Goal: Task Accomplishment & Management: Use online tool/utility

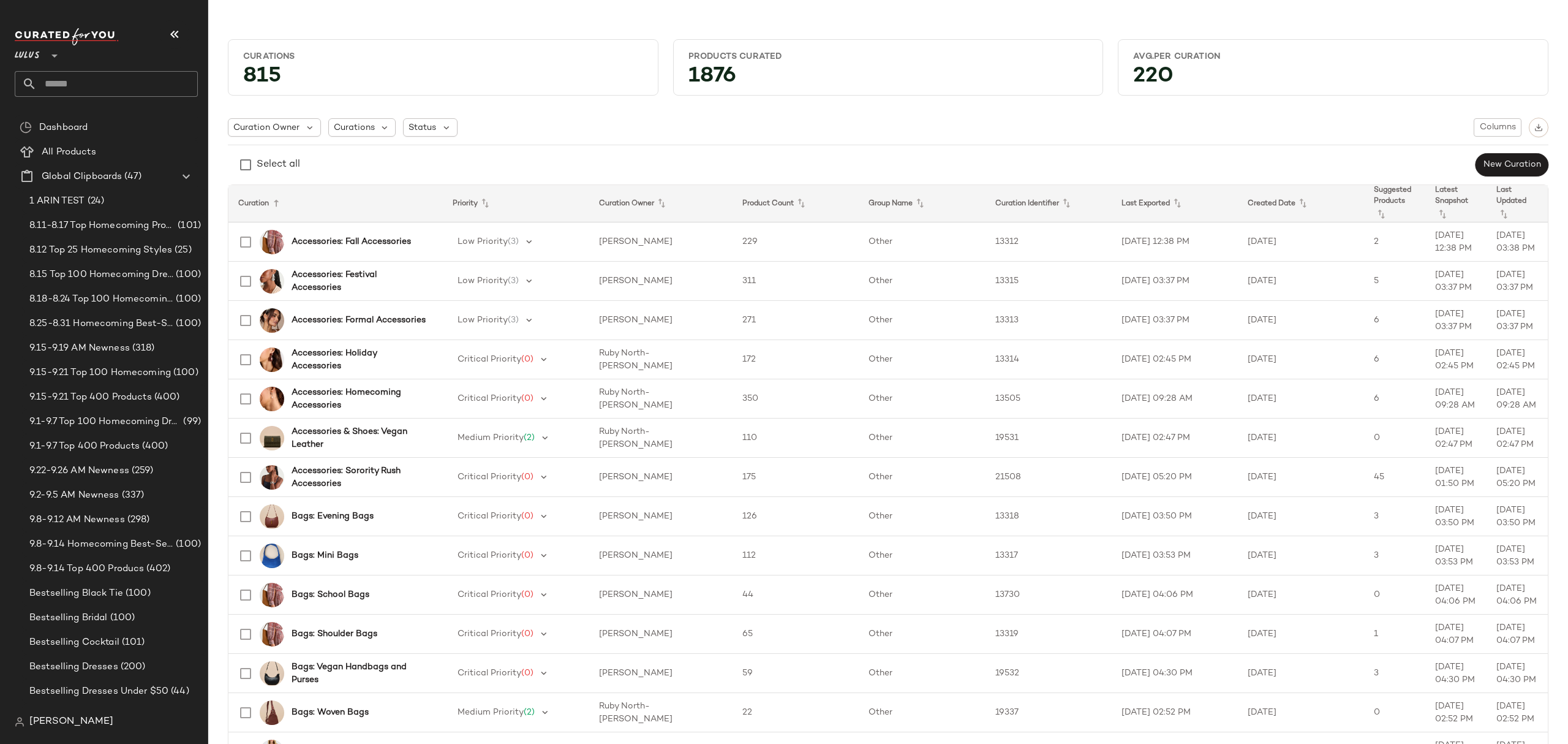
drag, startPoint x: 513, startPoint y: 124, endPoint x: 507, endPoint y: 118, distance: 8.5
click at [513, 124] on div "Curation Owner Curations Status Columns" at bounding box center [888, 128] width 1321 height 20
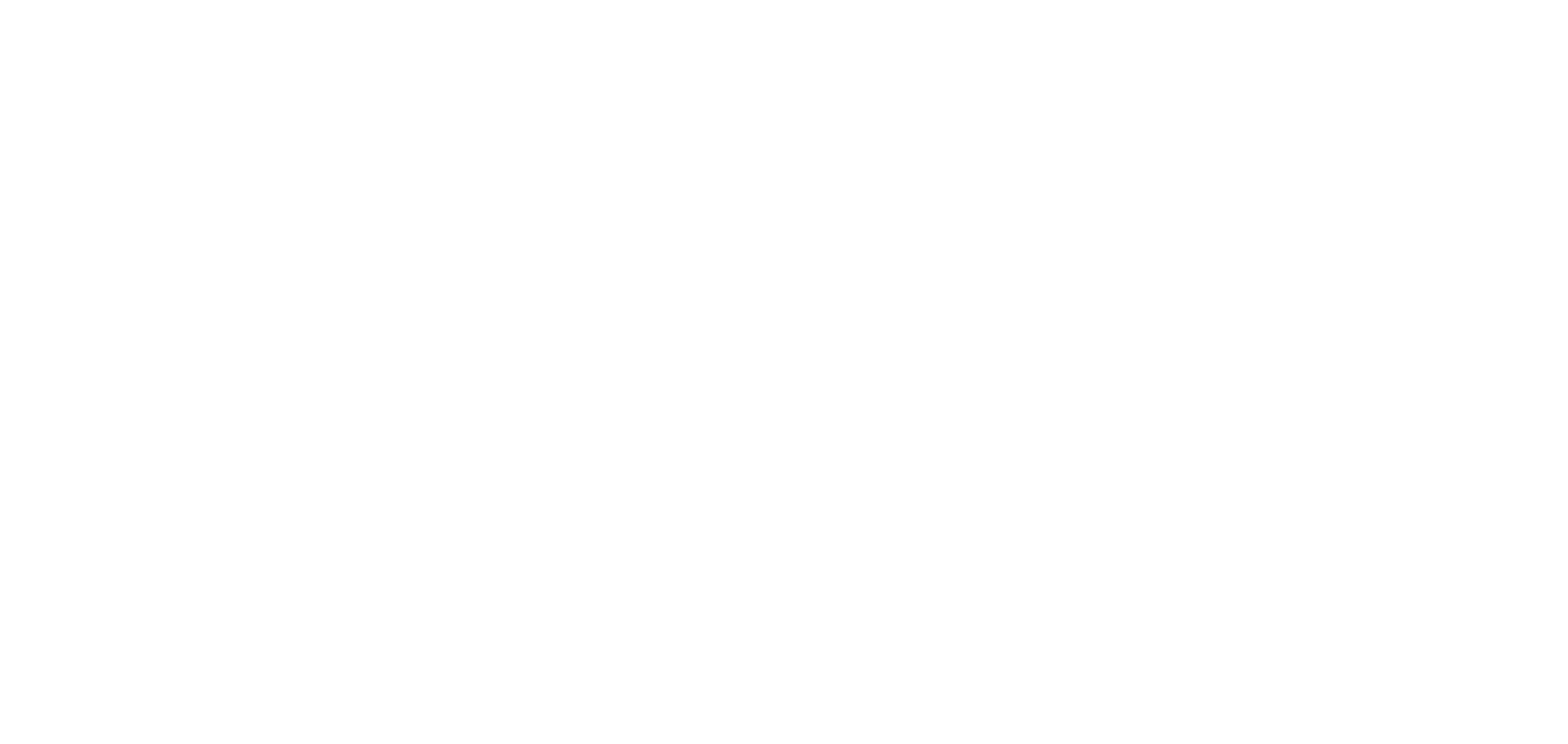
drag, startPoint x: 559, startPoint y: 233, endPoint x: 428, endPoint y: 125, distance: 169.8
click at [559, 0] on html at bounding box center [784, 0] width 1568 height 0
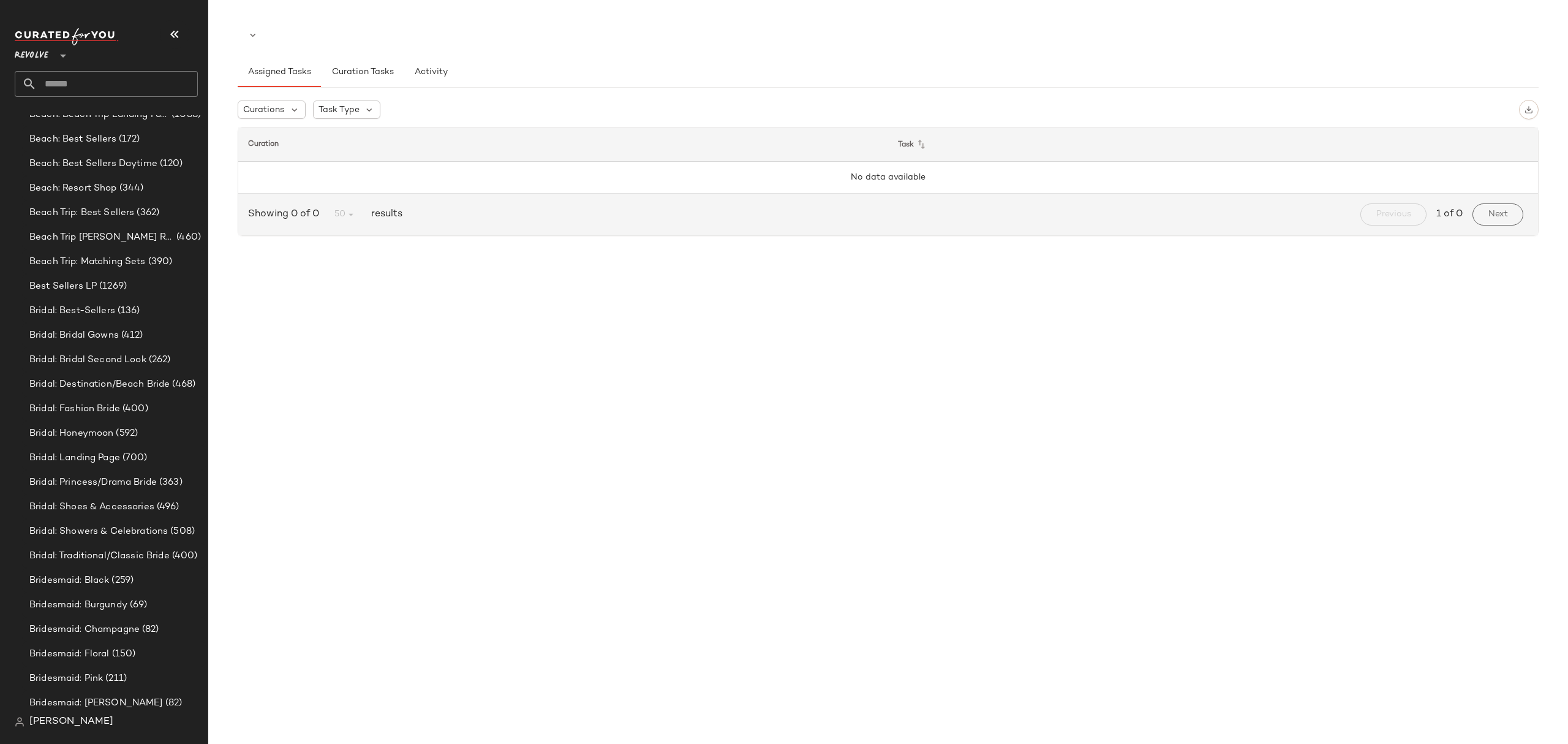
scroll to position [1307, 0]
click at [145, 87] on input "text" at bounding box center [117, 84] width 161 height 26
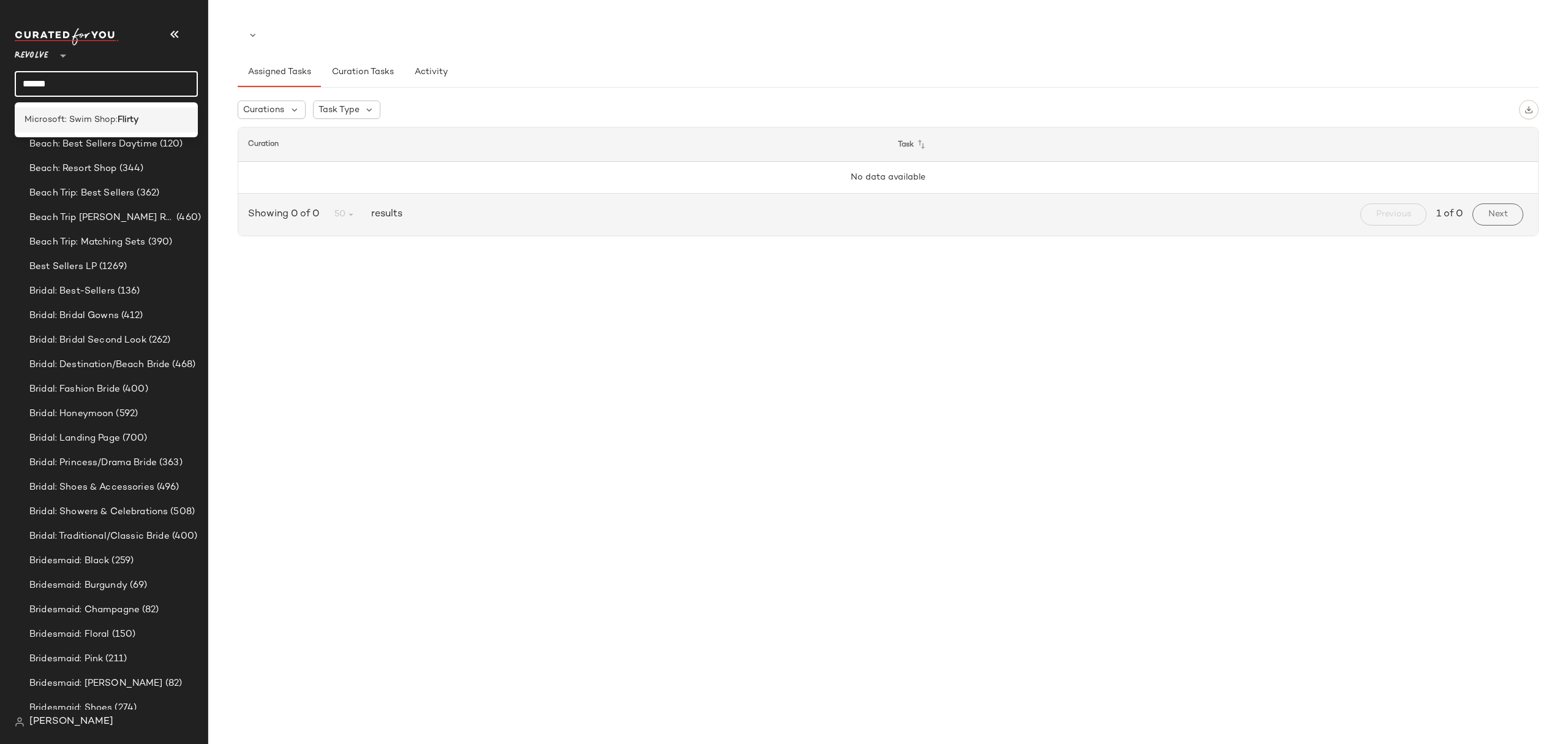
type input "******"
click at [151, 120] on div "Microsoft: Swim Shop: Flirty" at bounding box center [106, 119] width 164 height 13
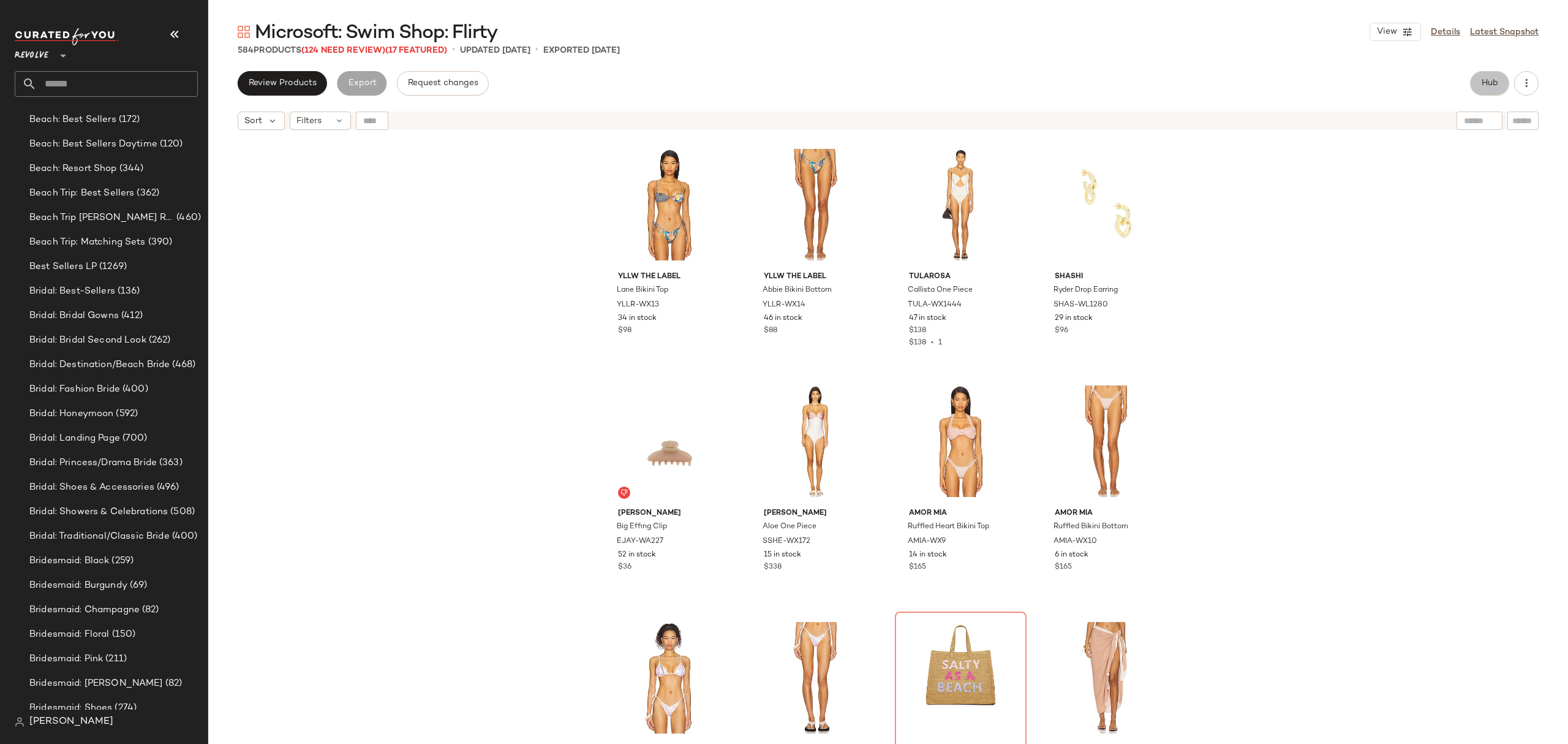
click at [1480, 79] on button "Hub" at bounding box center [1489, 83] width 39 height 24
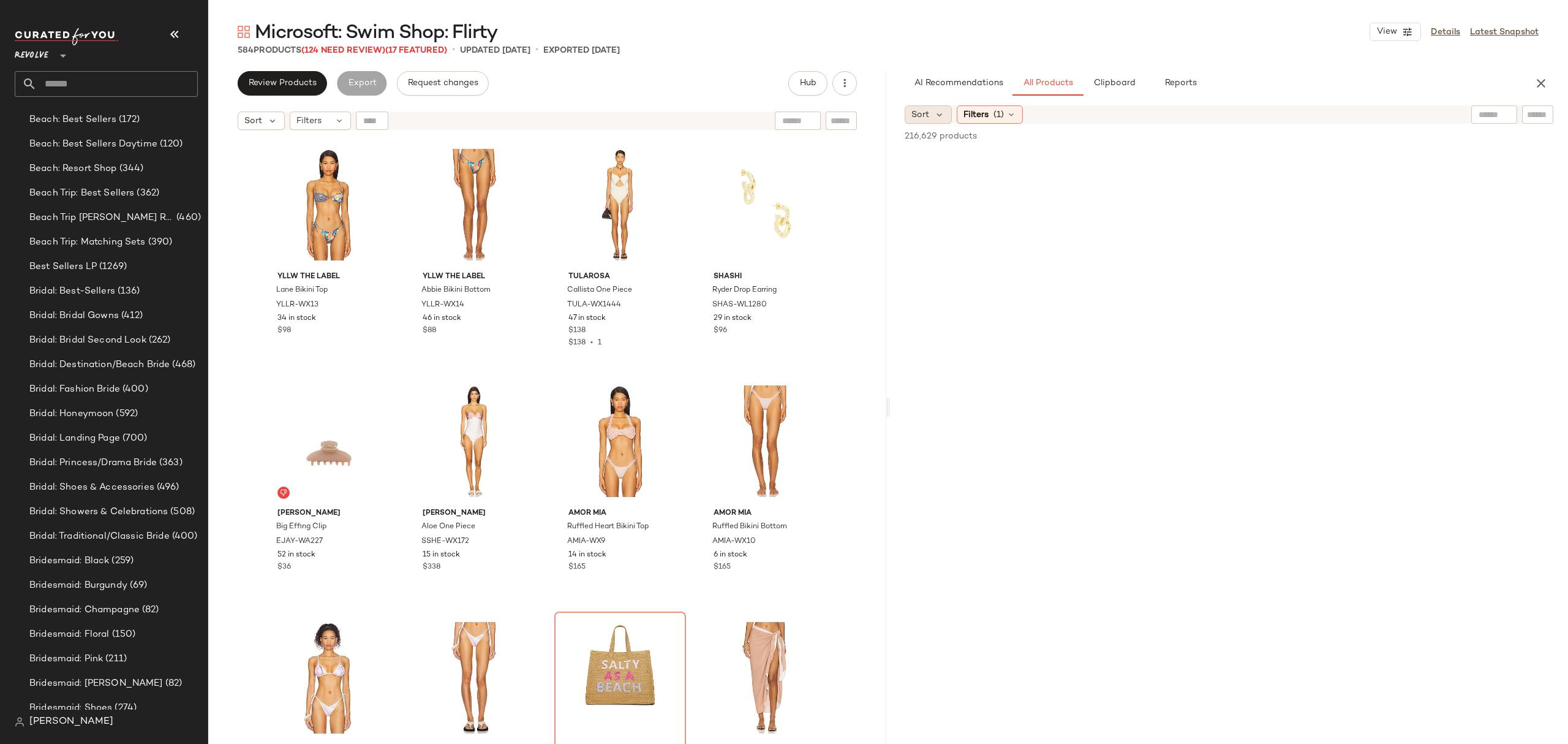
click at [926, 109] on span "Sort" at bounding box center [920, 115] width 18 height 13
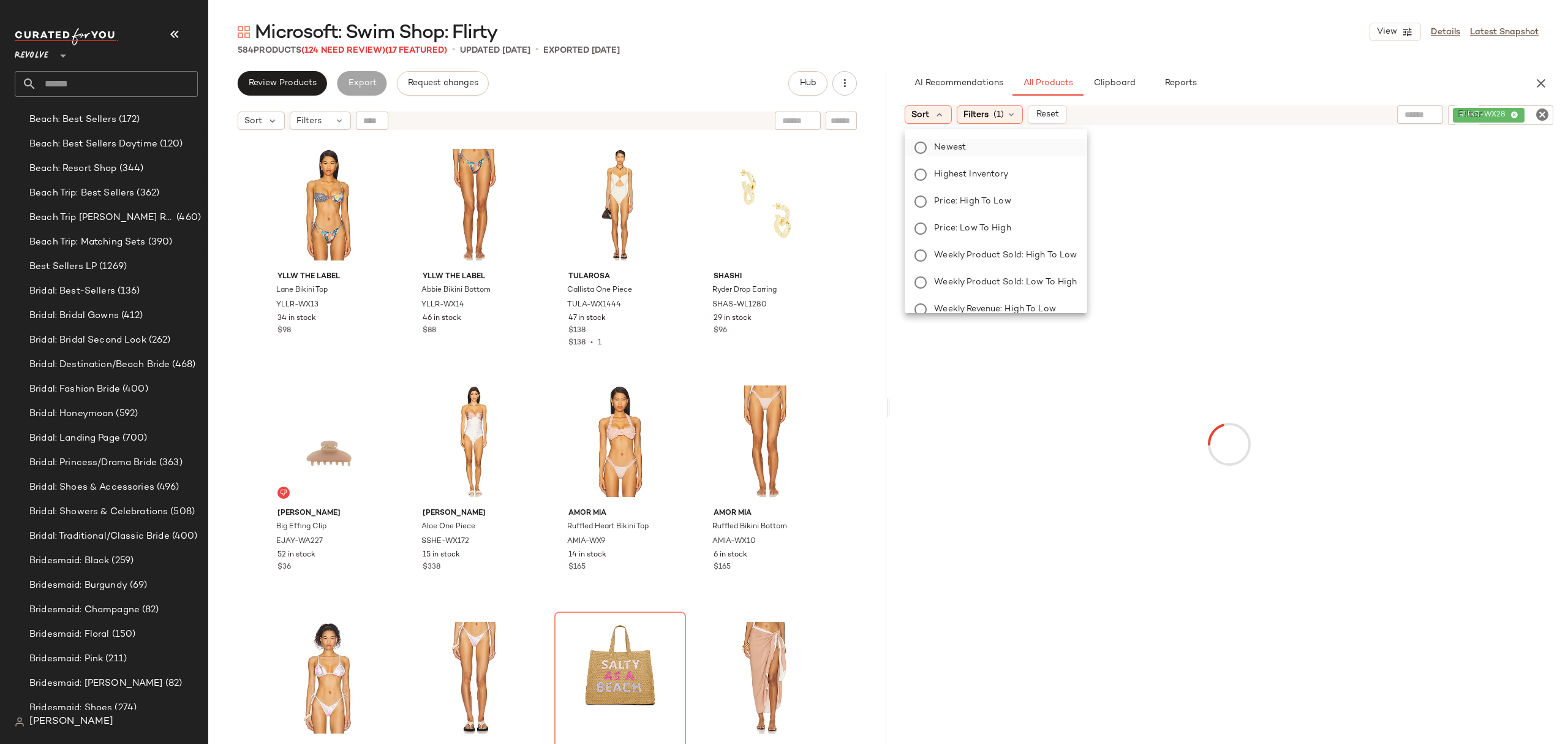
click at [966, 148] on label "Newest" at bounding box center [1002, 148] width 148 height 17
click at [1011, 119] on span "Filters" at bounding box center [1009, 115] width 25 height 13
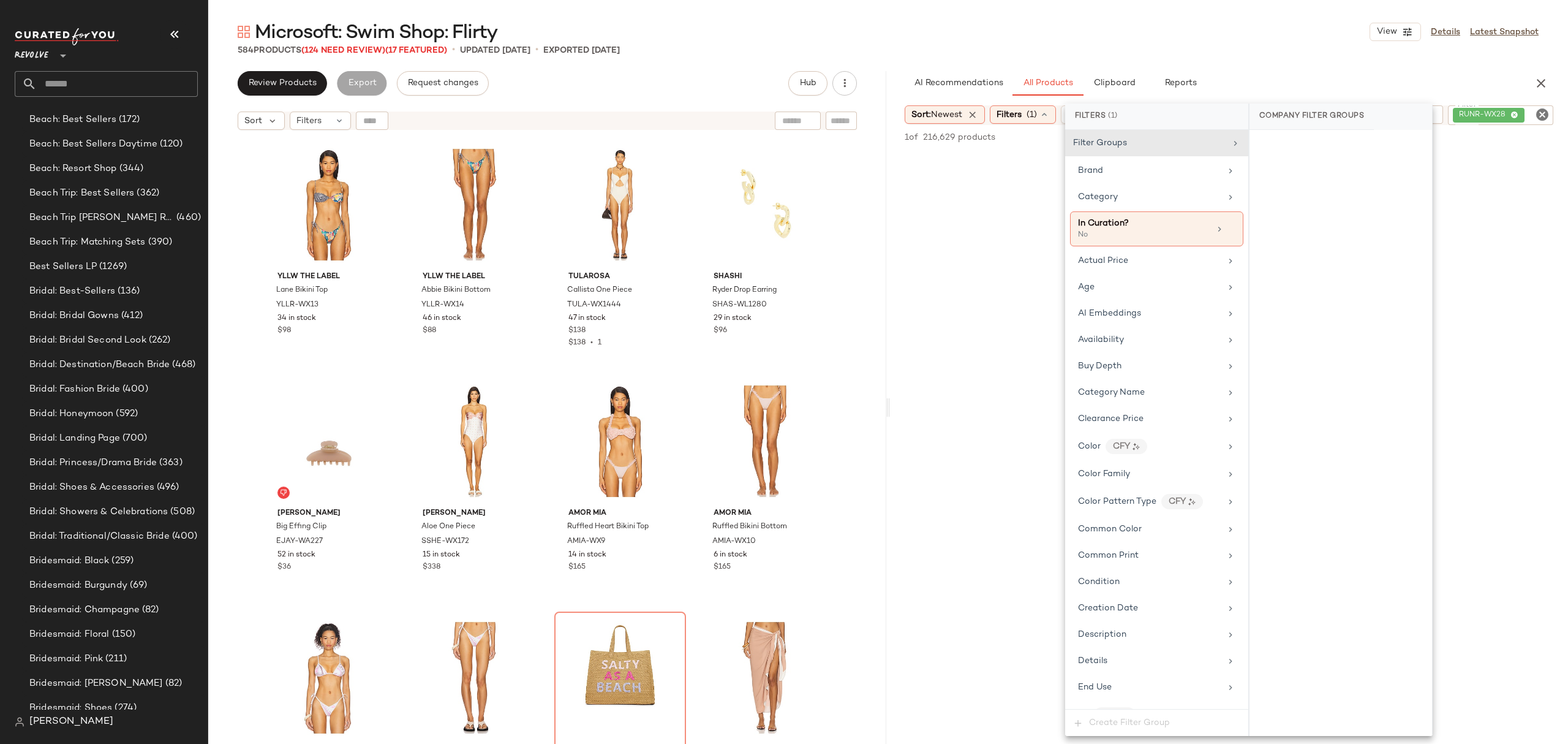
click at [1541, 115] on icon "Clear Filter" at bounding box center [1542, 114] width 15 height 15
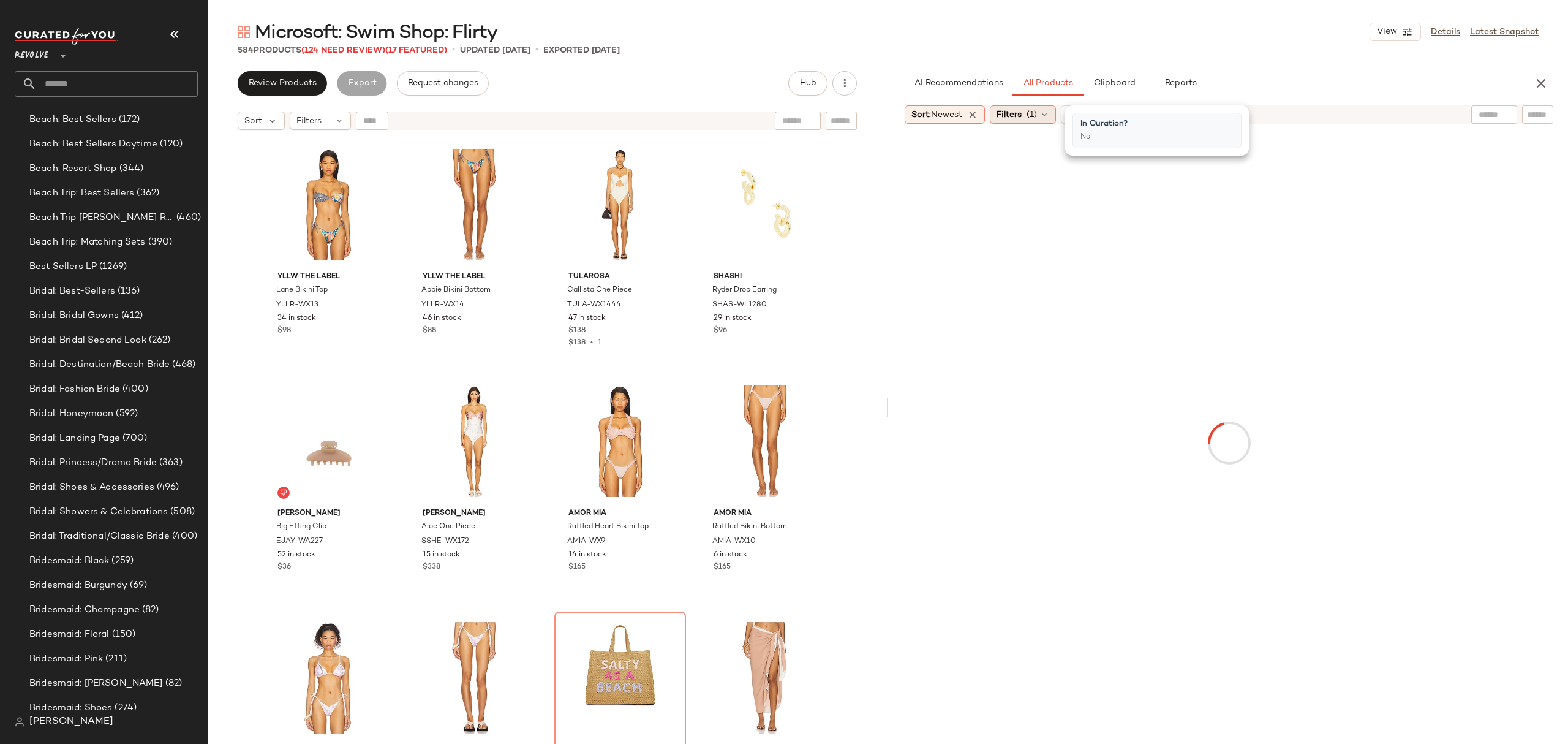
click at [1037, 113] on span "(1)" at bounding box center [1032, 115] width 11 height 13
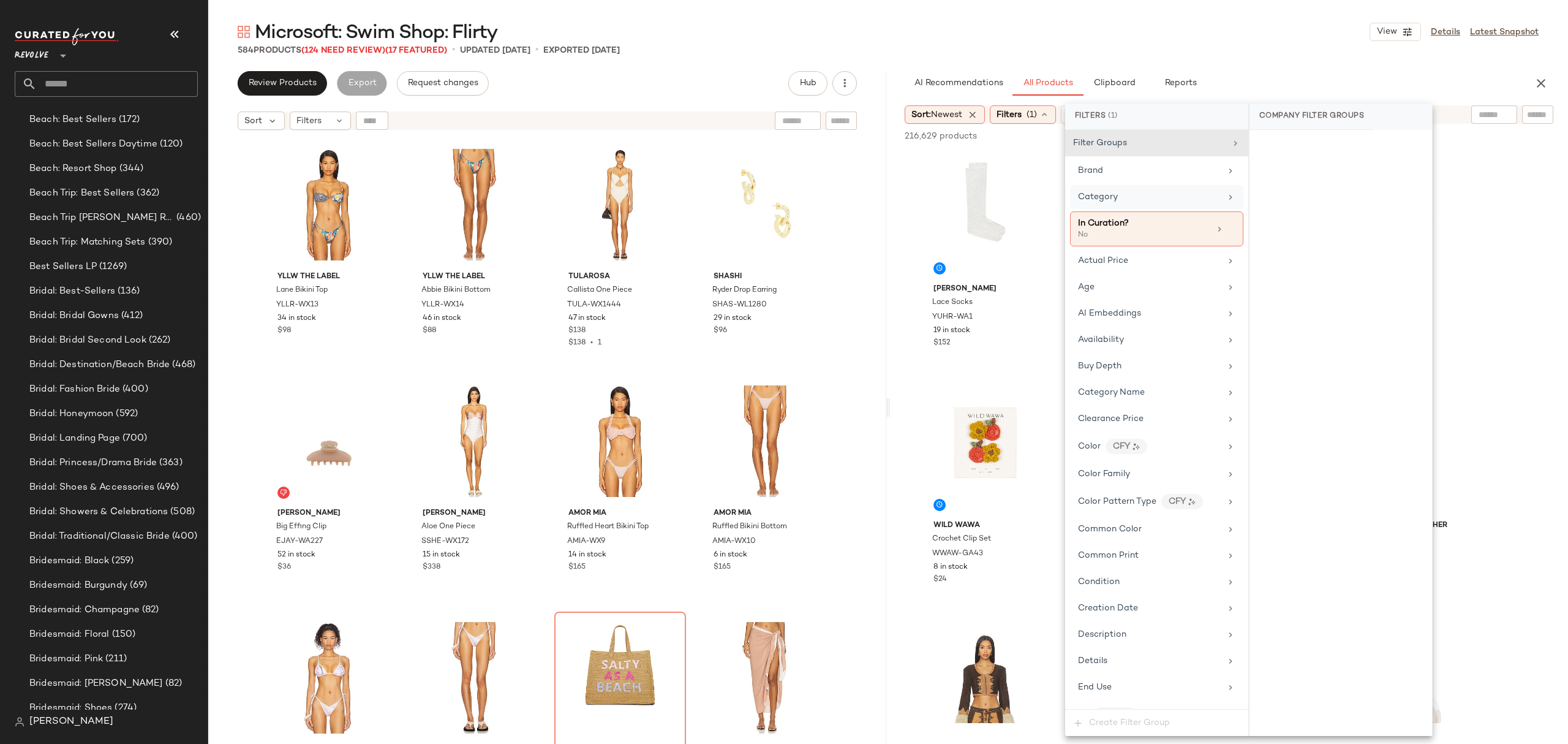
click at [1136, 200] on div "Category" at bounding box center [1149, 197] width 142 height 13
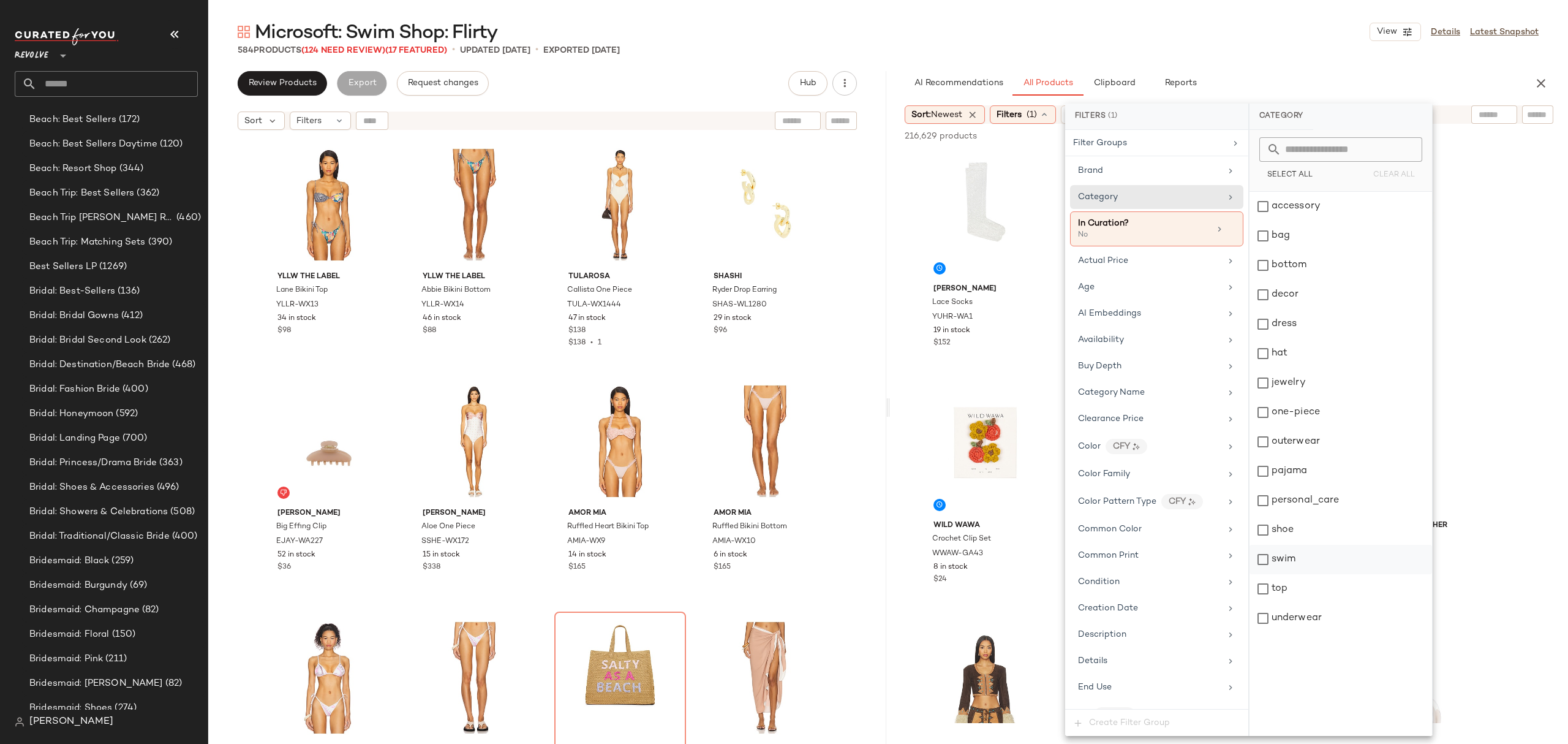
click at [1343, 562] on div "swim" at bounding box center [1341, 559] width 183 height 29
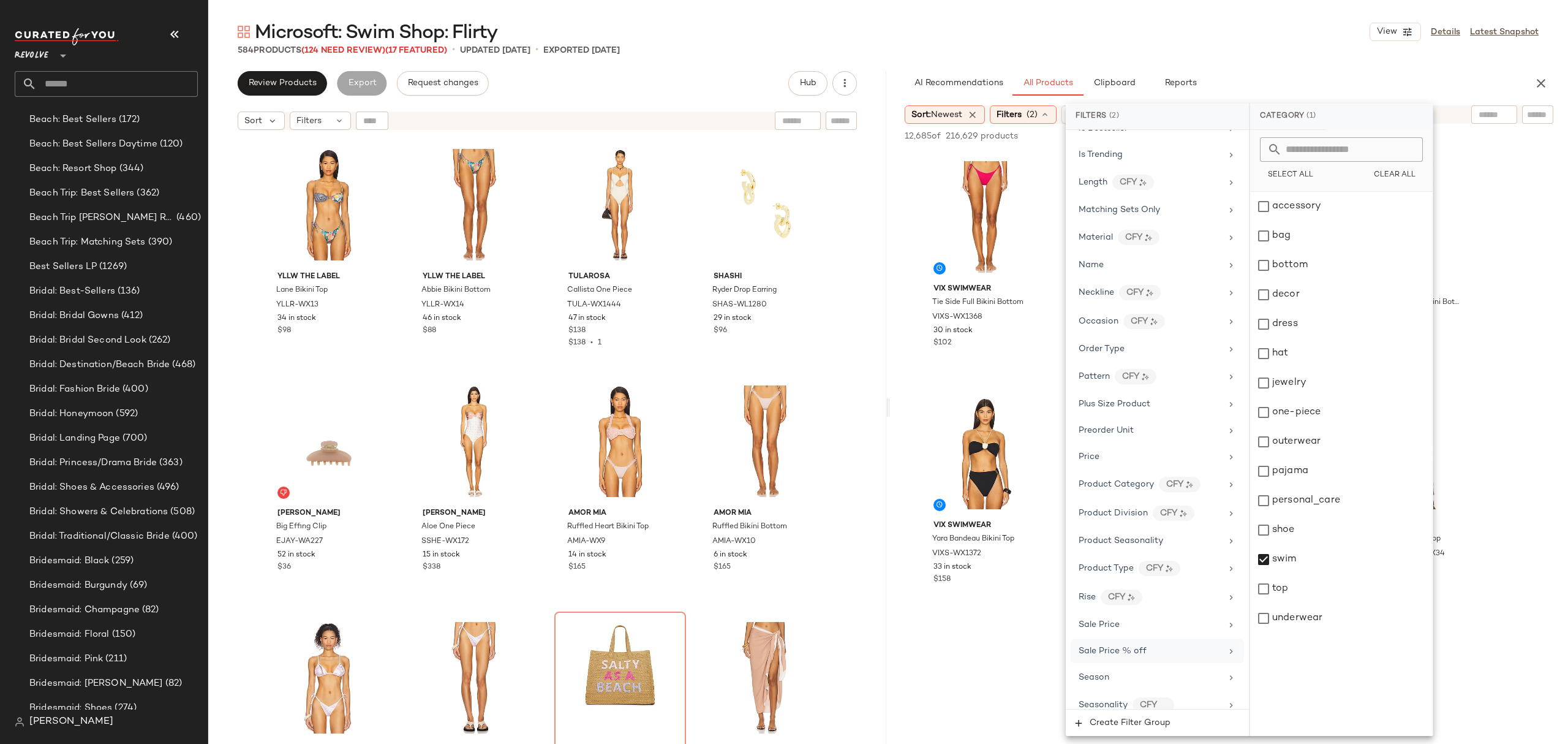
scroll to position [1150, 0]
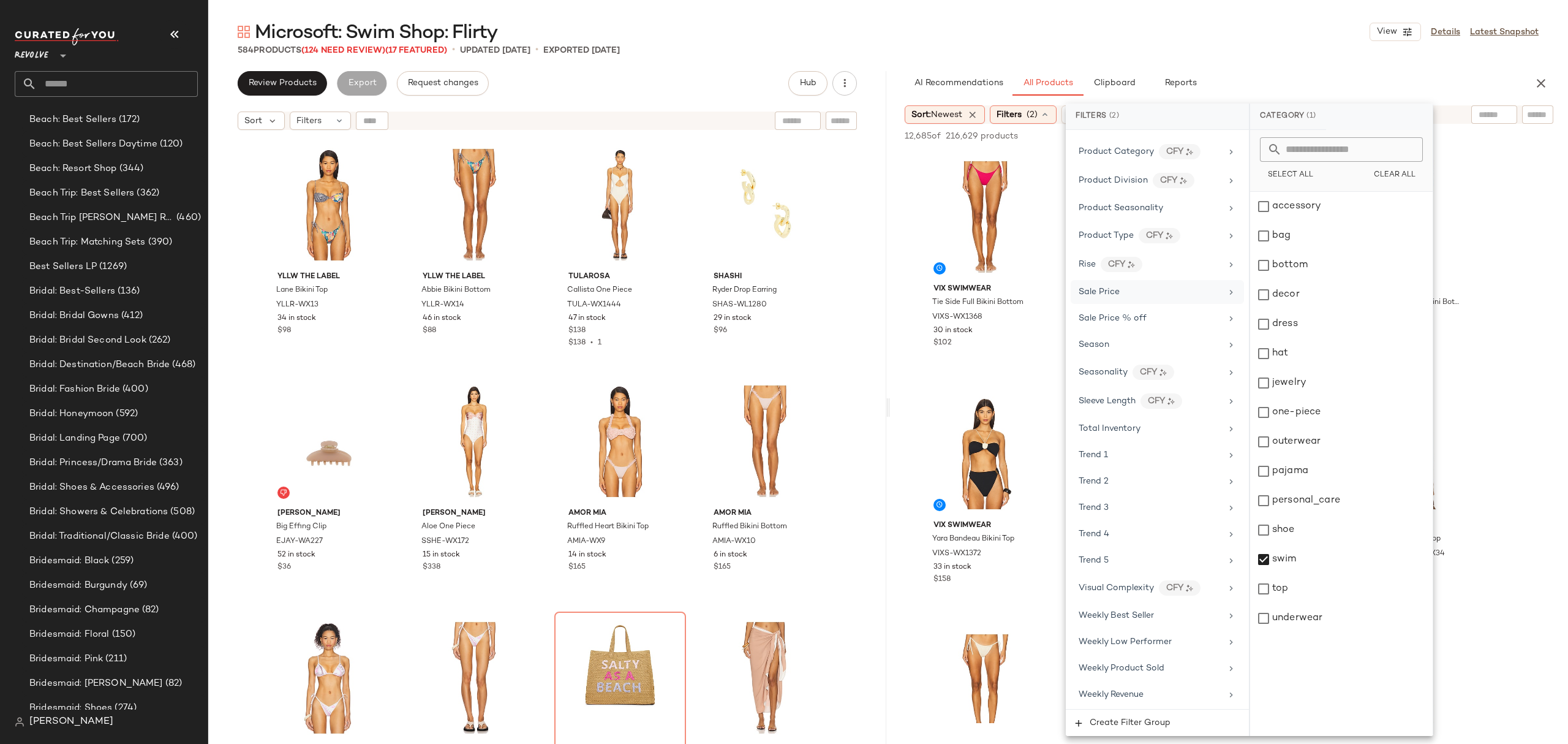
click at [1123, 289] on div "Sale Price" at bounding box center [1149, 292] width 142 height 13
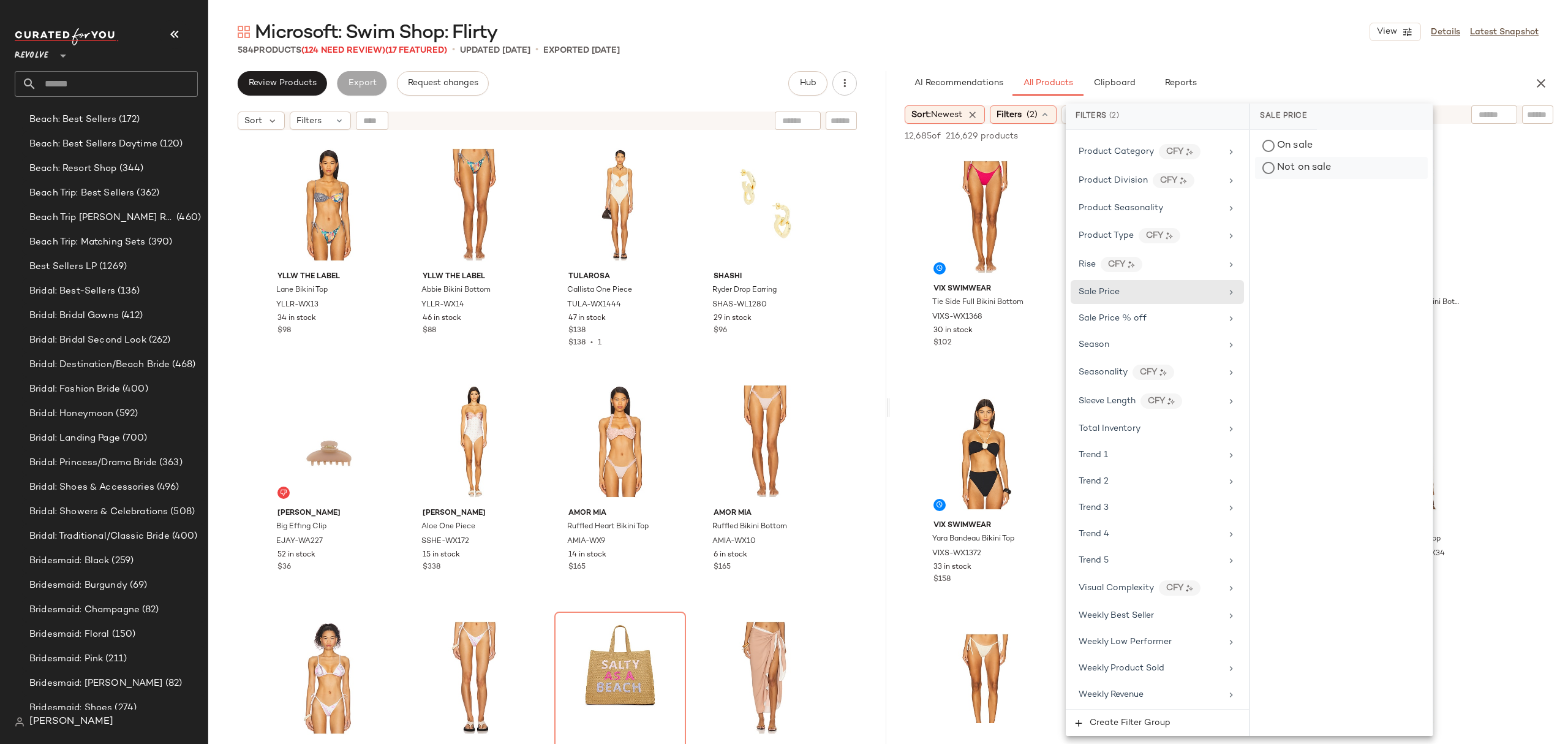
click at [1280, 162] on div "Not on sale" at bounding box center [1341, 168] width 173 height 22
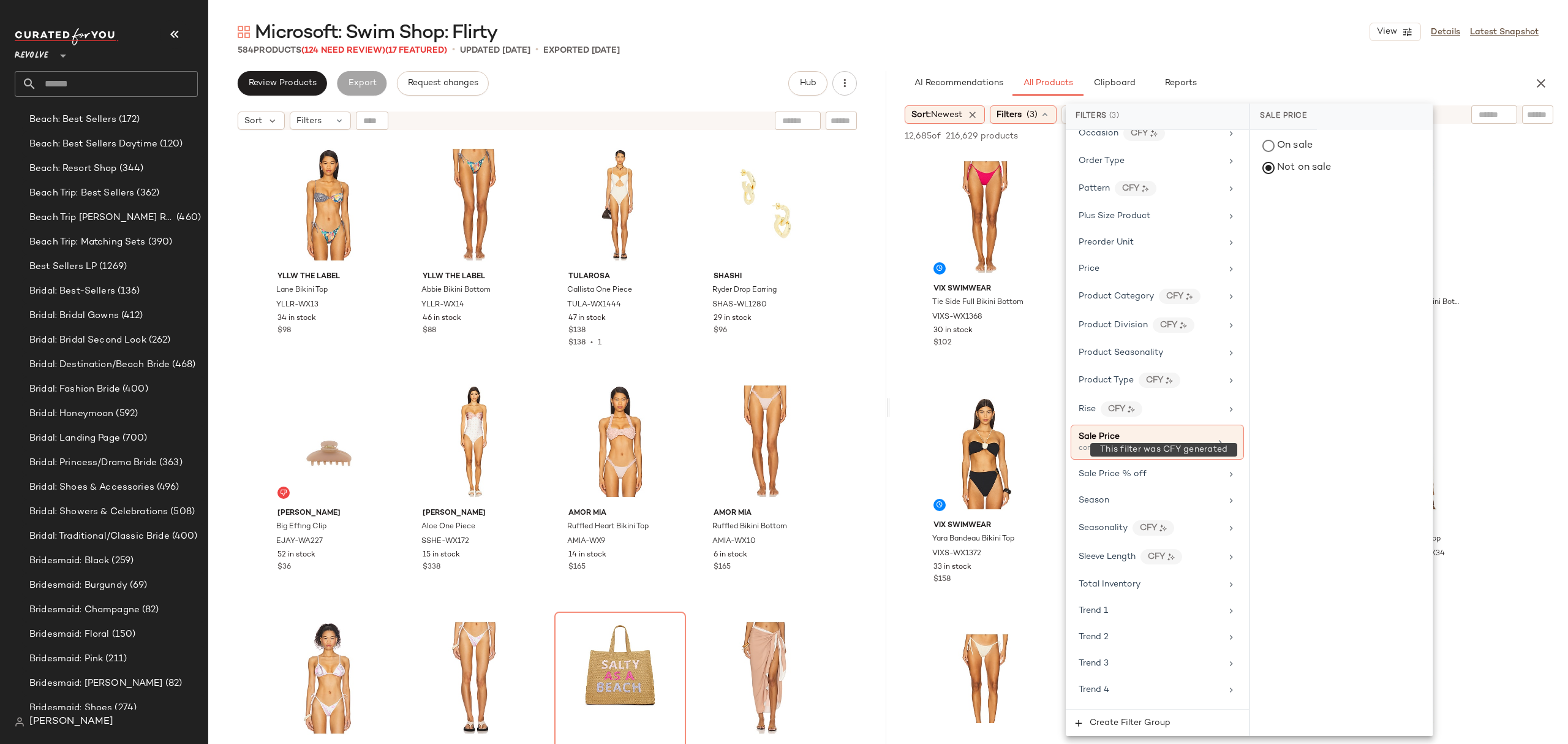
scroll to position [496, 0]
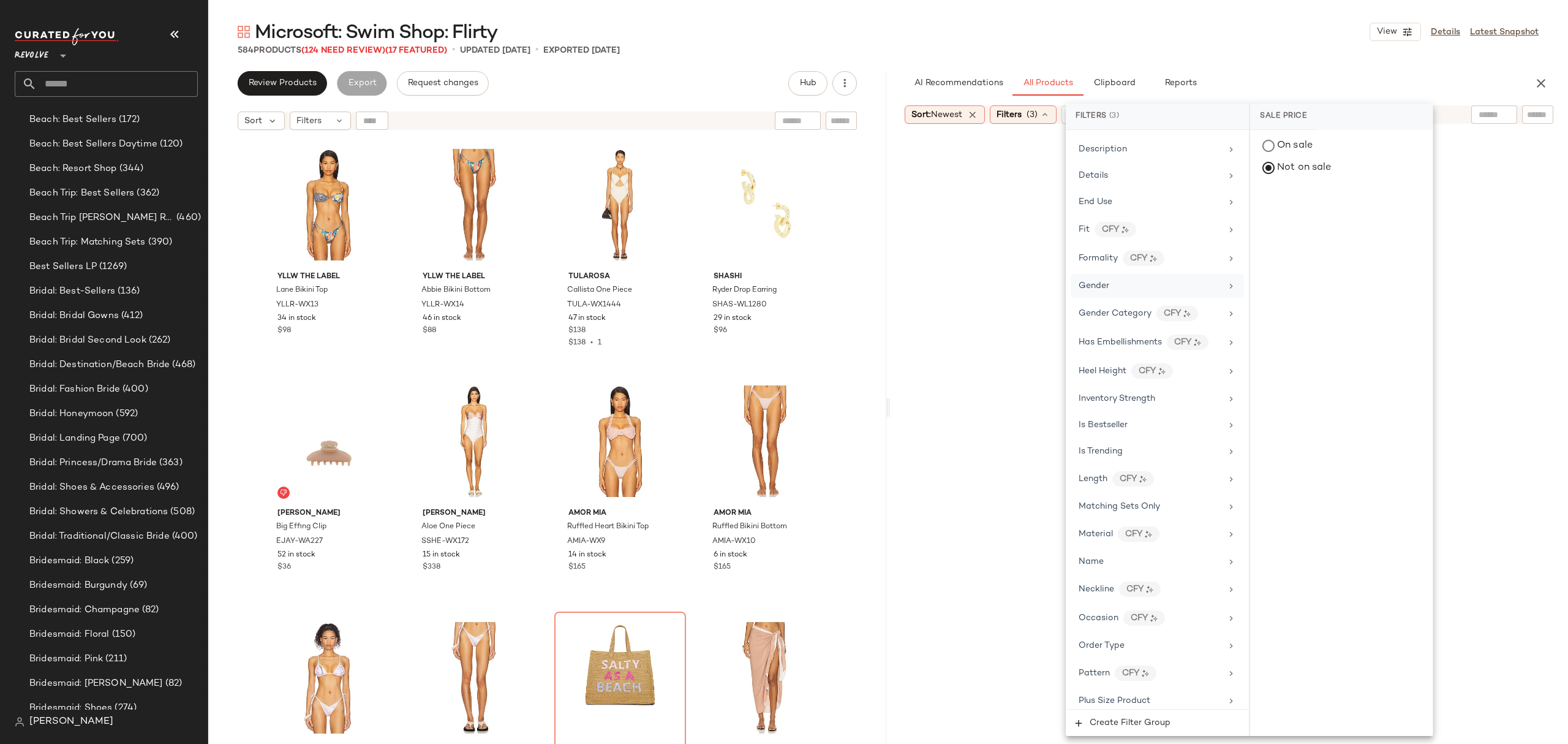
click at [1147, 286] on div "Gender" at bounding box center [1157, 286] width 173 height 24
click at [1281, 210] on div "female" at bounding box center [1341, 207] width 183 height 29
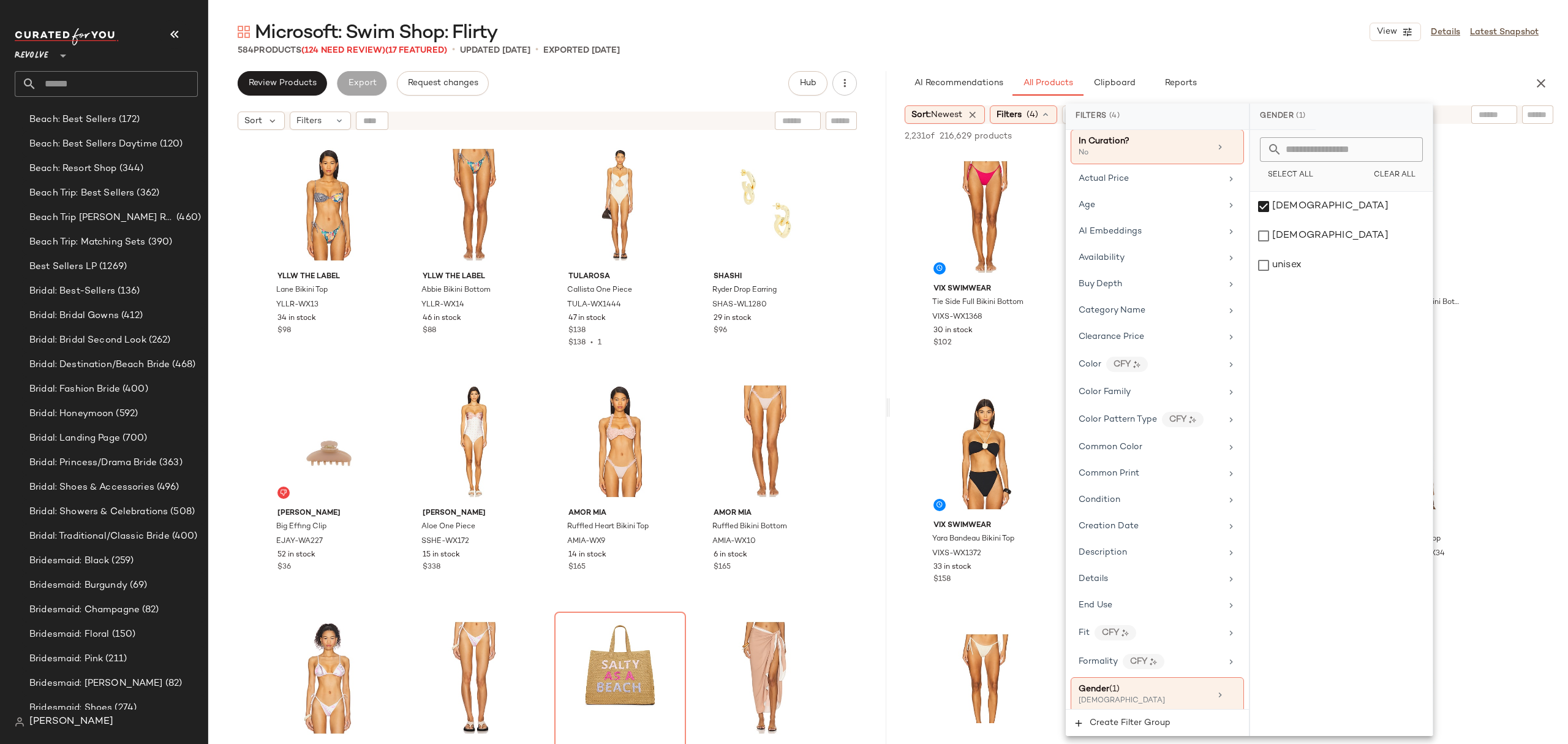
scroll to position [88, 0]
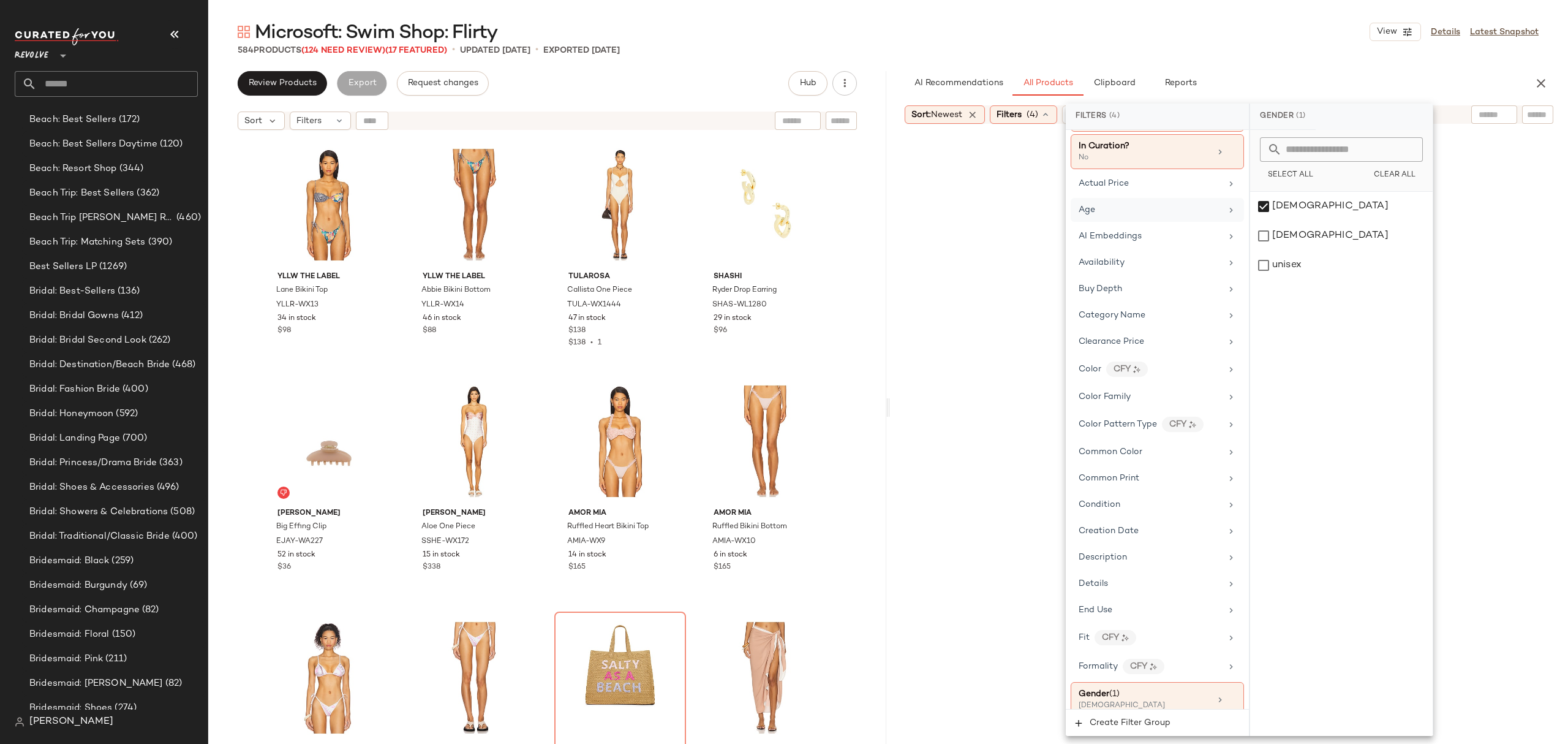
click at [1154, 216] on div "Age" at bounding box center [1149, 210] width 142 height 13
click at [1297, 201] on div "adult" at bounding box center [1341, 207] width 183 height 29
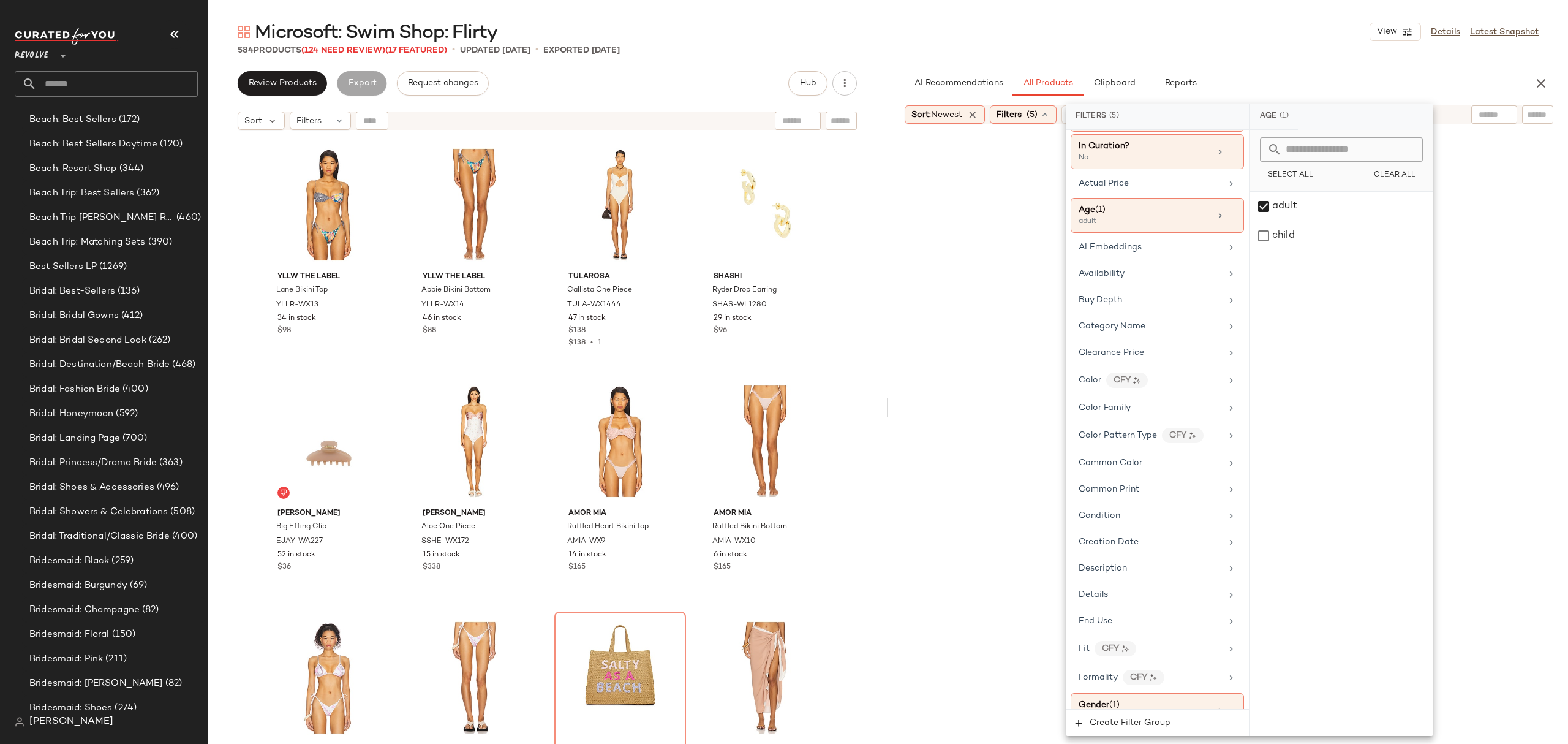
click at [1243, 37] on div "Microsoft: Swim Shop: Flirty View Details Latest Snapshot" at bounding box center [888, 32] width 1360 height 24
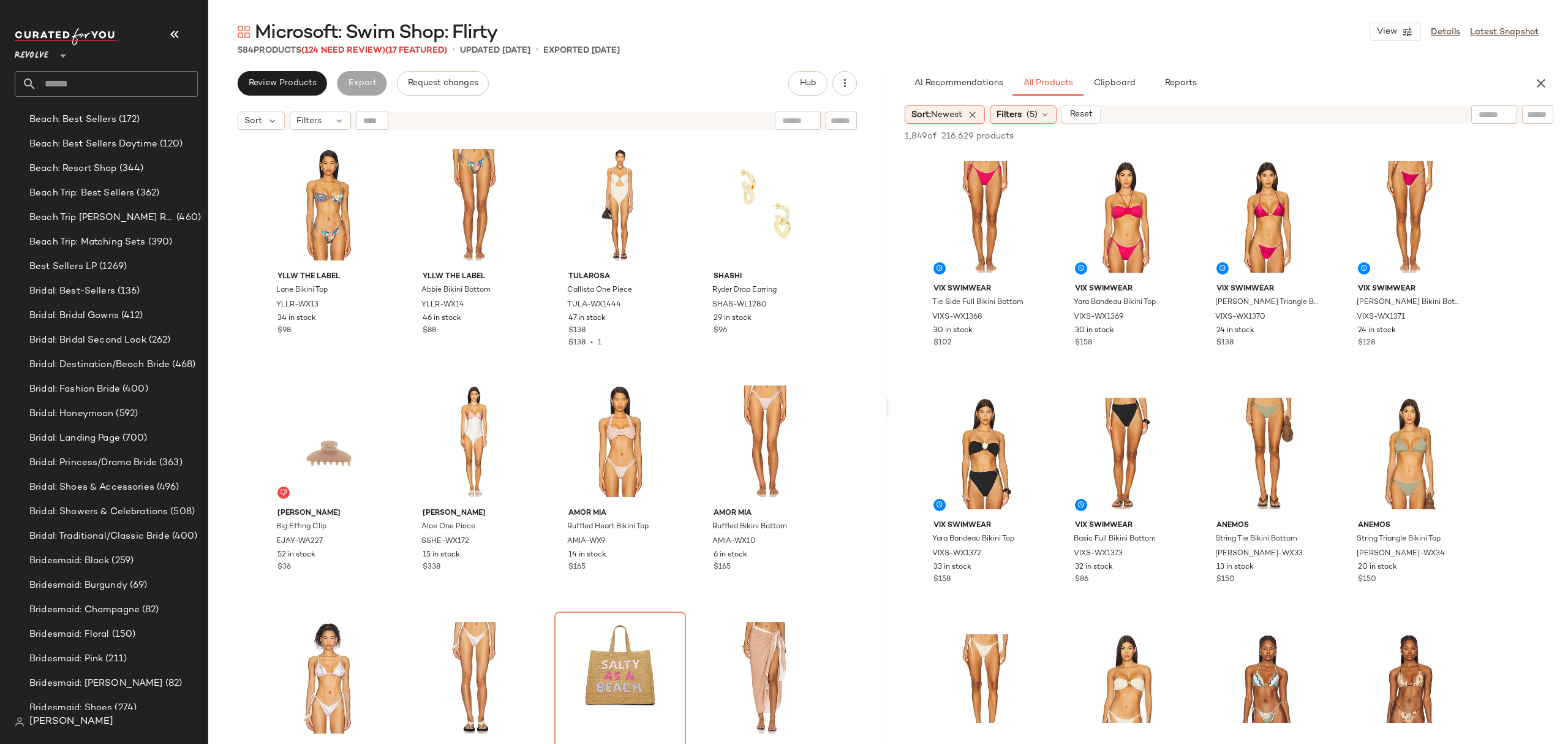
click at [1485, 113] on input "text" at bounding box center [1494, 115] width 31 height 13
type input "******"
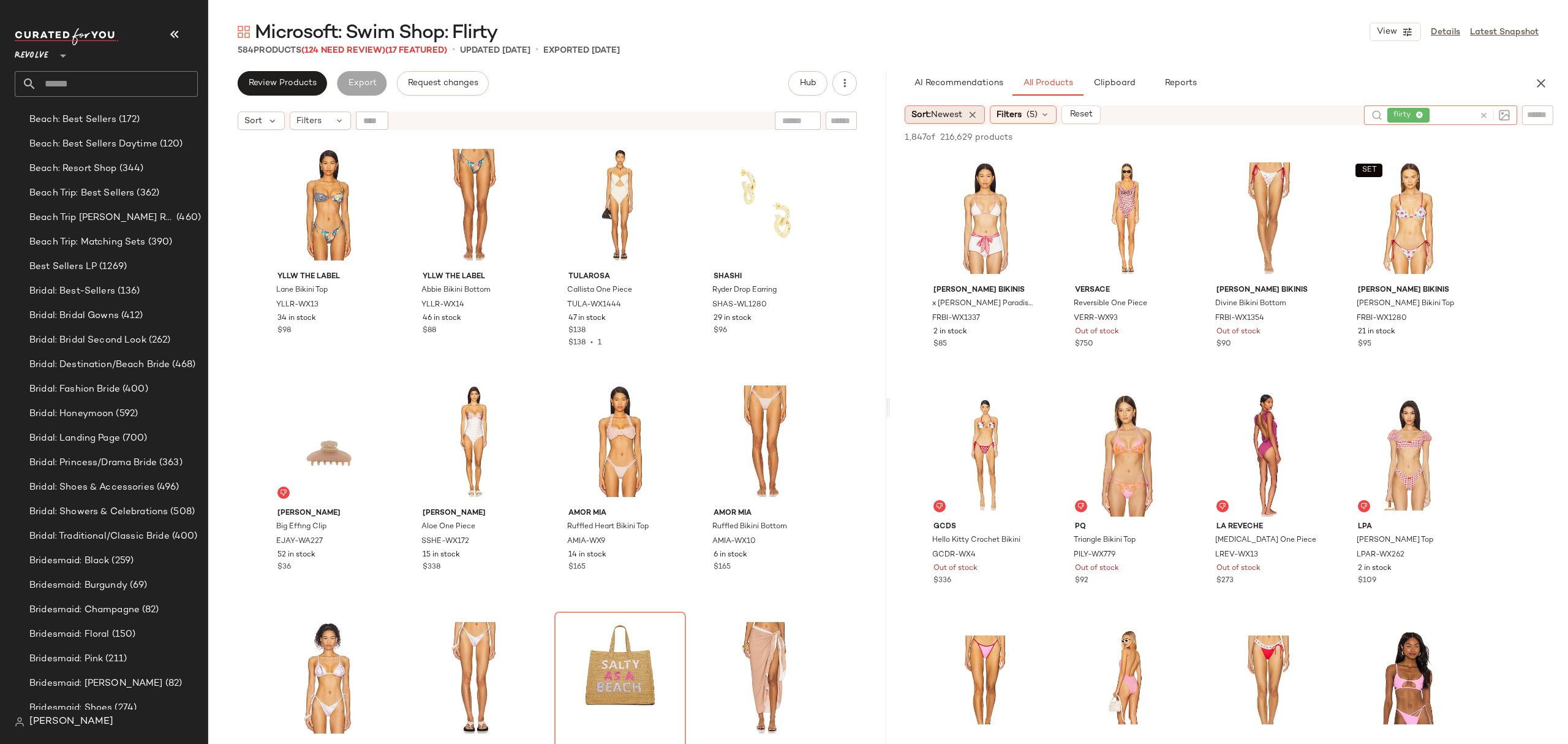
click at [959, 111] on span "Newest" at bounding box center [947, 115] width 31 height 9
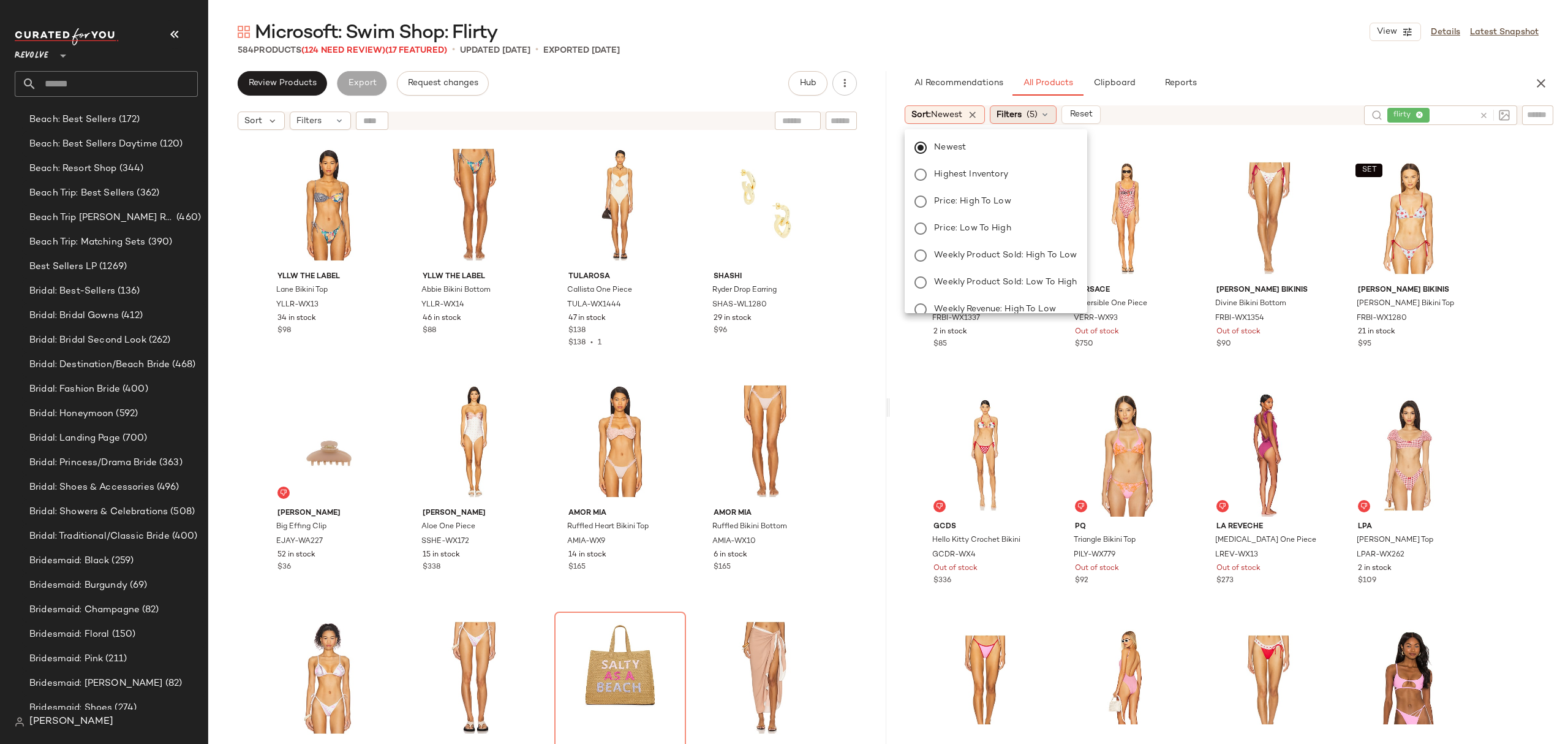
click at [1003, 114] on span "Filters" at bounding box center [1009, 115] width 25 height 13
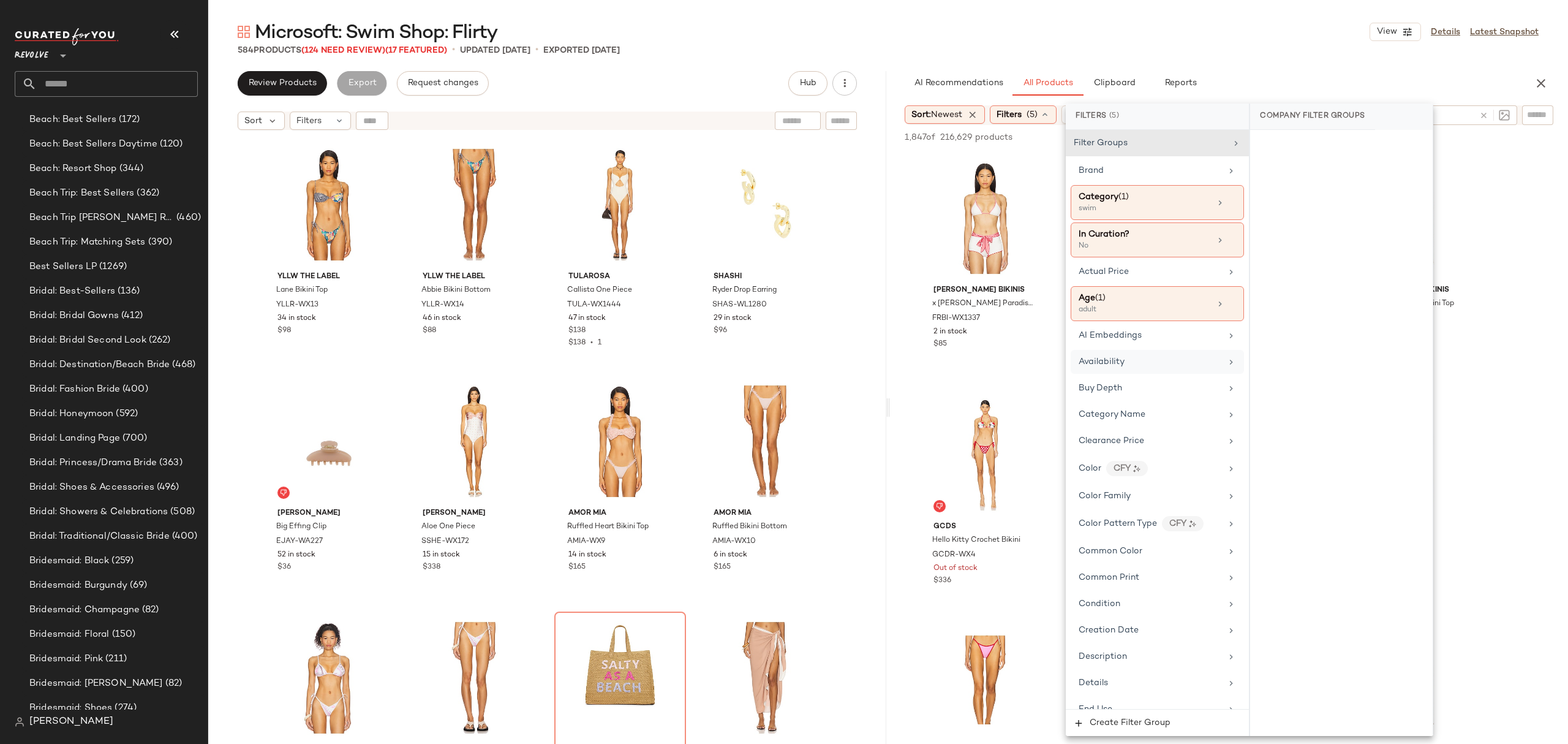
click at [1142, 358] on div "Availability" at bounding box center [1149, 361] width 142 height 13
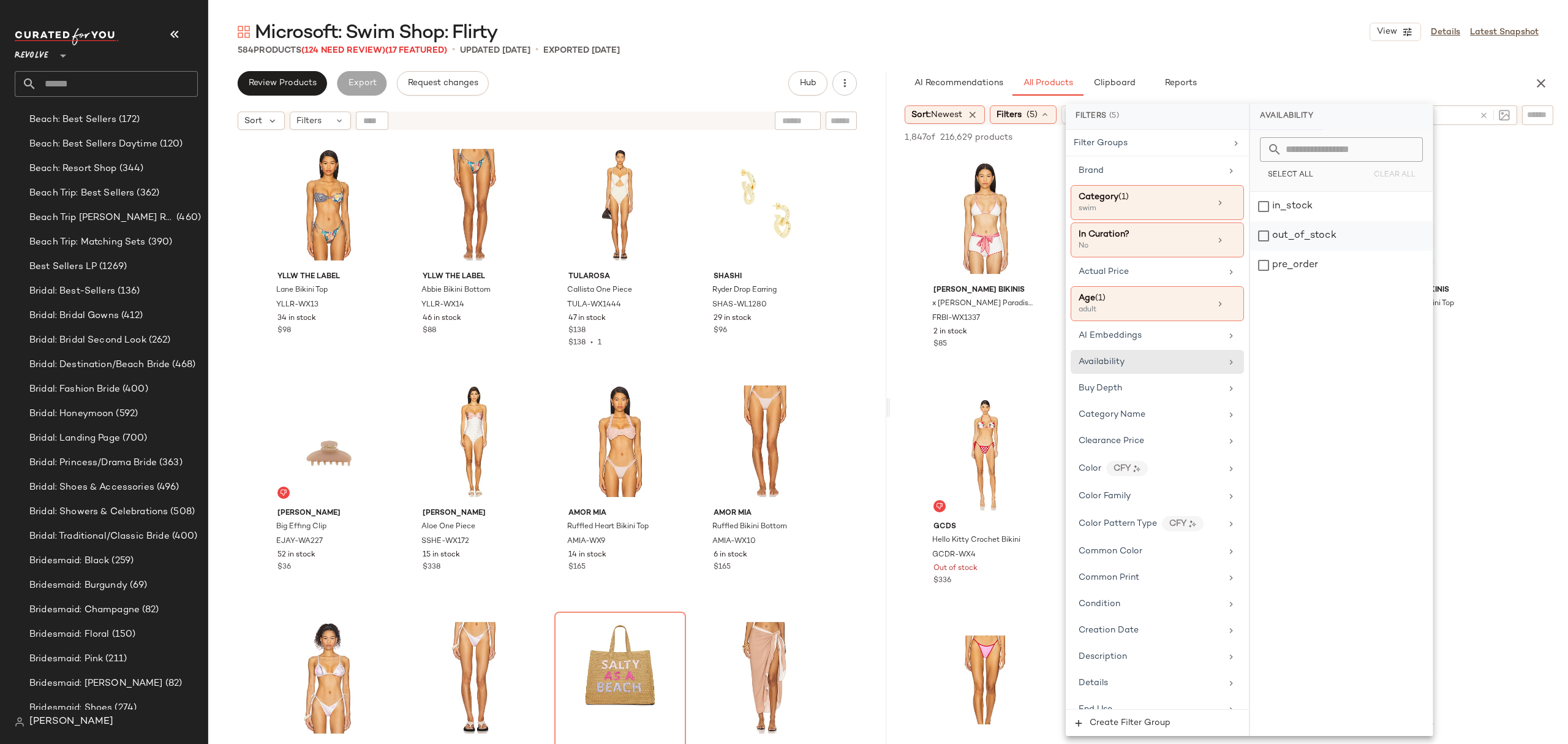
drag, startPoint x: 1277, startPoint y: 204, endPoint x: 1291, endPoint y: 235, distance: 34.0
click at [1278, 206] on div "in_stock" at bounding box center [1341, 207] width 183 height 29
click at [1321, 263] on div "pre_order" at bounding box center [1341, 265] width 183 height 29
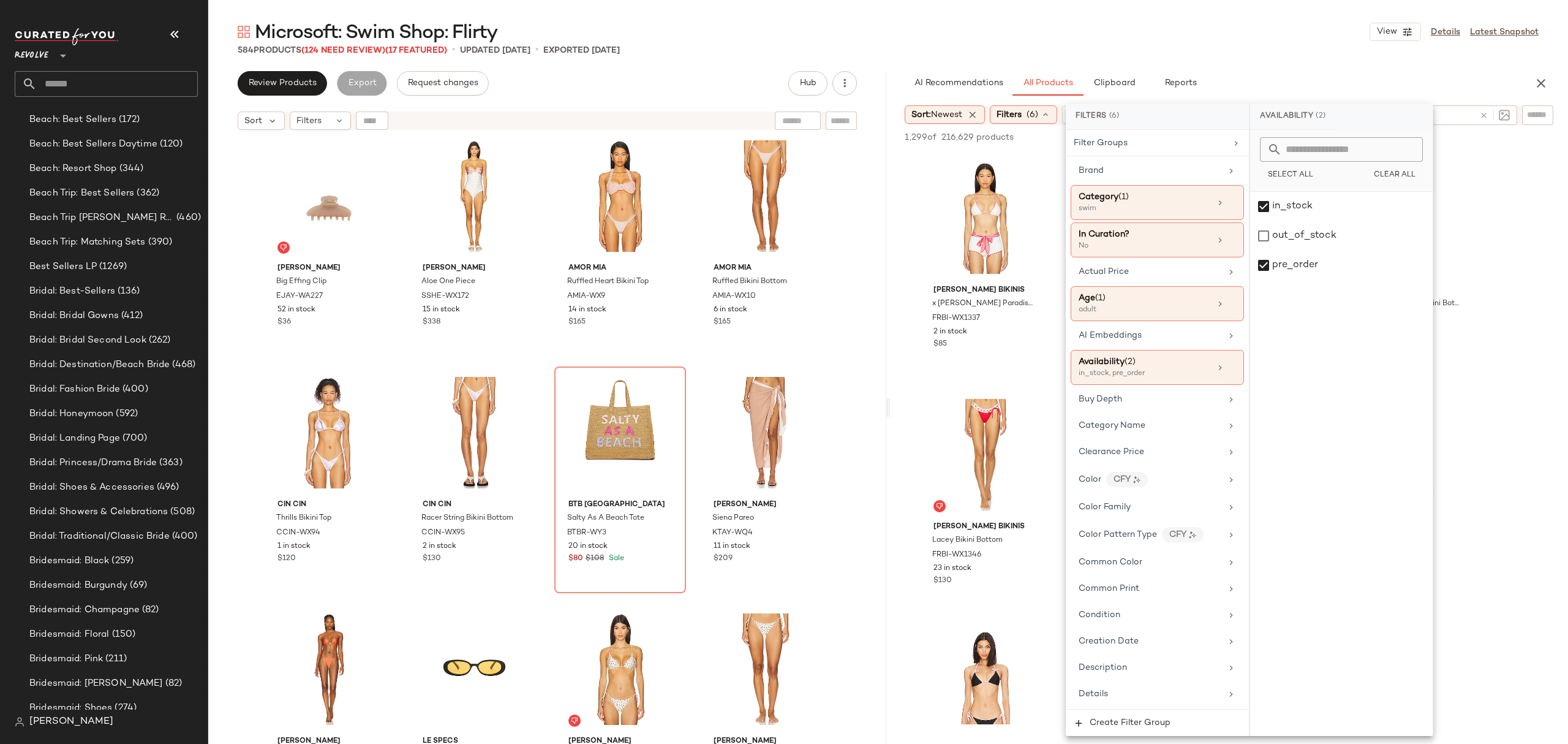
scroll to position [336, 0]
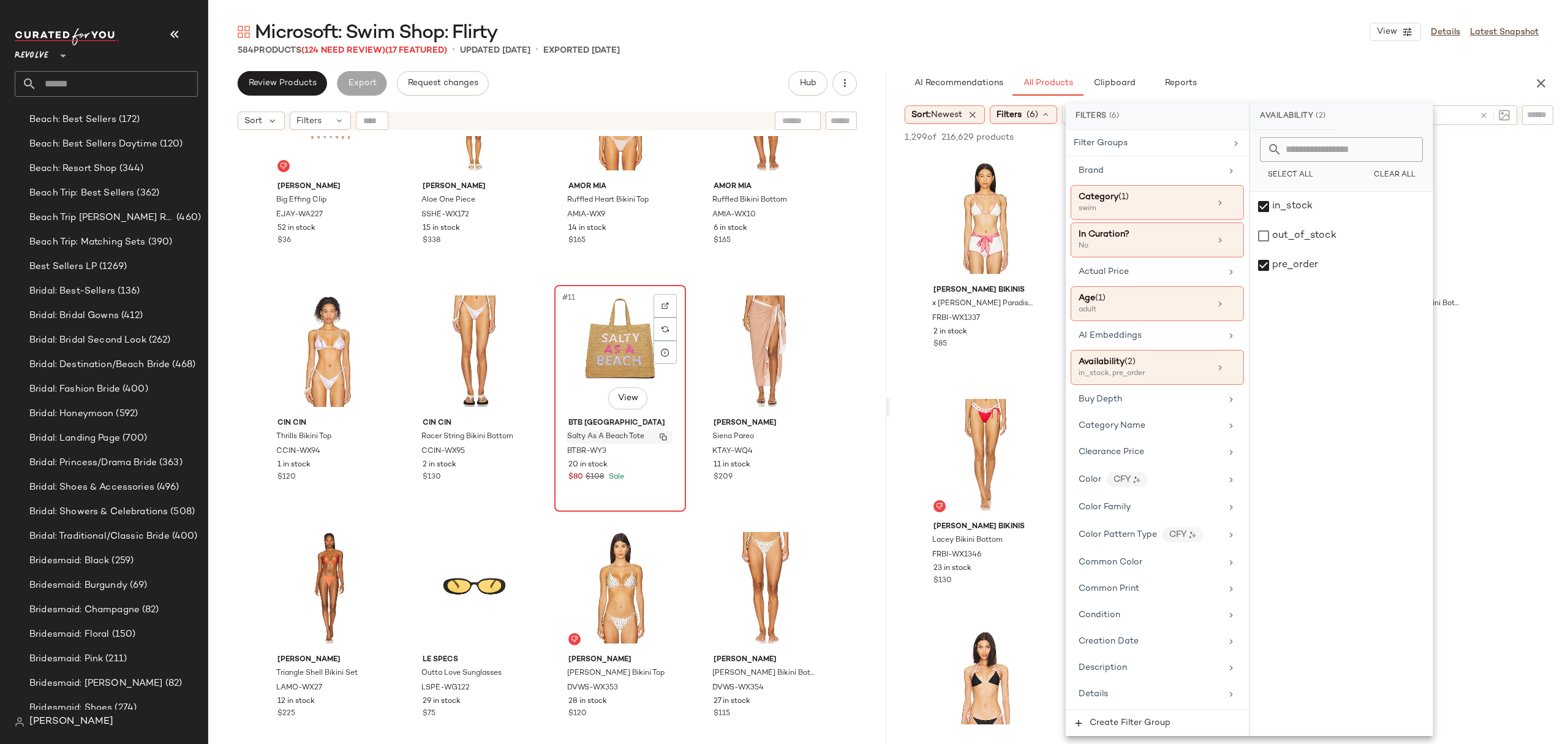
click at [645, 437] on div "Salty As A Beach Tote" at bounding box center [619, 437] width 106 height 14
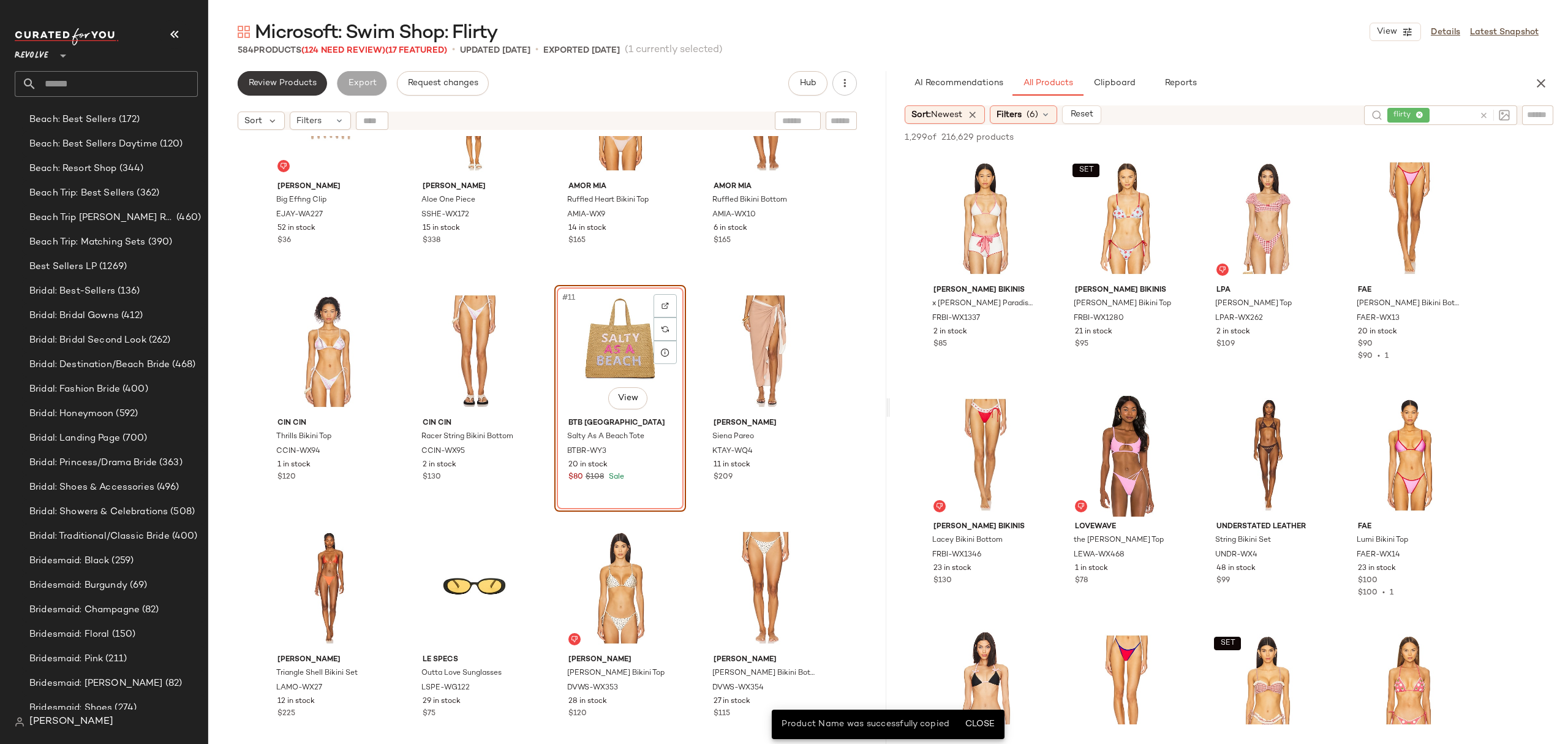
click at [295, 80] on span "Review Products" at bounding box center [282, 83] width 69 height 10
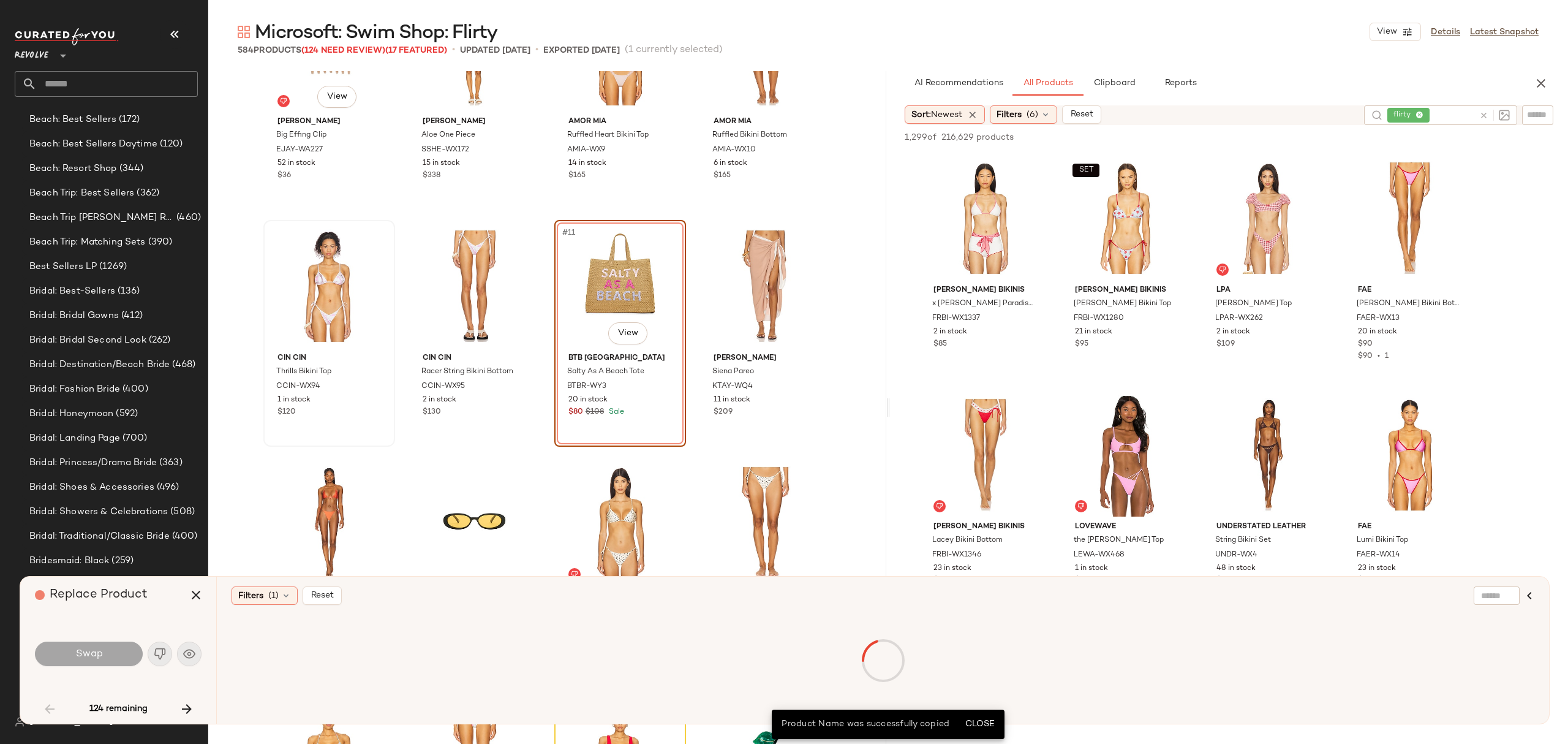
scroll to position [237, 0]
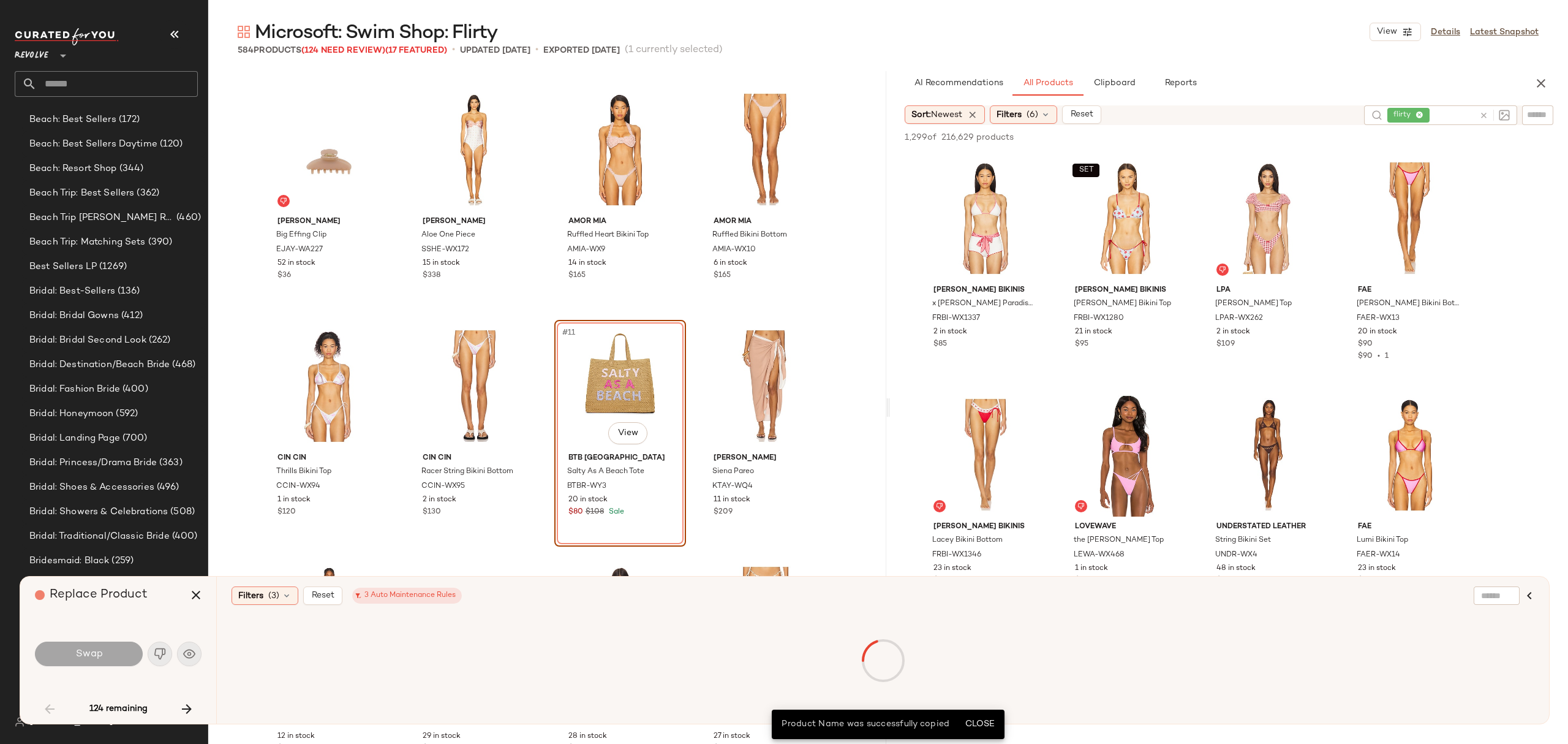
click at [189, 655] on div "Swap" at bounding box center [119, 654] width 167 height 29
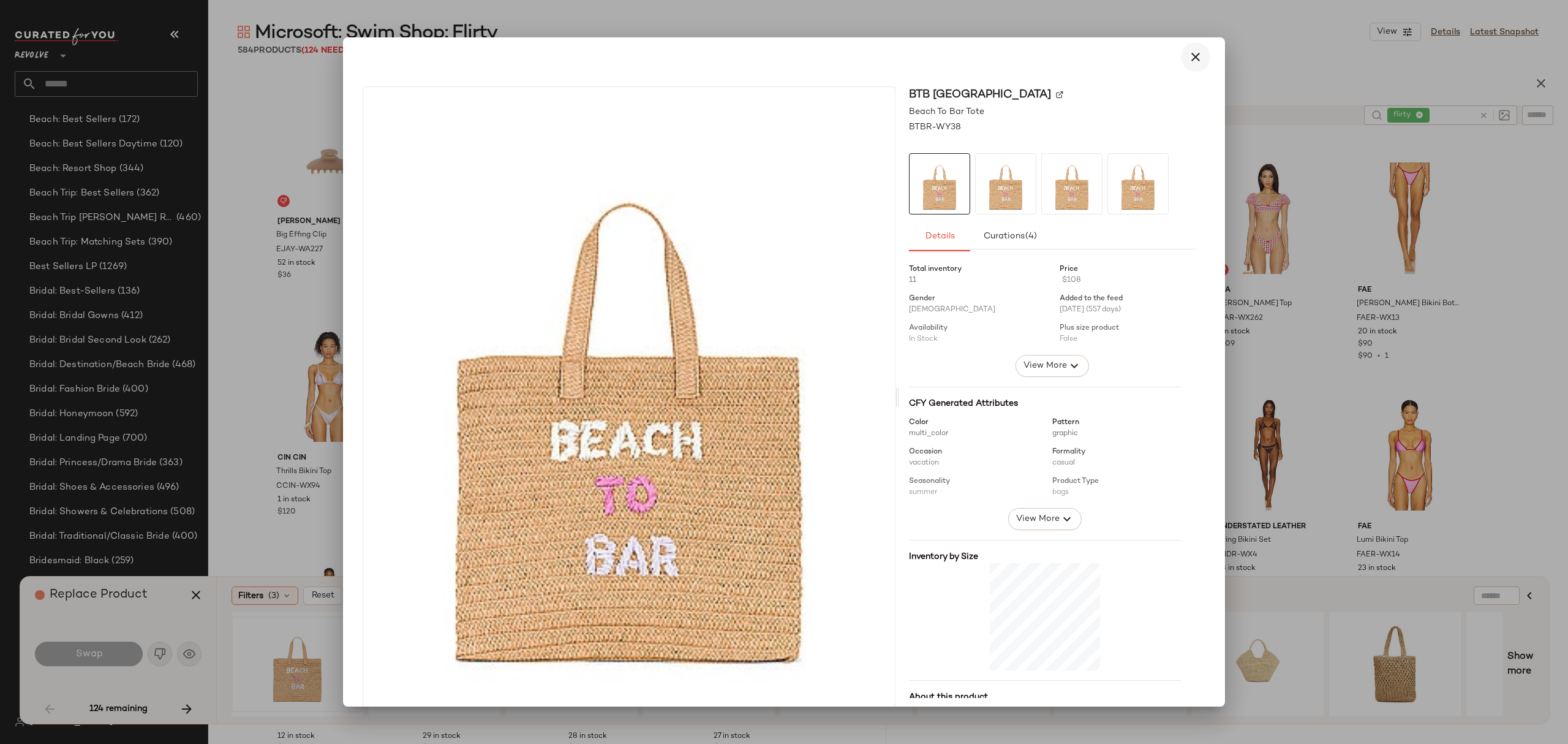
click at [1195, 171] on div "BTB Los Angeles Beach To Bar Tote BTBR-WY38 Details Curations (4) Total invento…" at bounding box center [1052, 397] width 306 height 622
click at [1188, 52] on icon "button" at bounding box center [1195, 57] width 15 height 15
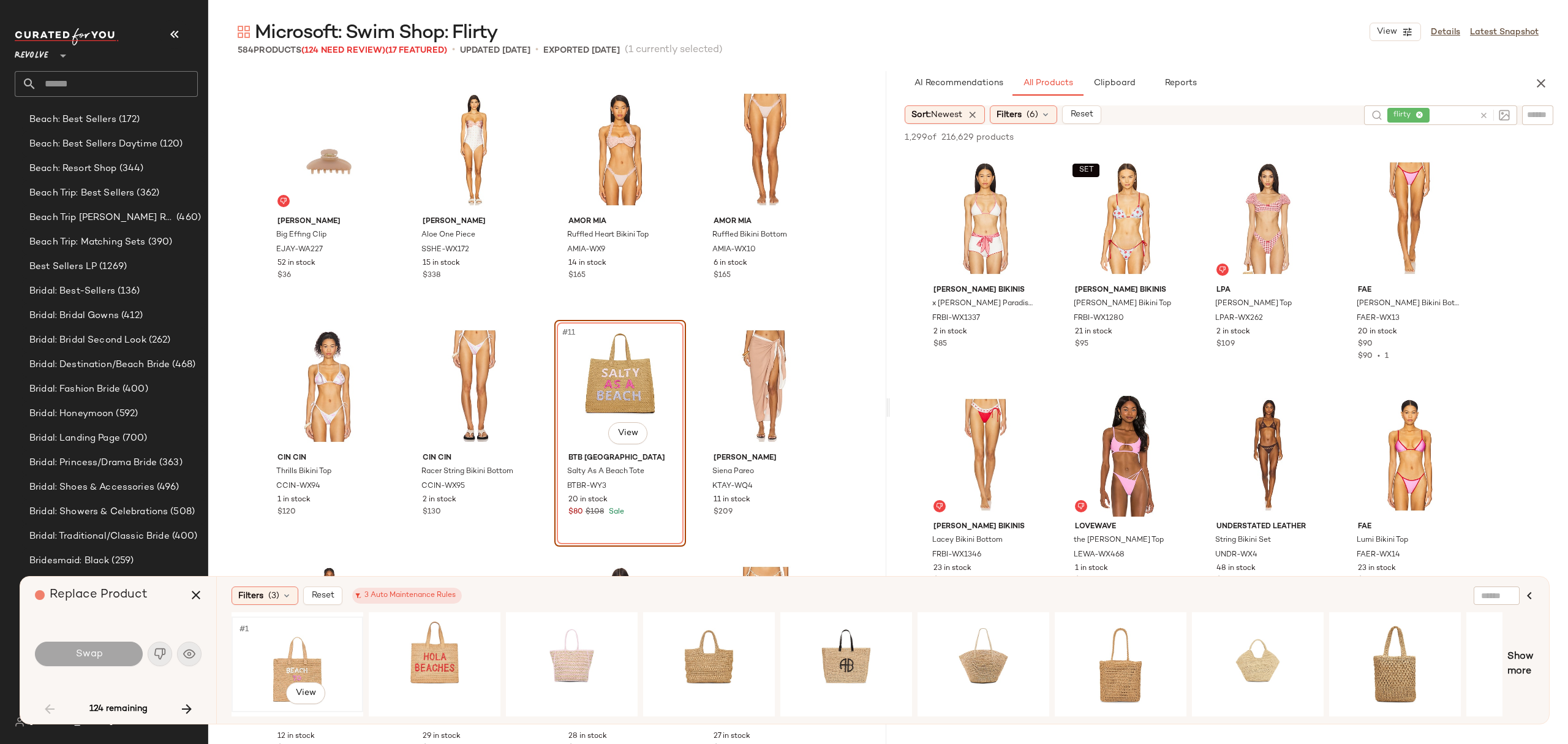
click at [341, 661] on div "#1 View" at bounding box center [297, 664] width 123 height 87
click at [112, 650] on button "Swap" at bounding box center [89, 654] width 108 height 24
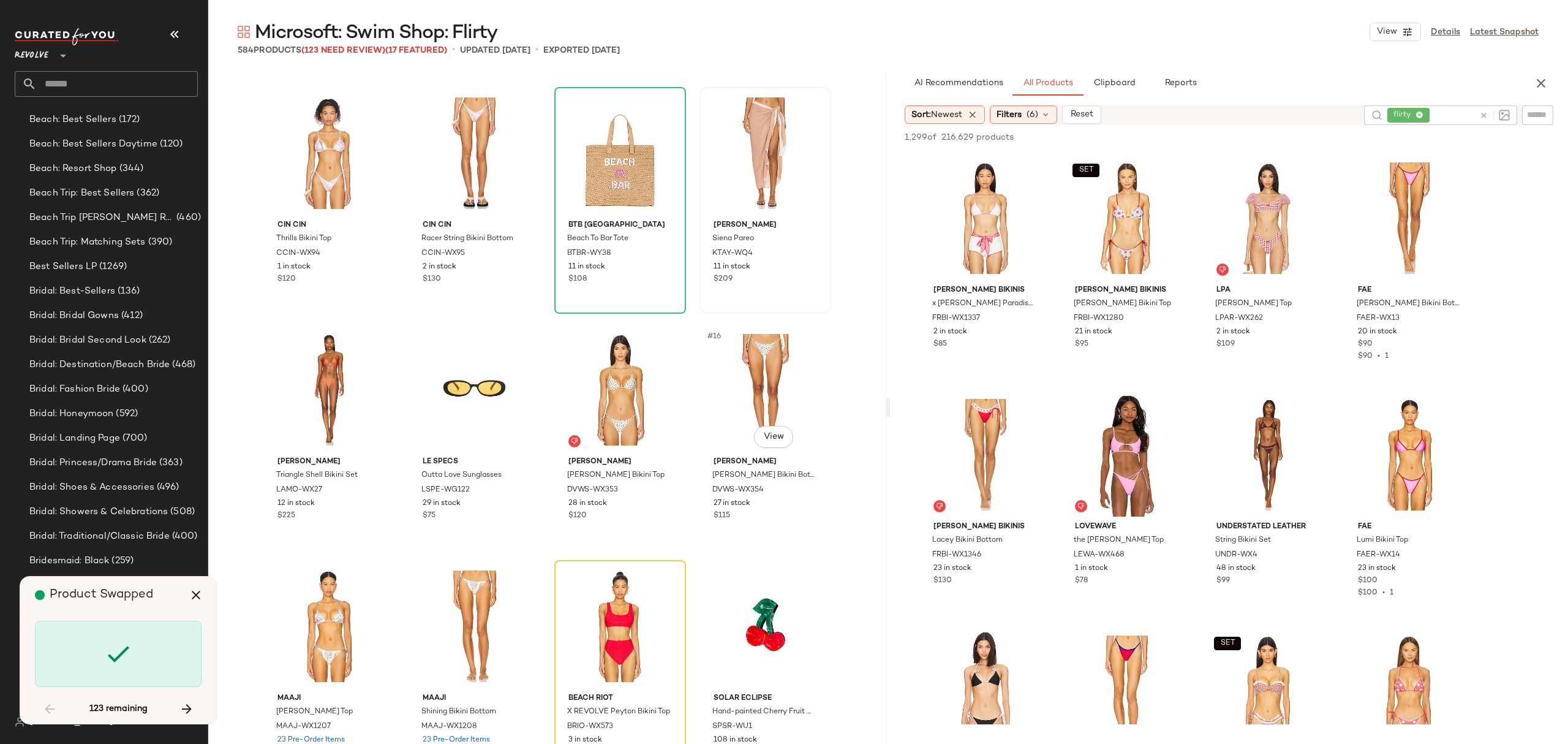
scroll to position [563, 0]
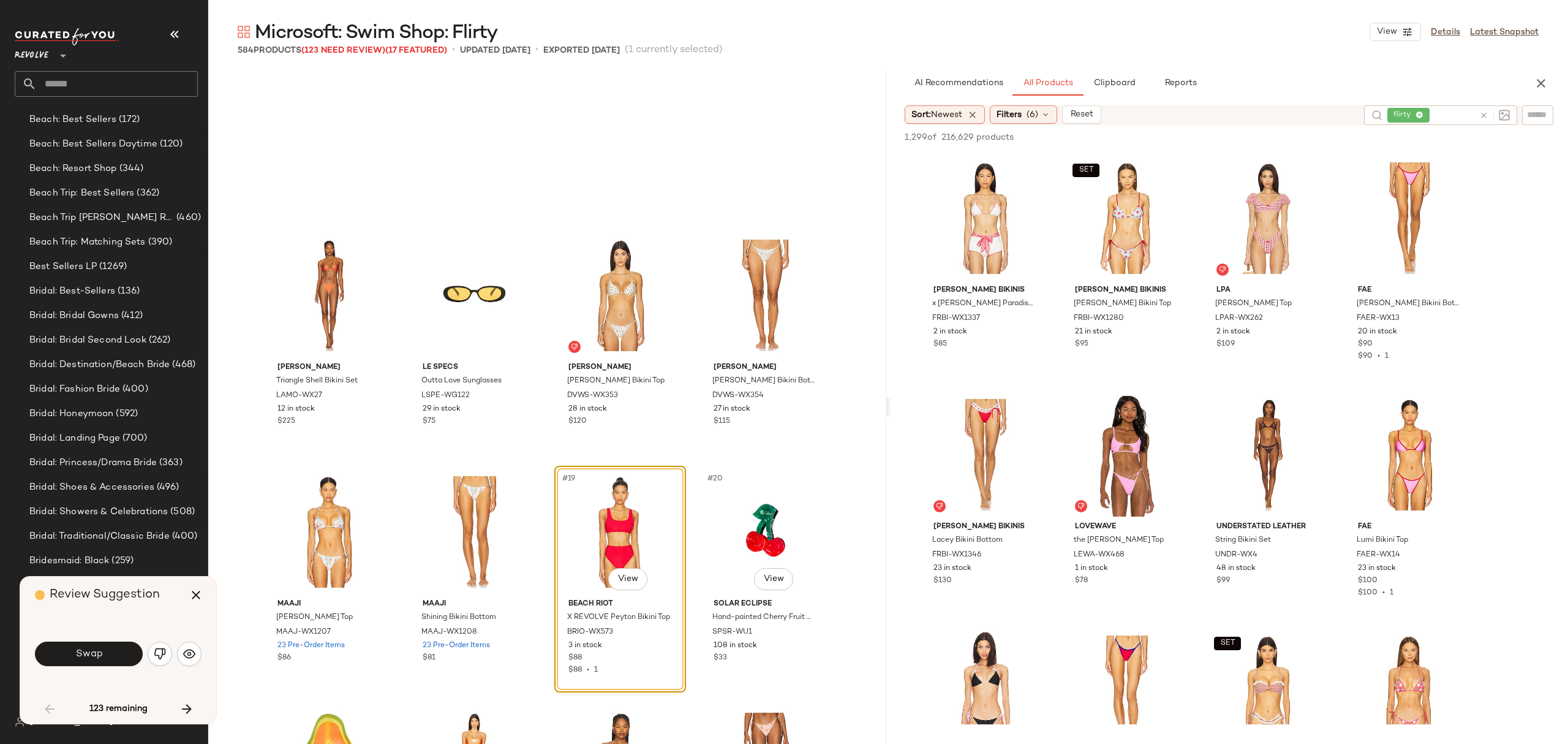
scroll to position [778, 0]
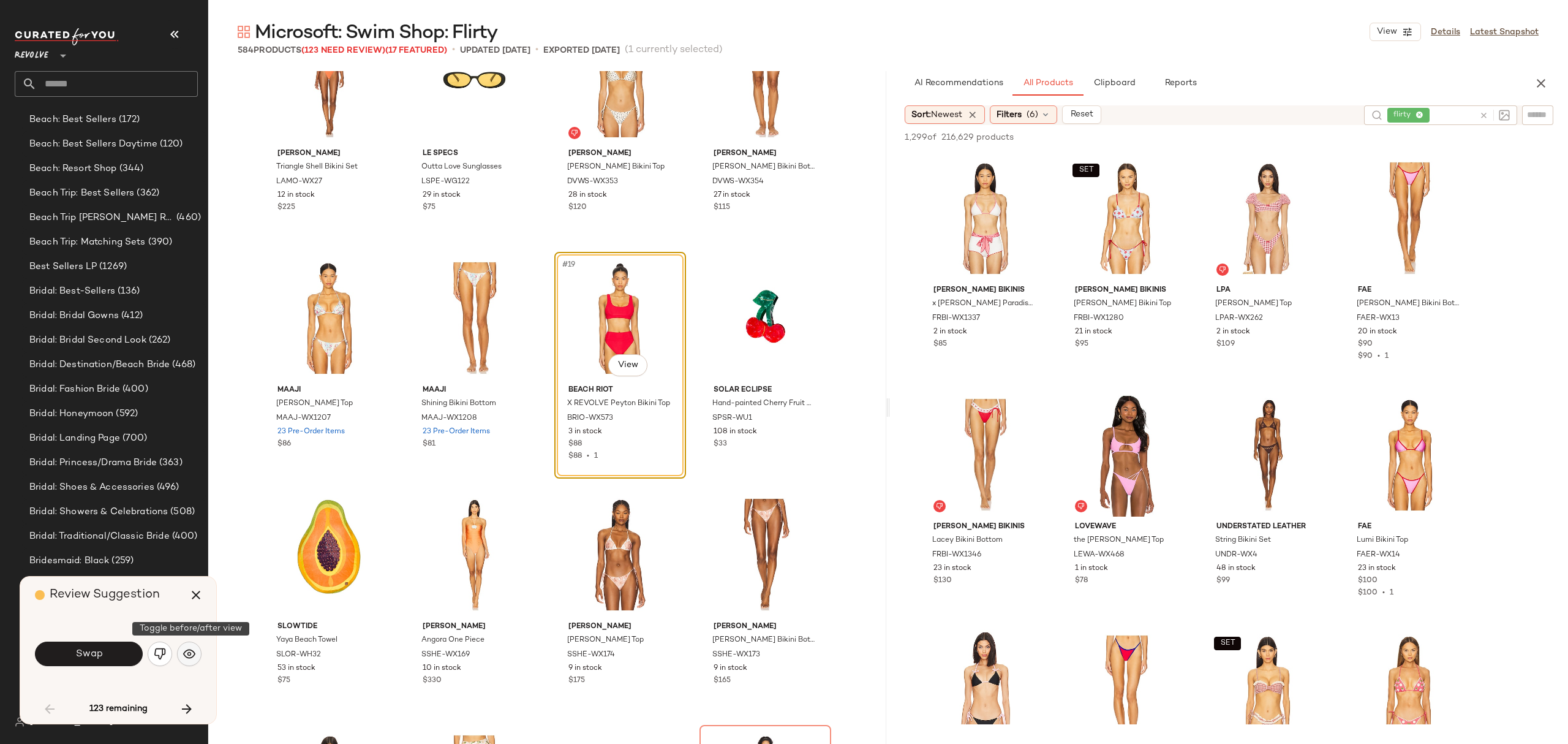
click at [194, 649] on img "button" at bounding box center [189, 654] width 12 height 12
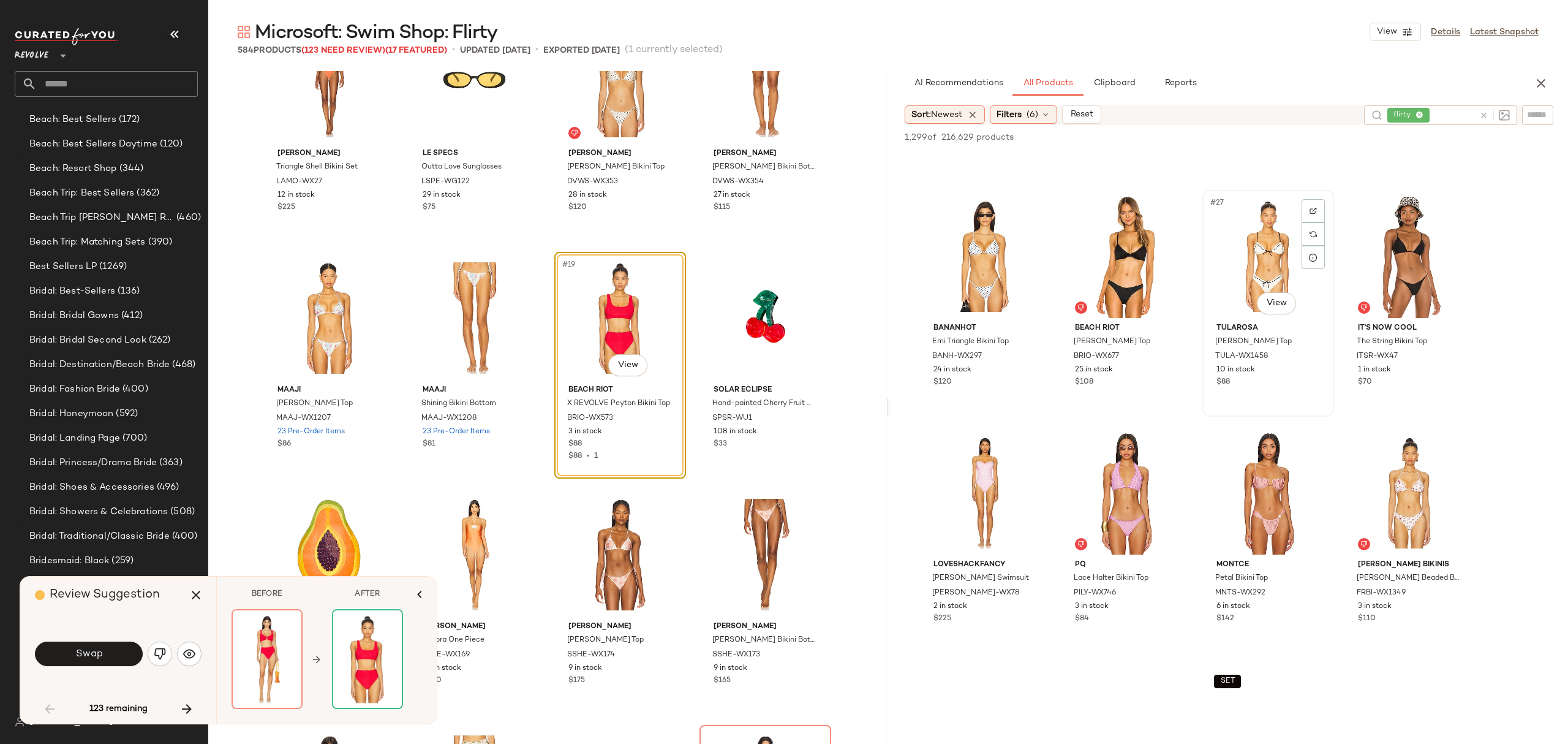
scroll to position [1388, 0]
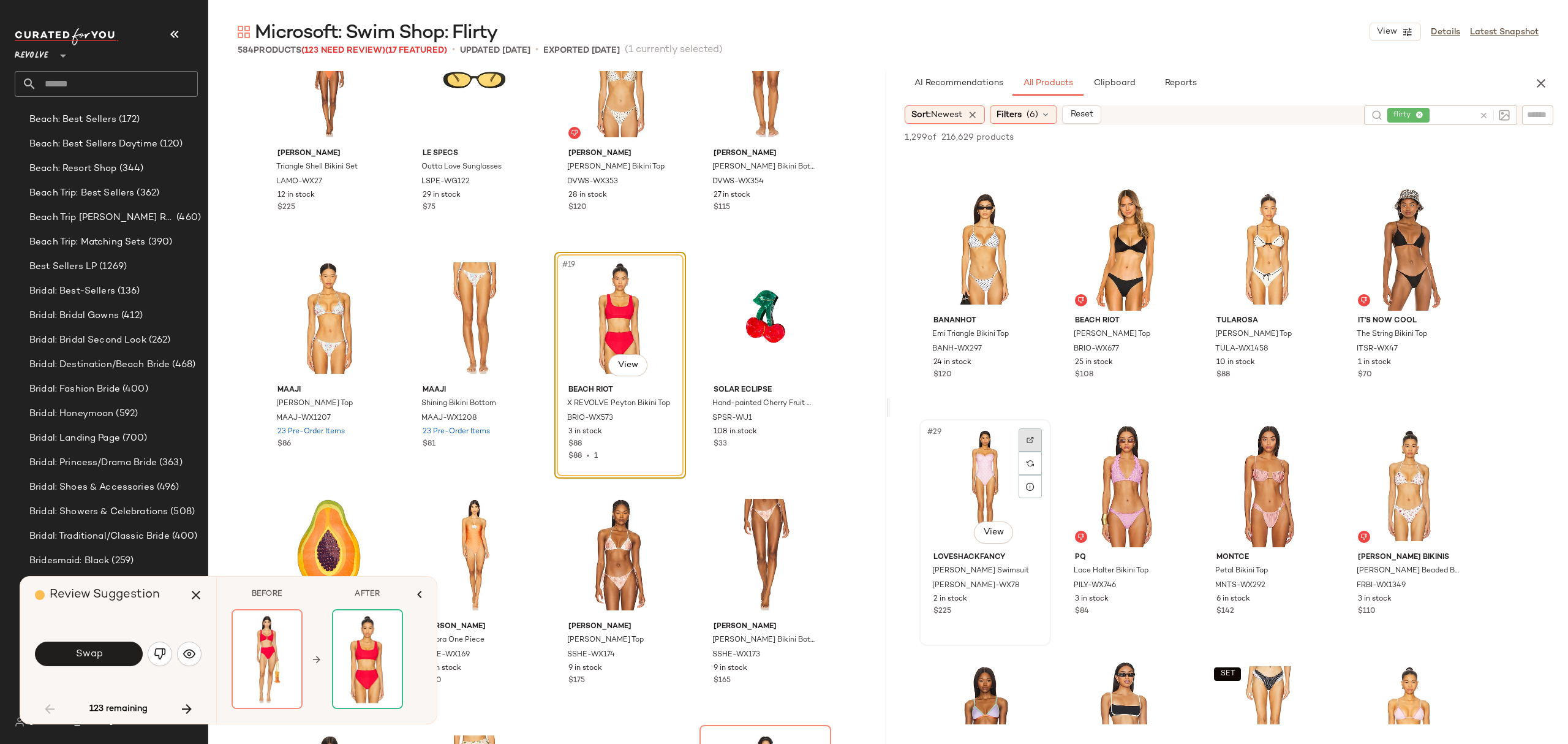
click at [1025, 434] on div at bounding box center [1030, 439] width 23 height 23
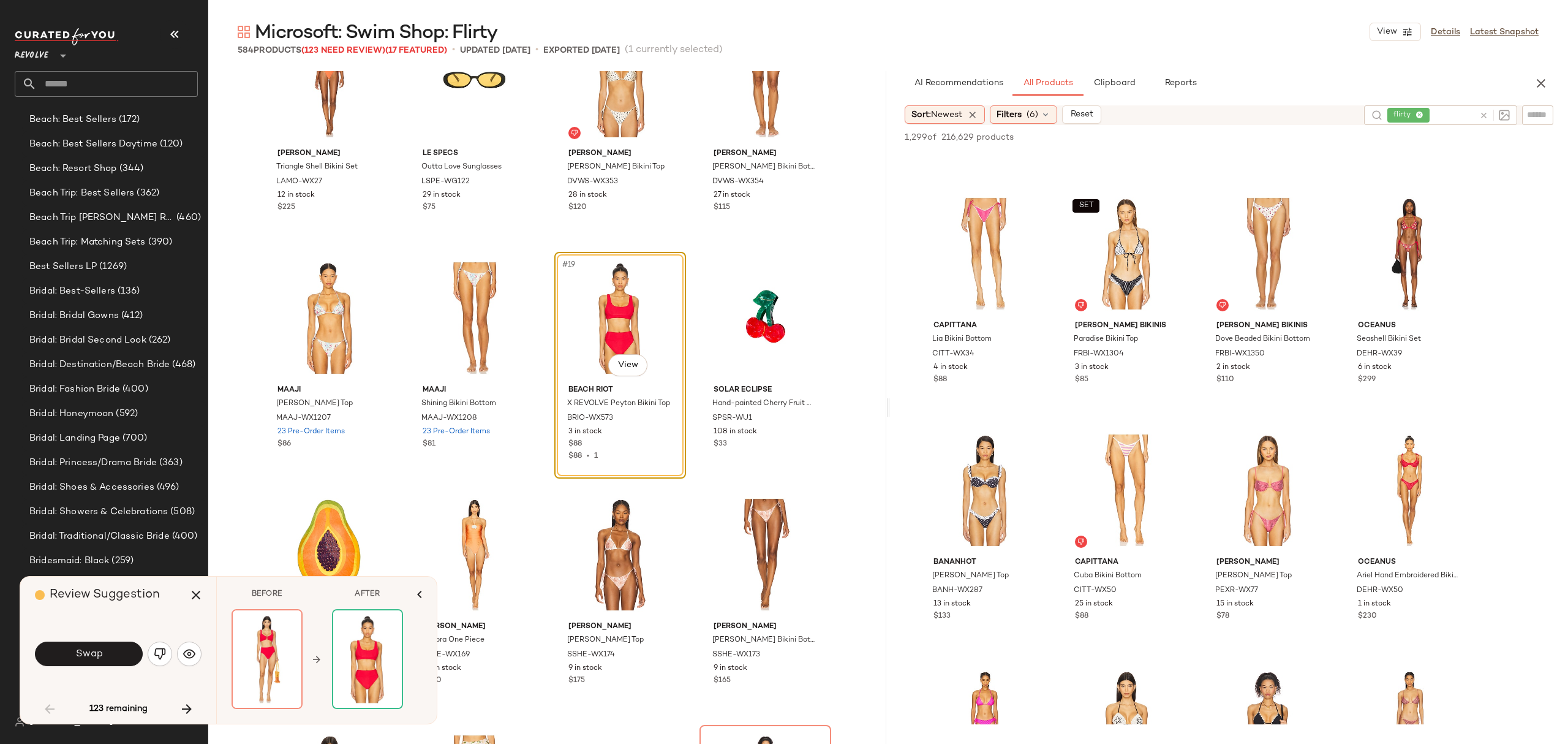
scroll to position [2205, 0]
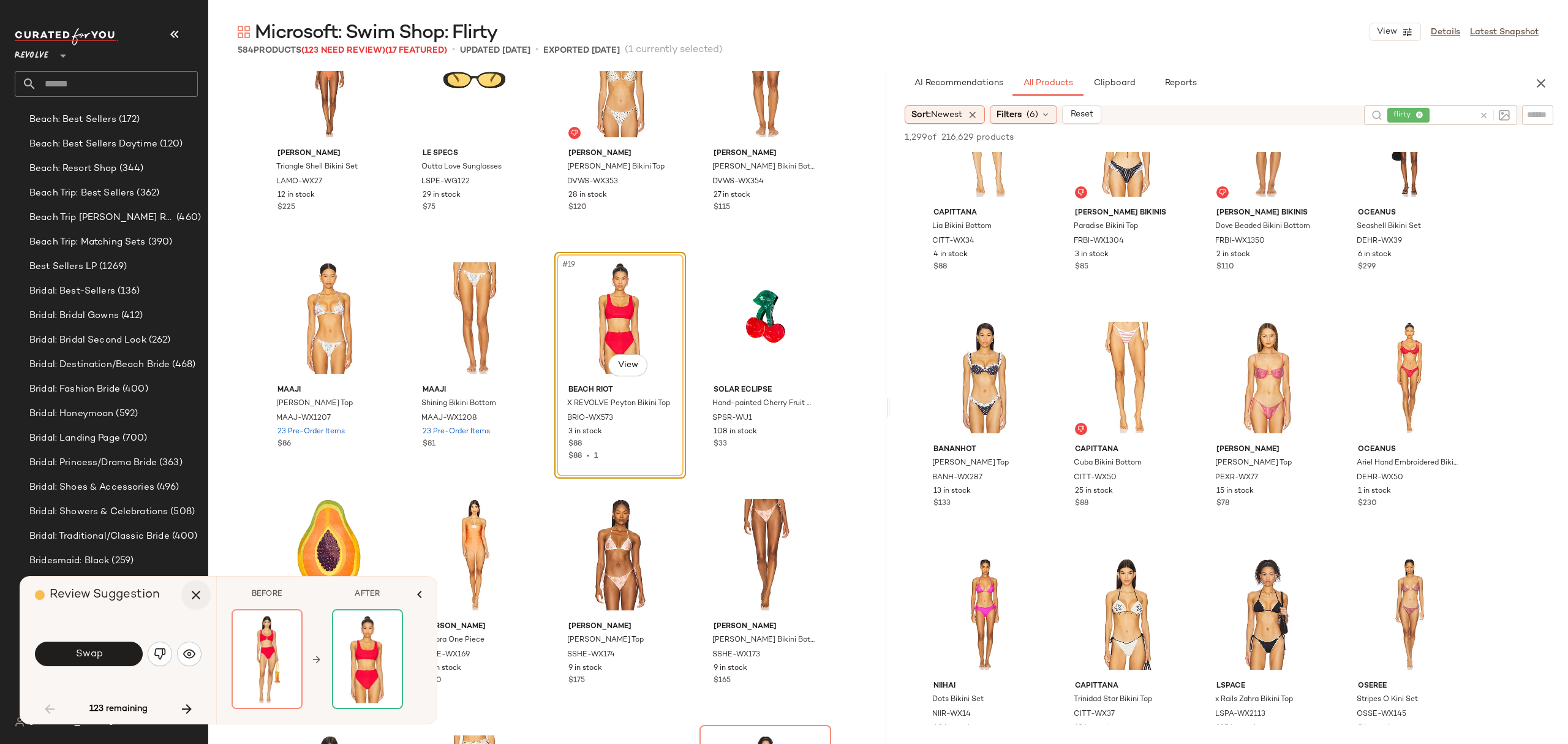
click at [192, 589] on icon "button" at bounding box center [196, 595] width 15 height 15
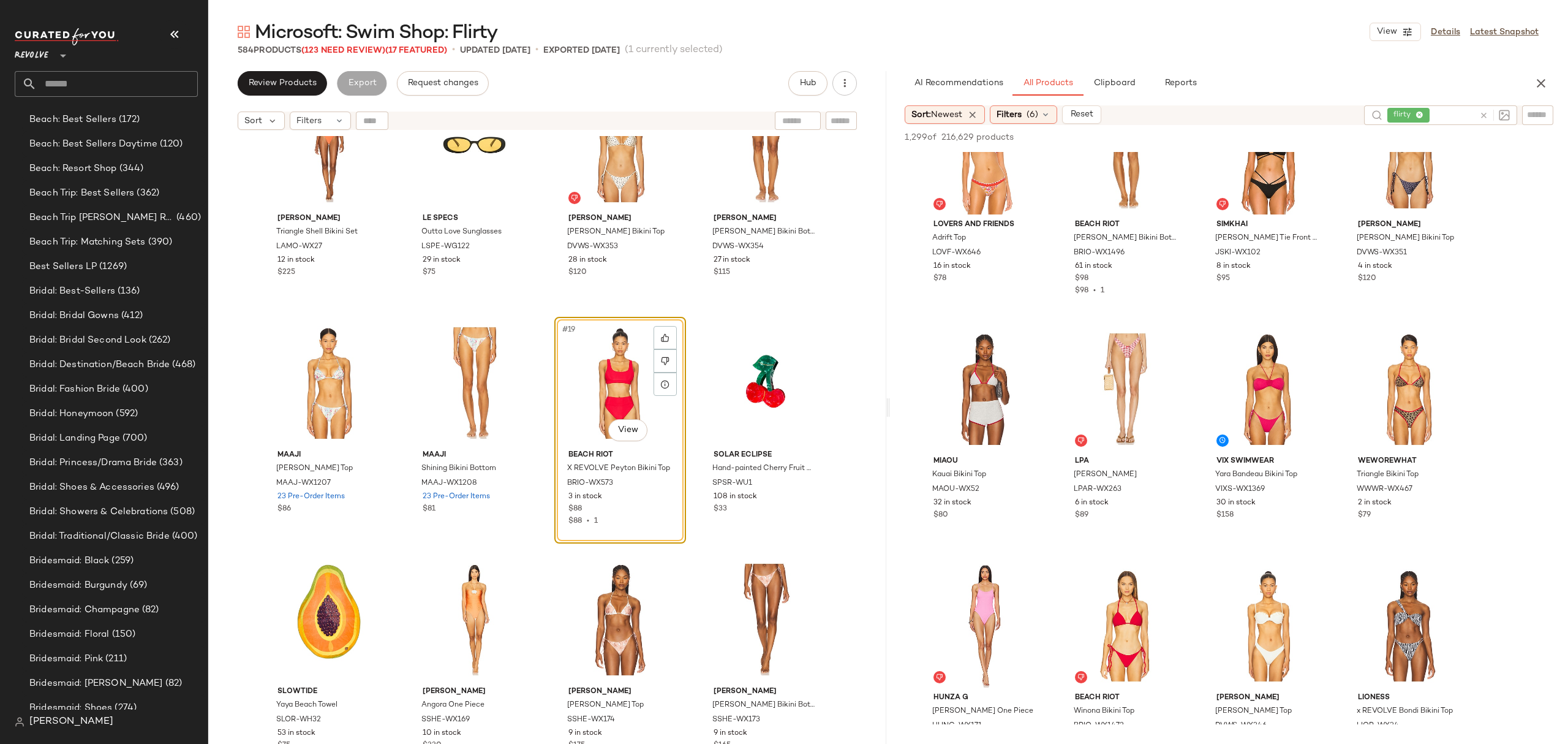
scroll to position [4656, 0]
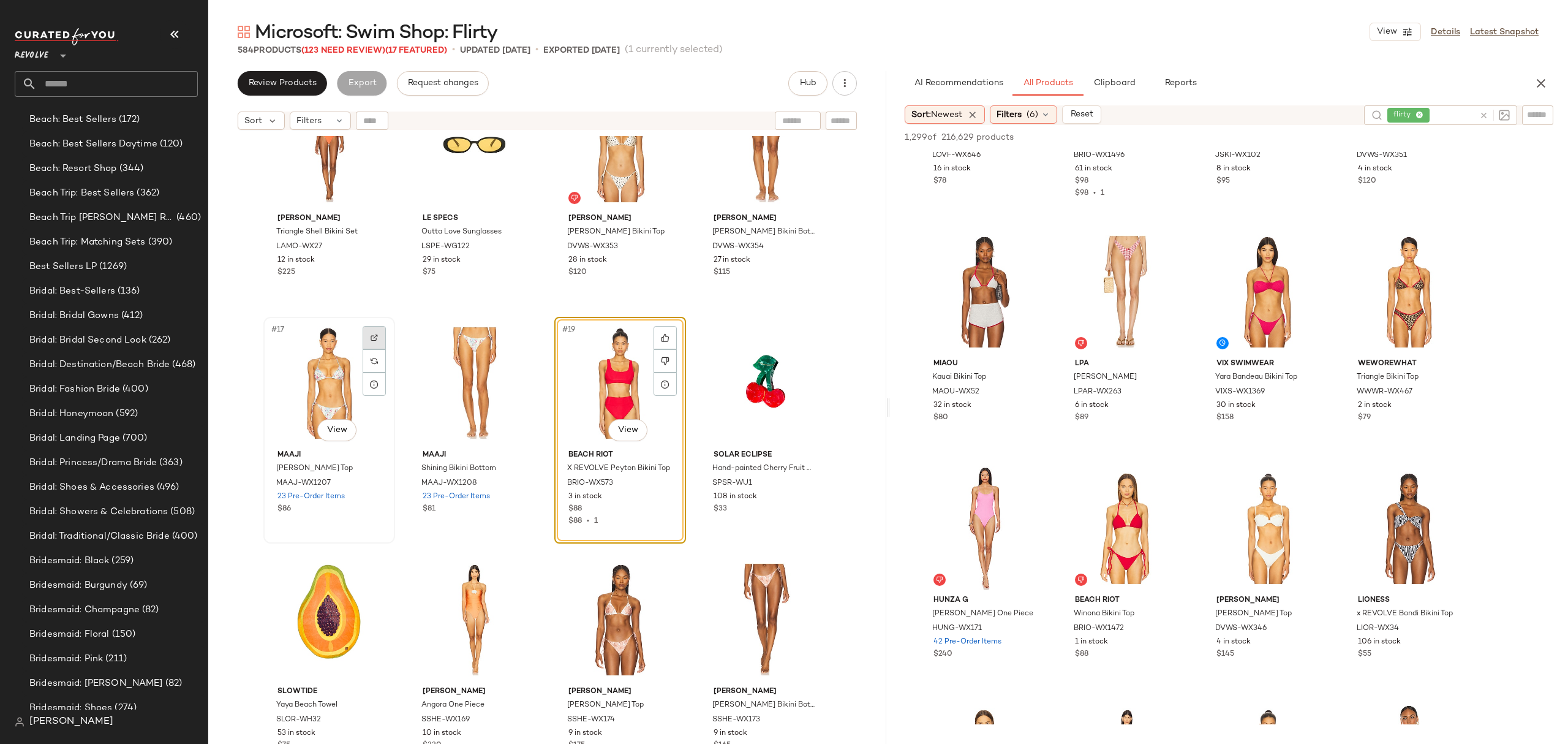
click at [363, 332] on div at bounding box center [374, 338] width 23 height 23
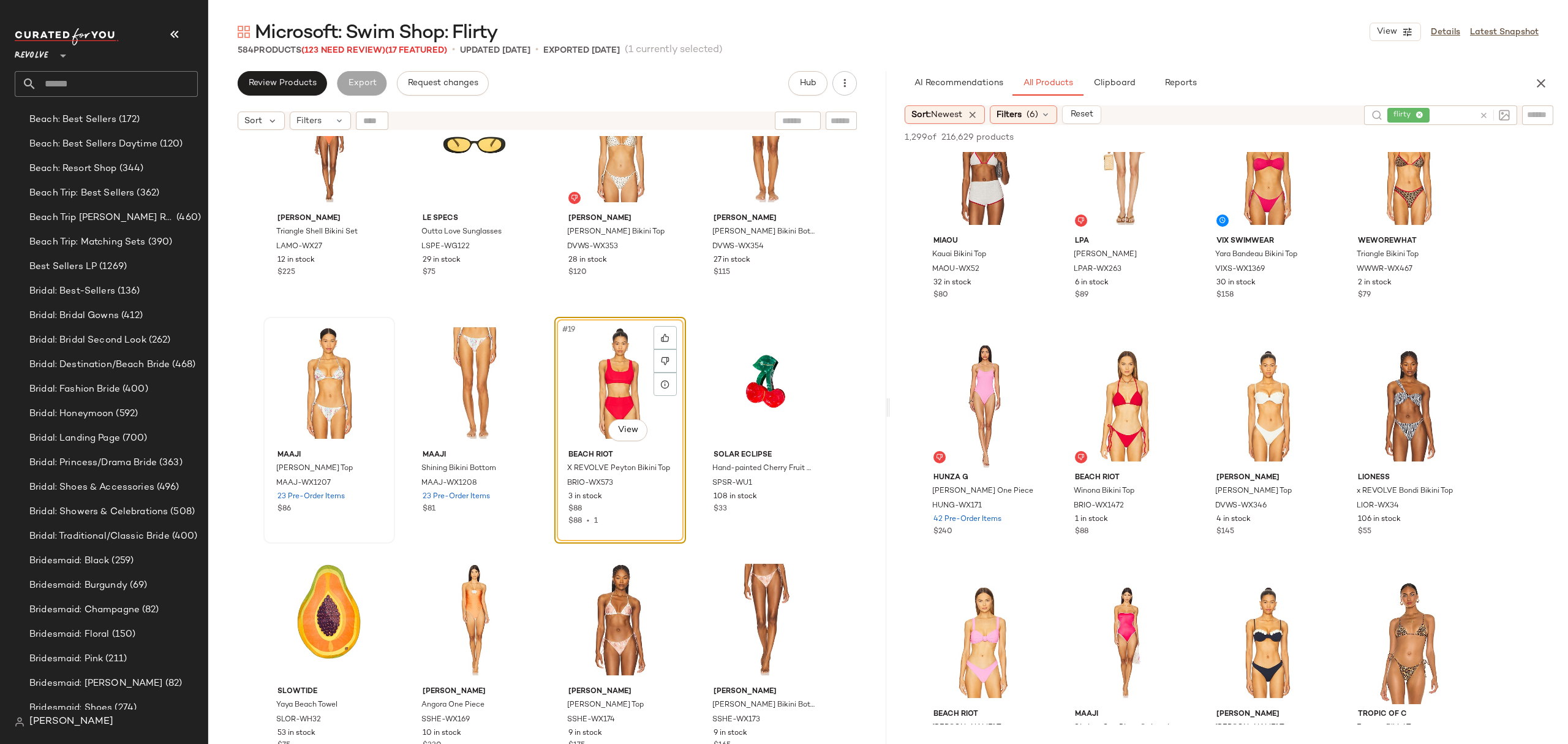
scroll to position [4901, 0]
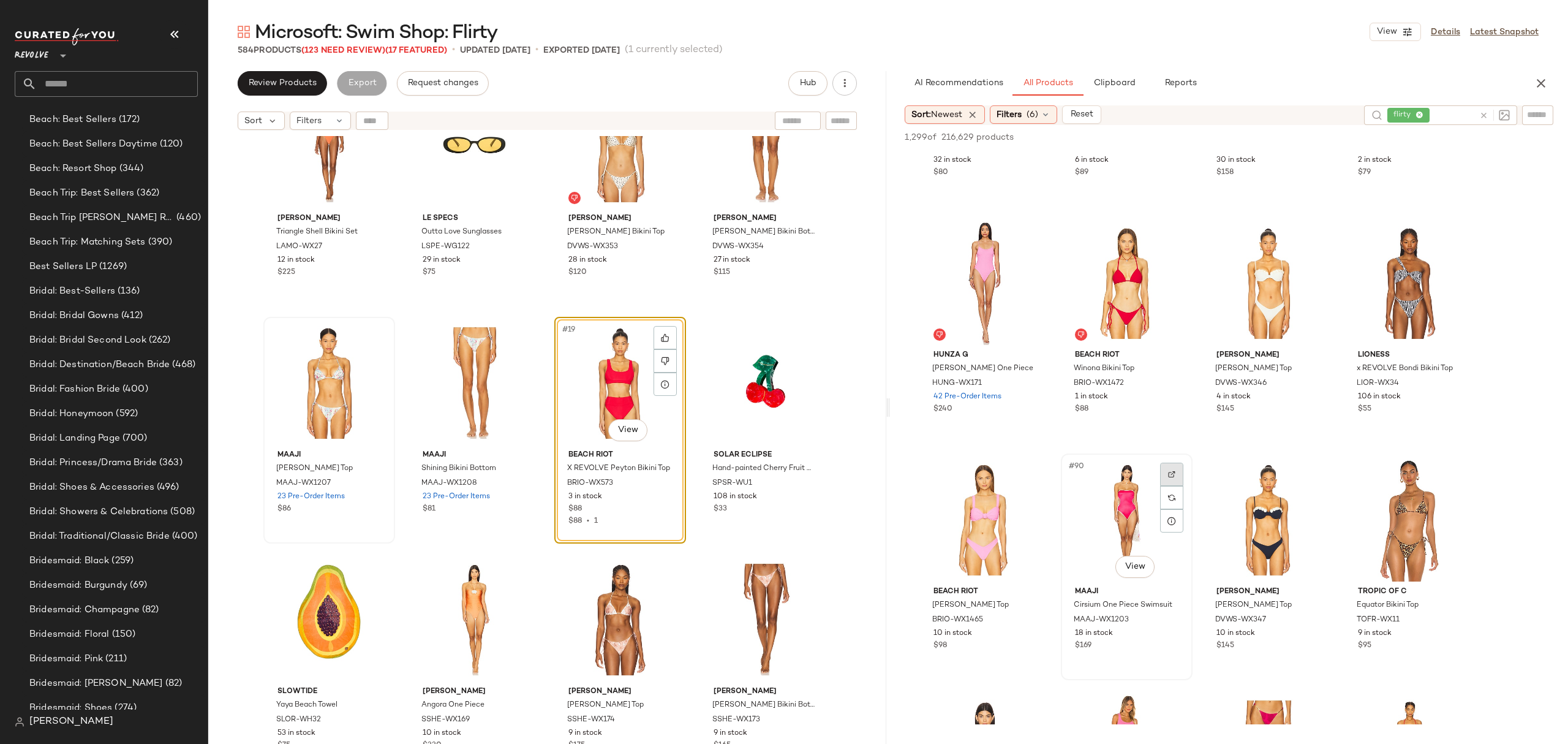
click at [1172, 468] on div at bounding box center [1172, 474] width 23 height 23
click at [671, 443] on div "#19 View" at bounding box center [620, 383] width 123 height 124
click at [637, 512] on div "#19 View BEACH RIOT X REVOLVE Peyton Bikini Top BRIO-WX573 3 in stock $88 $88 •…" at bounding box center [620, 430] width 132 height 227
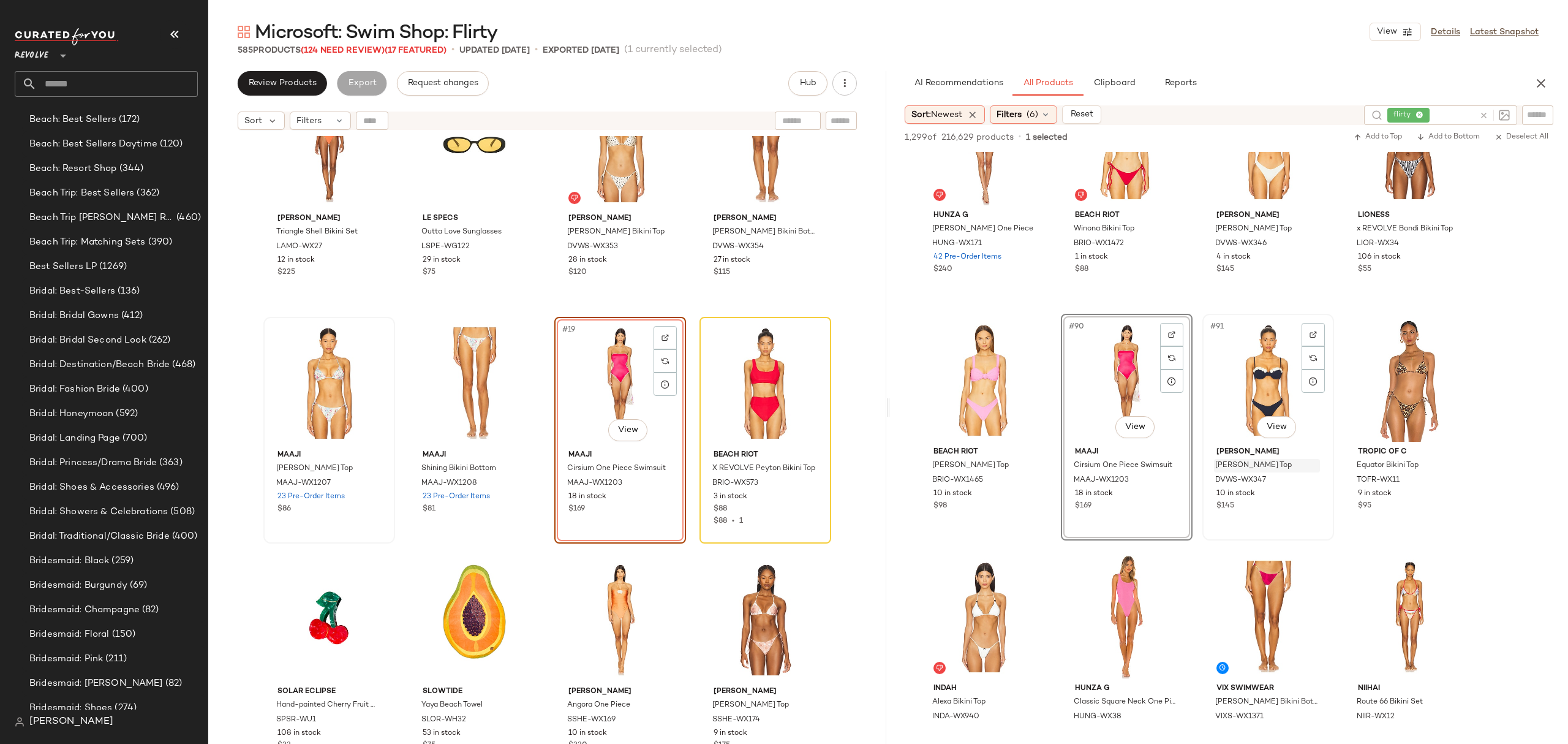
scroll to position [5227, 0]
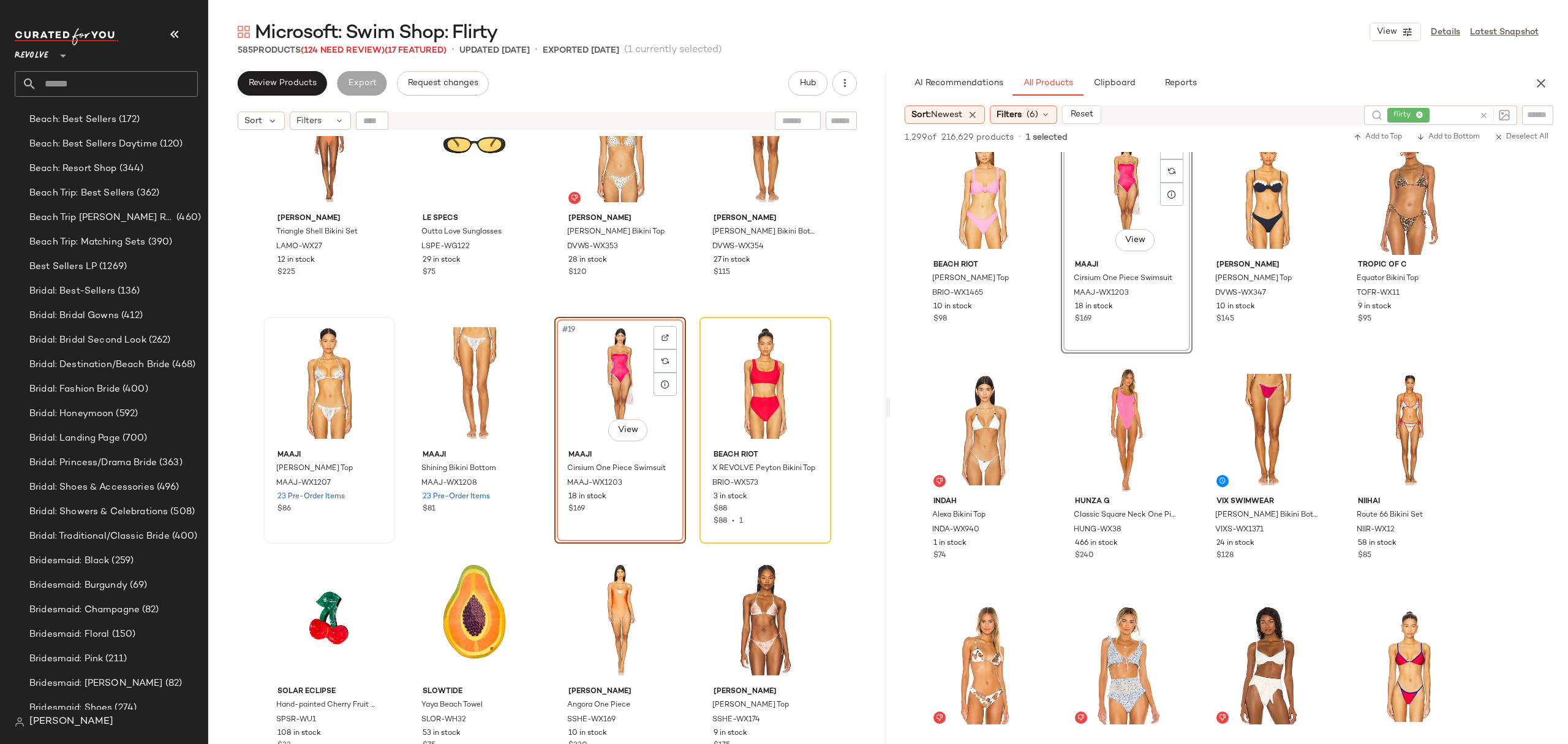
click at [644, 504] on div "#19 View Maaji Cirsium One Piece Swimsuit MAAJ-WX1203 18 in stock $169" at bounding box center [620, 430] width 132 height 227
click at [779, 524] on div "$88 • 1" at bounding box center [764, 521] width 103 height 11
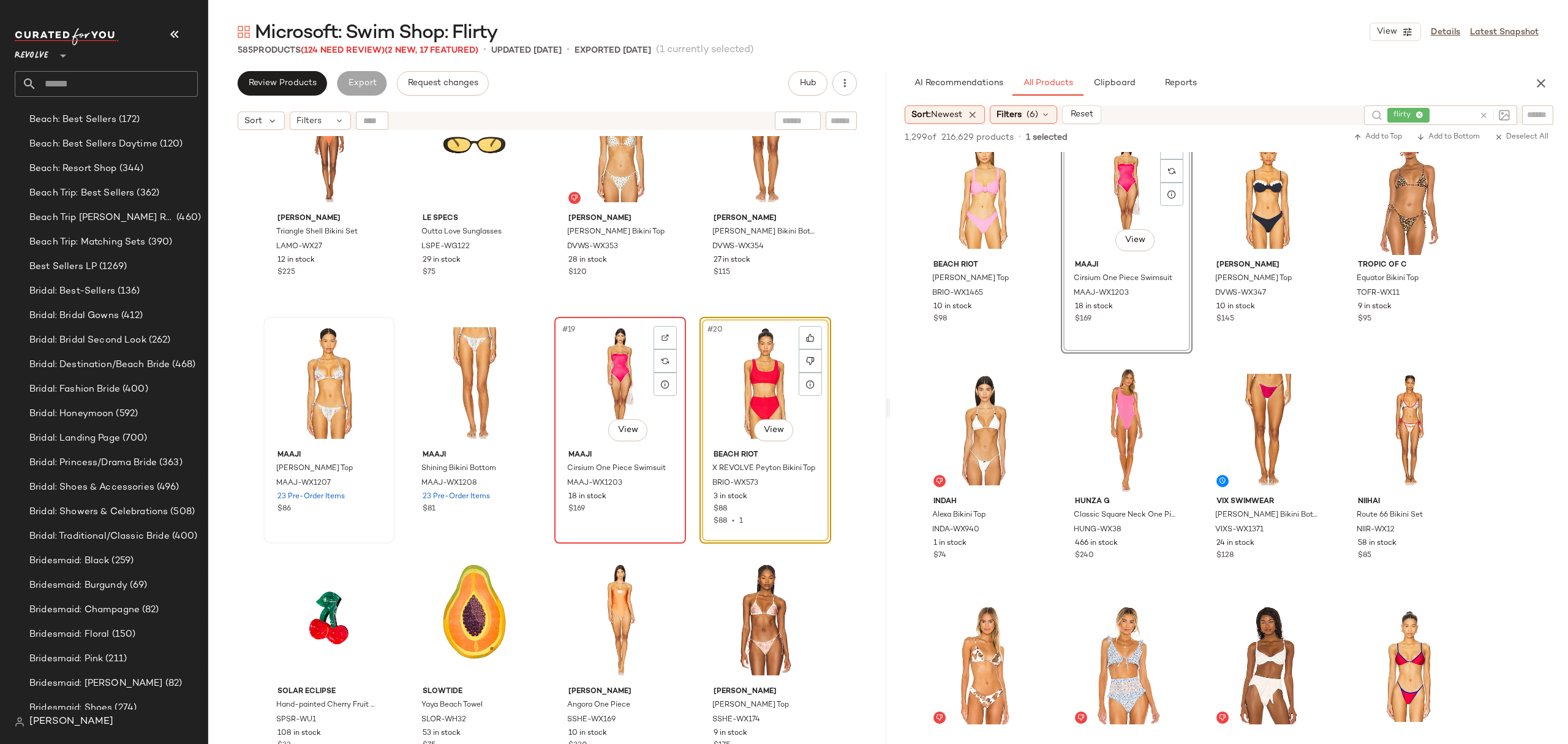
click at [631, 514] on div "$169" at bounding box center [620, 509] width 103 height 11
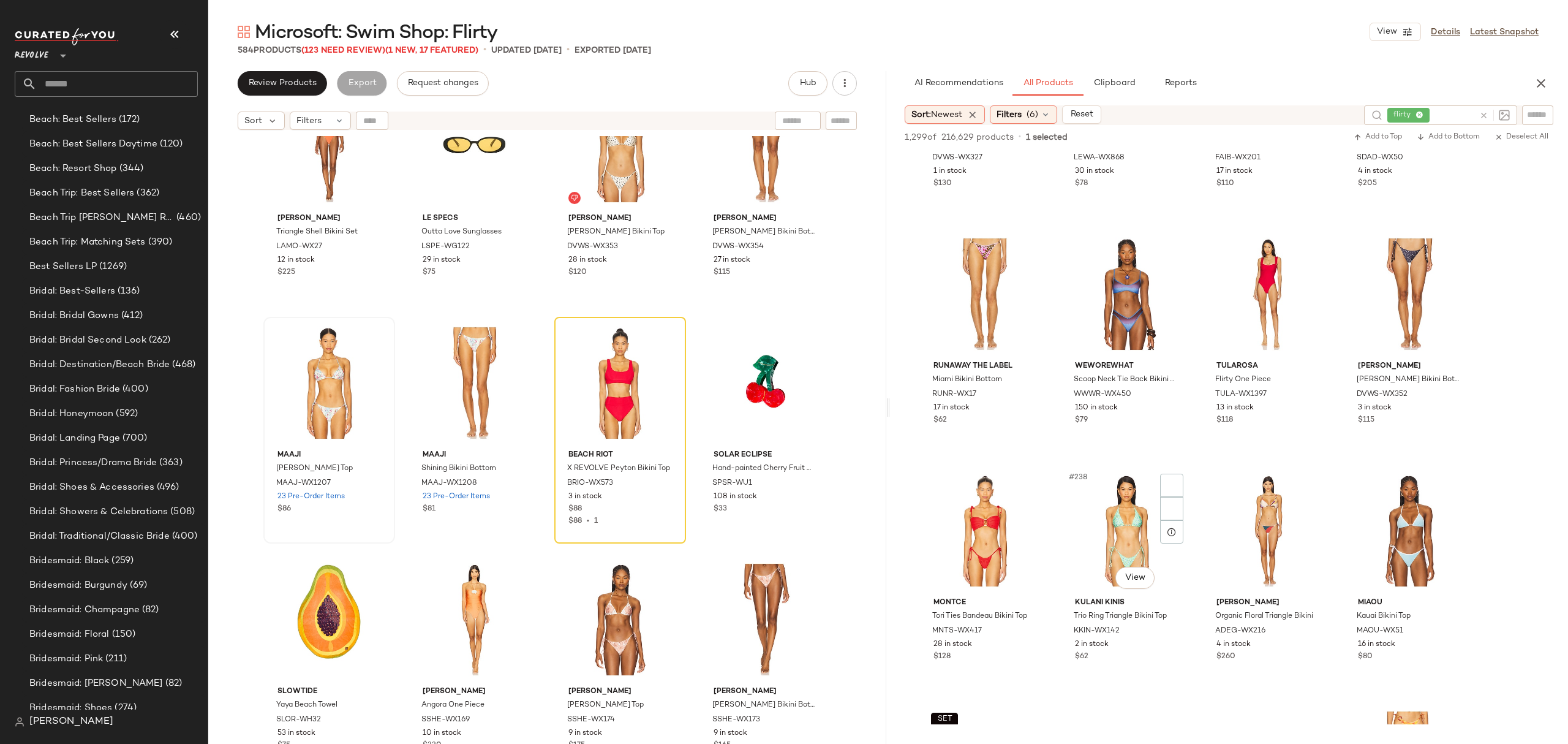
scroll to position [13640, 0]
click at [1321, 243] on div at bounding box center [1313, 247] width 23 height 23
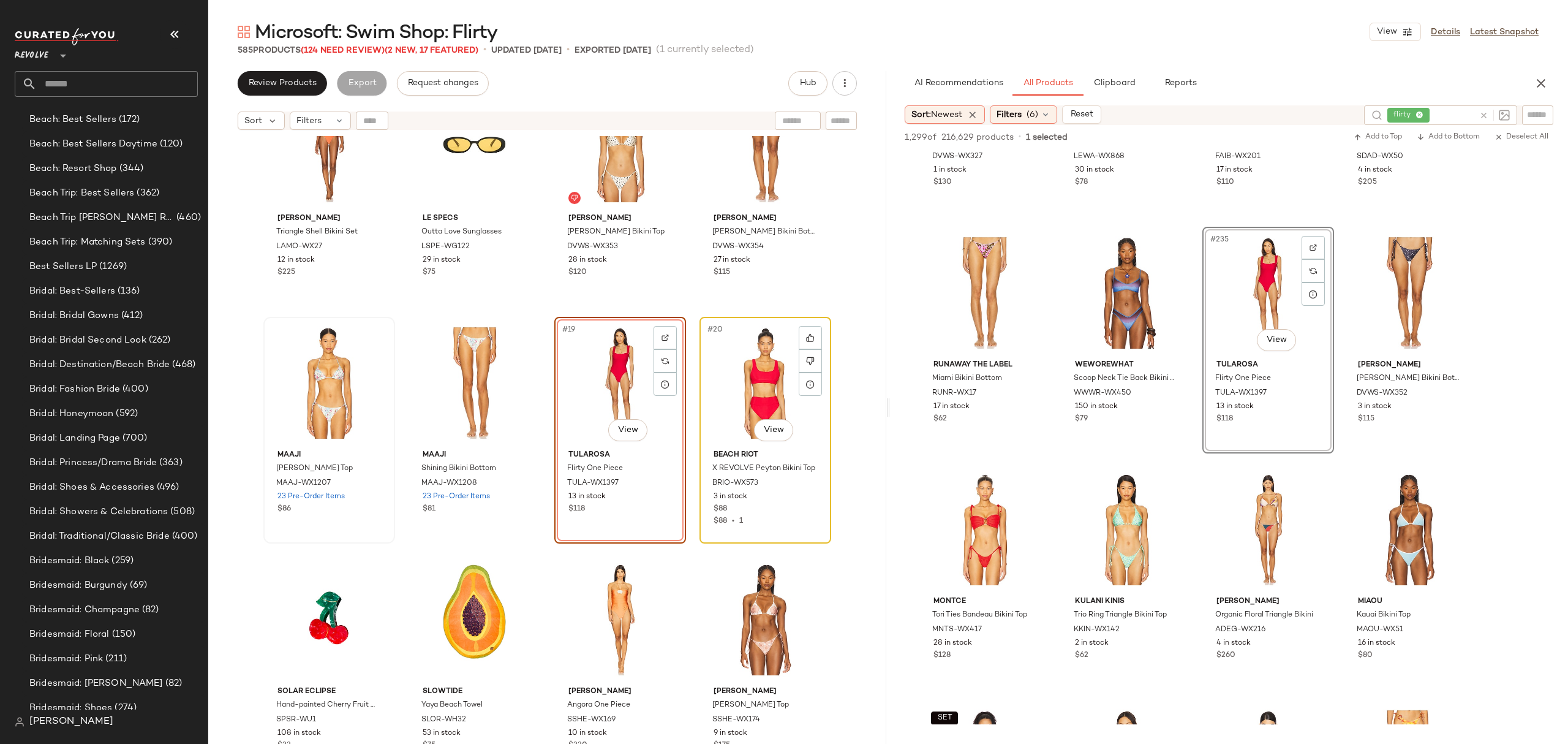
click at [796, 528] on div "#20 View BEACH RIOT X REVOLVE Peyton Bikini Top BRIO-WX573 3 in stock $88 $88 •…" at bounding box center [765, 429] width 129 height 224
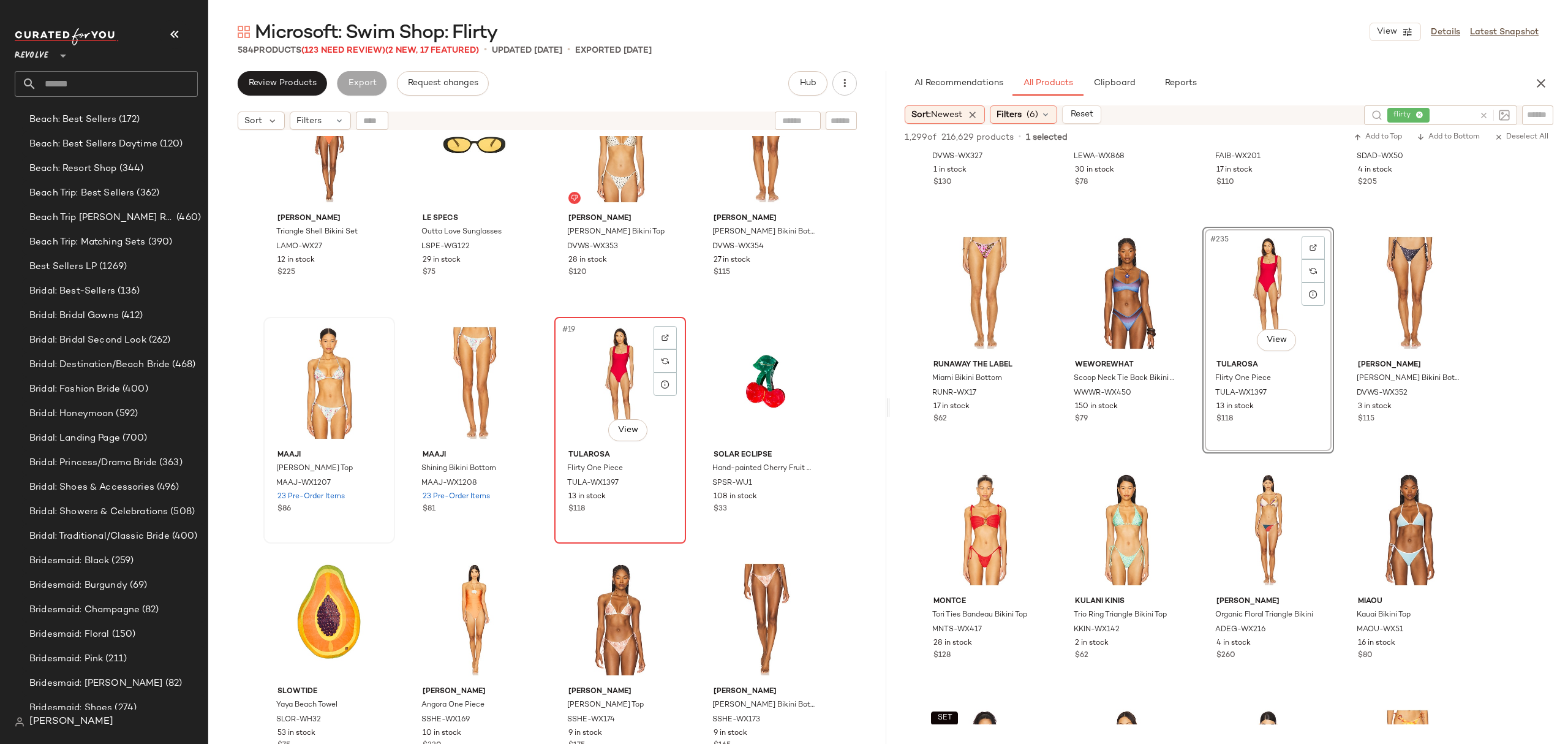
click at [669, 508] on div "Tularosa Flirty One Piece TULA-WX1397 13 in stock $118" at bounding box center [620, 480] width 123 height 71
click at [785, 514] on div "Solar Eclipse Hand-painted Cherry Fruit Claw Hair Clip SPSR-WU1 108 in stock $33" at bounding box center [765, 480] width 123 height 71
click at [659, 514] on div "Tularosa Flirty One Piece TULA-WX1397 13 in stock $118" at bounding box center [620, 480] width 123 height 71
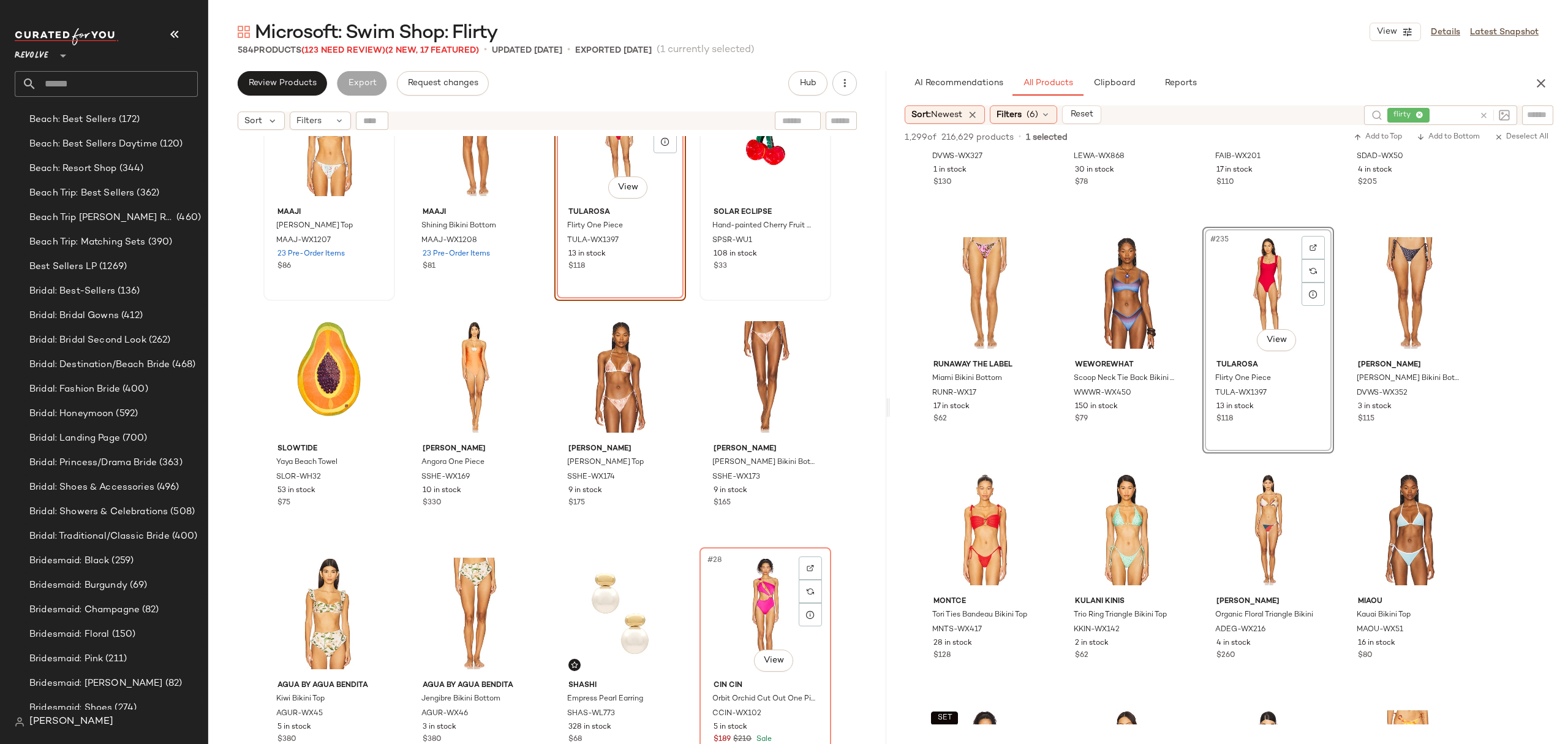
scroll to position [941, 0]
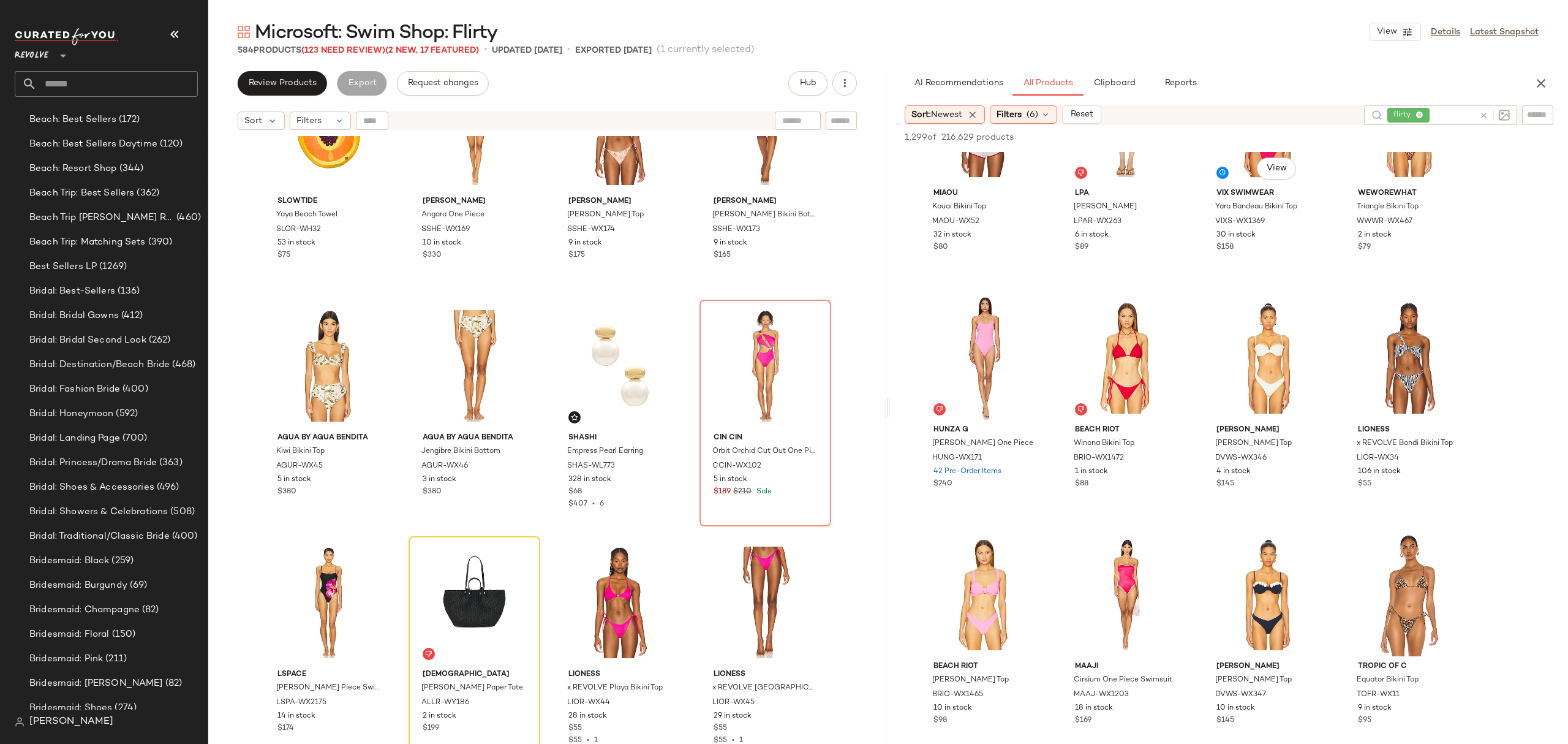
scroll to position [4982, 0]
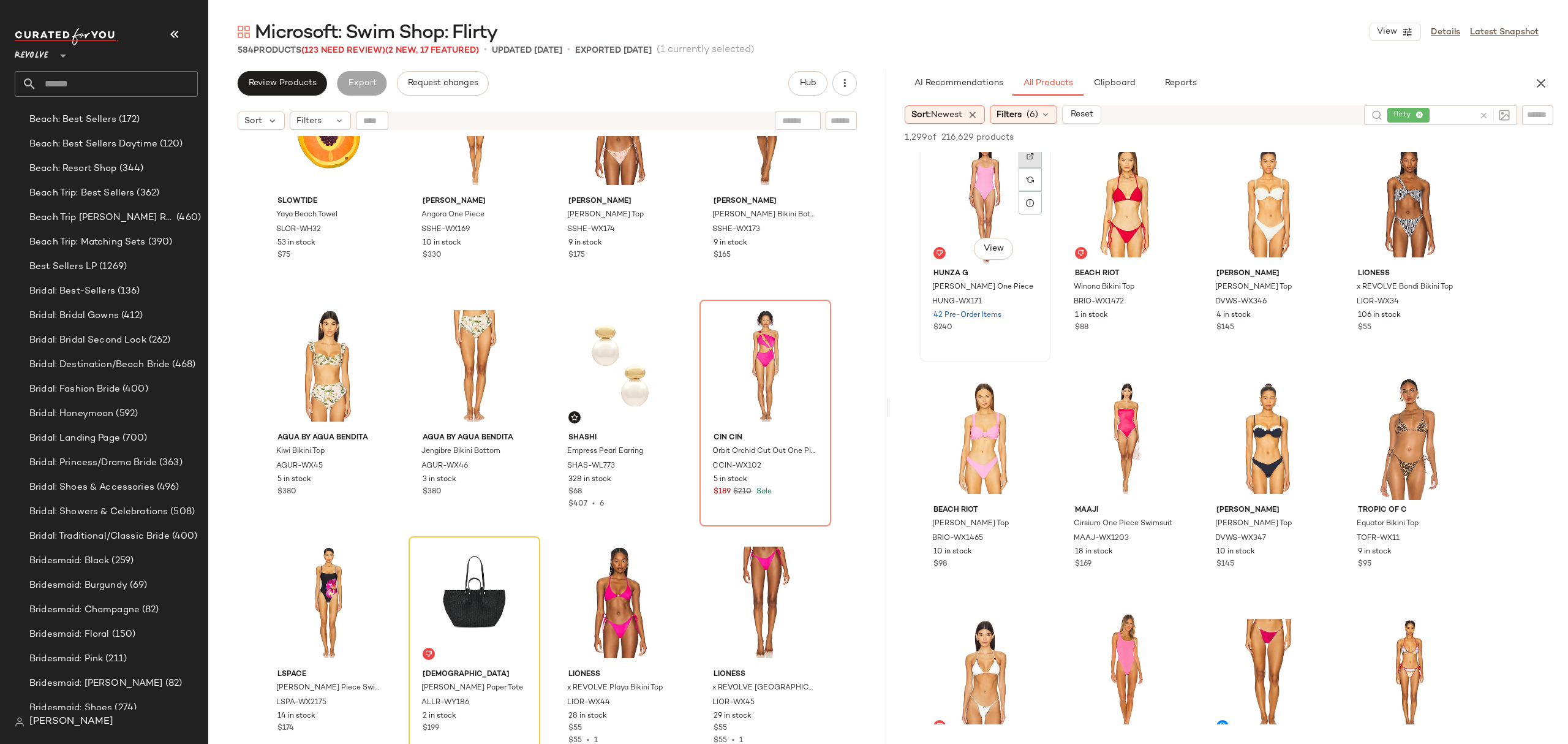
click at [1025, 158] on div at bounding box center [1030, 156] width 23 height 23
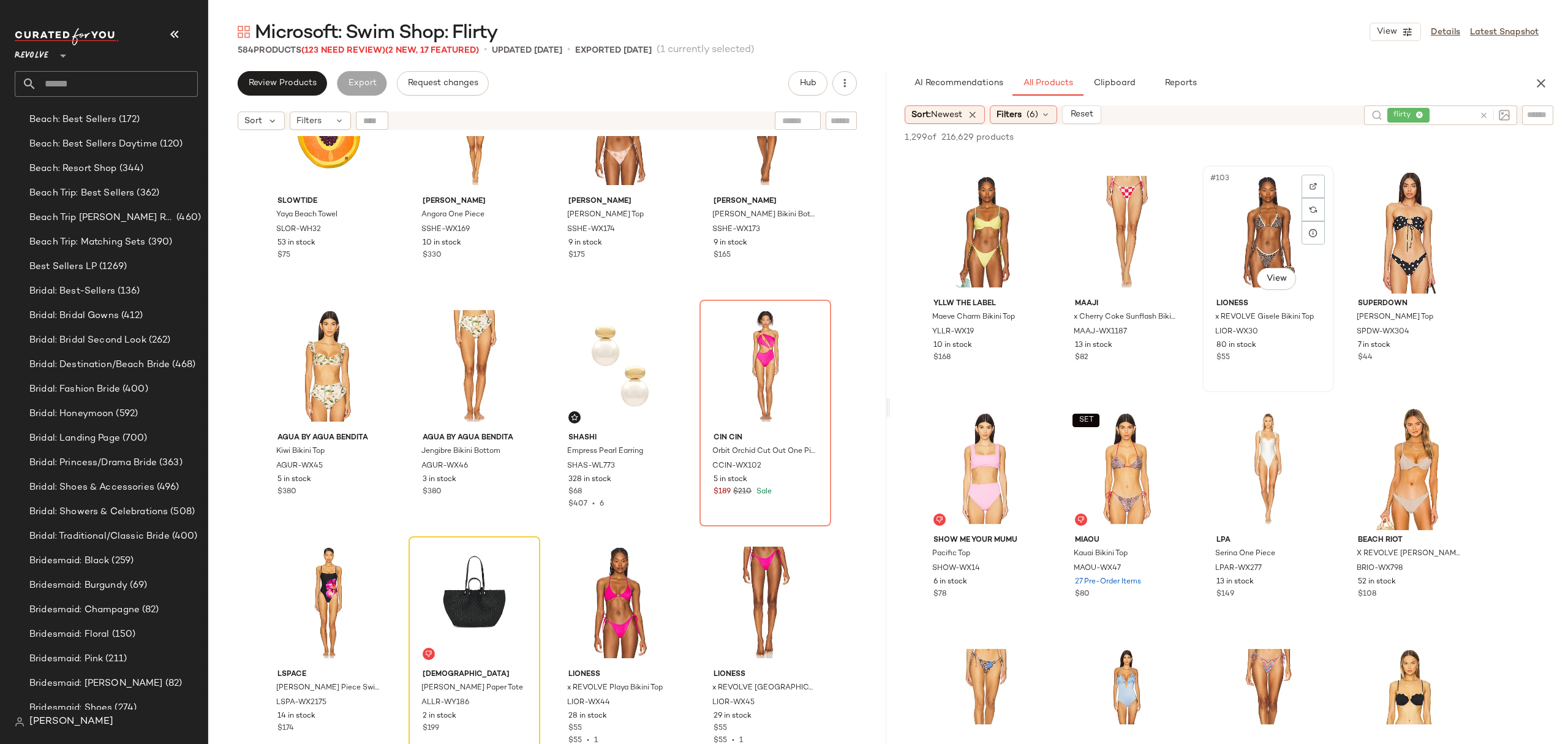
scroll to position [5963, 0]
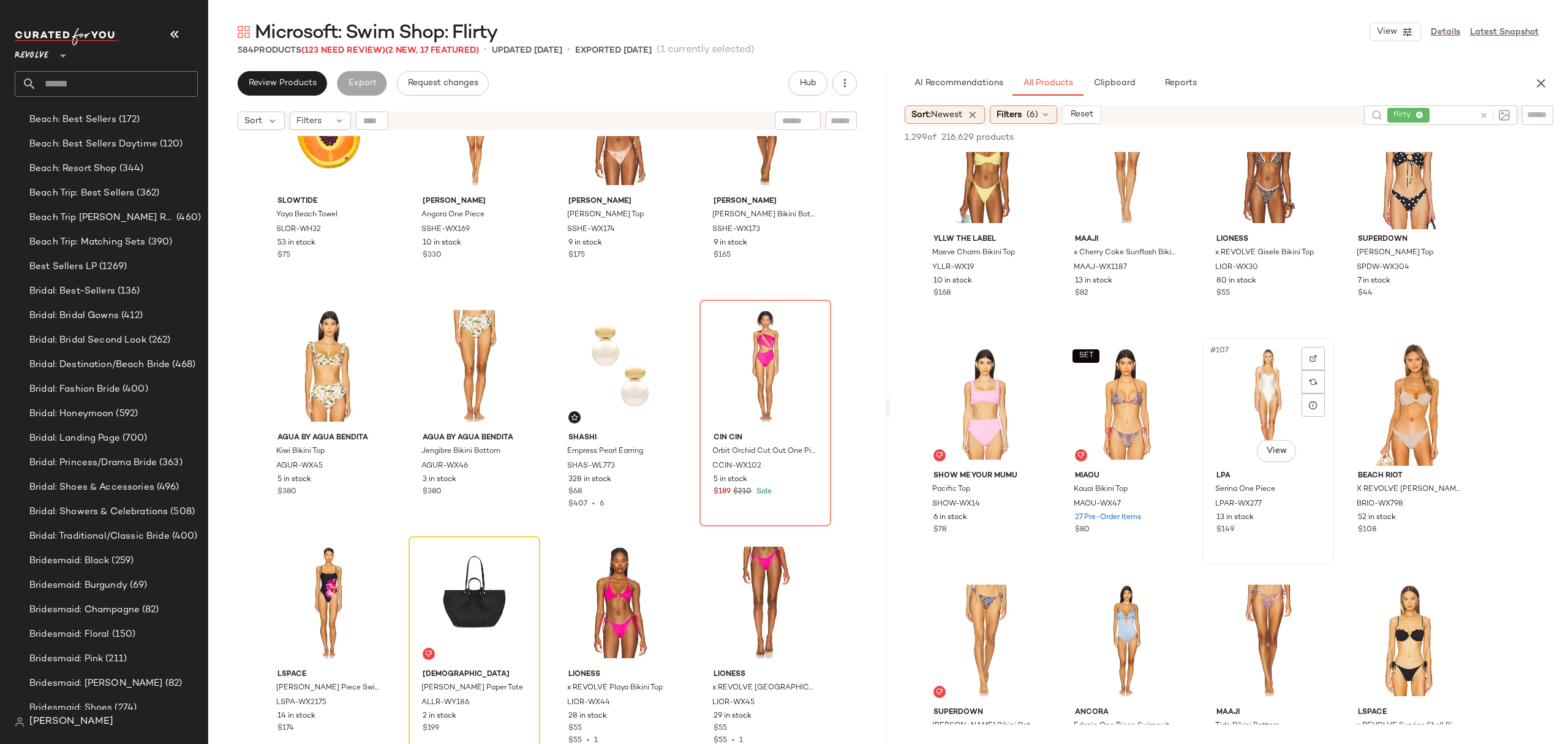
click at [1245, 383] on div "#107 View" at bounding box center [1268, 404] width 123 height 124
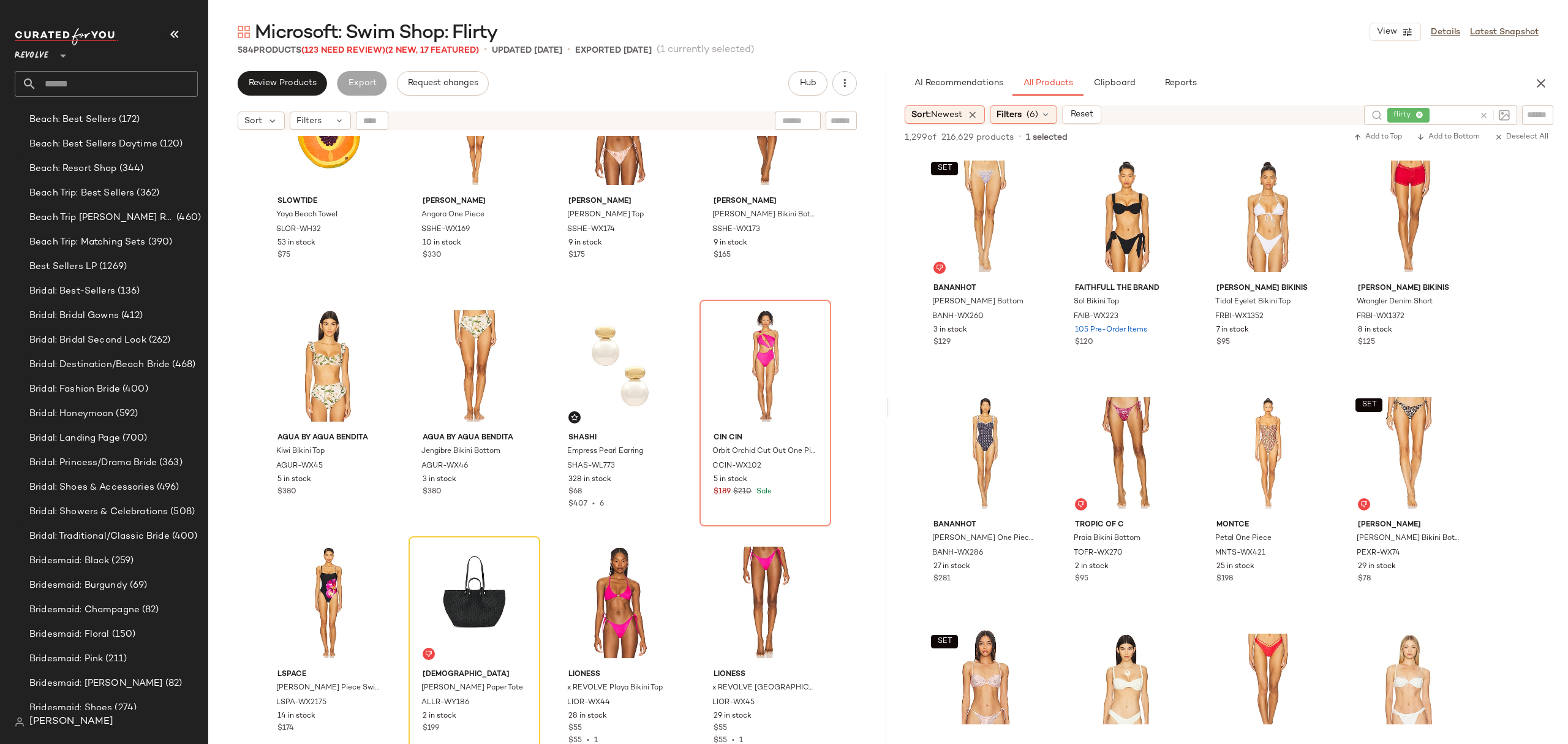
scroll to position [6861, 0]
click at [1301, 406] on div "#123 View" at bounding box center [1268, 451] width 123 height 124
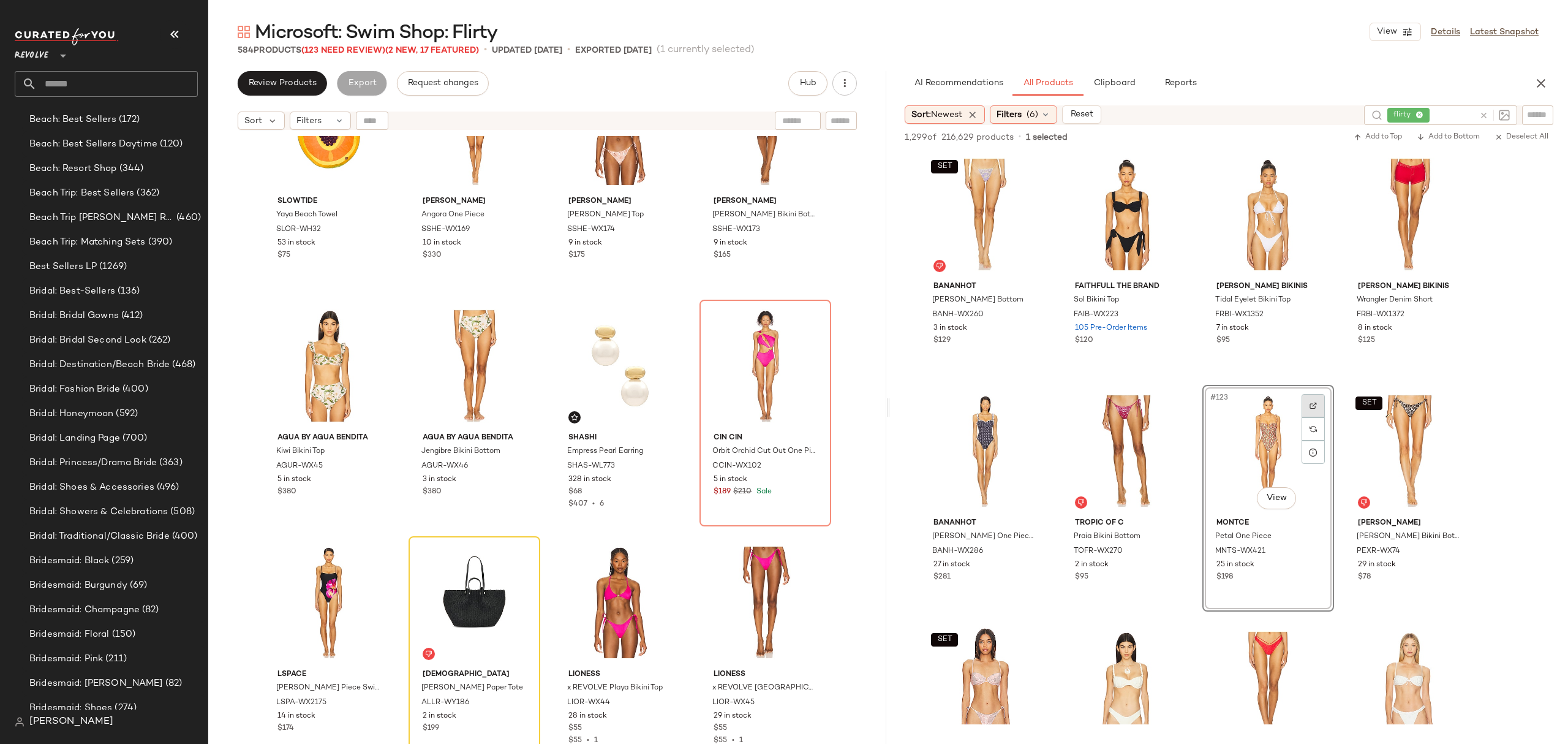
click at [1306, 400] on div at bounding box center [1313, 406] width 23 height 23
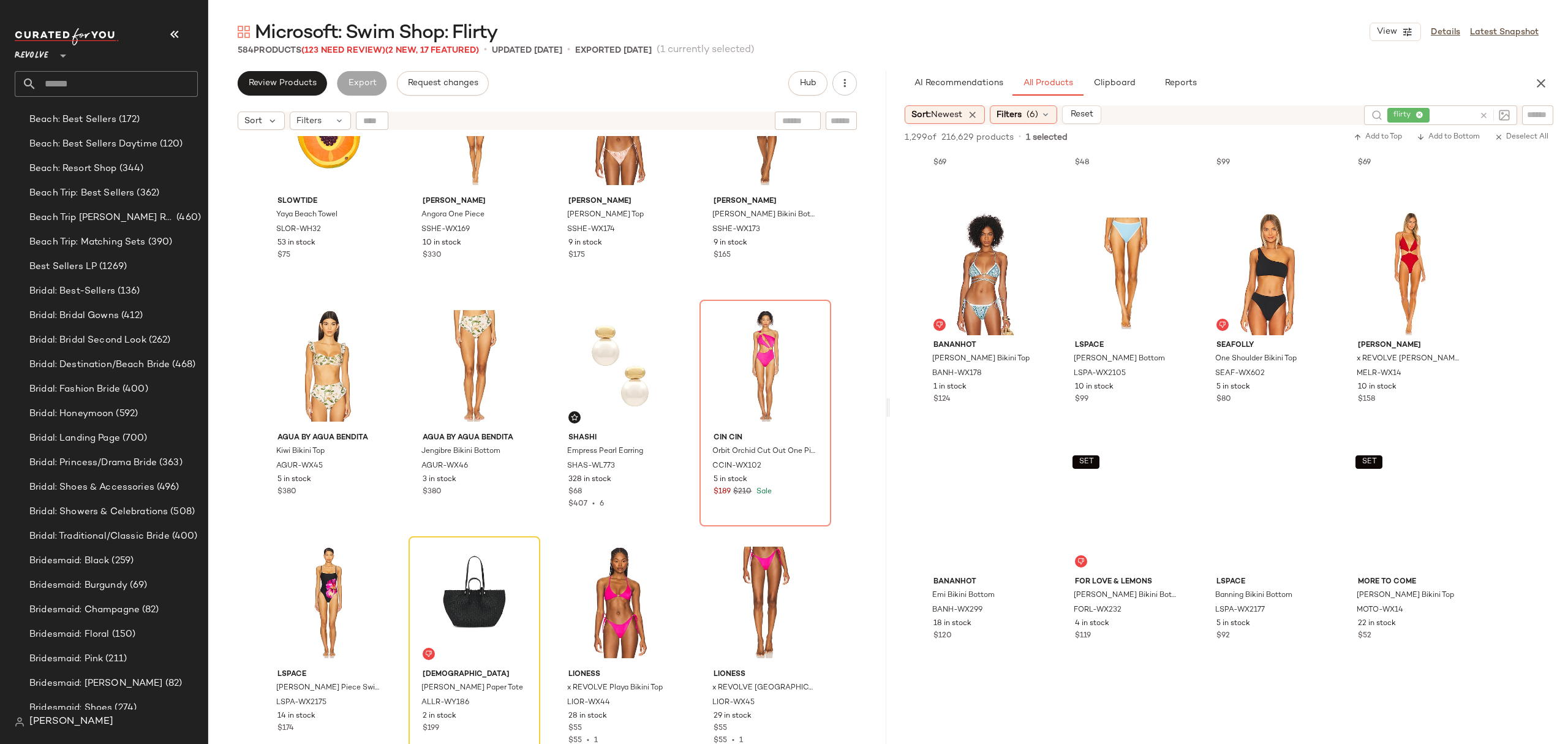
scroll to position [23605, 0]
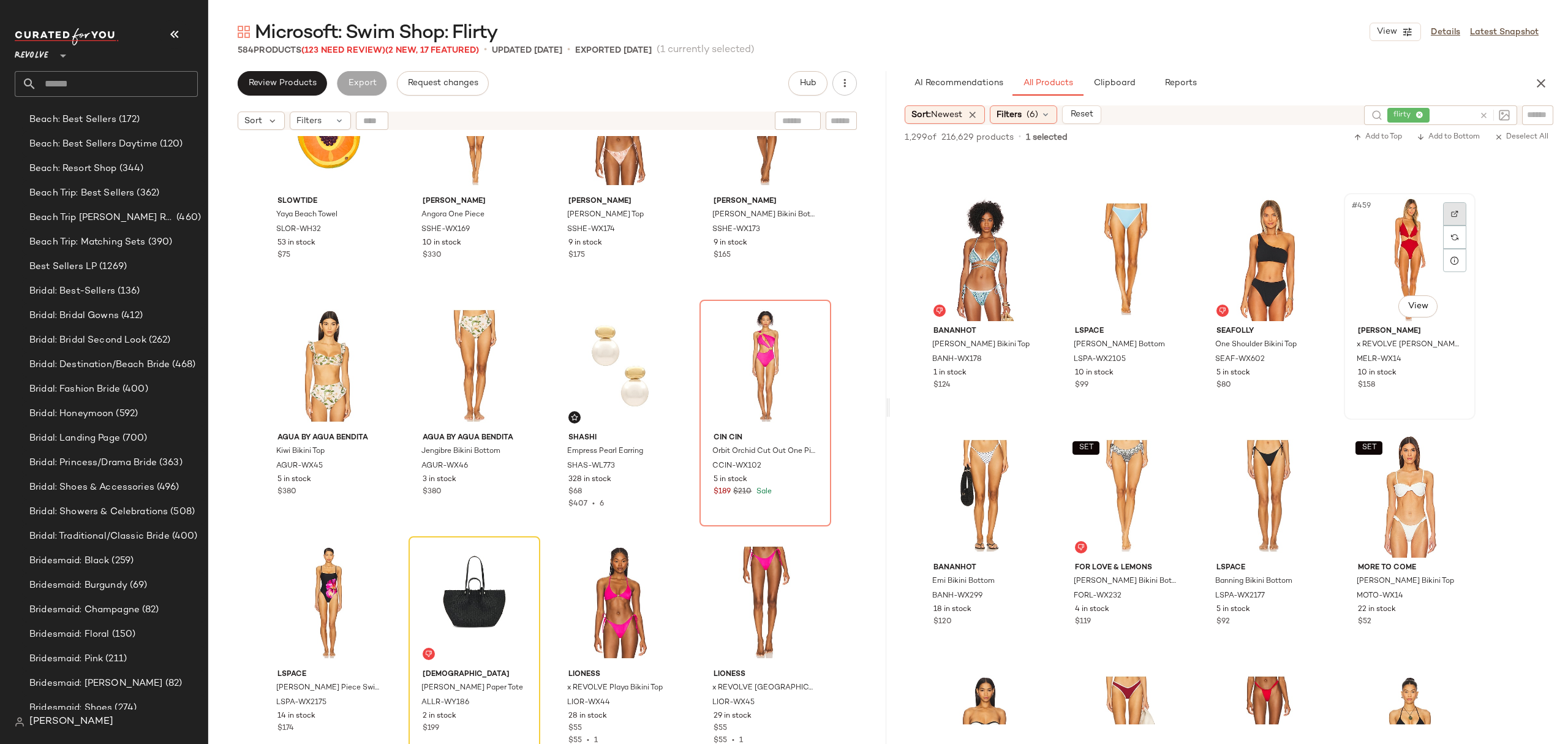
click at [1458, 214] on img at bounding box center [1455, 214] width 8 height 8
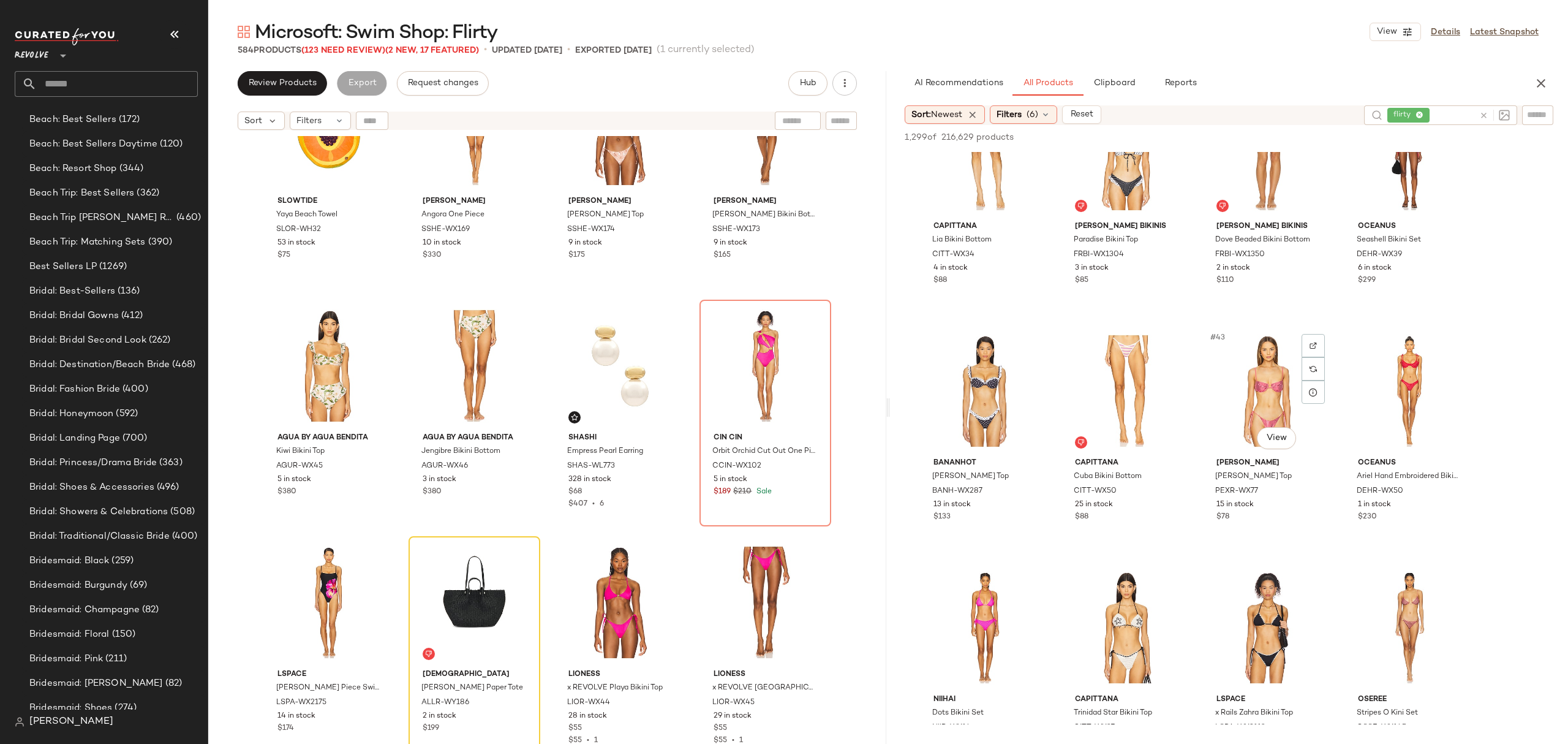
scroll to position [2368, 0]
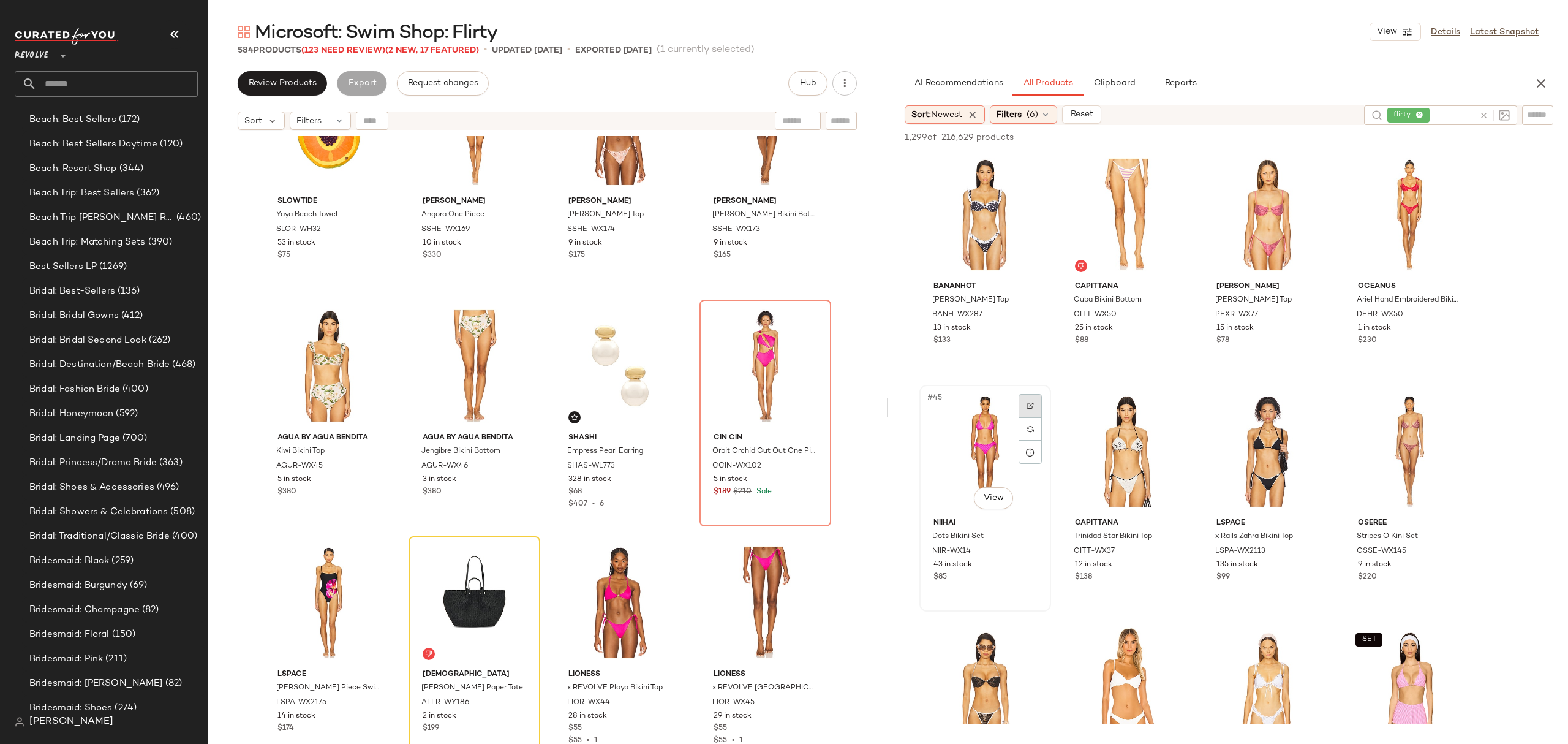
click at [1020, 398] on div at bounding box center [1030, 406] width 23 height 23
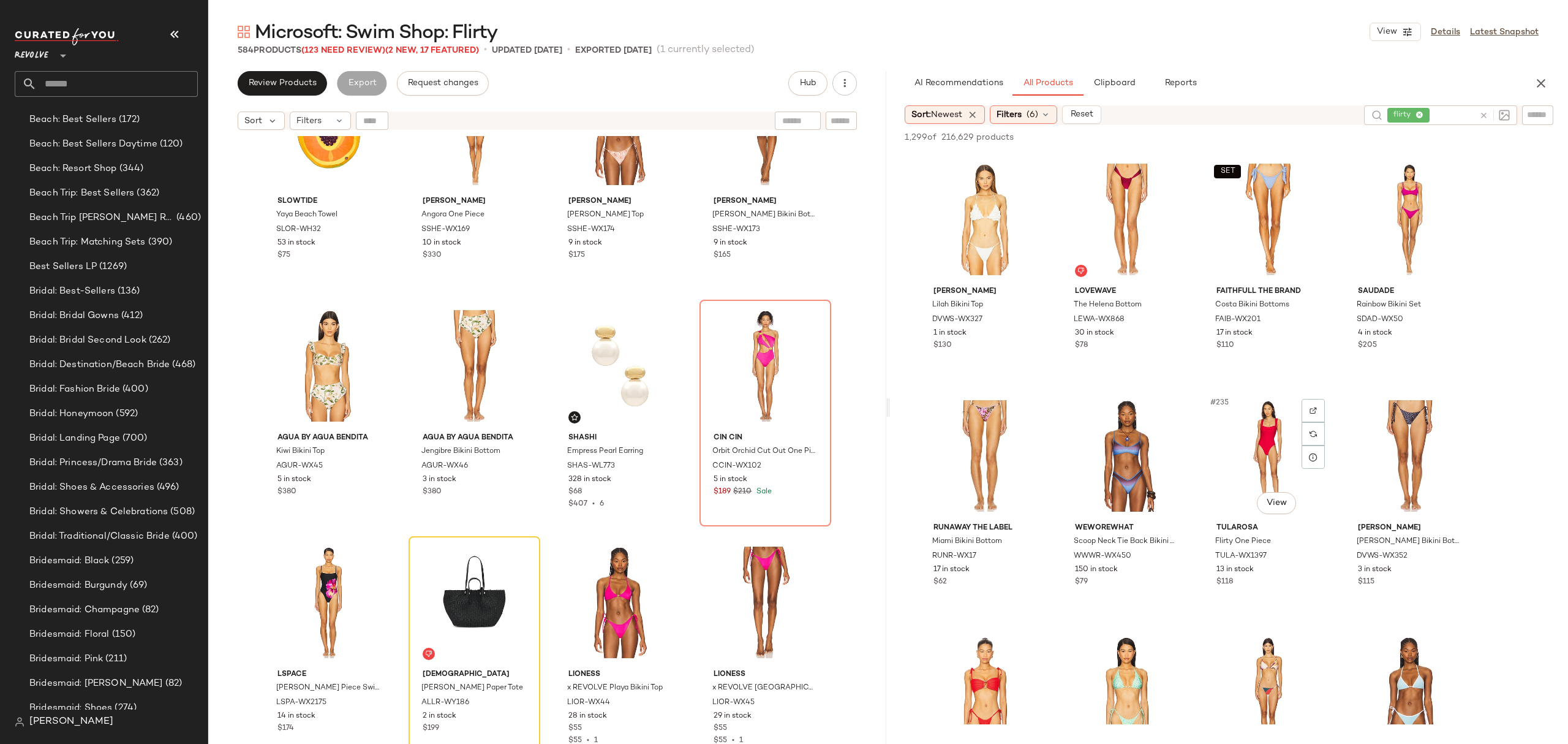
scroll to position [13314, 0]
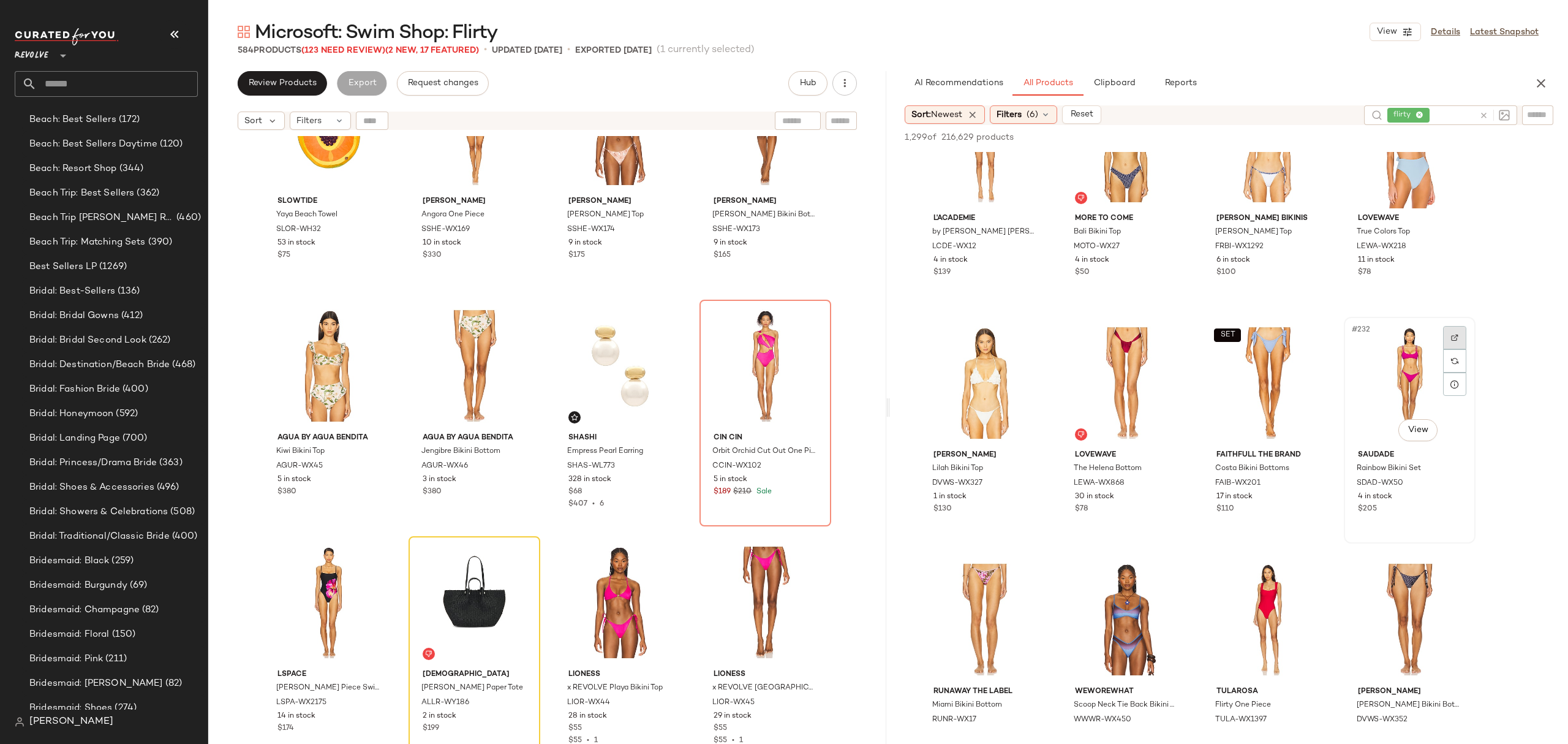
click at [1458, 328] on div at bounding box center [1455, 338] width 23 height 23
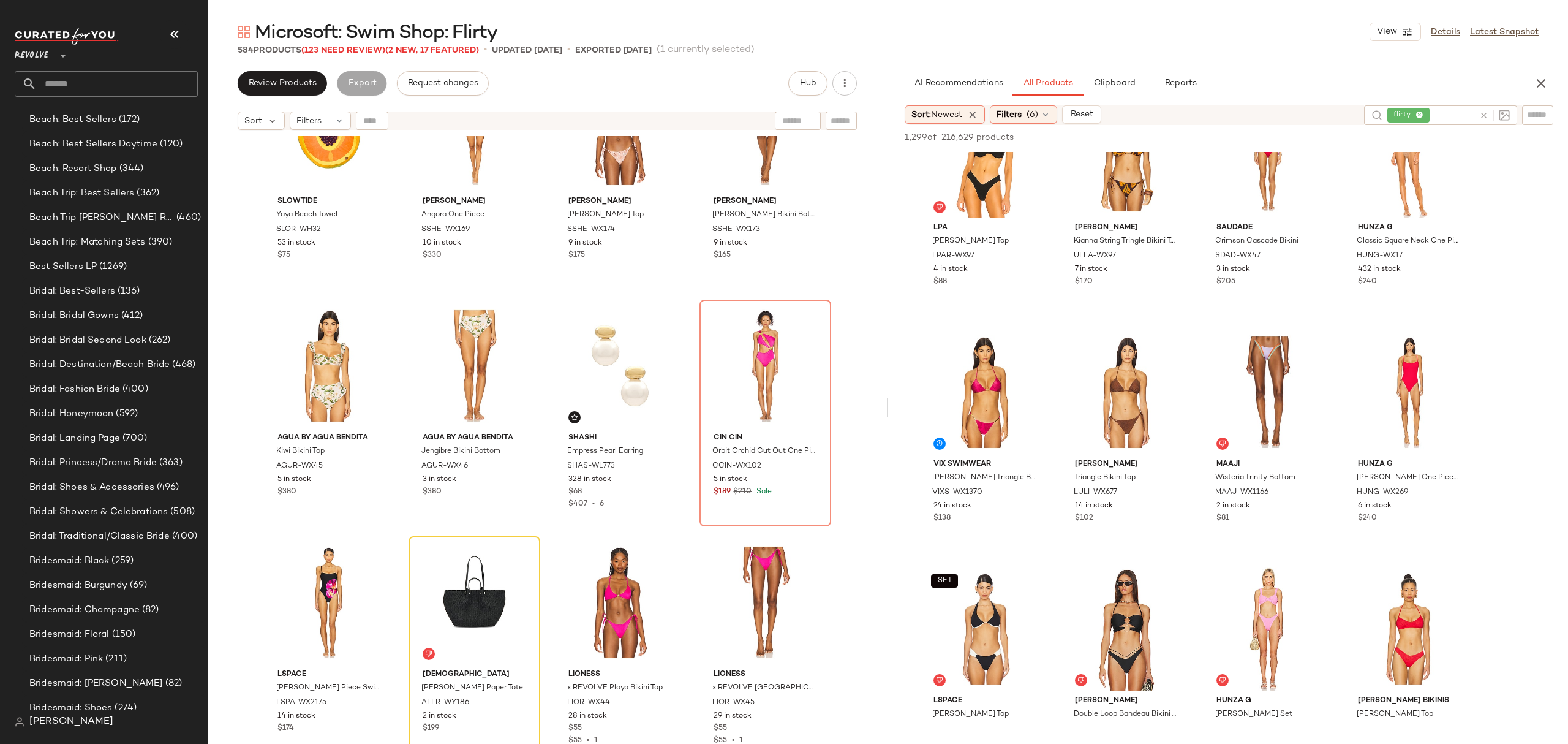
scroll to position [17643, 0]
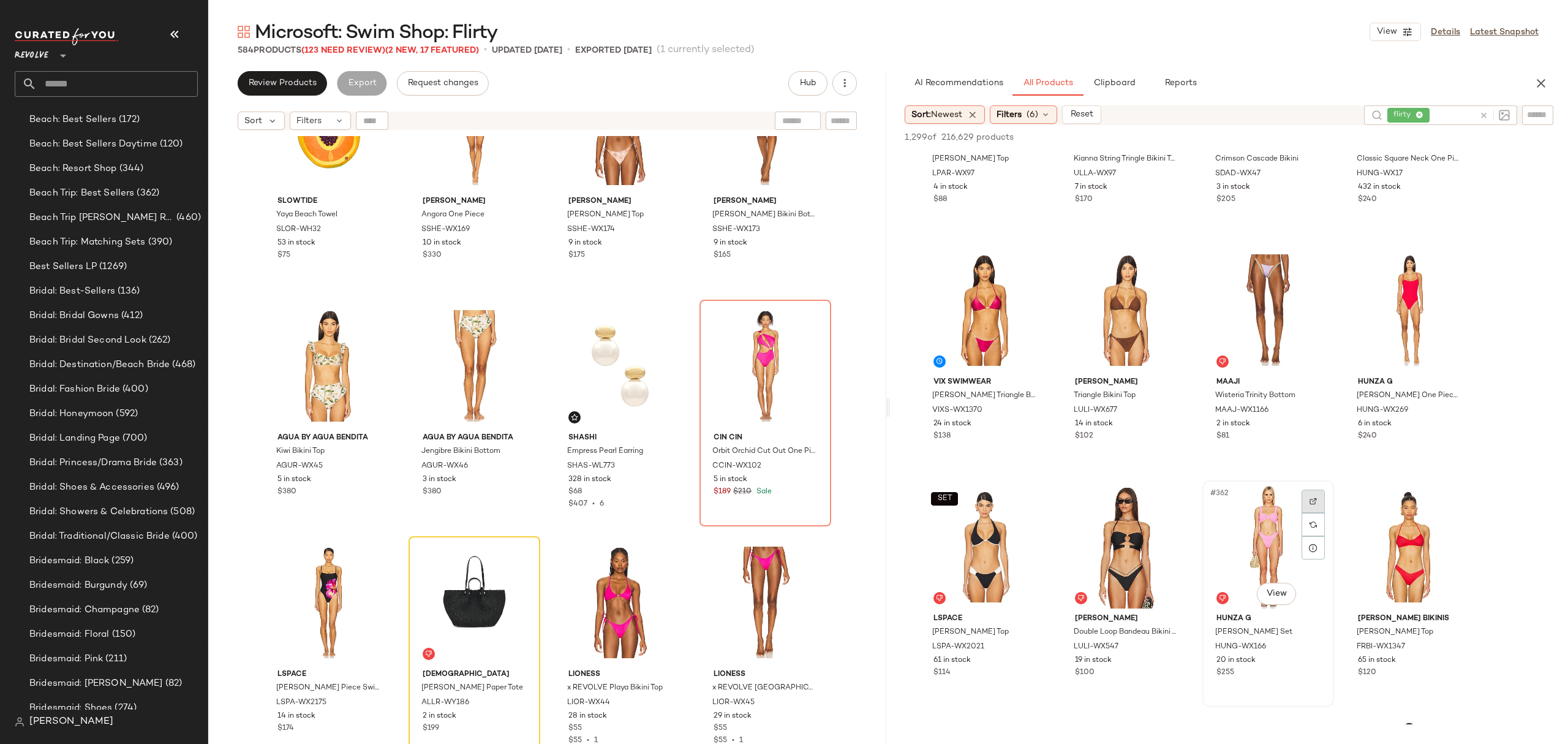
click at [1309, 498] on img at bounding box center [1313, 501] width 8 height 8
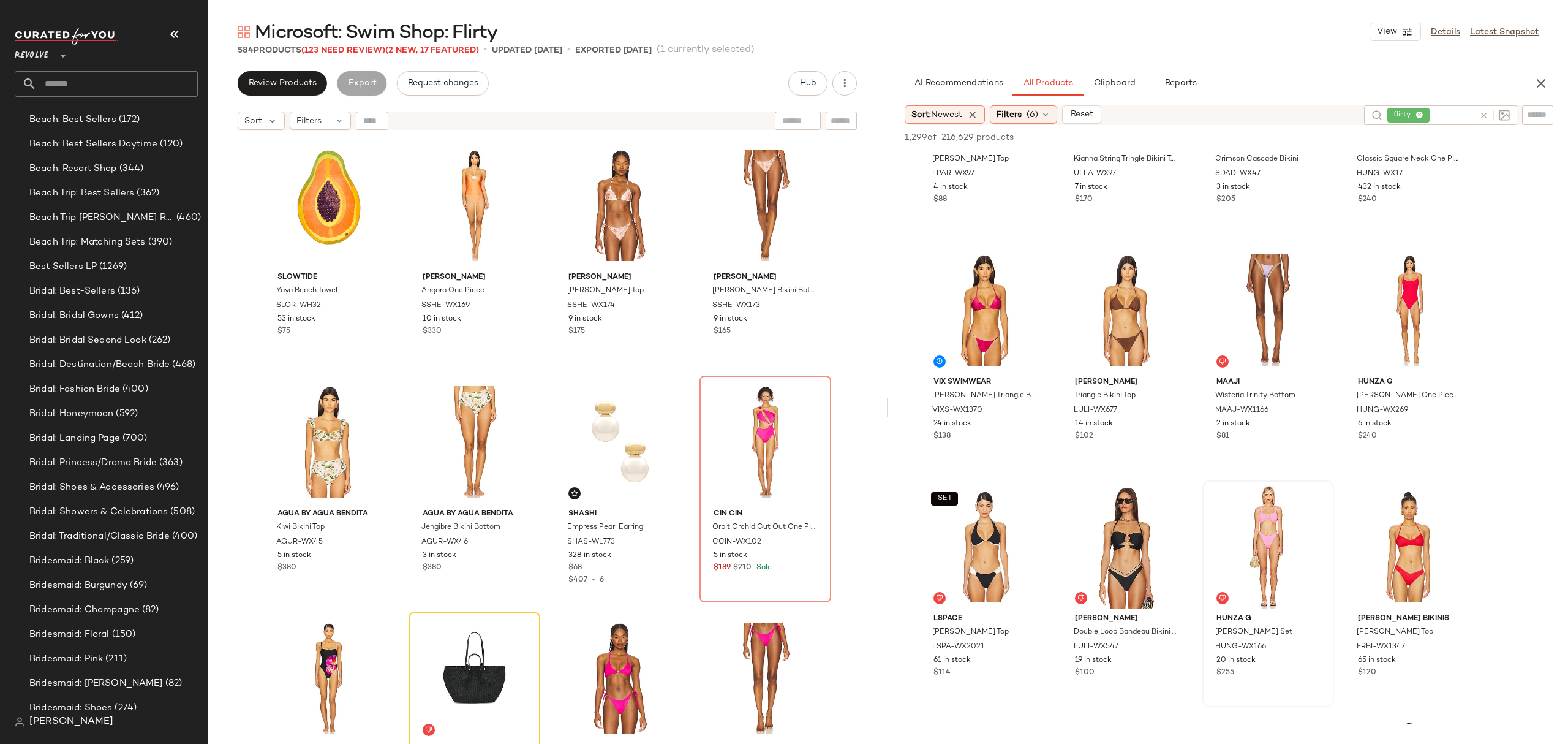
scroll to position [1268, 0]
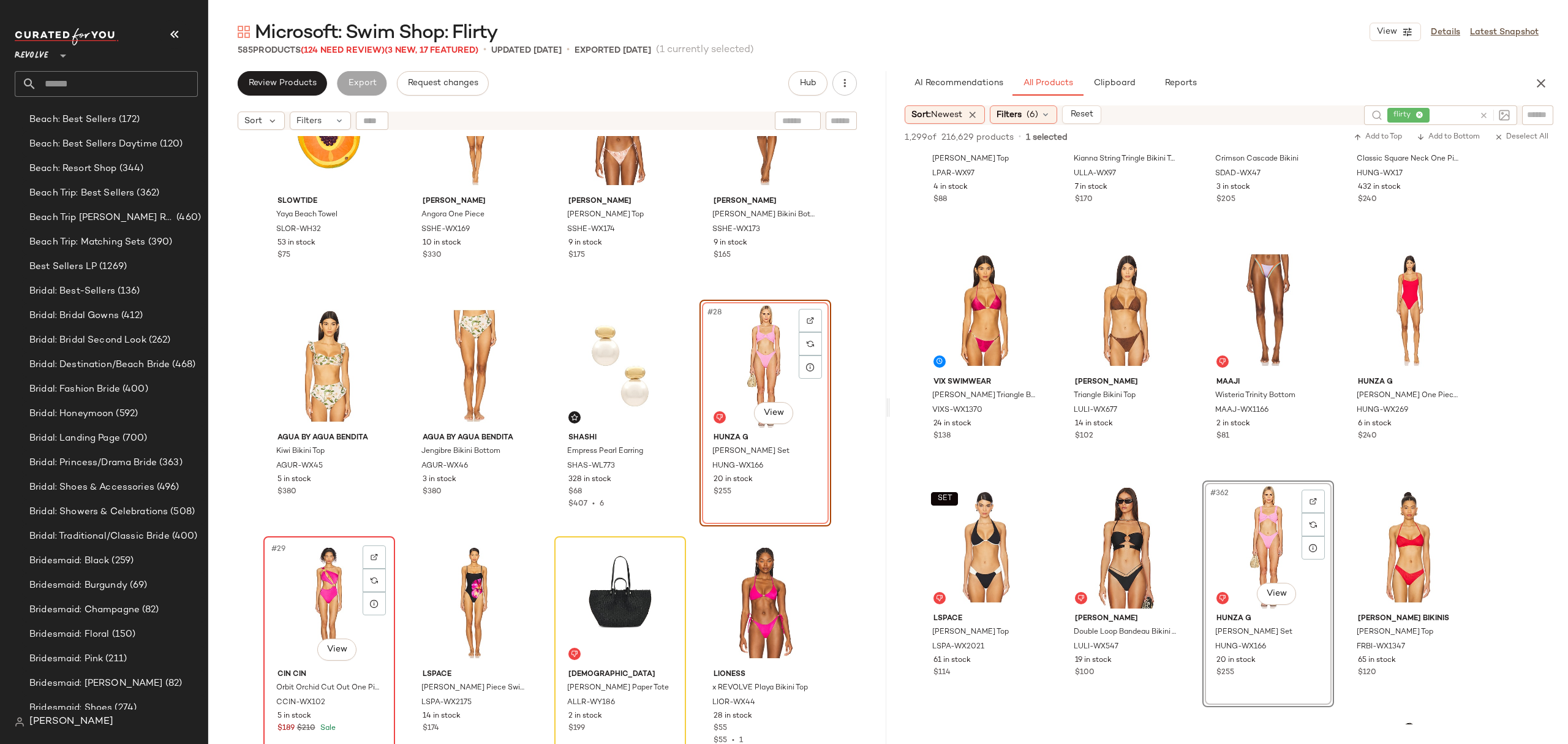
click at [329, 609] on div "#29 View" at bounding box center [329, 602] width 123 height 124
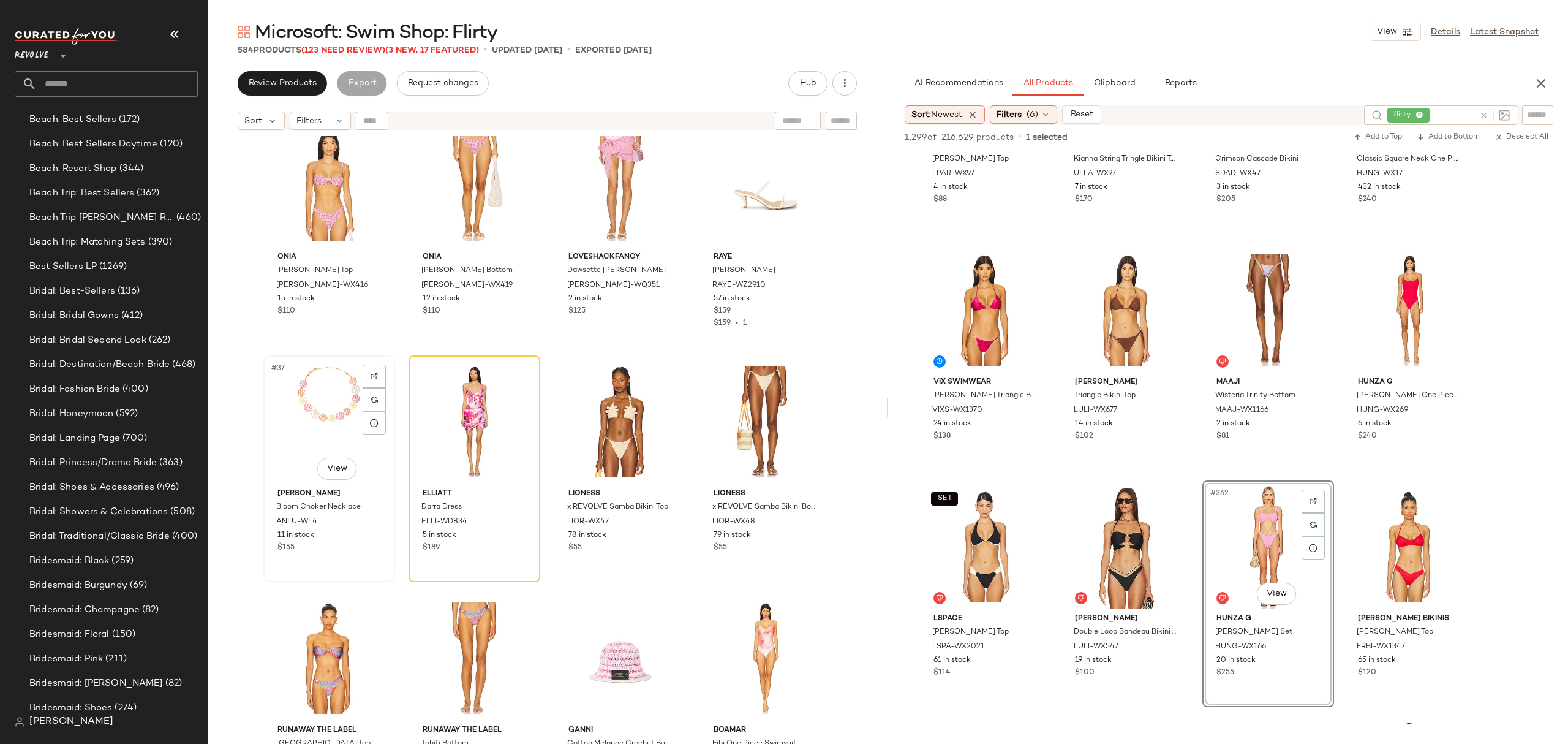
scroll to position [2002, 0]
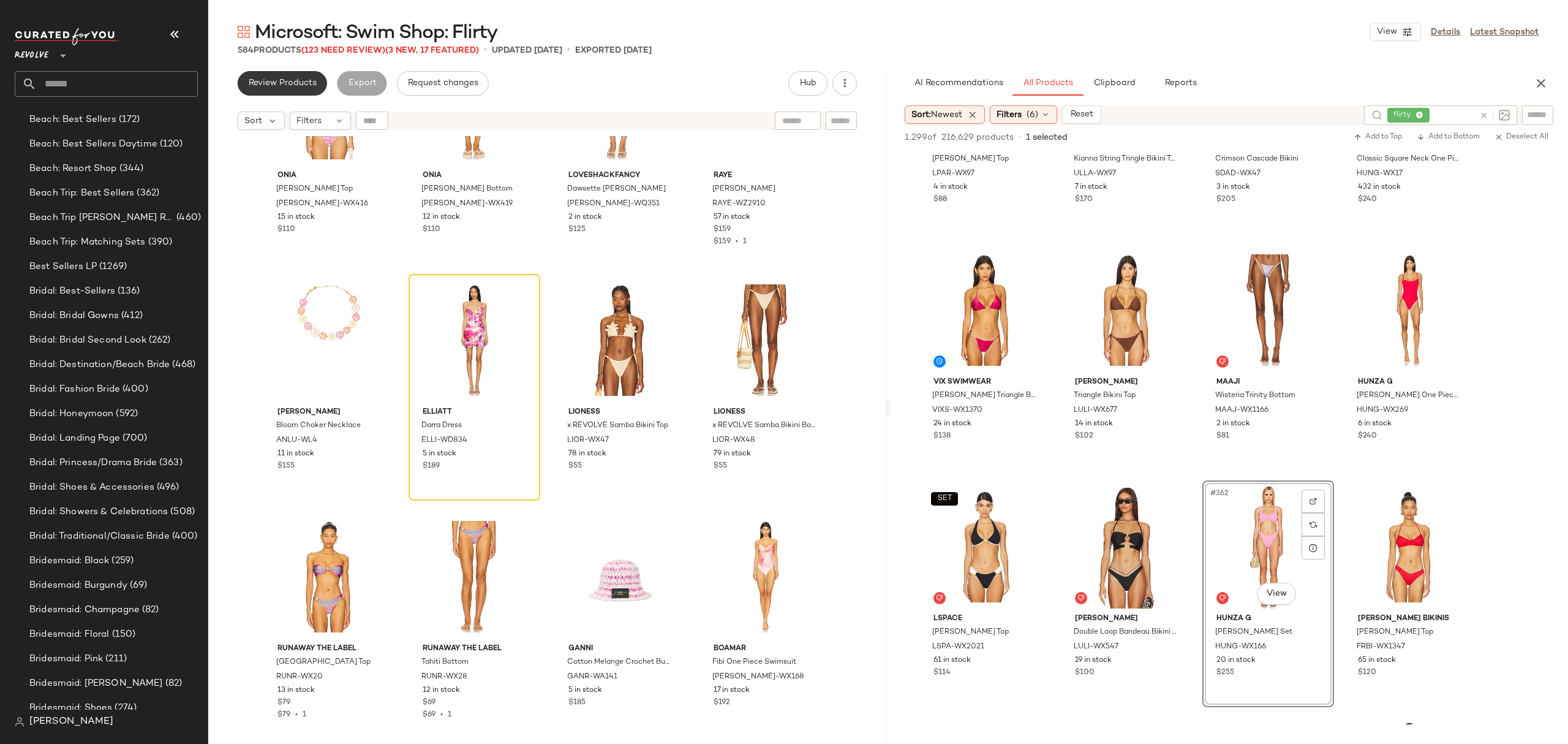
click at [283, 83] on span "Review Products" at bounding box center [282, 83] width 69 height 10
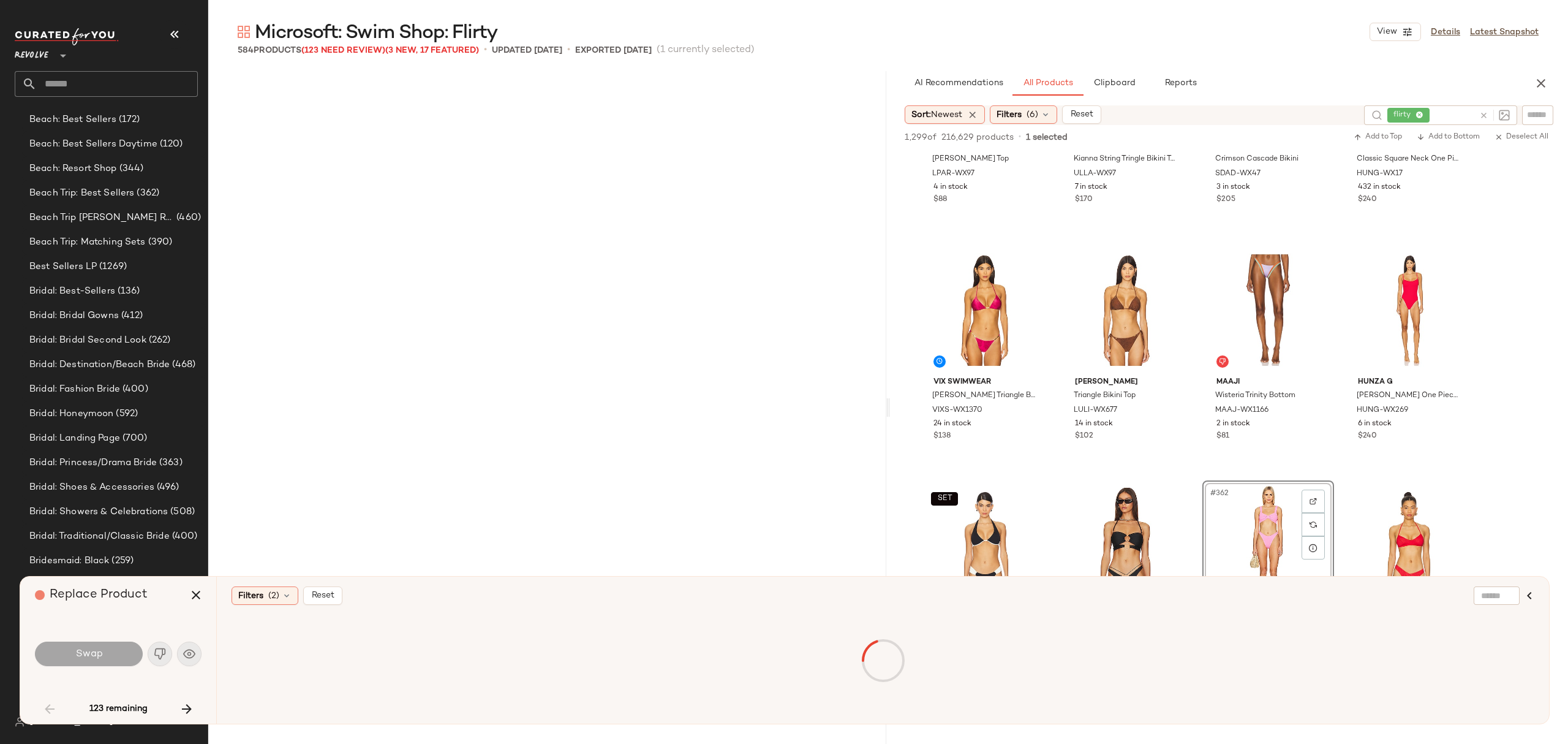
scroll to position [710, 0]
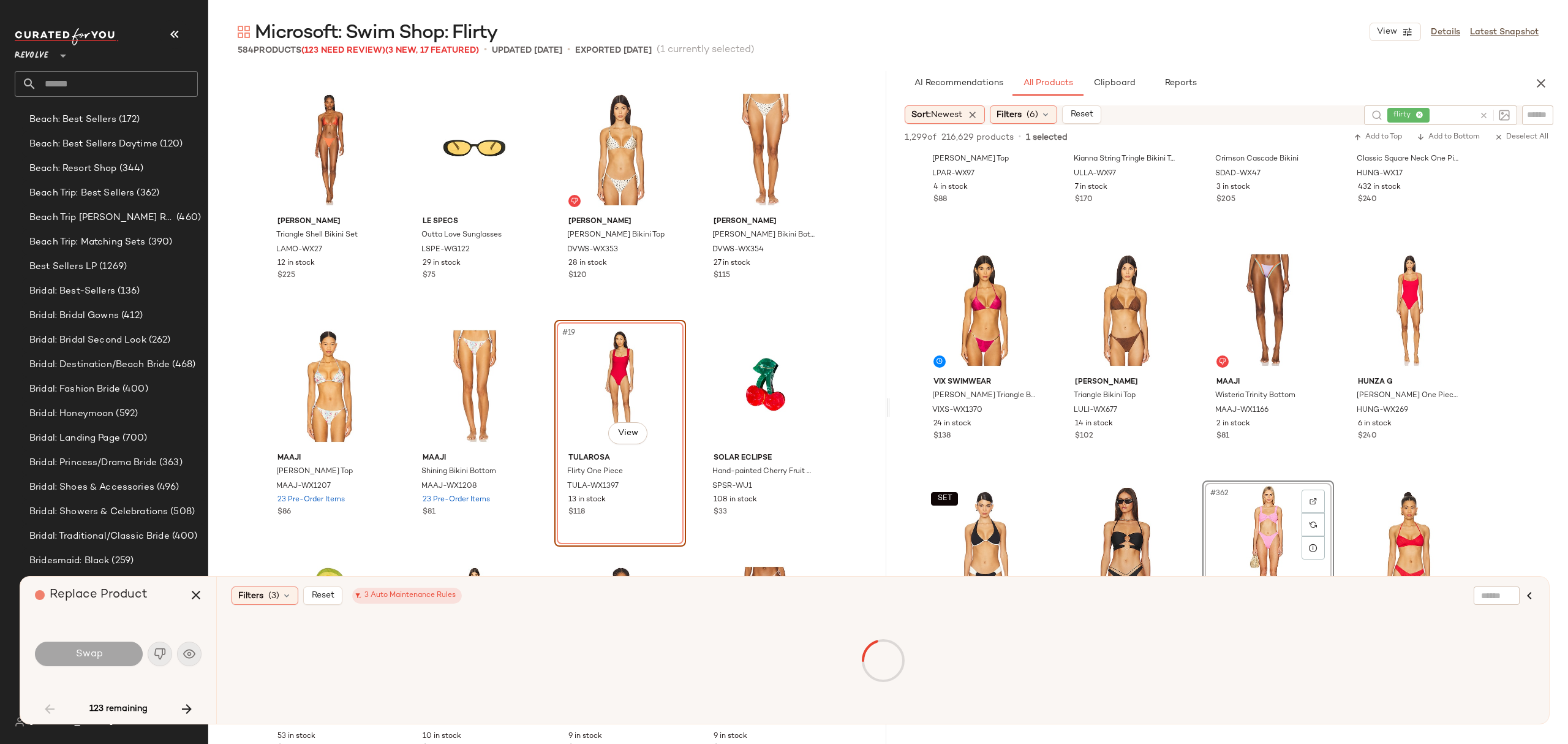
click at [608, 520] on div "#19 View Tularosa Flirty One Piece TULA-WX1397 13 in stock $118" at bounding box center [620, 433] width 132 height 227
click at [625, 437] on body "Revolve ** Dashboard All Products Global Clipboards (27) 8.31-9.6 Western Best-…" at bounding box center [784, 372] width 1568 height 744
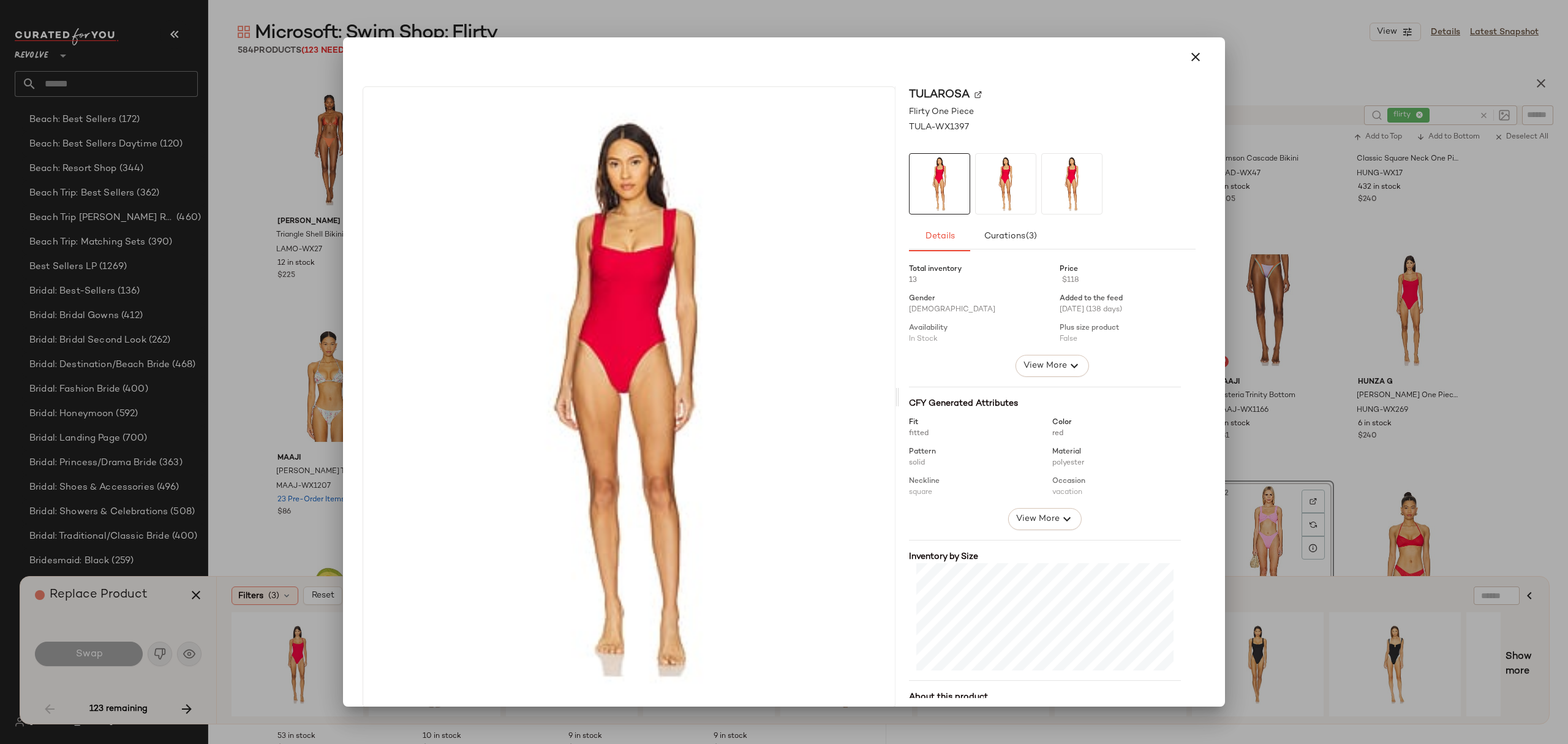
drag, startPoint x: 1198, startPoint y: 57, endPoint x: 1191, endPoint y: 64, distance: 9.9
click at [1198, 57] on button "button" at bounding box center [1195, 57] width 29 height 29
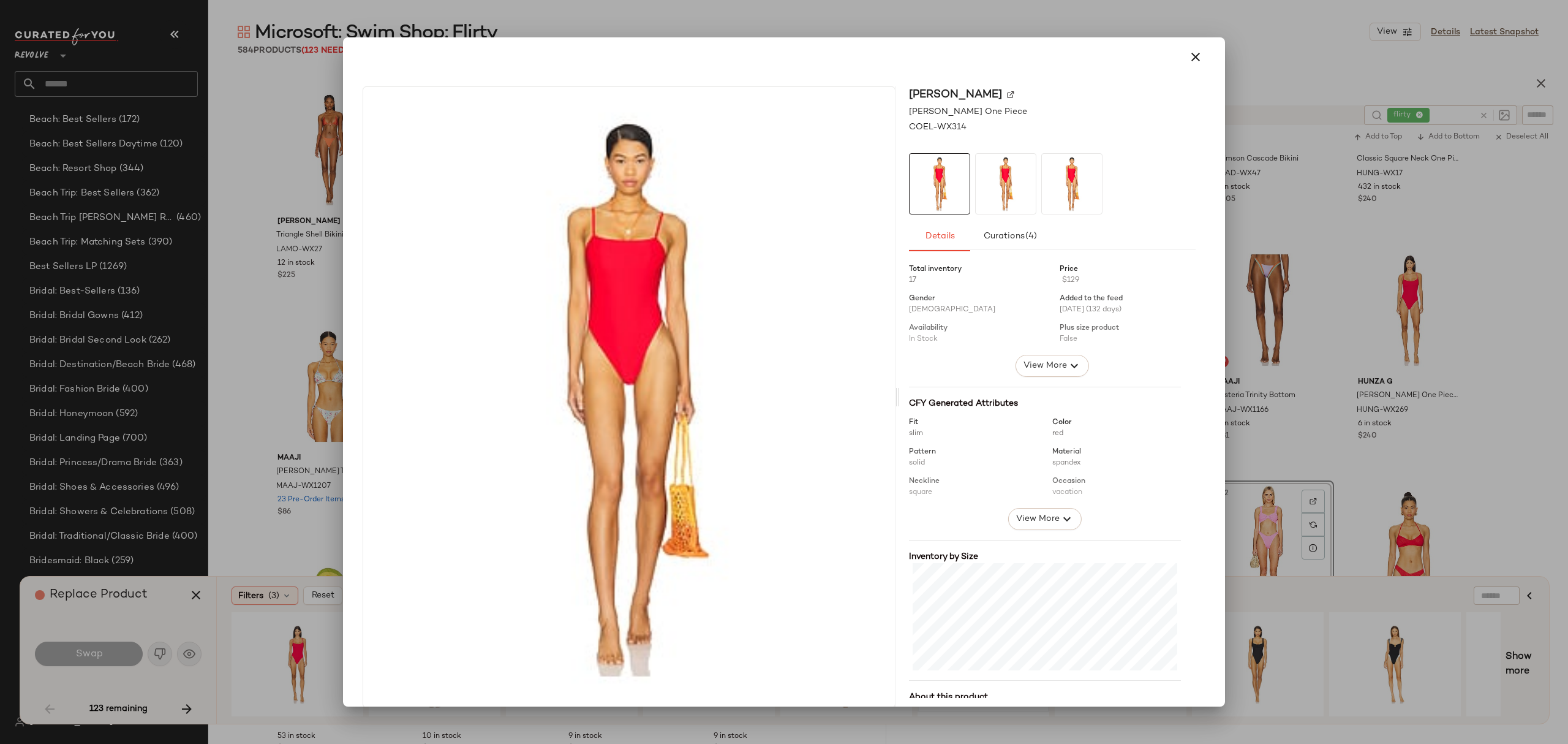
click at [1191, 60] on icon "button" at bounding box center [1195, 57] width 15 height 15
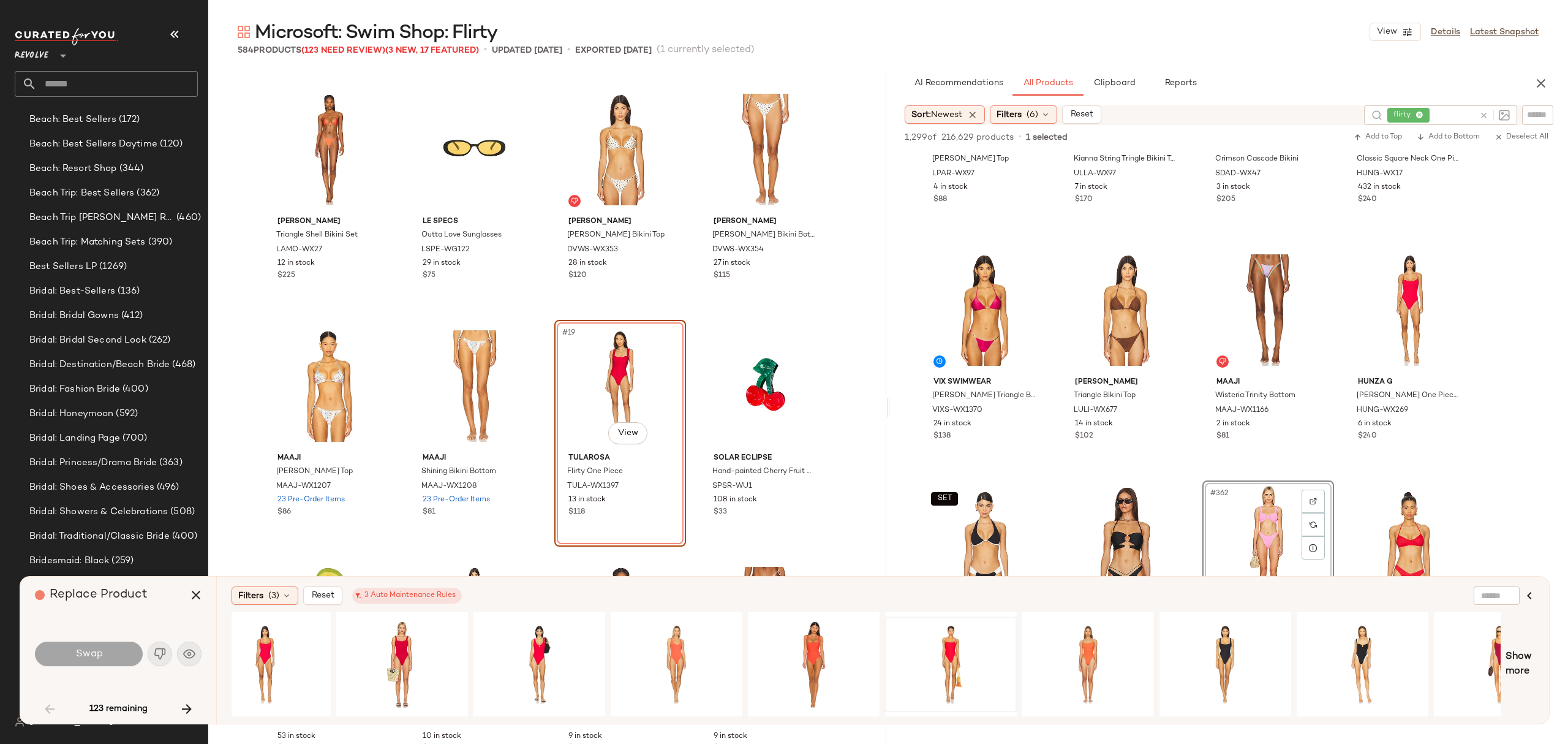
scroll to position [0, 0]
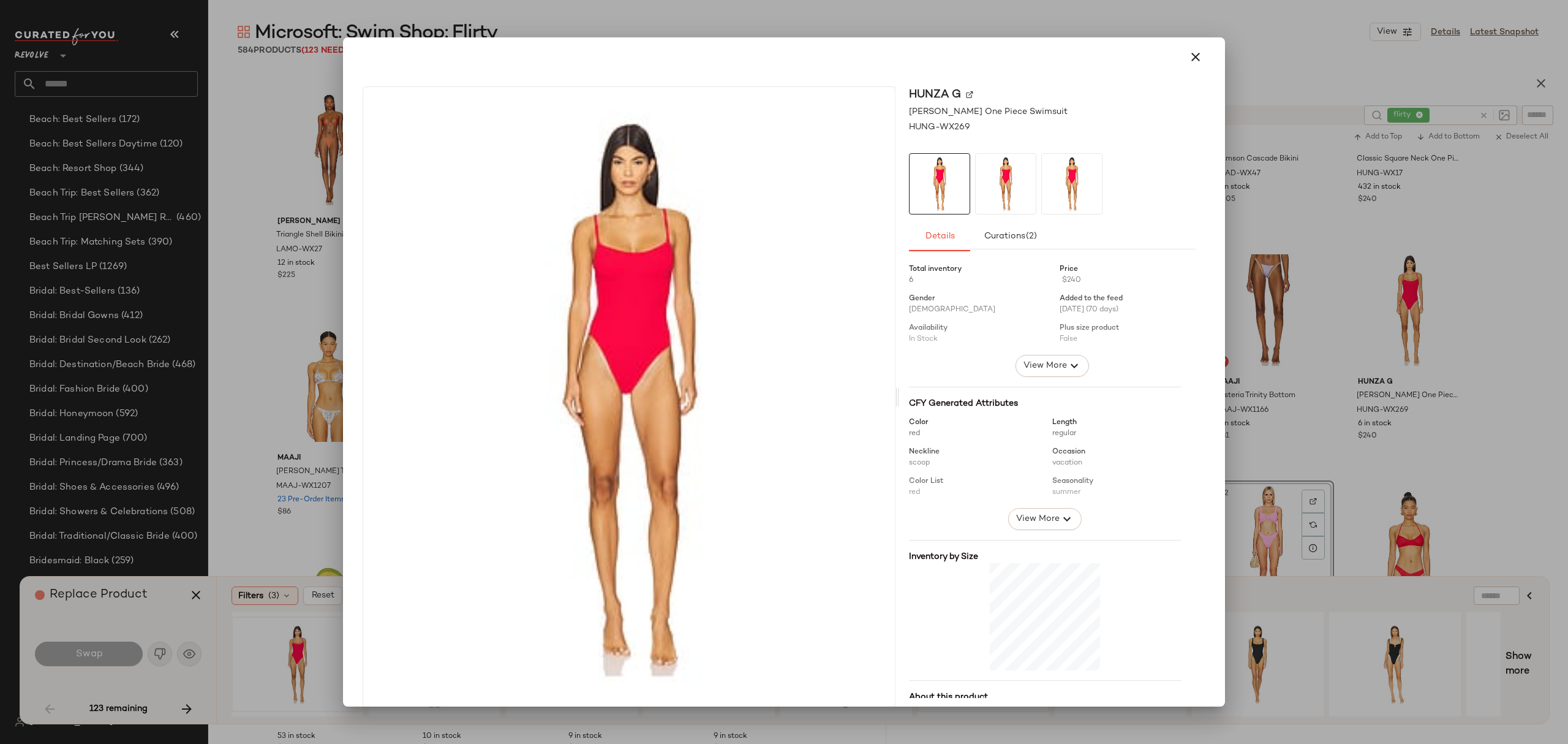
click at [1188, 57] on icon "button" at bounding box center [1195, 57] width 15 height 15
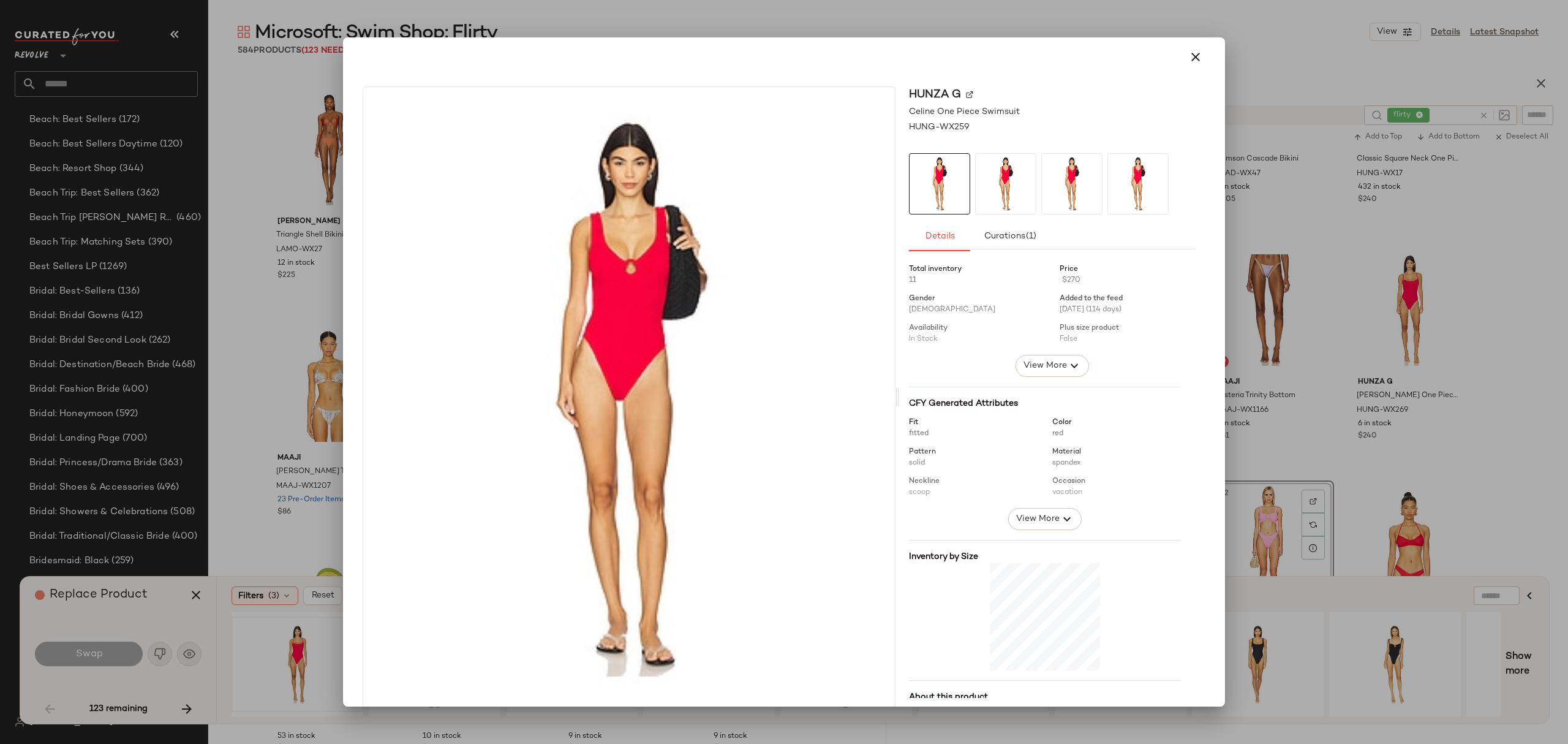
click at [1195, 54] on icon "button" at bounding box center [1195, 57] width 15 height 15
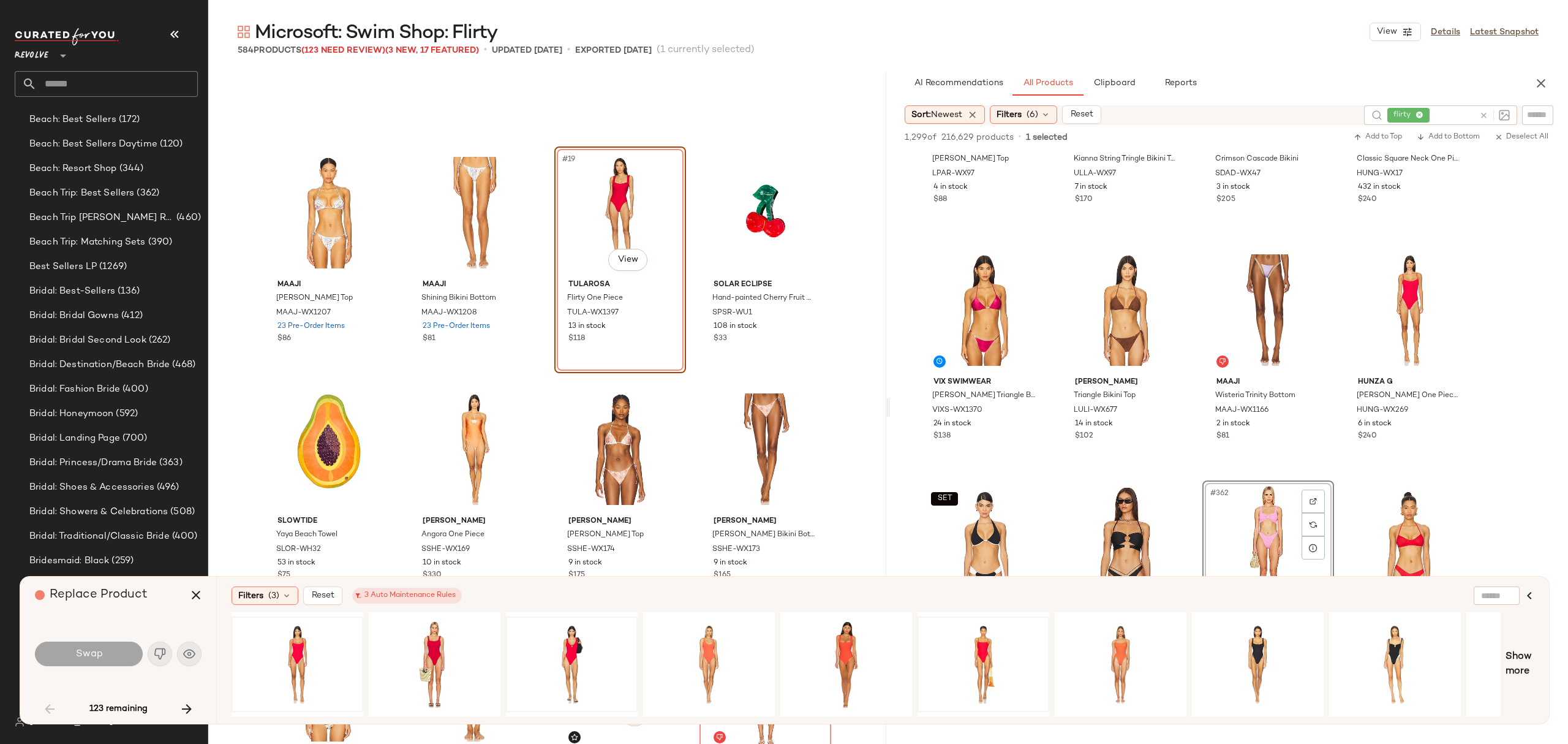
scroll to position [791, 0]
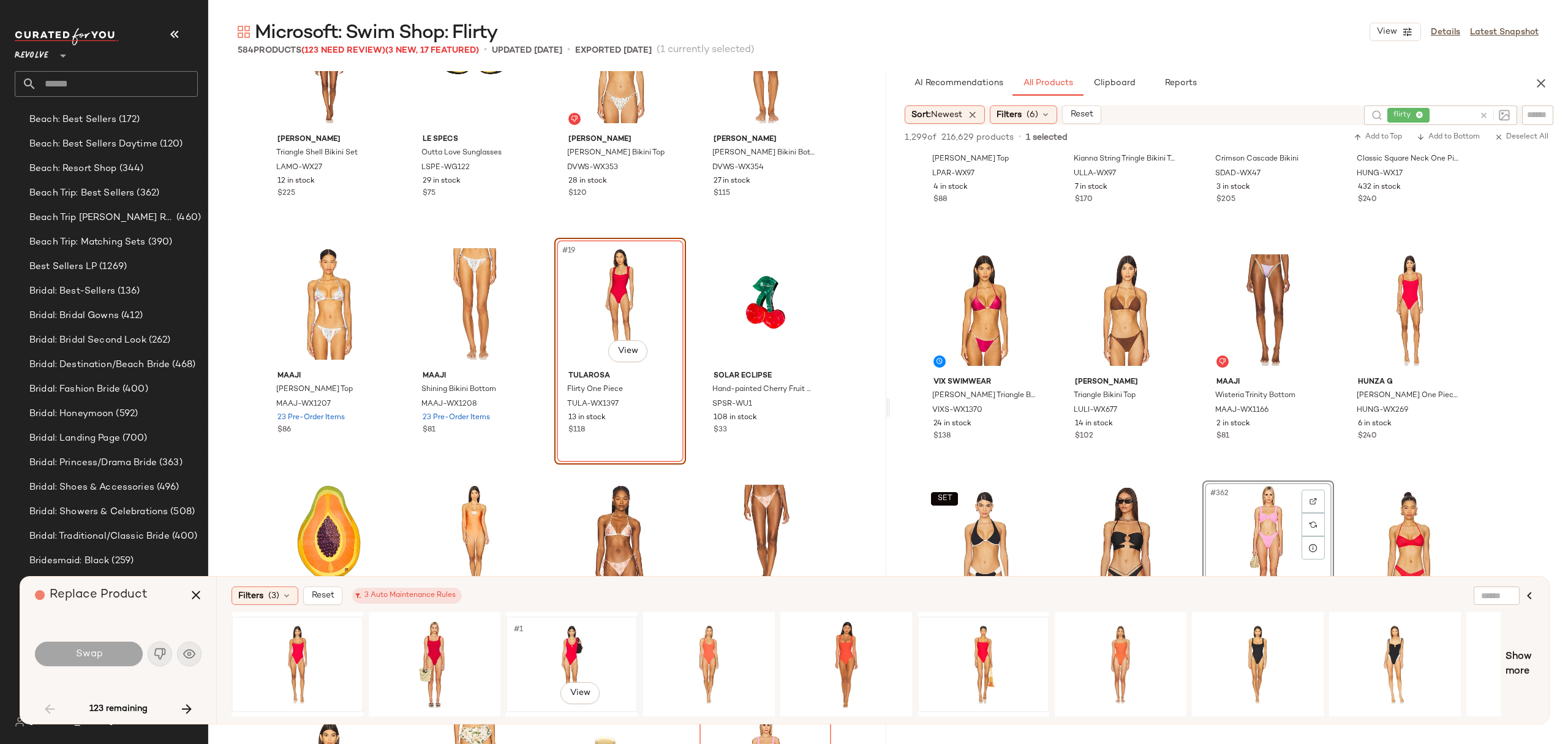
click at [561, 648] on div "#1 View" at bounding box center [572, 664] width 123 height 87
click at [114, 653] on button "Swap" at bounding box center [89, 654] width 108 height 24
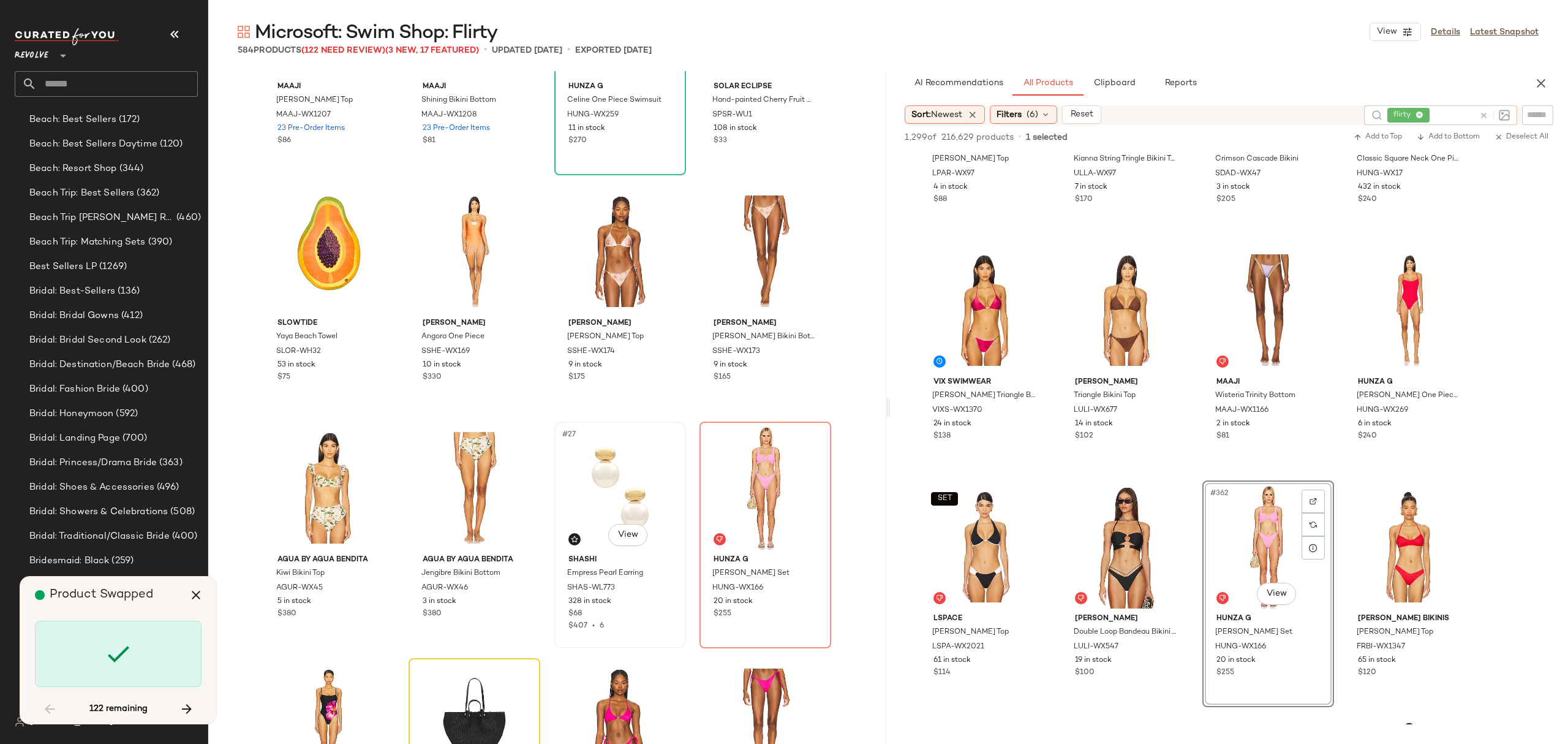
scroll to position [1183, 0]
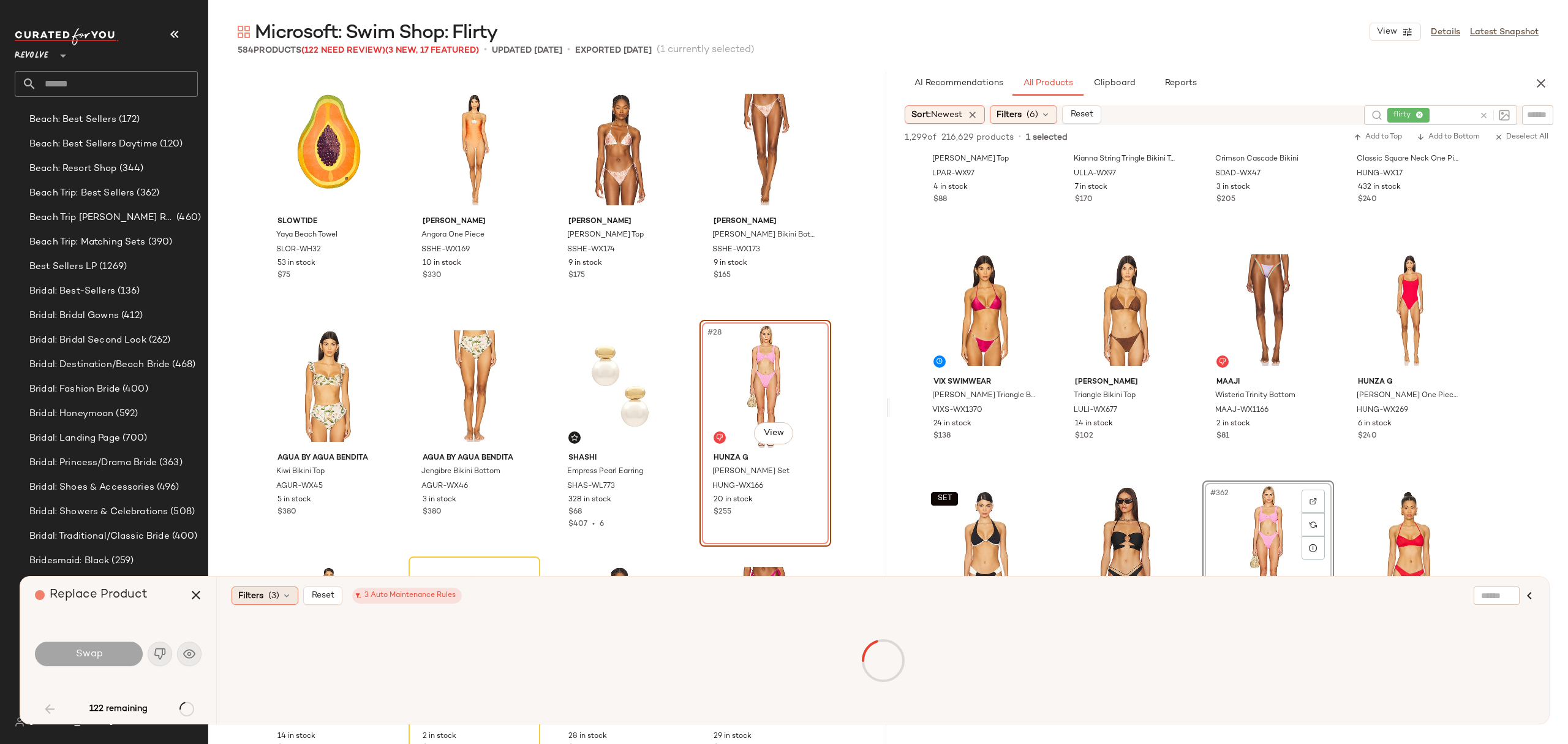
click at [294, 596] on div "Filters (3)" at bounding box center [265, 596] width 67 height 18
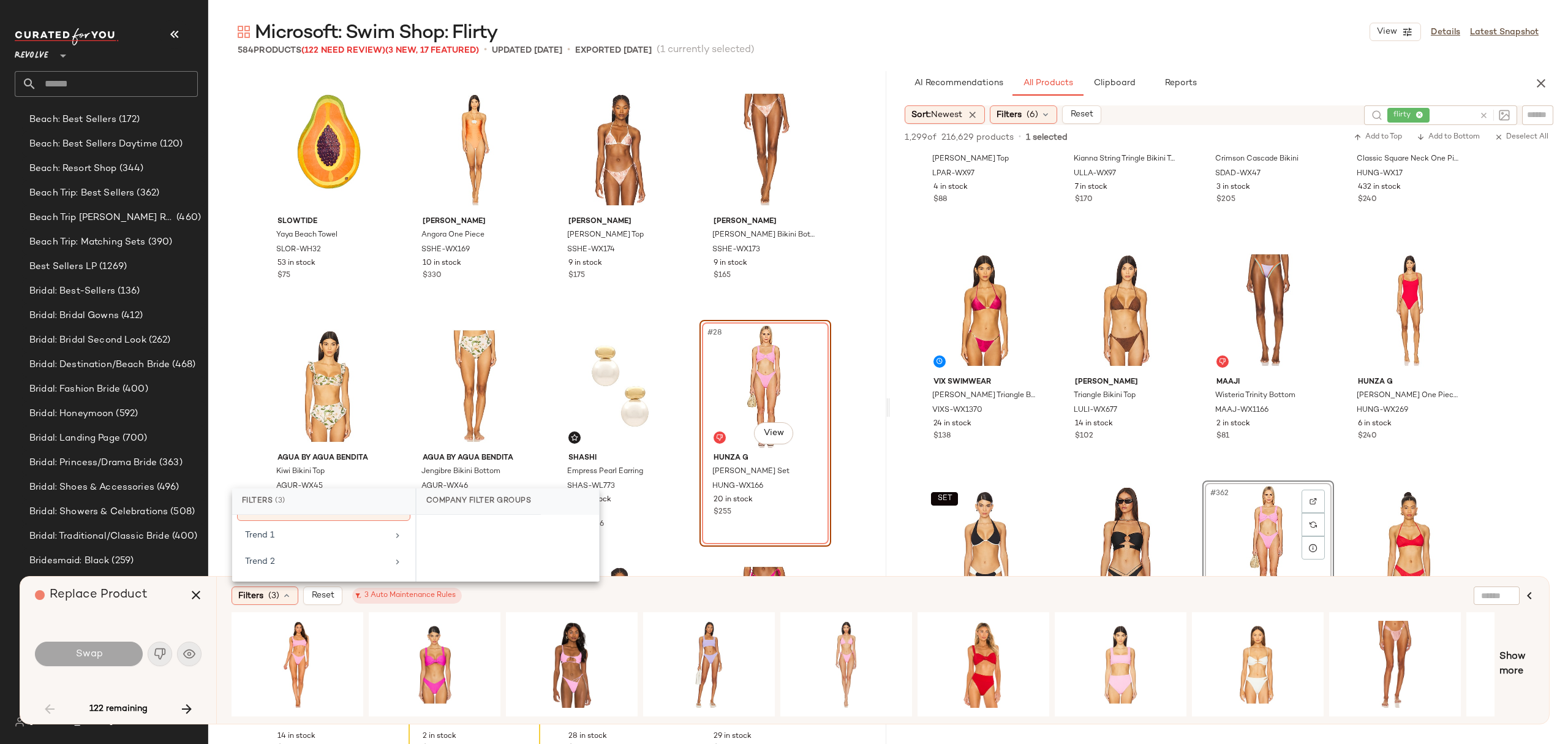
scroll to position [1470, 0]
click at [685, 549] on div "Slowtide Yaya Beach Towel SLOR-WH32 53 in stock $75 Shani Shemer Angora One Pie…" at bounding box center [547, 407] width 678 height 673
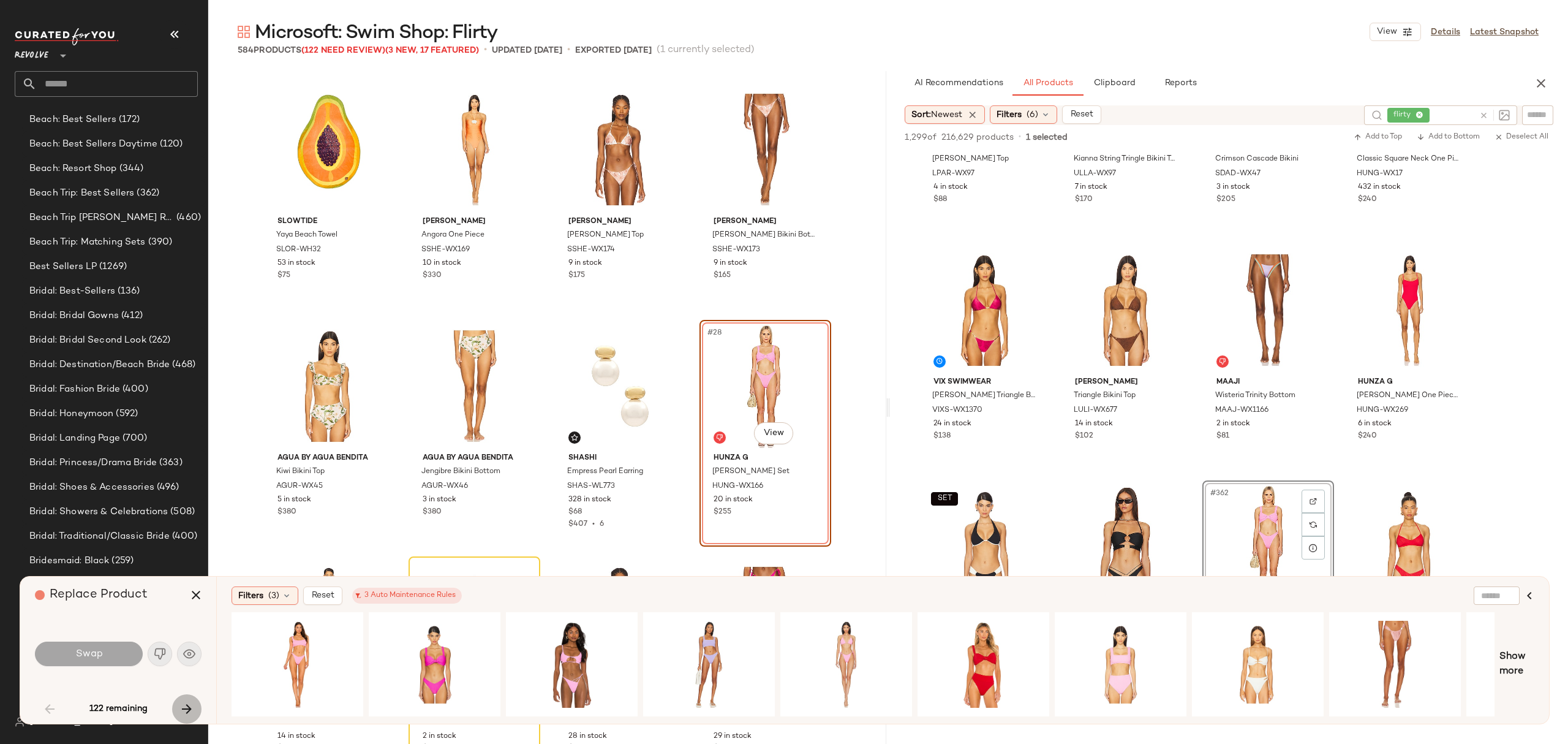
click at [189, 706] on icon "button" at bounding box center [186, 708] width 15 height 15
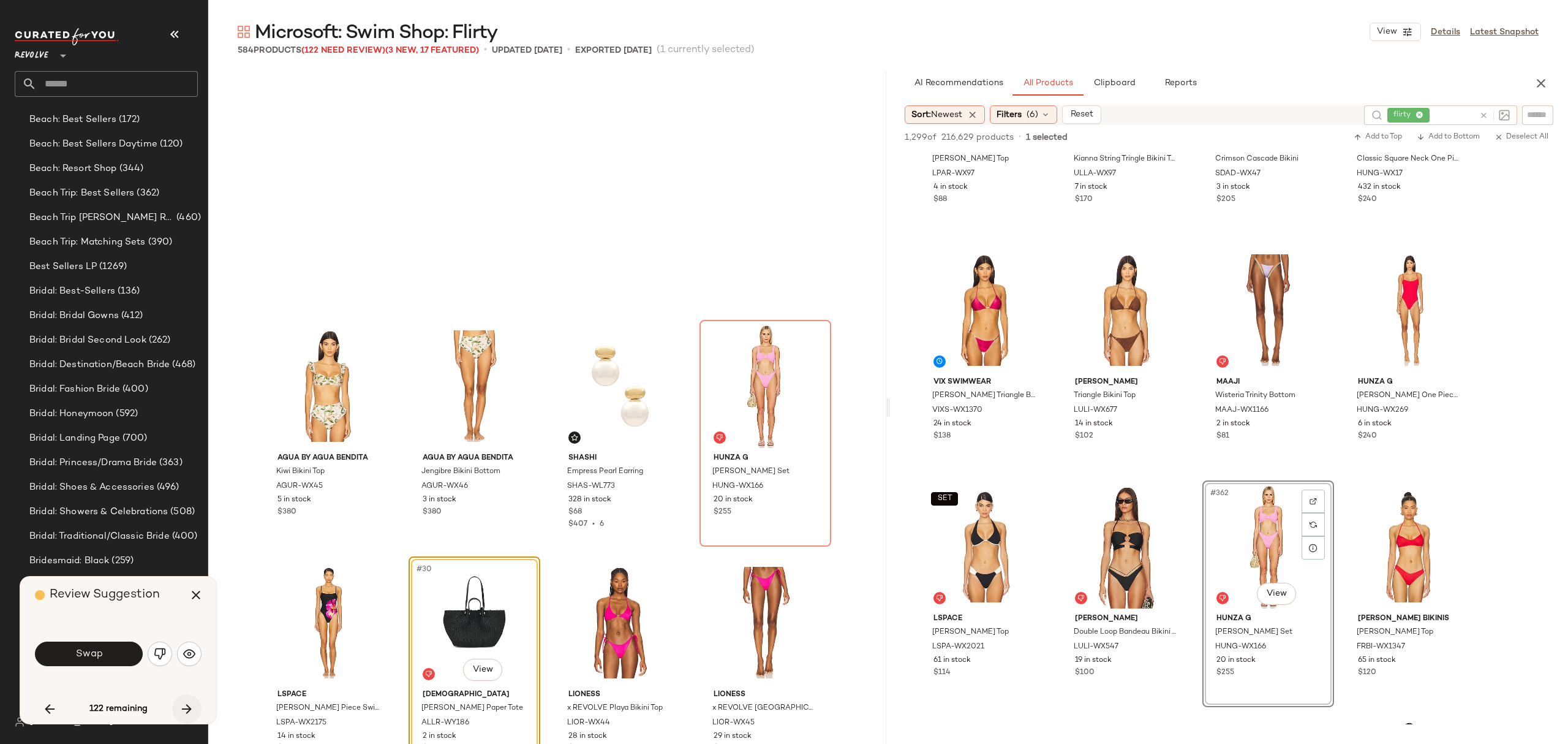
scroll to position [1419, 0]
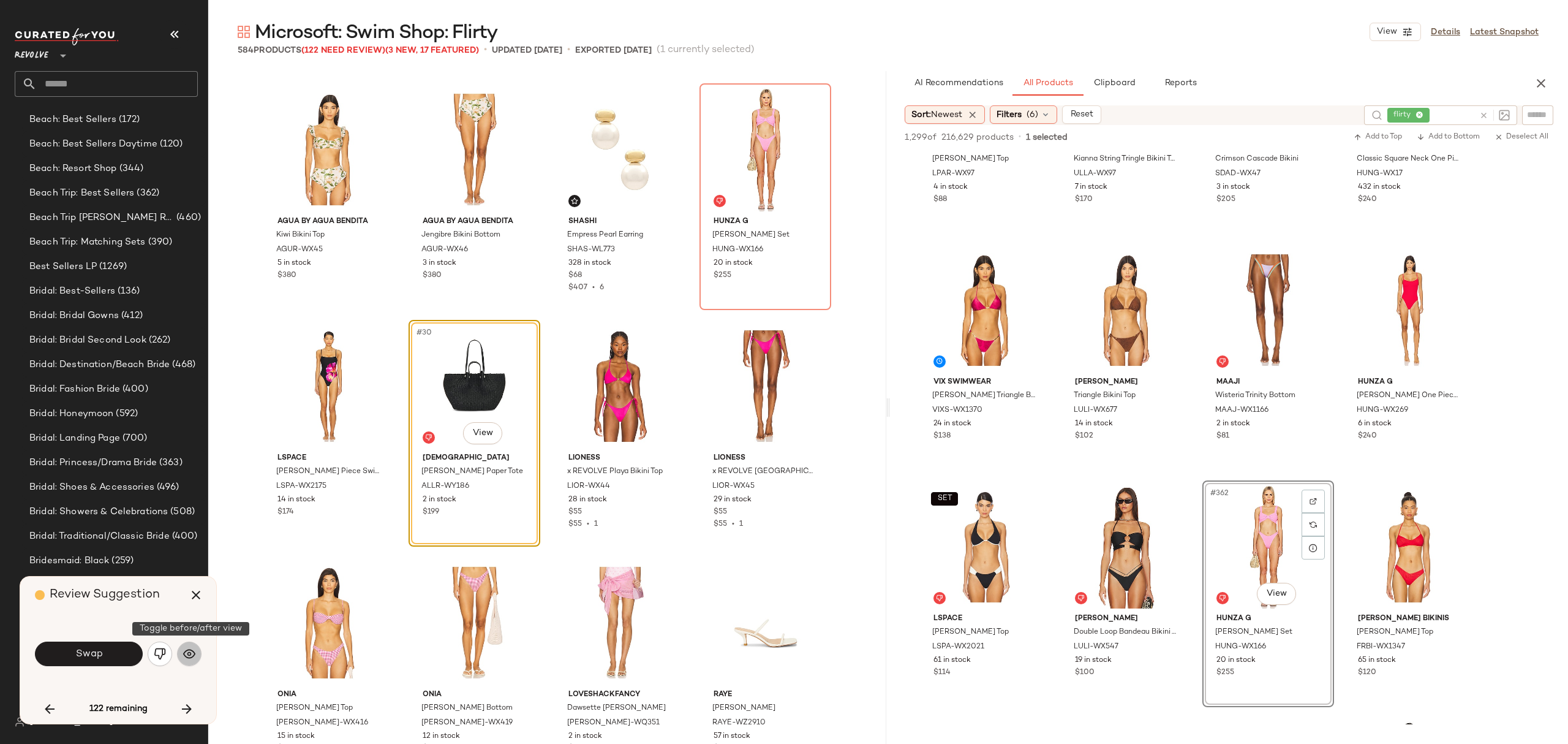
click at [194, 644] on button "button" at bounding box center [189, 654] width 24 height 24
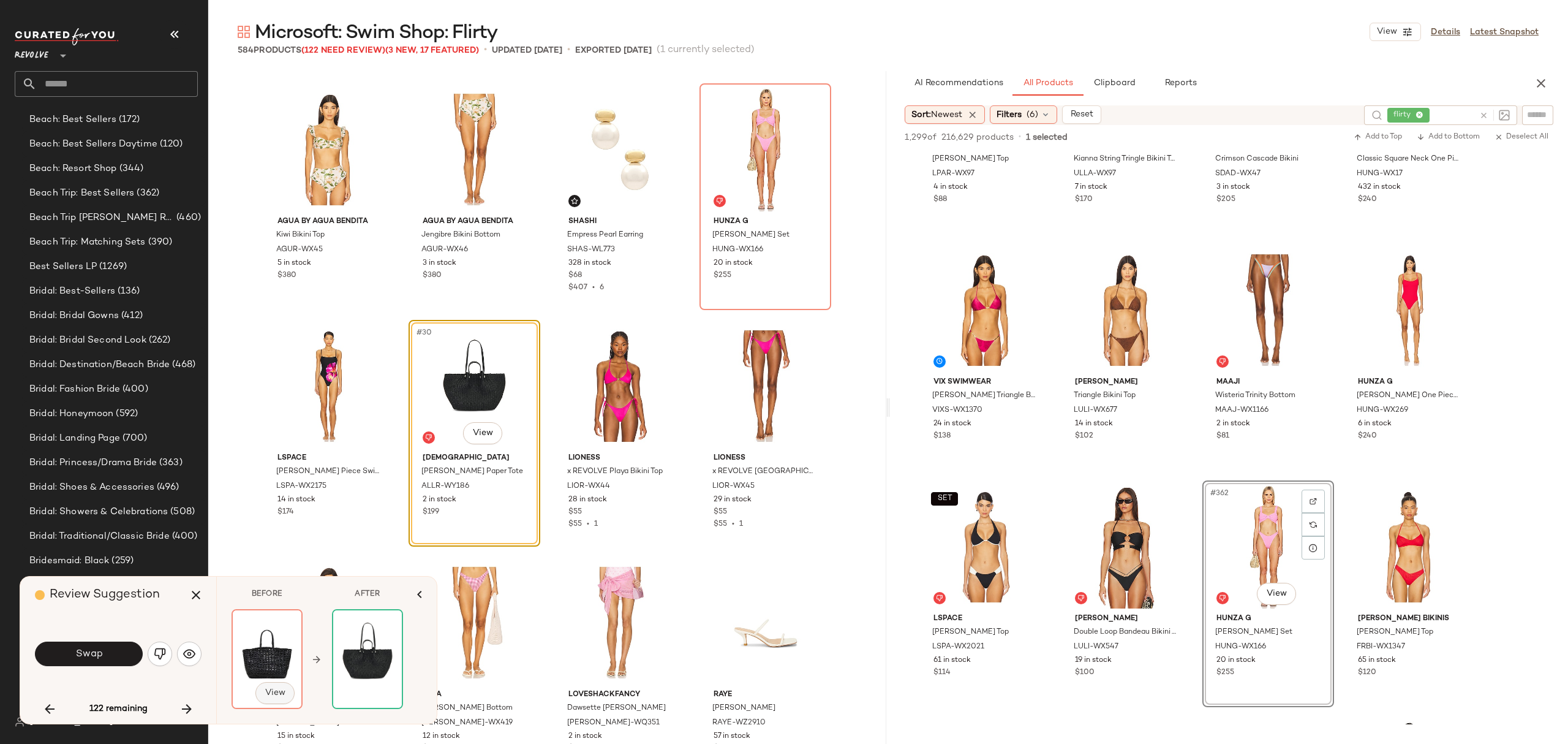
click at [278, 696] on span "View" at bounding box center [275, 693] width 21 height 10
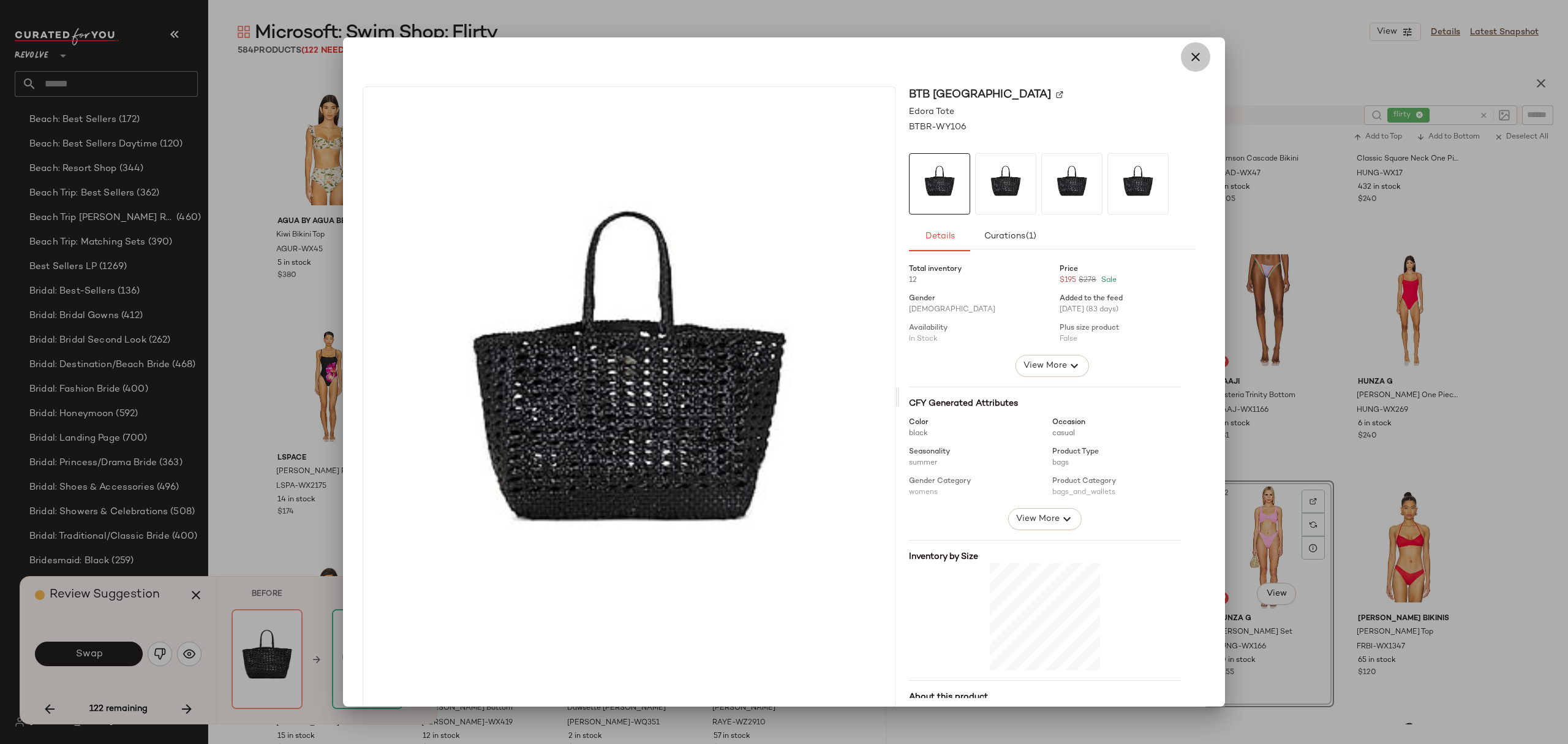
click at [1193, 62] on icon "button" at bounding box center [1195, 57] width 15 height 15
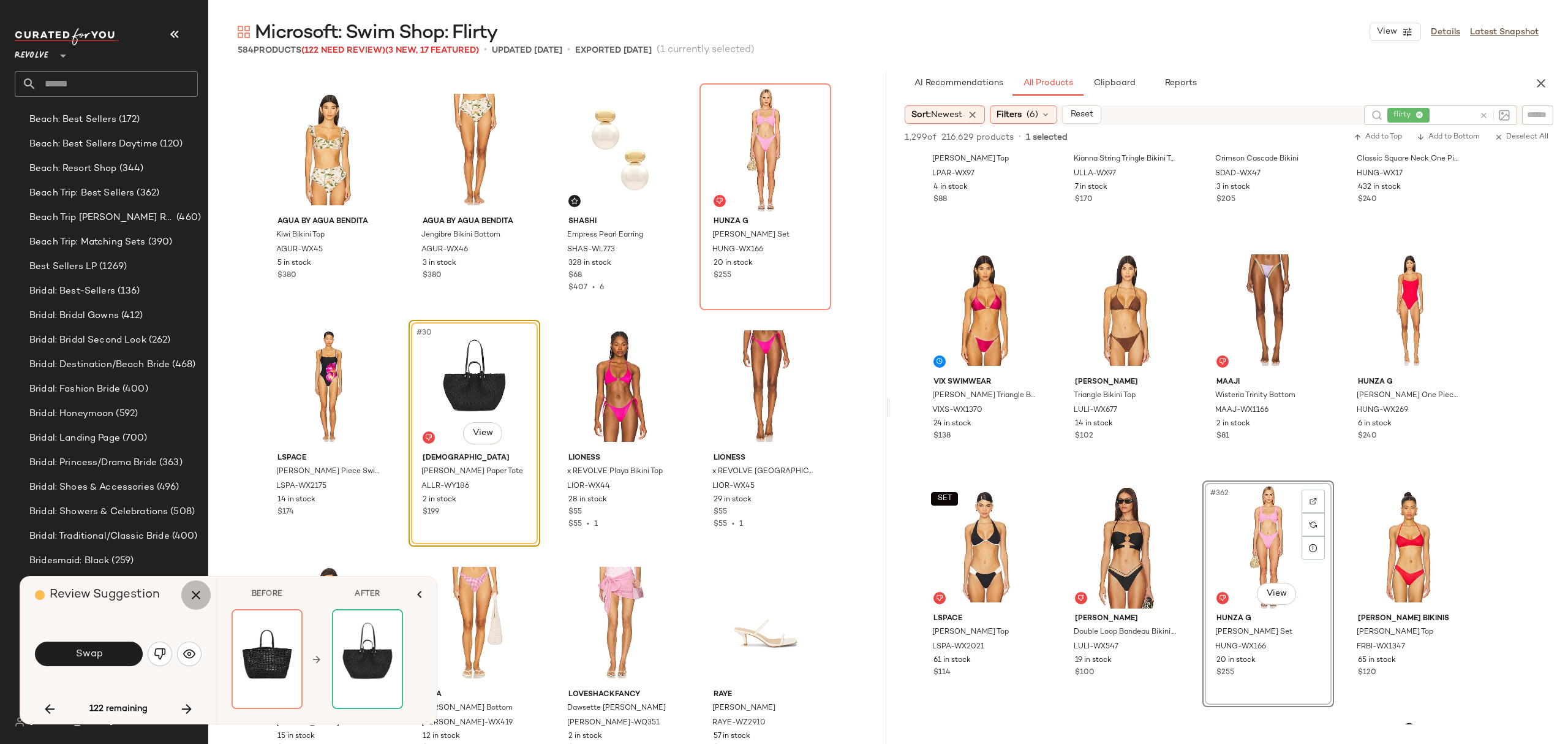
click at [189, 591] on icon "button" at bounding box center [196, 595] width 15 height 15
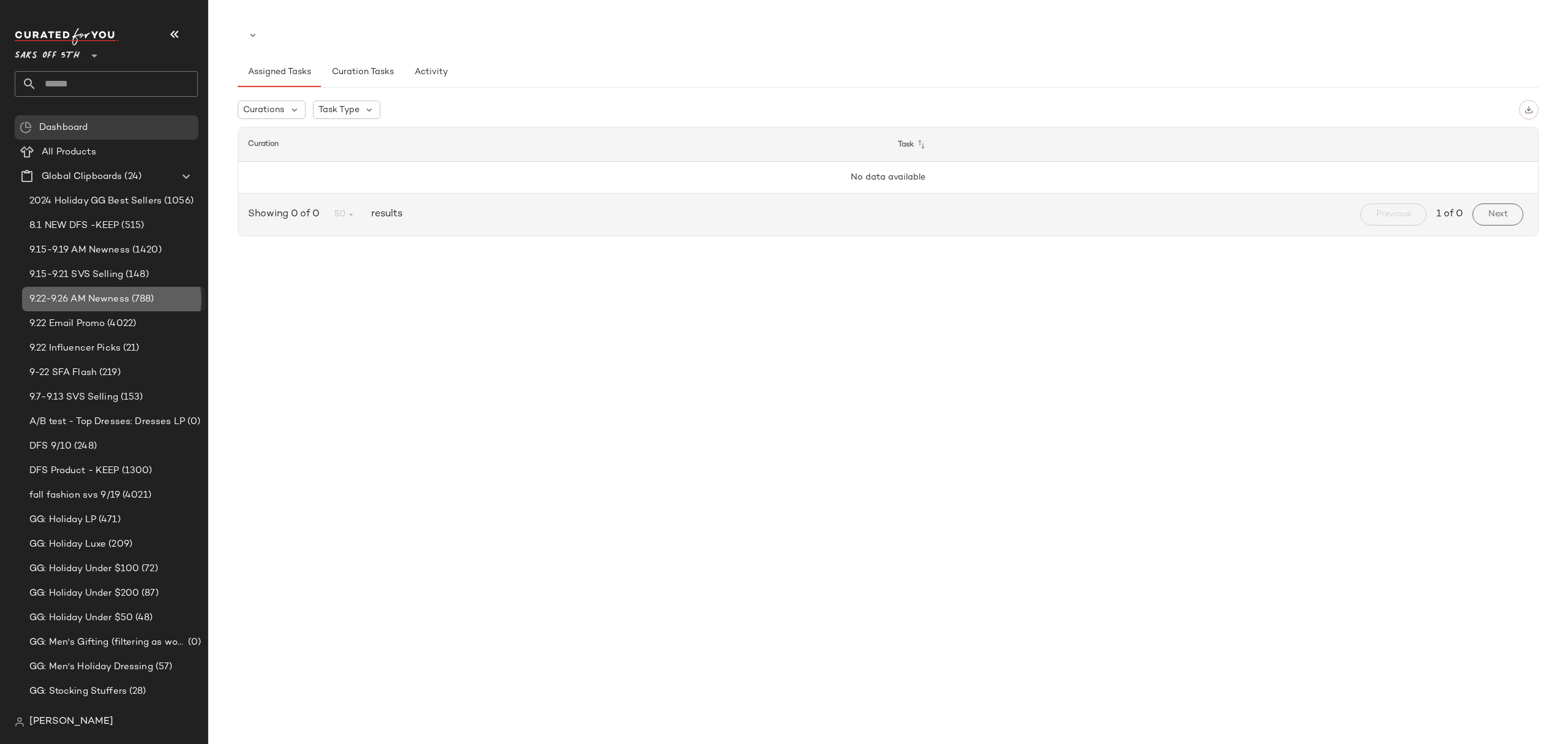
click at [104, 295] on span "9.22-9.26 AM Newness" at bounding box center [79, 299] width 99 height 14
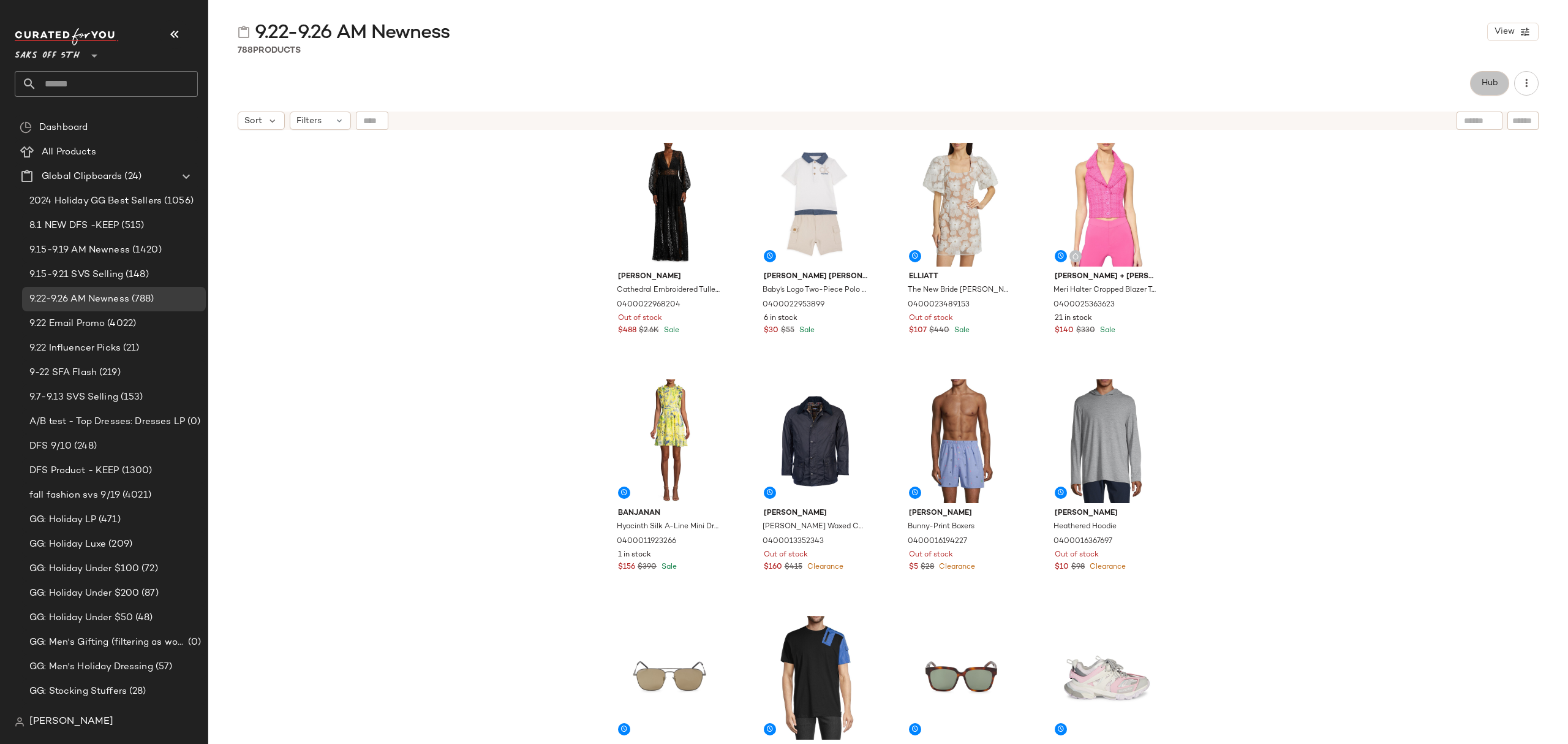
click at [1491, 91] on button "Hub" at bounding box center [1489, 83] width 39 height 24
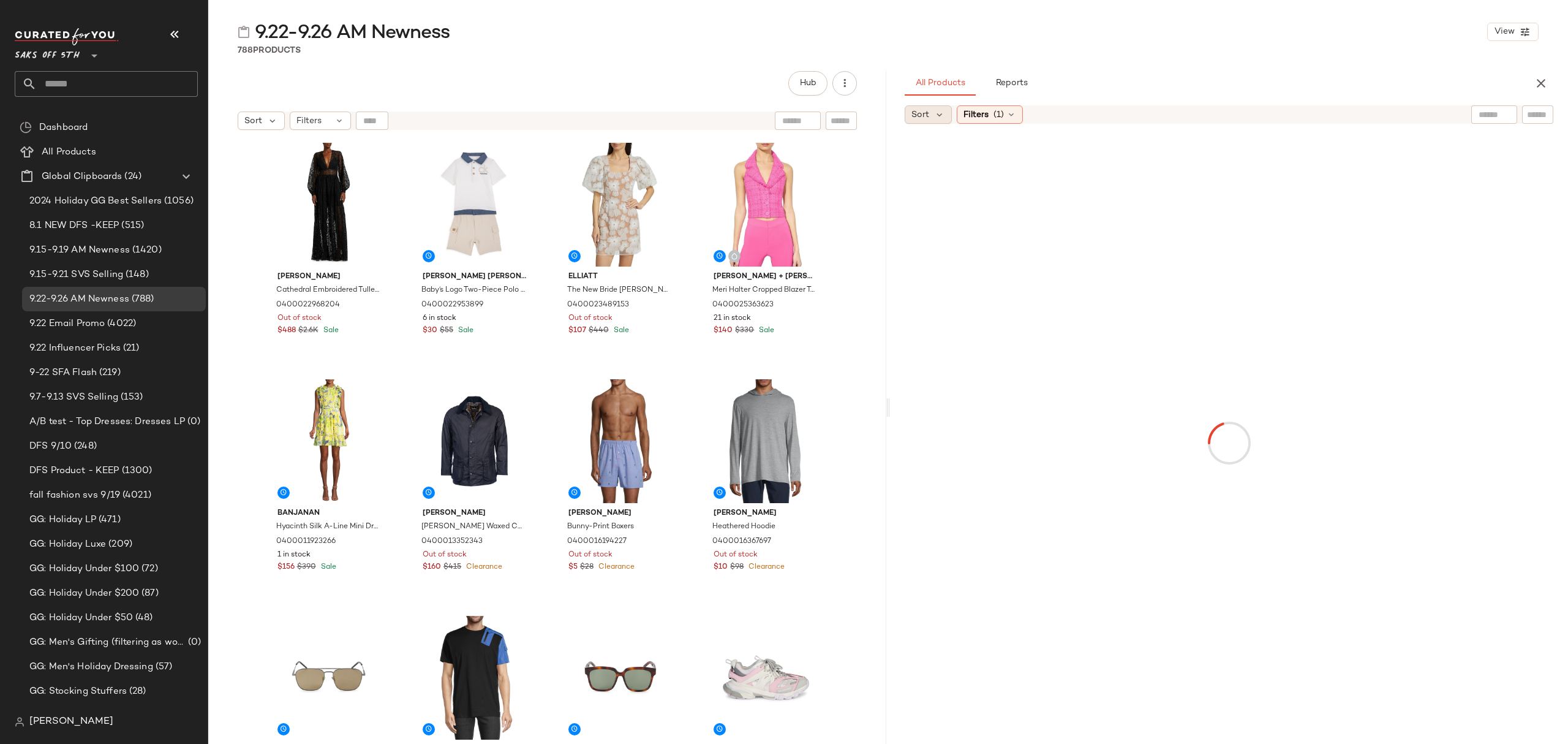
click at [931, 110] on div "Sort" at bounding box center [928, 115] width 47 height 18
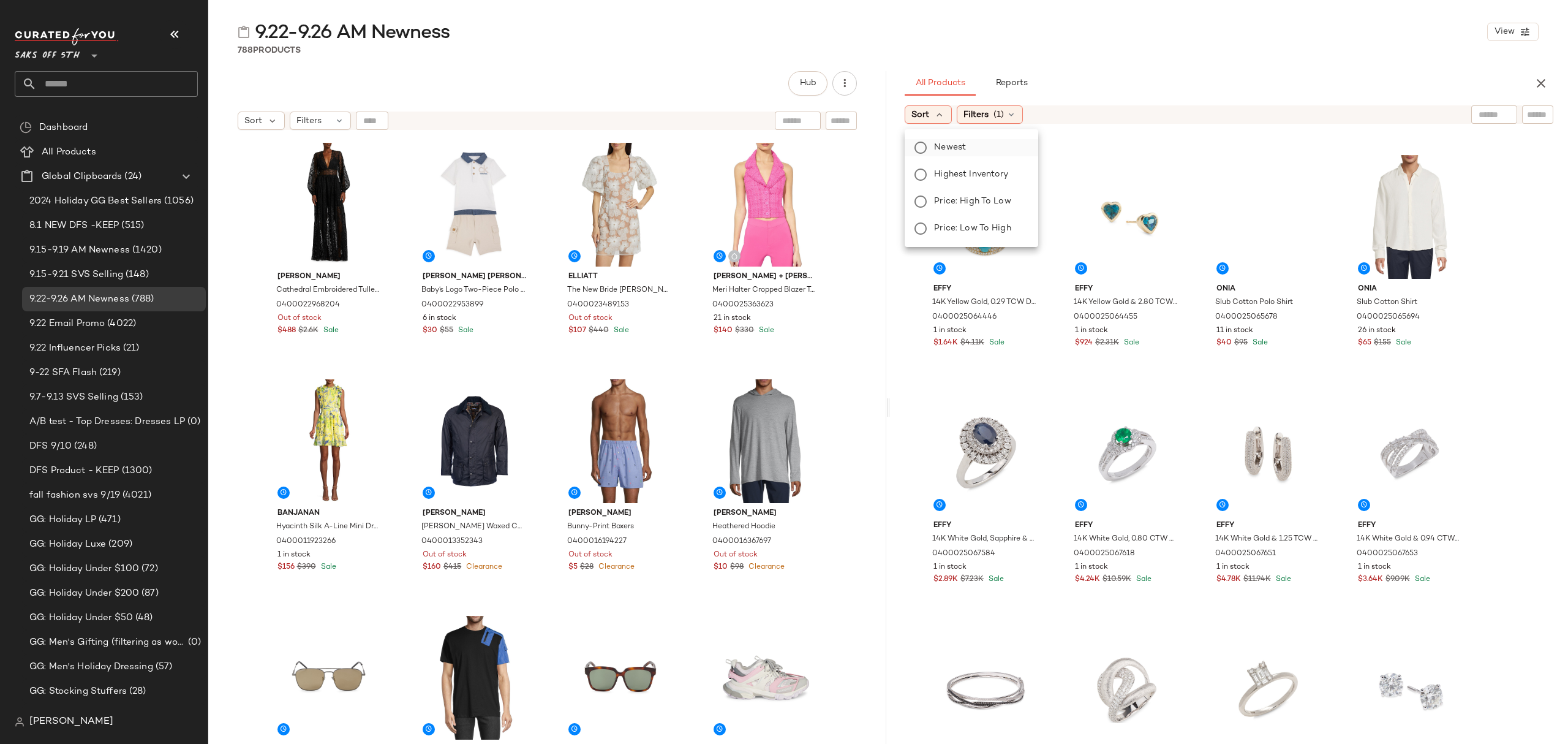
click at [951, 150] on span "Newest" at bounding box center [950, 147] width 32 height 13
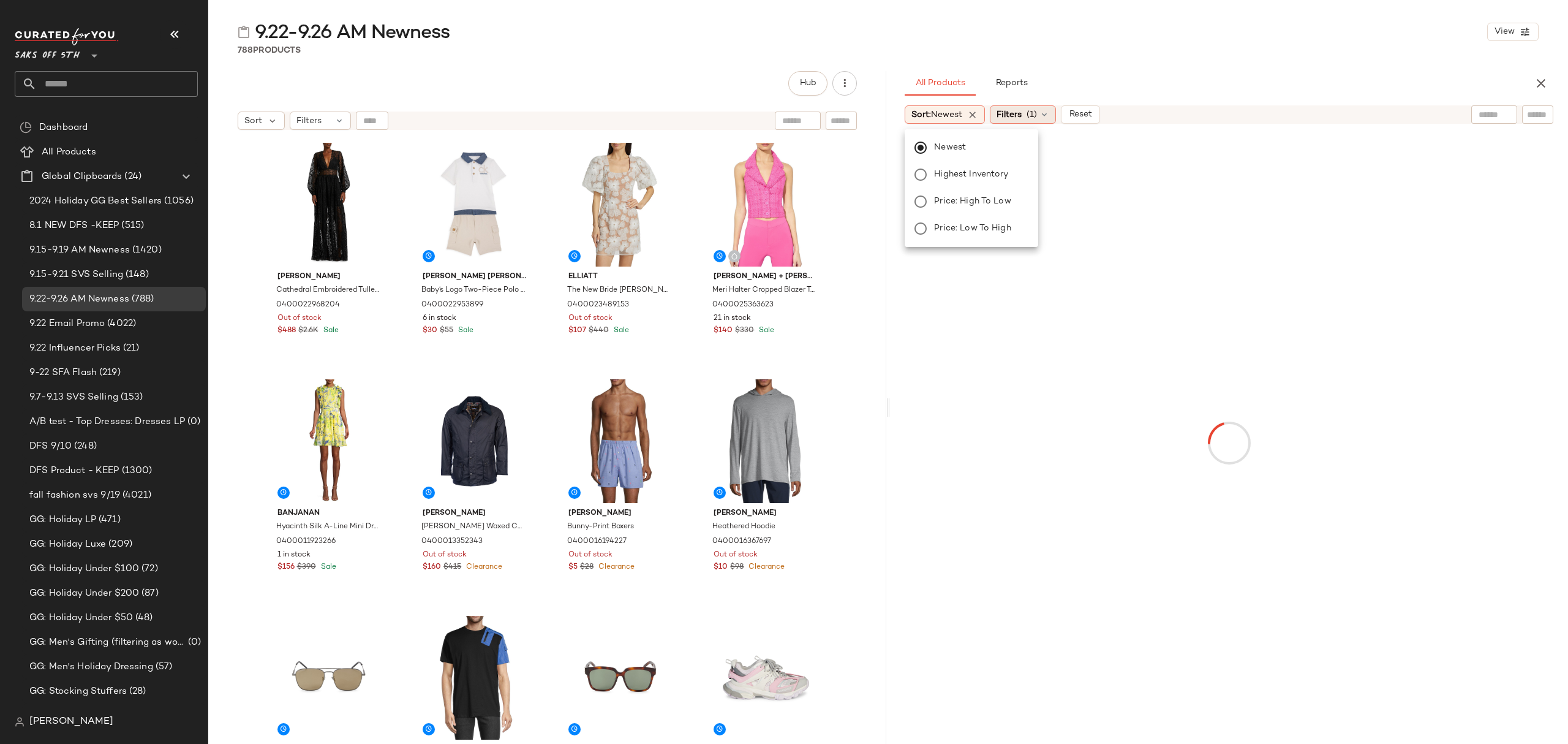
click at [1022, 119] on span "Filters" at bounding box center [1009, 115] width 25 height 13
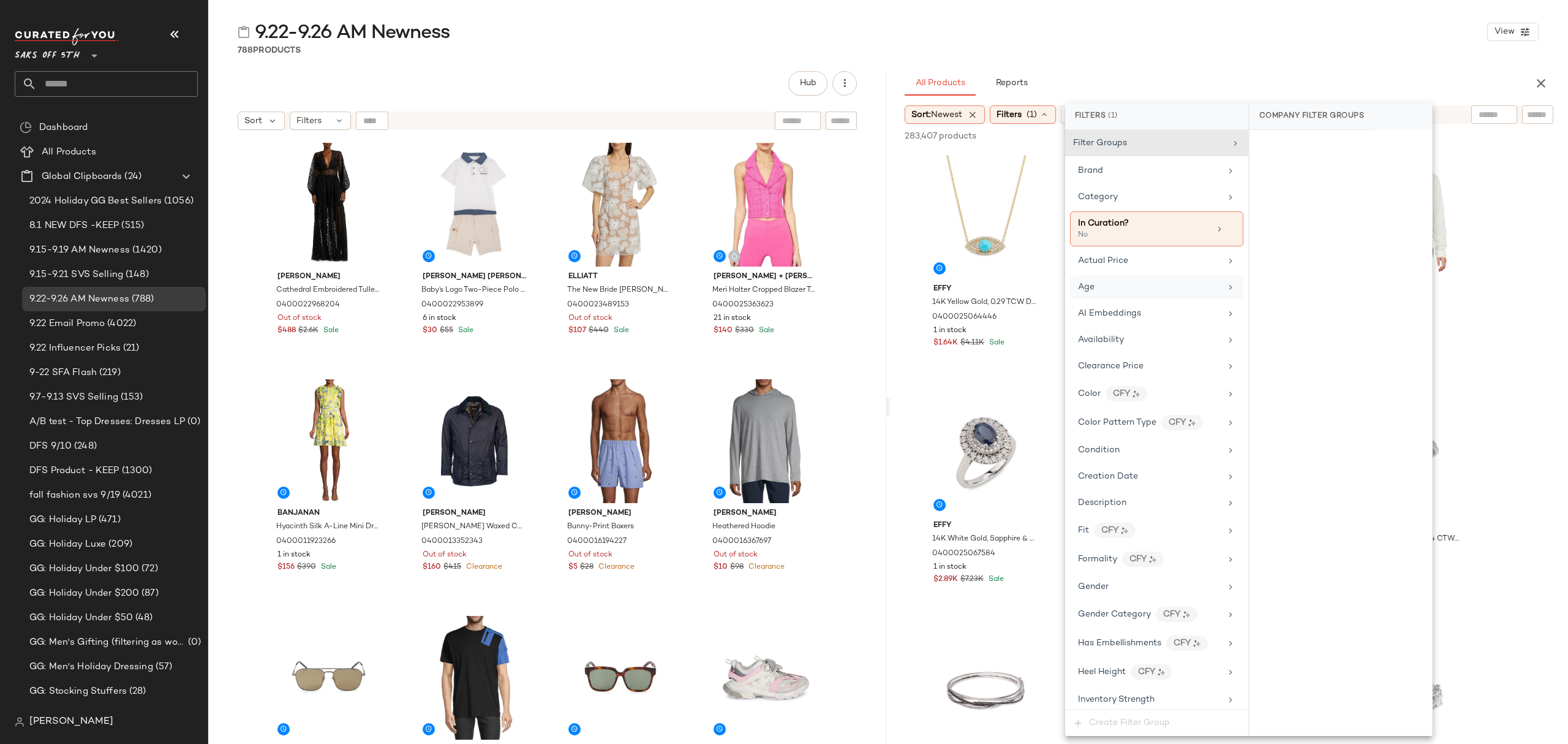
click at [1148, 286] on div "Age" at bounding box center [1149, 287] width 142 height 13
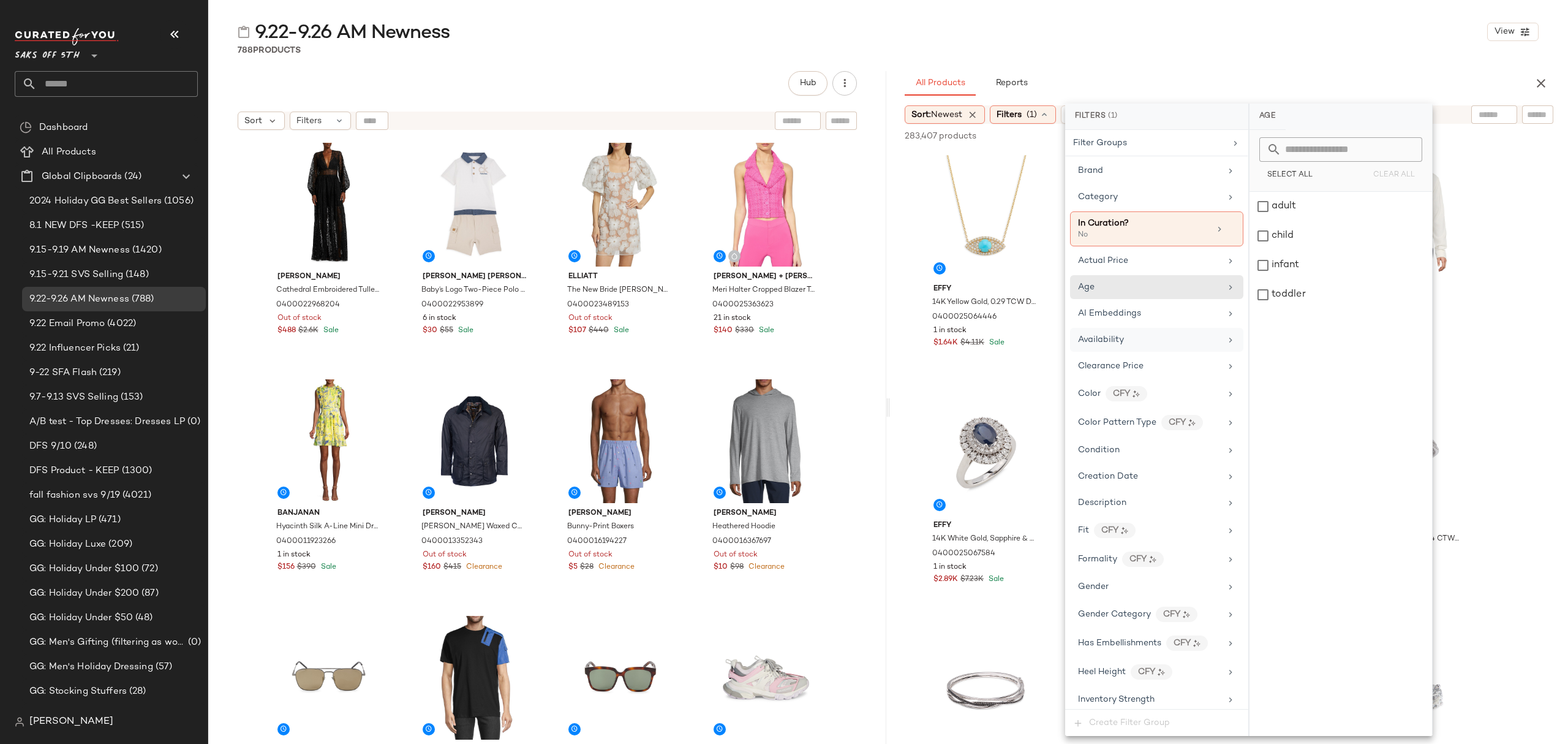
click at [1149, 337] on div "Availability" at bounding box center [1149, 339] width 142 height 13
click at [1294, 206] on div "in_stock" at bounding box center [1341, 207] width 183 height 29
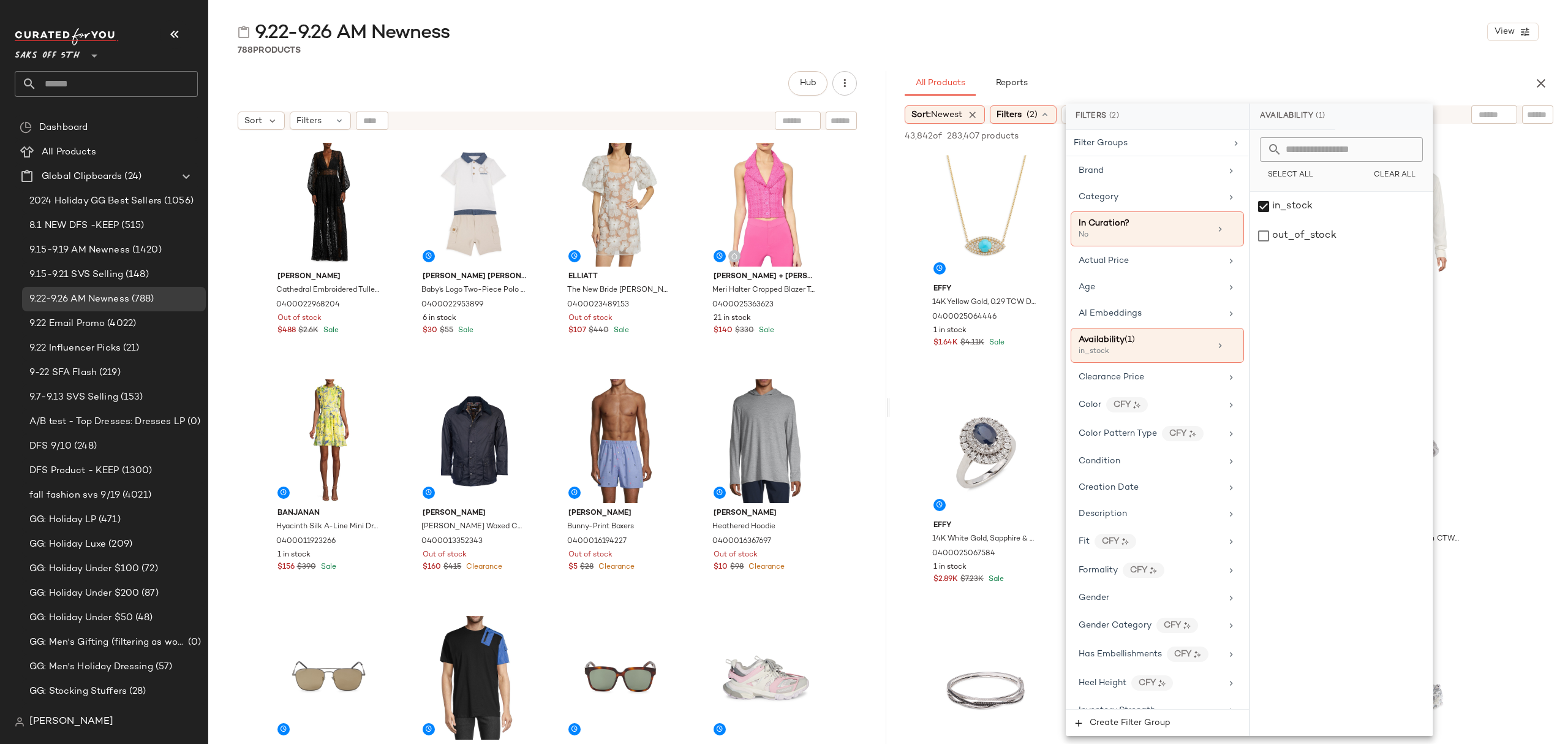
click at [1218, 72] on div "All Products Reports" at bounding box center [1209, 83] width 609 height 24
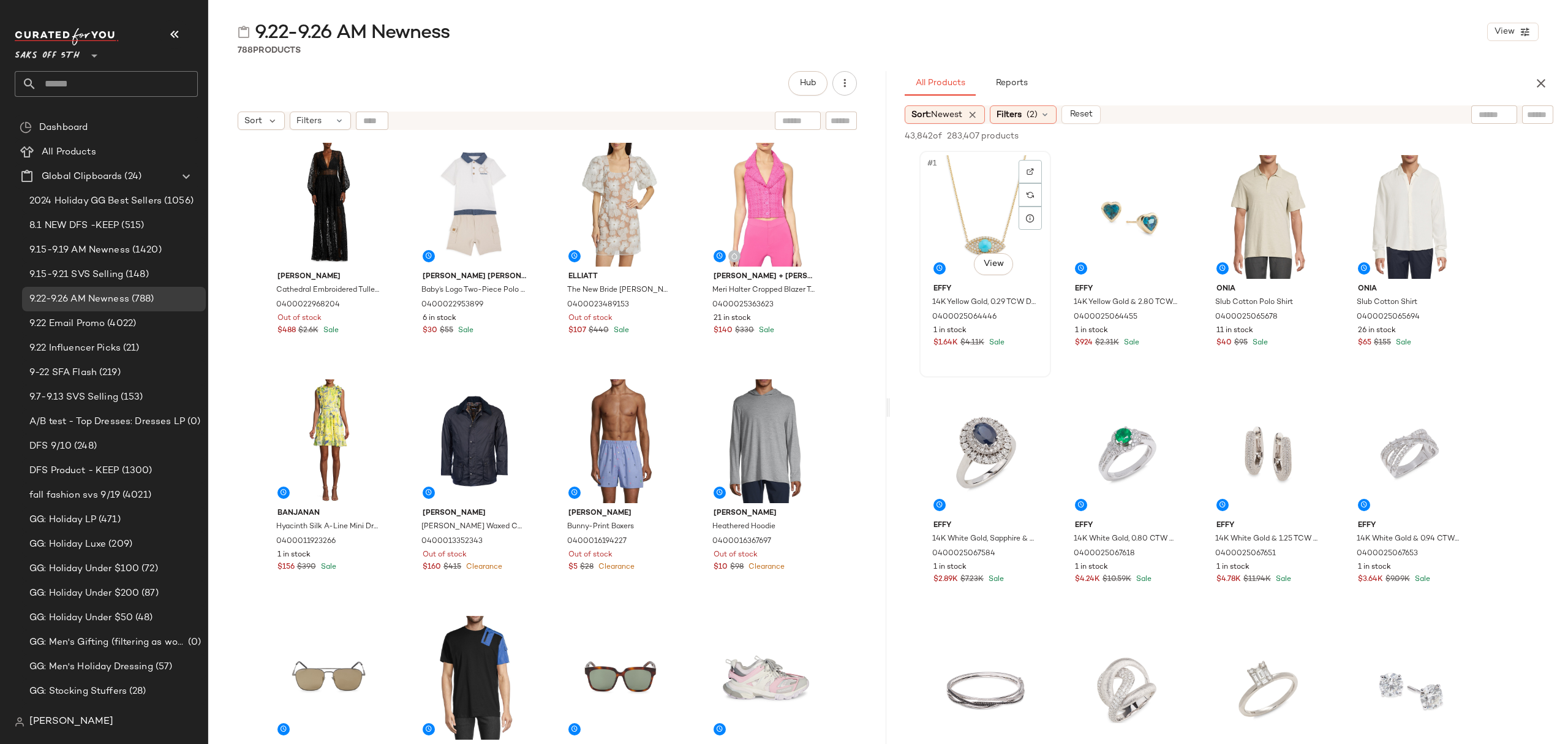
click at [978, 199] on div "#1 View" at bounding box center [985, 217] width 123 height 124
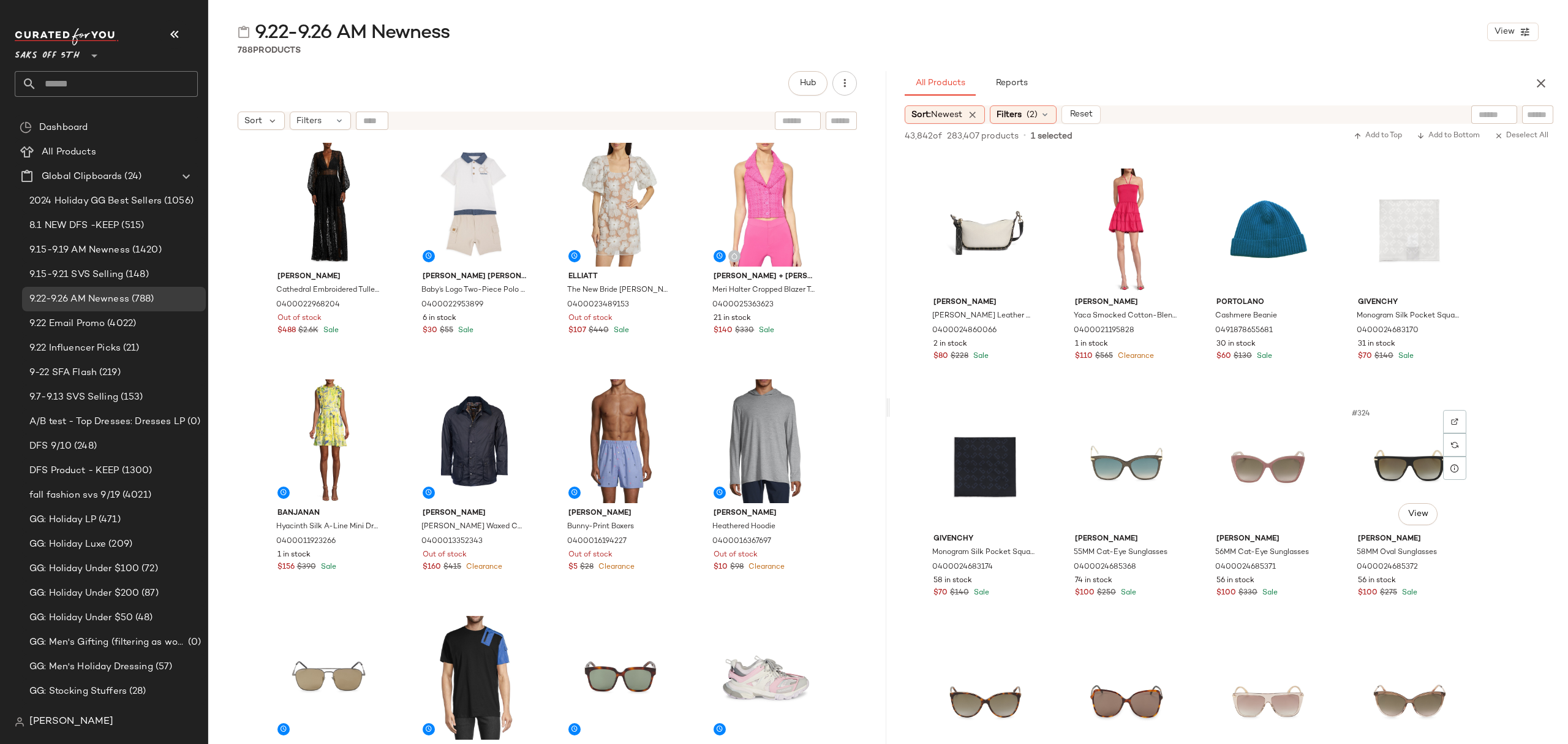
scroll to position [5799, 0]
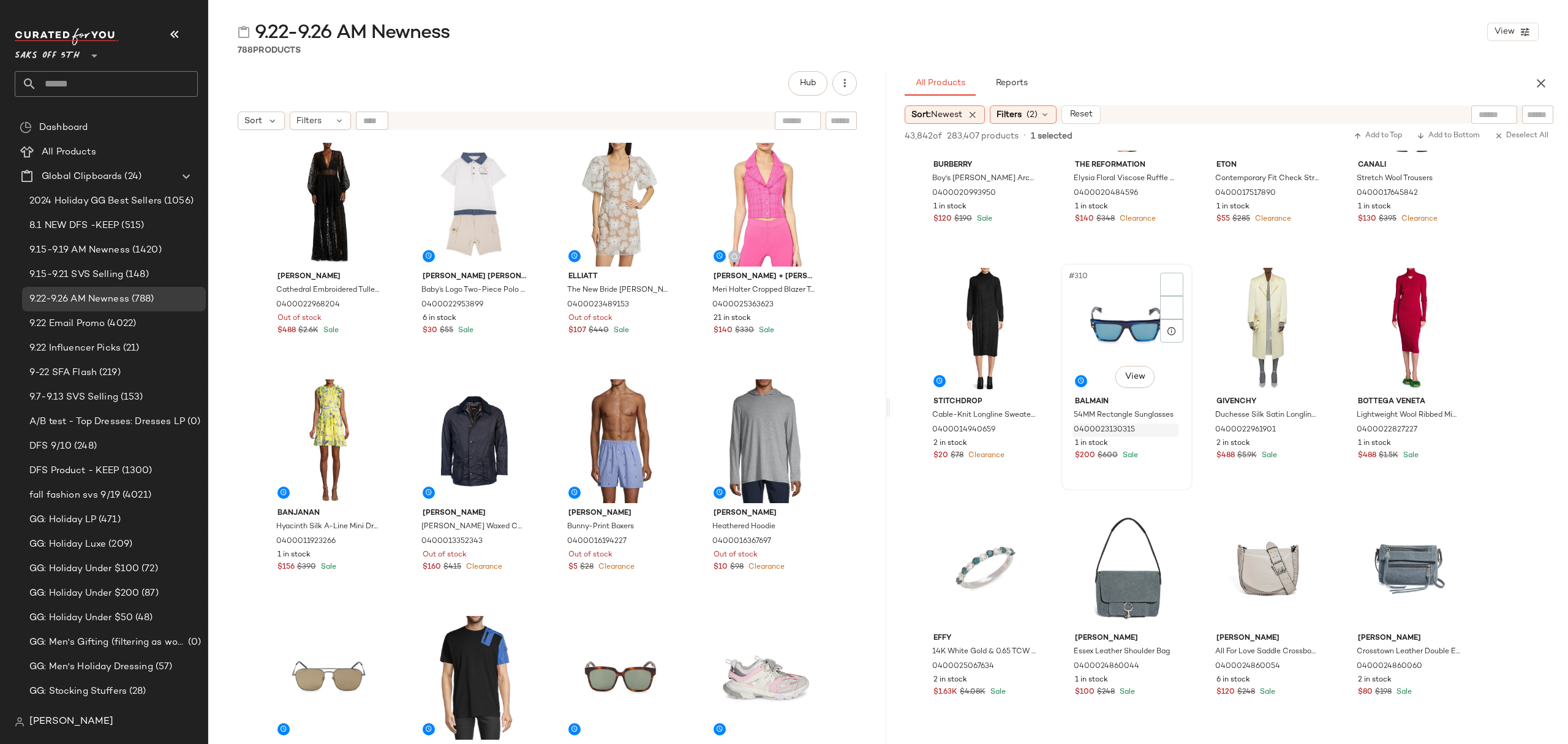
click at [1162, 434] on div "0400023130315" at bounding box center [1125, 430] width 106 height 14
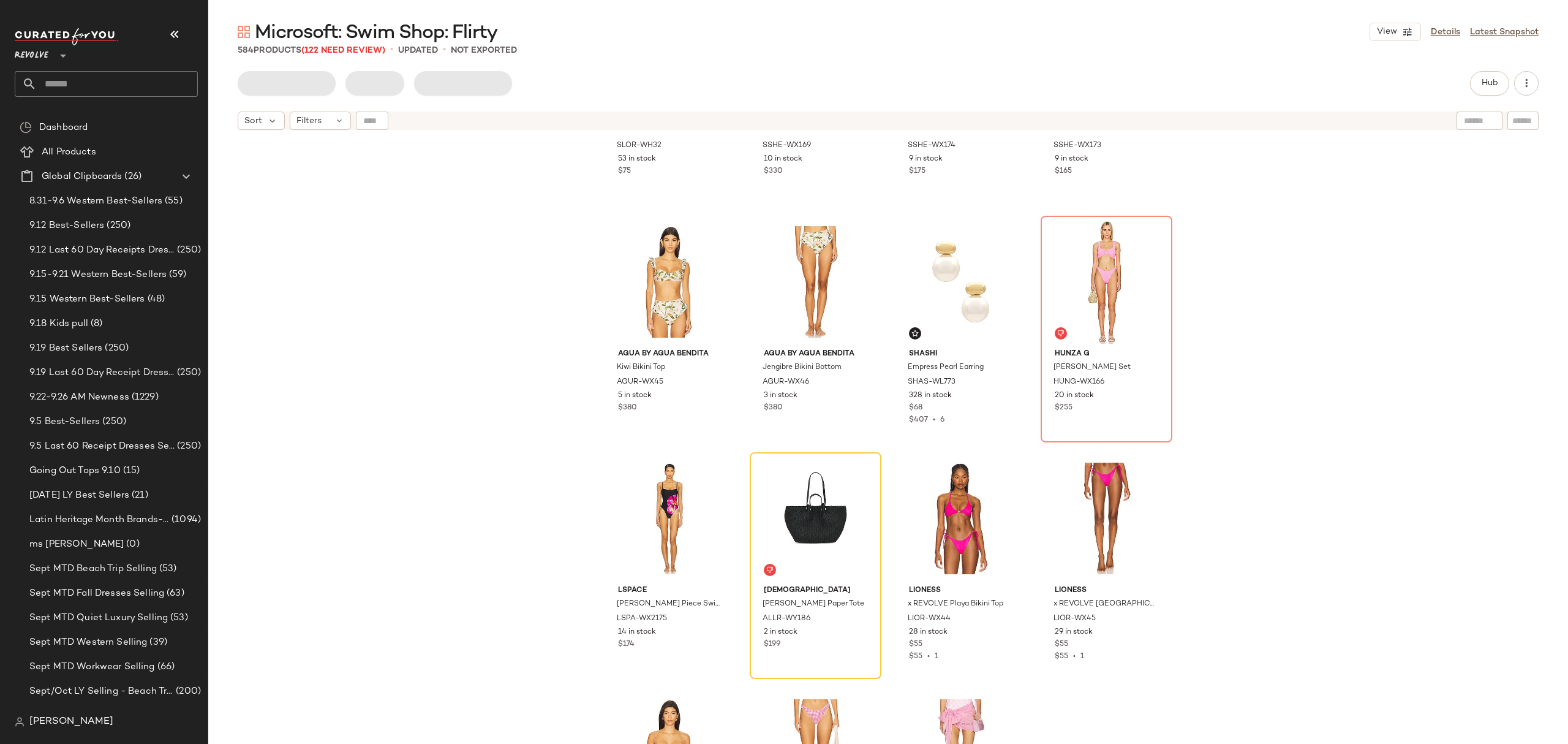
scroll to position [1398, 0]
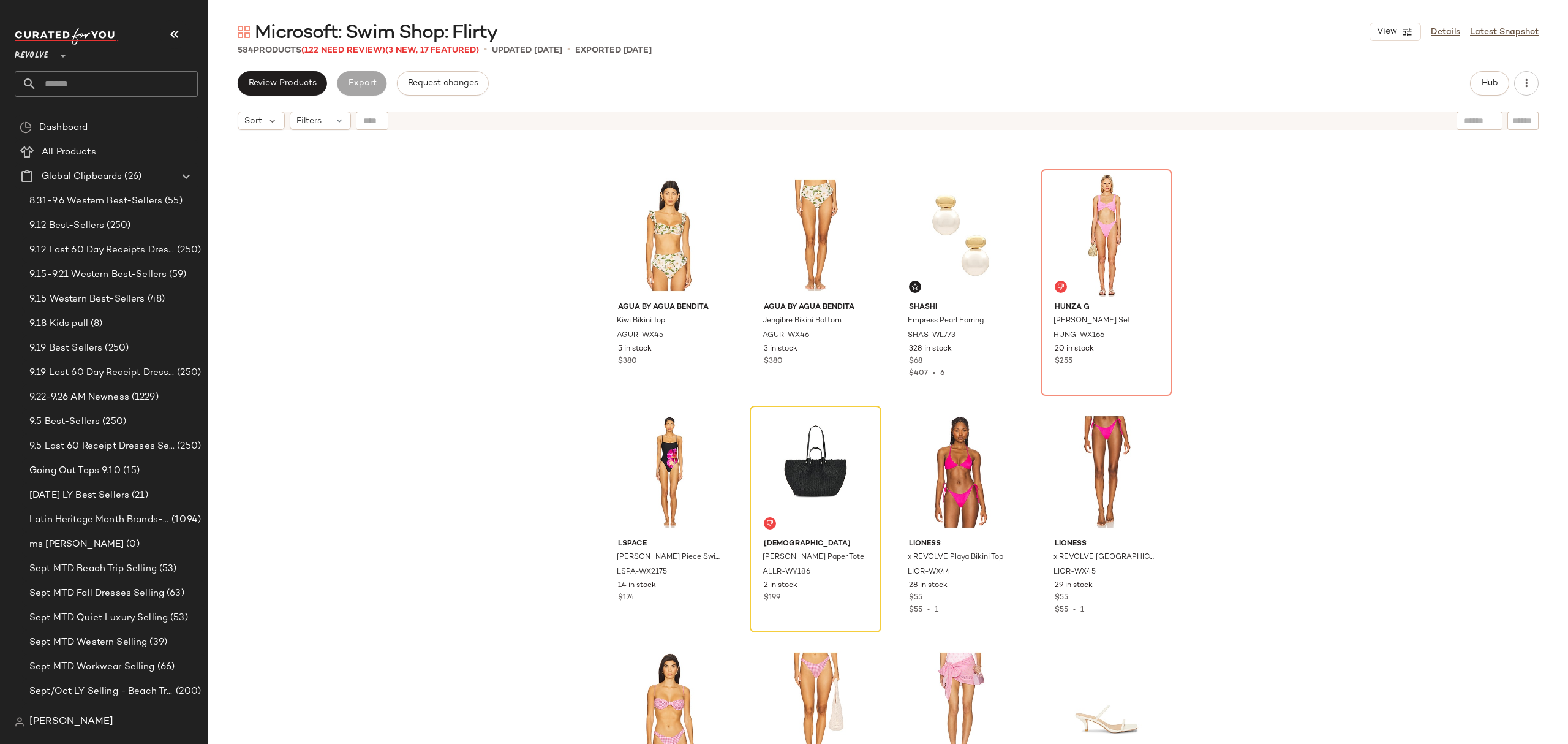
click at [1169, 361] on div "Slowtide Yaya Beach Towel SLOR-WH32 53 in stock $75 Shani Shemer Angora One Pie…" at bounding box center [888, 455] width 1360 height 638
click at [1136, 353] on div "20 in stock" at bounding box center [1106, 349] width 103 height 11
click at [1152, 187] on div at bounding box center [1151, 190] width 23 height 23
click at [1472, 84] on button "Hub" at bounding box center [1489, 83] width 39 height 24
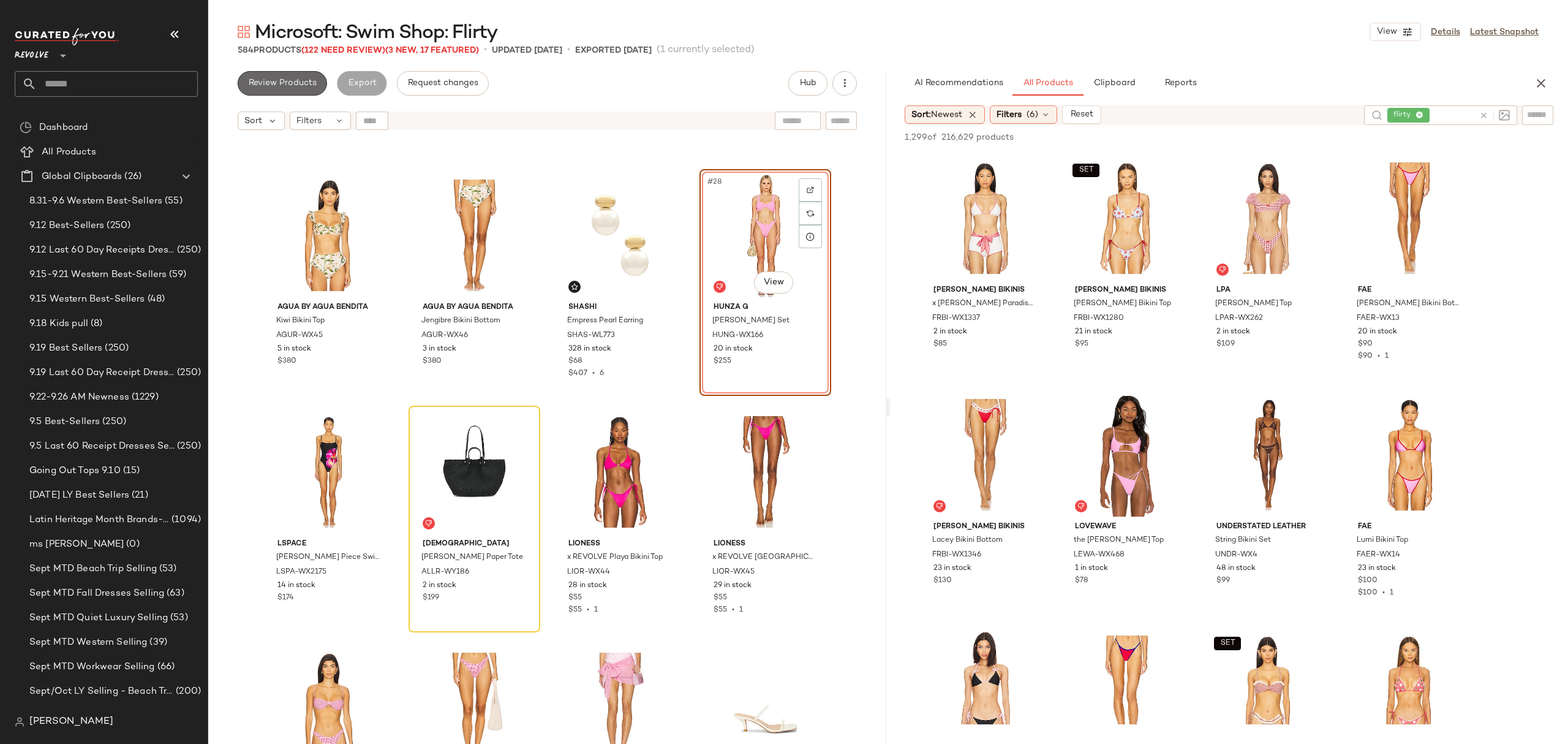
click at [267, 81] on span "Review Products" at bounding box center [282, 83] width 69 height 10
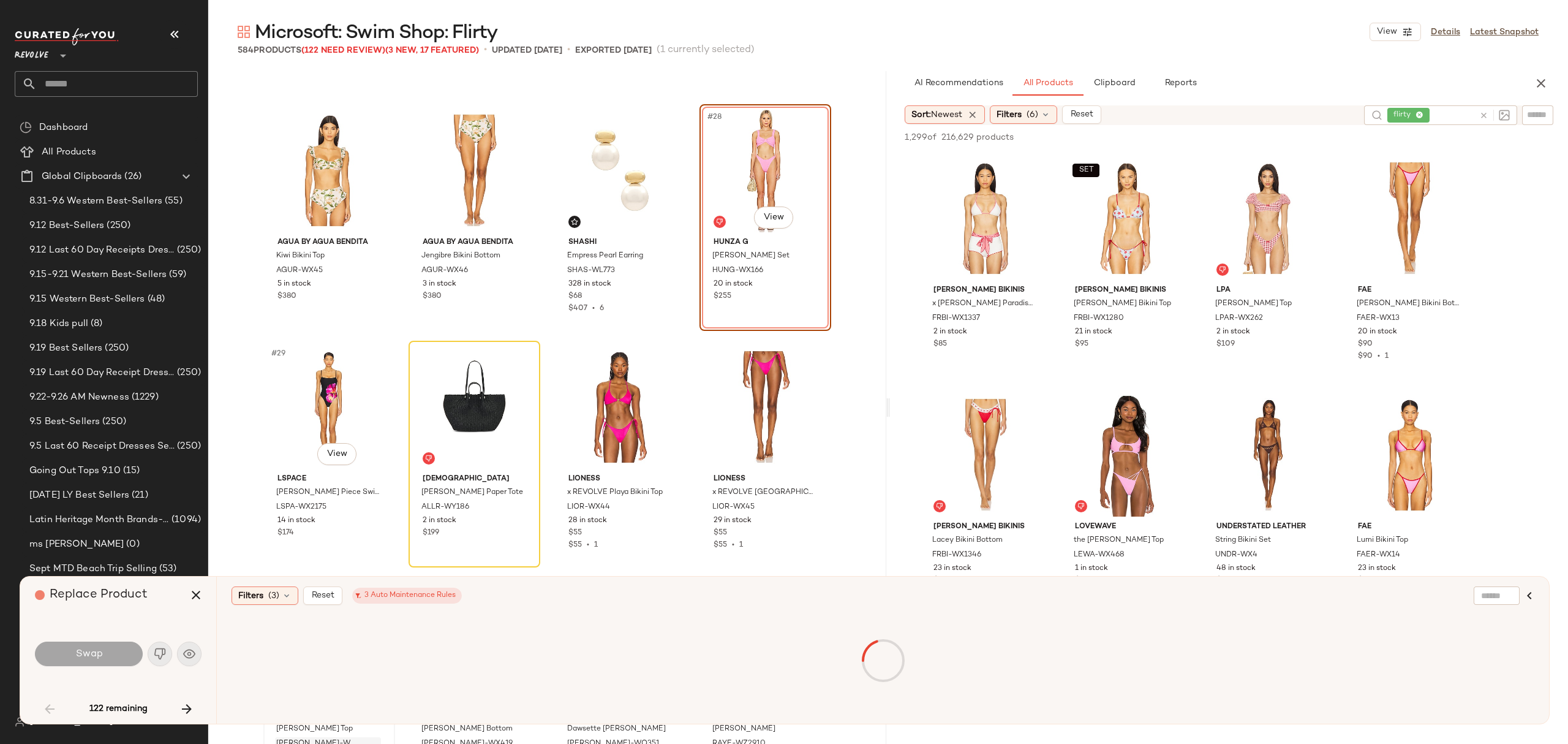
scroll to position [1183, 0]
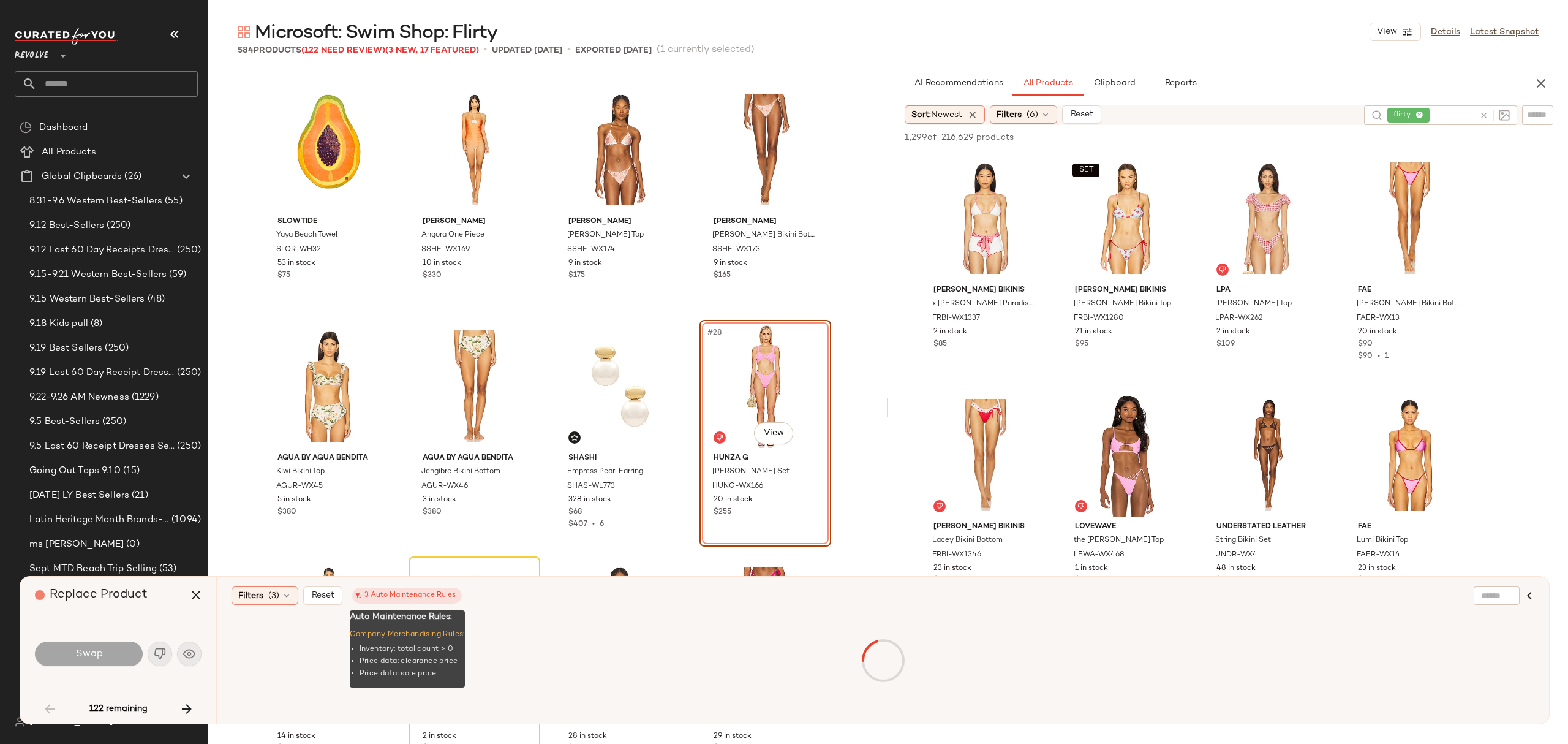
click at [379, 598] on div "3 Auto Maintenance Rules" at bounding box center [406, 596] width 97 height 11
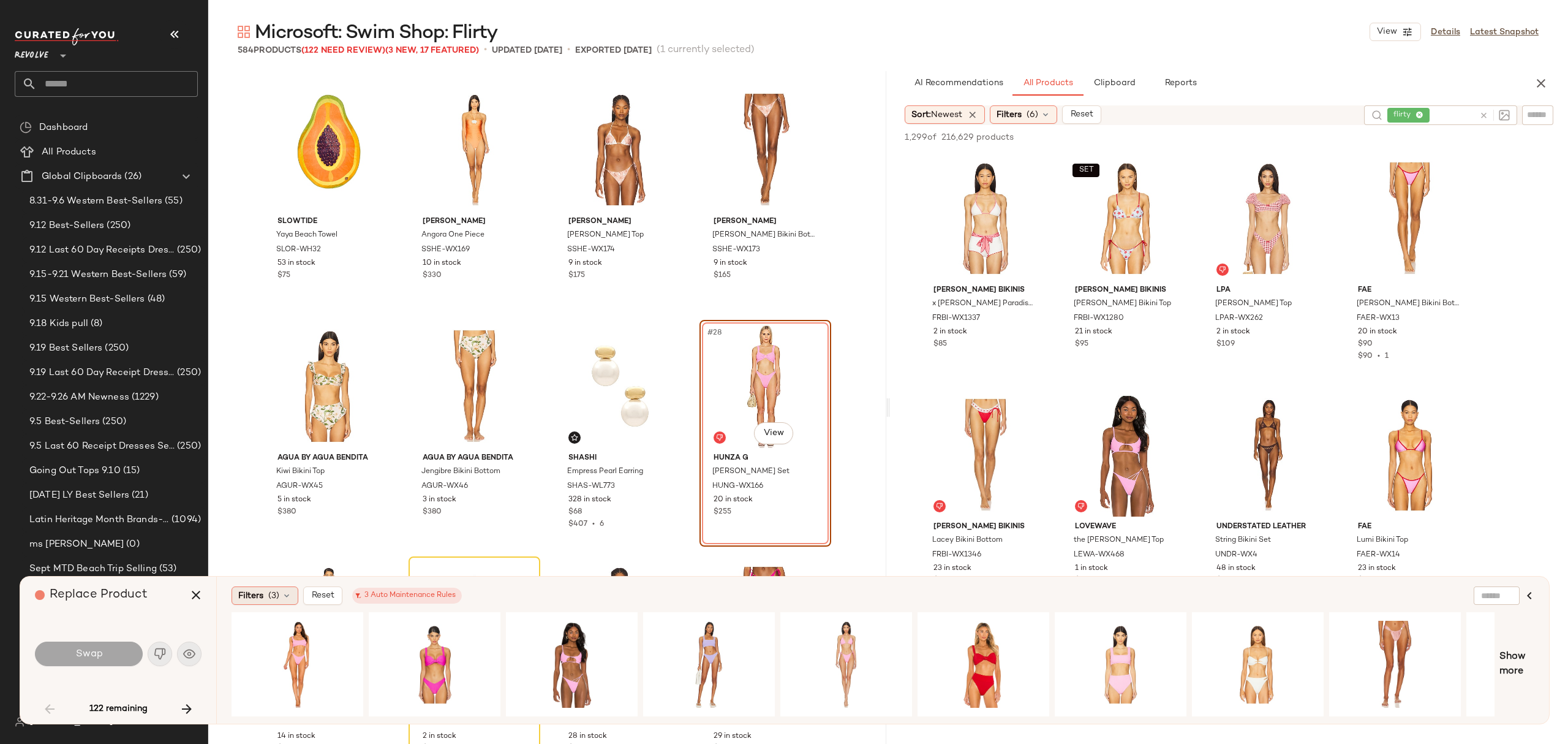
click at [282, 591] on icon at bounding box center [286, 596] width 10 height 10
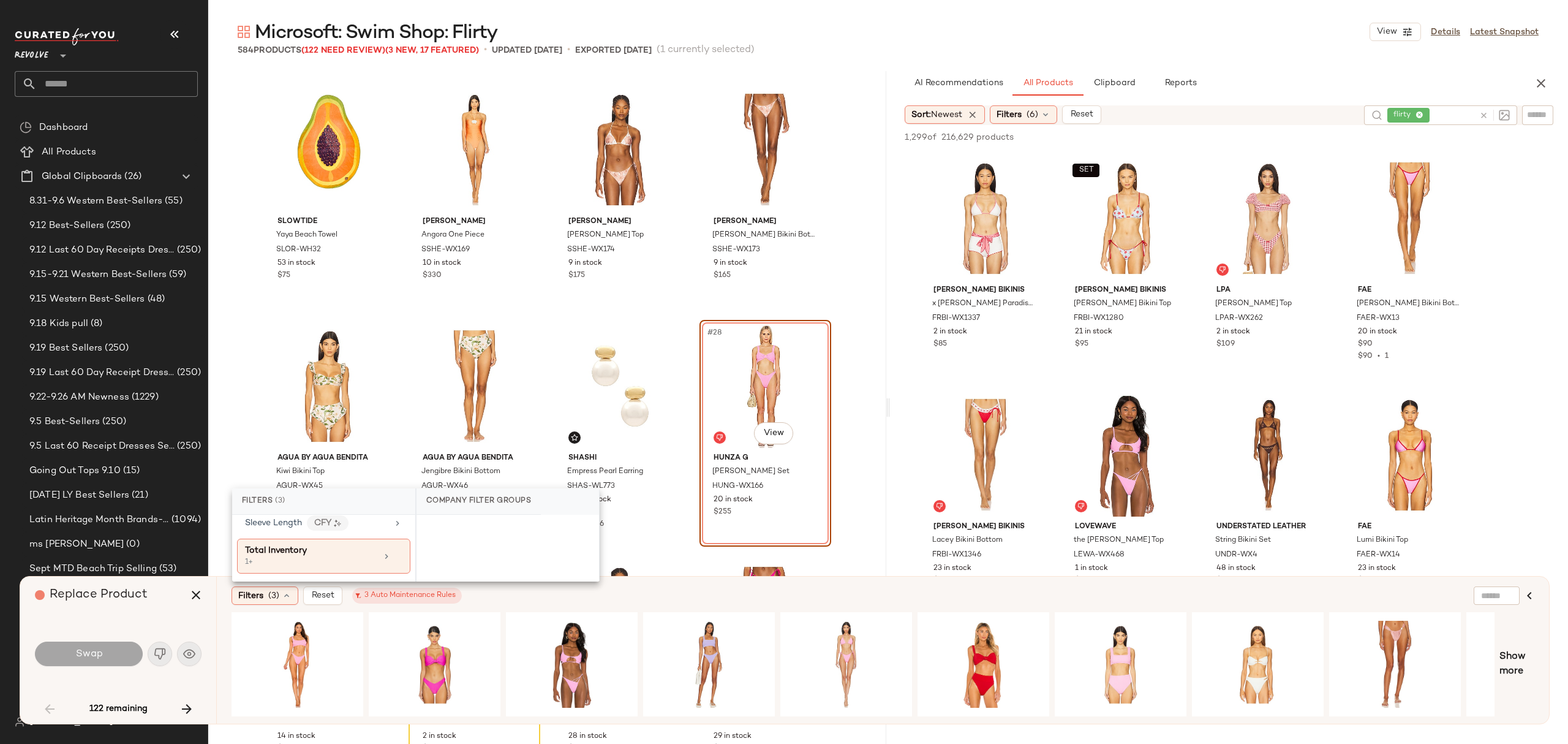
scroll to position [1470, 0]
click at [681, 289] on div "#23 View Shani Shemer Daphne Bikini Top SSHE-WX174 9 in stock $175" at bounding box center [620, 196] width 129 height 224
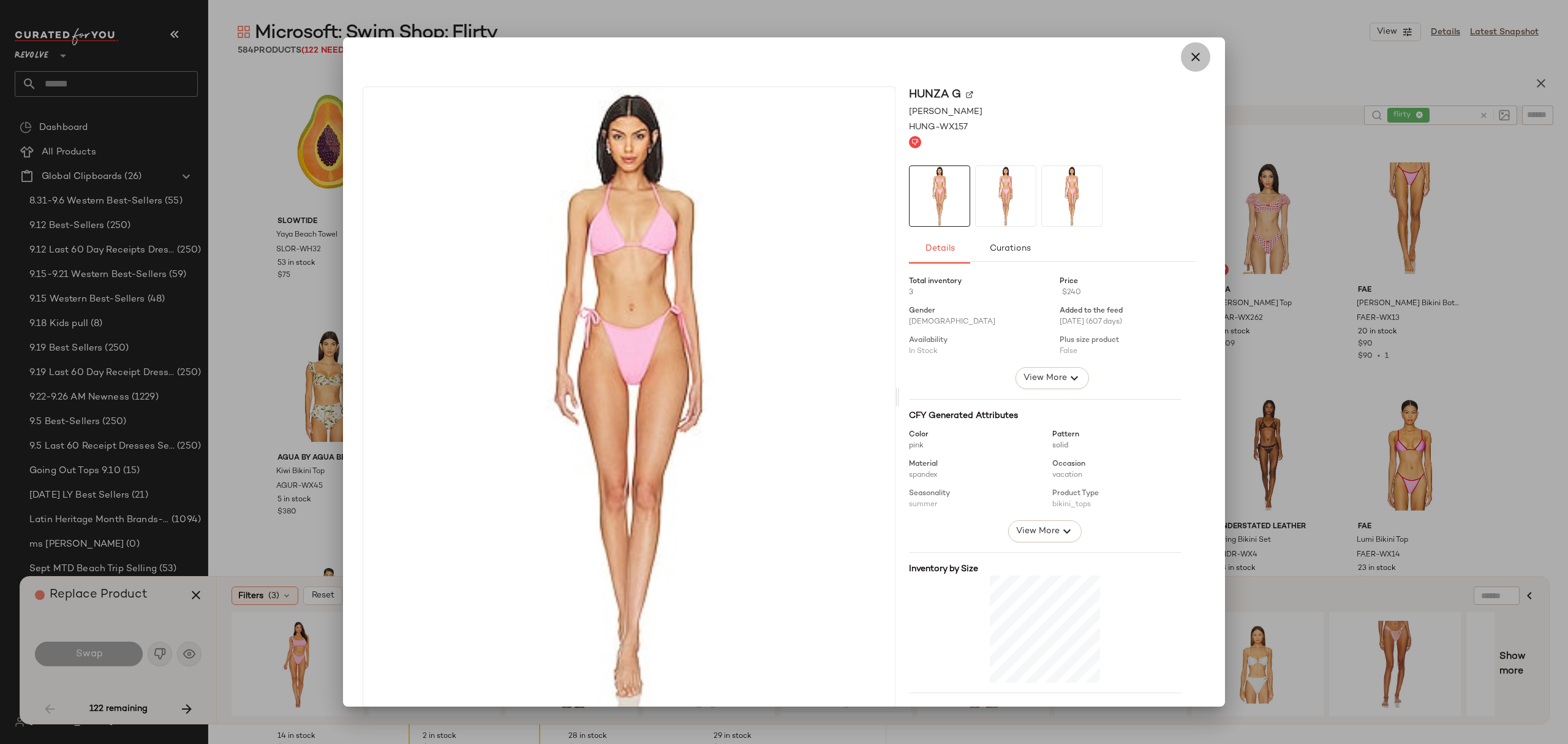
click at [1193, 53] on icon "button" at bounding box center [1195, 57] width 15 height 15
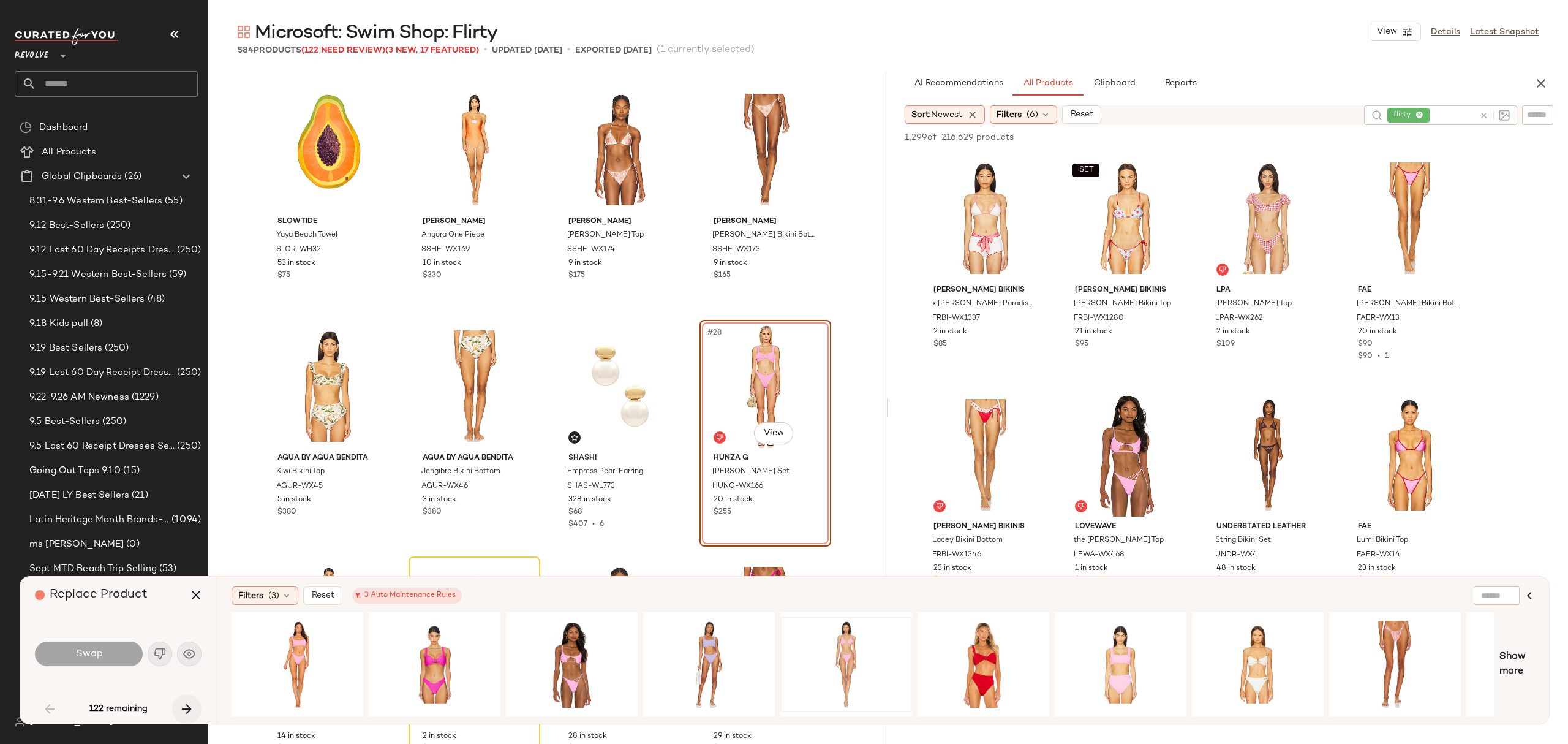
click at [190, 707] on icon "button" at bounding box center [186, 708] width 15 height 15
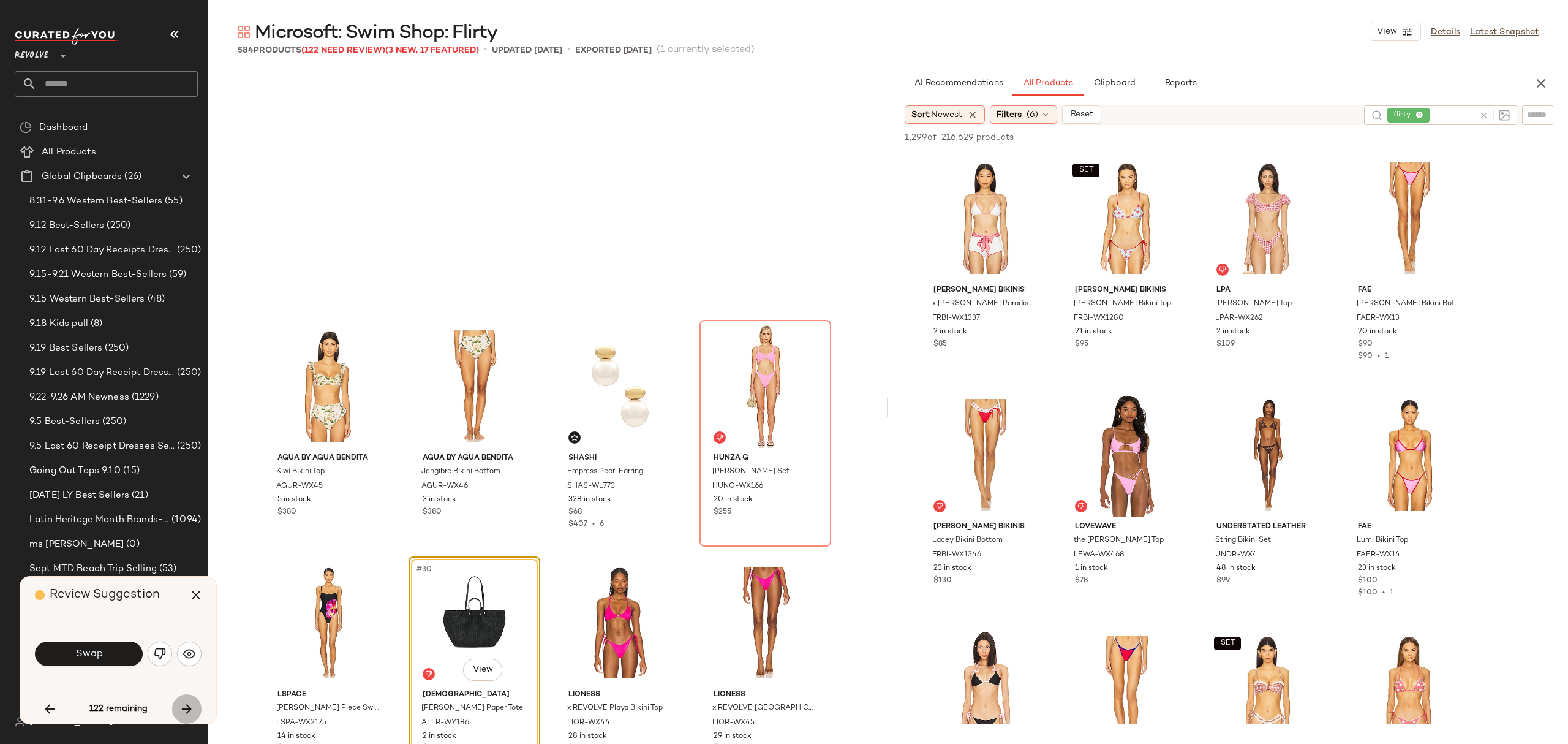
scroll to position [1419, 0]
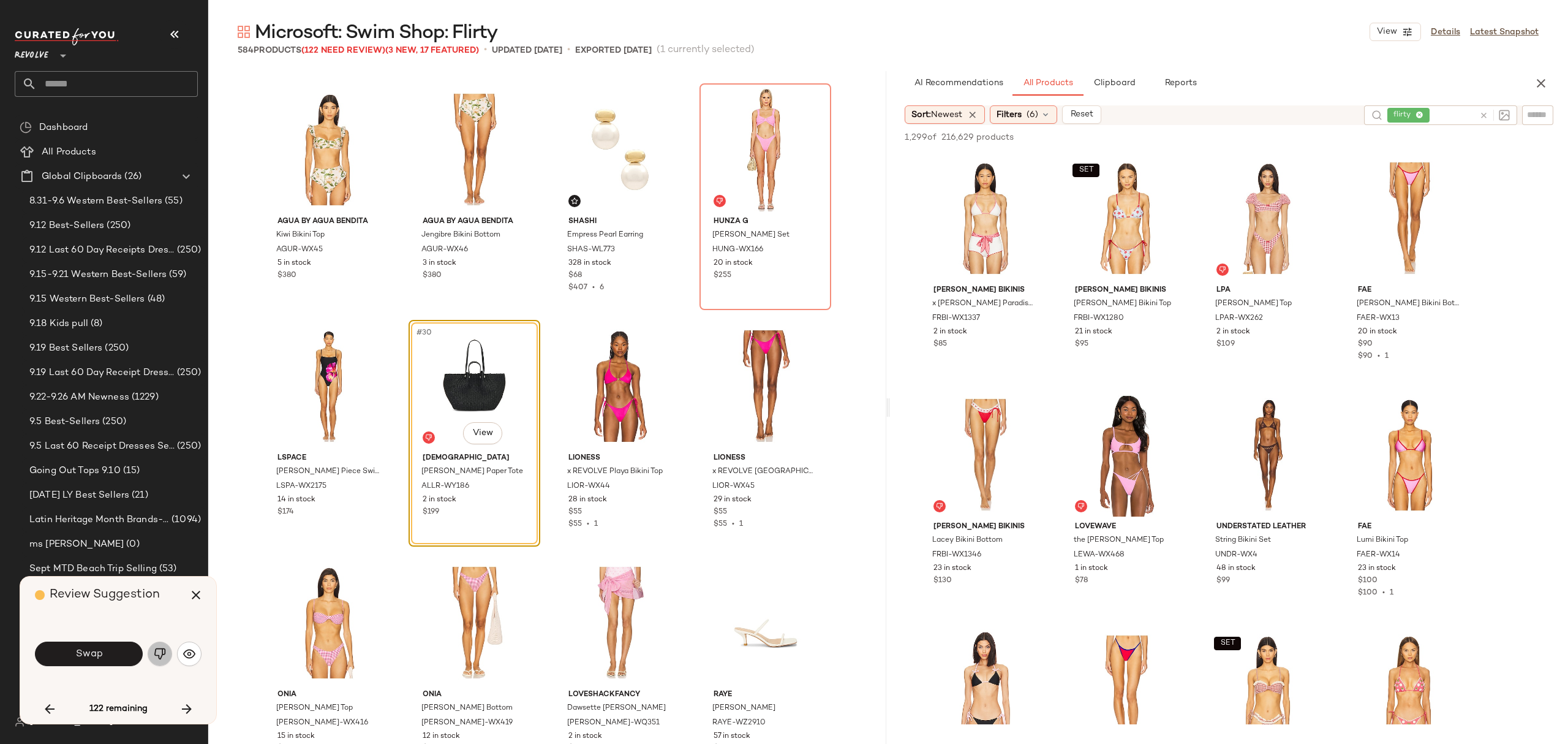
click at [161, 655] on img "button" at bounding box center [160, 654] width 12 height 12
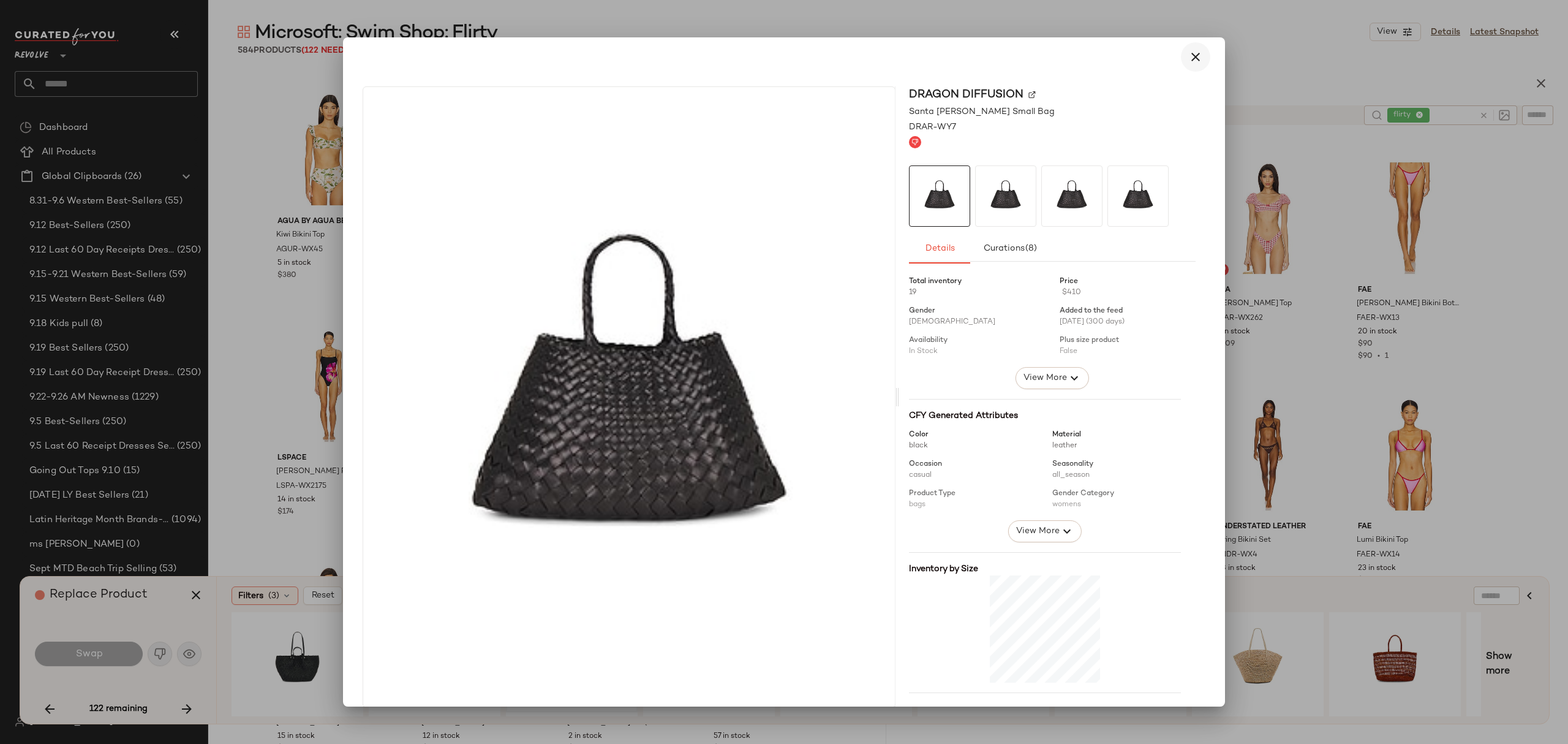
click at [1198, 55] on button "button" at bounding box center [1195, 57] width 29 height 29
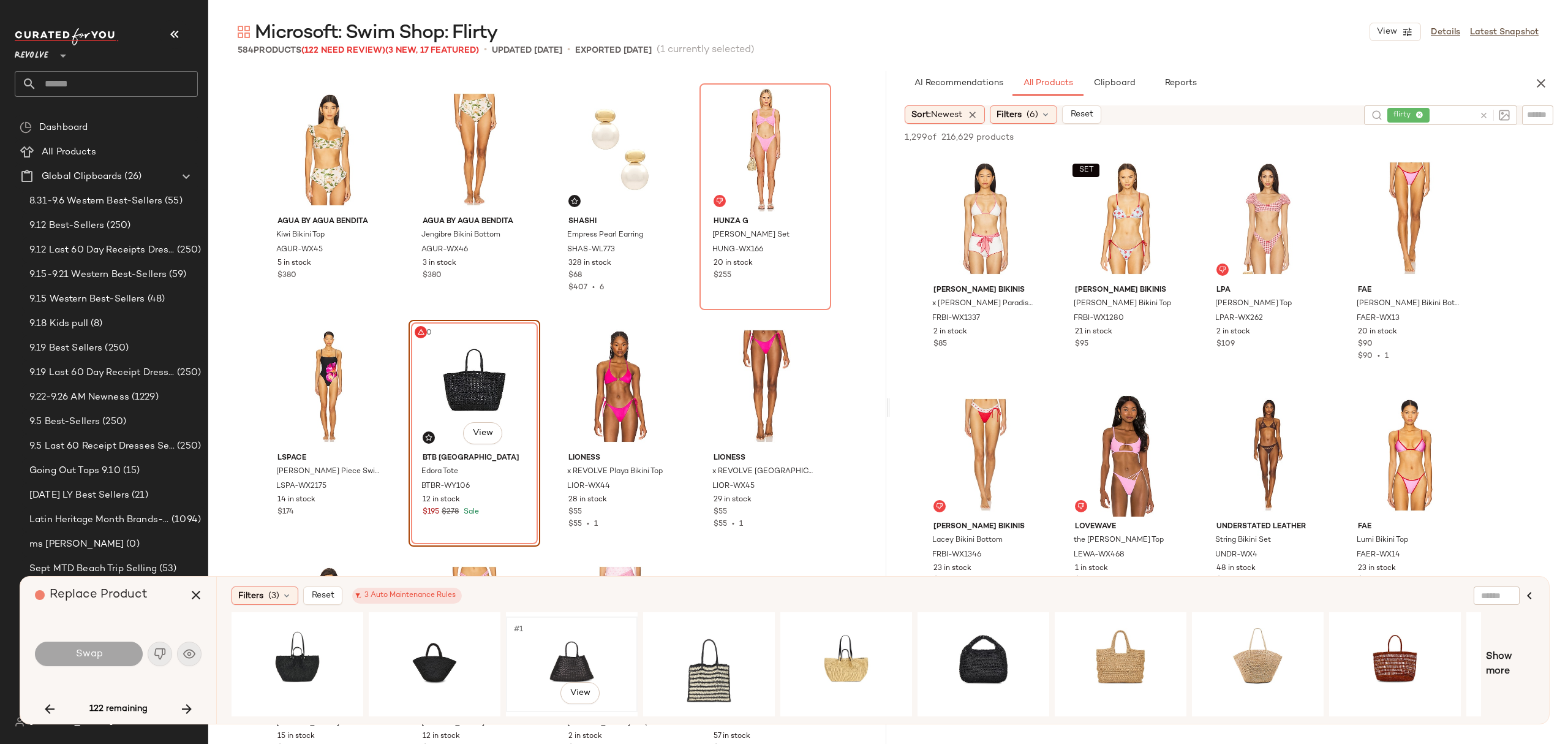
click at [546, 645] on div "#1 View" at bounding box center [572, 664] width 123 height 87
click at [130, 654] on button "Swap" at bounding box center [89, 654] width 108 height 24
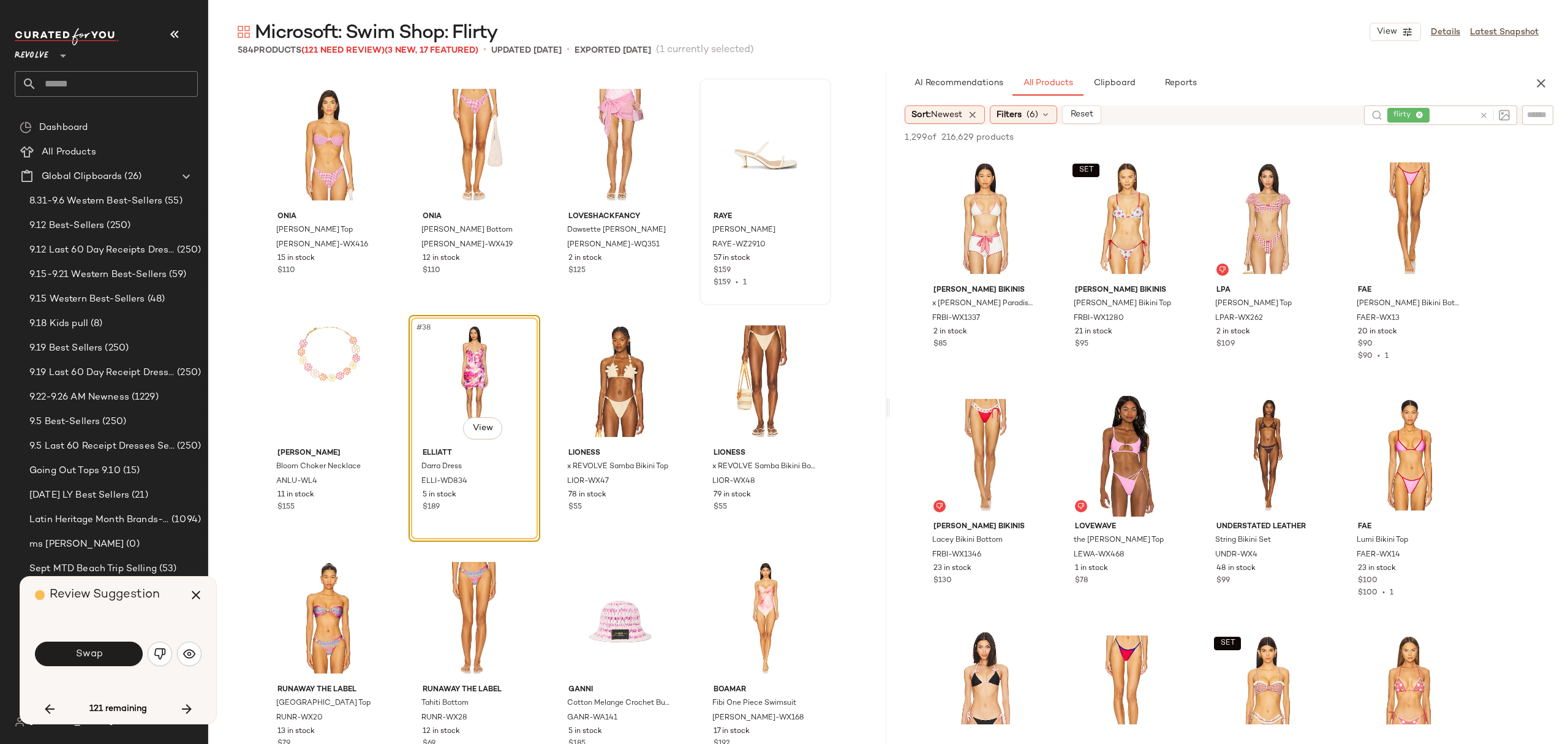
scroll to position [2137, 0]
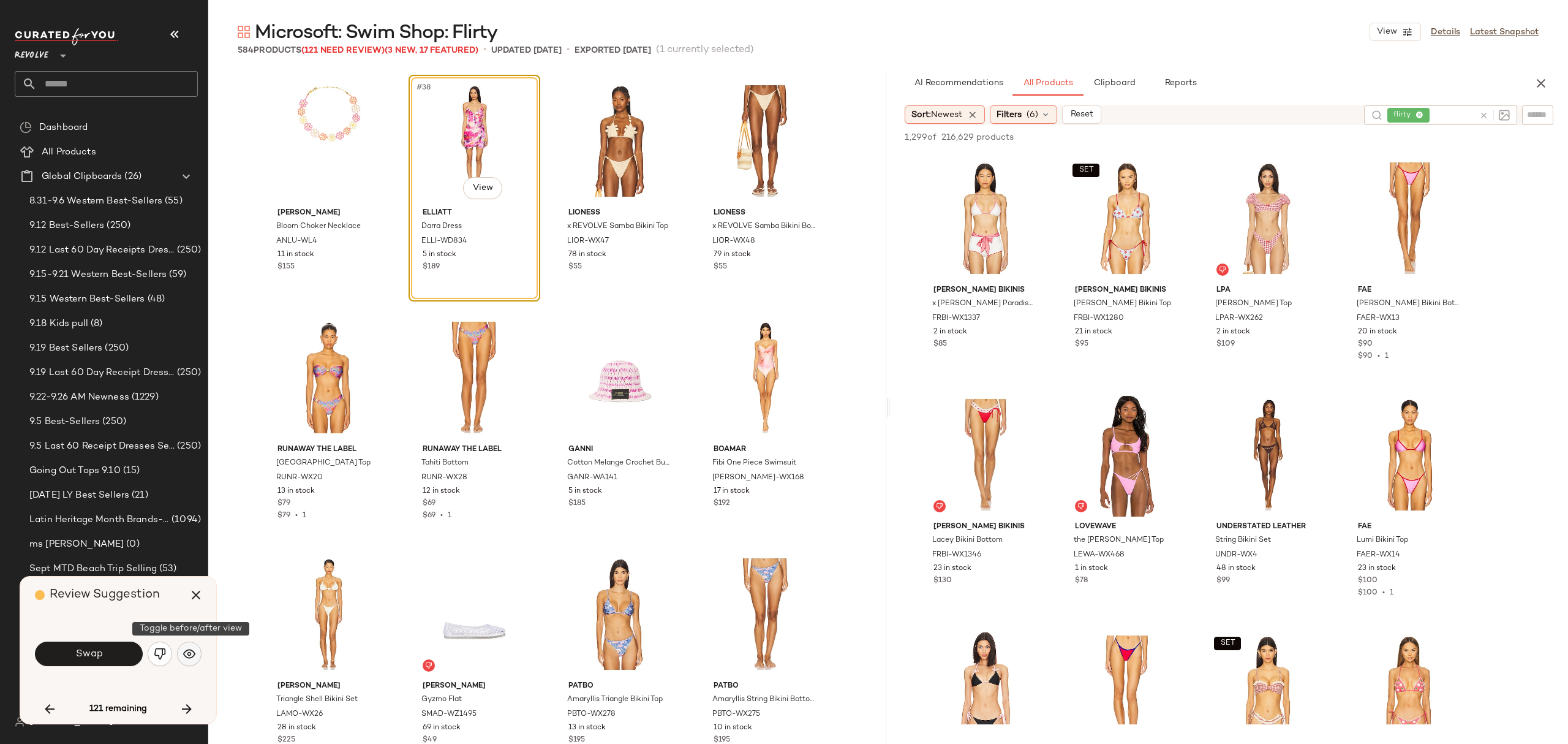
click at [194, 652] on img "button" at bounding box center [189, 654] width 12 height 12
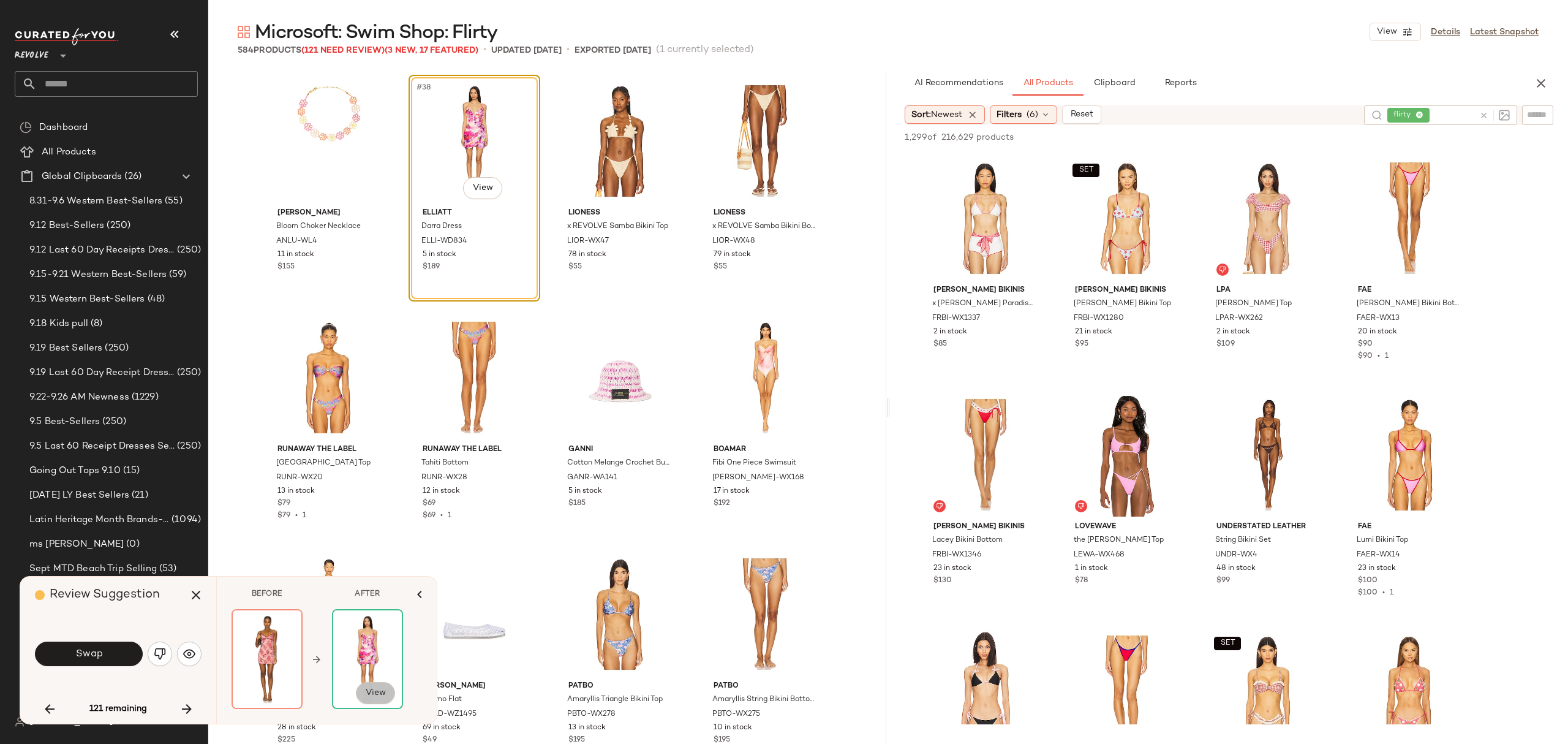
click at [365, 689] on button "View" at bounding box center [375, 693] width 39 height 22
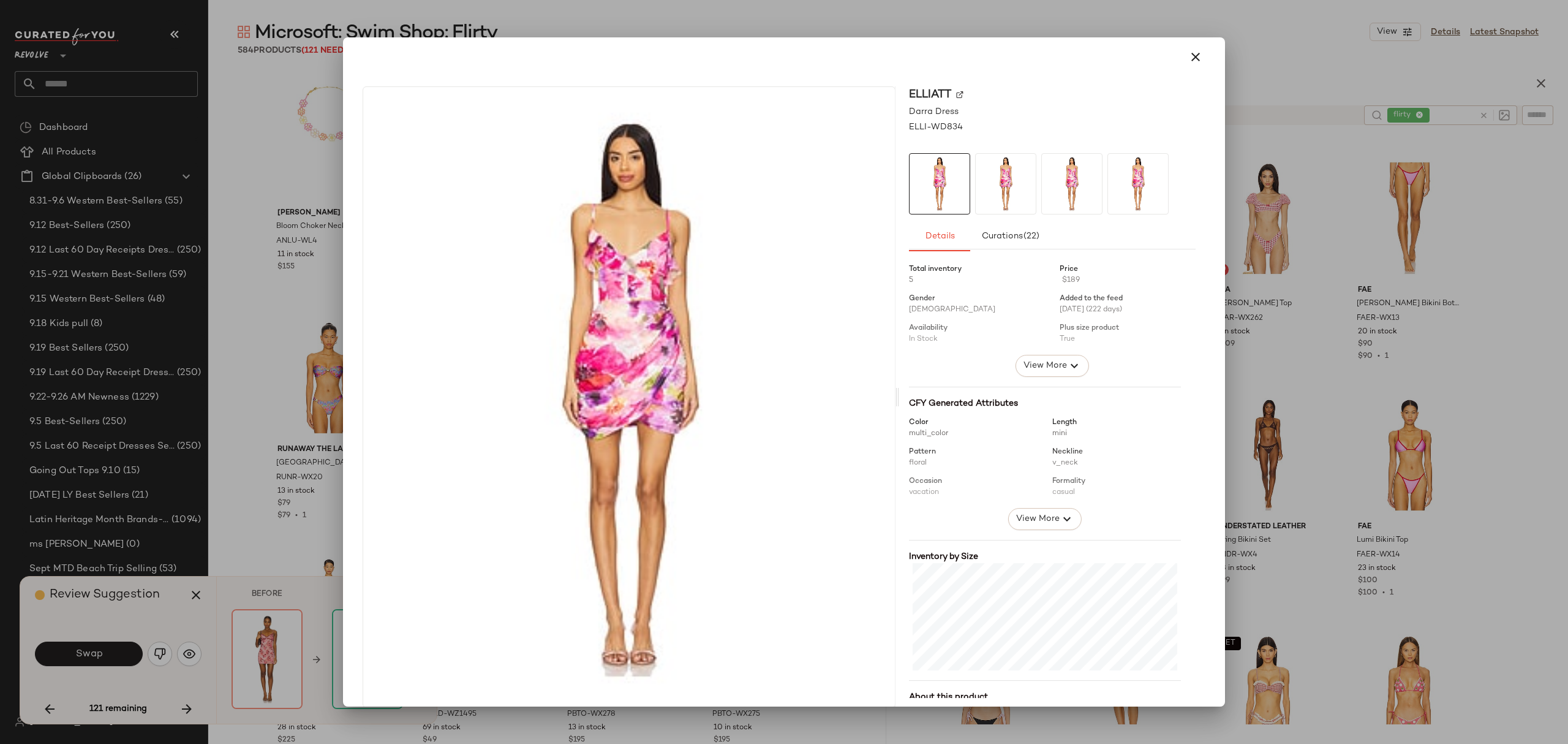
click at [1188, 54] on icon "button" at bounding box center [1195, 57] width 15 height 15
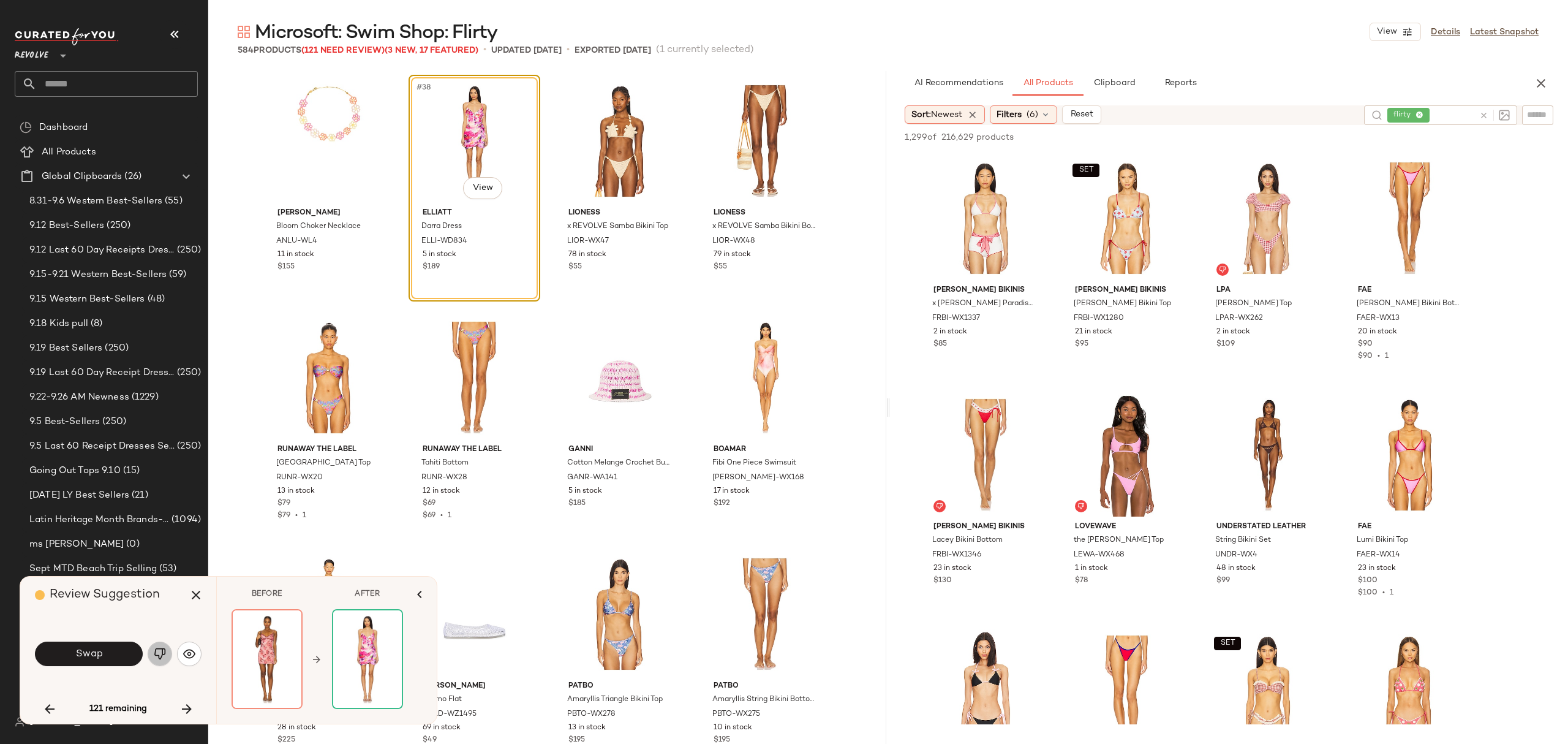
click at [157, 655] on img "button" at bounding box center [160, 654] width 12 height 12
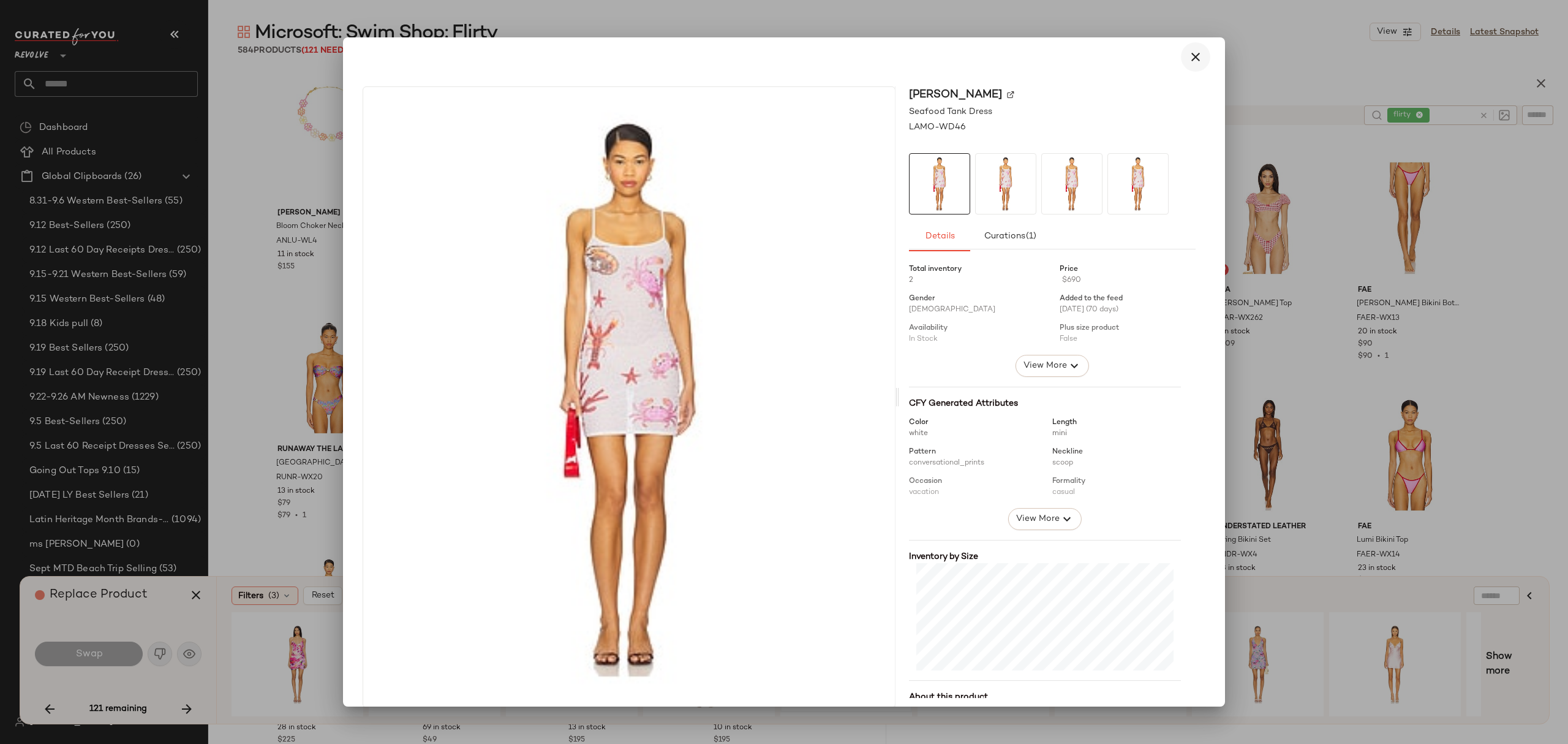
click at [1195, 50] on icon "button" at bounding box center [1195, 57] width 15 height 15
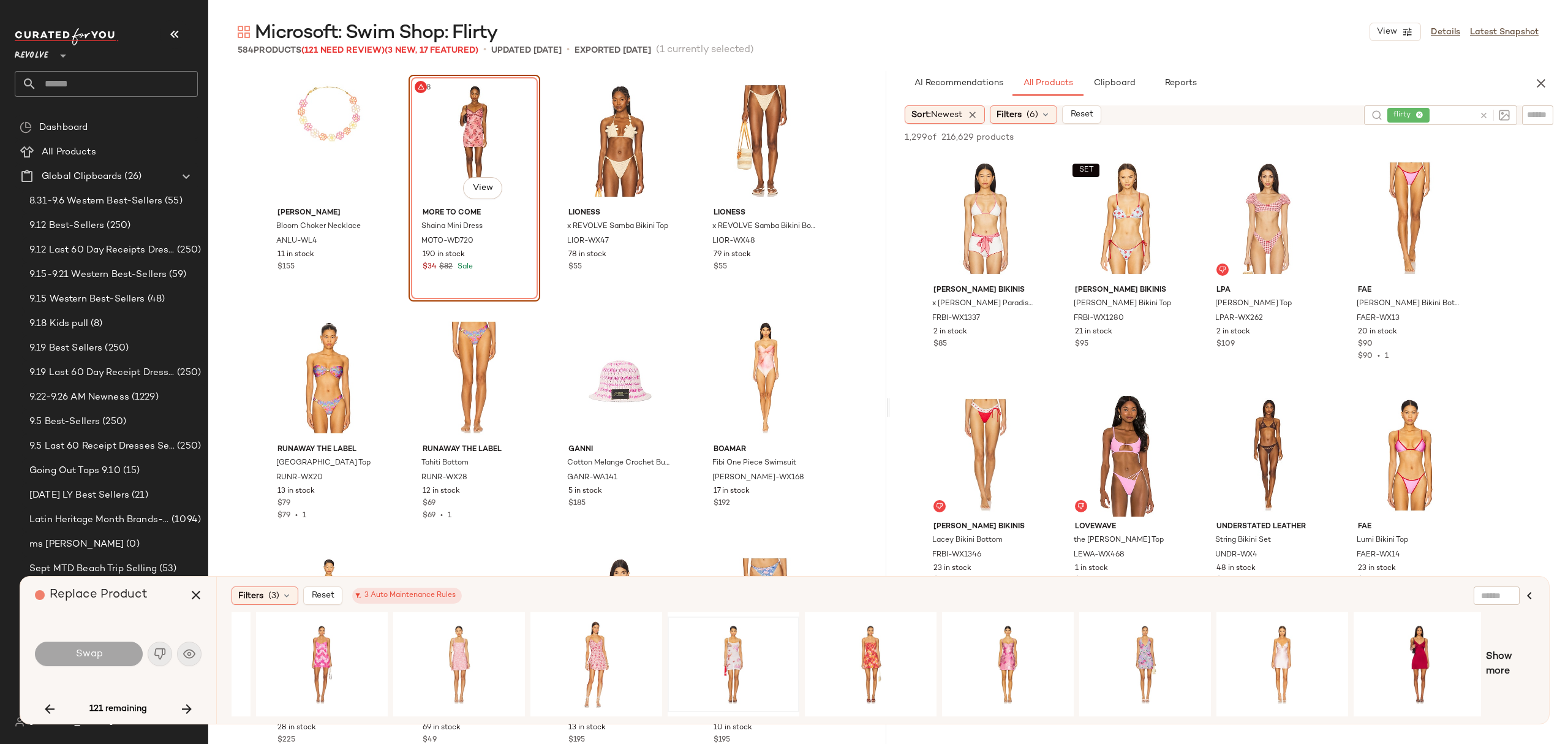
scroll to position [0, 116]
click at [1497, 658] on span "Show more" at bounding box center [1510, 664] width 48 height 29
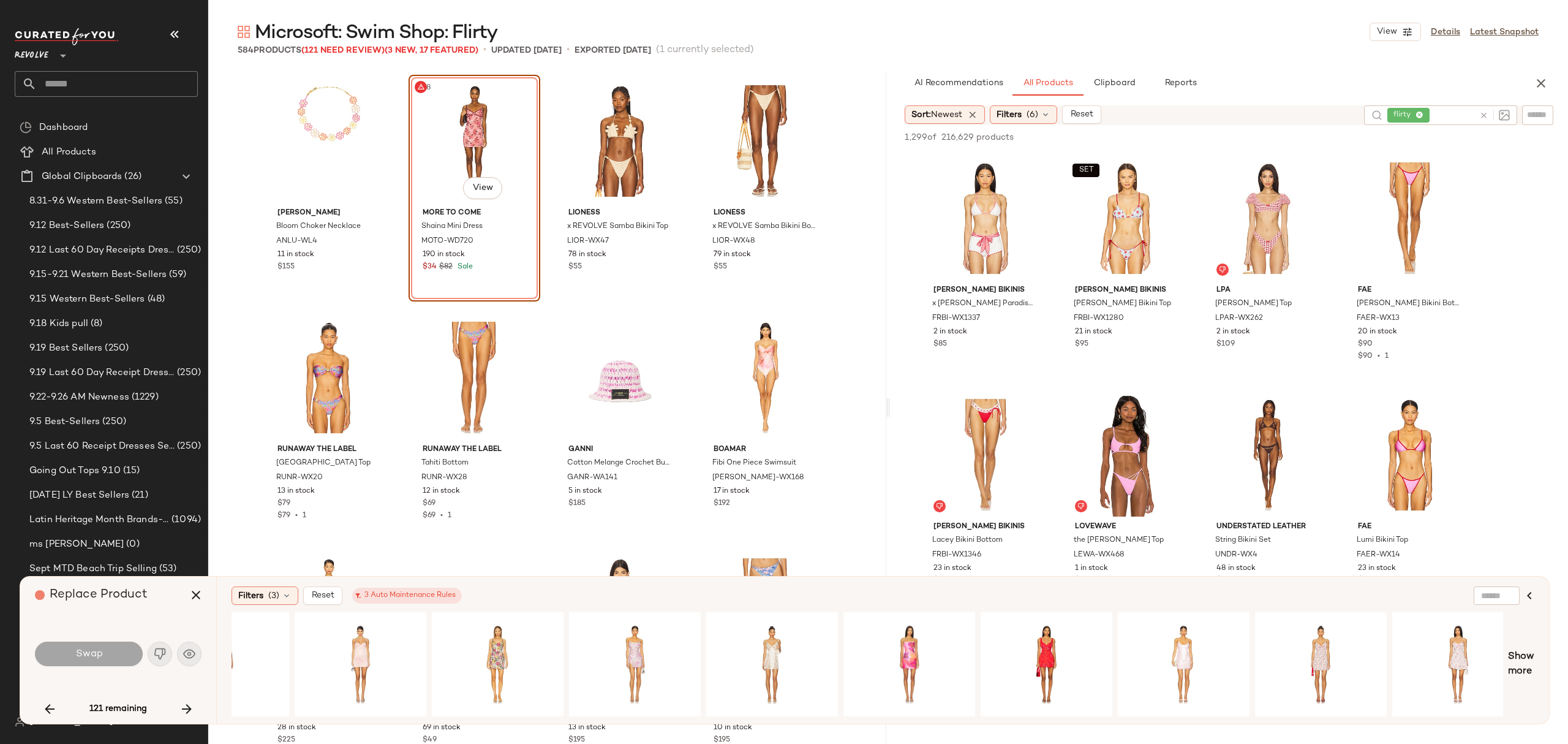
scroll to position [0, 1328]
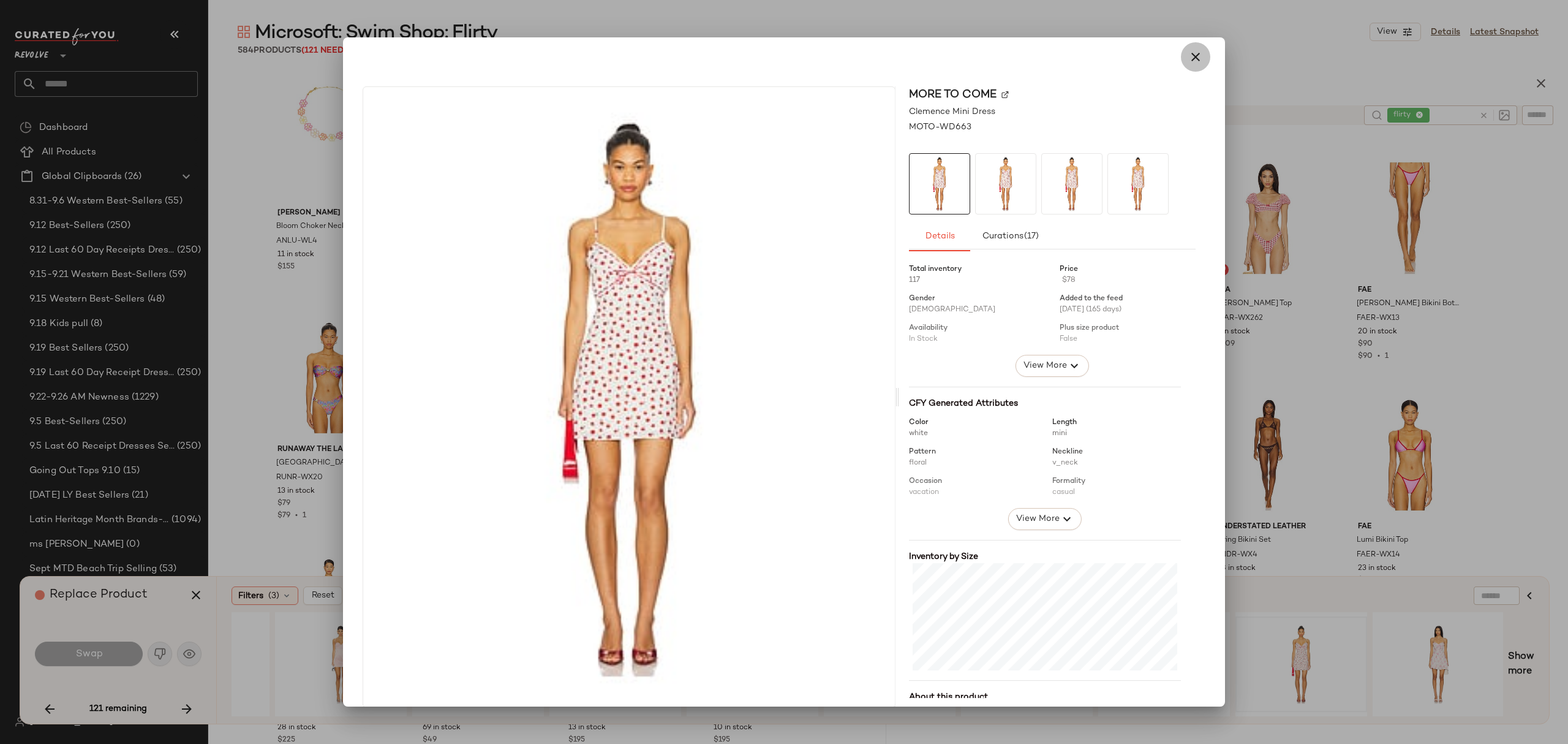
click at [1184, 47] on button "button" at bounding box center [1195, 57] width 29 height 29
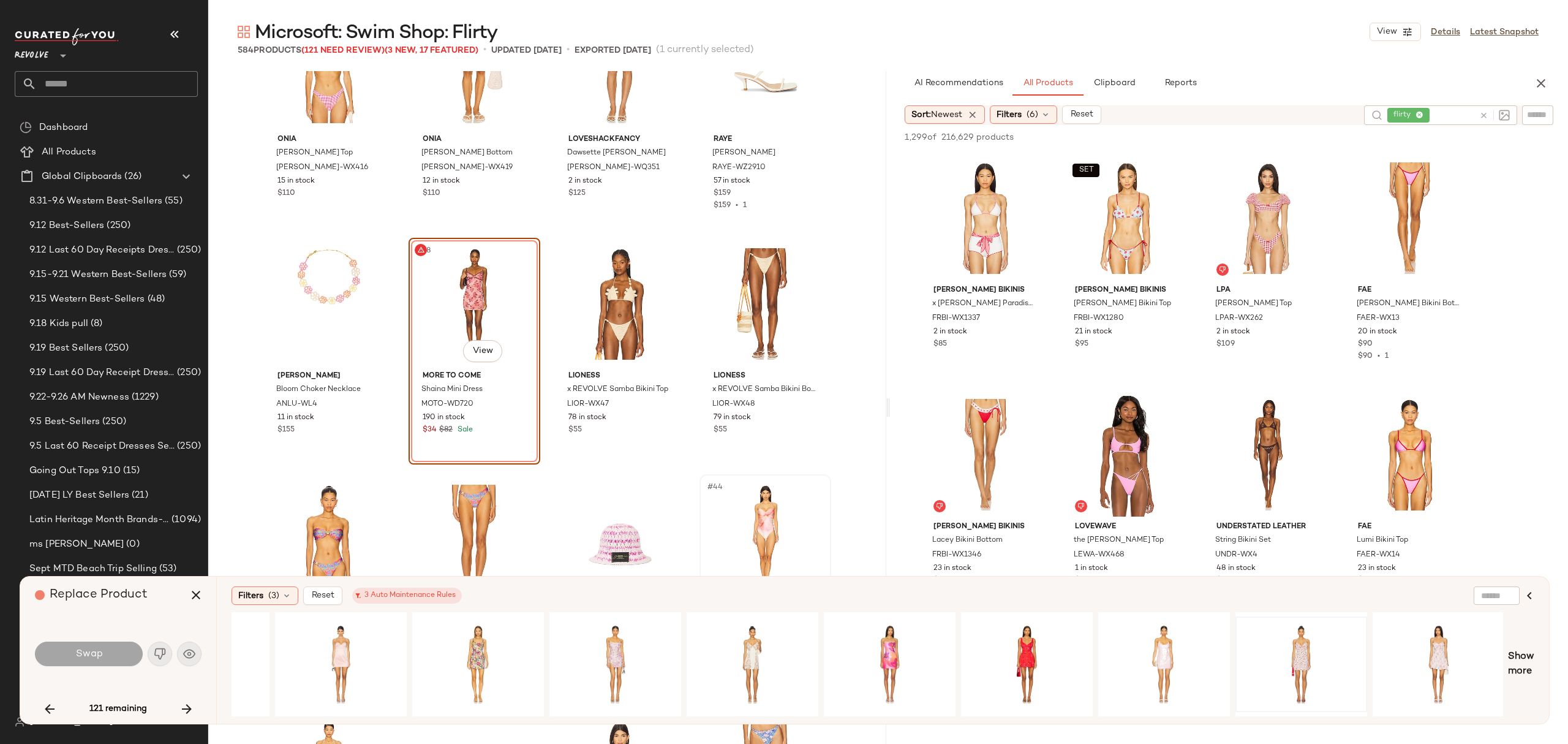
scroll to position [1973, 0]
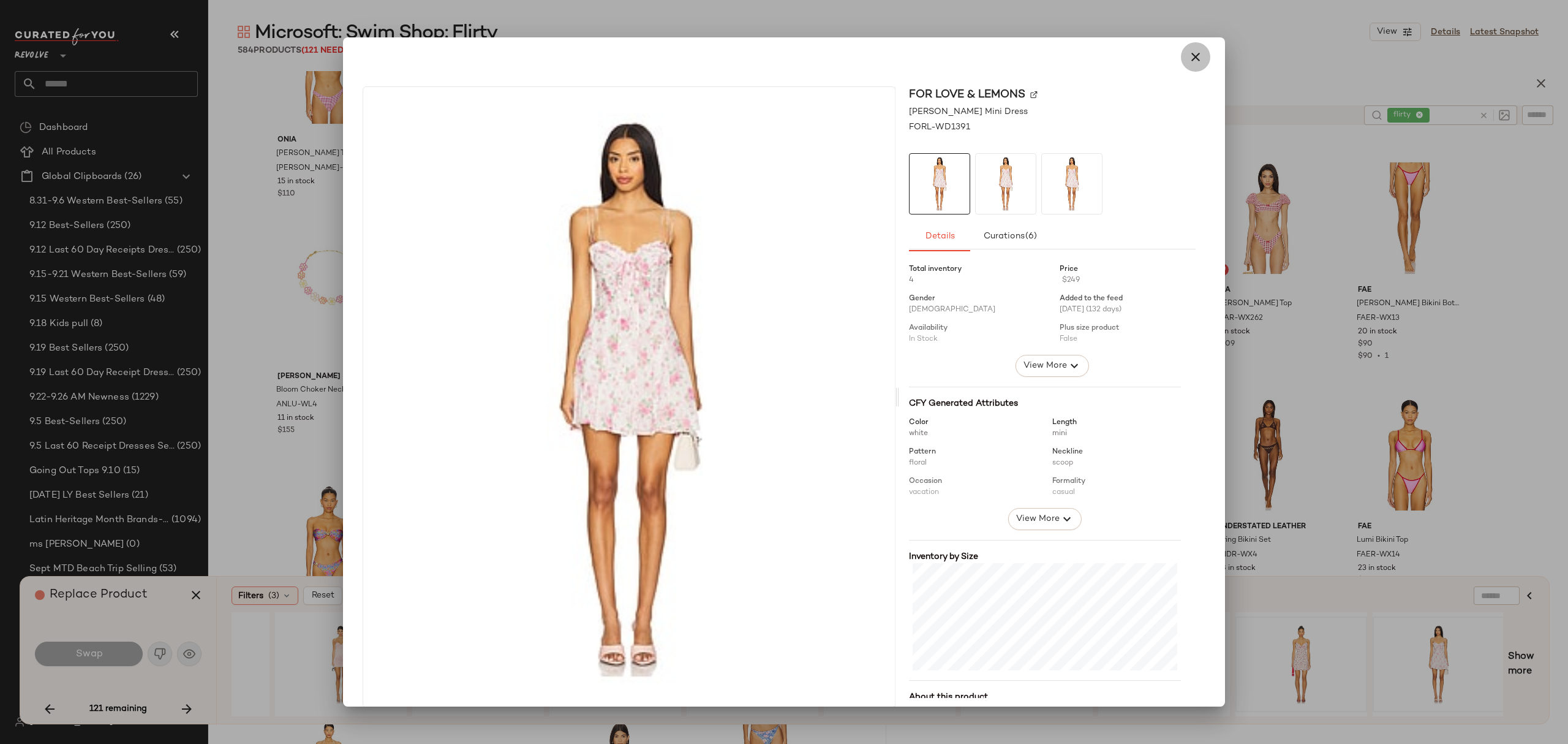
click at [1194, 54] on icon "button" at bounding box center [1195, 57] width 15 height 15
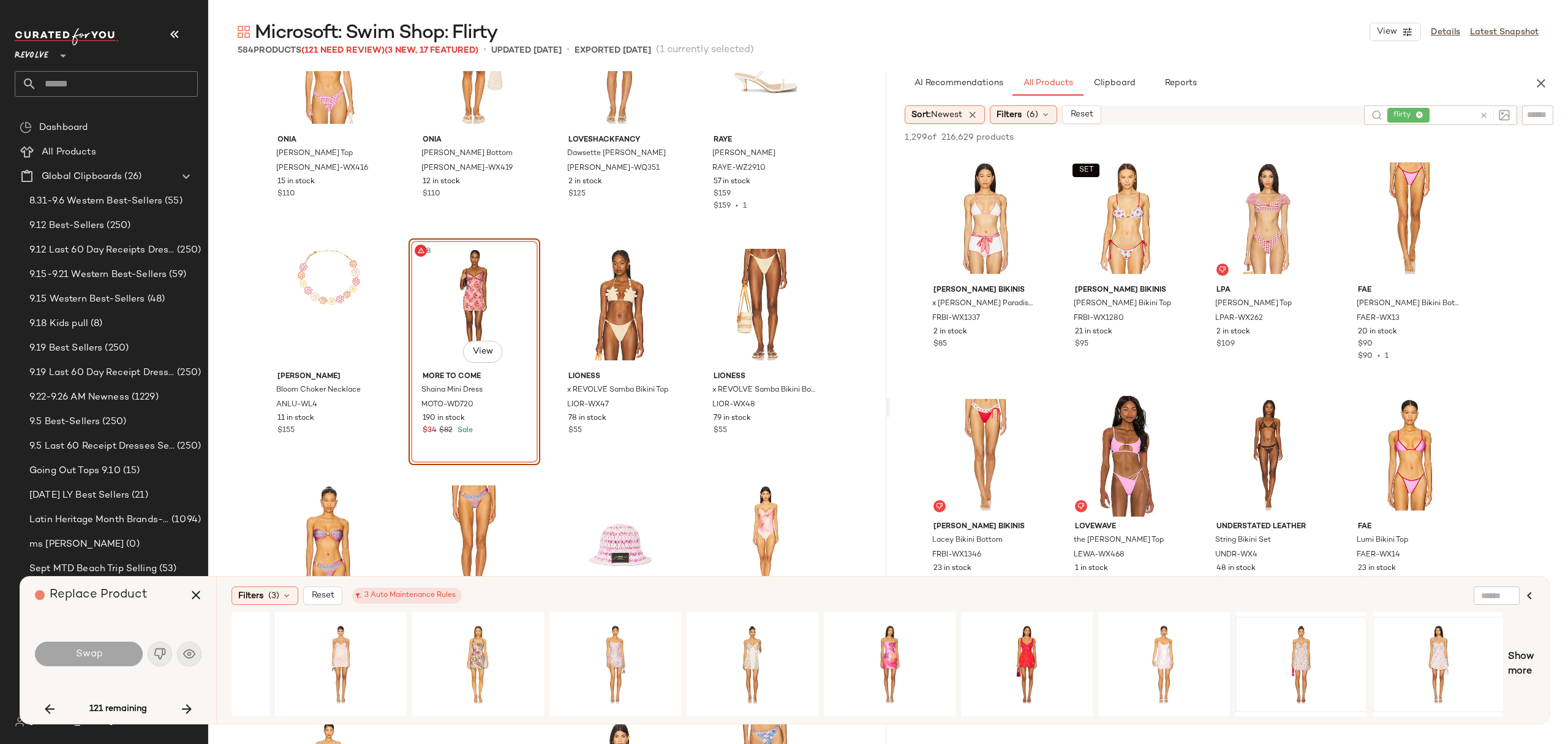
click at [1526, 674] on span "Show more" at bounding box center [1521, 664] width 26 height 29
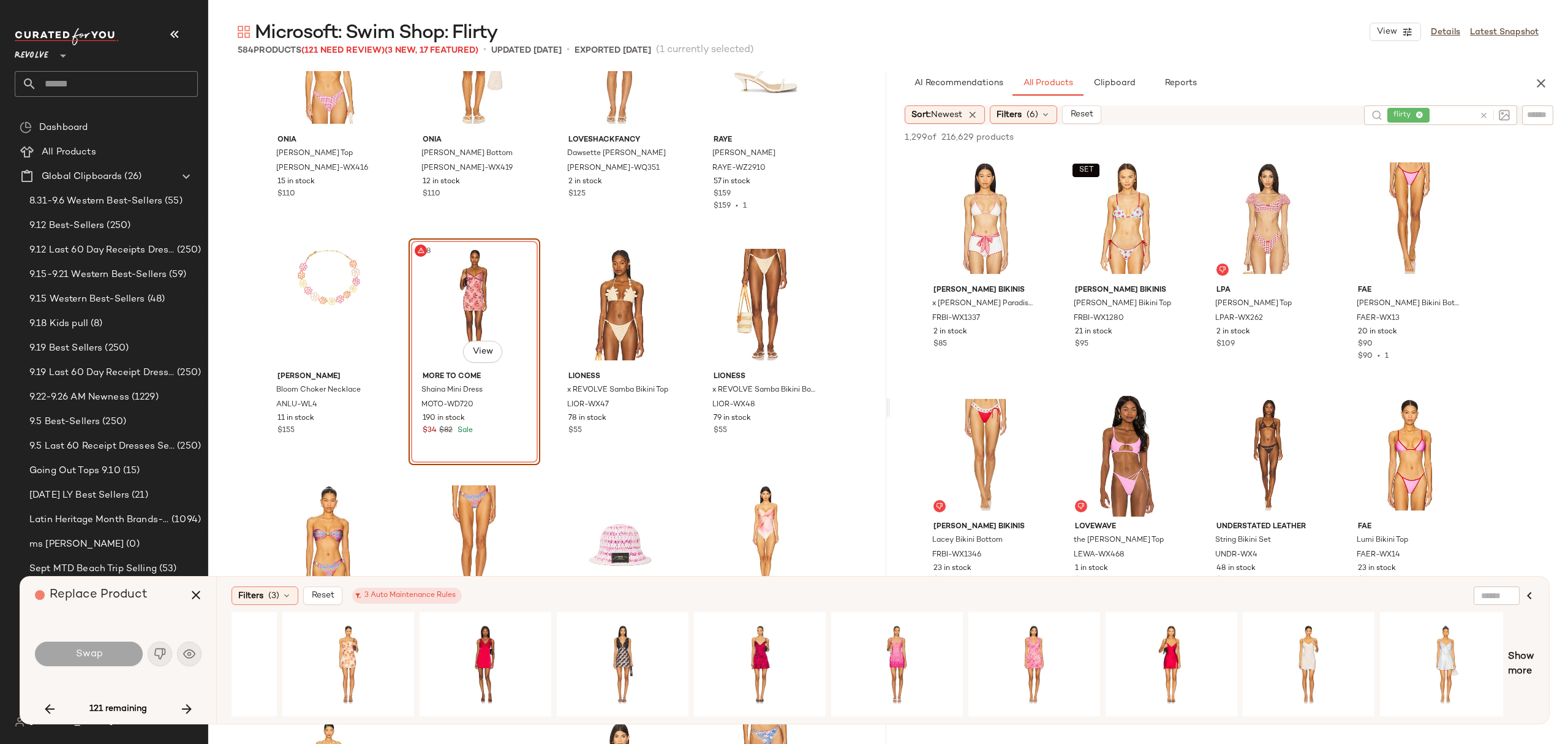
scroll to position [0, 2701]
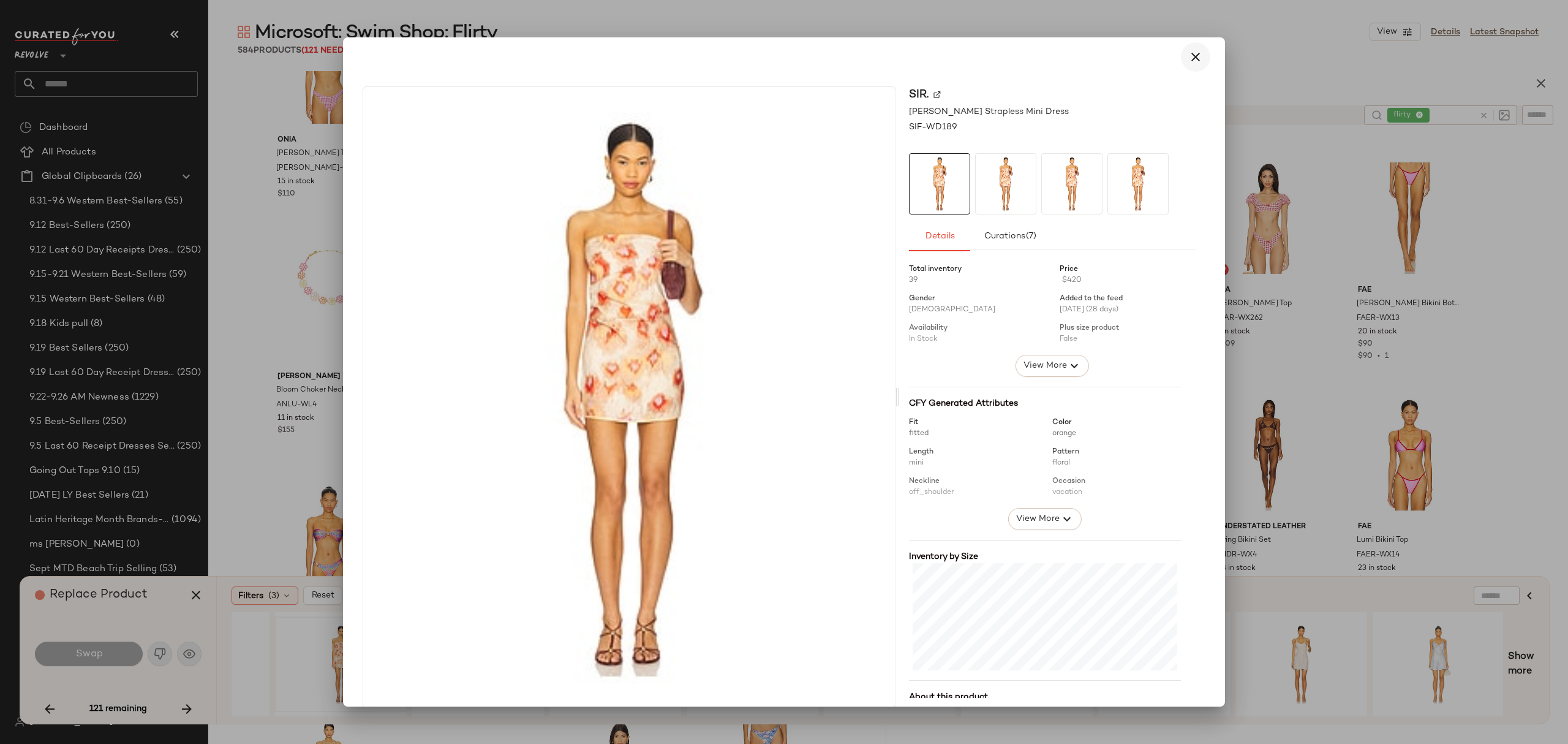
click at [1189, 57] on icon "button" at bounding box center [1195, 57] width 15 height 15
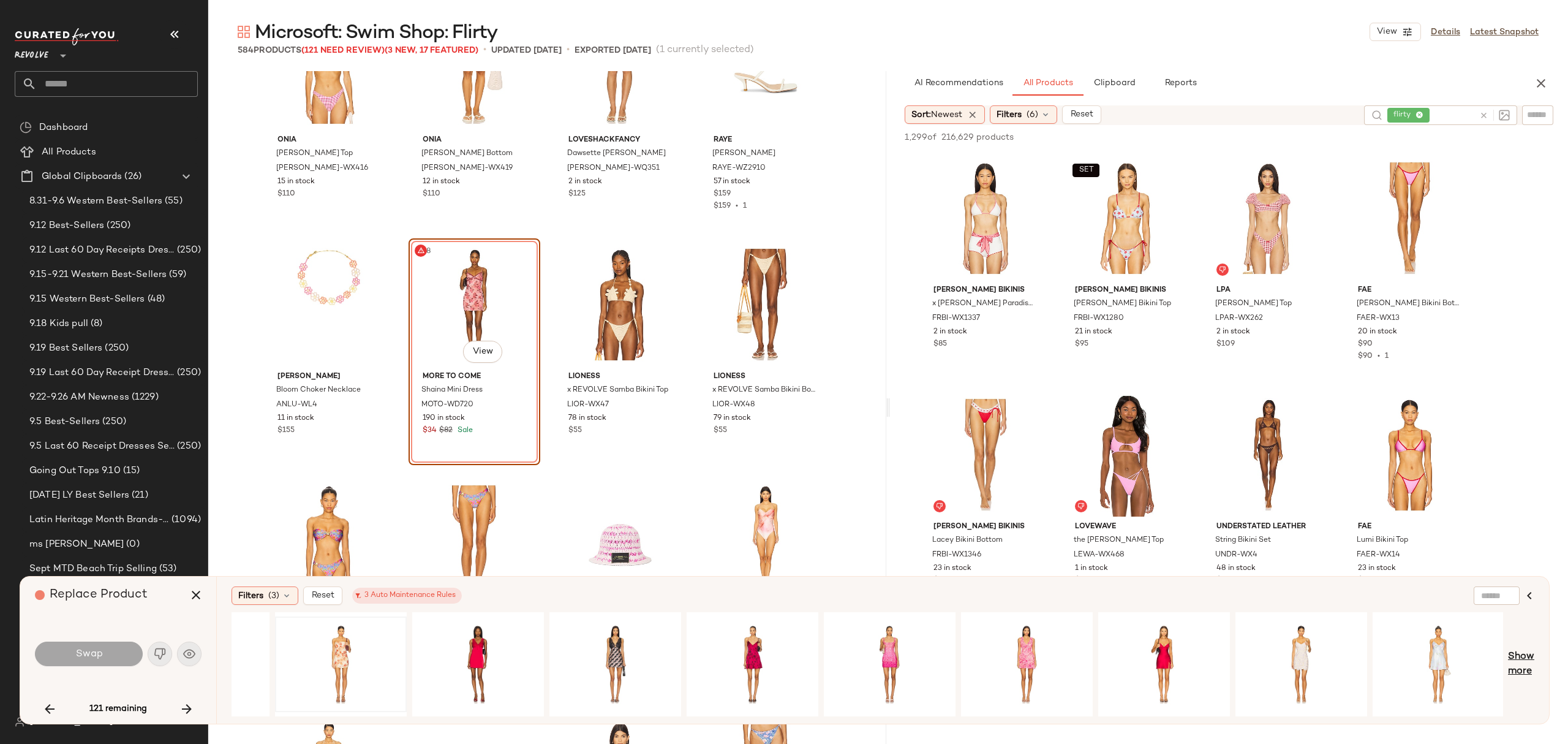
click at [1530, 663] on span "Show more" at bounding box center [1521, 664] width 26 height 29
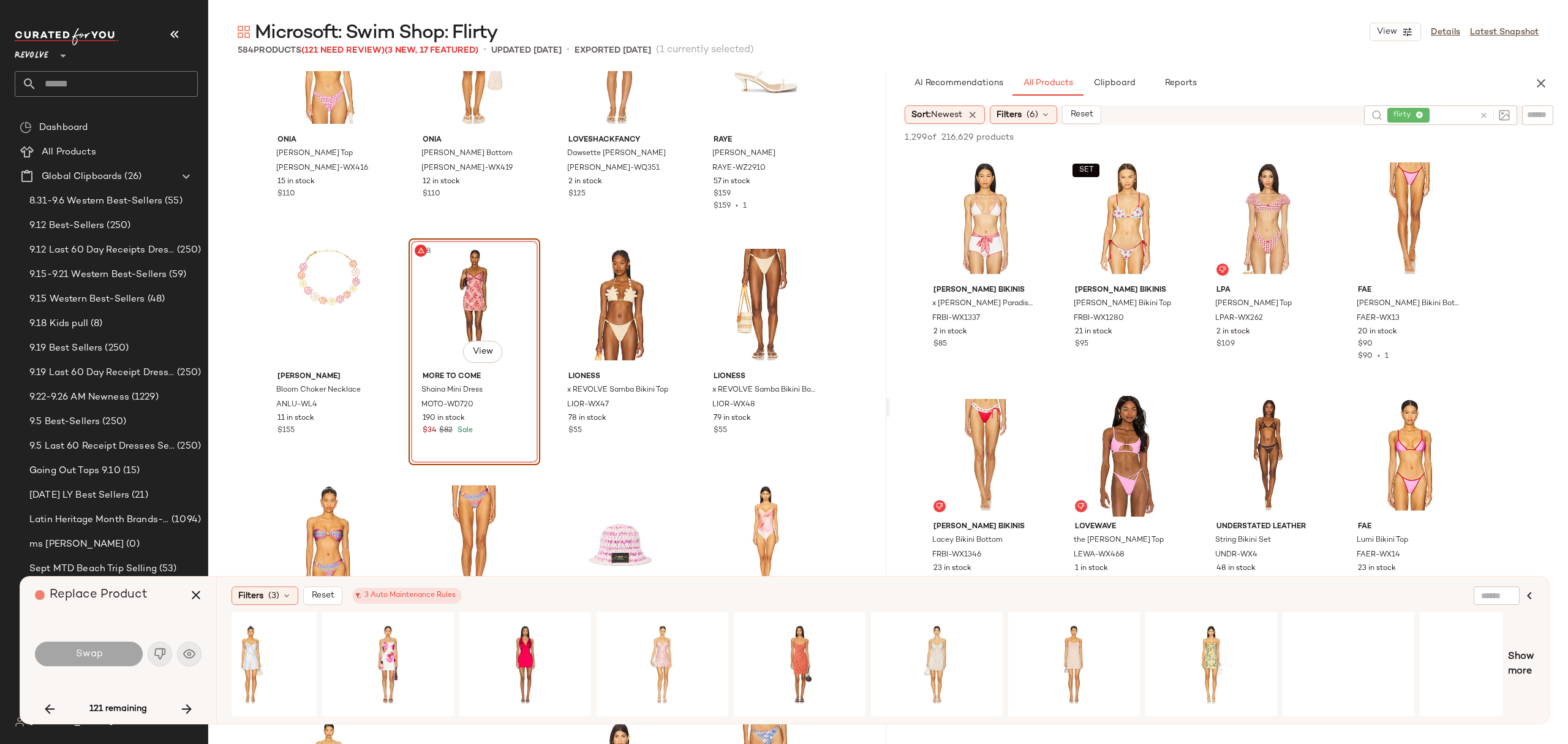
scroll to position [0, 3935]
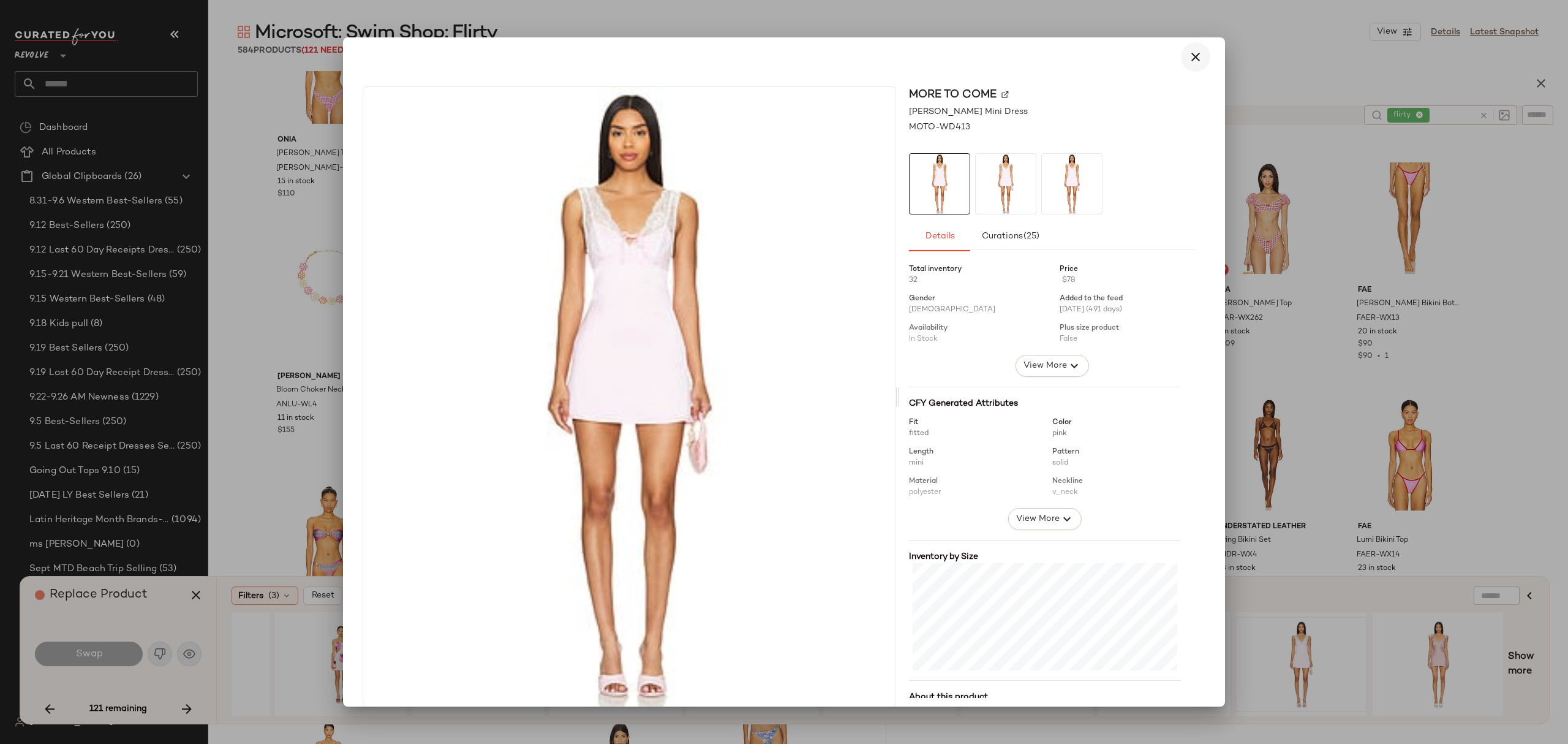
click at [1188, 57] on icon "button" at bounding box center [1195, 57] width 15 height 15
click at [1197, 51] on button "button" at bounding box center [1195, 57] width 29 height 29
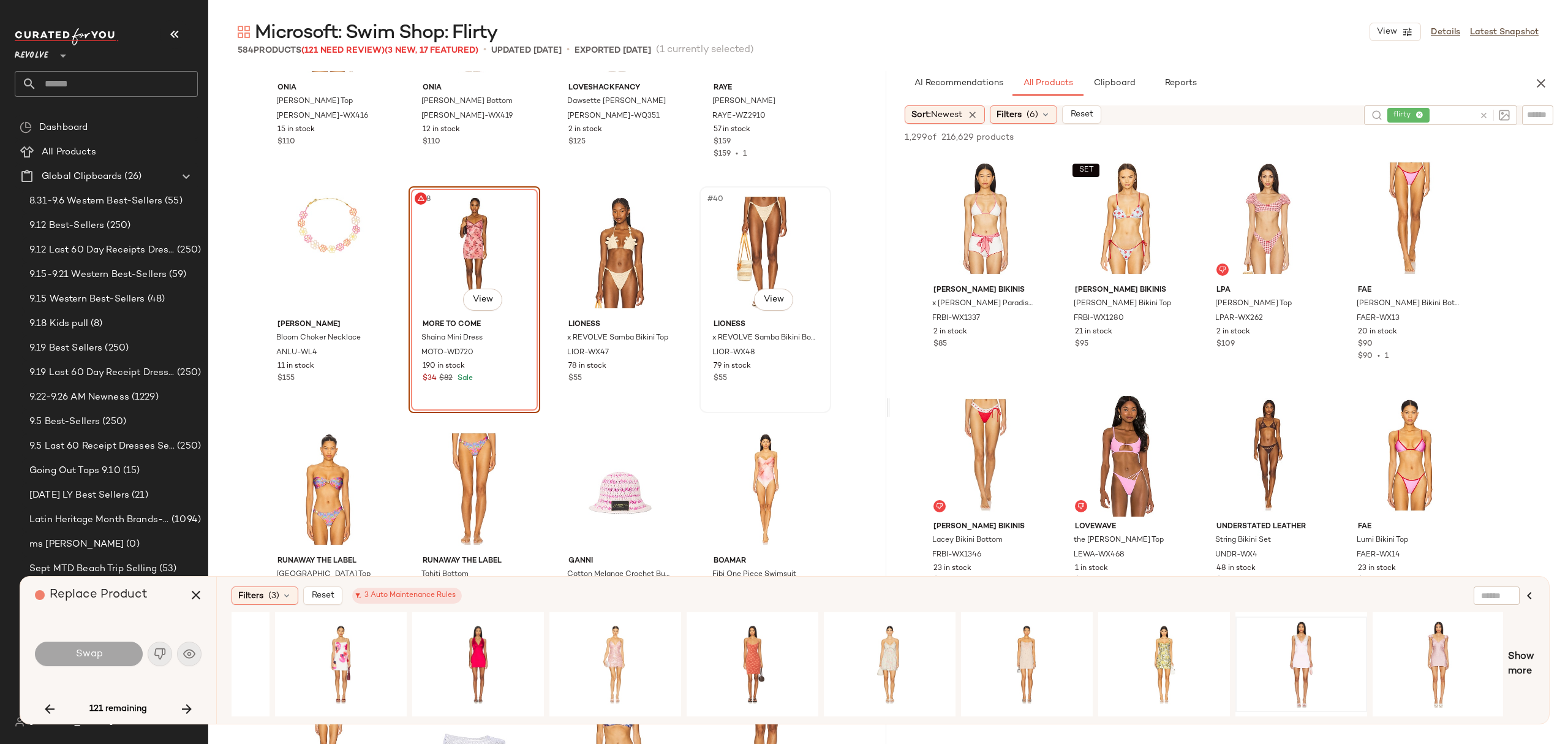
scroll to position [2054, 0]
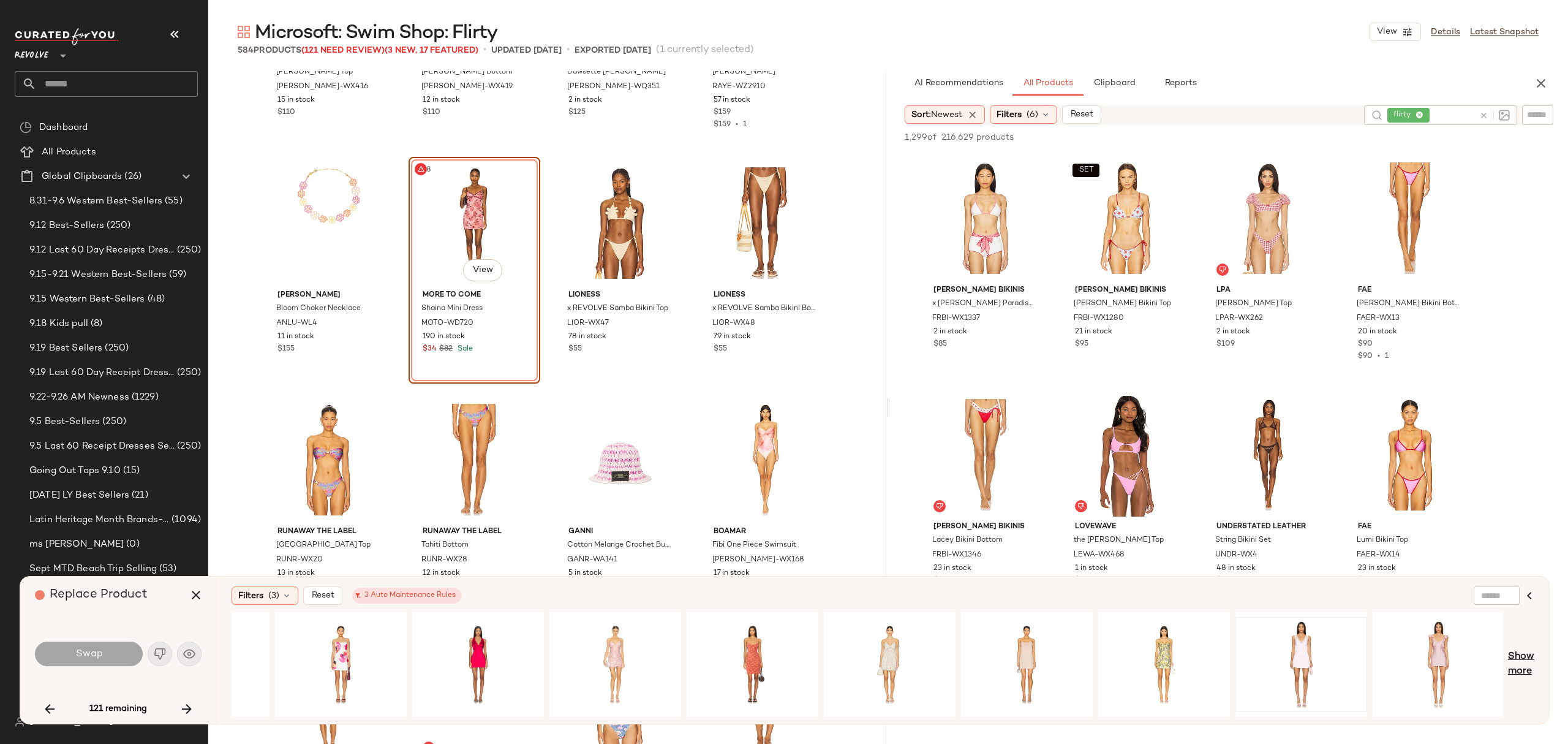
click at [1512, 674] on span "Show more" at bounding box center [1521, 664] width 26 height 29
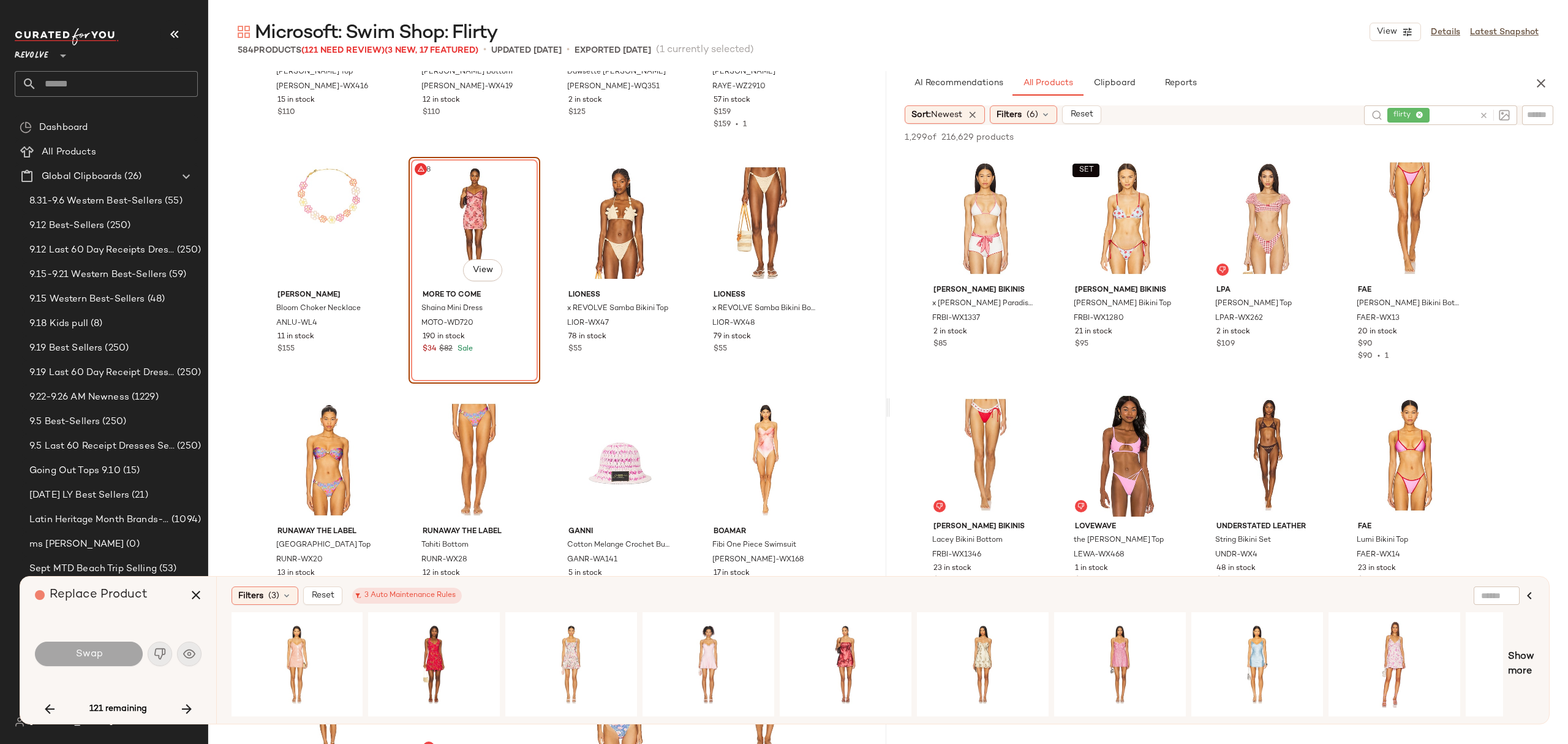
scroll to position [0, 5248]
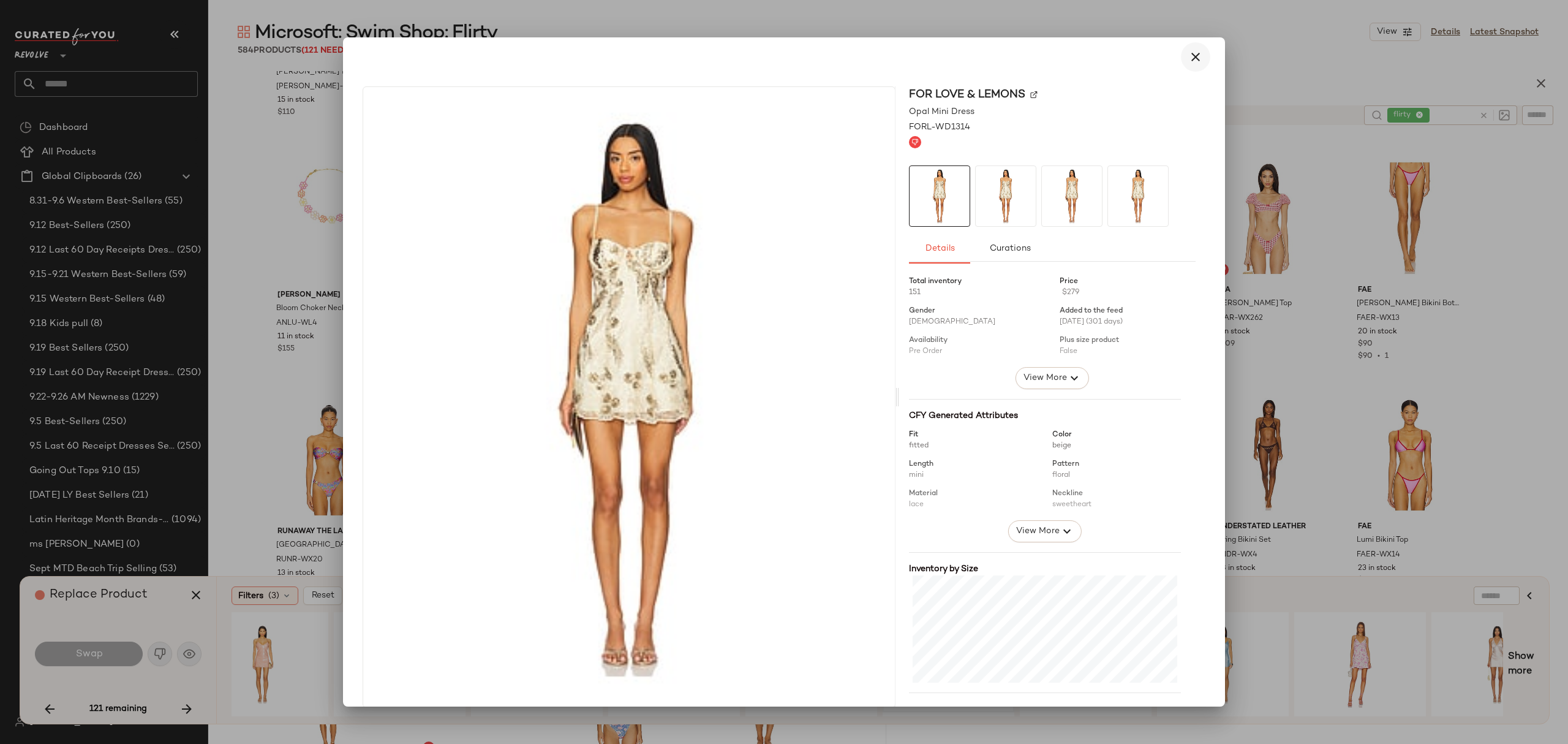
click at [1191, 60] on icon "button" at bounding box center [1195, 57] width 15 height 15
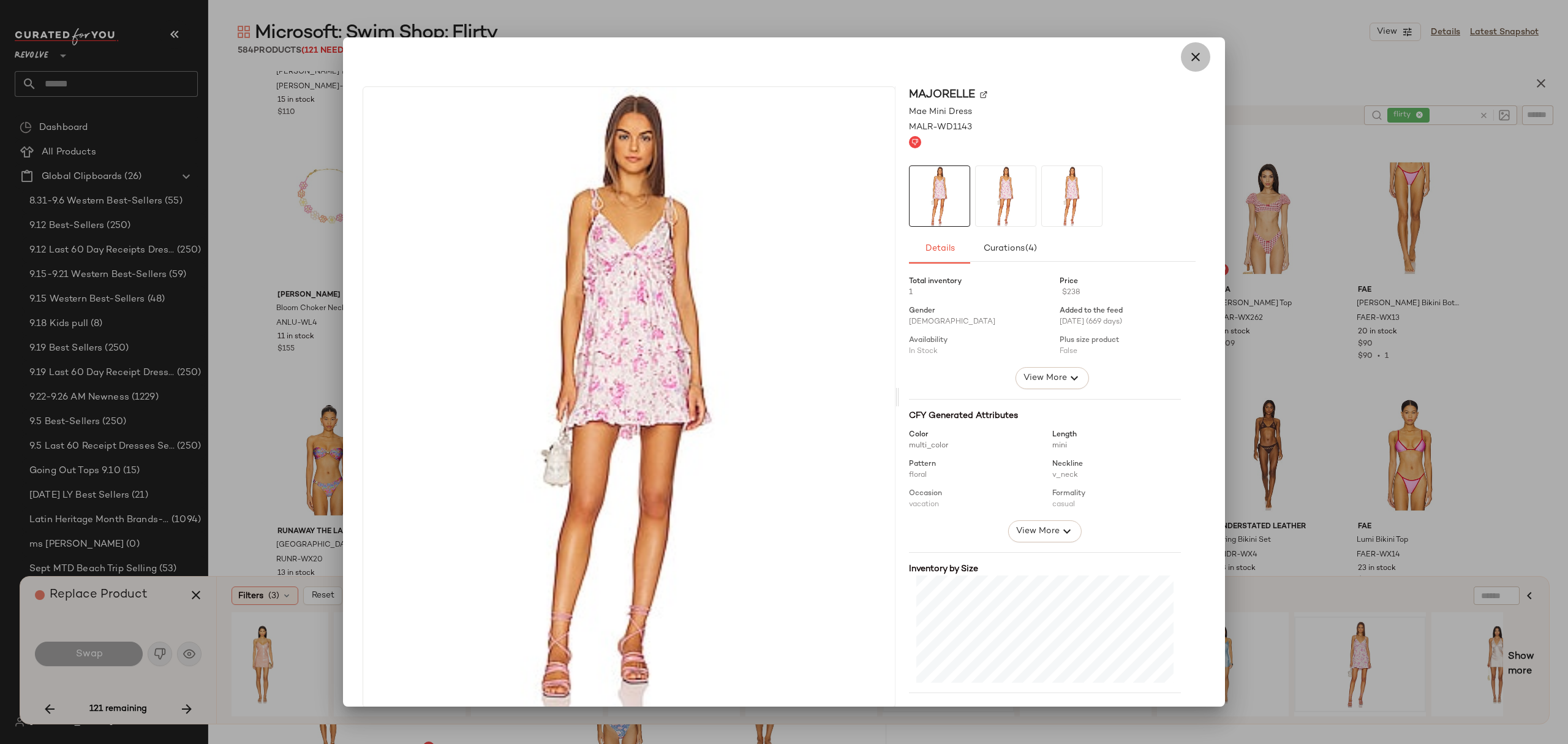
click at [1189, 55] on icon "button" at bounding box center [1195, 57] width 15 height 15
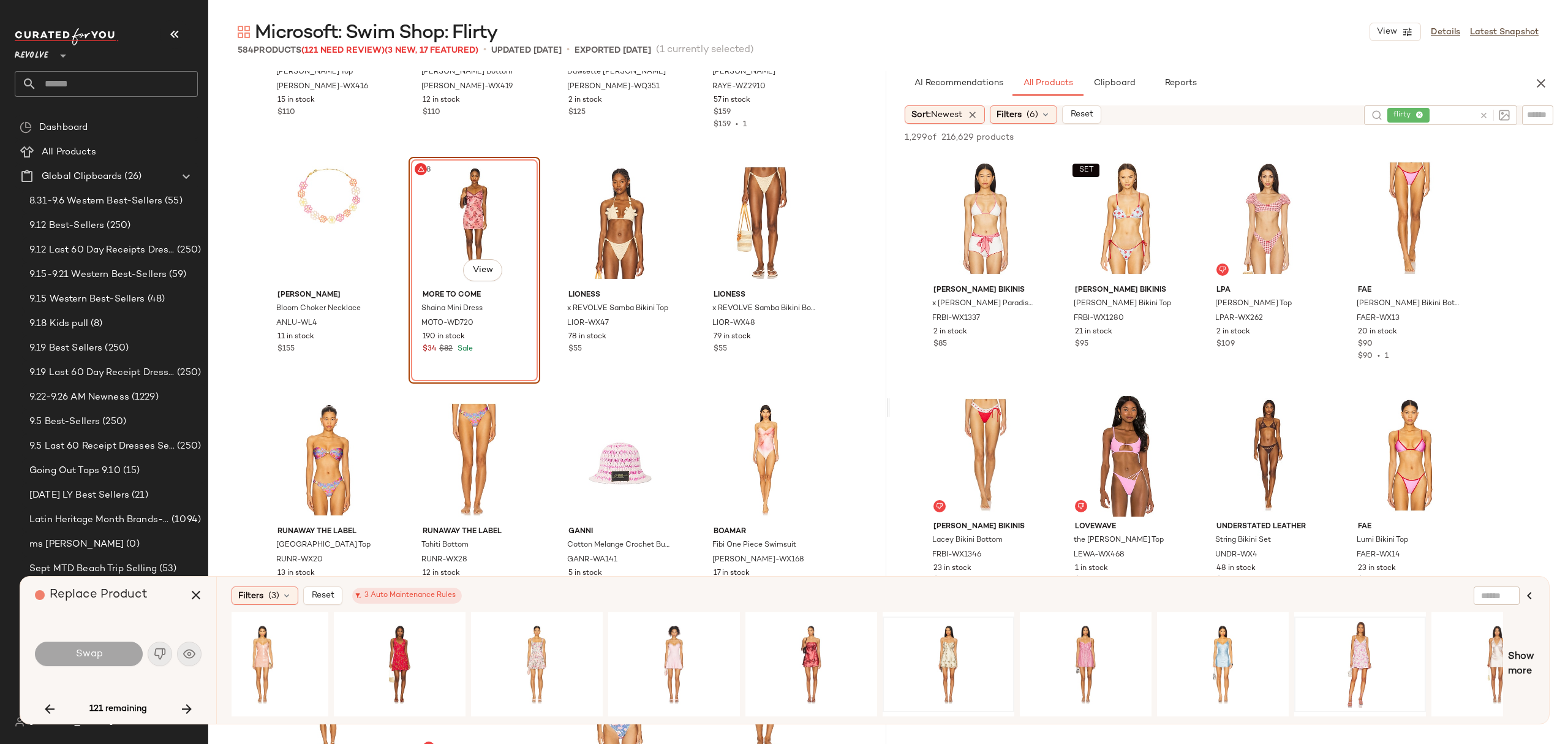
scroll to position [0, 5307]
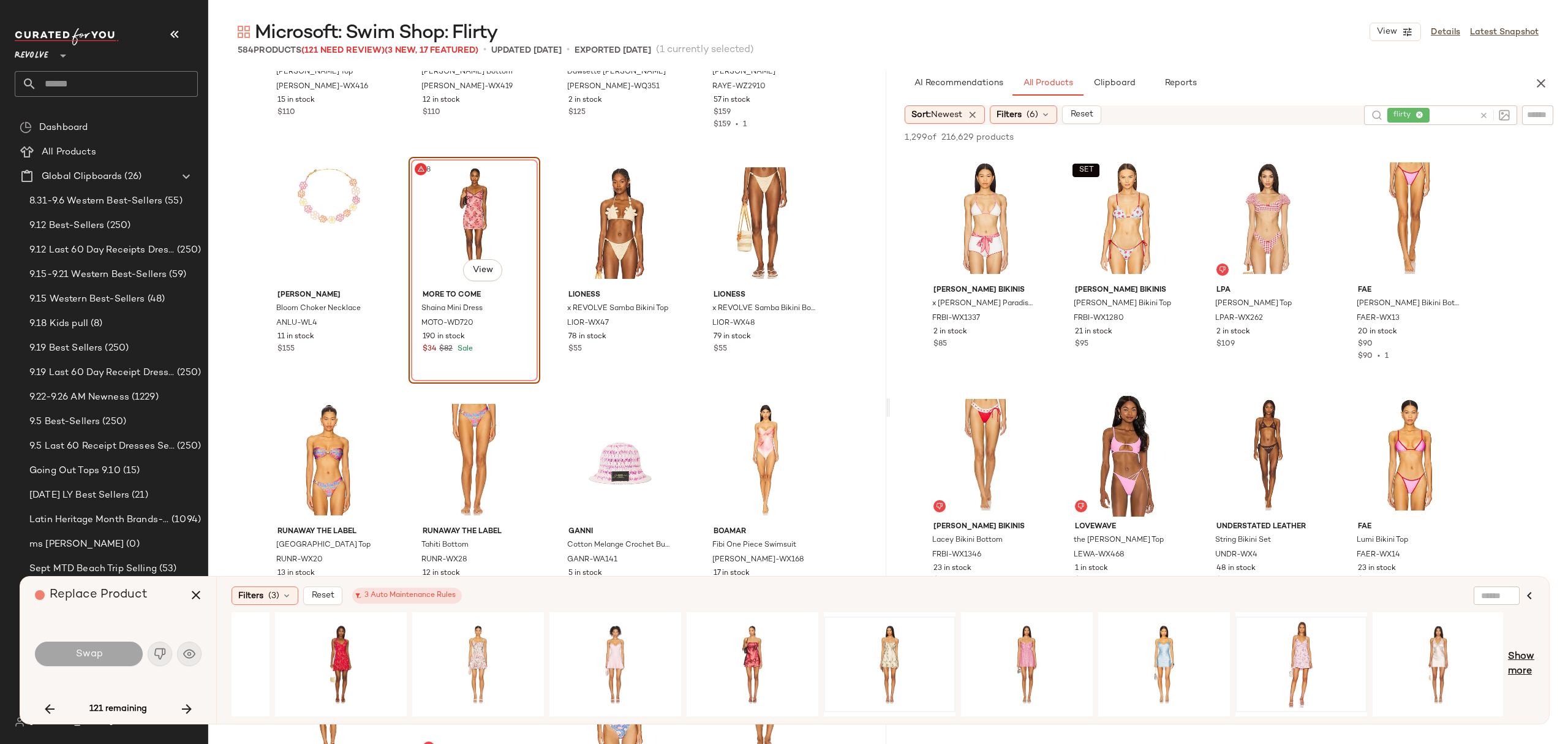
click at [1517, 660] on span "Show more" at bounding box center [1521, 664] width 26 height 29
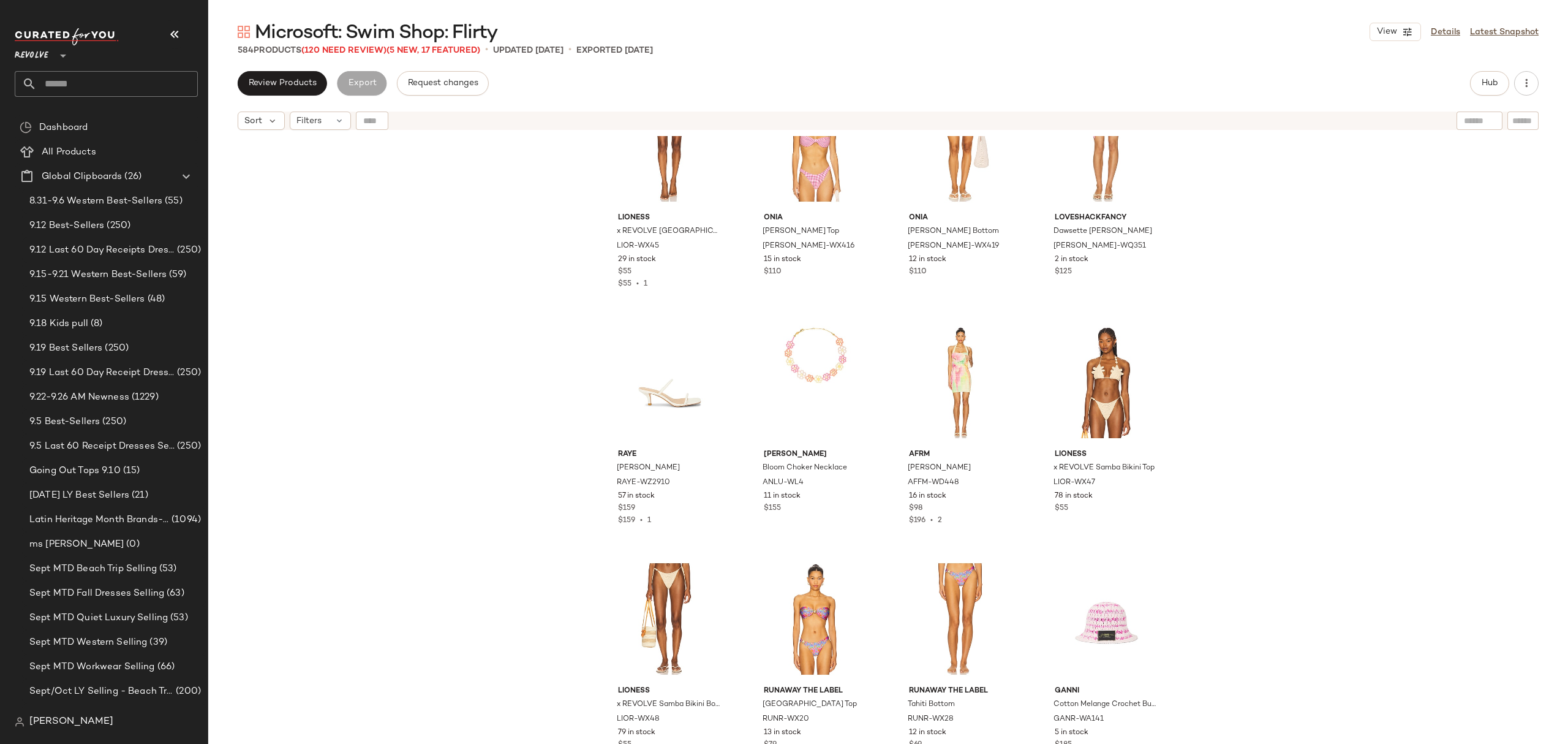
scroll to position [1725, 0]
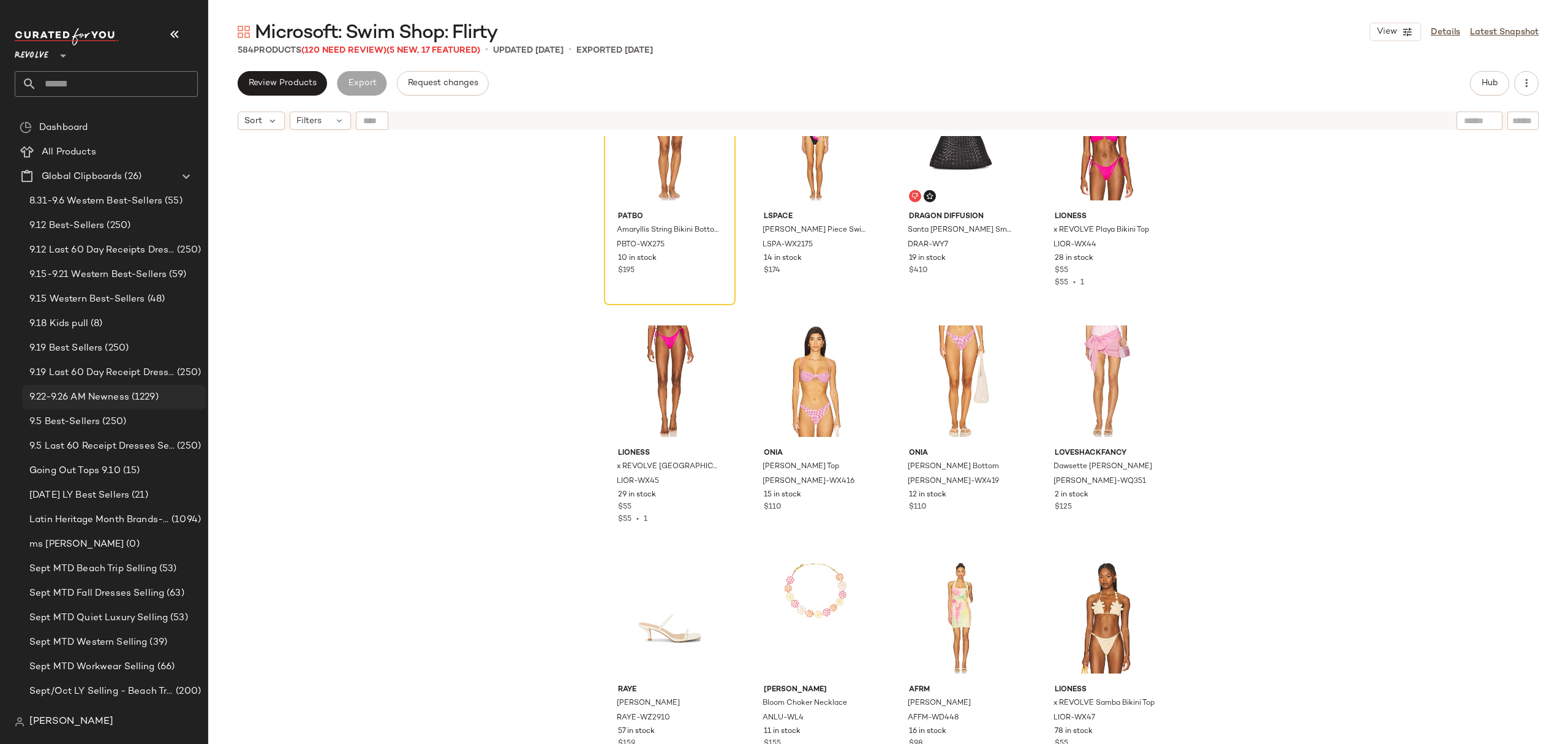
click at [90, 397] on span "9.22-9.26 AM Newness" at bounding box center [79, 397] width 99 height 14
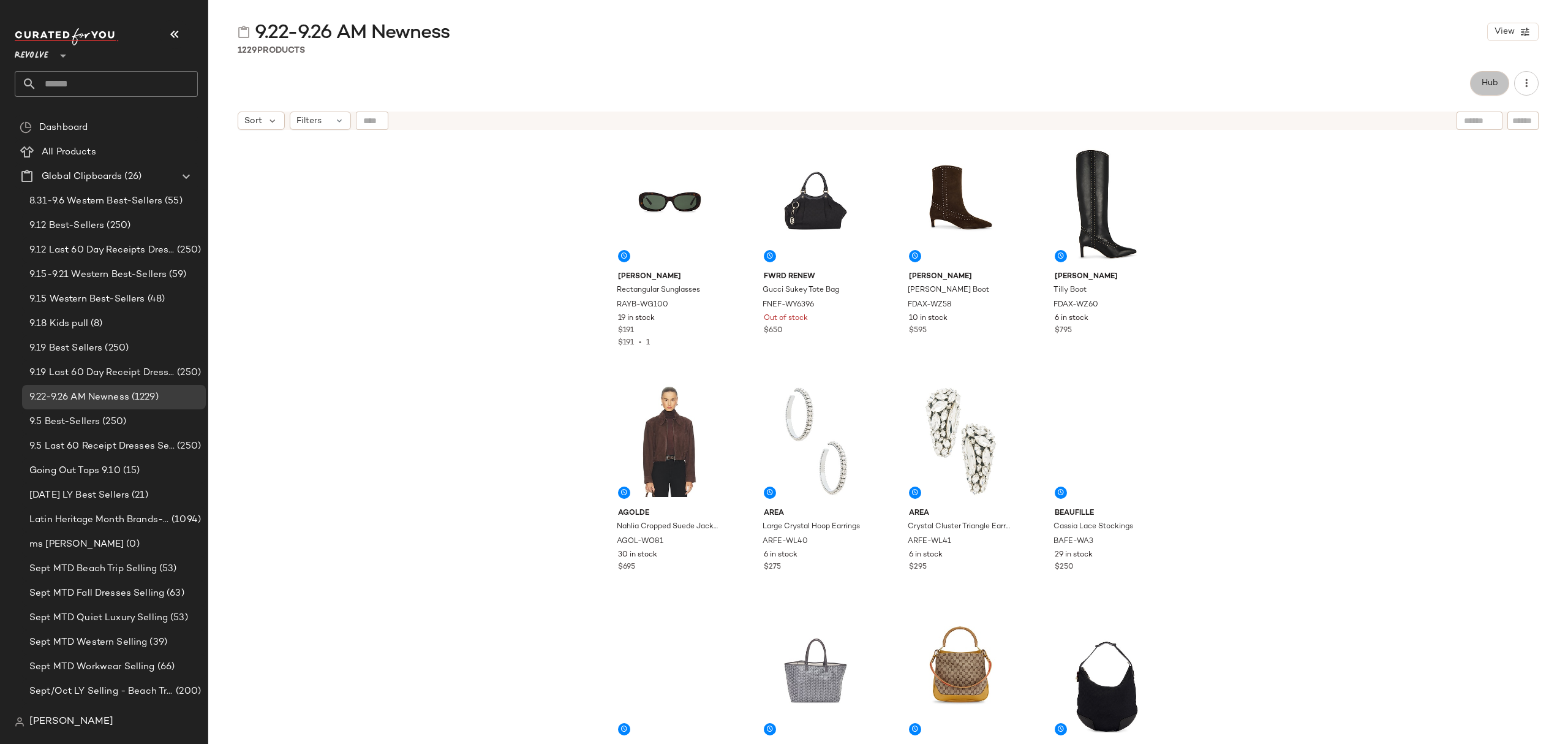
click at [1478, 79] on button "Hub" at bounding box center [1489, 83] width 39 height 24
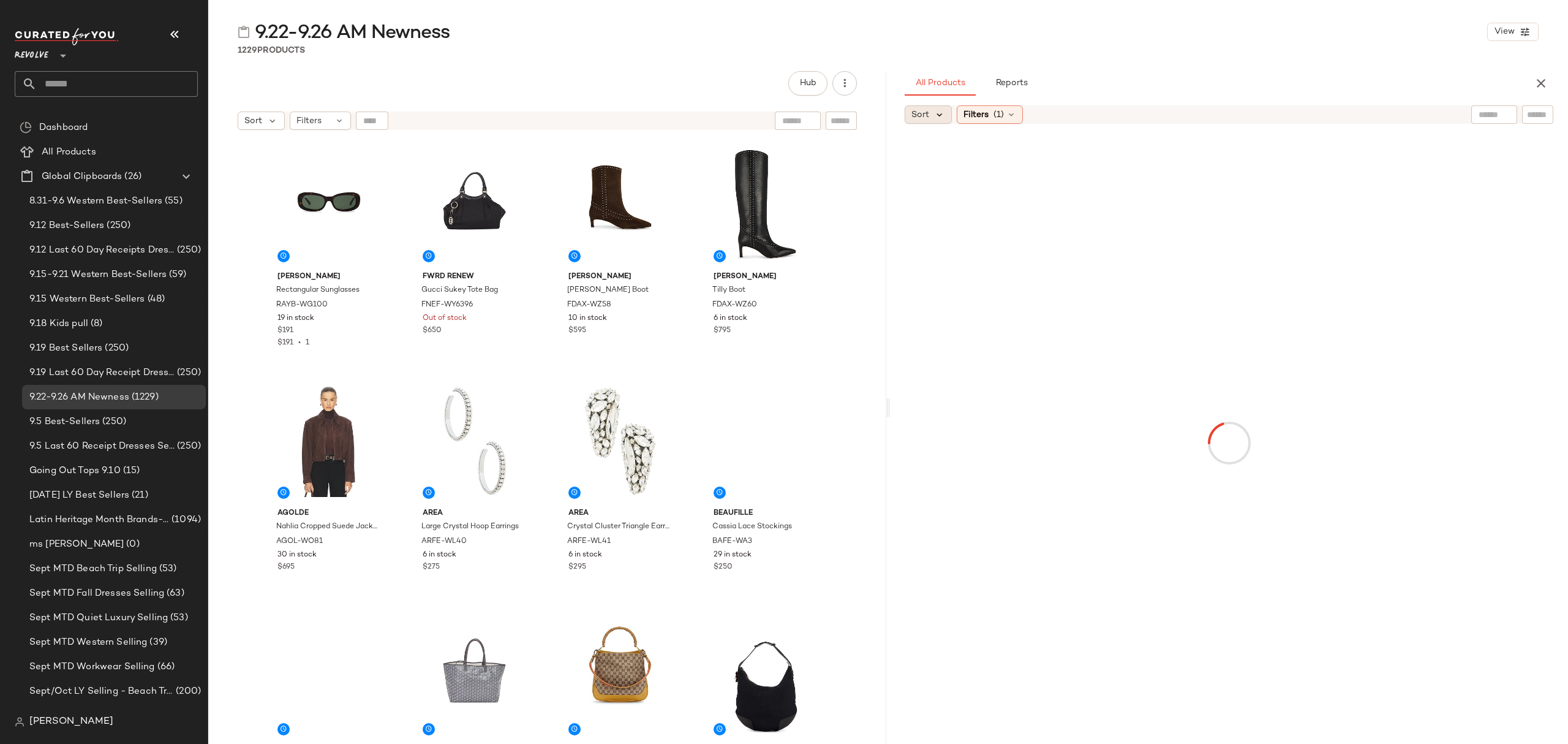
click at [936, 114] on icon at bounding box center [940, 114] width 11 height 11
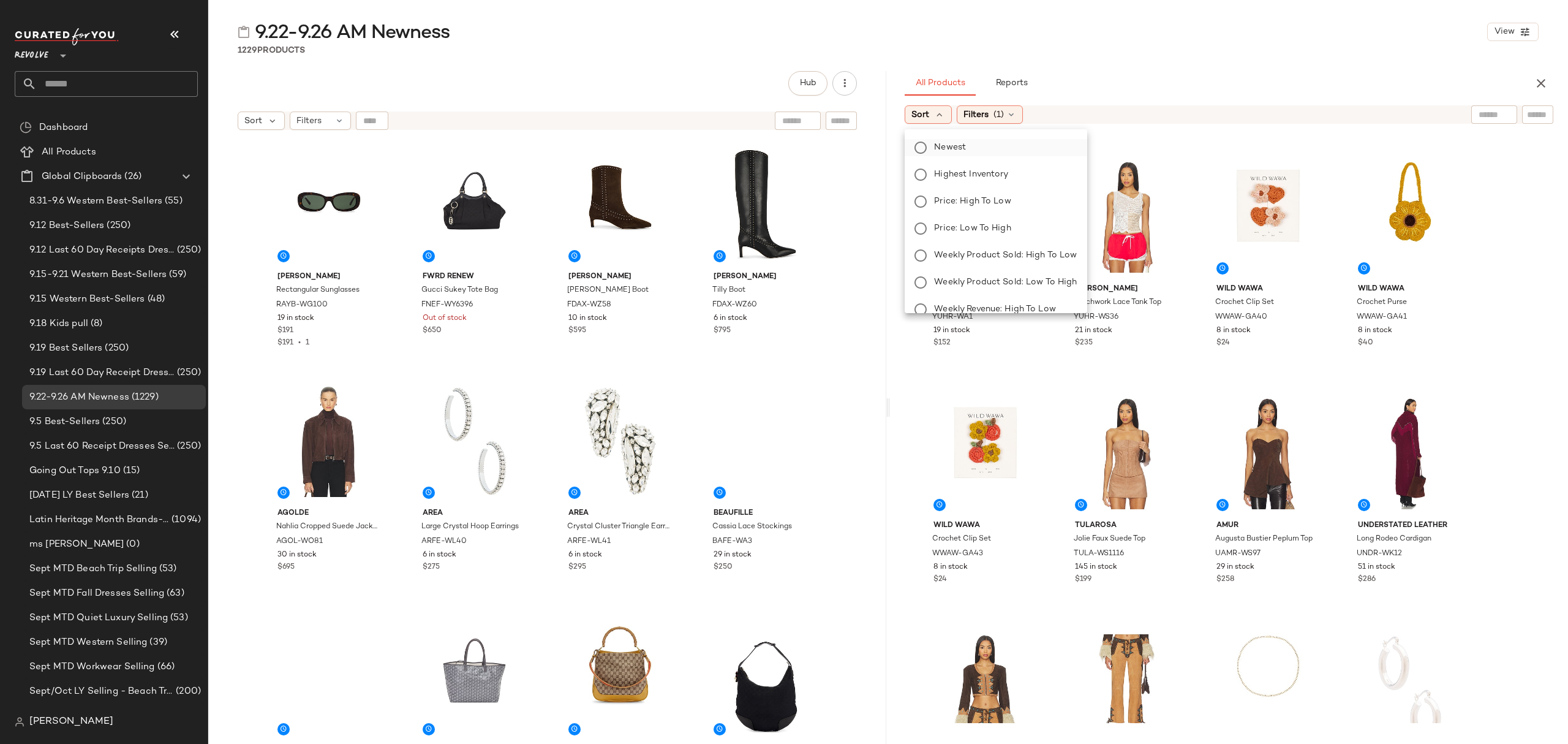
click at [964, 155] on label "Newest" at bounding box center [1002, 148] width 148 height 17
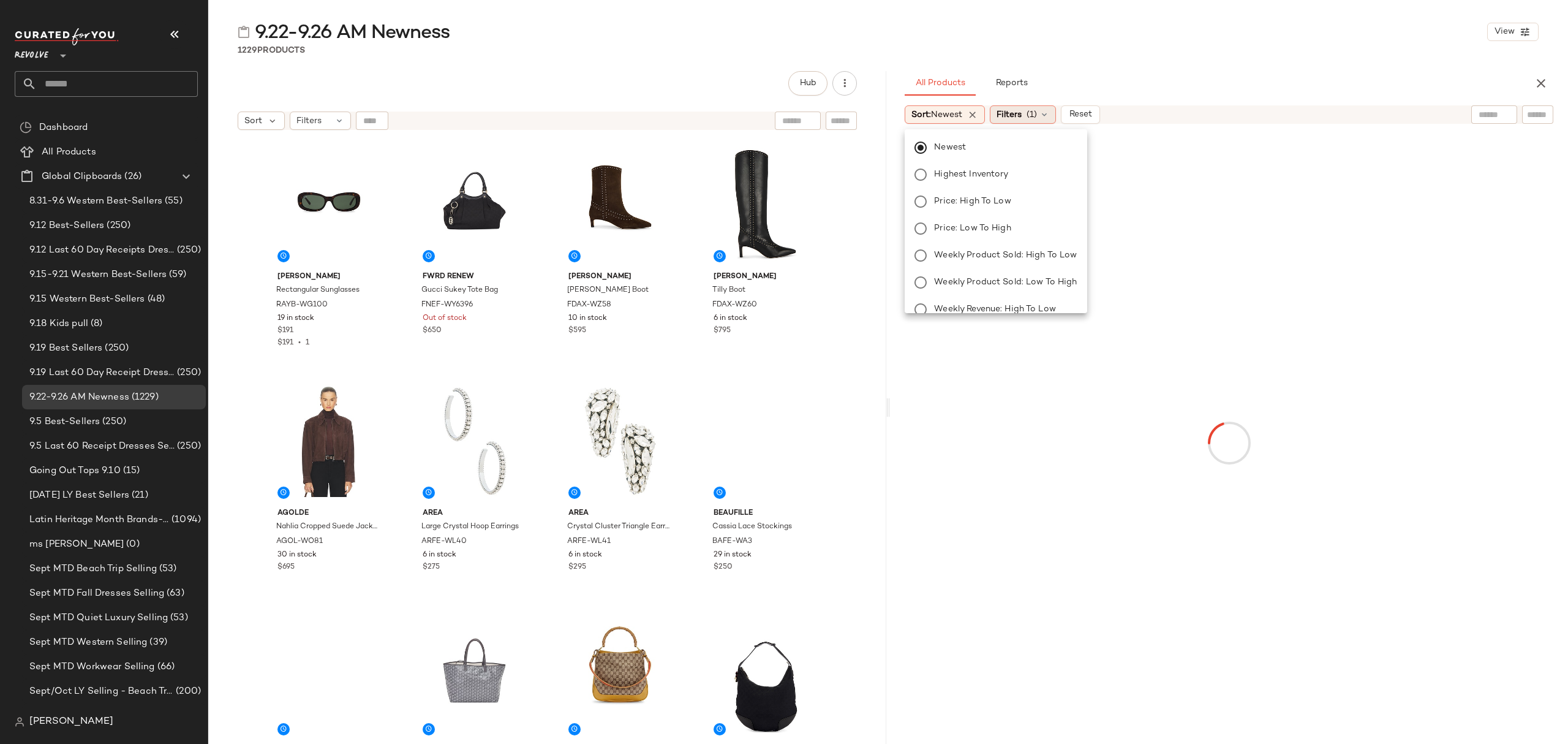
click at [1017, 113] on span "Filters" at bounding box center [1009, 115] width 25 height 13
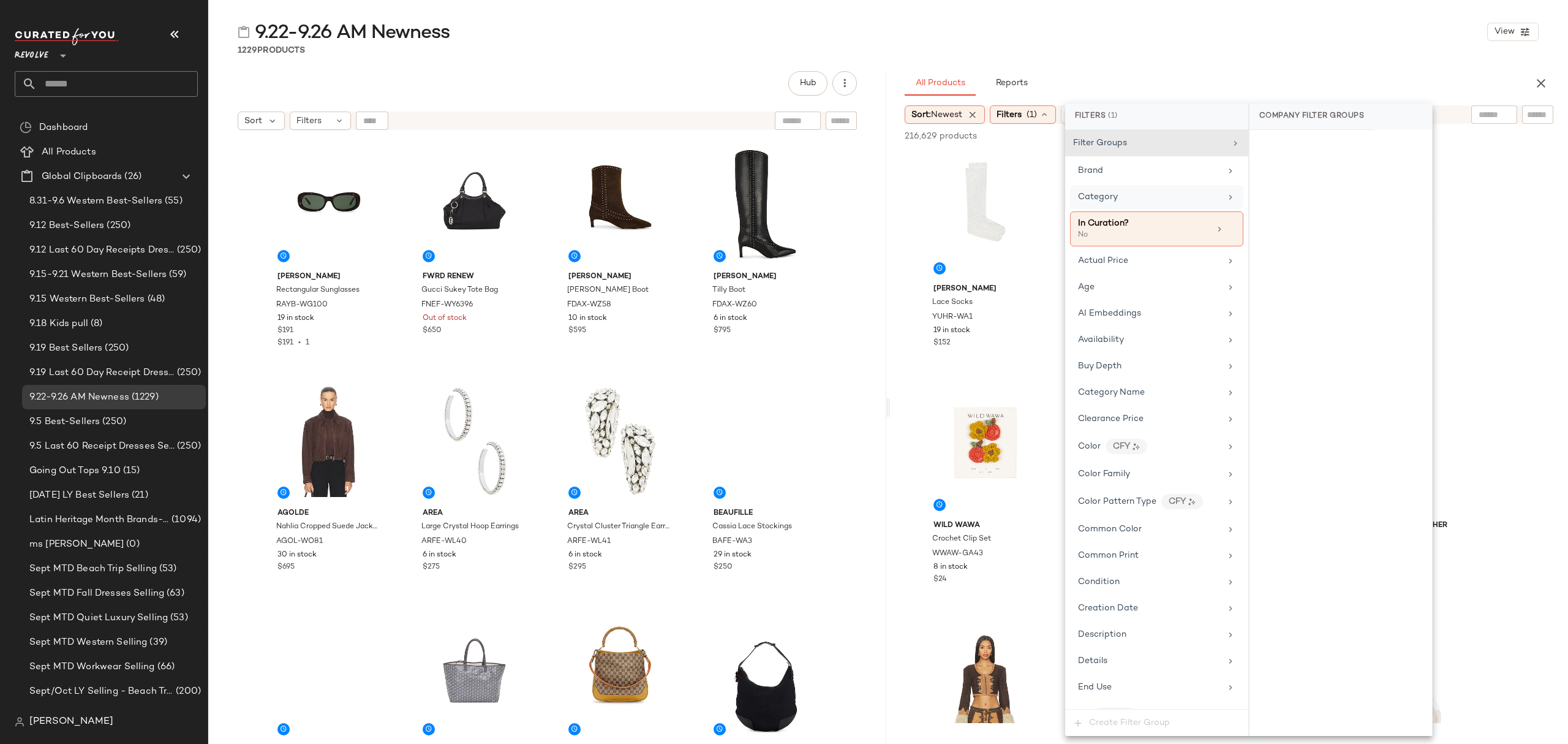
click at [1091, 201] on span "Category" at bounding box center [1098, 197] width 40 height 9
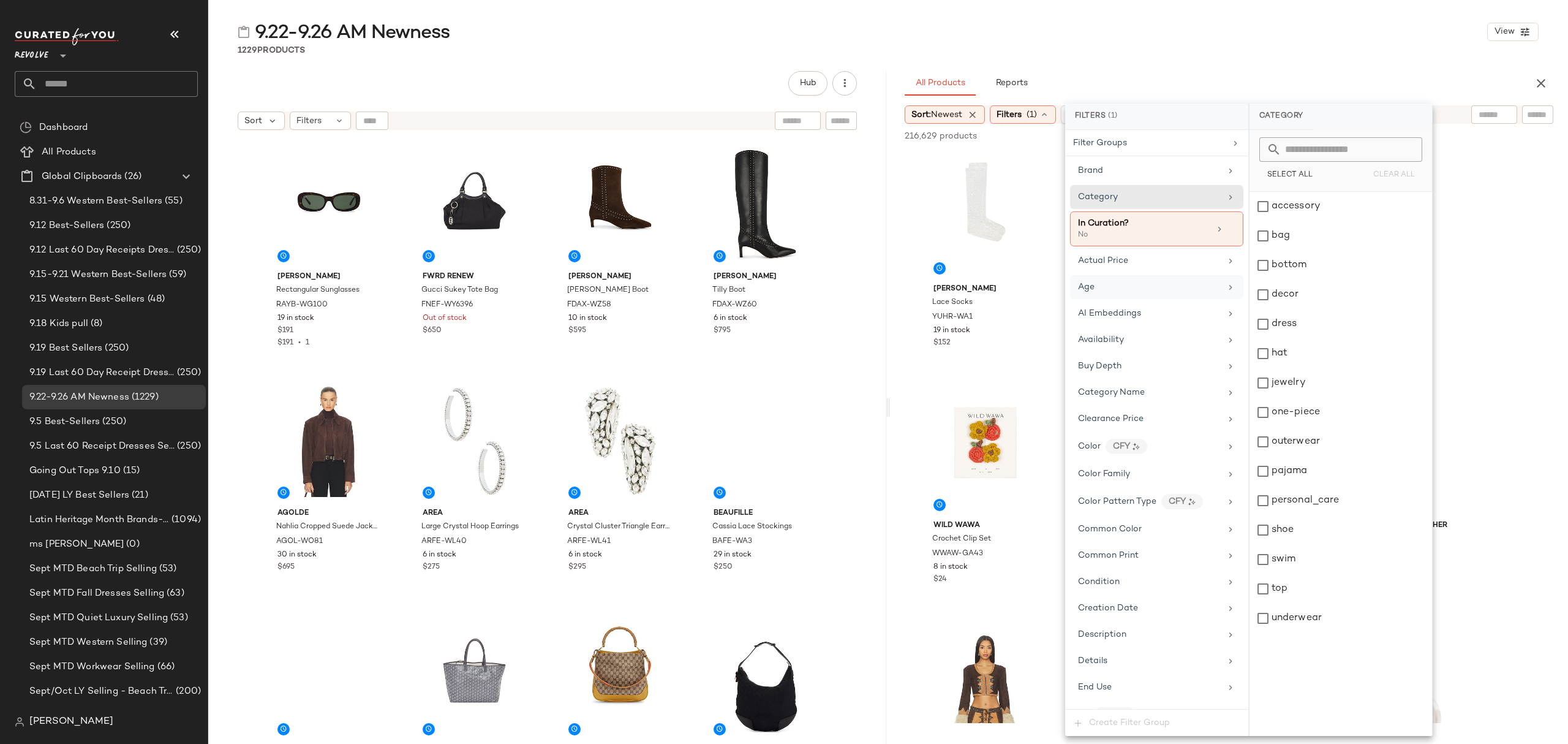
click at [1133, 293] on div "Age" at bounding box center [1149, 287] width 142 height 13
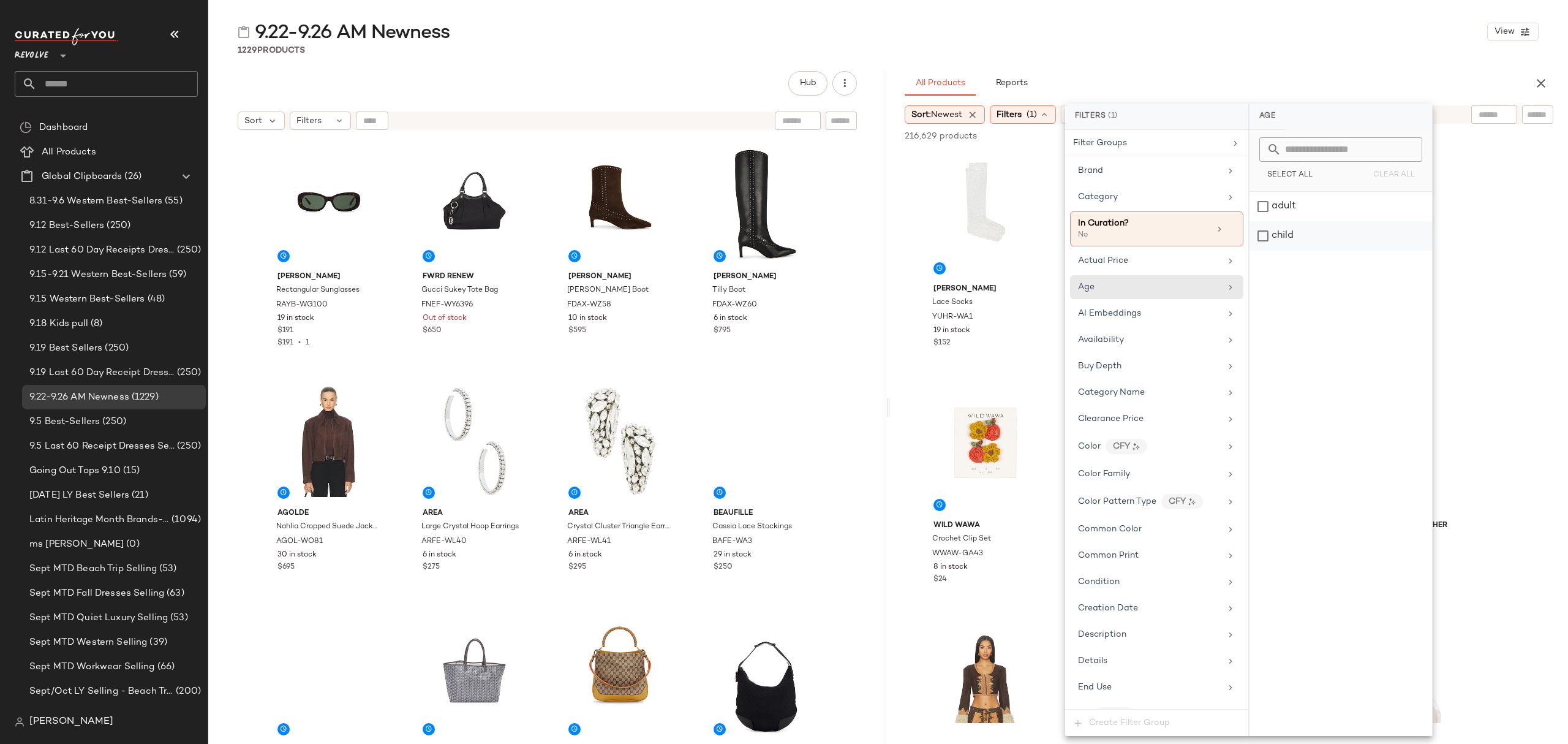
drag, startPoint x: 1290, startPoint y: 211, endPoint x: 1289, endPoint y: 222, distance: 11.0
click at [1291, 211] on div "adult" at bounding box center [1341, 207] width 183 height 29
click at [1164, 351] on div "Availability" at bounding box center [1149, 351] width 142 height 13
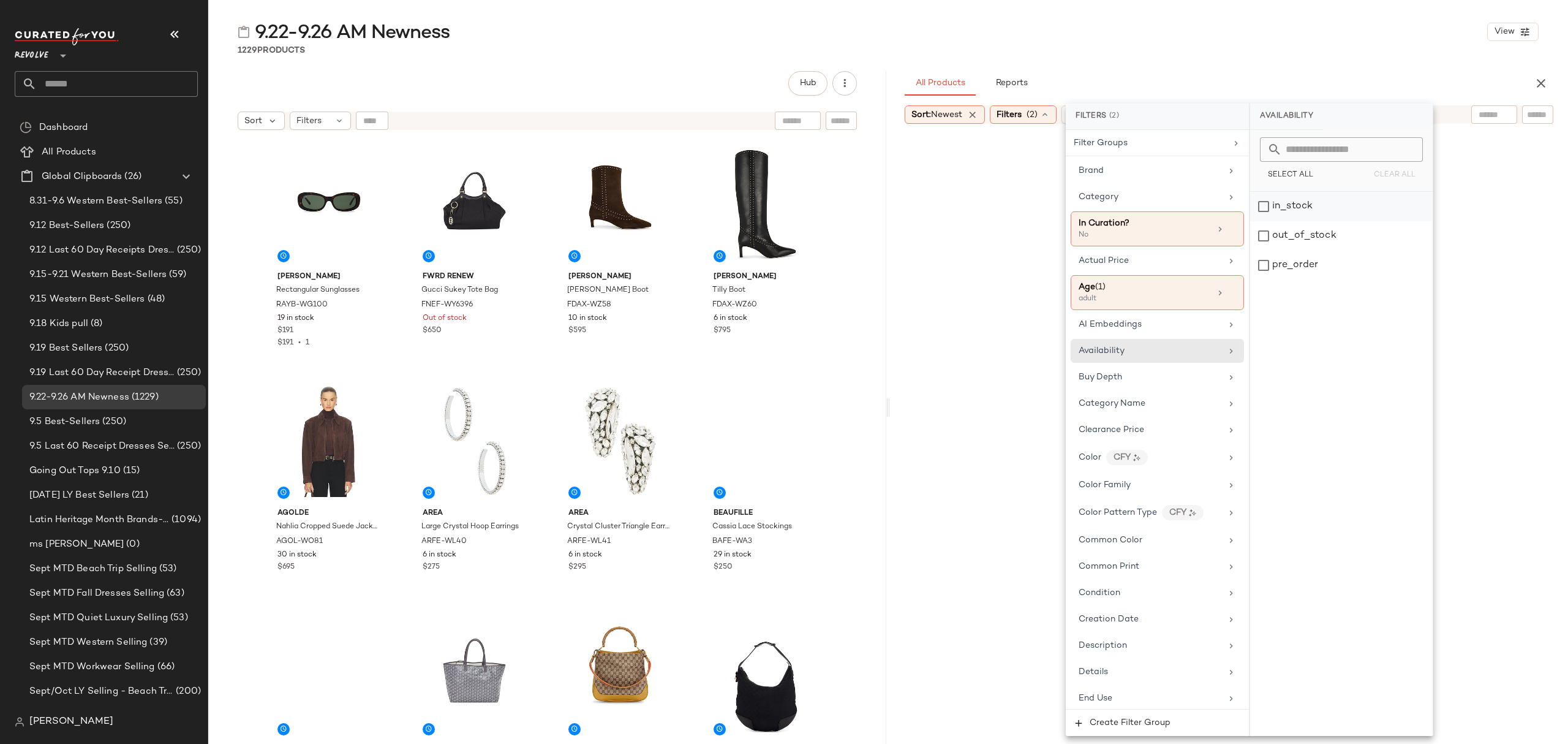
click at [1329, 207] on div "in_stock" at bounding box center [1341, 207] width 183 height 29
click at [1306, 263] on div "pre_order" at bounding box center [1341, 265] width 183 height 29
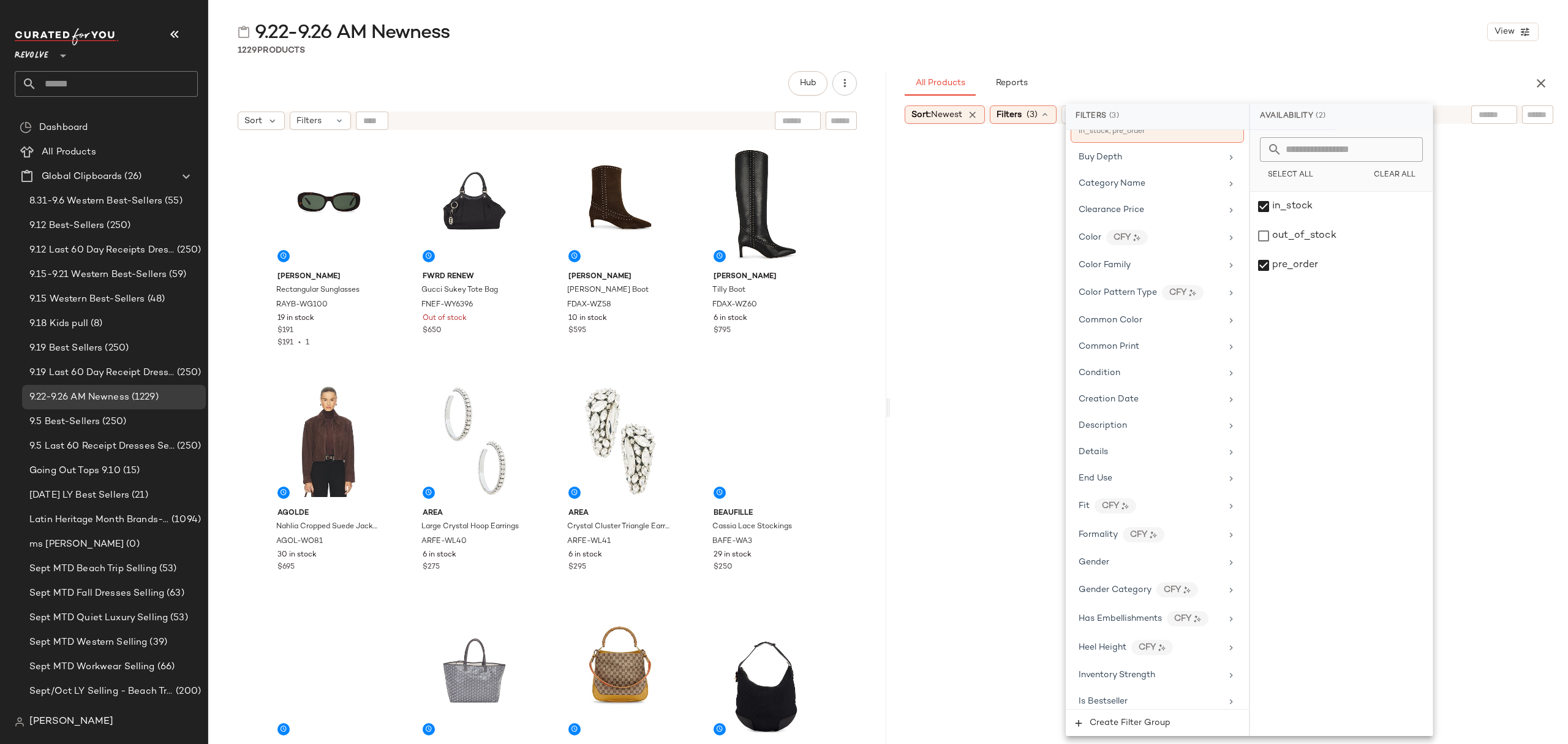
scroll to position [245, 0]
click at [1140, 560] on div "Gender" at bounding box center [1157, 547] width 173 height 24
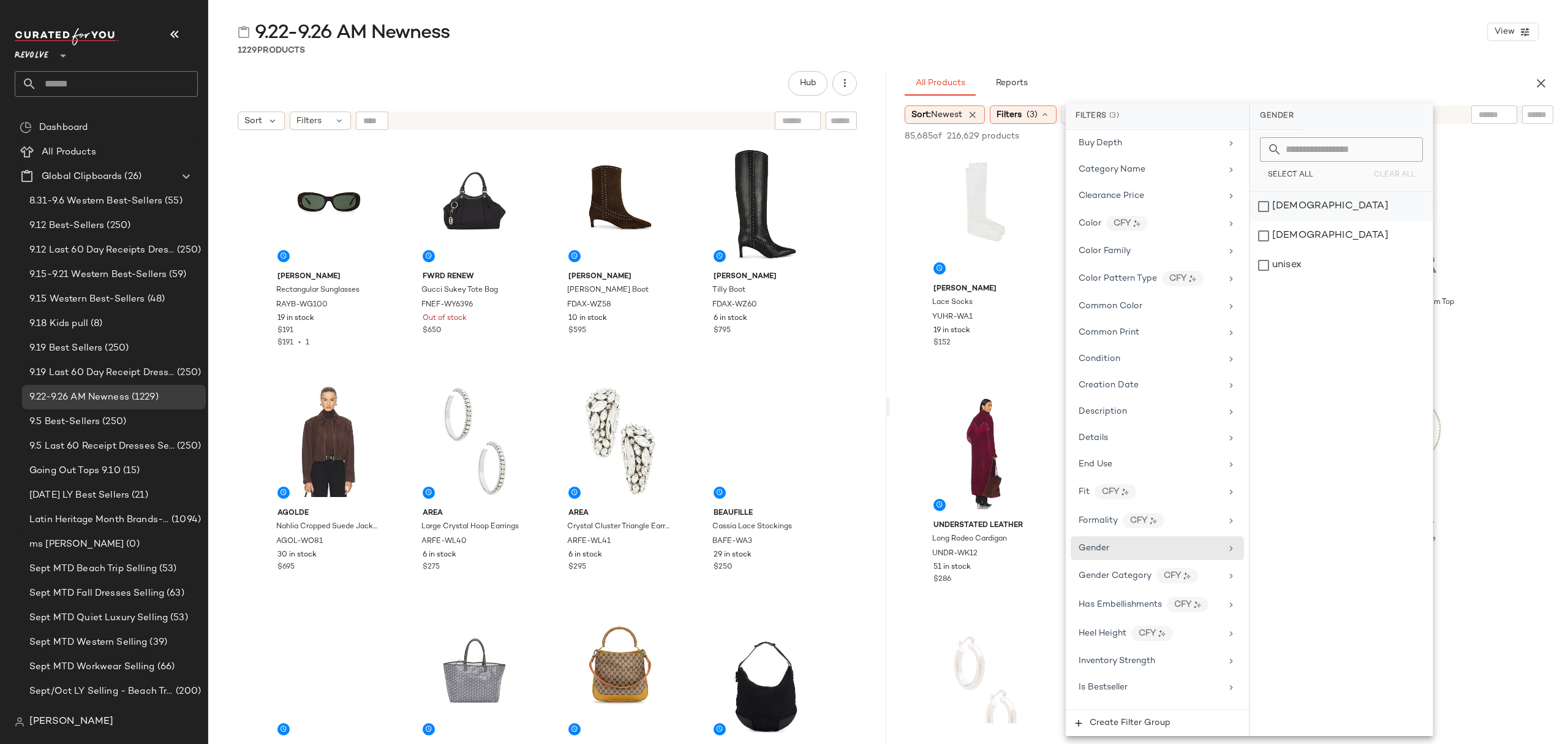
click at [1296, 209] on div "female" at bounding box center [1341, 207] width 183 height 29
click at [1145, 57] on div "9.22-9.26 AM Newness View 1229 Products Hub Sort Filters Ray-Ban Rectangular Su…" at bounding box center [888, 382] width 1360 height 724
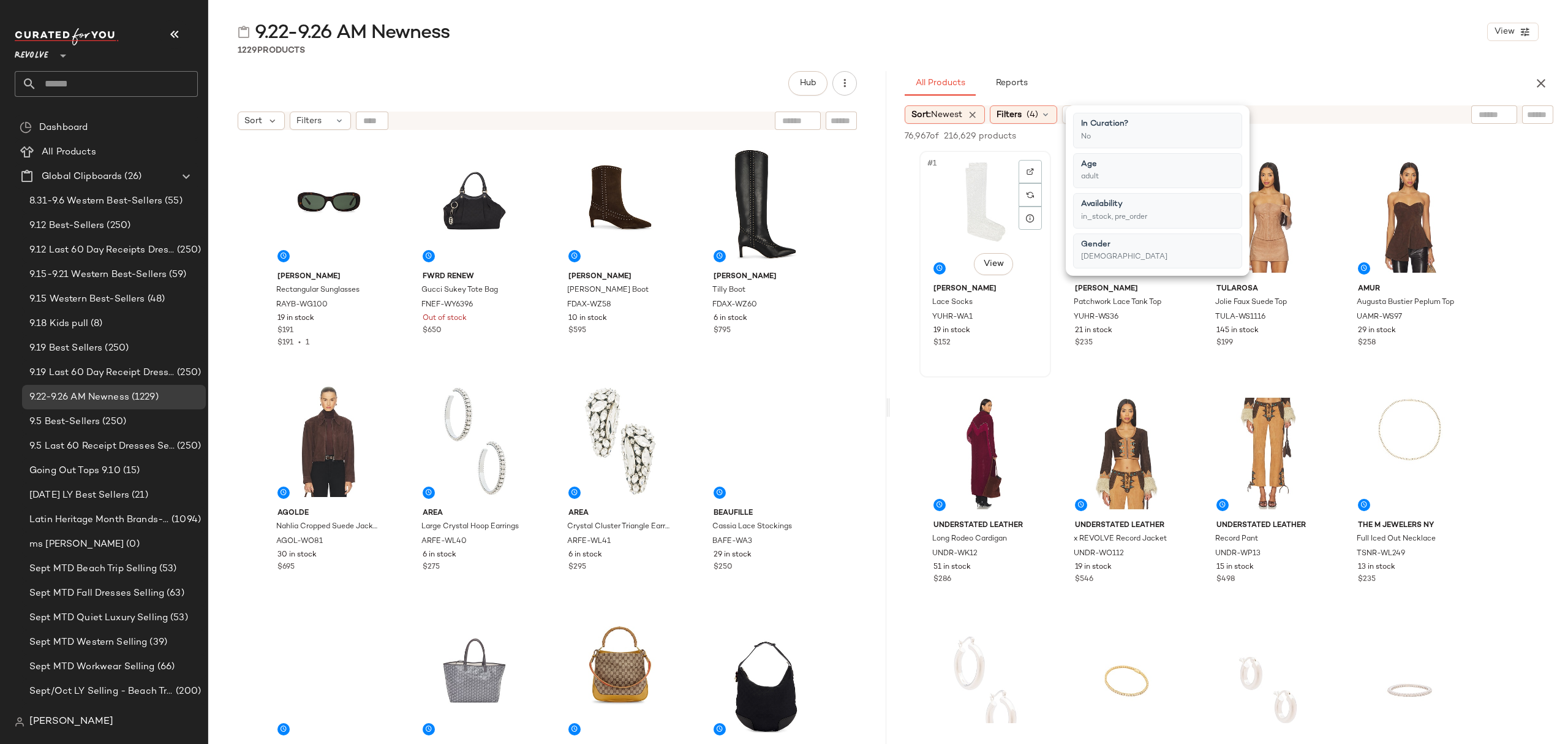
click at [944, 185] on div "#1 View" at bounding box center [985, 217] width 123 height 124
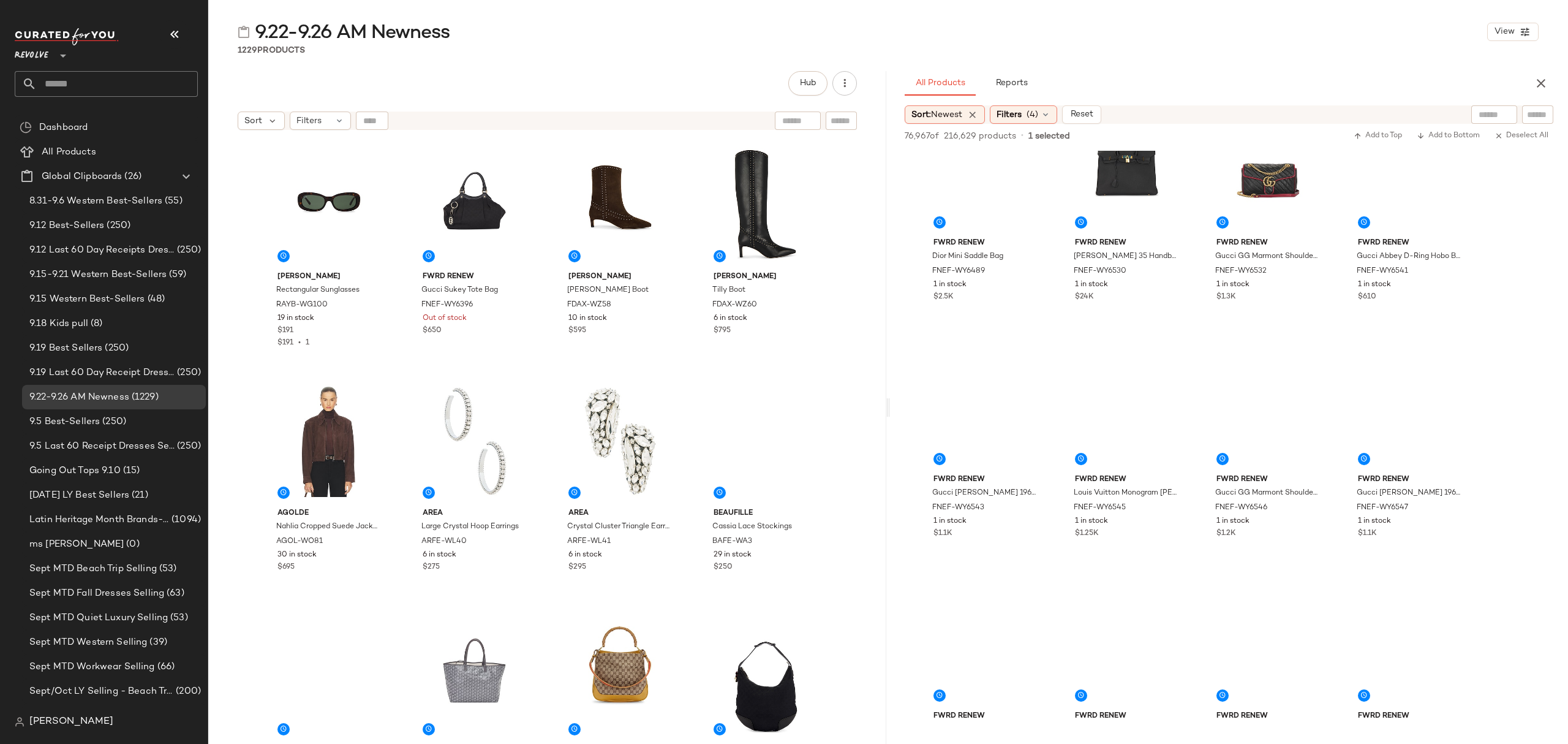
scroll to position [6616, 0]
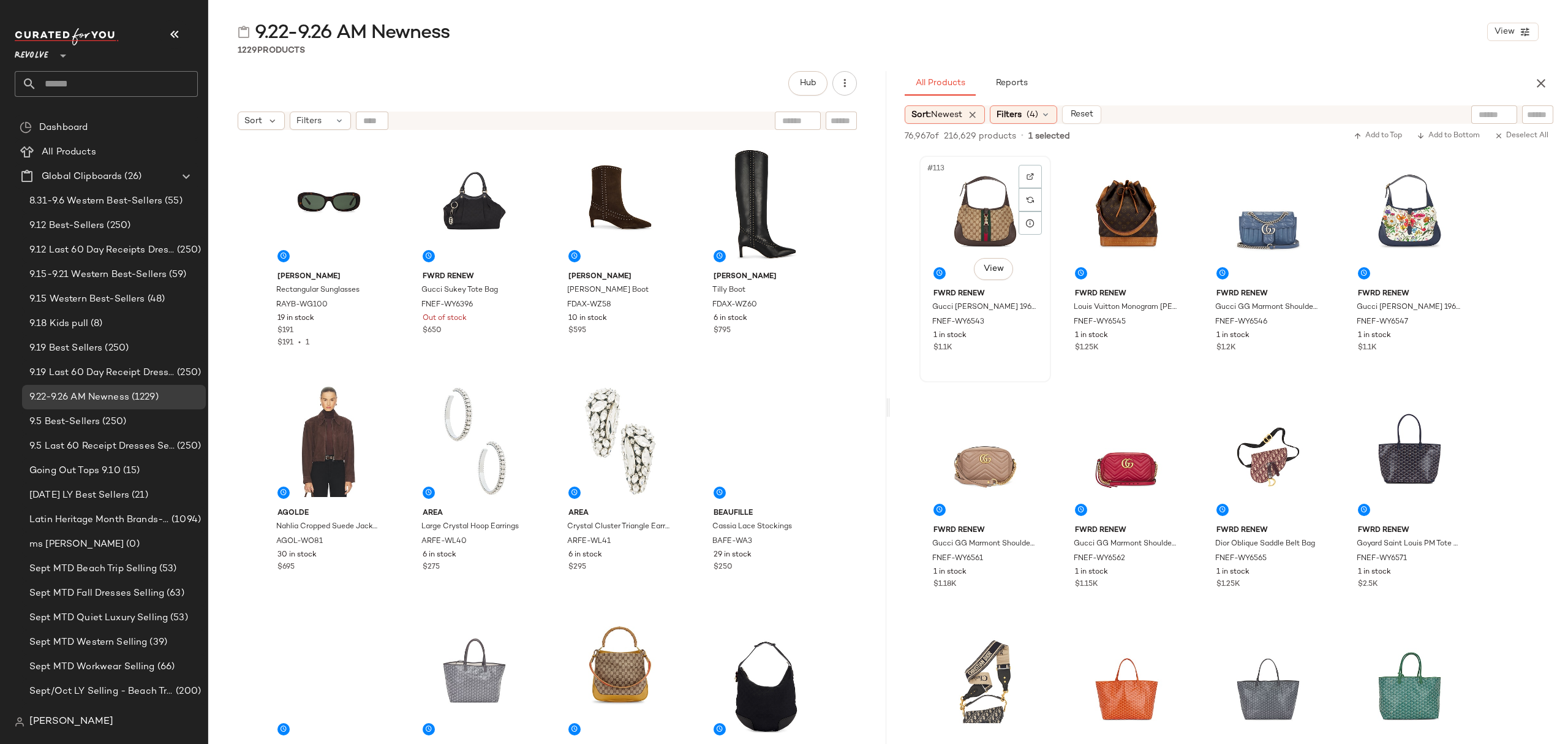
click at [944, 204] on div "#113 View" at bounding box center [985, 222] width 123 height 124
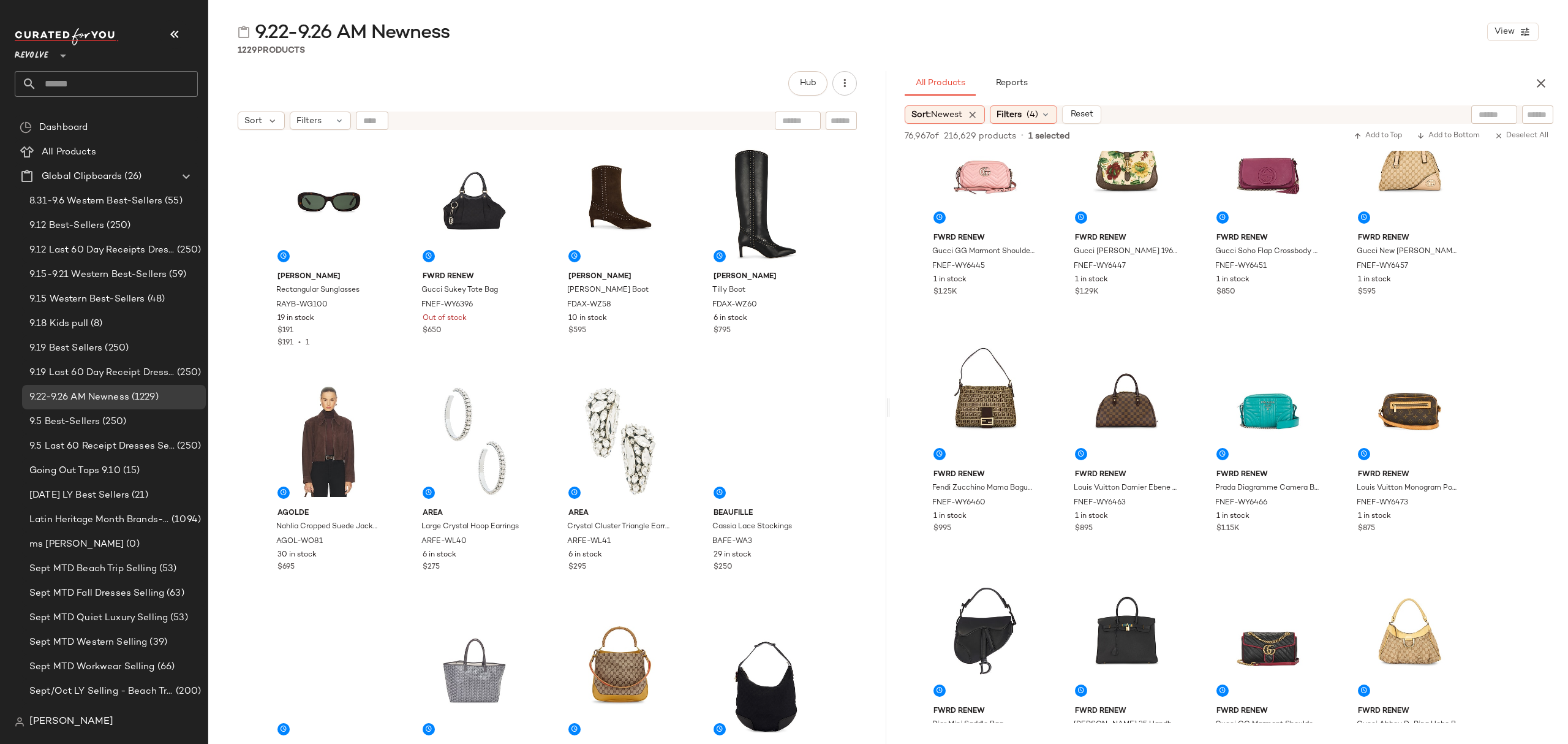
scroll to position [0, 0]
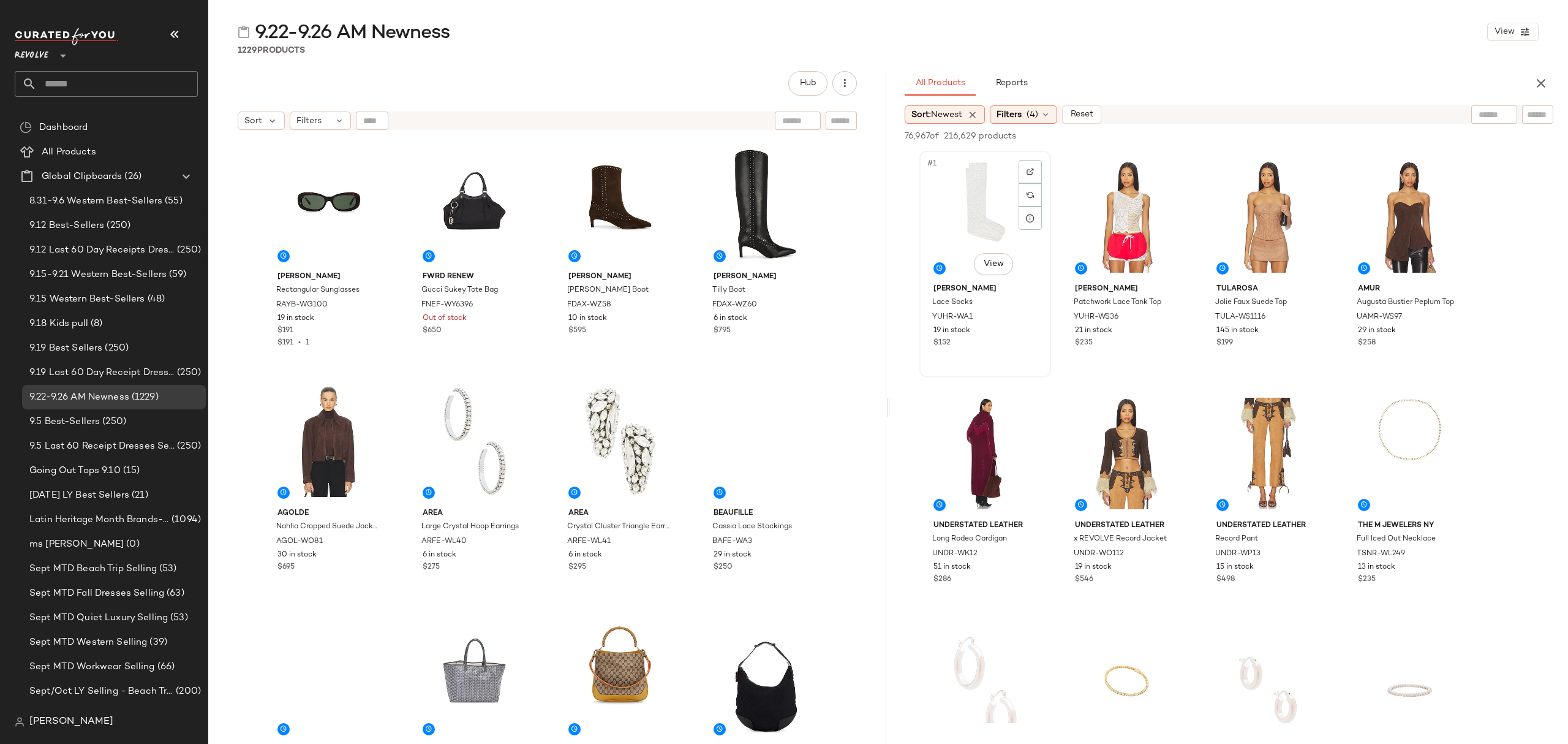
click at [929, 183] on div "#1 View" at bounding box center [985, 217] width 123 height 124
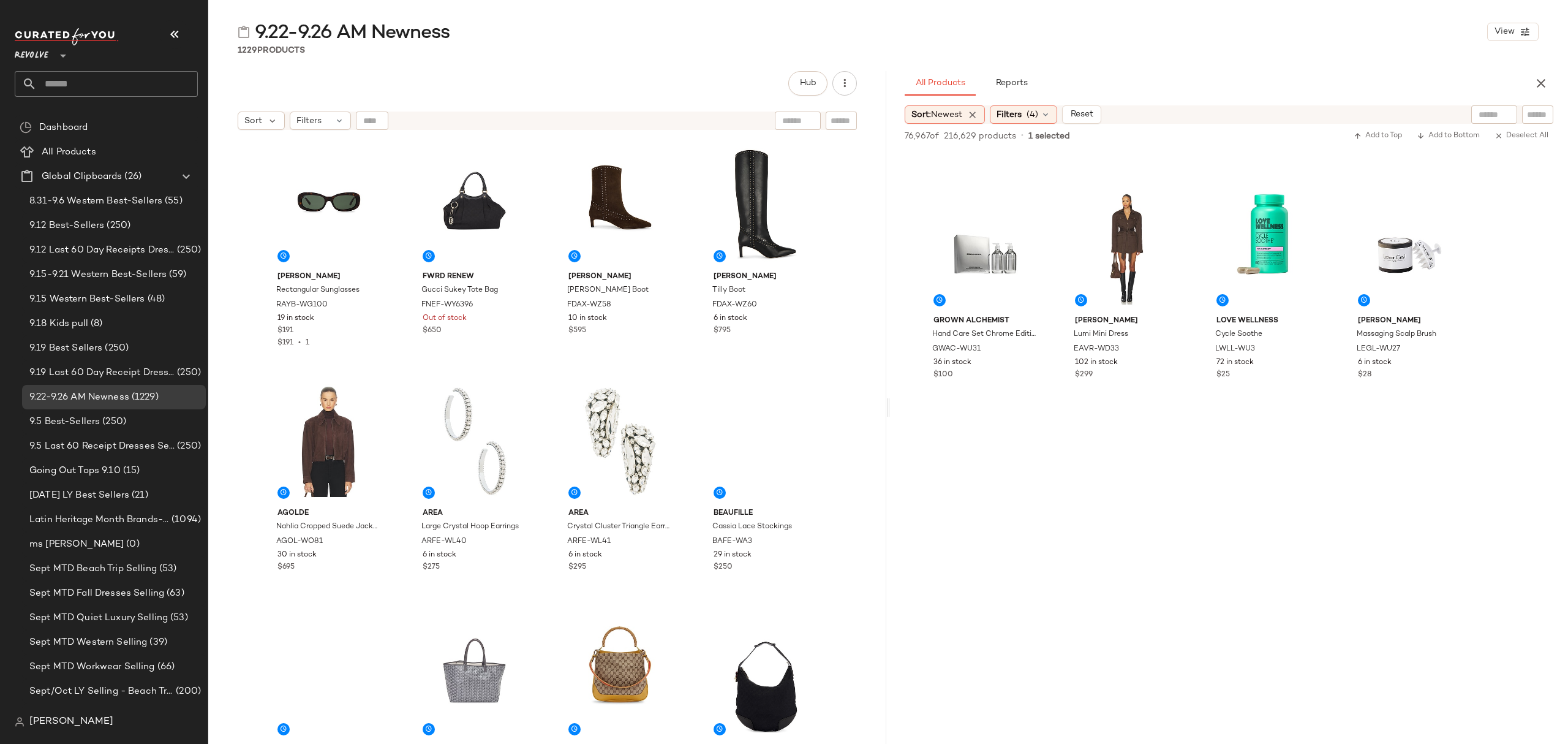
scroll to position [11190, 0]
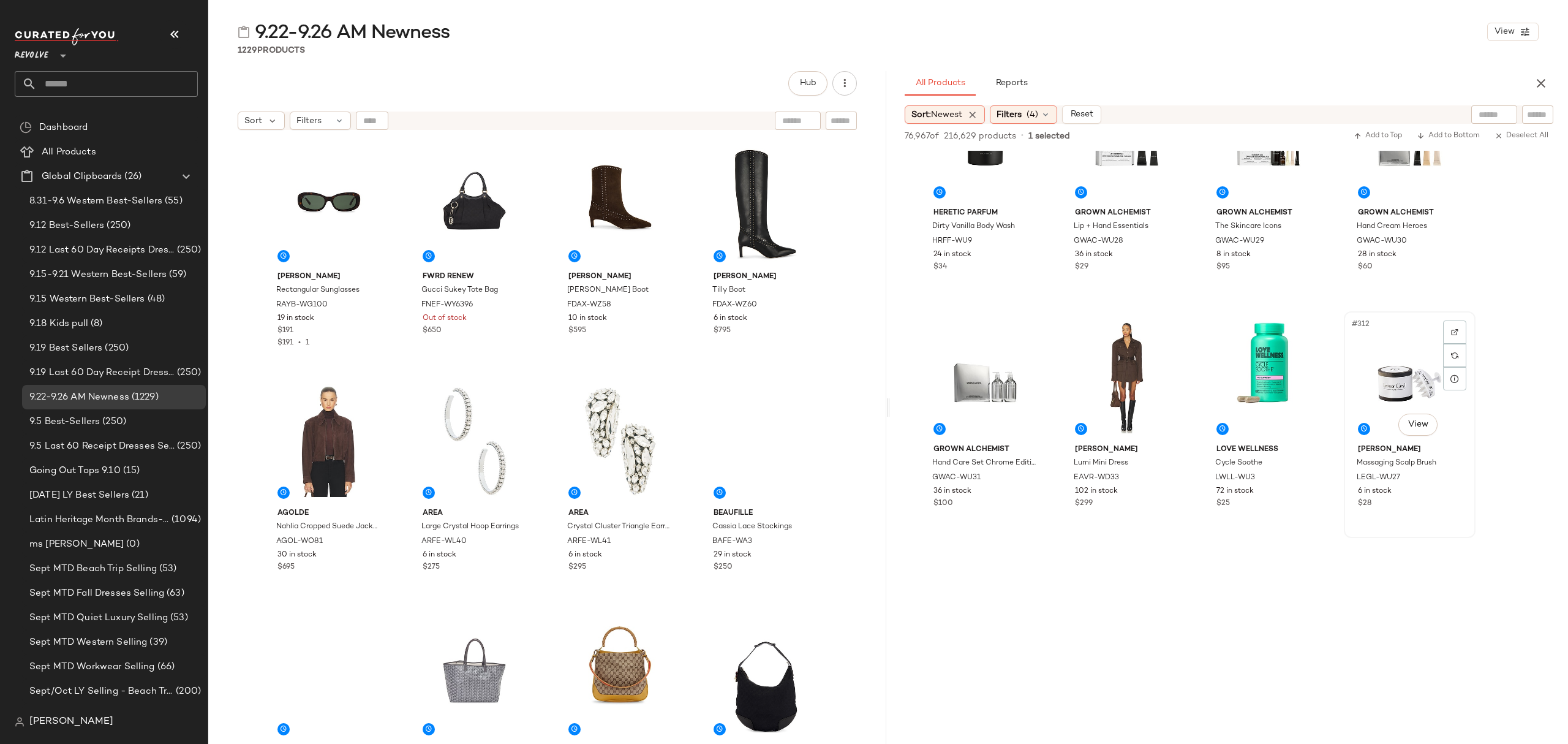
click at [1429, 507] on div "$28" at bounding box center [1409, 504] width 103 height 11
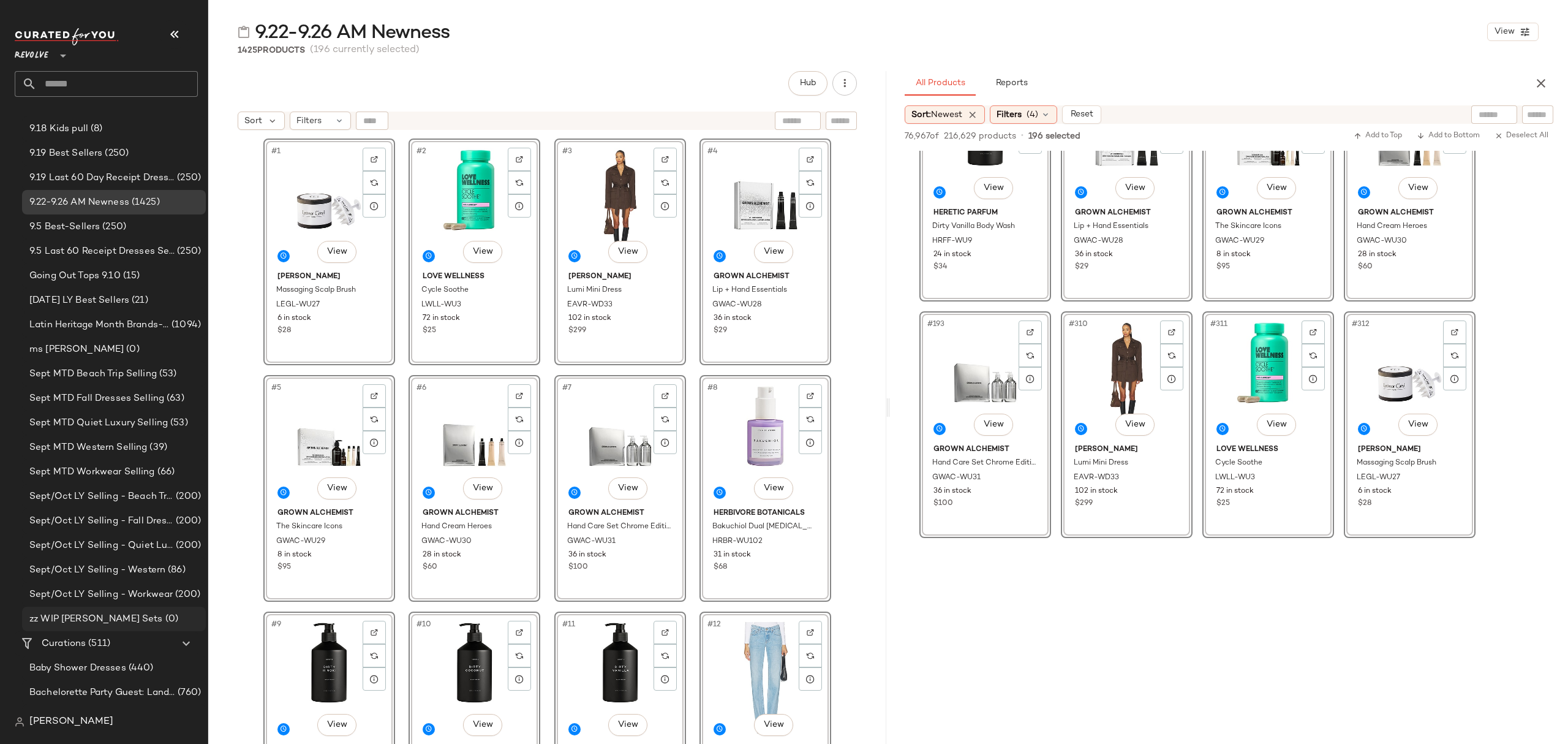
scroll to position [572, 0]
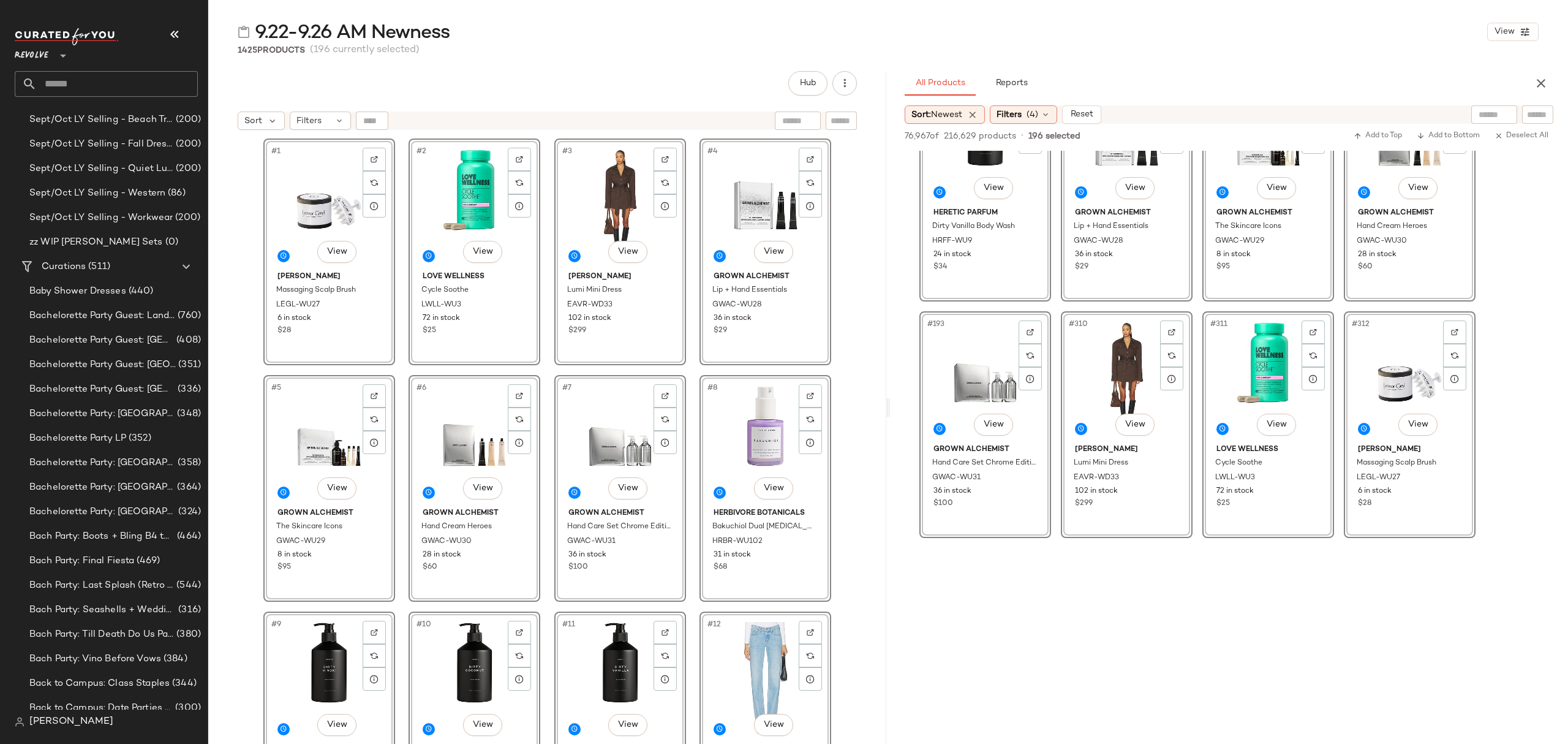
click at [162, 77] on input "text" at bounding box center [117, 84] width 161 height 26
type input "******"
click at [158, 116] on div "Microsoft: Swim Shop: Flirty" at bounding box center [106, 119] width 164 height 13
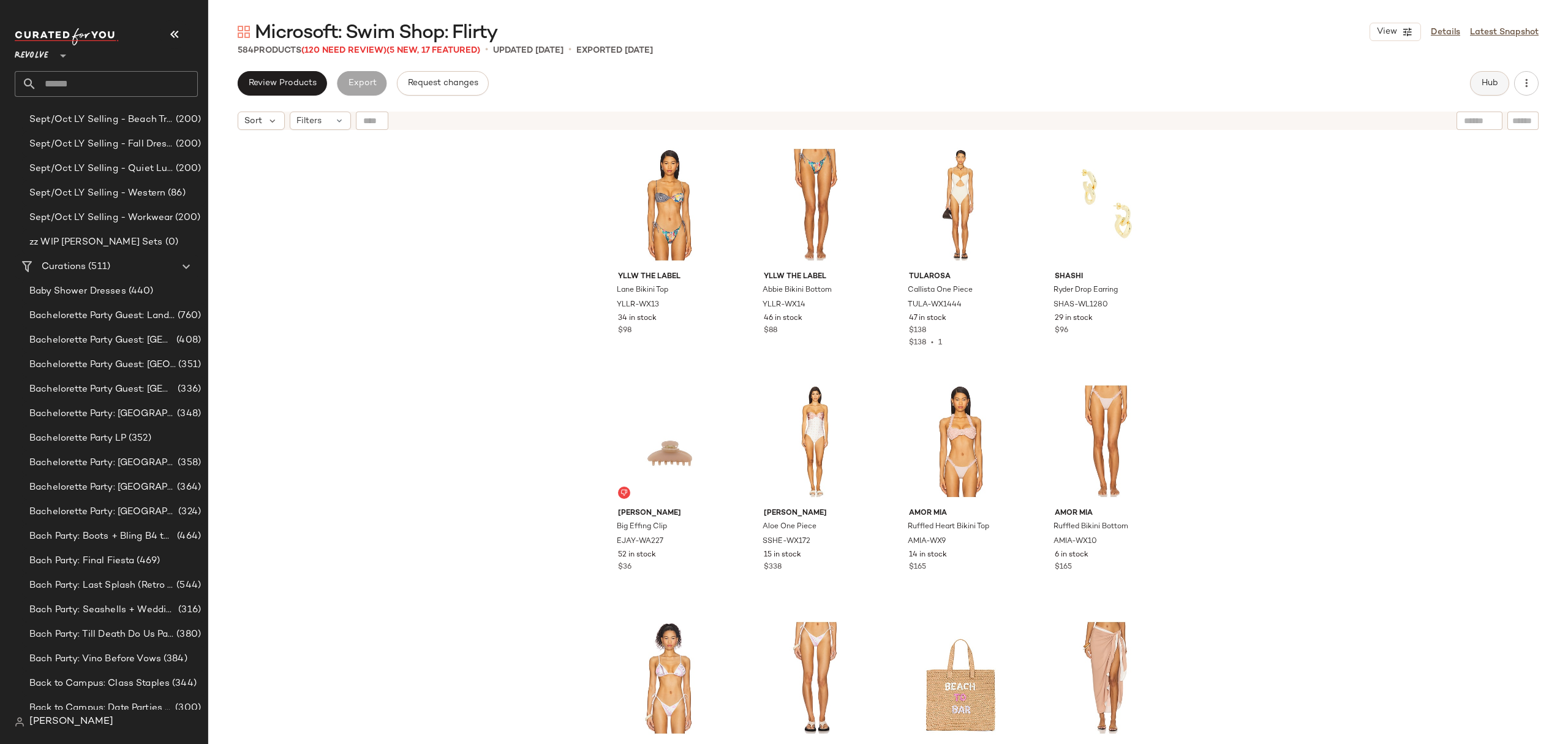
click at [1492, 77] on button "Hub" at bounding box center [1489, 83] width 39 height 24
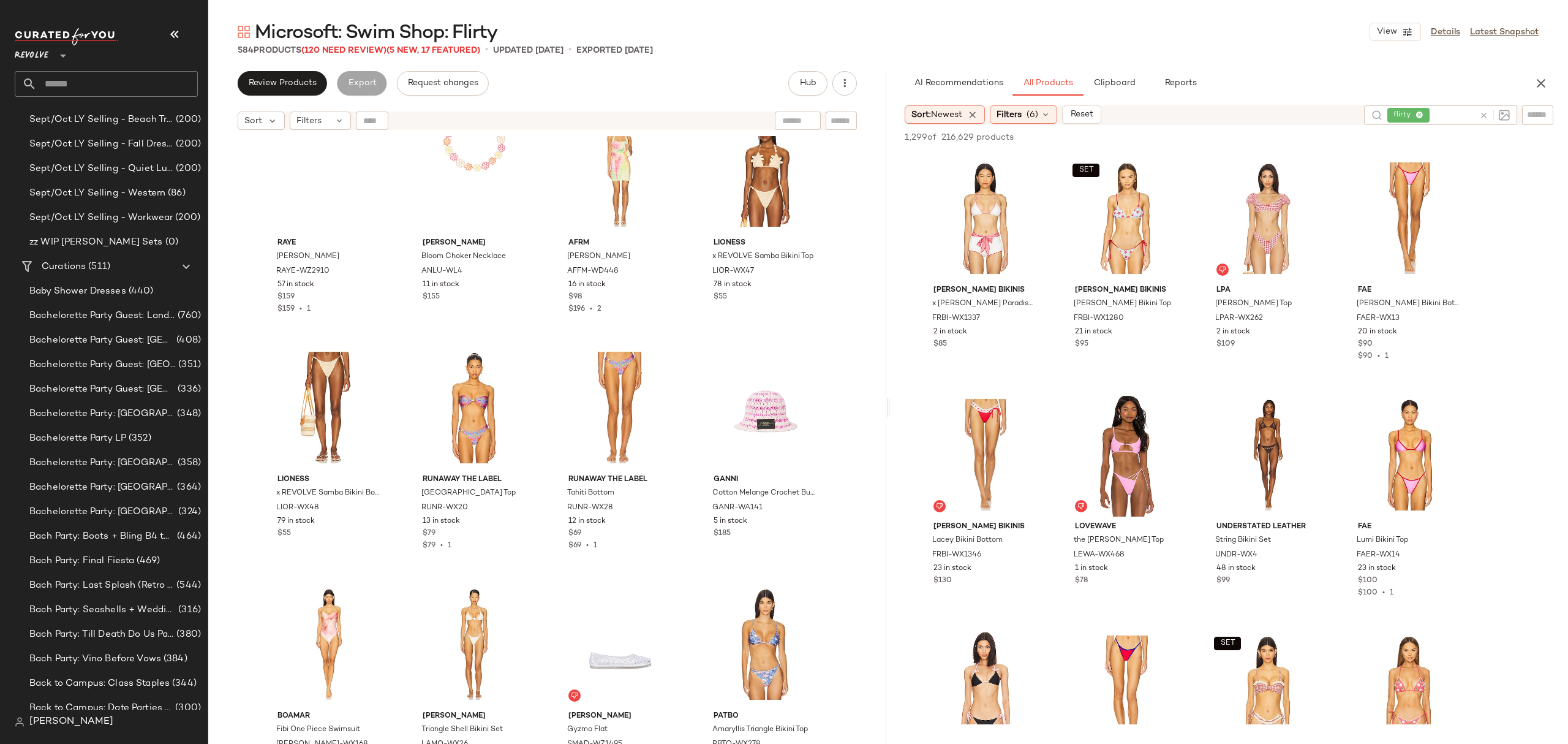
scroll to position [1970, 0]
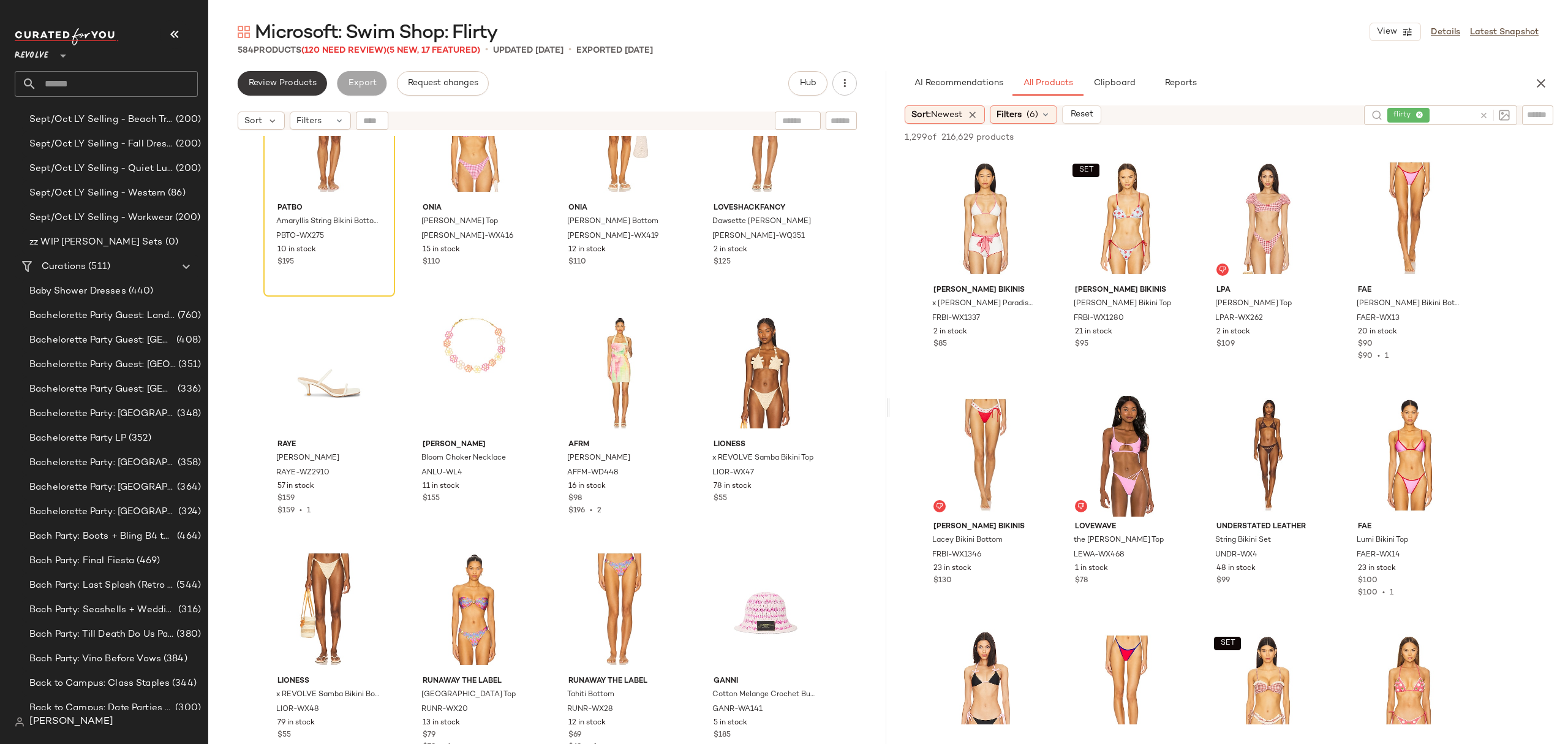
click at [302, 84] on span "Review Products" at bounding box center [282, 83] width 69 height 10
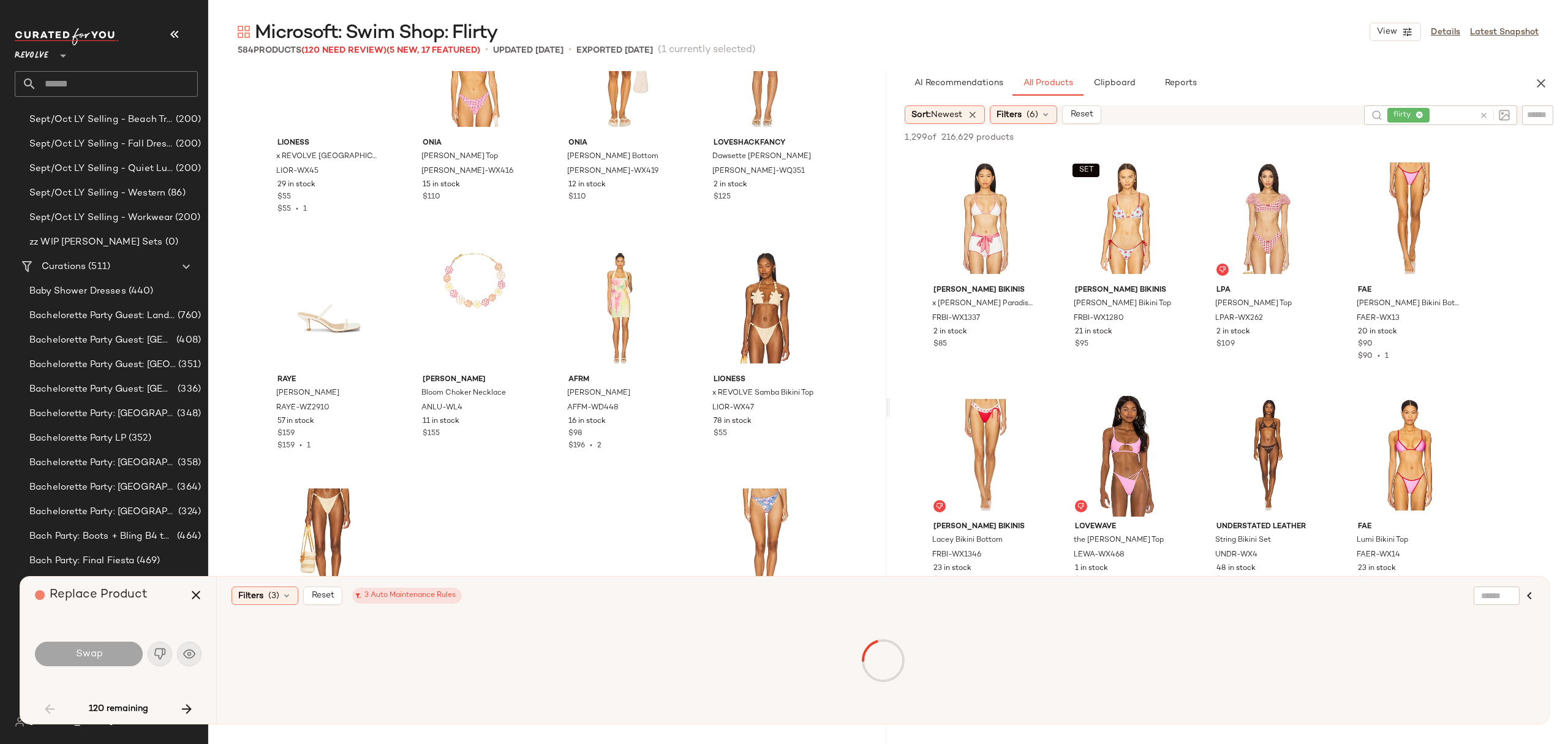
scroll to position [1183, 0]
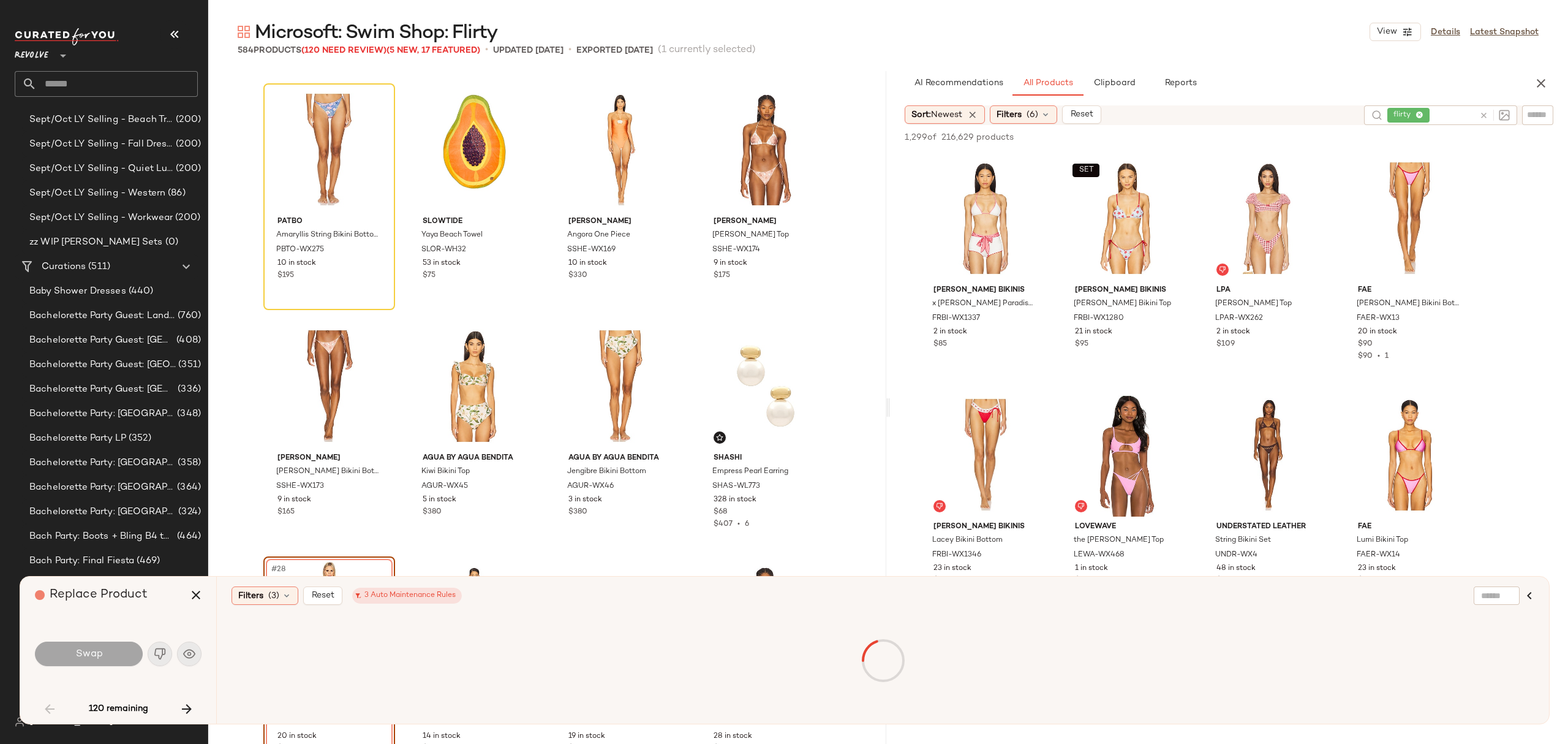
click at [192, 652] on div "Swap" at bounding box center [119, 654] width 167 height 29
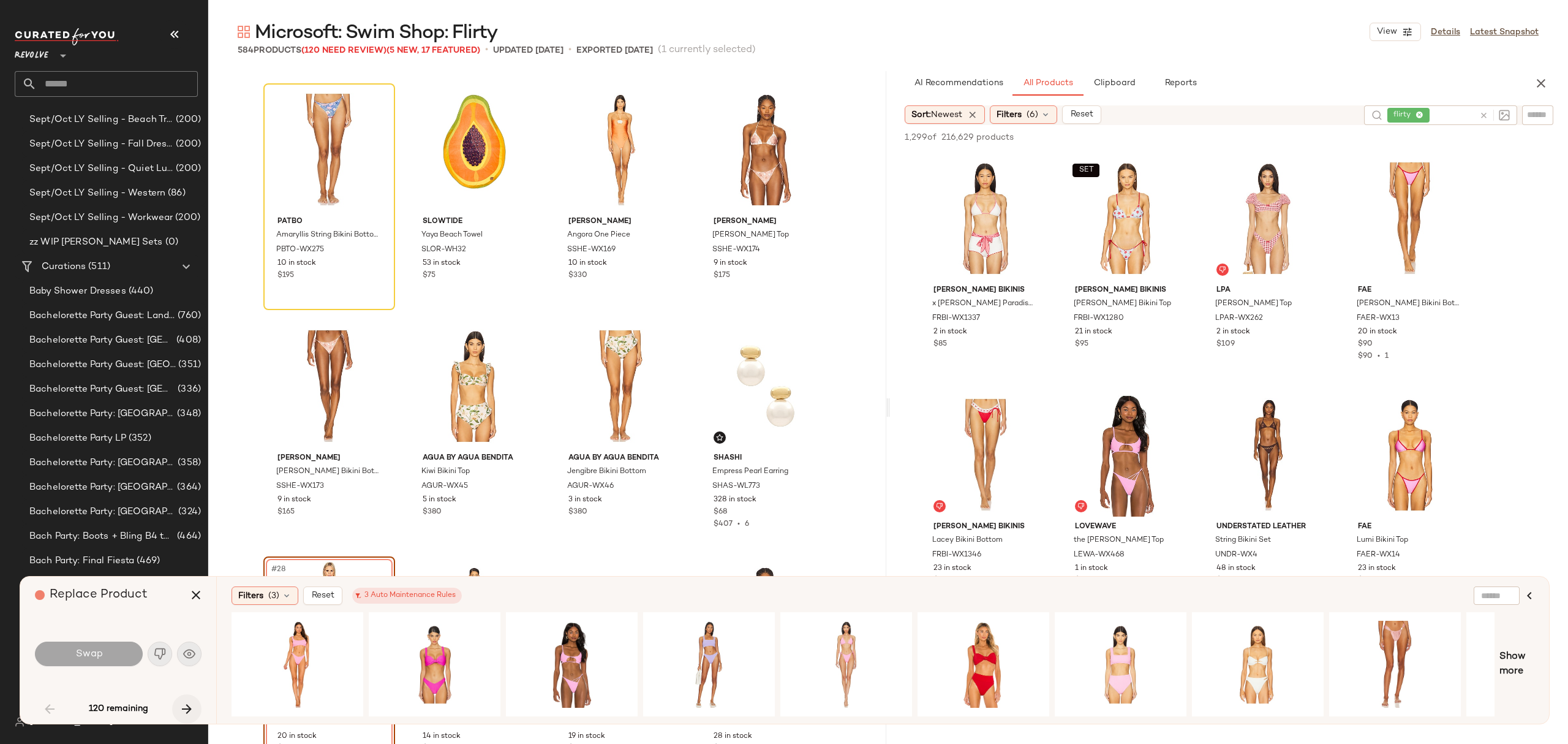
click at [182, 707] on icon "button" at bounding box center [186, 708] width 15 height 15
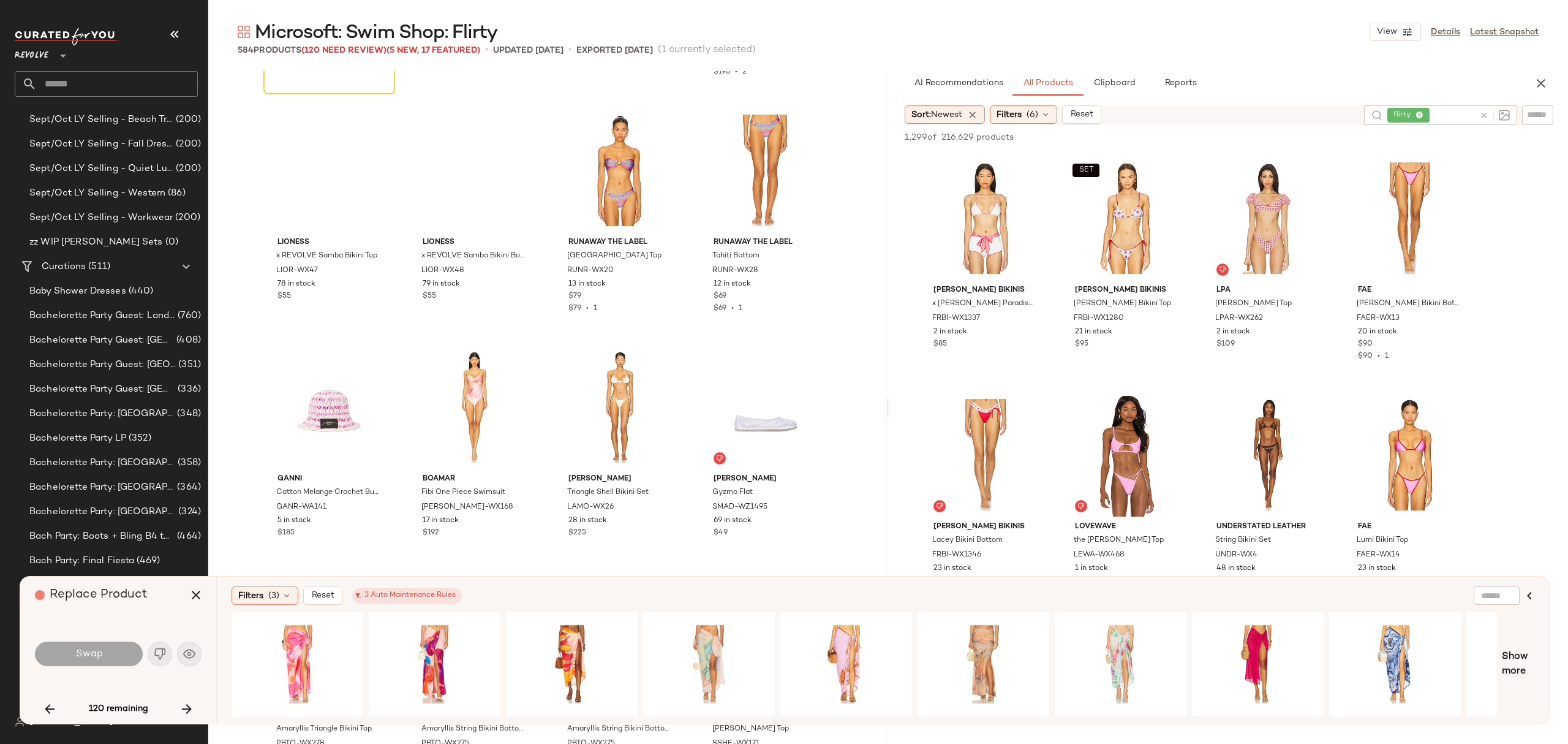
scroll to position [2339, 0]
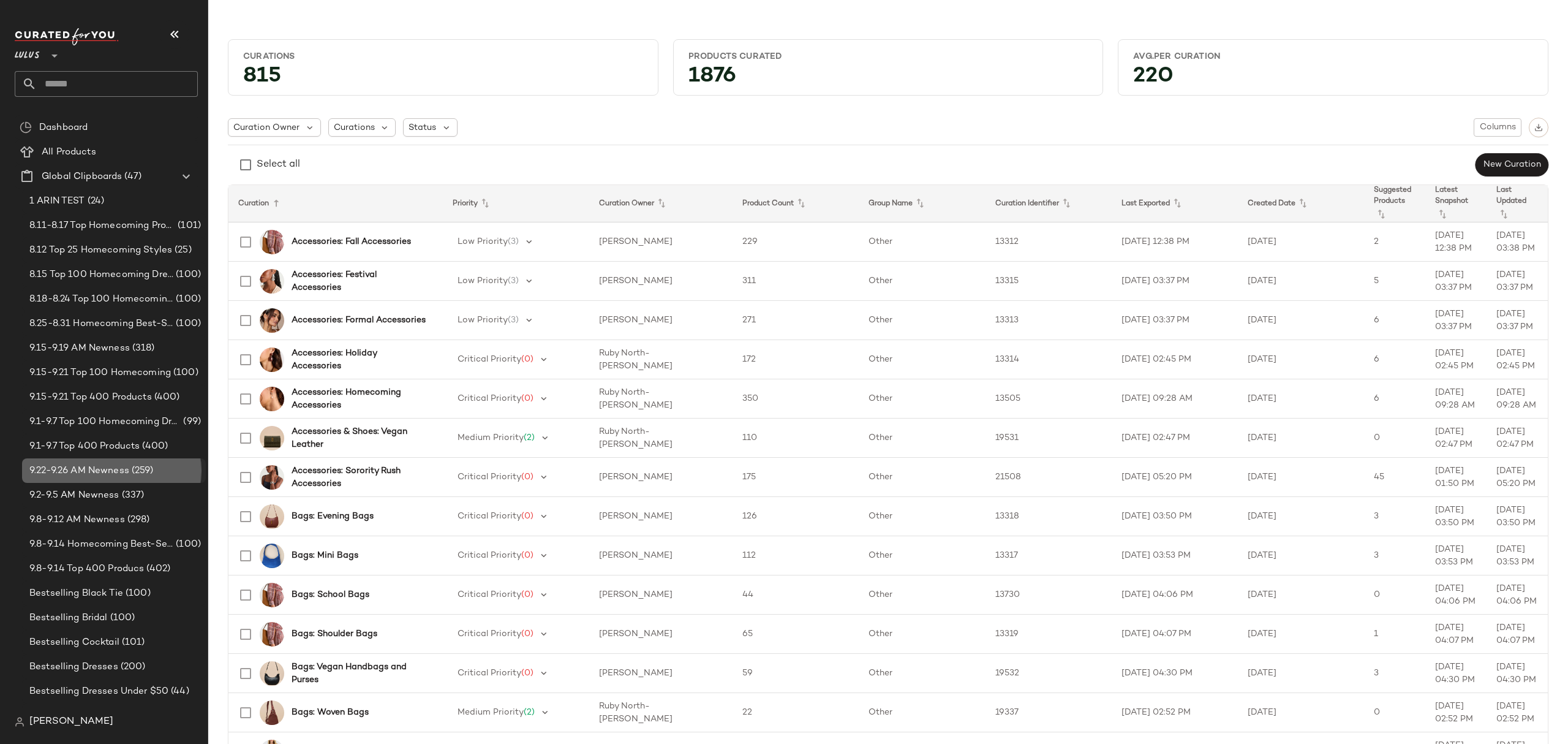
click at [98, 471] on span "9.22-9.26 AM Newness" at bounding box center [79, 471] width 99 height 14
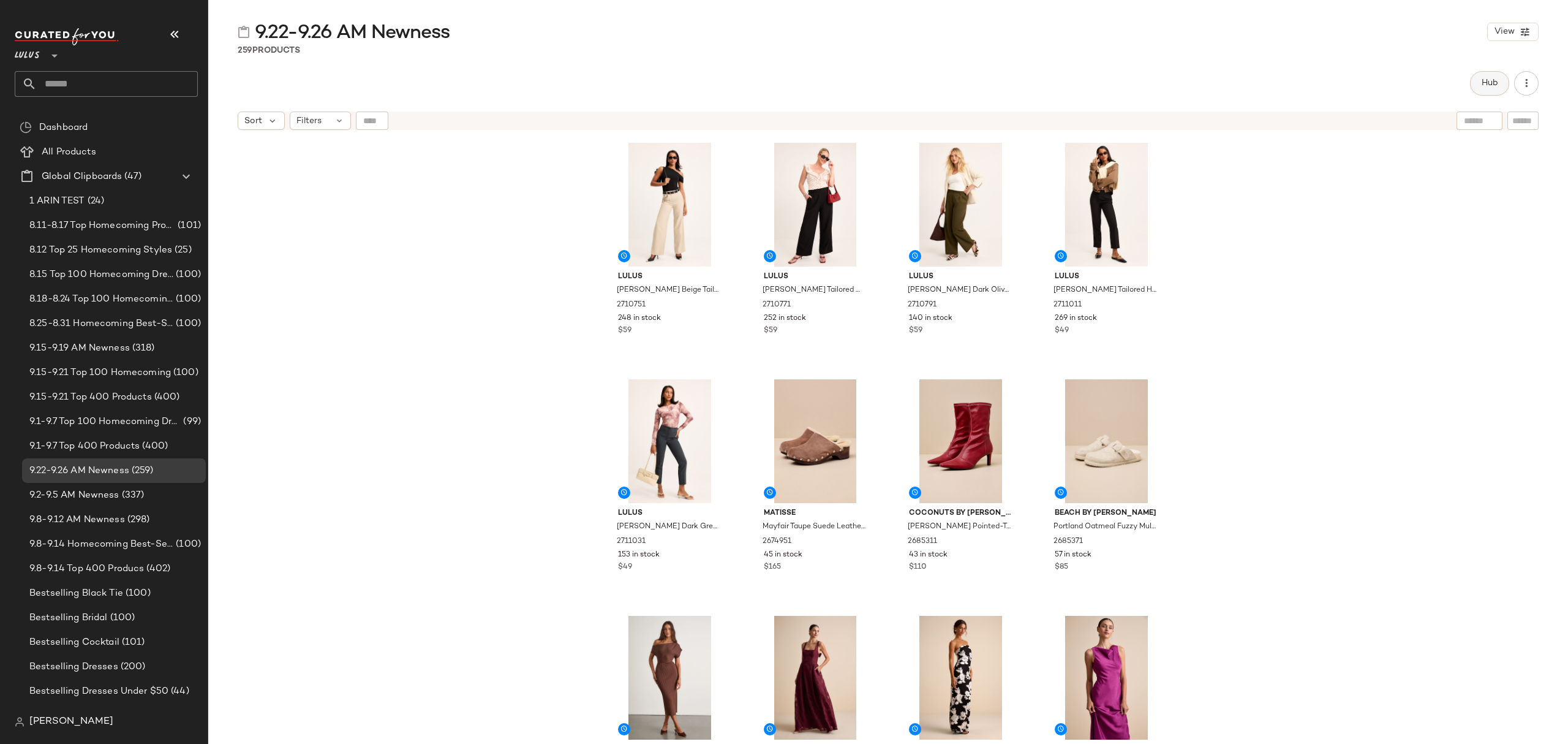
click at [1498, 84] on button "Hub" at bounding box center [1489, 83] width 39 height 24
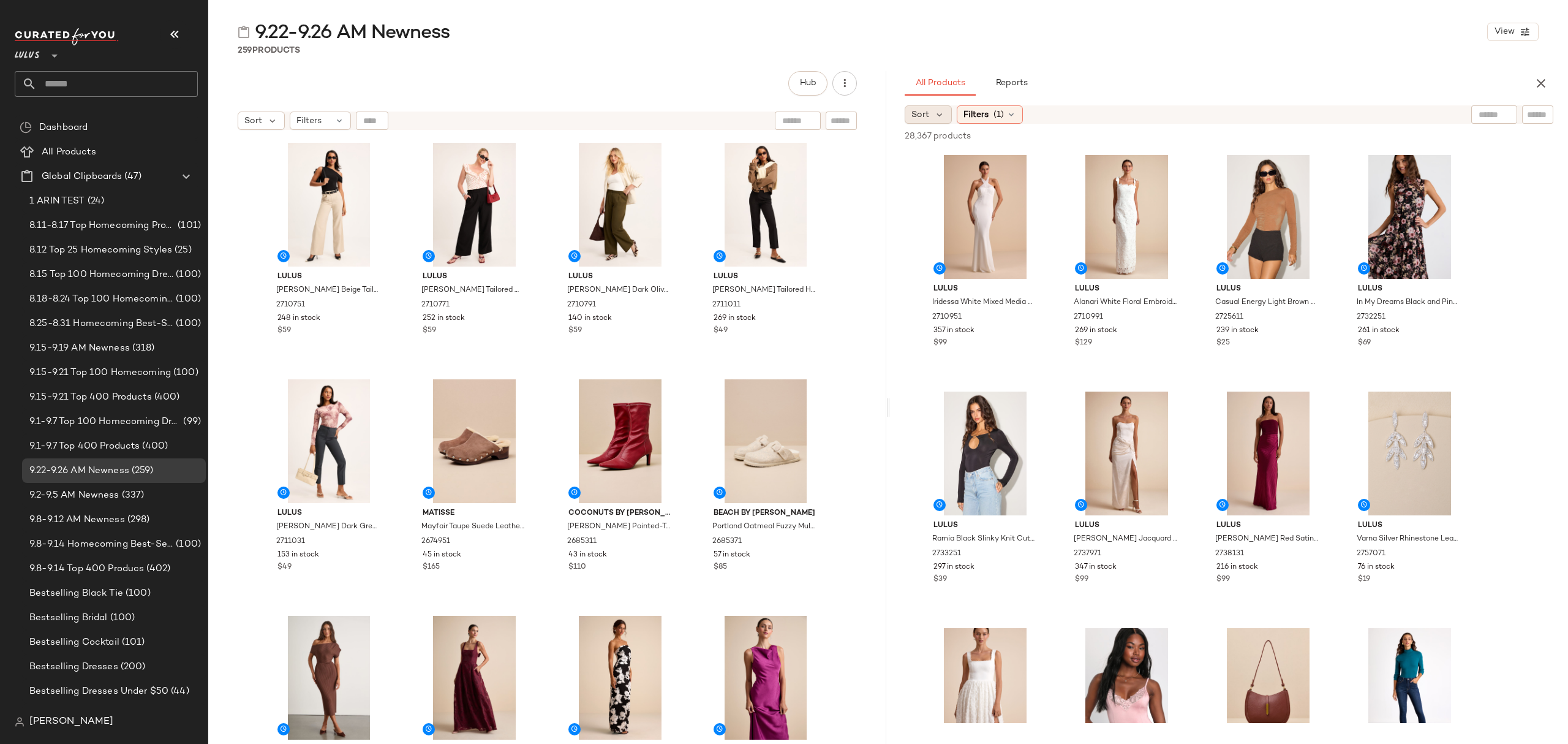
click at [924, 118] on span "Sort" at bounding box center [920, 115] width 18 height 13
click at [941, 145] on span "Newest" at bounding box center [950, 147] width 32 height 13
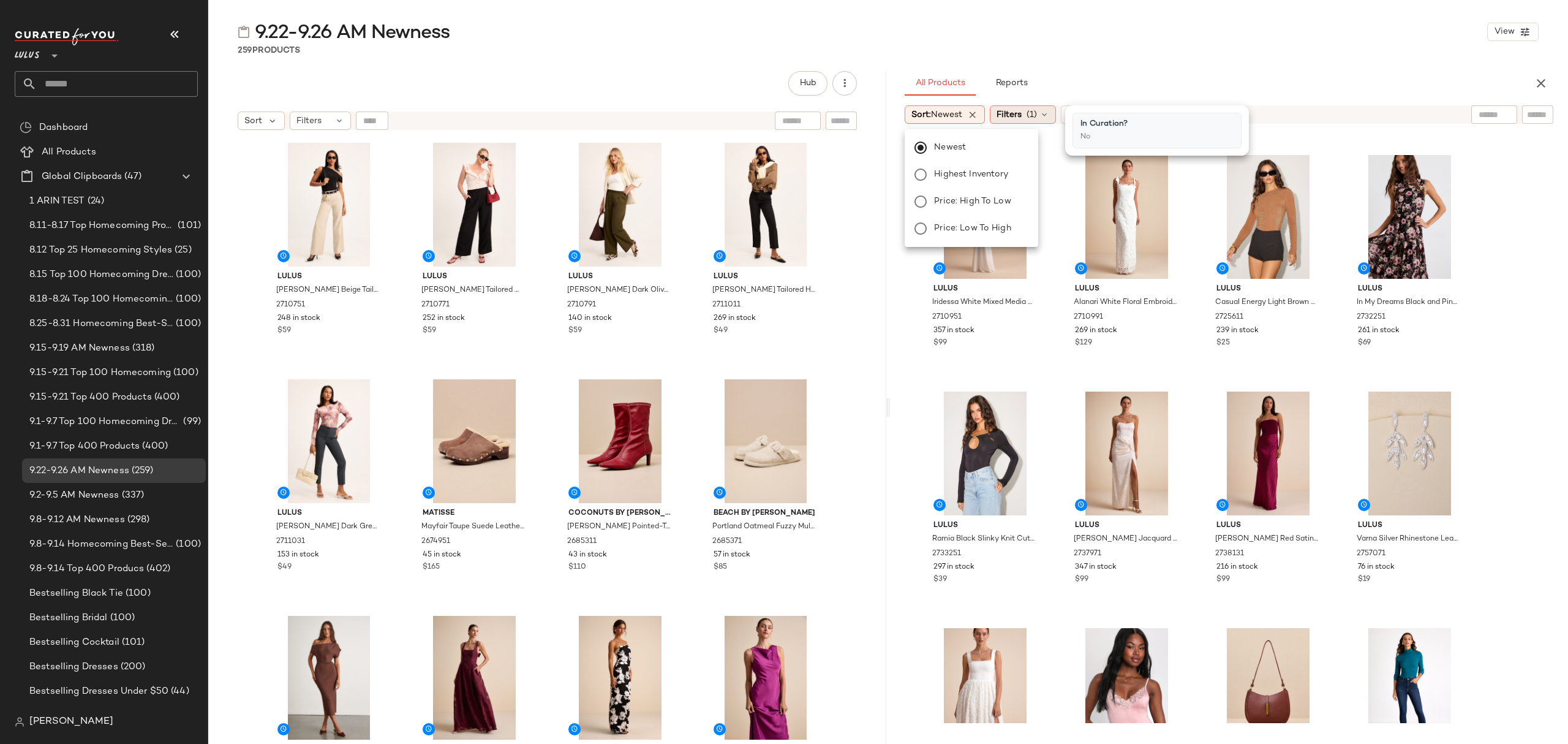
click at [1042, 115] on div "Filters (1)" at bounding box center [1022, 115] width 66 height 18
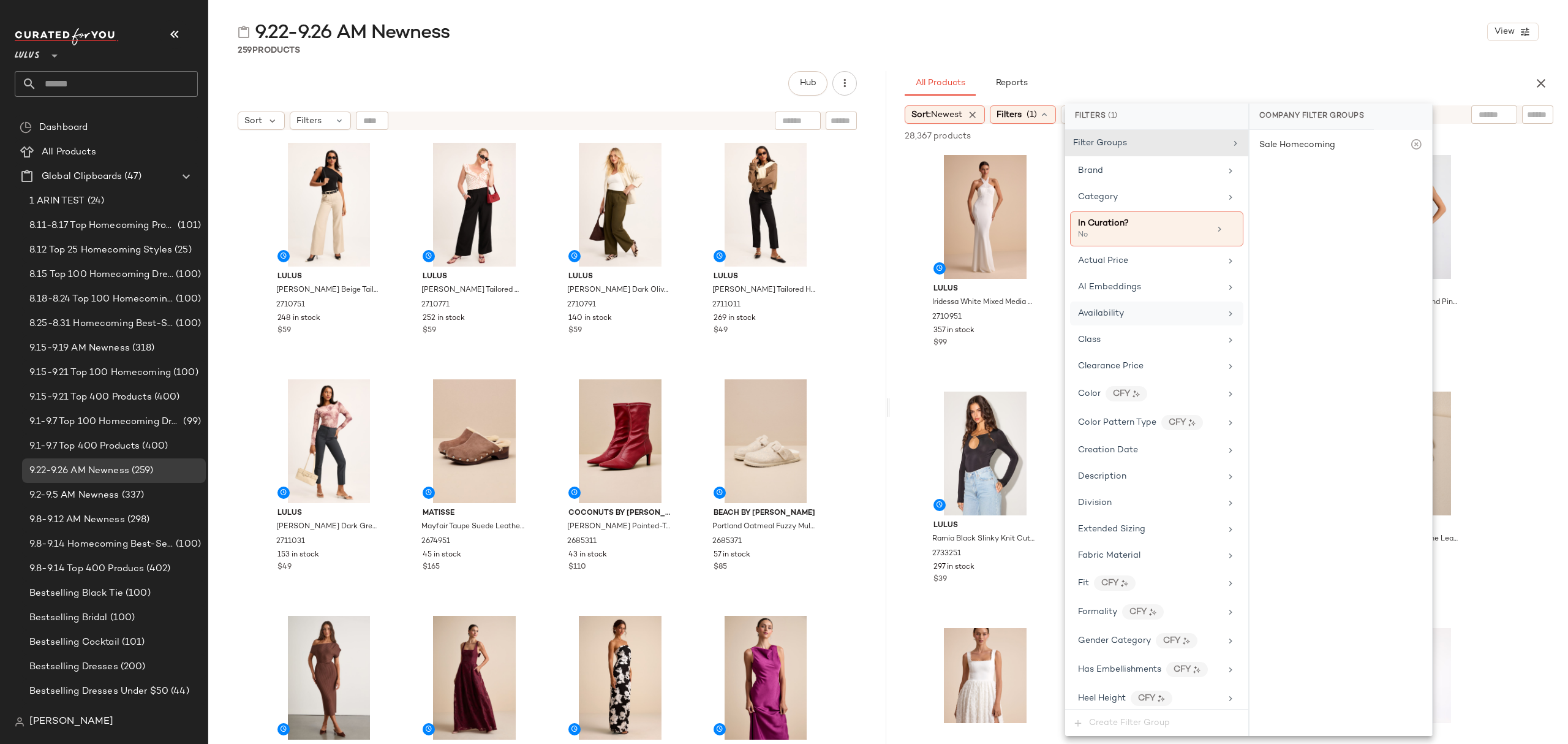
click at [1196, 307] on div "Availability" at bounding box center [1156, 313] width 173 height 24
click at [1306, 204] on div "in_stock" at bounding box center [1341, 207] width 183 height 29
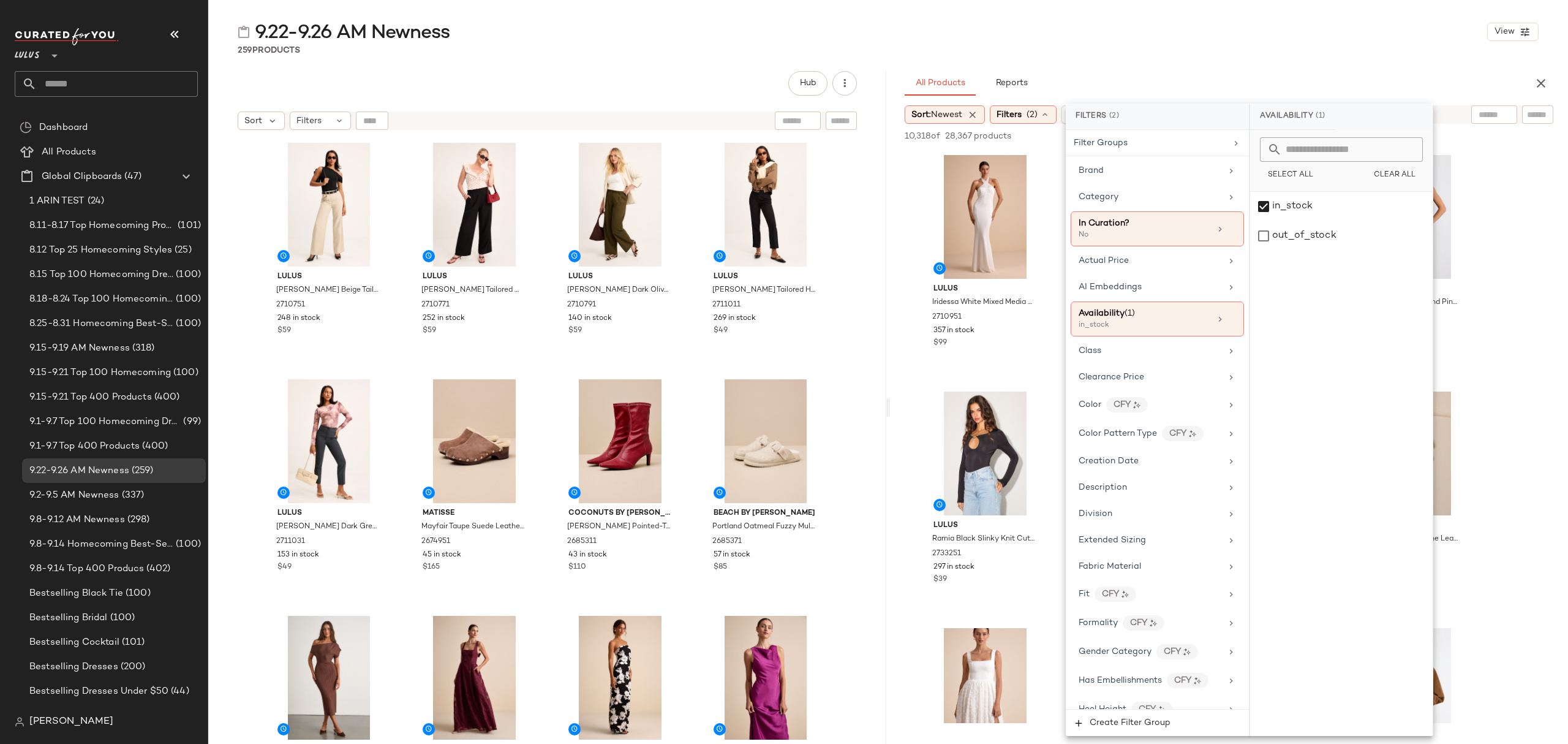
click at [1201, 60] on div "9.22-9.26 AM Newness View 259 Products Hub Sort Filters Lulus [PERSON_NAME] Bei…" at bounding box center [888, 382] width 1360 height 724
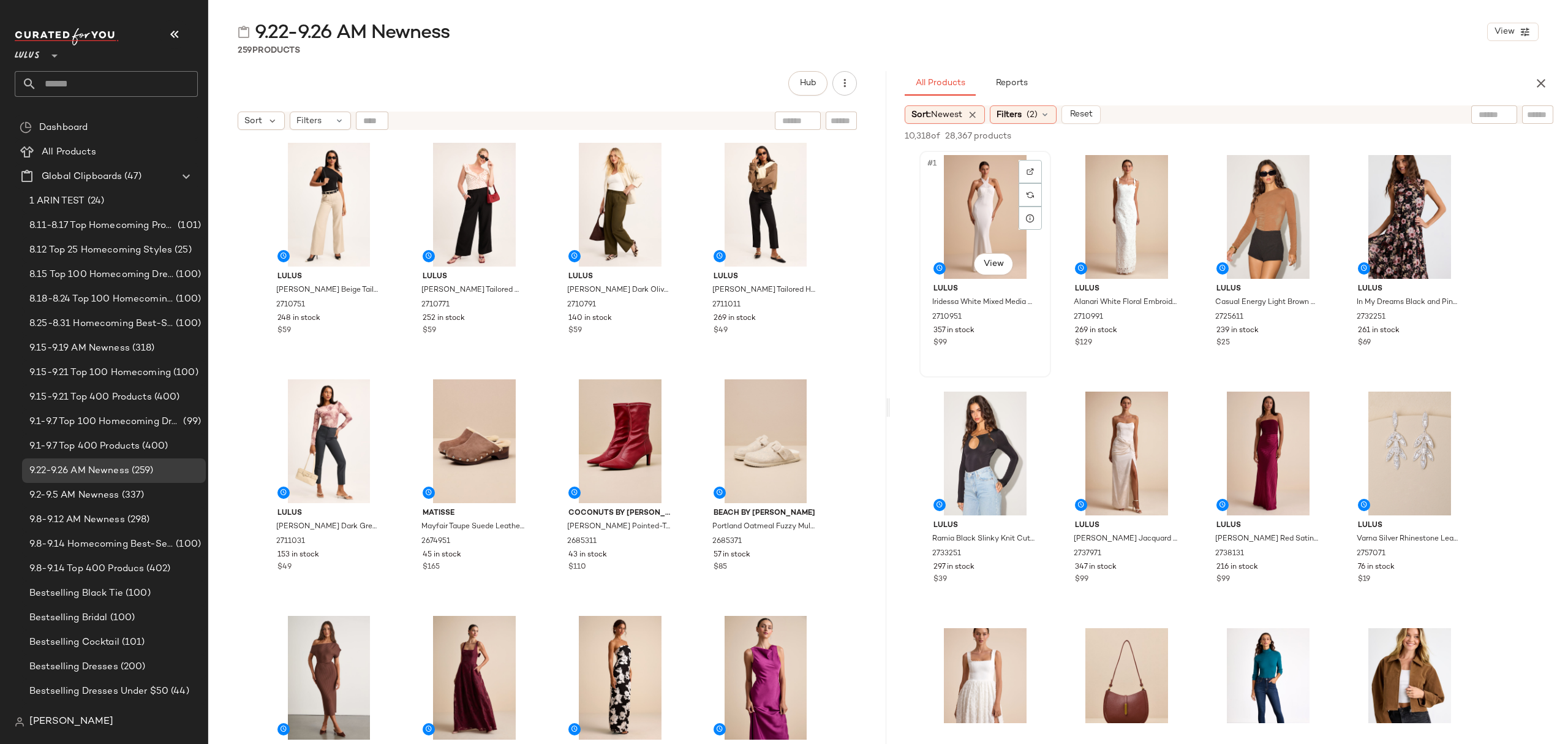
click at [971, 162] on div "#1 View" at bounding box center [985, 217] width 123 height 124
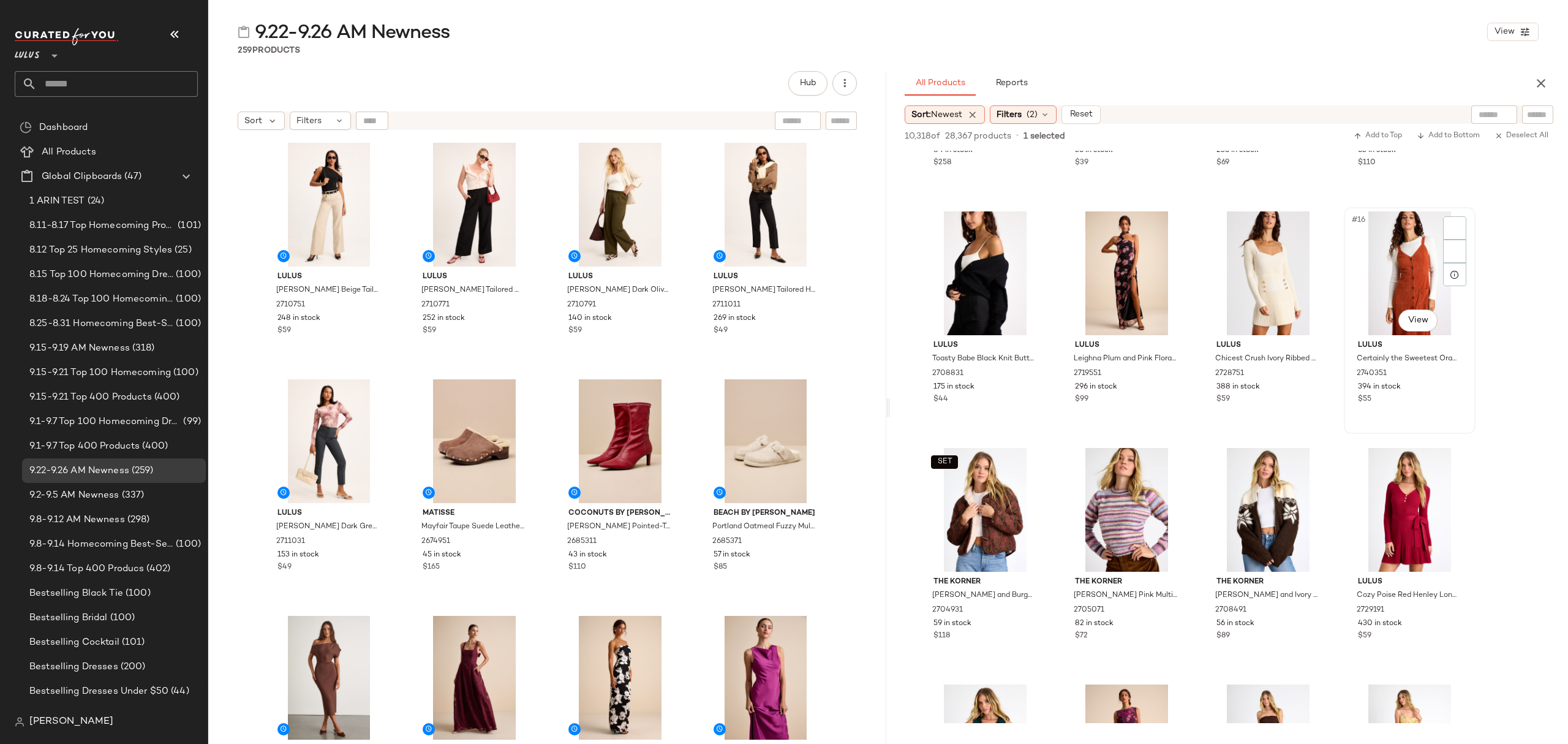
scroll to position [408, 0]
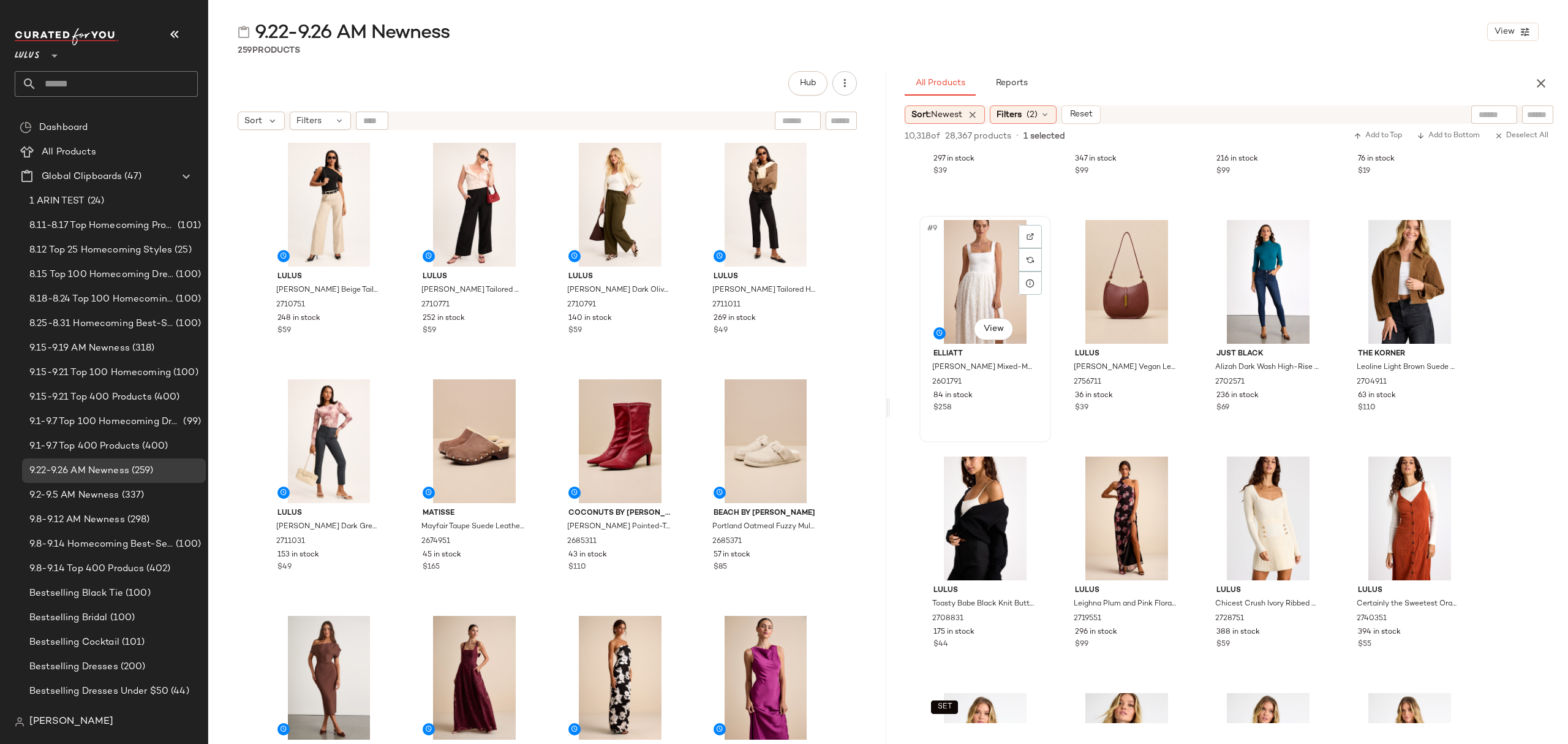
click at [1027, 400] on div "Elliatt [PERSON_NAME] Mixed-Media Pearl A-Line Maxi Dress 2601791 84 in stock $…" at bounding box center [985, 379] width 123 height 71
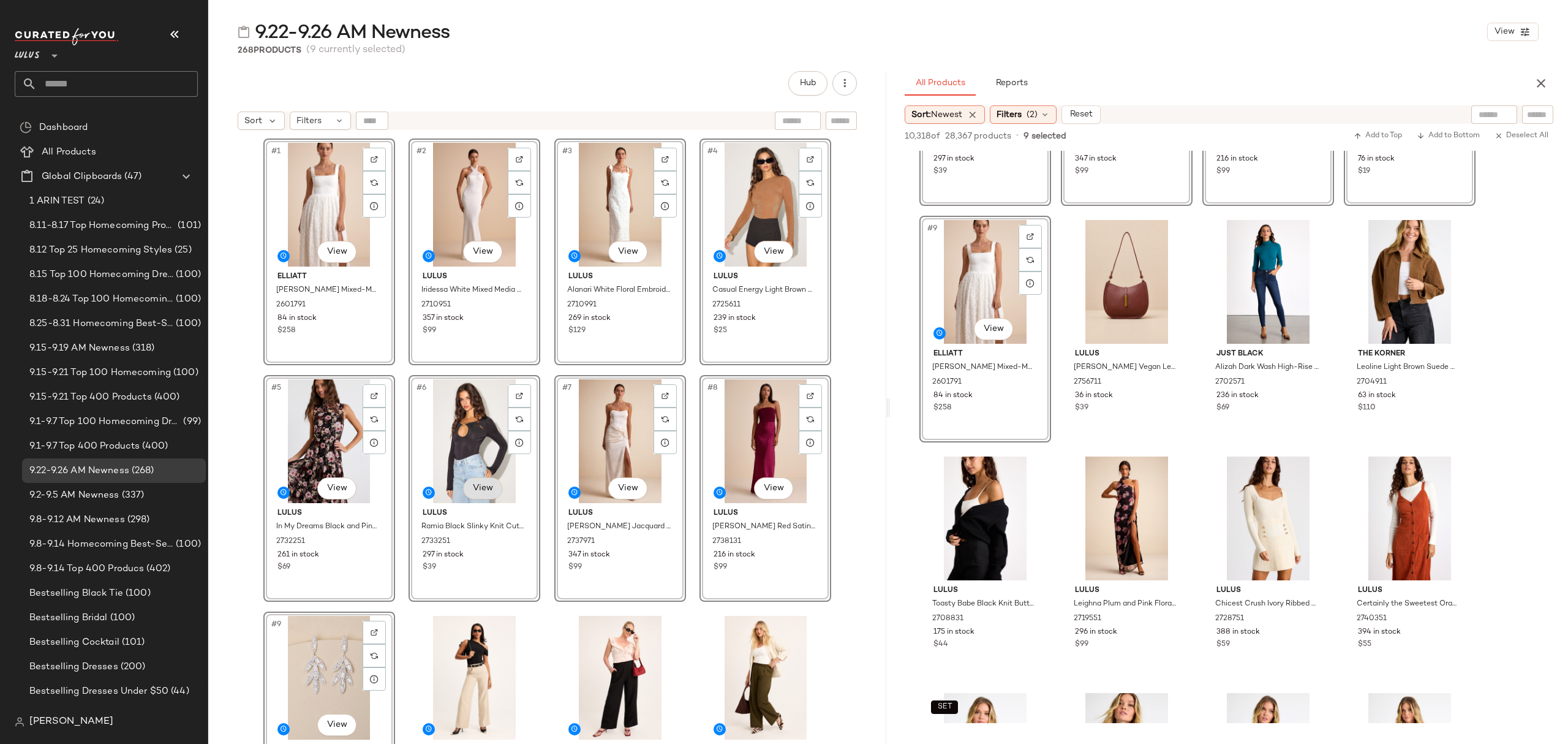
click at [464, 483] on body "Lulus ** Dashboard All Products Global Clipboards (47) 1 ARIN TEST (24) 8.11-8.…" at bounding box center [784, 372] width 1568 height 744
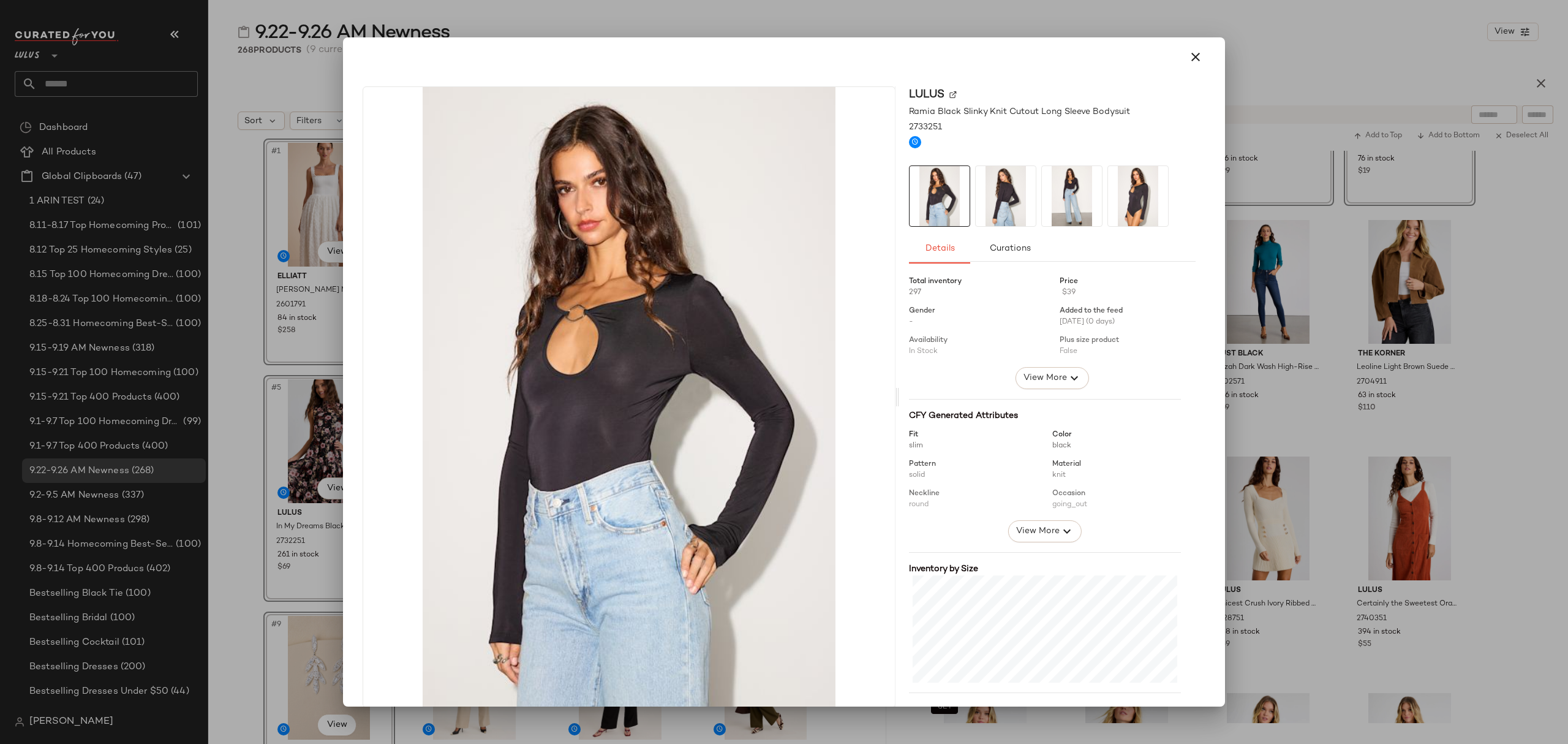
click at [1188, 55] on icon "button" at bounding box center [1195, 57] width 15 height 15
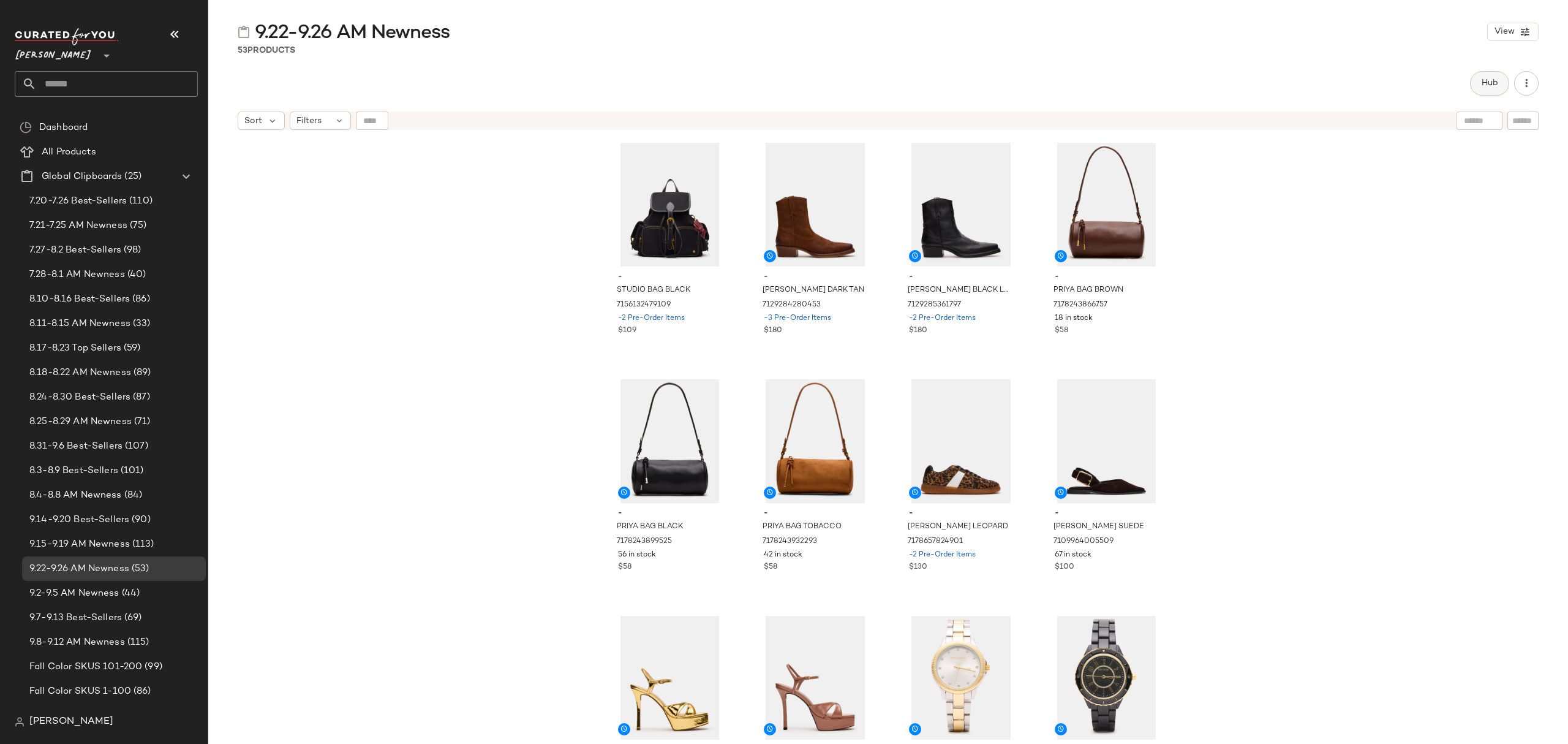
click at [1492, 90] on button "Hub" at bounding box center [1489, 83] width 39 height 24
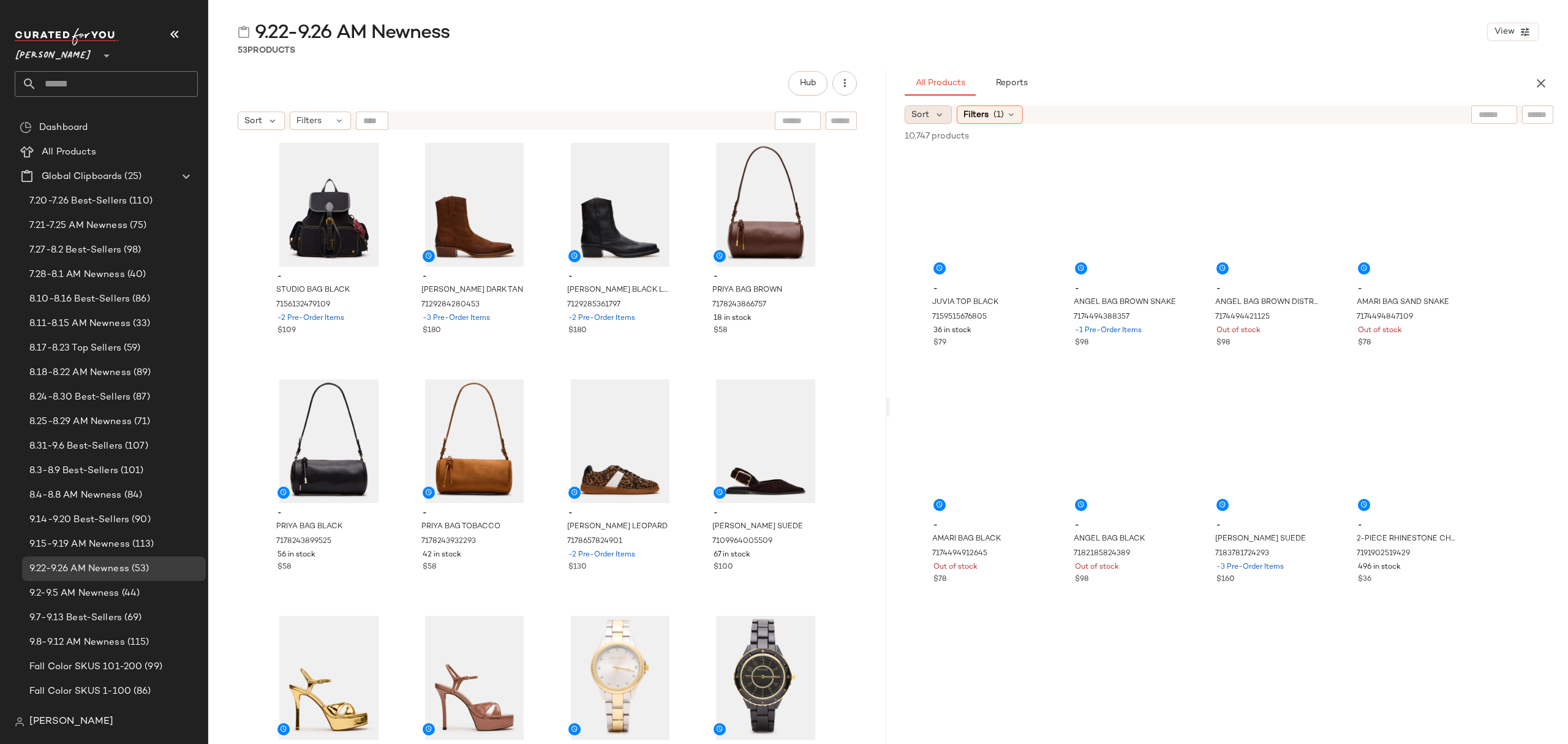
click at [932, 116] on div "Sort" at bounding box center [928, 115] width 47 height 18
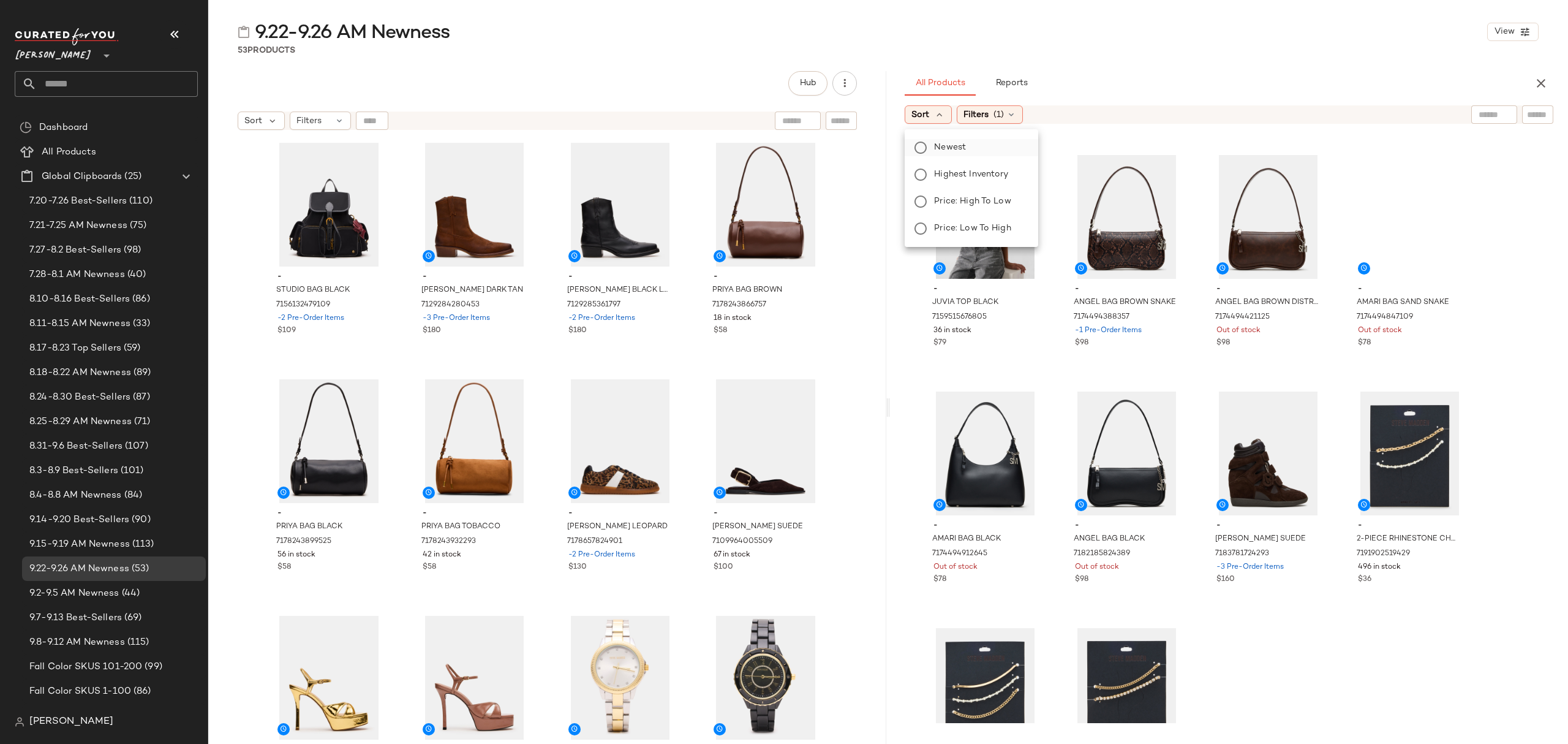
drag, startPoint x: 942, startPoint y: 149, endPoint x: 999, endPoint y: 142, distance: 57.4
click at [944, 149] on span "Newest" at bounding box center [950, 147] width 32 height 13
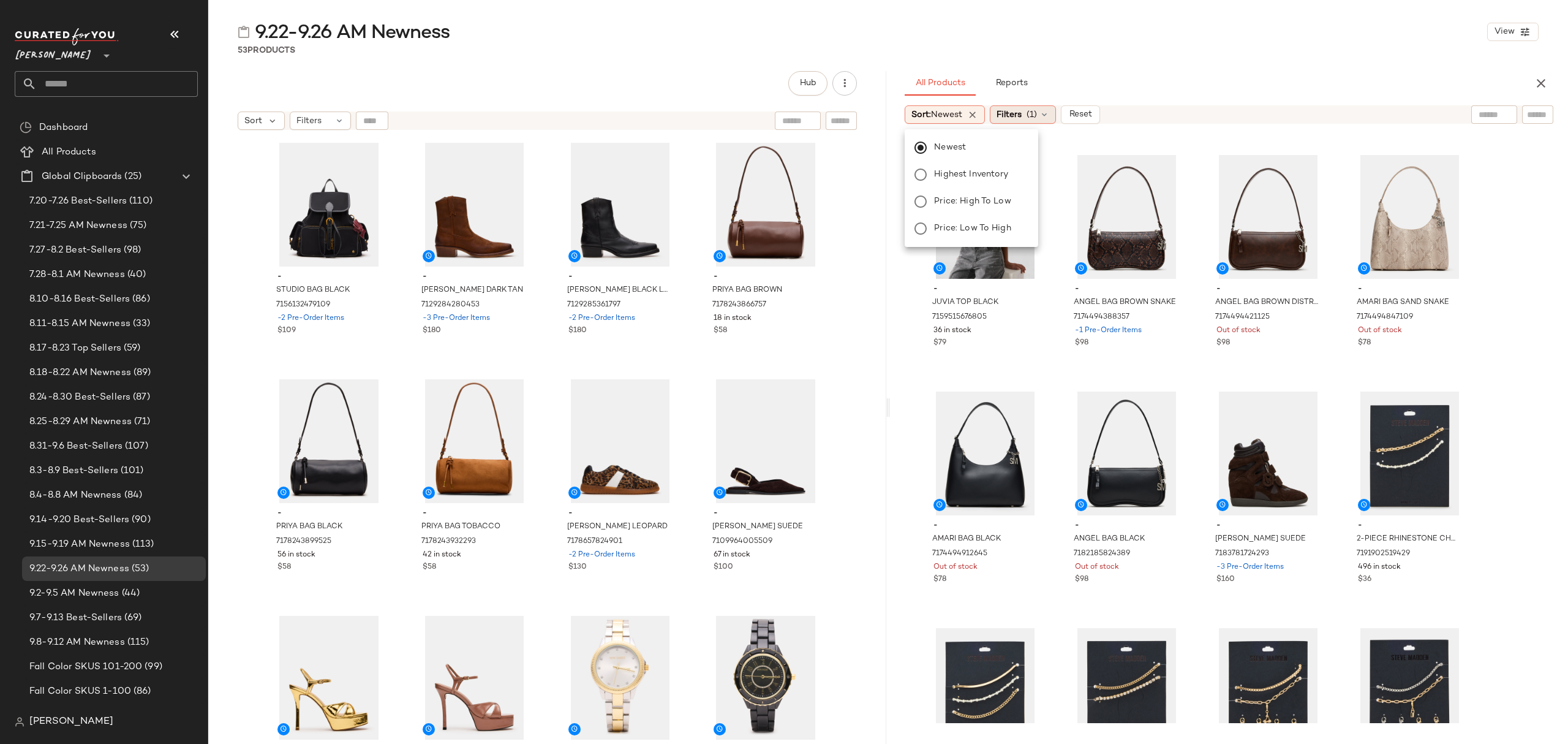
click at [1045, 115] on icon at bounding box center [1044, 114] width 10 height 10
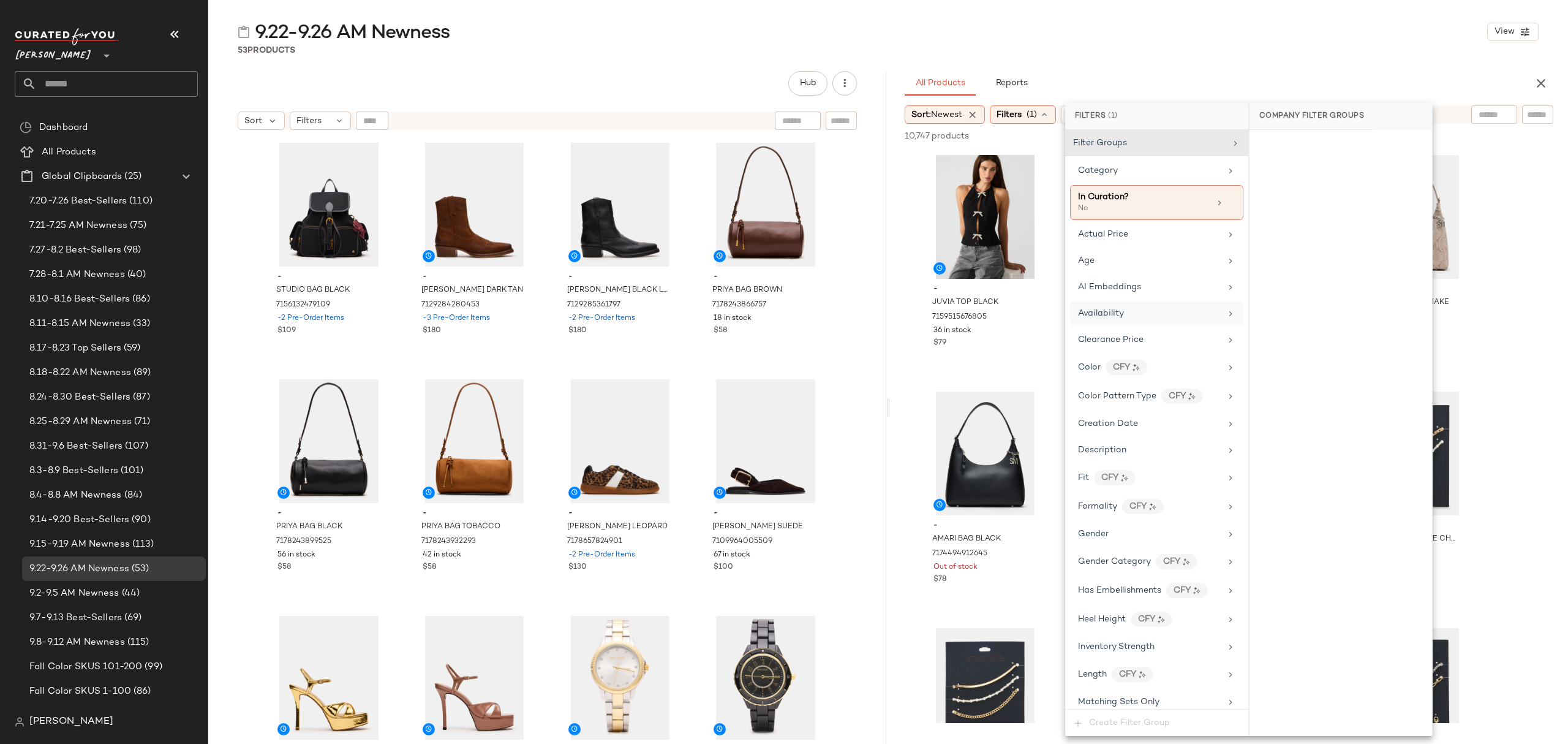
click at [1130, 308] on div "Availability" at bounding box center [1156, 313] width 173 height 24
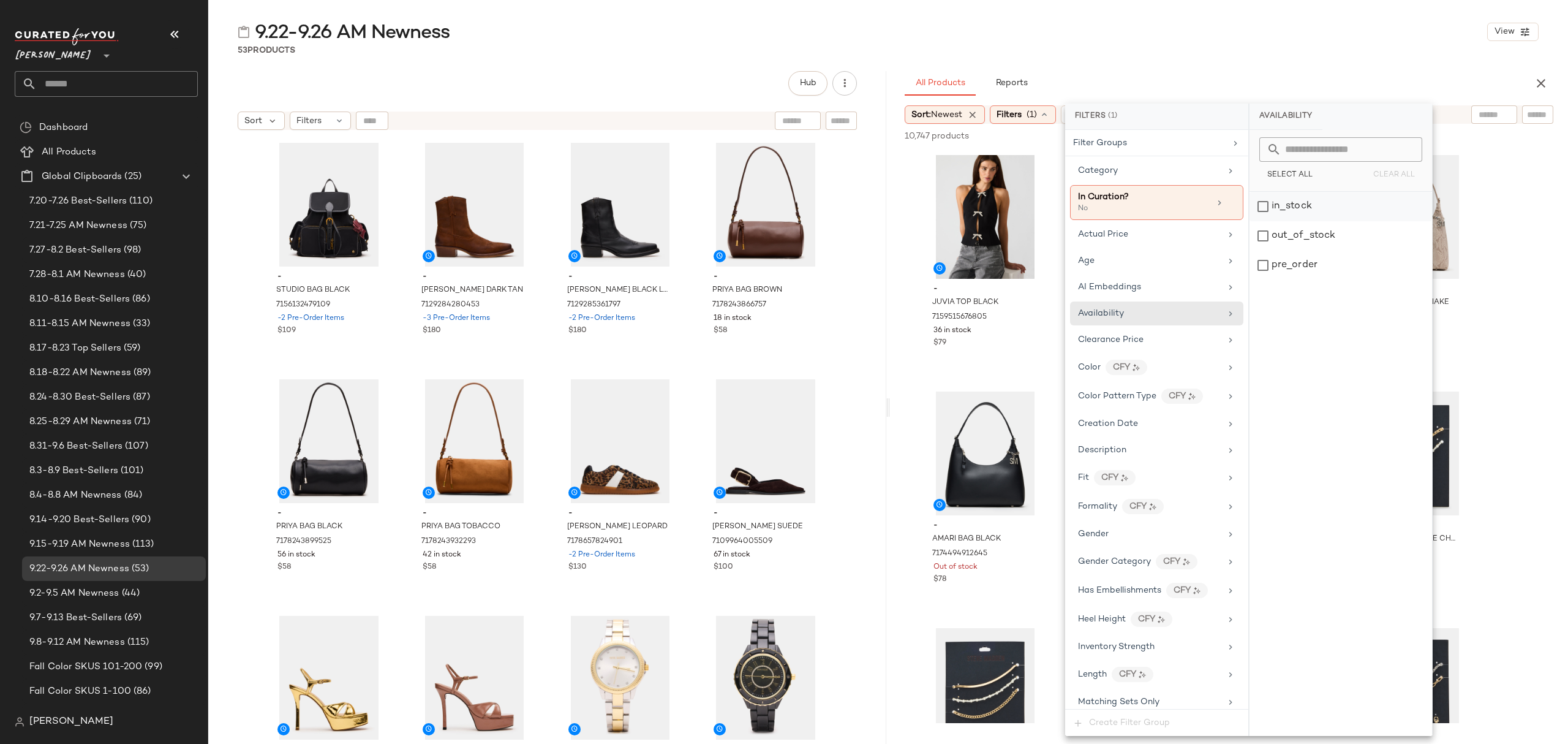
click at [1328, 210] on div "in_stock" at bounding box center [1341, 207] width 183 height 29
click at [1322, 273] on div "pre_order" at bounding box center [1341, 265] width 183 height 29
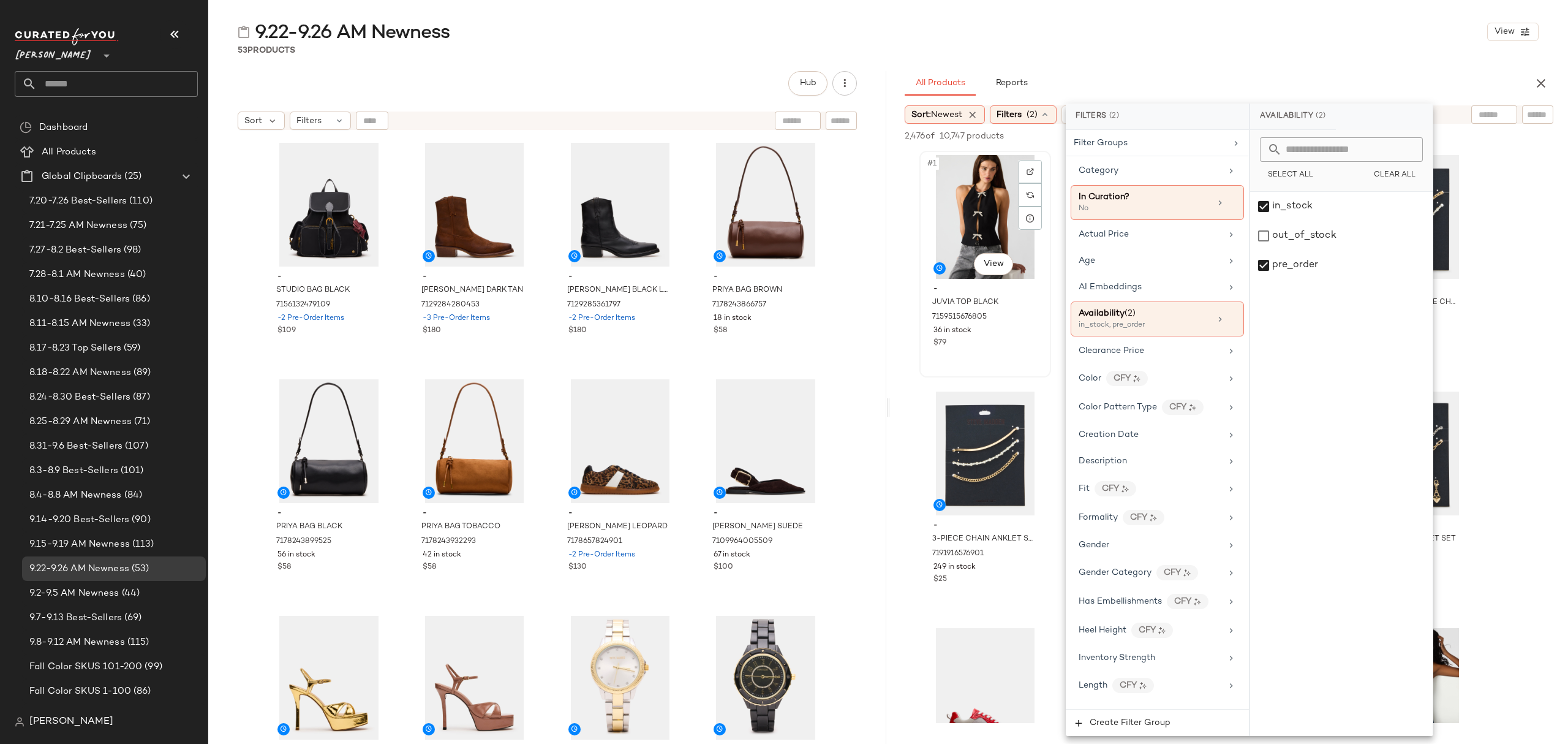
click at [942, 214] on div "#1 View" at bounding box center [985, 217] width 123 height 124
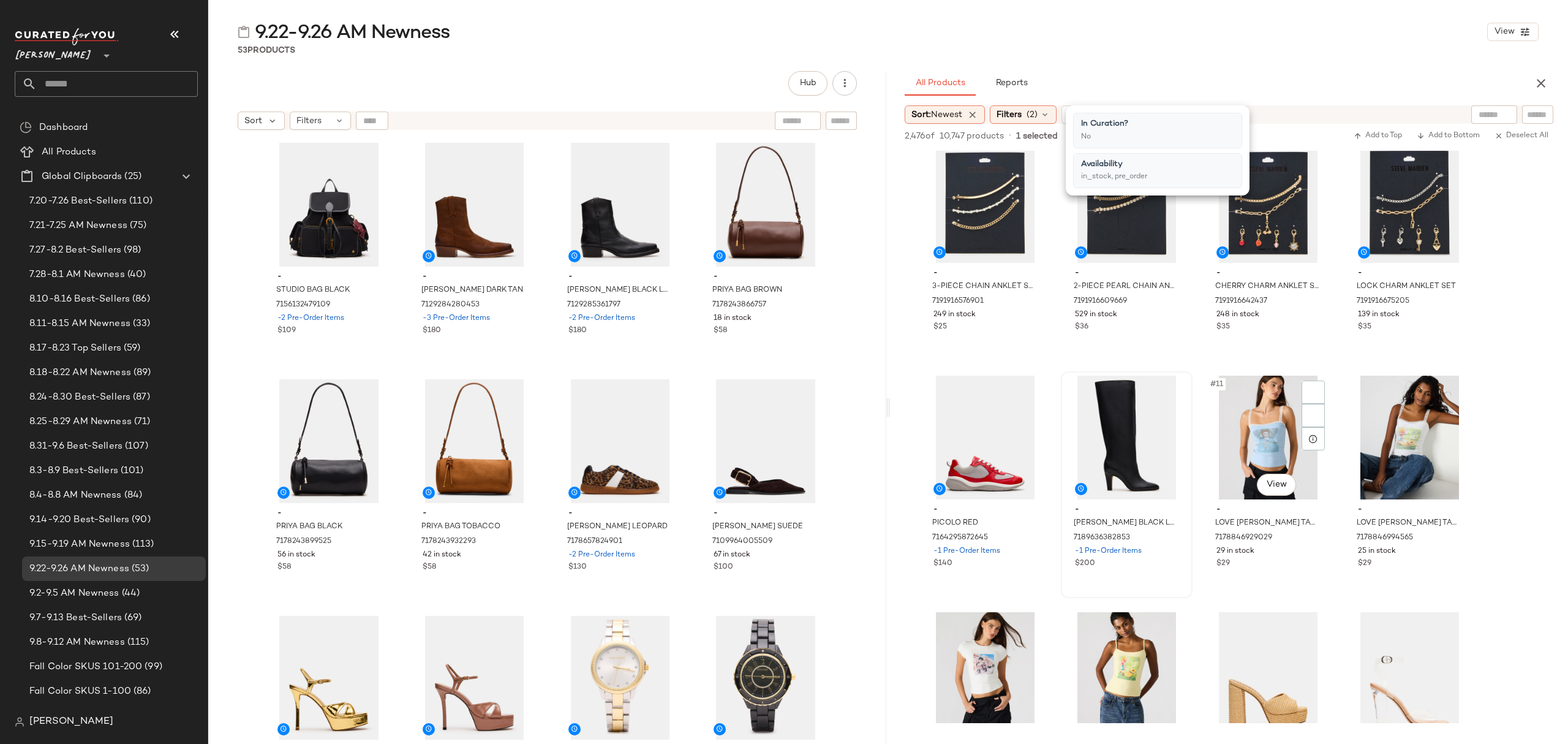
scroll to position [245, 0]
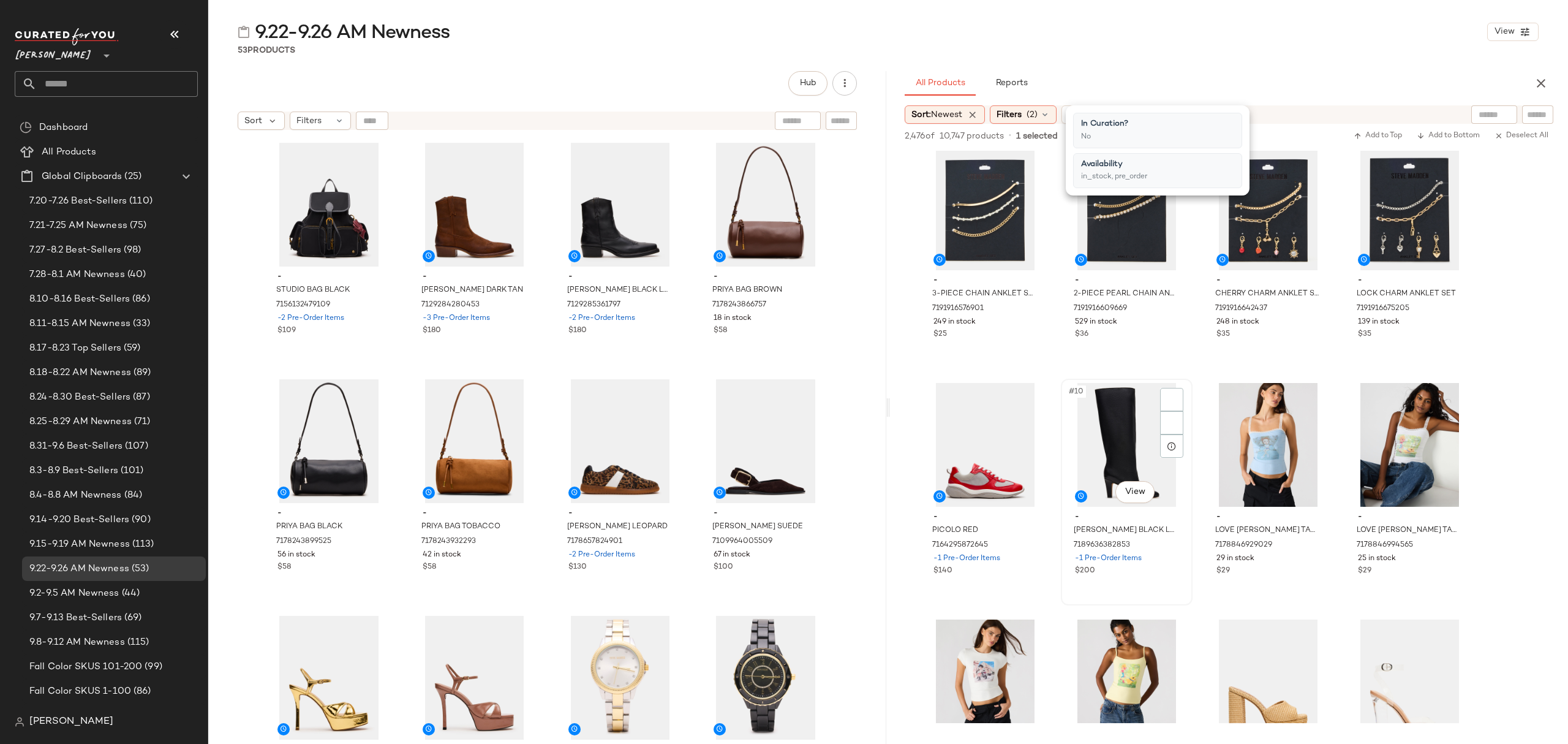
click at [1152, 576] on div "- [PERSON_NAME] BLACK LEATHER 7189636382853 -1 Pre-Order Items $200" at bounding box center [1126, 542] width 123 height 71
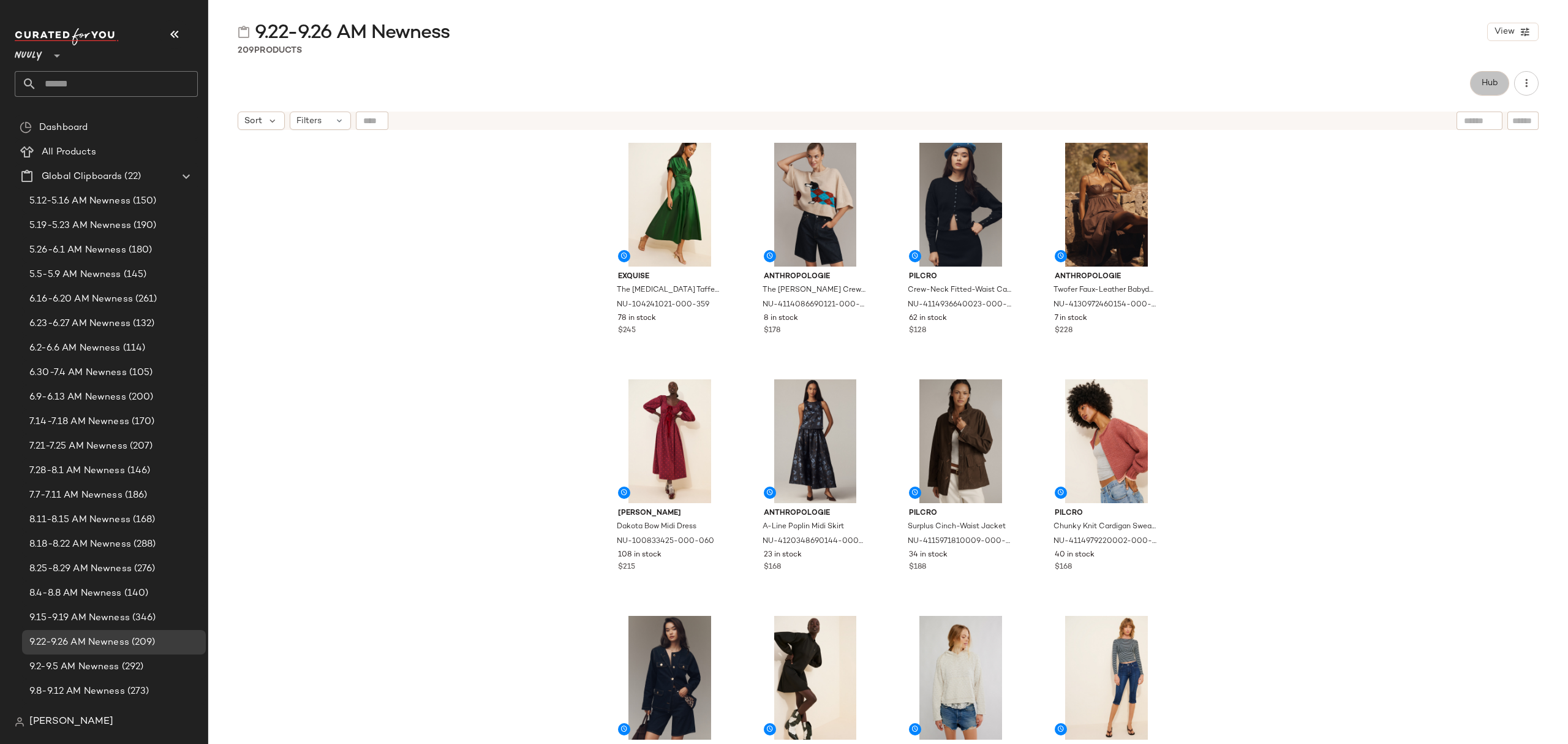
click at [1485, 78] on span "Hub" at bounding box center [1489, 83] width 17 height 10
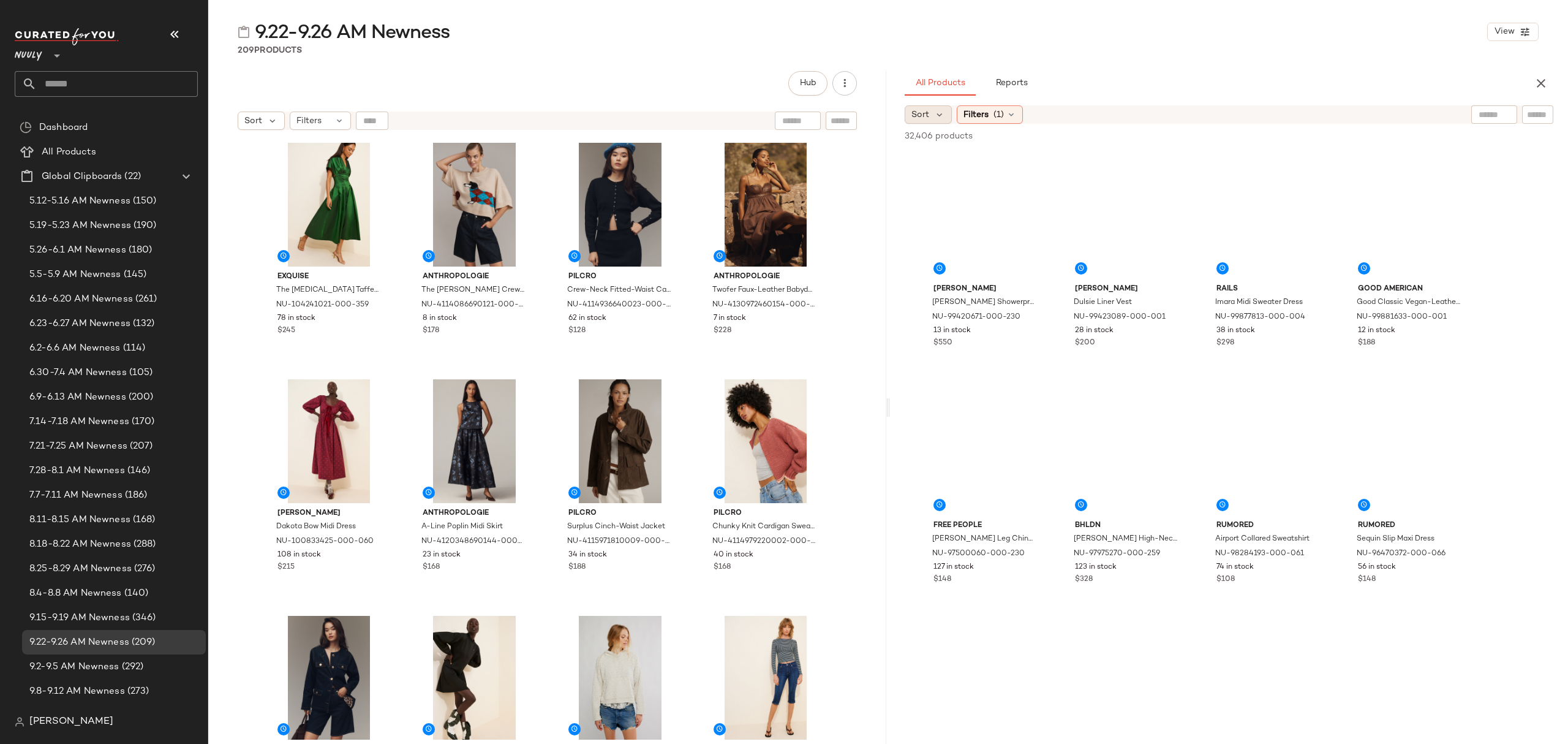
click at [919, 119] on span "Sort" at bounding box center [920, 115] width 18 height 13
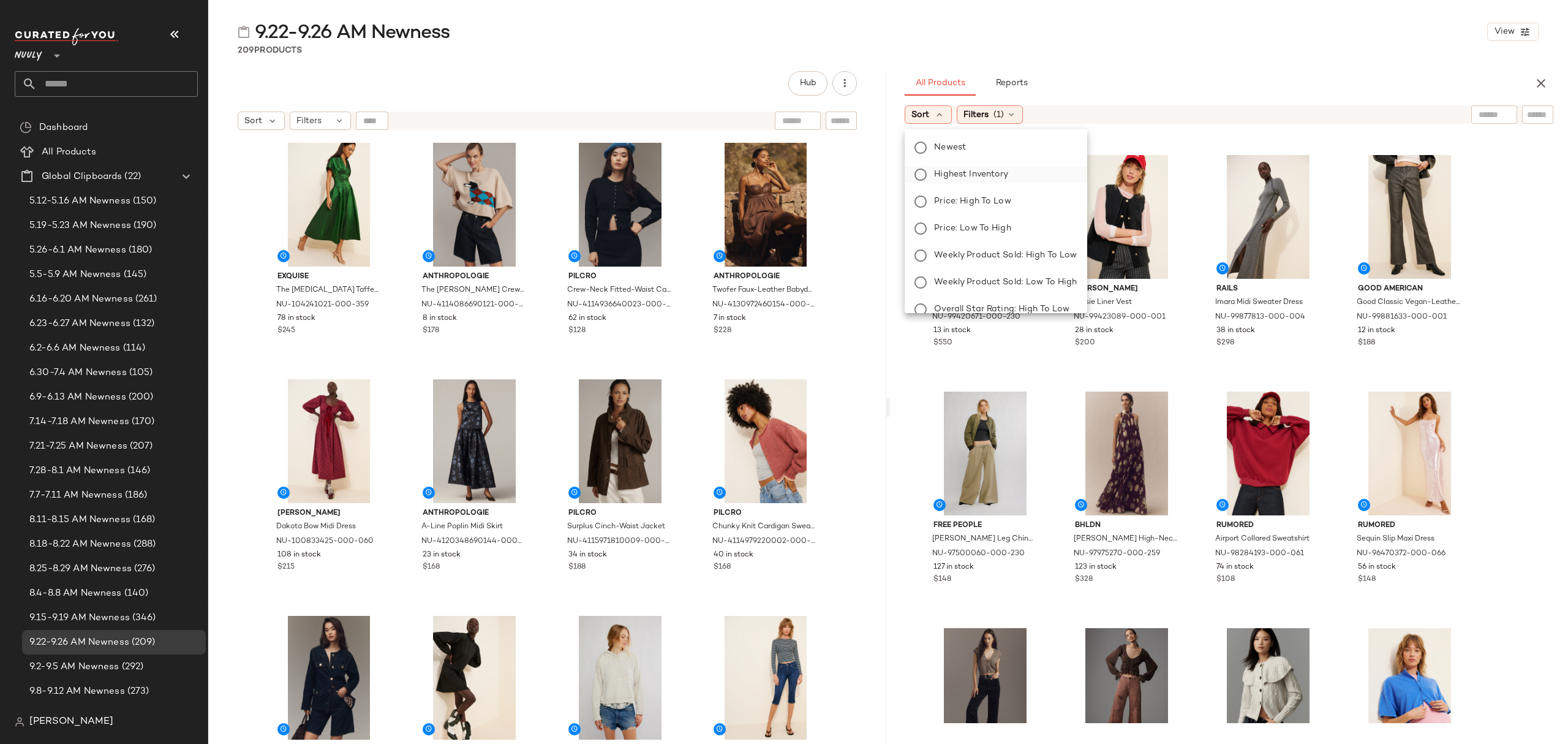
drag, startPoint x: 938, startPoint y: 145, endPoint x: 1063, endPoint y: 170, distance: 127.5
click at [938, 145] on span "Newest" at bounding box center [950, 147] width 32 height 13
click at [1206, 79] on div "All Products Reports" at bounding box center [1209, 83] width 609 height 24
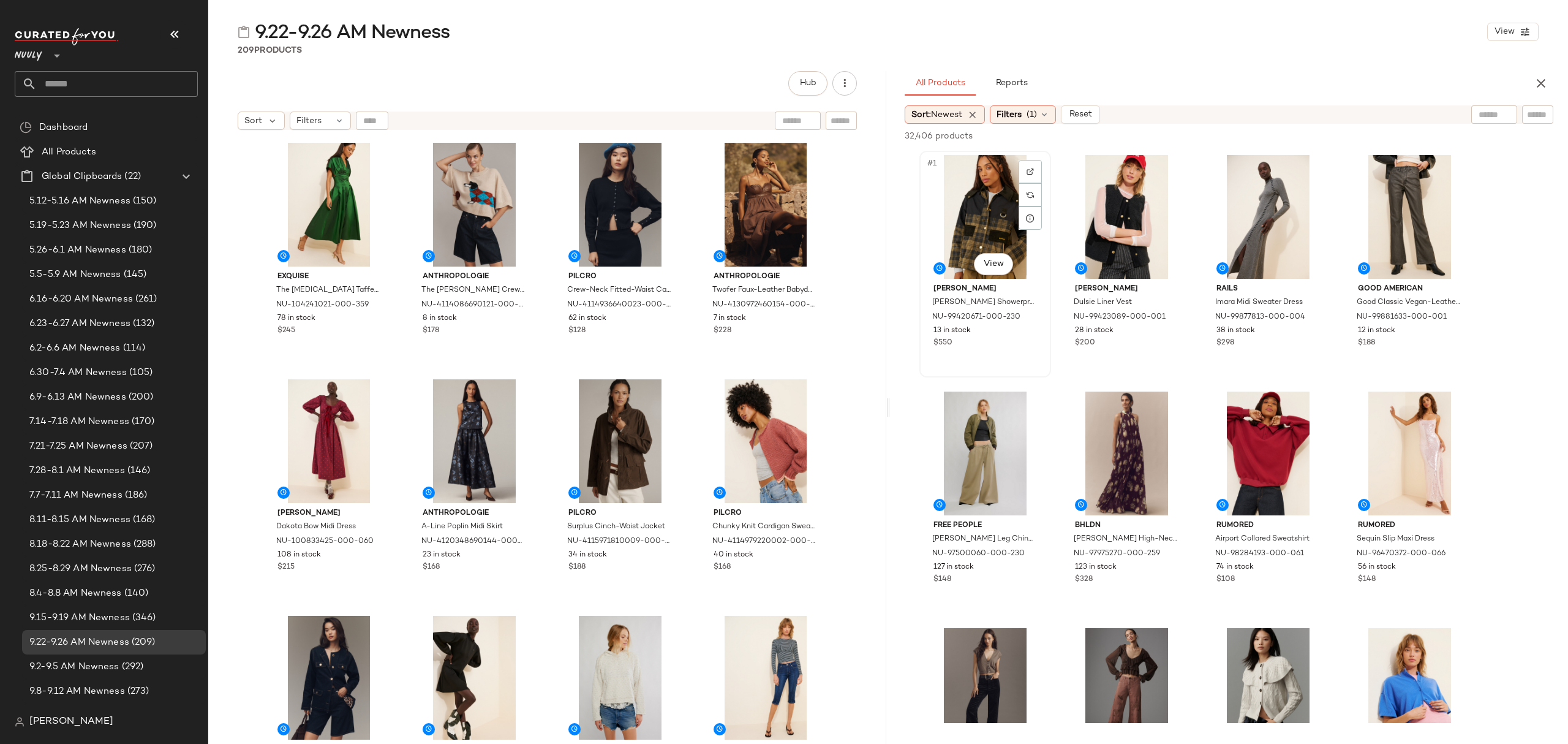
click at [991, 191] on div "#1 View" at bounding box center [985, 217] width 123 height 124
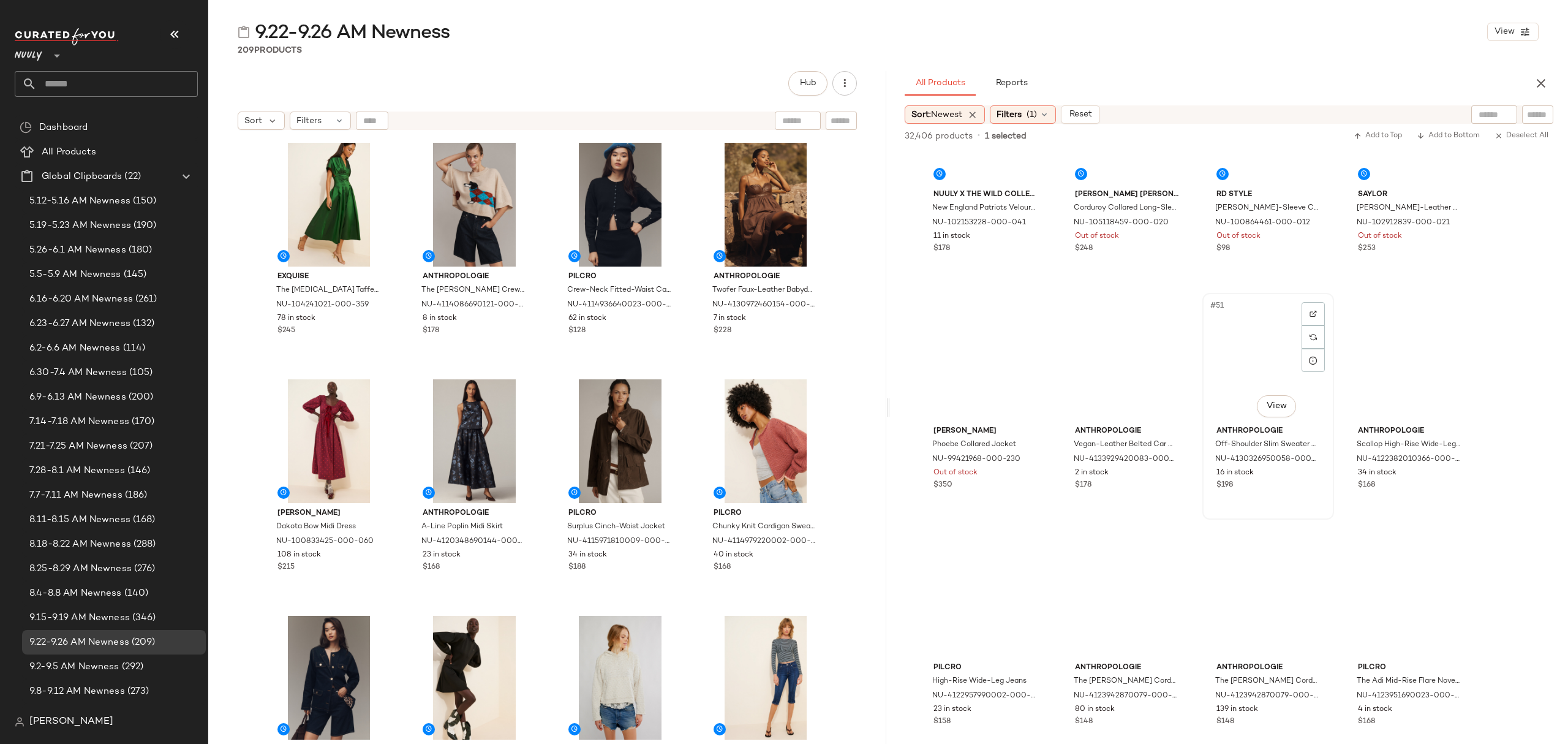
scroll to position [2532, 0]
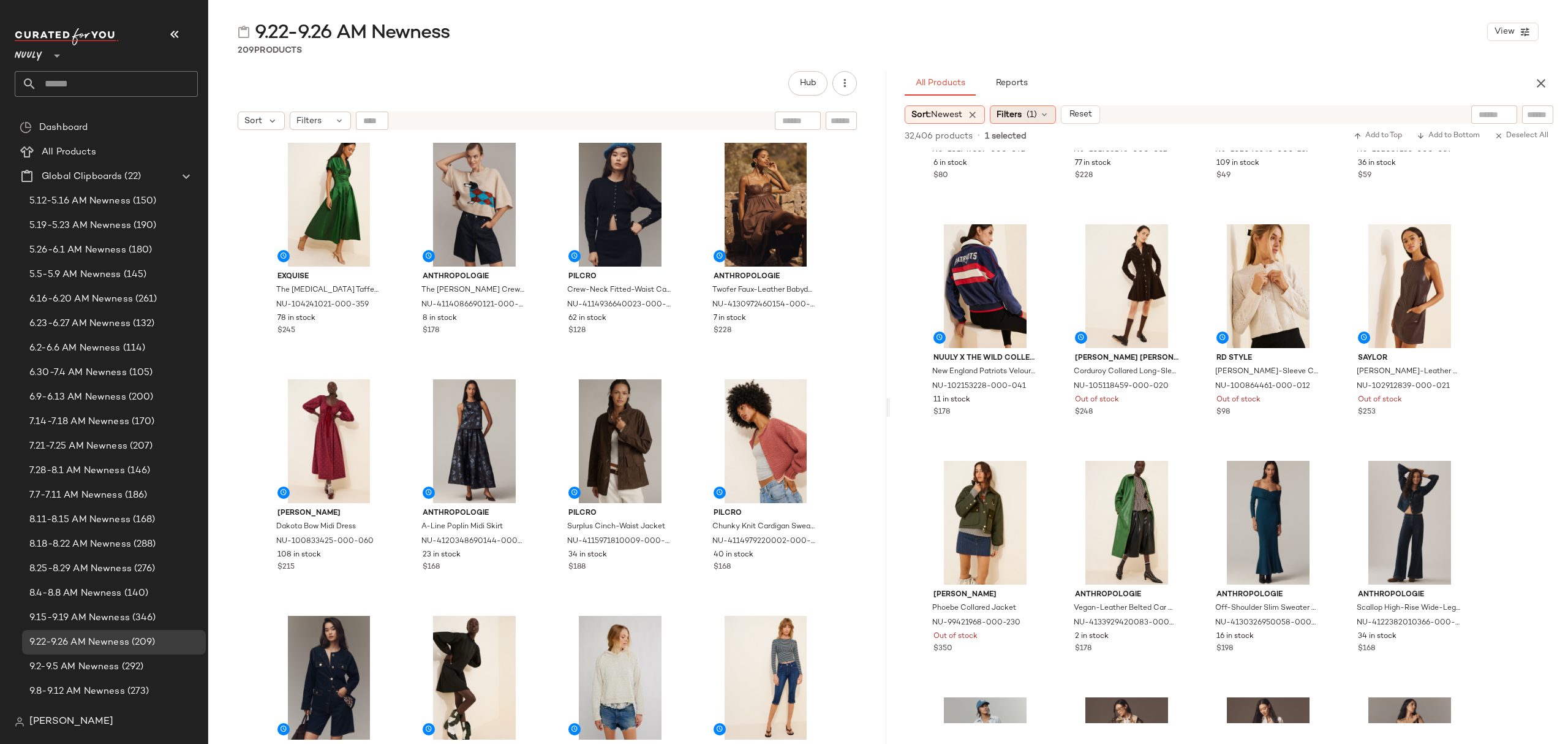
click at [1029, 120] on div "Filters (1)" at bounding box center [1022, 115] width 66 height 18
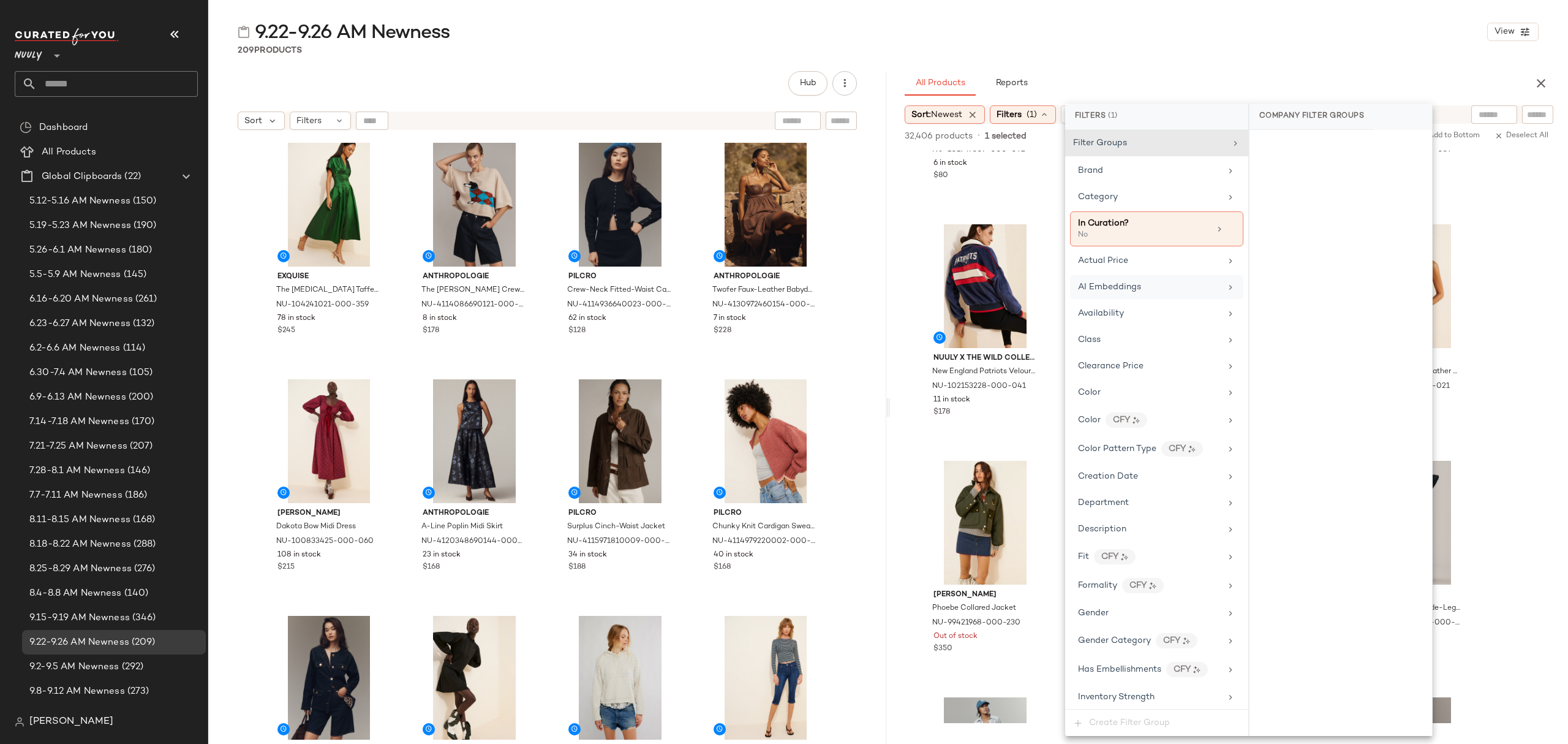
click at [1130, 316] on div "Availability" at bounding box center [1149, 313] width 142 height 13
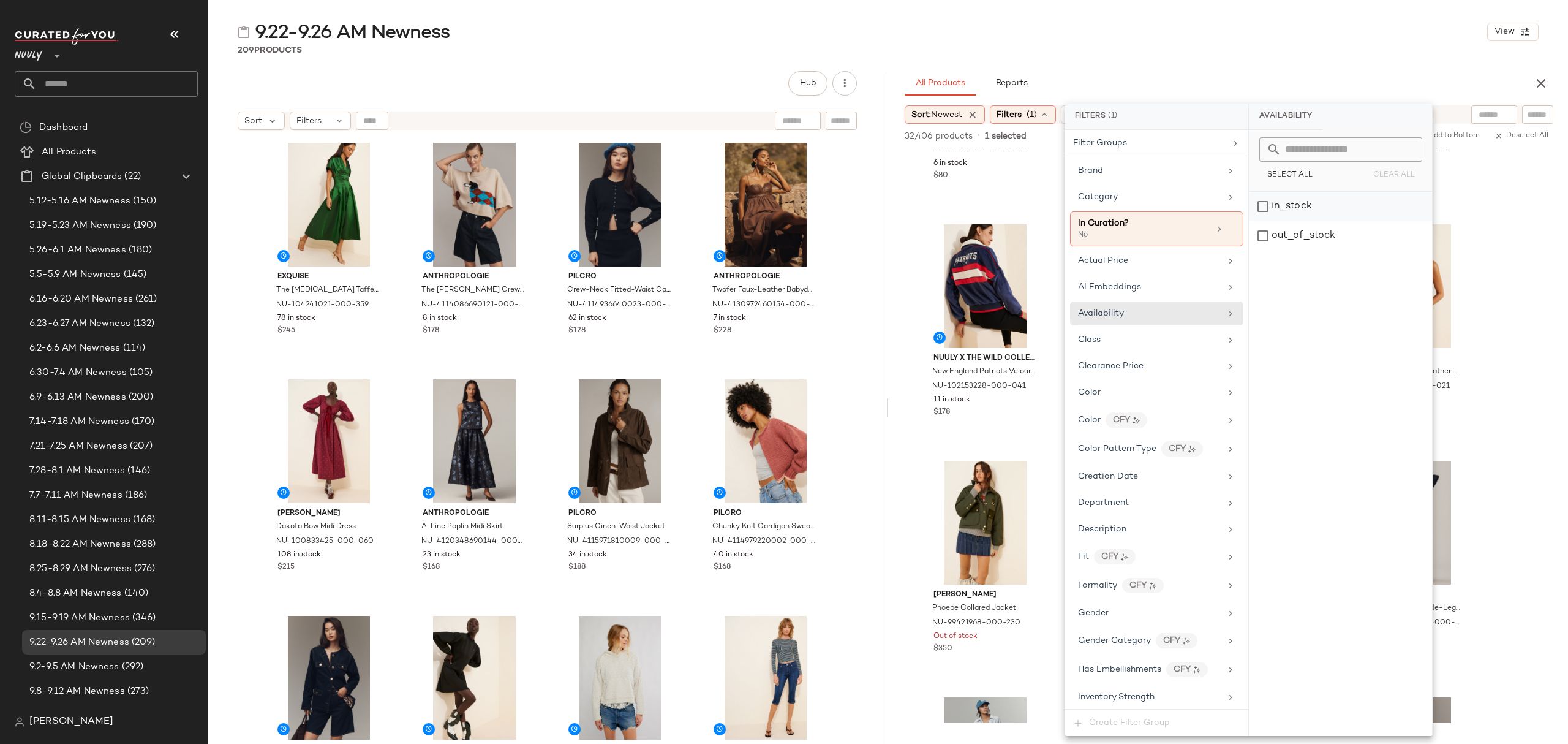
drag, startPoint x: 1321, startPoint y: 211, endPoint x: 1336, endPoint y: 204, distance: 16.6
click at [1321, 212] on div "in_stock" at bounding box center [1341, 207] width 183 height 29
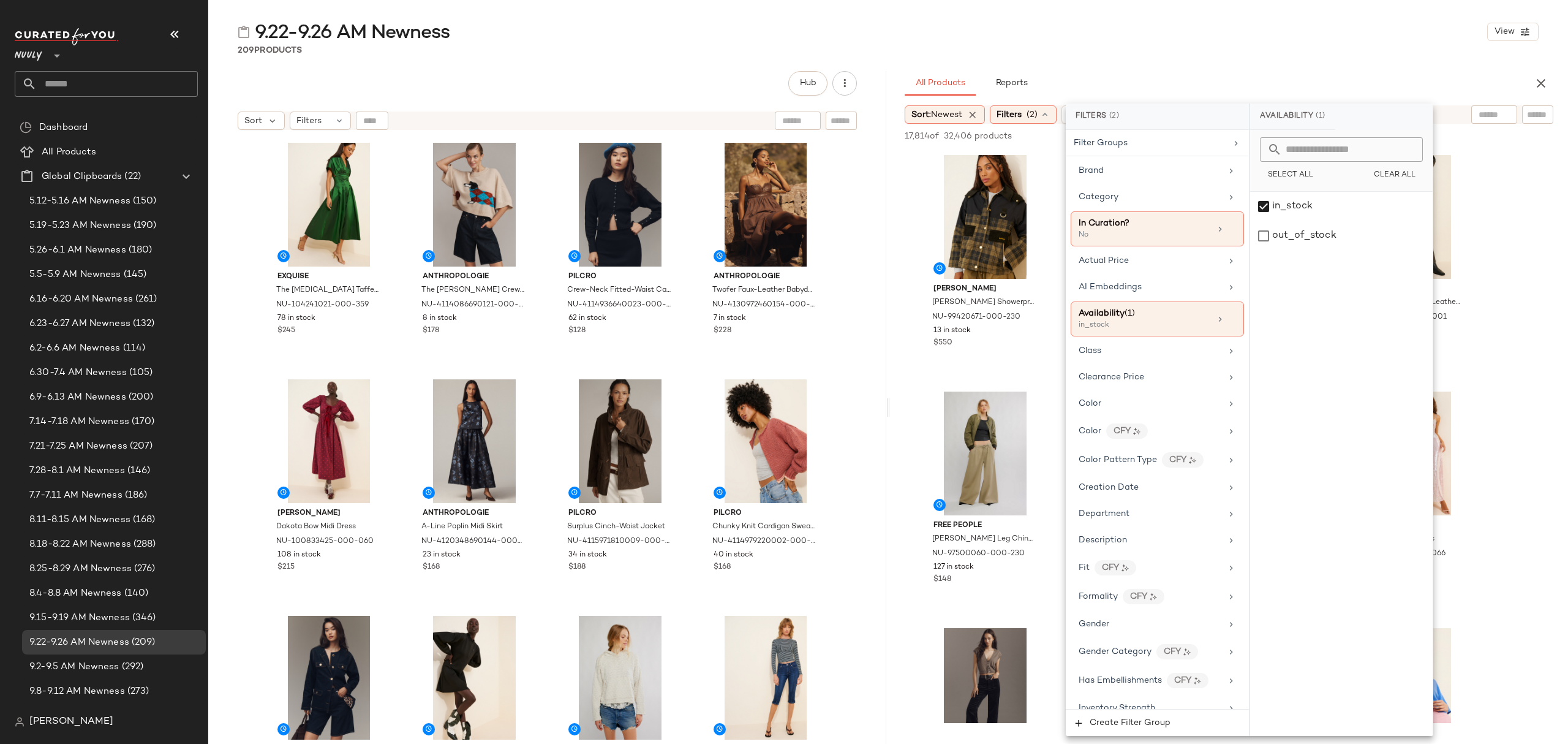
click at [1339, 67] on div "9.22-9.26 AM Newness View 209 Products Hub Sort Filters Exquise The Tobi Taffet…" at bounding box center [888, 382] width 1360 height 724
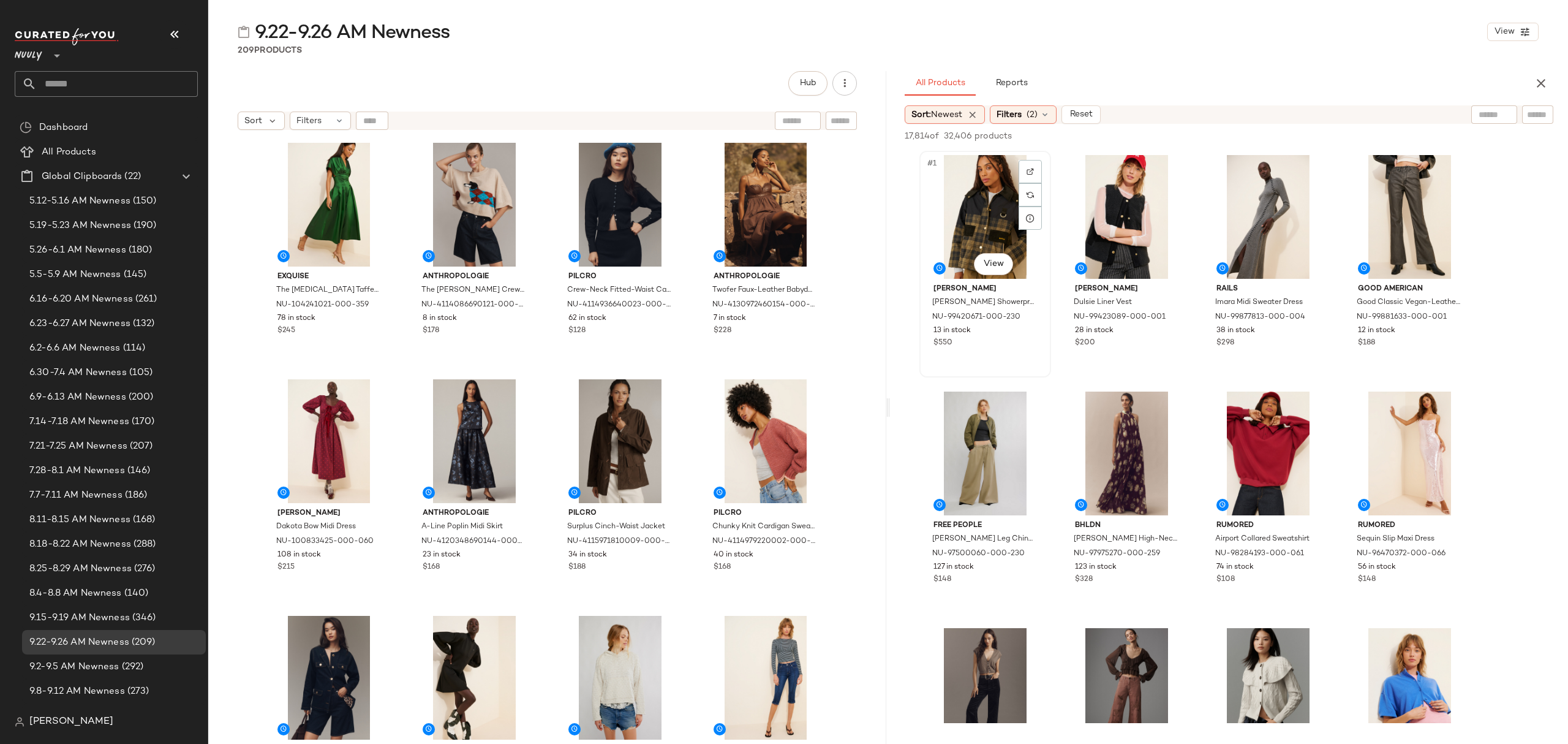
click at [981, 214] on div "#1 View" at bounding box center [985, 217] width 123 height 124
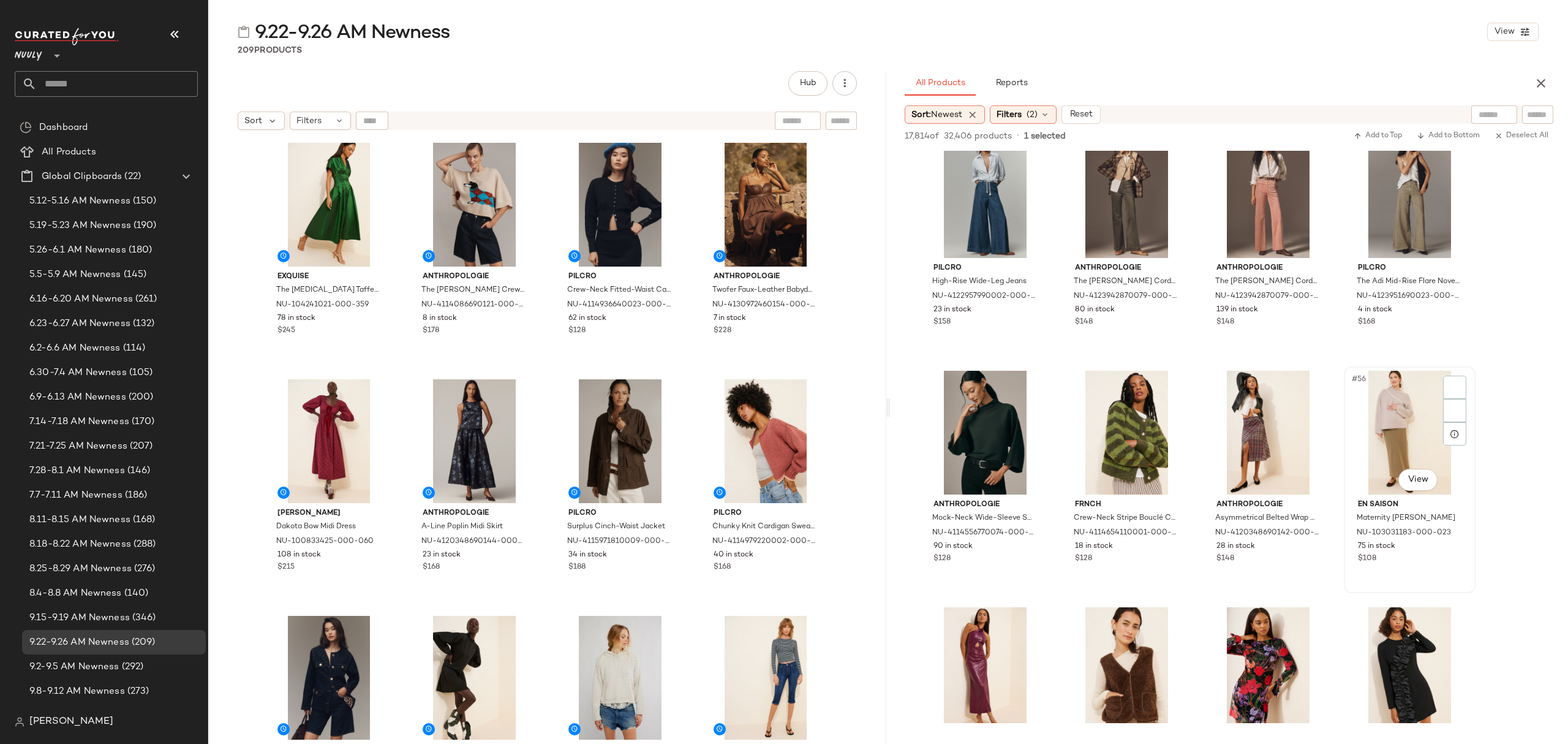
scroll to position [2613, 0]
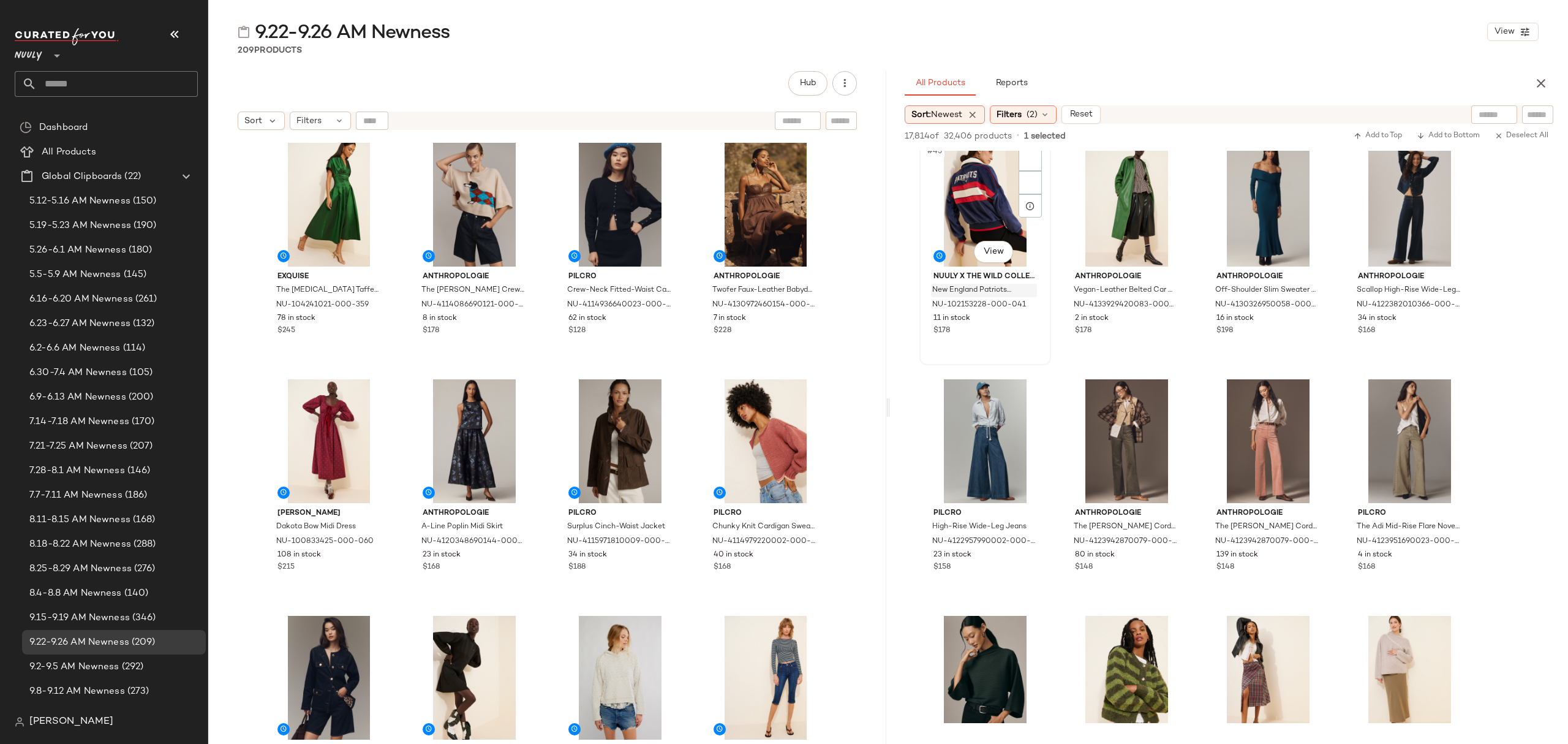
click at [1017, 339] on div "#45 View Nuuly x The Wild Collective New England Patriots Velour Jacket NU-1021…" at bounding box center [985, 251] width 129 height 224
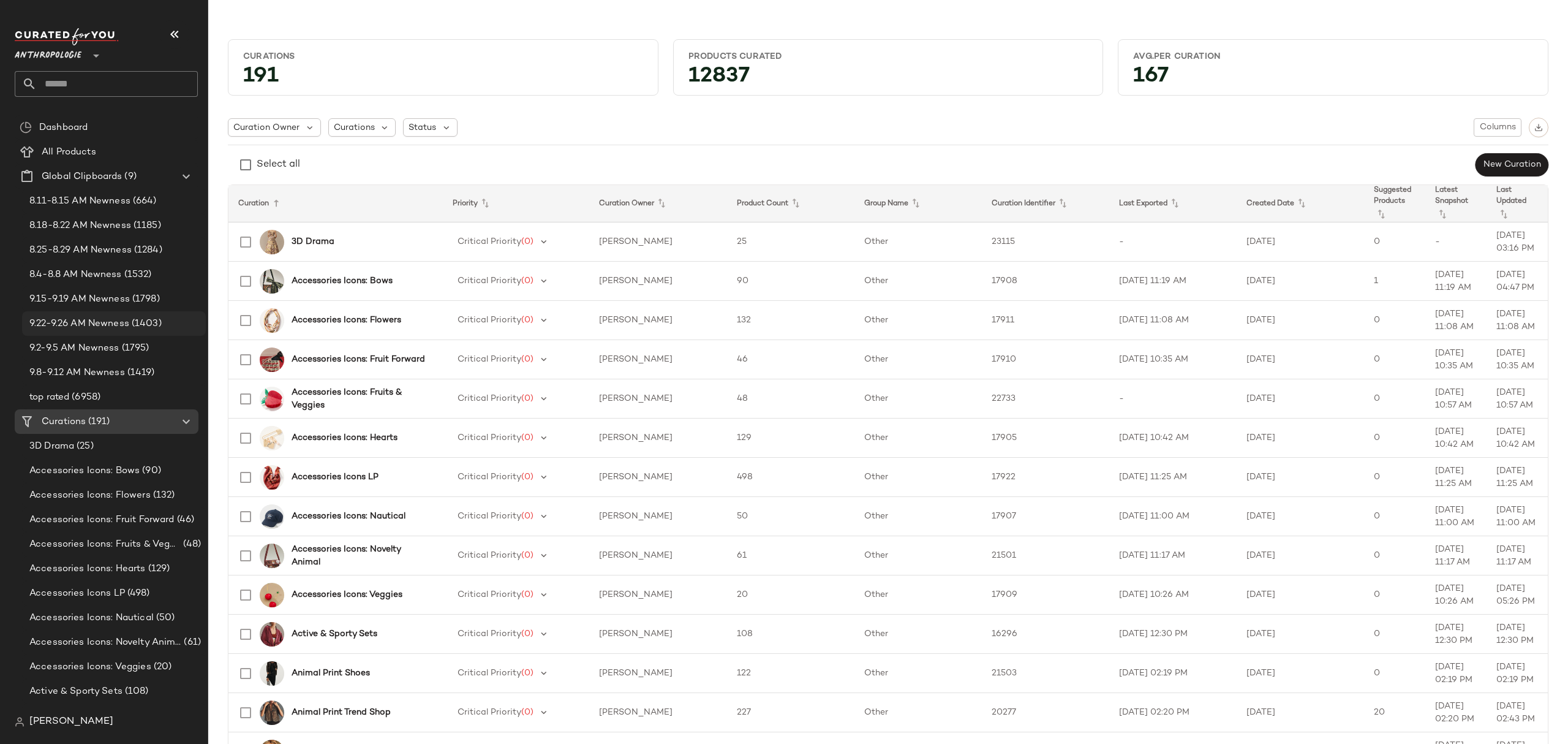
click at [145, 328] on span "(1403)" at bounding box center [145, 324] width 32 height 14
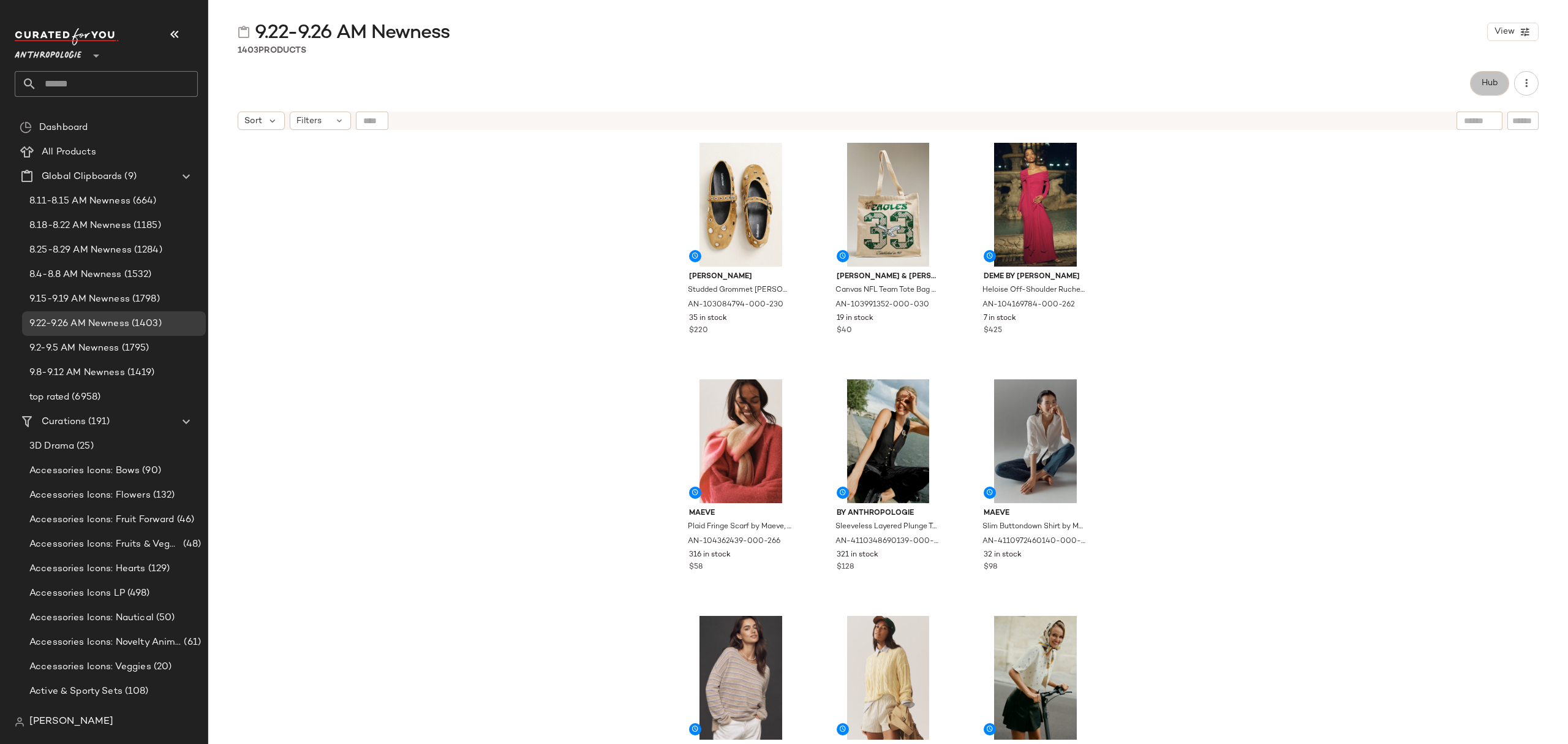
click at [1502, 84] on button "Hub" at bounding box center [1489, 83] width 39 height 24
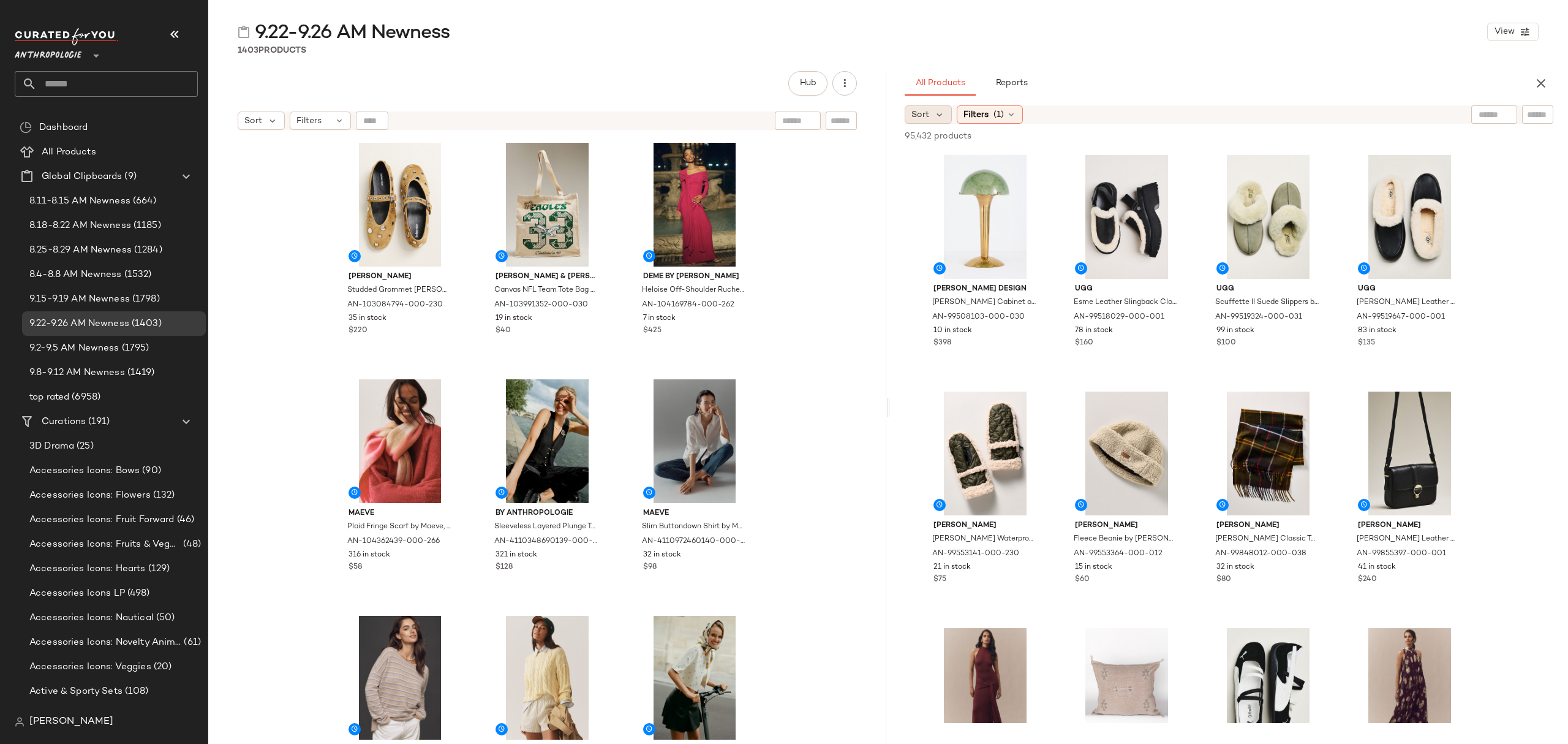
click at [925, 106] on div "Sort" at bounding box center [928, 115] width 47 height 18
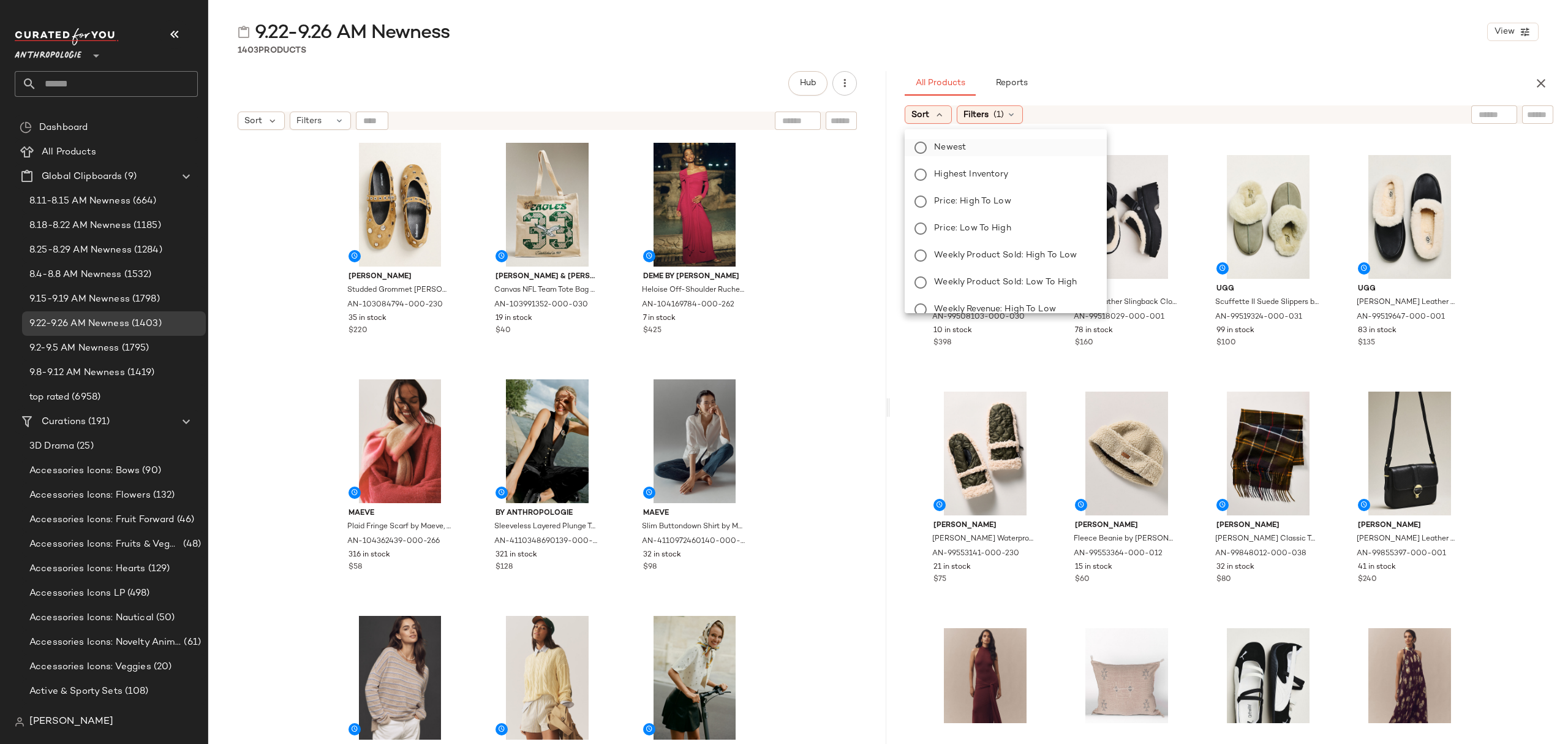
click at [986, 143] on label "Newest" at bounding box center [1012, 148] width 168 height 17
click at [1037, 118] on span "(1)" at bounding box center [1032, 115] width 11 height 13
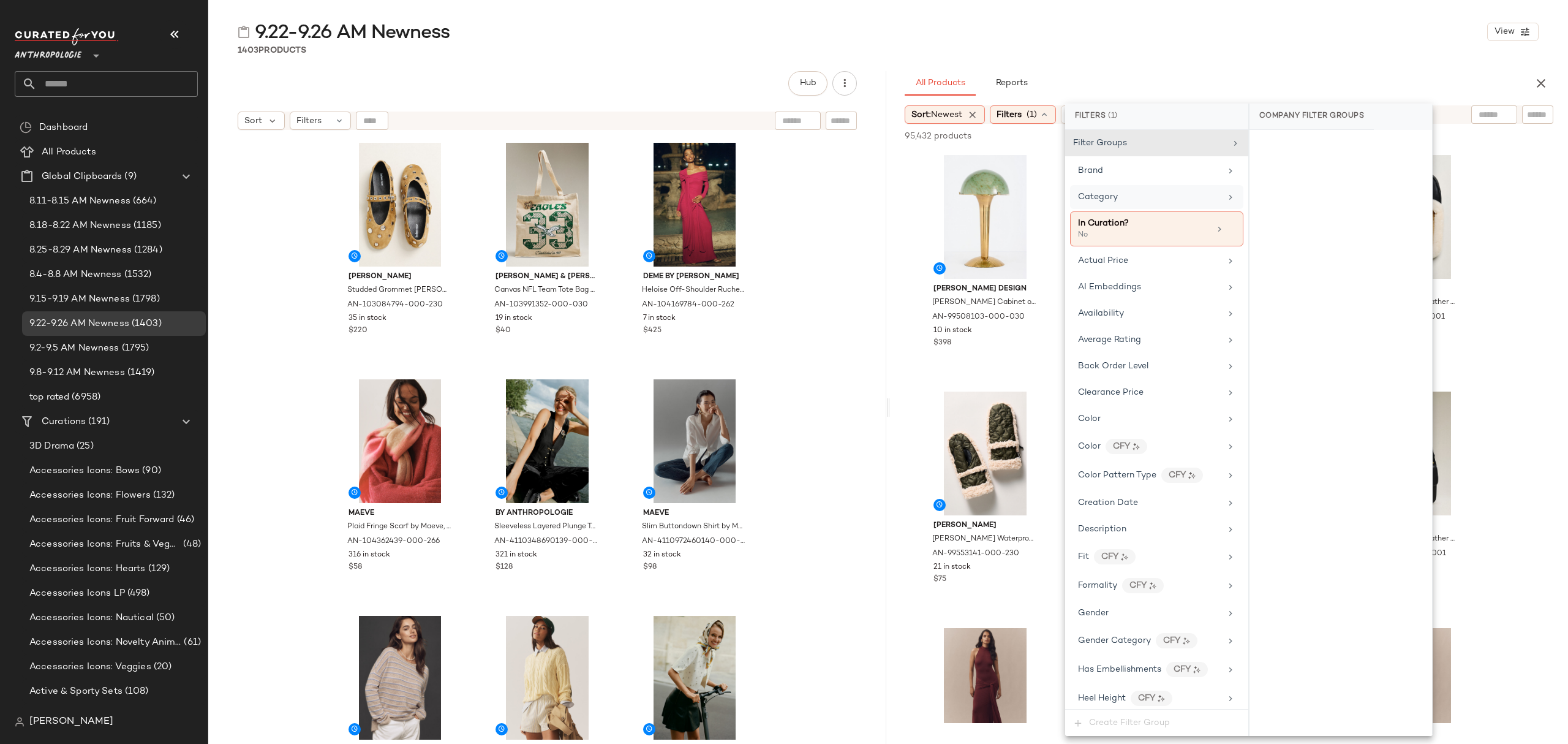
click at [1115, 195] on span "Category" at bounding box center [1098, 197] width 40 height 9
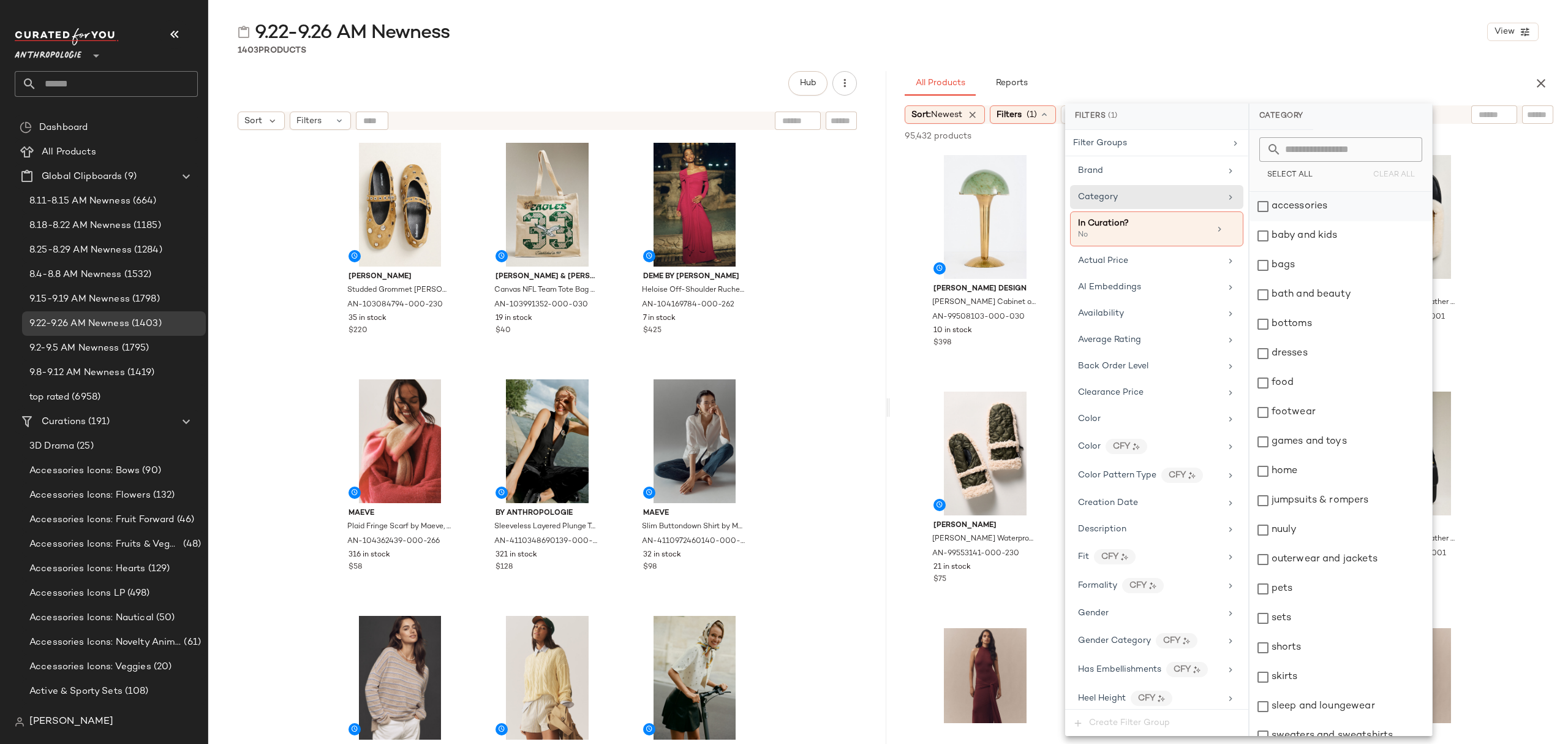
click at [1307, 204] on div "accessories" at bounding box center [1341, 207] width 183 height 29
click at [1324, 266] on div "bags" at bounding box center [1341, 265] width 183 height 29
click at [1324, 324] on div "bottoms" at bounding box center [1341, 324] width 183 height 29
click at [1322, 353] on div "dresses" at bounding box center [1341, 354] width 183 height 29
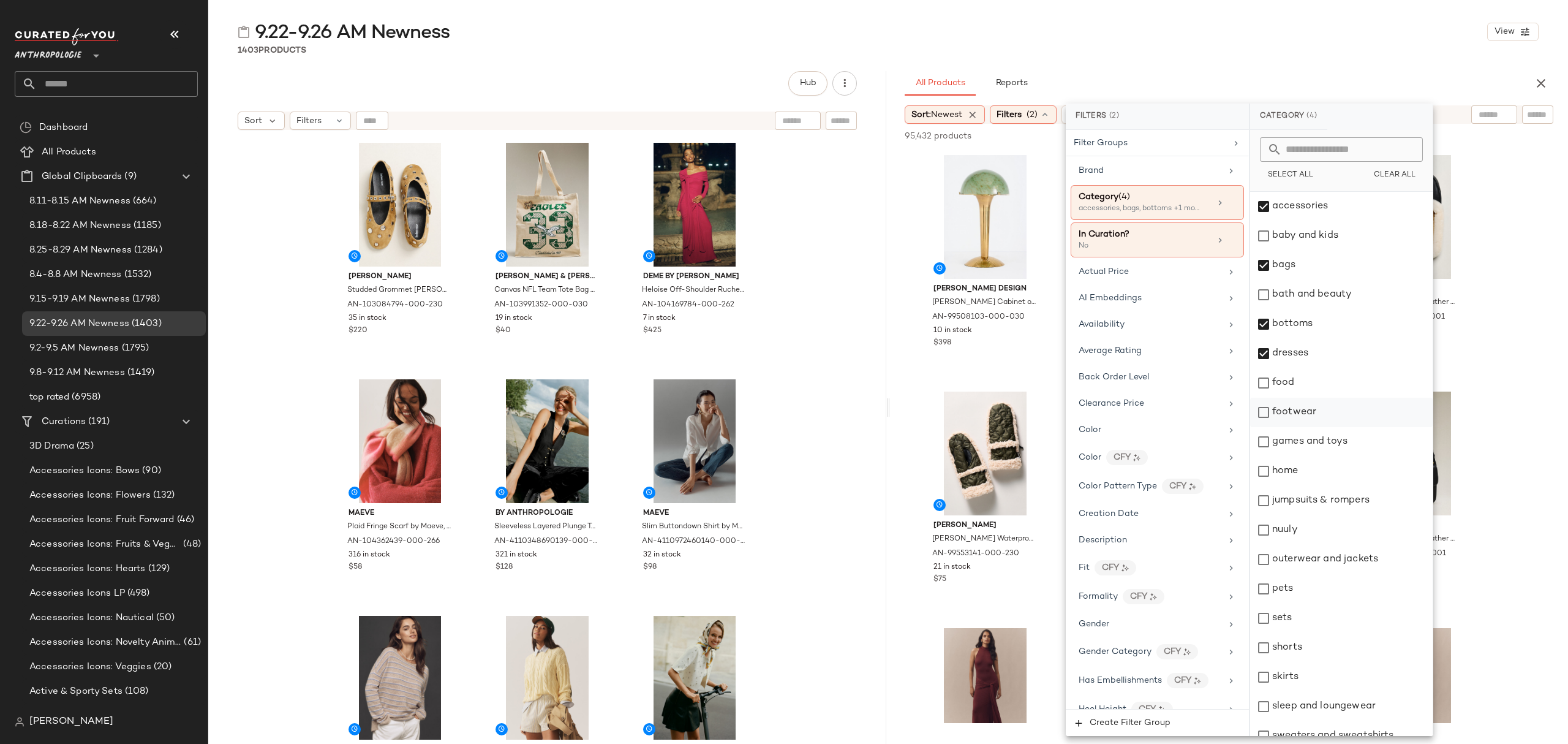
click at [1319, 404] on div "footwear" at bounding box center [1341, 412] width 183 height 29
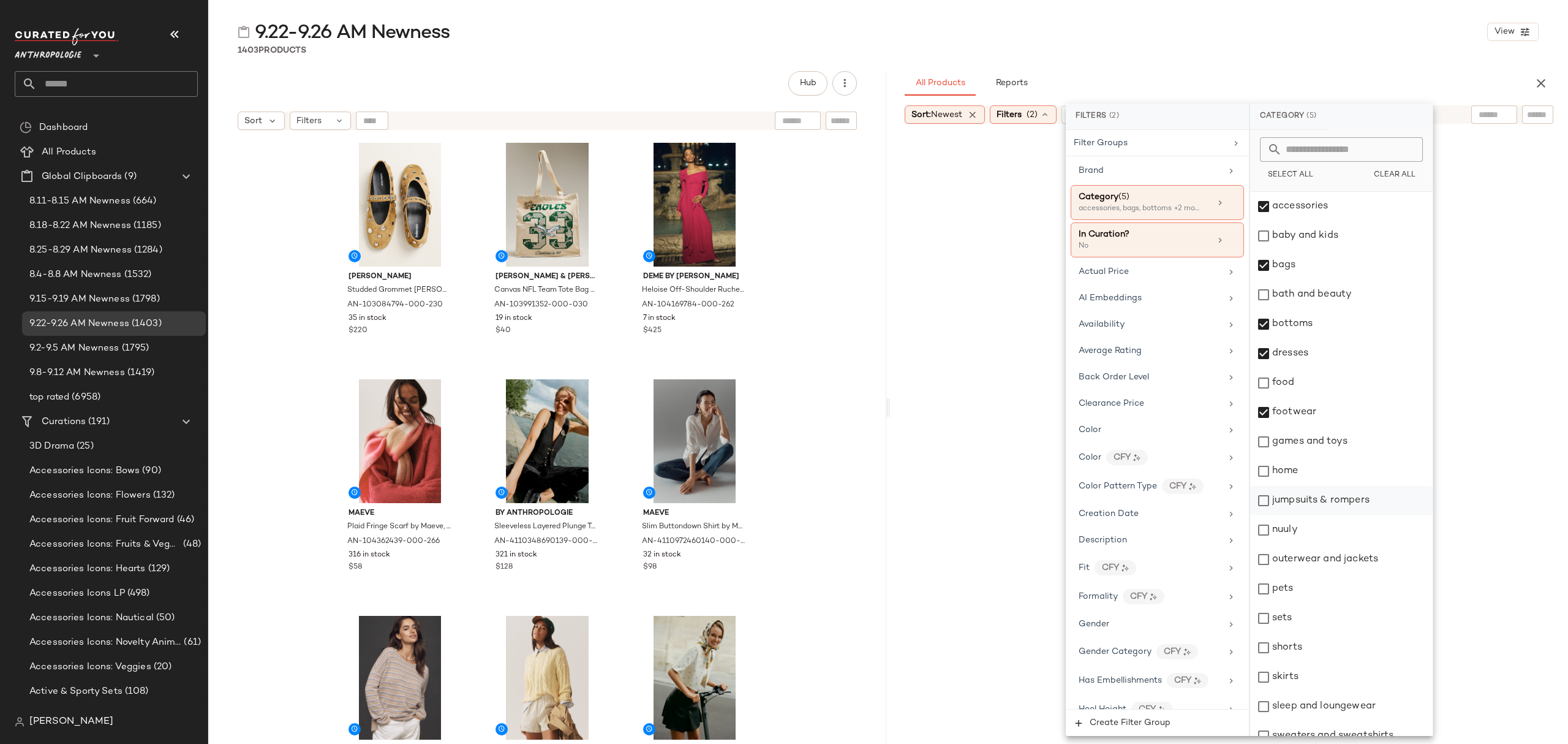
click at [1325, 503] on div "jumpsuits & rompers" at bounding box center [1341, 501] width 183 height 29
click at [1329, 545] on div "outerwear and jackets" at bounding box center [1341, 559] width 183 height 29
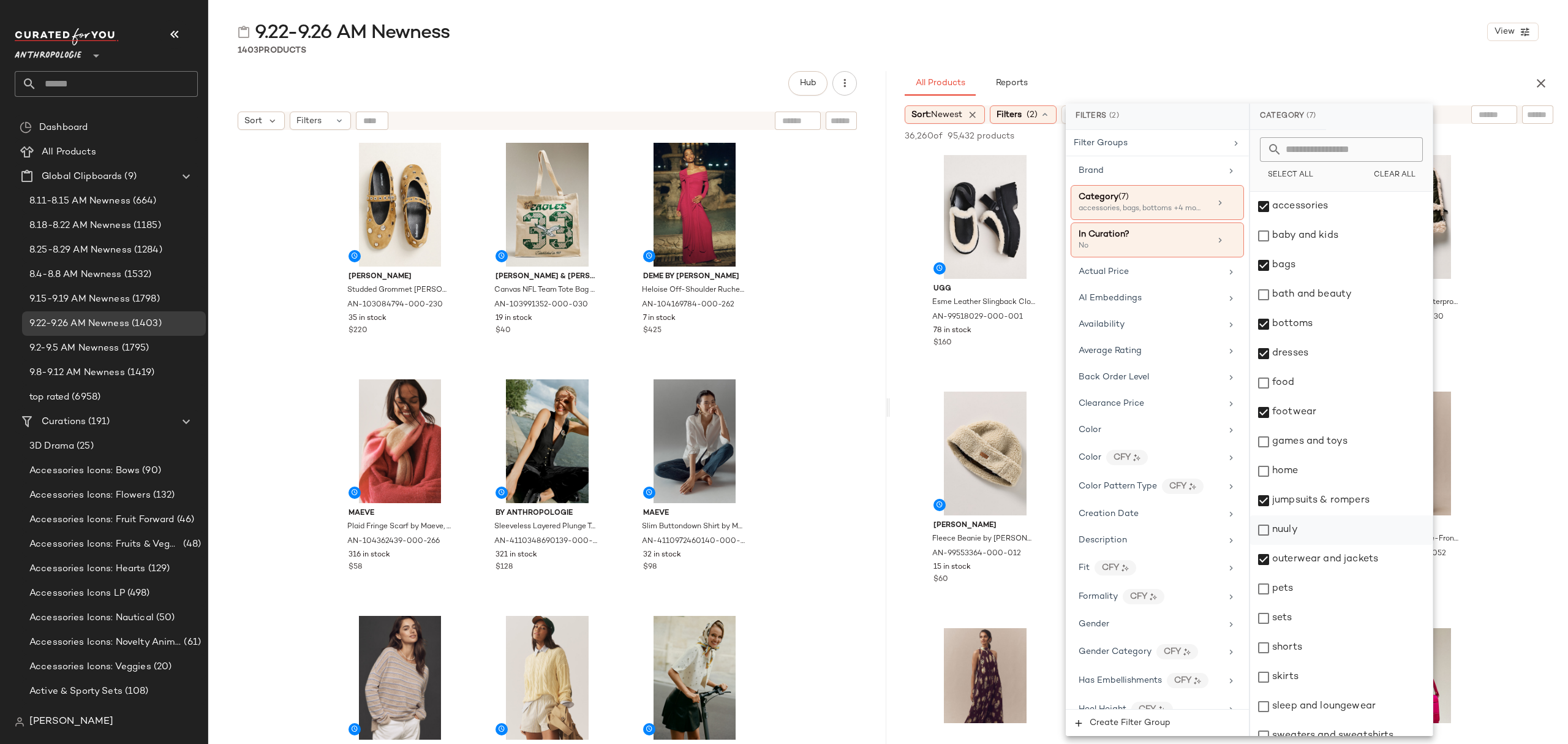
click at [1327, 530] on div "nuuly" at bounding box center [1341, 530] width 183 height 29
click at [1319, 625] on div "sets" at bounding box center [1341, 618] width 183 height 29
click at [1316, 647] on div "shorts" at bounding box center [1341, 648] width 183 height 29
click at [1316, 677] on div "skirts" at bounding box center [1341, 677] width 183 height 29
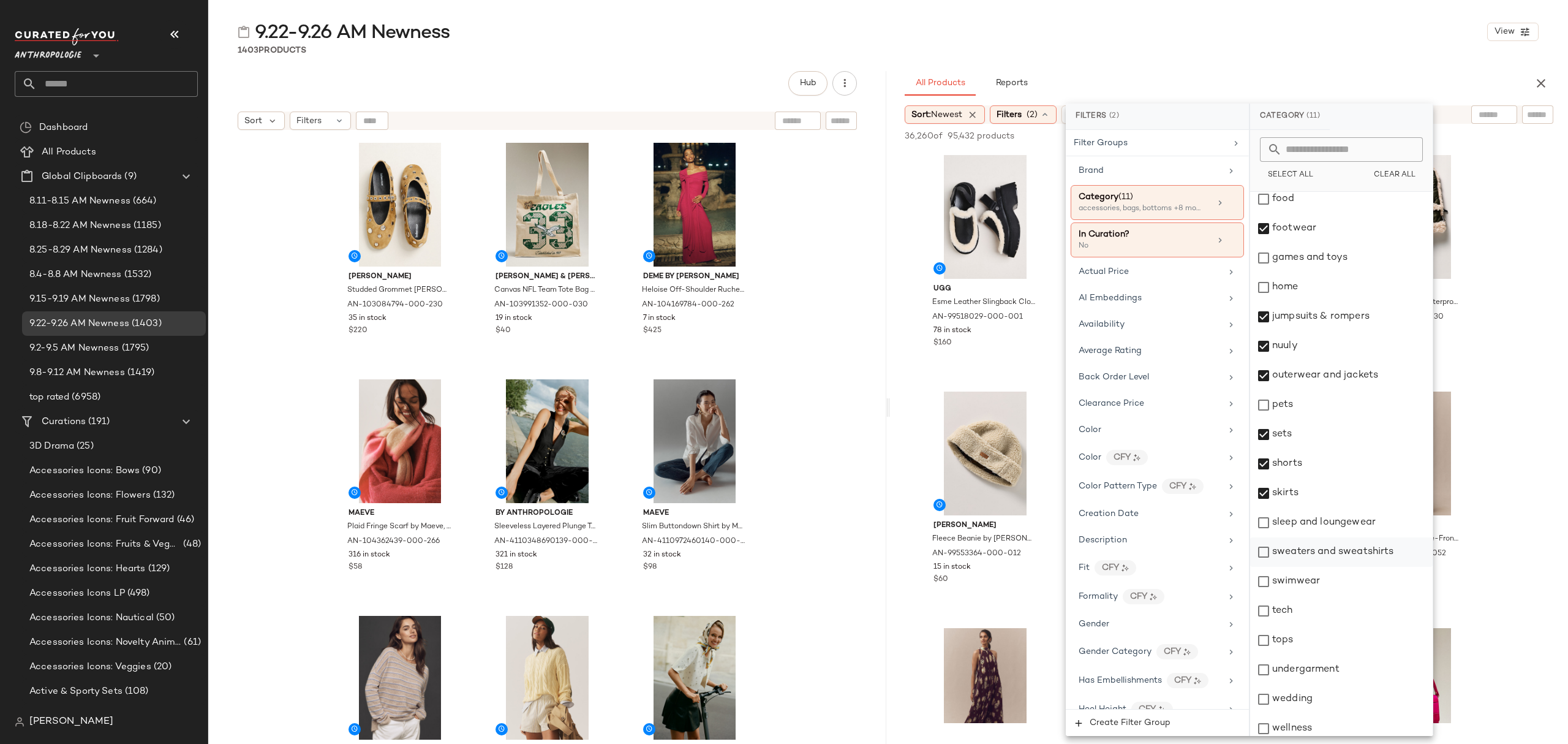
scroll to position [191, 0]
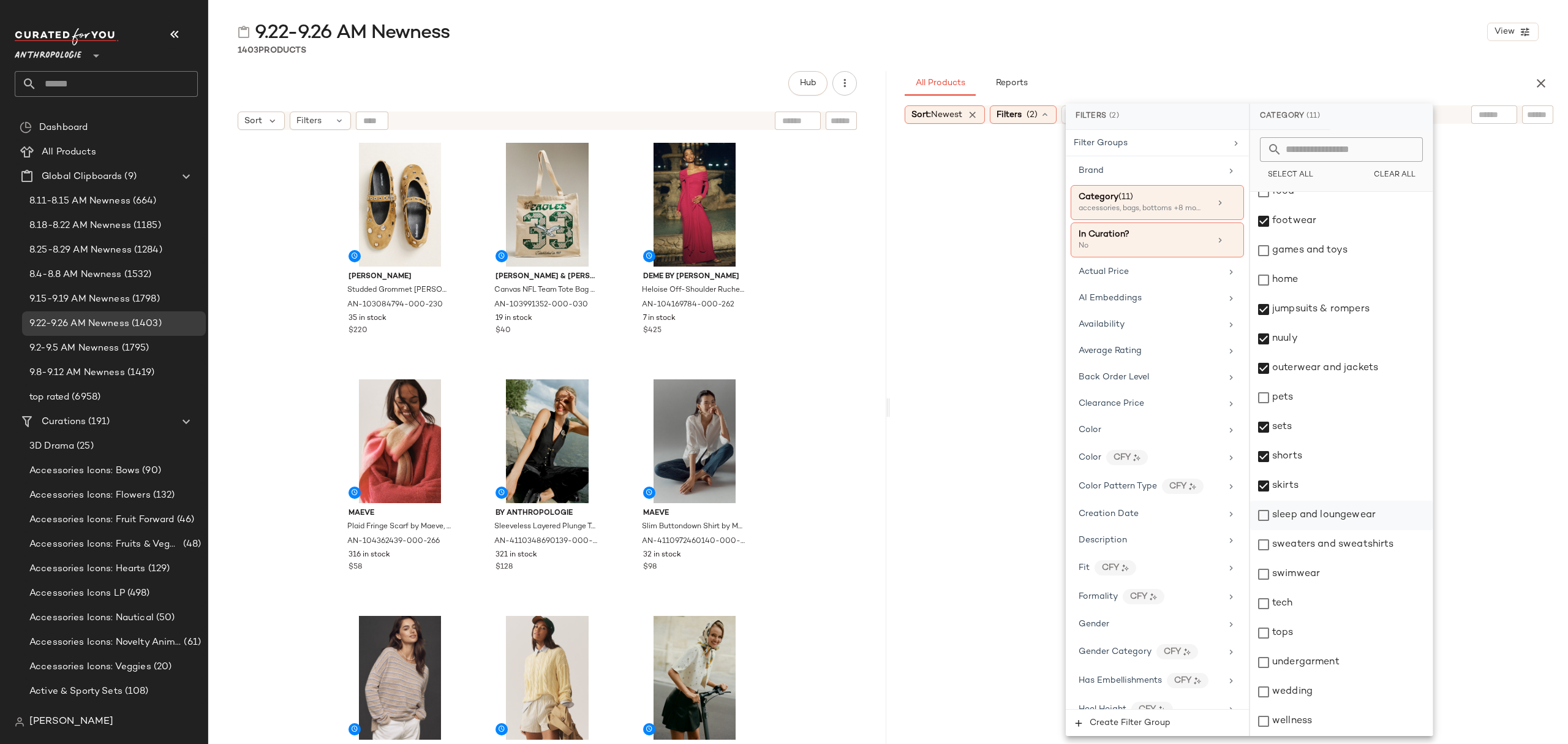
click at [1341, 520] on div "sleep and loungewear" at bounding box center [1341, 515] width 183 height 29
click at [1339, 539] on div "sweaters and sweatshirts" at bounding box center [1341, 544] width 183 height 29
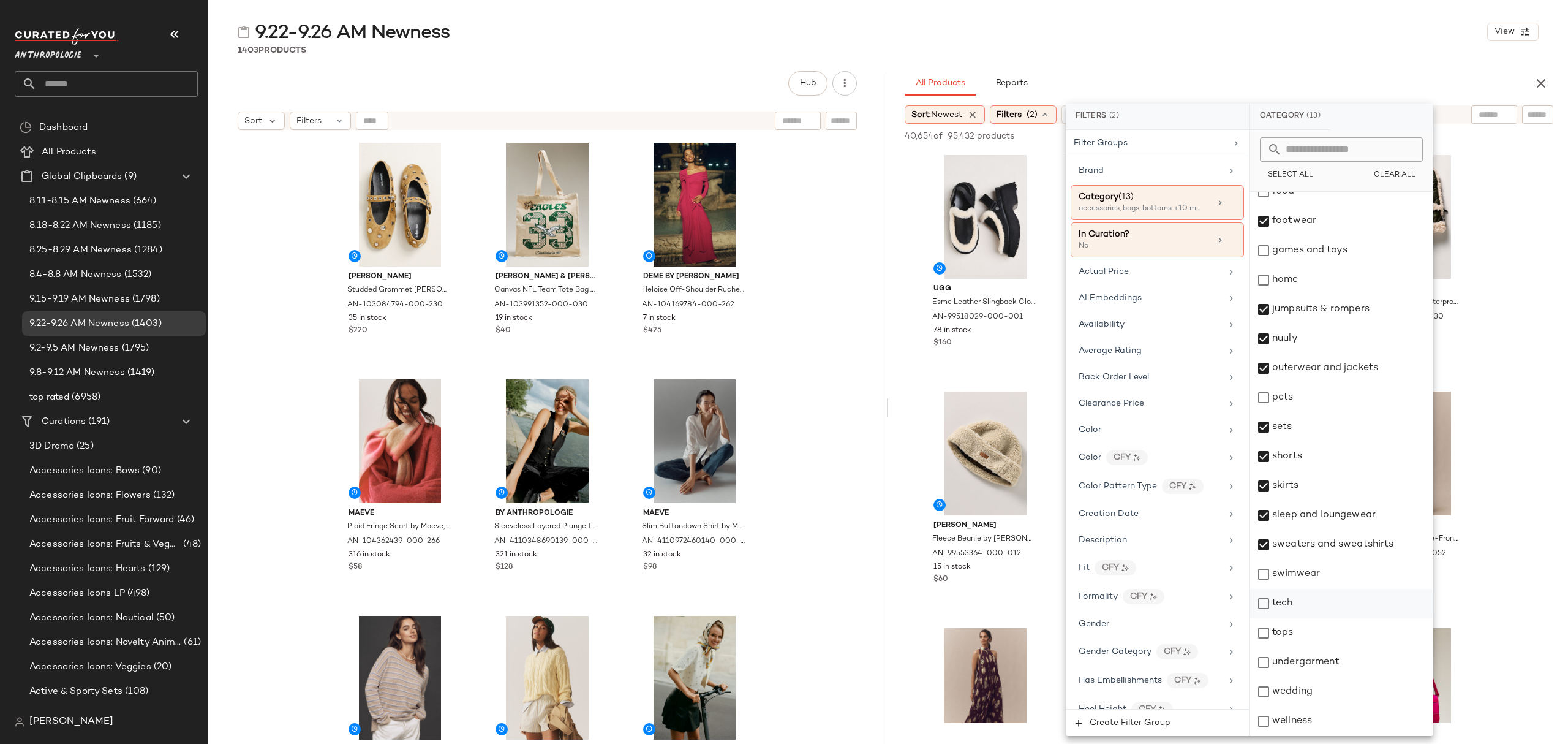
drag, startPoint x: 1319, startPoint y: 581, endPoint x: 1311, endPoint y: 604, distance: 24.4
click at [1319, 582] on div "swimwear" at bounding box center [1341, 574] width 183 height 29
click at [1293, 643] on div "tops" at bounding box center [1341, 633] width 183 height 29
drag, startPoint x: 1319, startPoint y: 667, endPoint x: 1321, endPoint y: 675, distance: 8.2
click at [1319, 667] on div "undergarment" at bounding box center [1341, 662] width 183 height 29
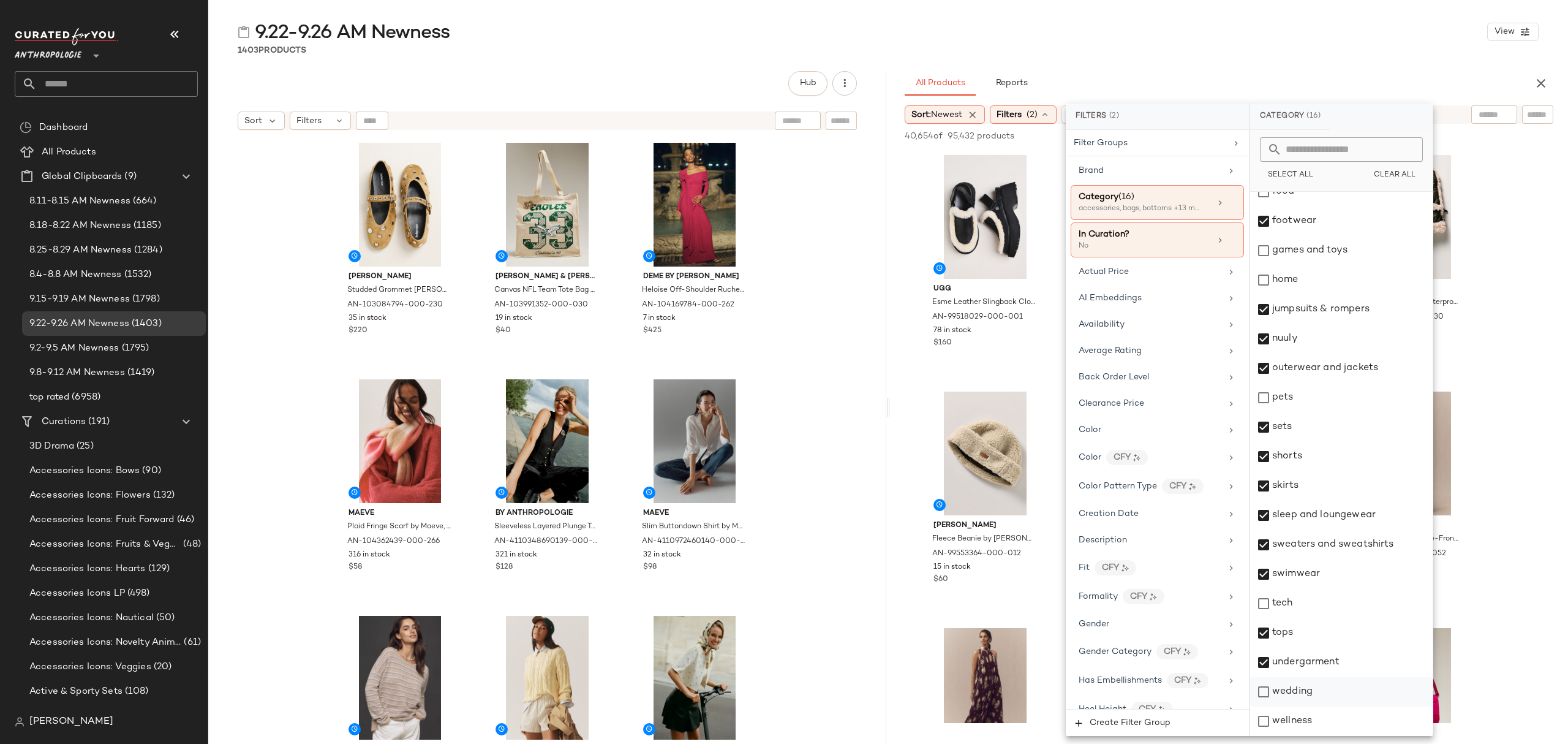
click at [1316, 690] on div "wedding" at bounding box center [1341, 691] width 183 height 29
click at [1128, 331] on div "Availability" at bounding box center [1149, 324] width 142 height 13
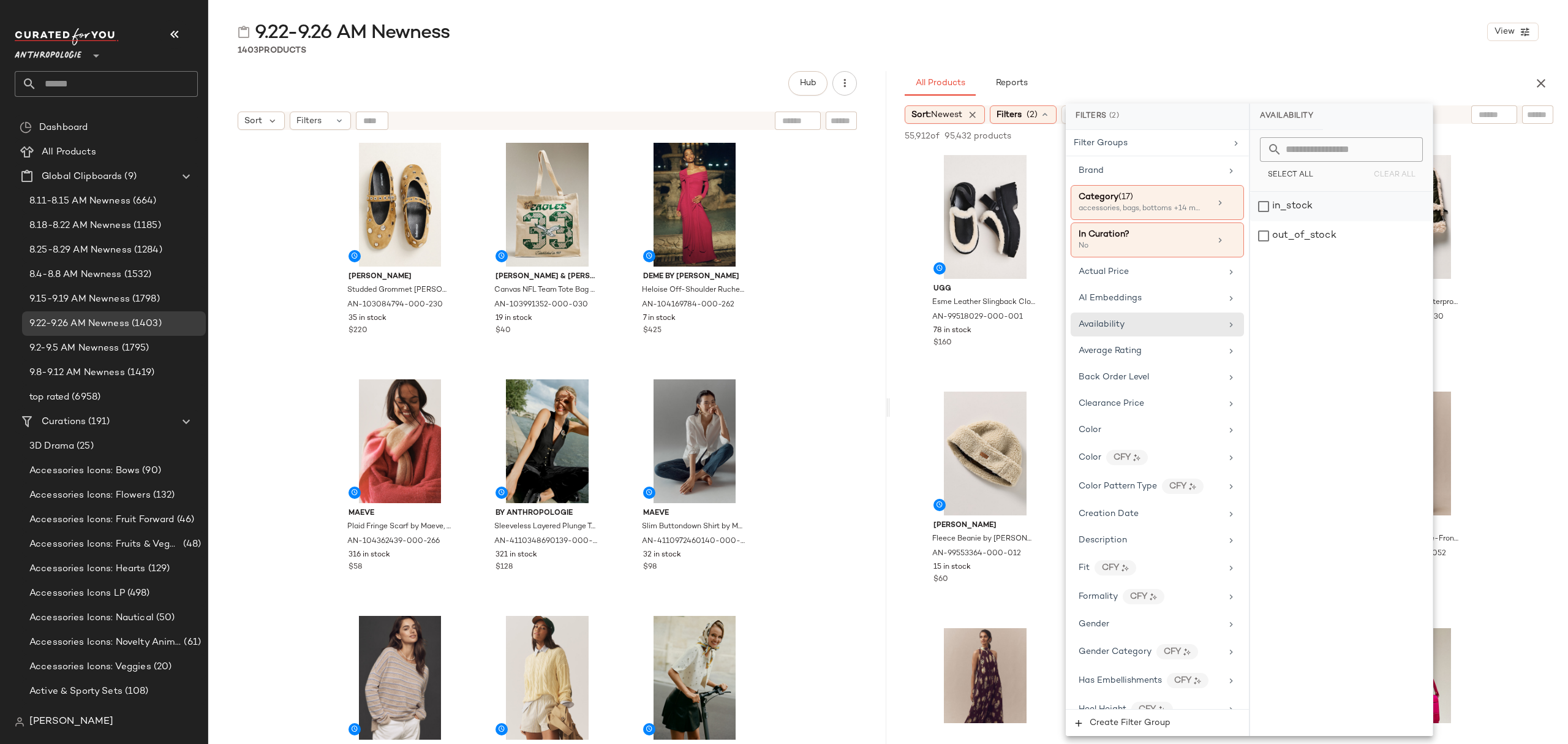
click at [1318, 204] on div "in_stock" at bounding box center [1341, 207] width 183 height 29
click at [1244, 35] on div "9.22-9.26 AM Newness View" at bounding box center [888, 32] width 1360 height 24
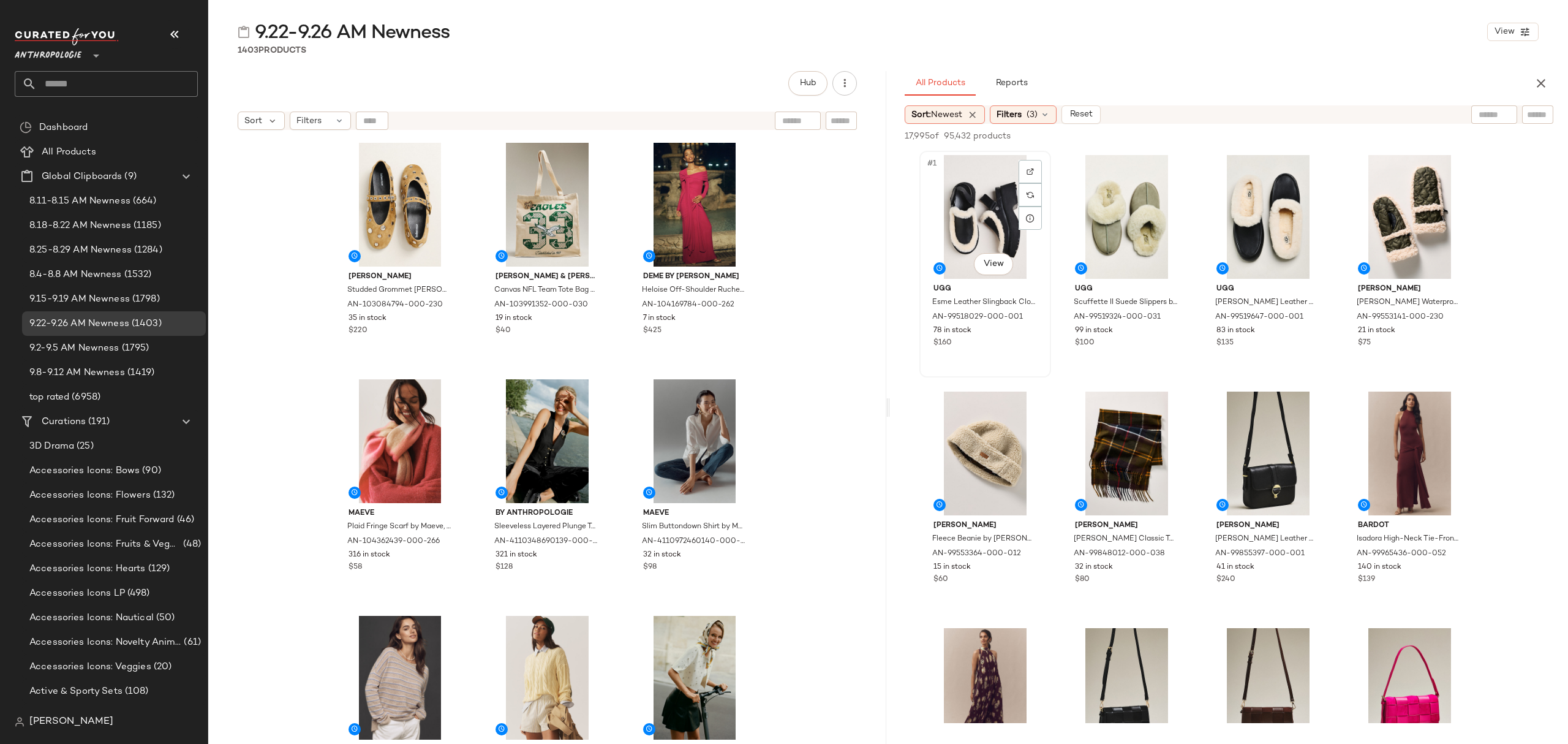
click at [956, 180] on div "#1 View" at bounding box center [985, 217] width 123 height 124
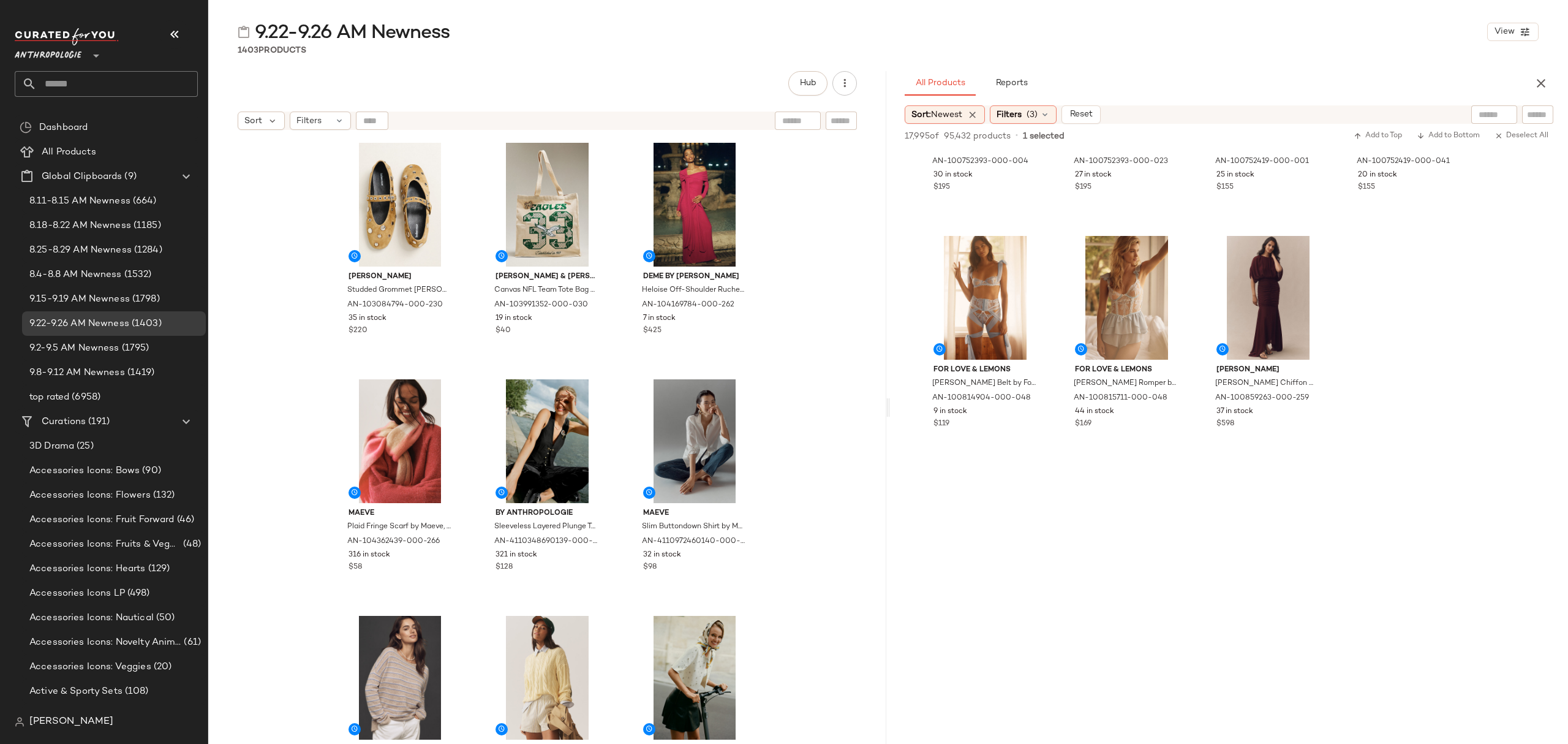
scroll to position [9964, 0]
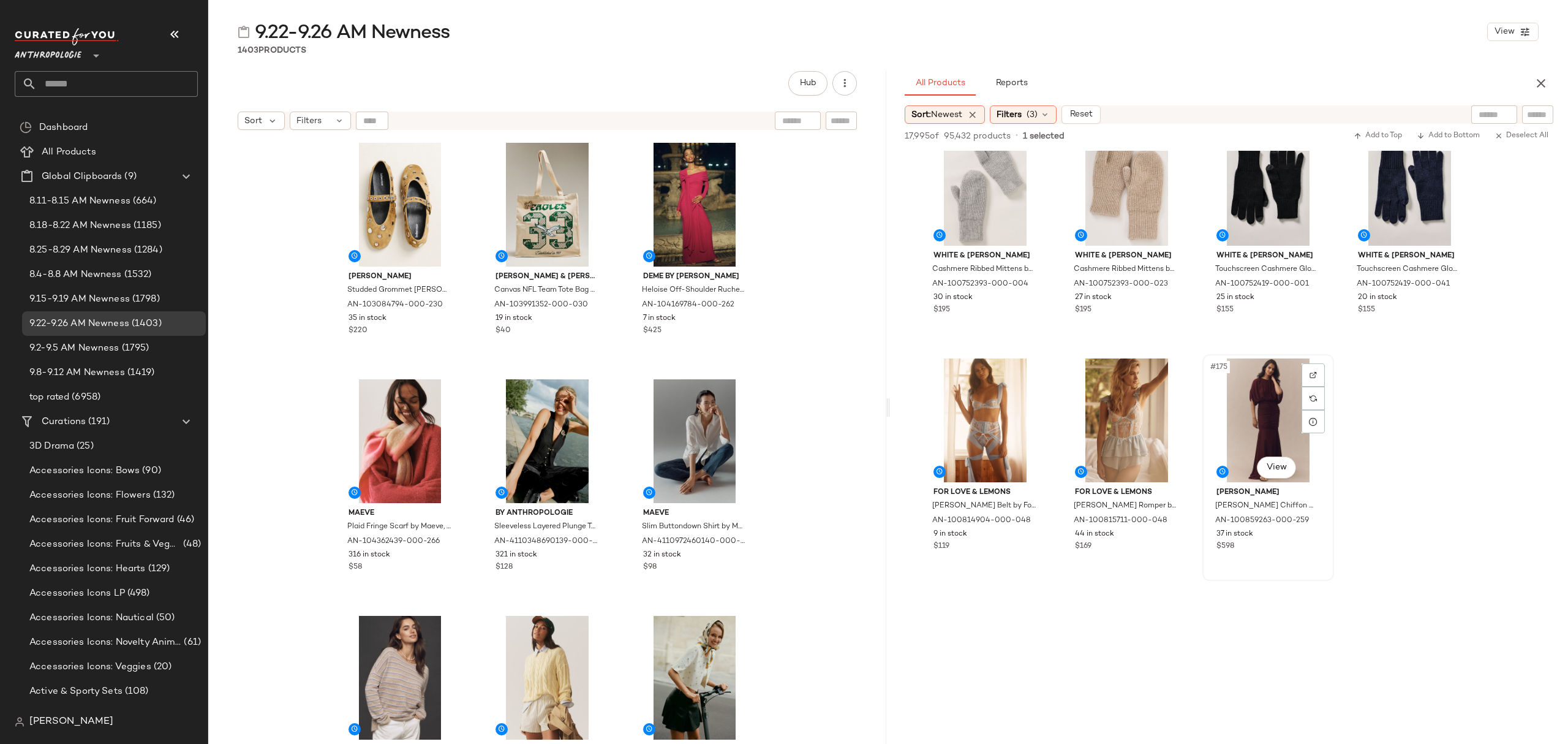
click at [1291, 542] on div "$598" at bounding box center [1267, 547] width 103 height 11
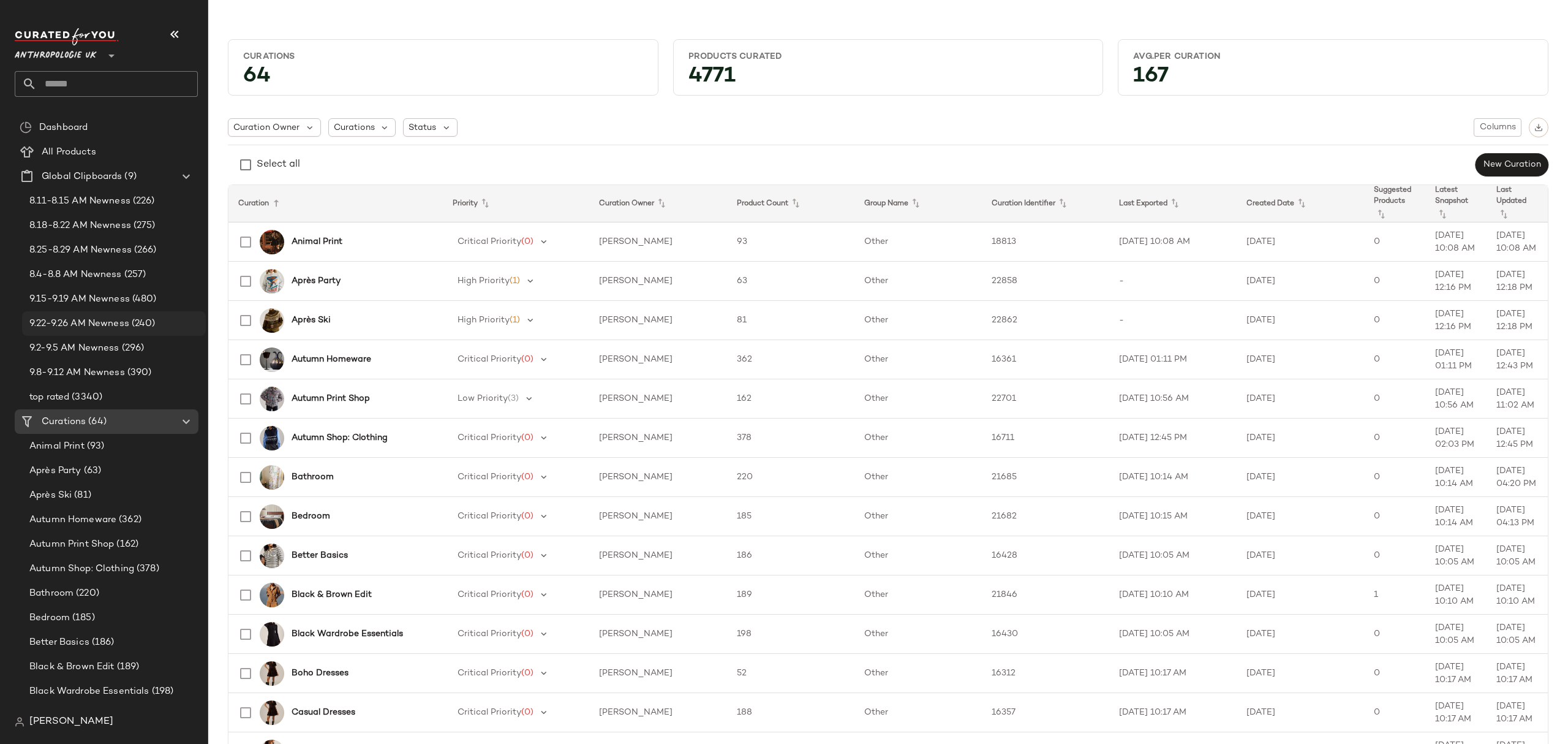
click at [161, 324] on div "9.22-9.26 AM Newness (240)" at bounding box center [113, 324] width 175 height 14
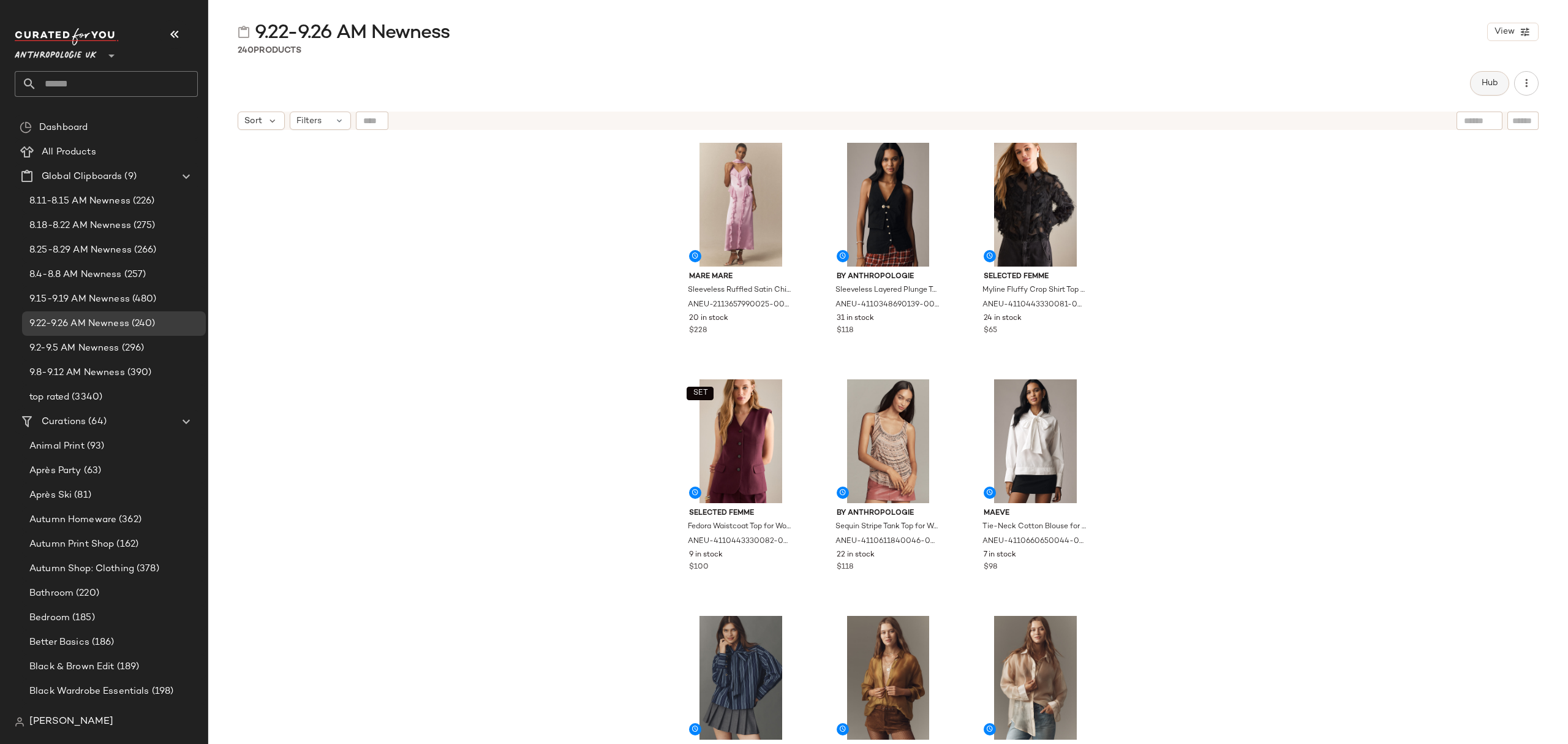
click at [1476, 79] on button "Hub" at bounding box center [1489, 83] width 39 height 24
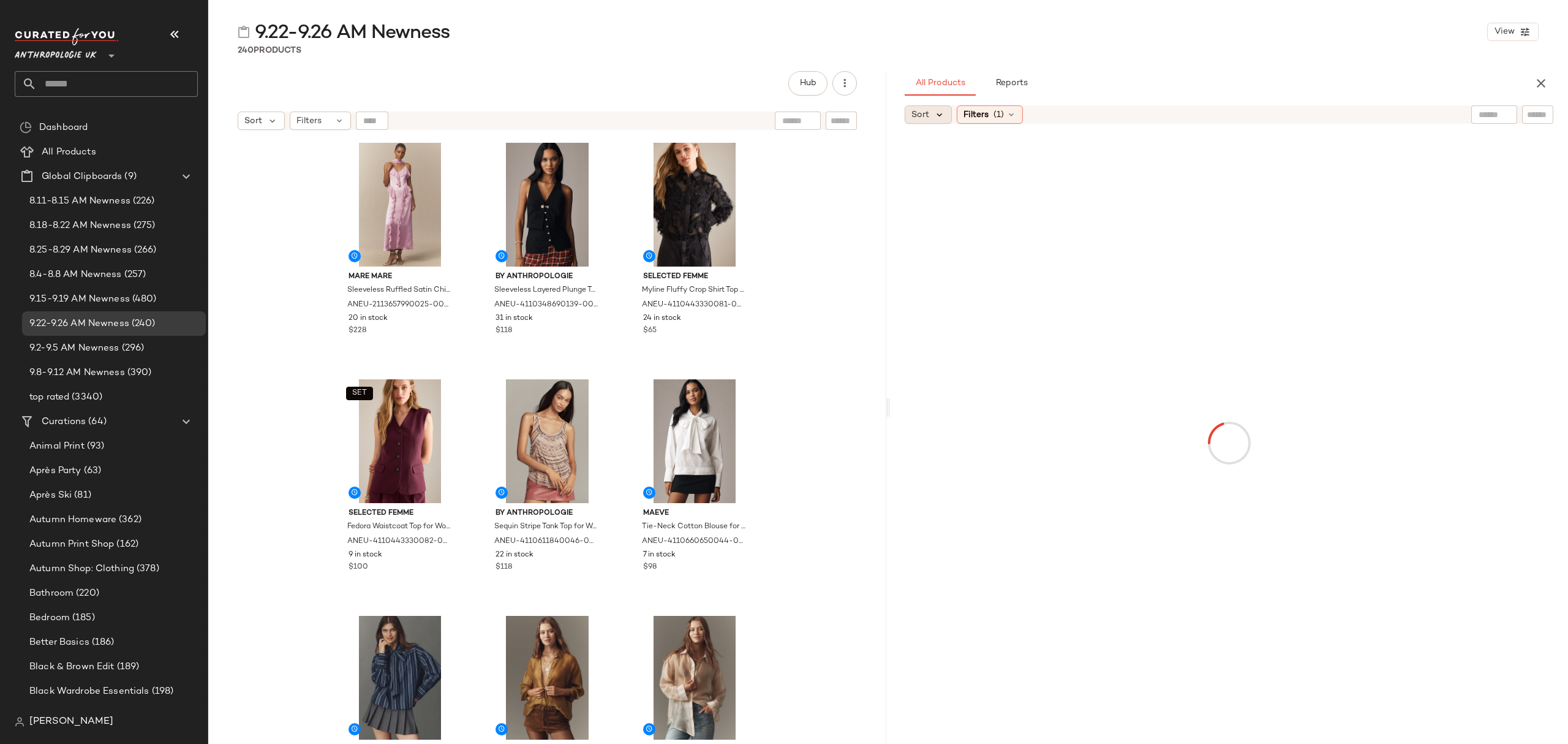
click at [941, 118] on icon at bounding box center [940, 114] width 11 height 11
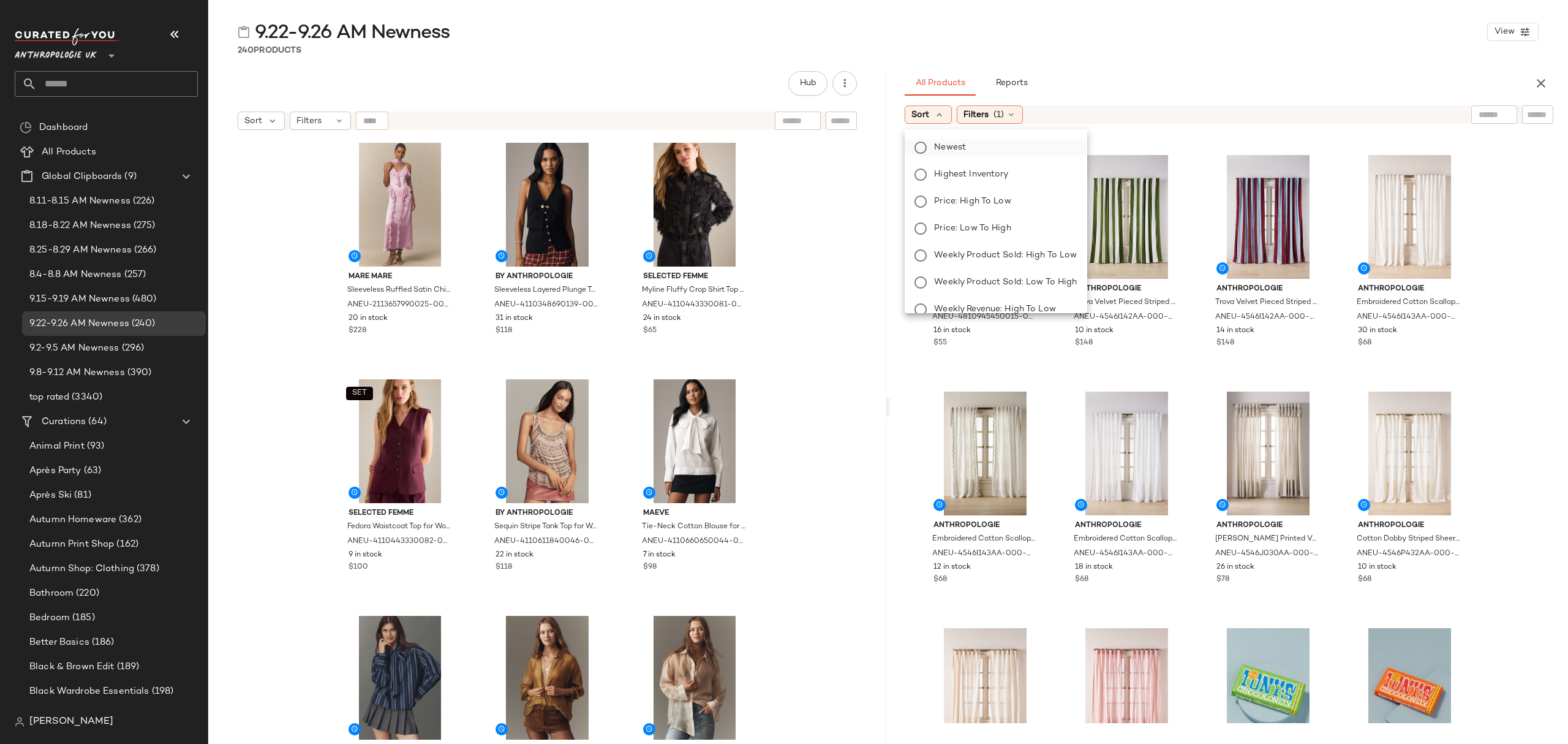
click at [953, 145] on span "Newest" at bounding box center [950, 147] width 32 height 13
click at [1045, 116] on icon at bounding box center [1044, 114] width 10 height 10
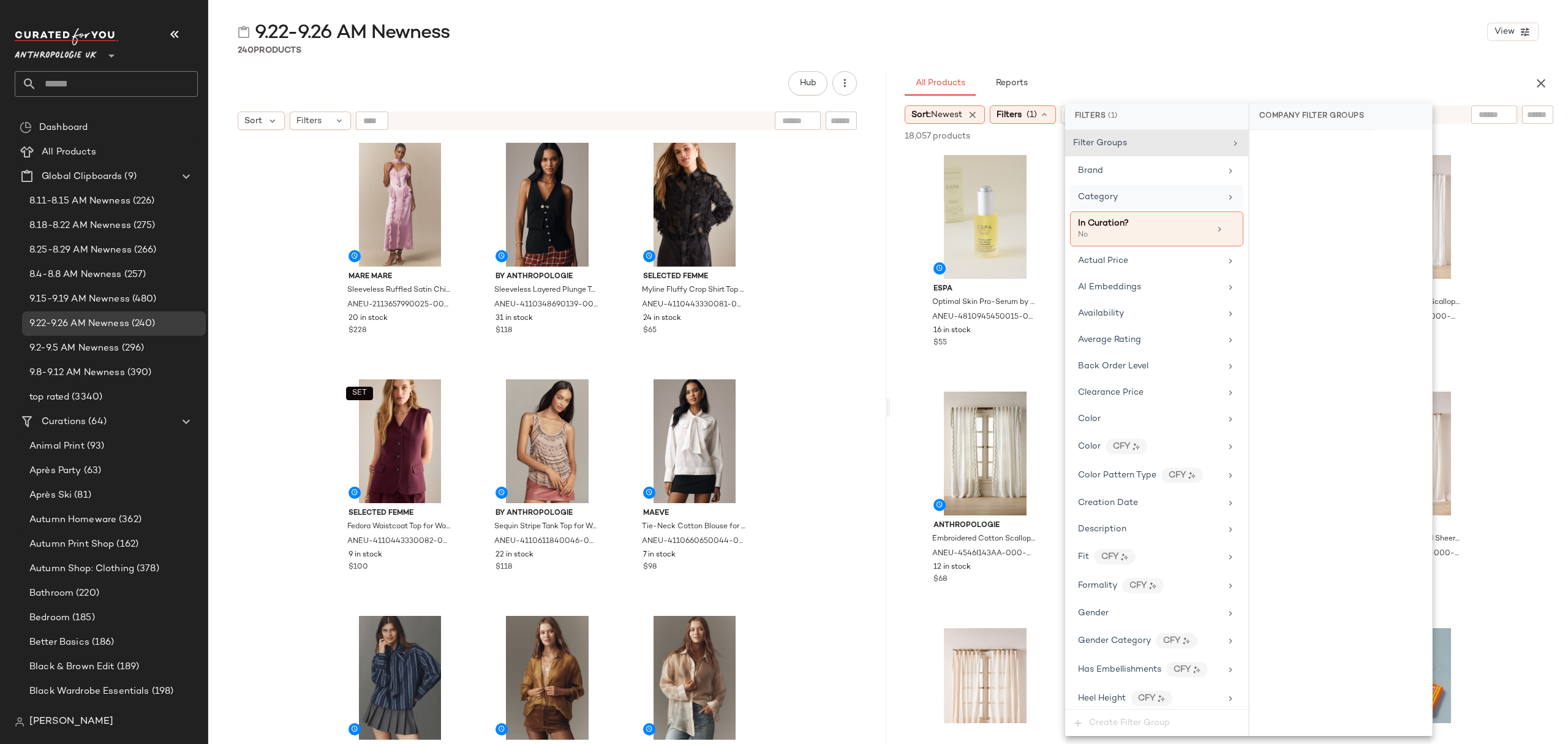
click at [1144, 200] on div "Category" at bounding box center [1149, 197] width 142 height 13
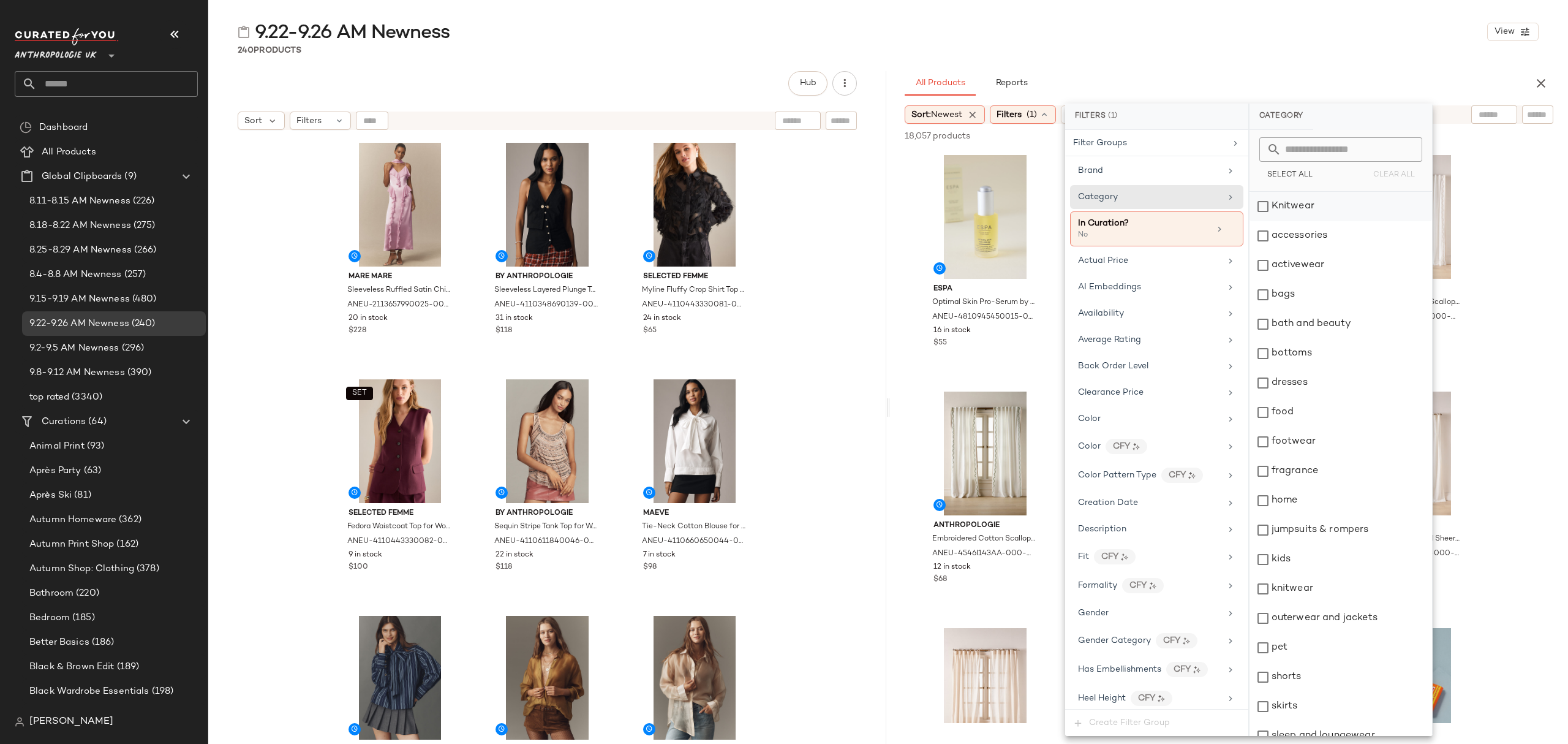
click at [1333, 218] on div "Knitwear" at bounding box center [1341, 207] width 183 height 29
drag, startPoint x: 1329, startPoint y: 236, endPoint x: 1327, endPoint y: 253, distance: 17.1
click at [1329, 237] on div "accessories" at bounding box center [1341, 236] width 183 height 29
click at [1324, 268] on div "activewear" at bounding box center [1341, 265] width 183 height 29
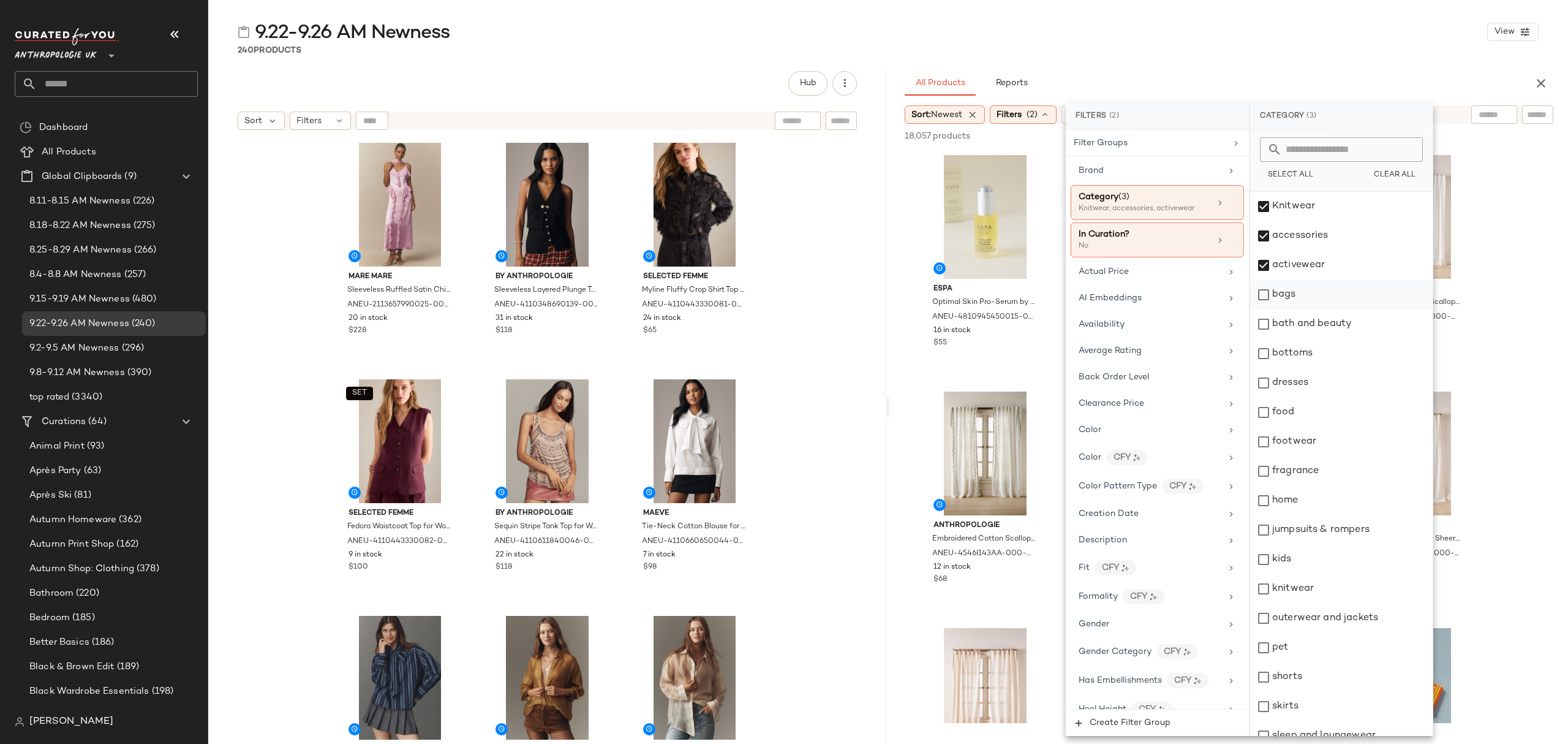
click at [1330, 299] on div "bags" at bounding box center [1341, 295] width 183 height 29
drag, startPoint x: 1324, startPoint y: 347, endPoint x: 1327, endPoint y: 364, distance: 17.3
click at [1324, 349] on div "bottoms" at bounding box center [1341, 354] width 183 height 29
click at [1324, 394] on div "dresses" at bounding box center [1341, 383] width 183 height 29
click at [1311, 447] on div "footwear" at bounding box center [1341, 442] width 183 height 29
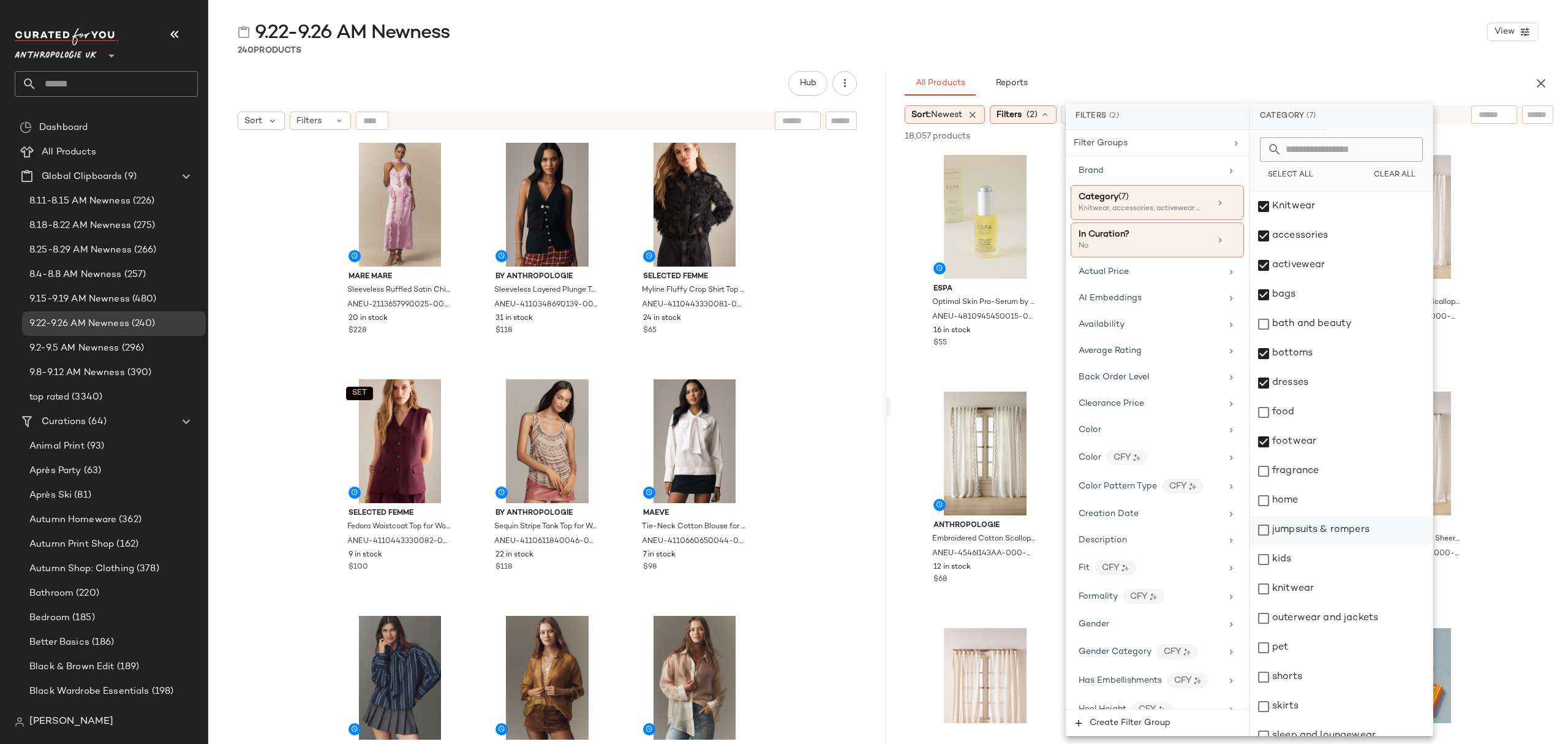
click at [1318, 532] on div "jumpsuits & rompers" at bounding box center [1341, 530] width 183 height 29
click at [1302, 586] on div "knitwear" at bounding box center [1341, 589] width 183 height 29
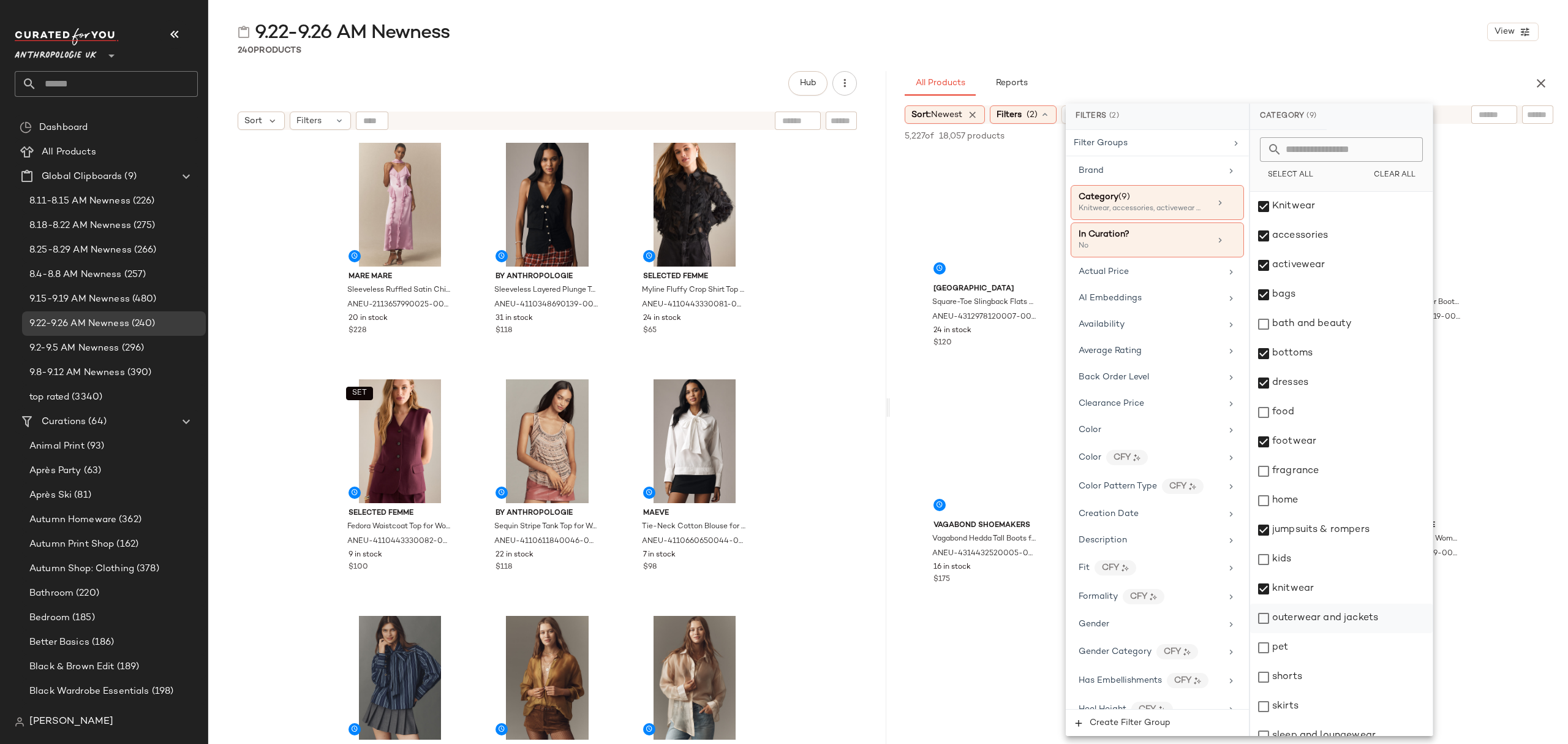
drag, startPoint x: 1316, startPoint y: 615, endPoint x: 1318, endPoint y: 624, distance: 9.2
click at [1317, 616] on div "outerwear and jackets" at bounding box center [1341, 618] width 183 height 29
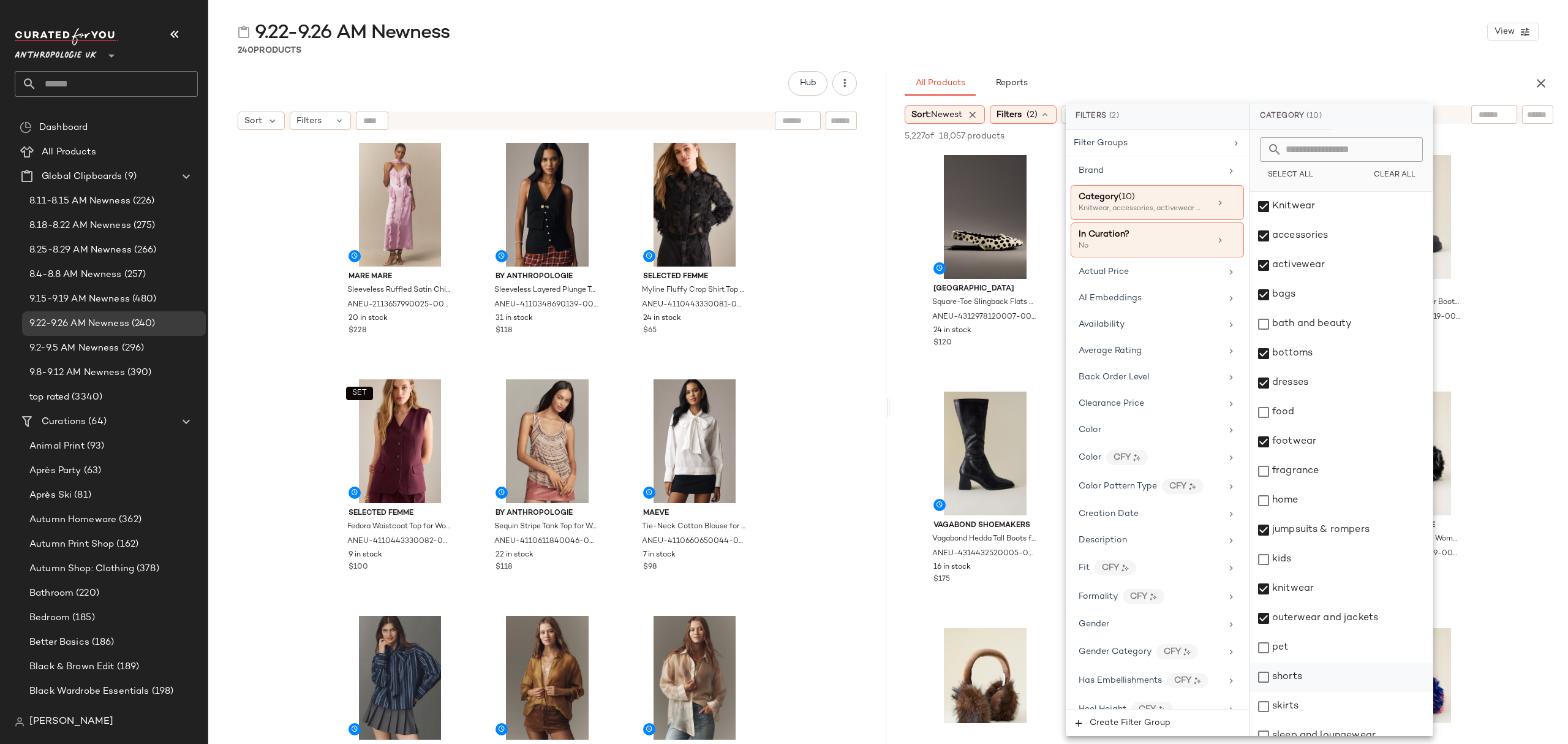
click at [1318, 683] on div "shorts" at bounding box center [1341, 677] width 183 height 29
click at [1318, 701] on div "skirts" at bounding box center [1341, 706] width 183 height 29
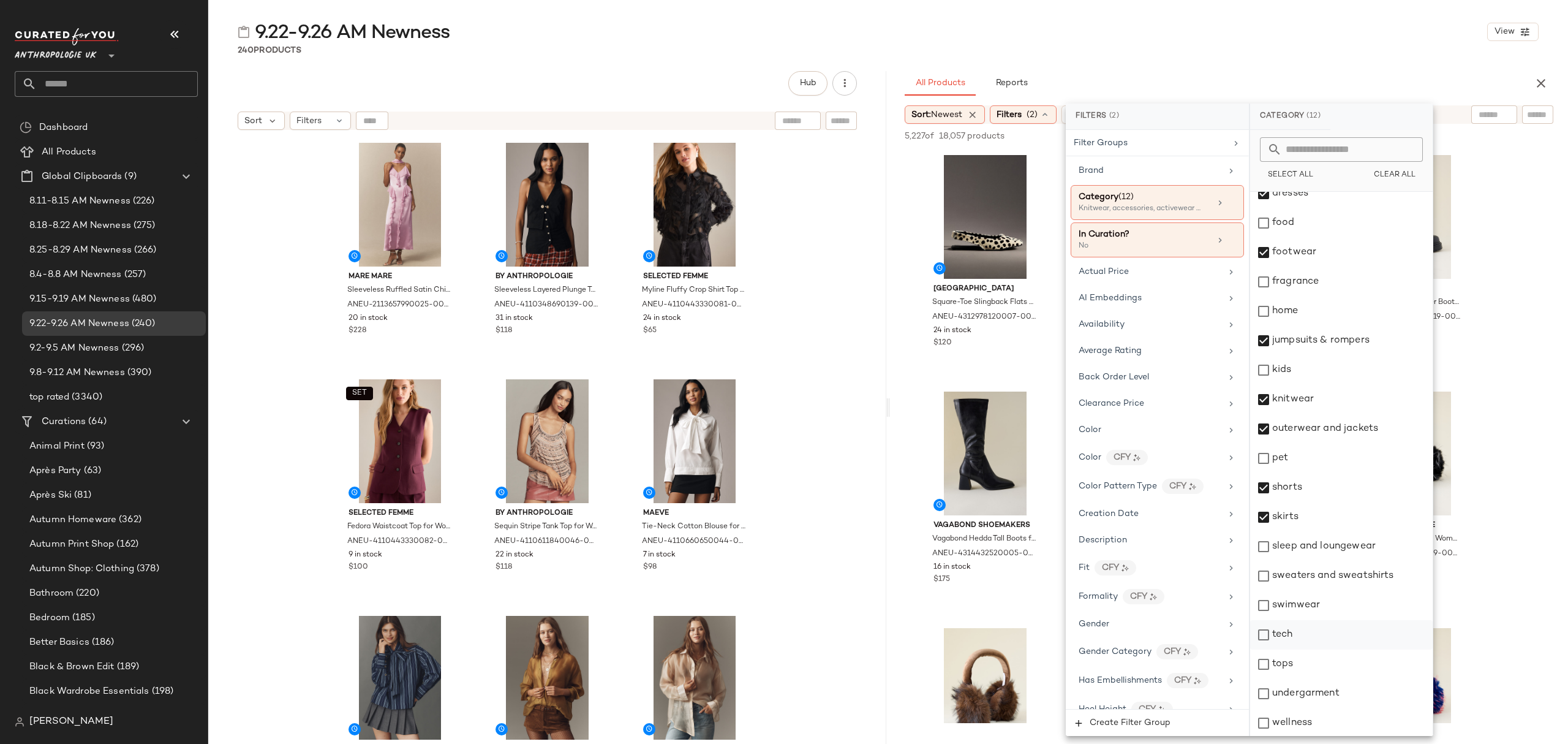
scroll to position [191, 0]
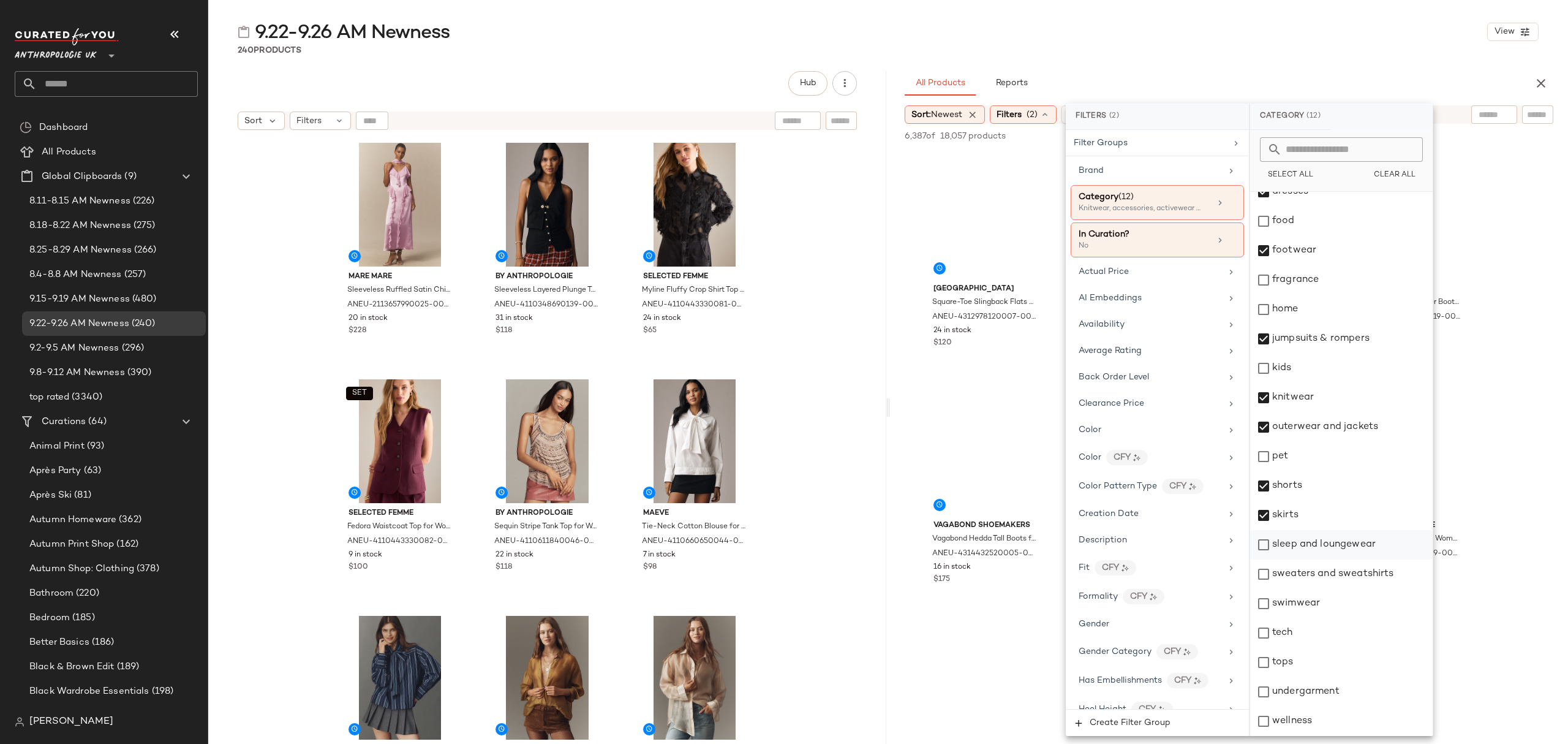
click at [1358, 550] on div "sleep and loungewear" at bounding box center [1341, 544] width 183 height 29
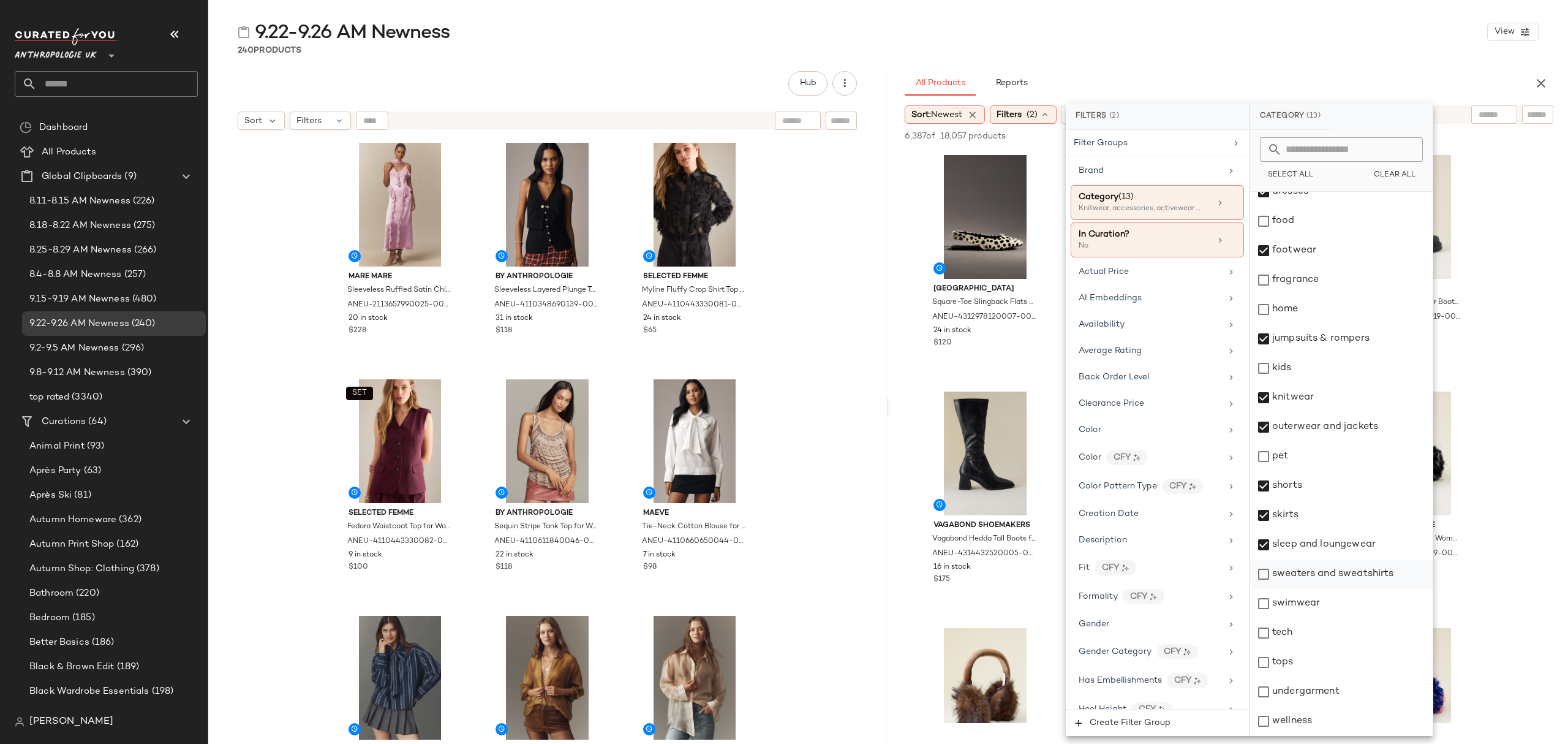
click at [1348, 572] on div "sweaters and sweatshirts" at bounding box center [1341, 574] width 183 height 29
click at [1315, 618] on div "swimwear" at bounding box center [1341, 603] width 183 height 29
click at [1301, 667] on div "tops" at bounding box center [1341, 662] width 183 height 29
click at [1324, 692] on div "undergarment" at bounding box center [1341, 691] width 183 height 29
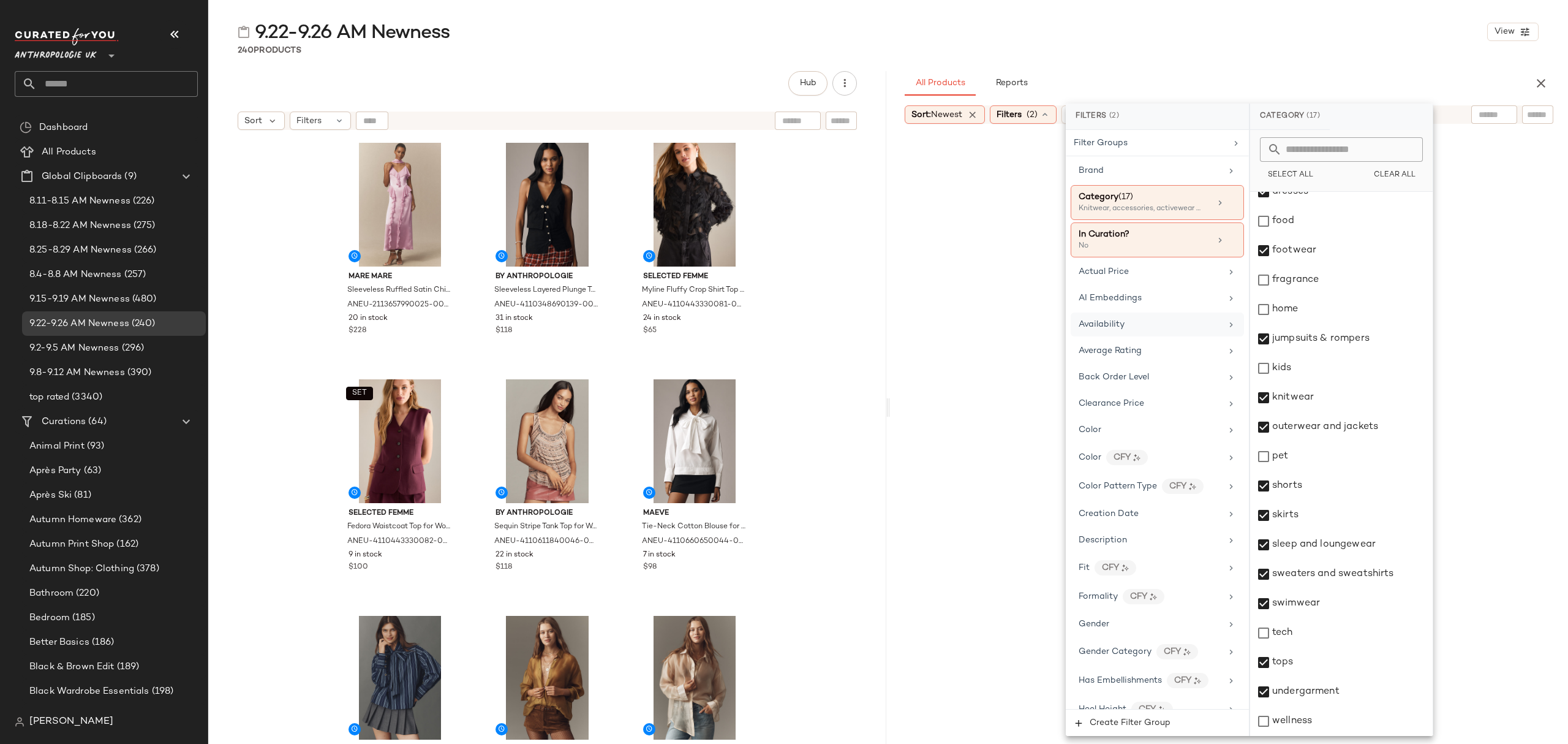
click at [1206, 336] on div "Availability" at bounding box center [1157, 324] width 173 height 24
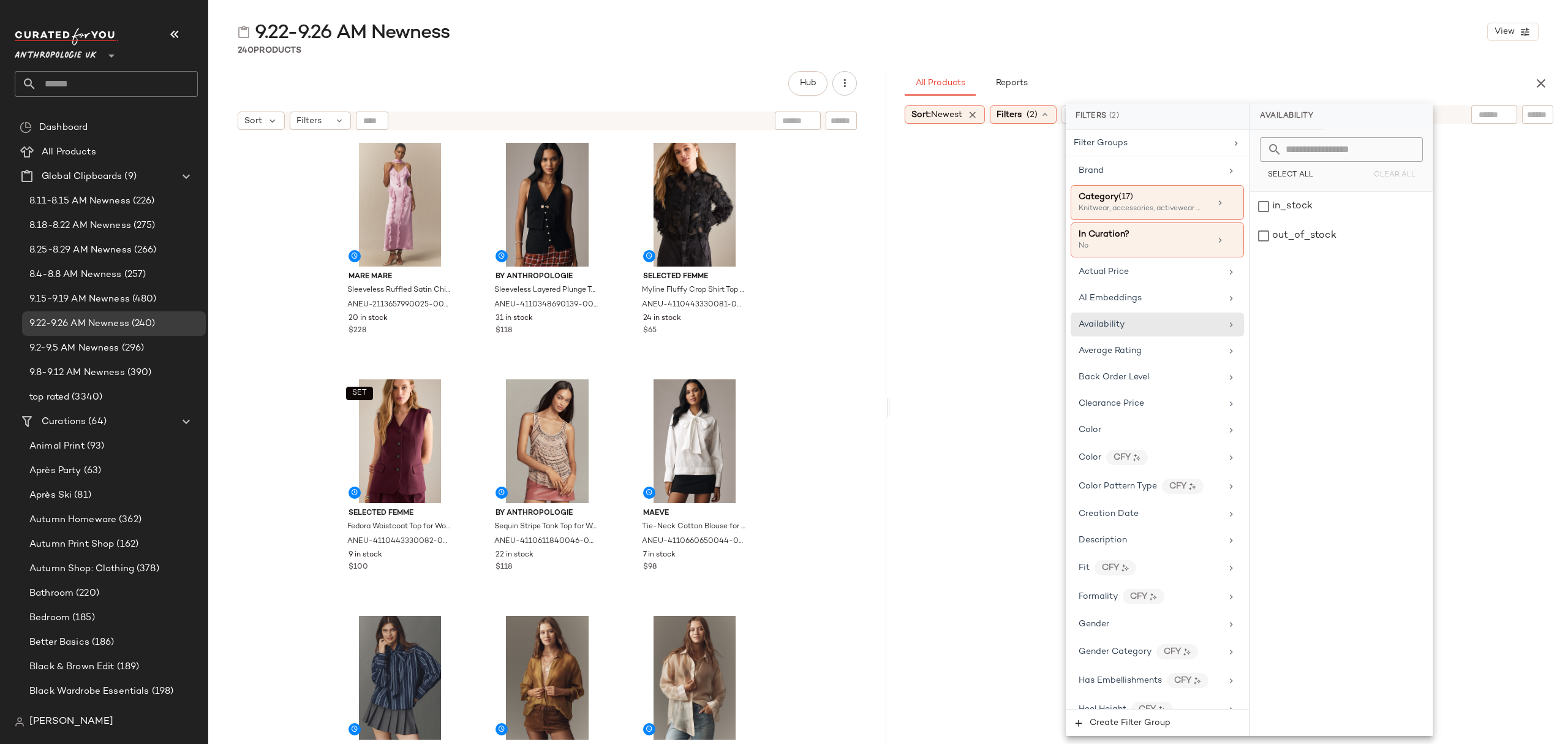
drag, startPoint x: 1361, startPoint y: 217, endPoint x: 1321, endPoint y: 175, distance: 58.0
click at [1361, 217] on div "in_stock" at bounding box center [1341, 207] width 183 height 29
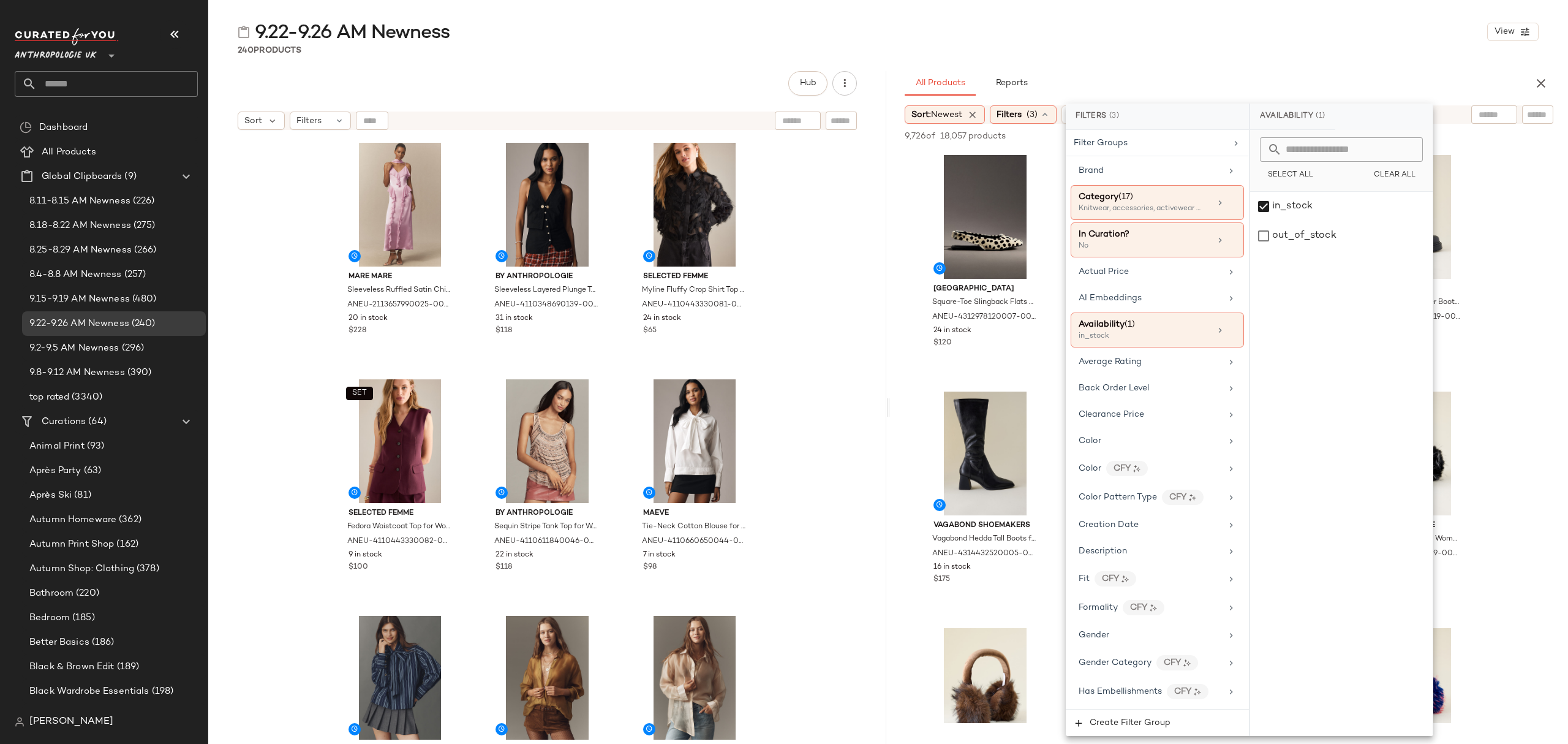
click at [1218, 50] on div "240 Products" at bounding box center [888, 51] width 1360 height 12
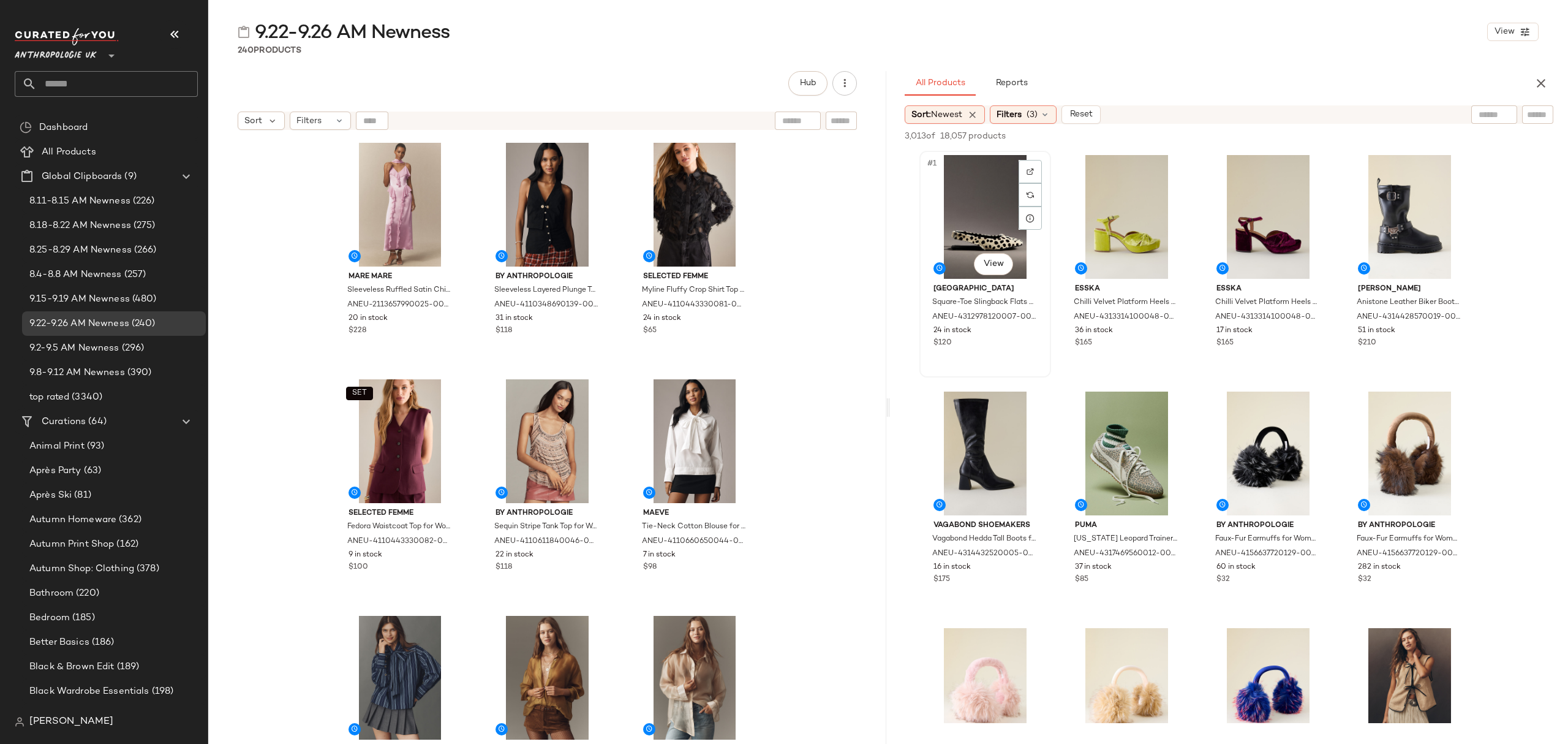
click at [924, 208] on div "#1 View" at bounding box center [985, 217] width 123 height 124
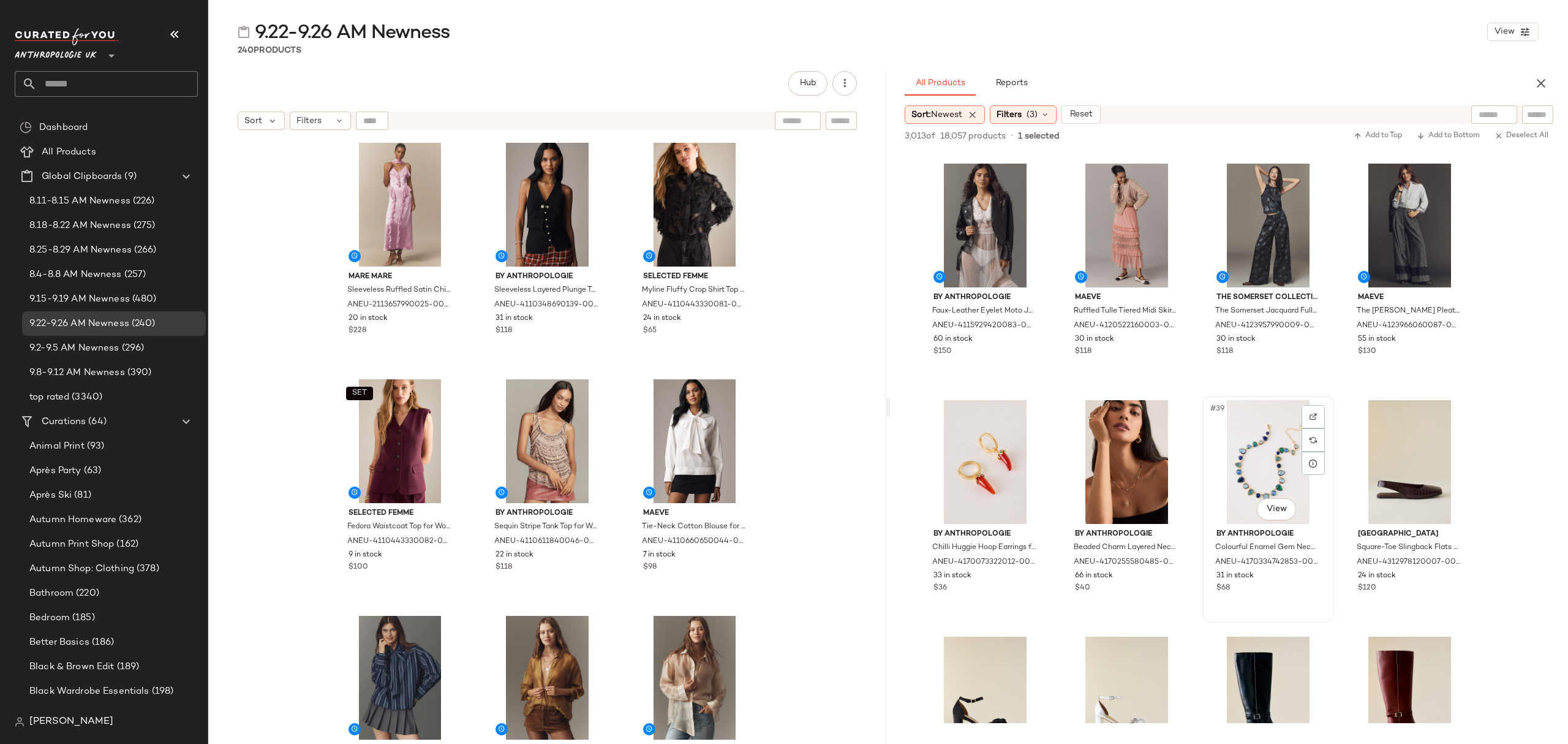
scroll to position [1878, 0]
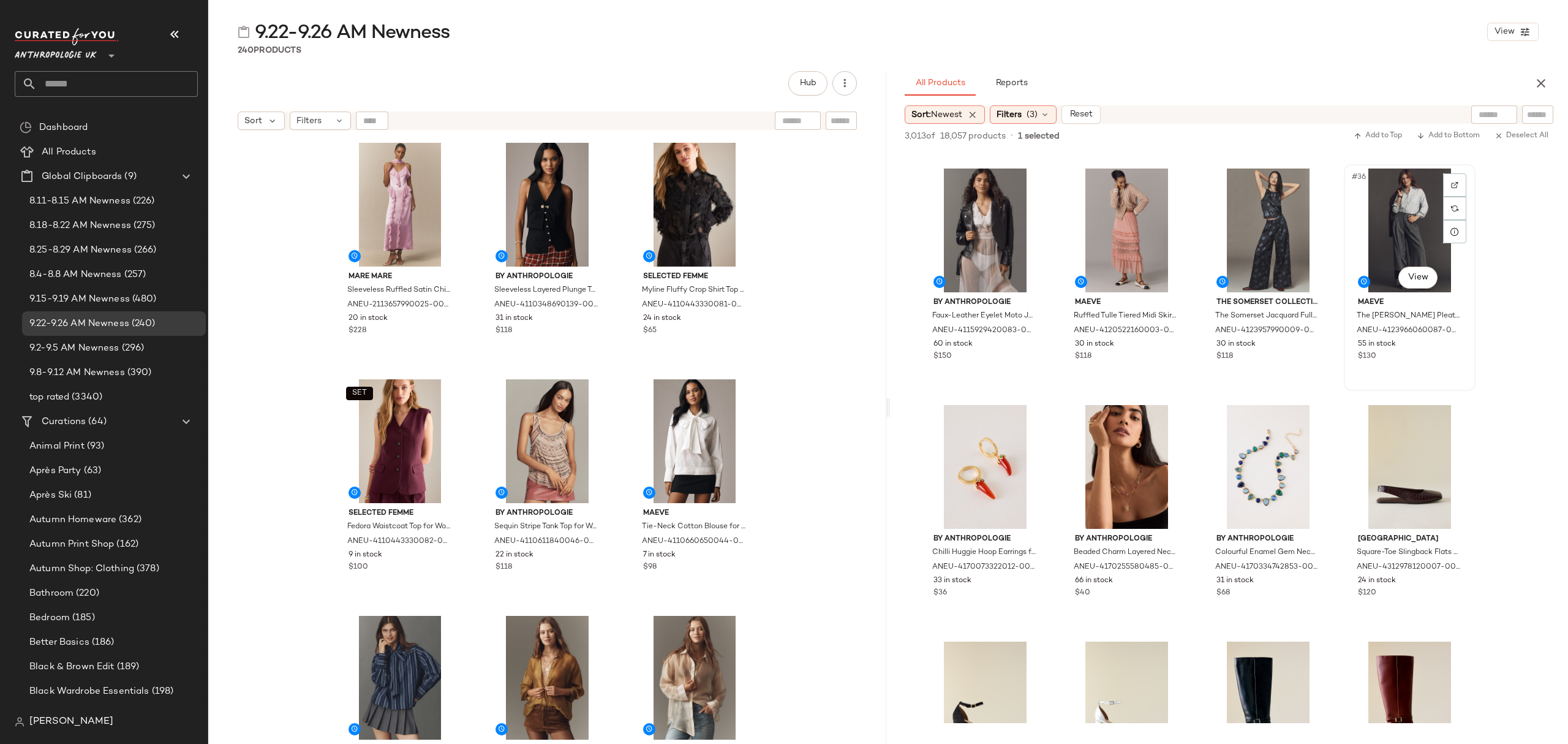
drag, startPoint x: 1450, startPoint y: 348, endPoint x: 1444, endPoint y: 351, distance: 6.7
click at [1450, 348] on div "55 in stock" at bounding box center [1409, 344] width 103 height 11
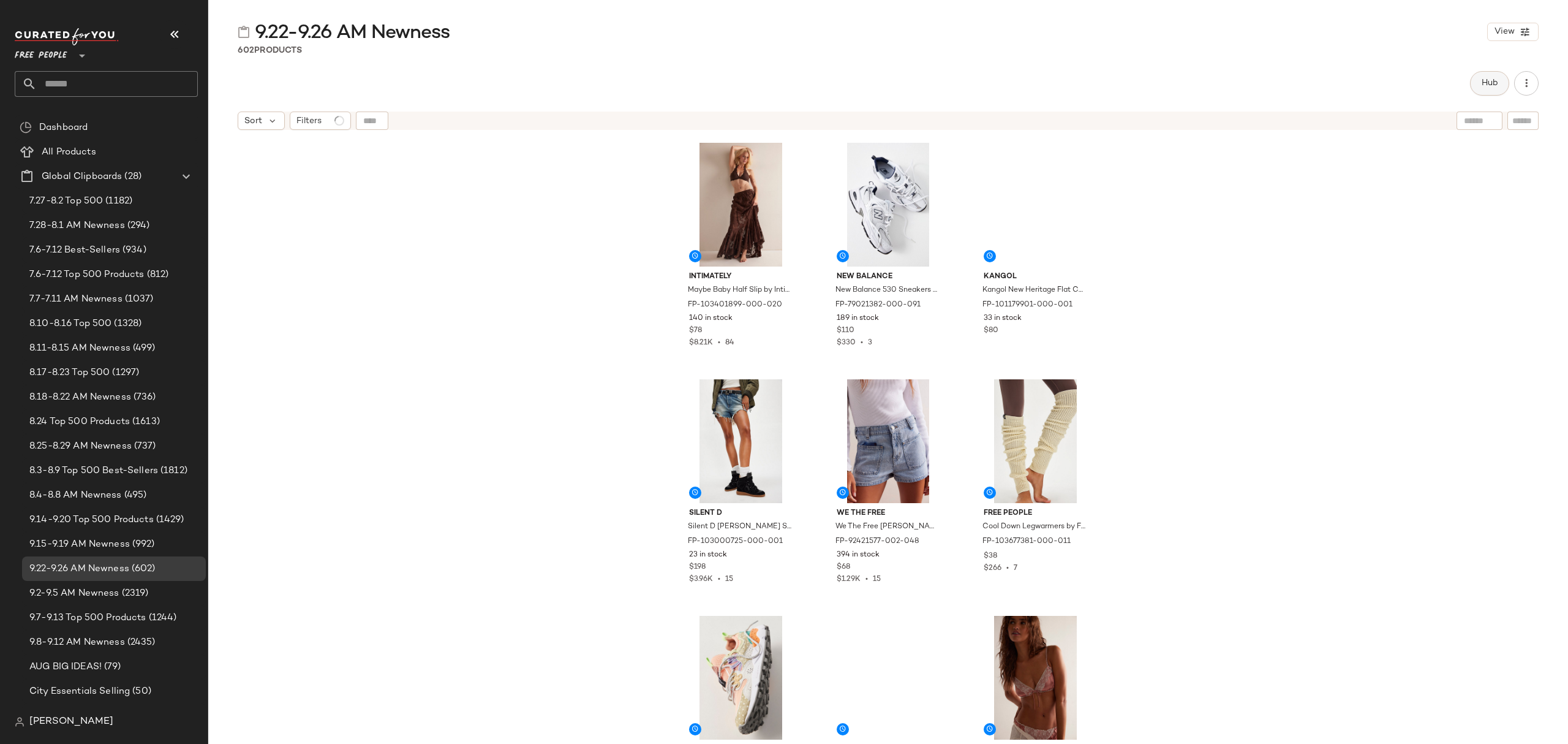
click at [1489, 79] on span "Hub" at bounding box center [1489, 83] width 17 height 10
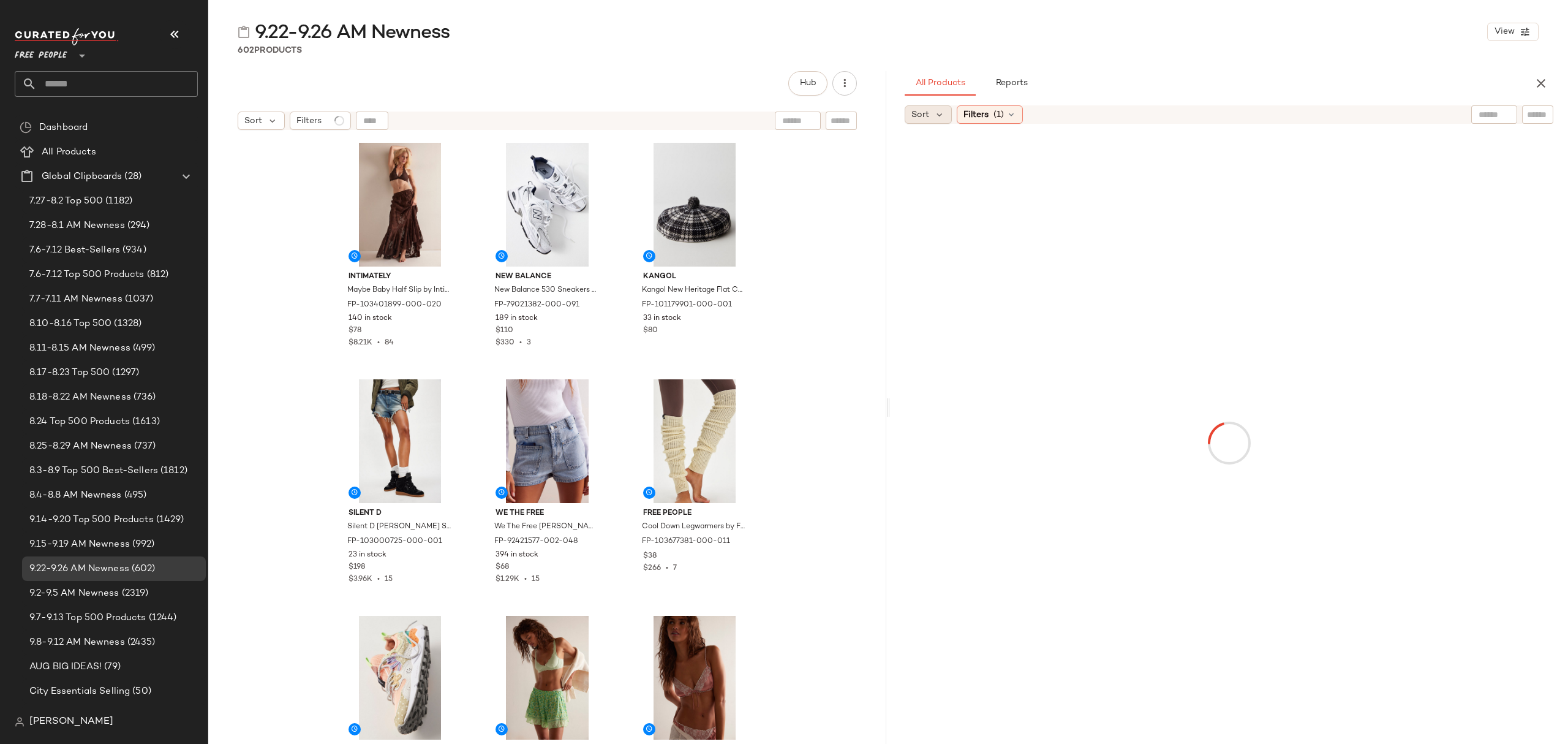
click at [927, 118] on span "Sort" at bounding box center [920, 115] width 18 height 13
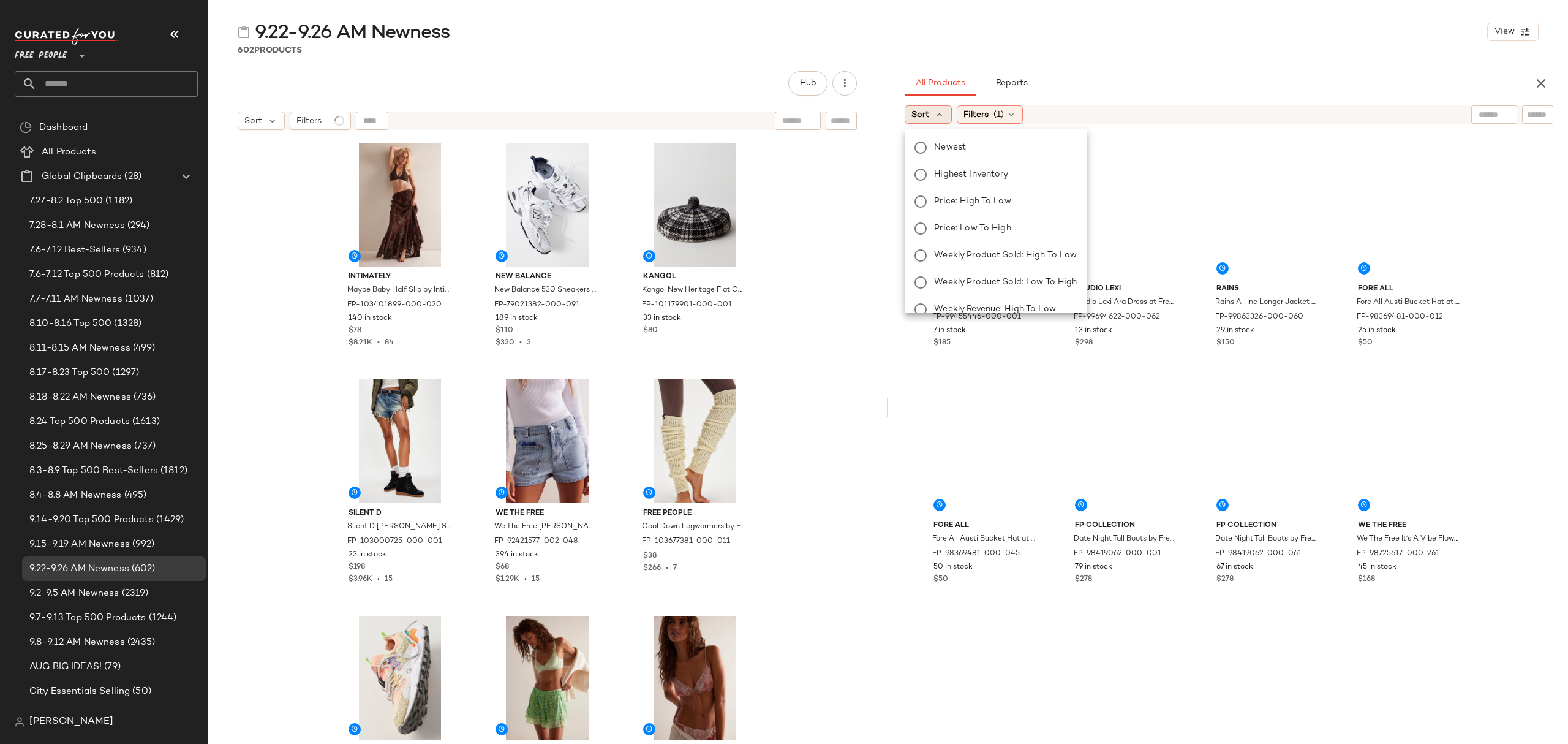
click at [939, 145] on span "Newest" at bounding box center [950, 147] width 32 height 13
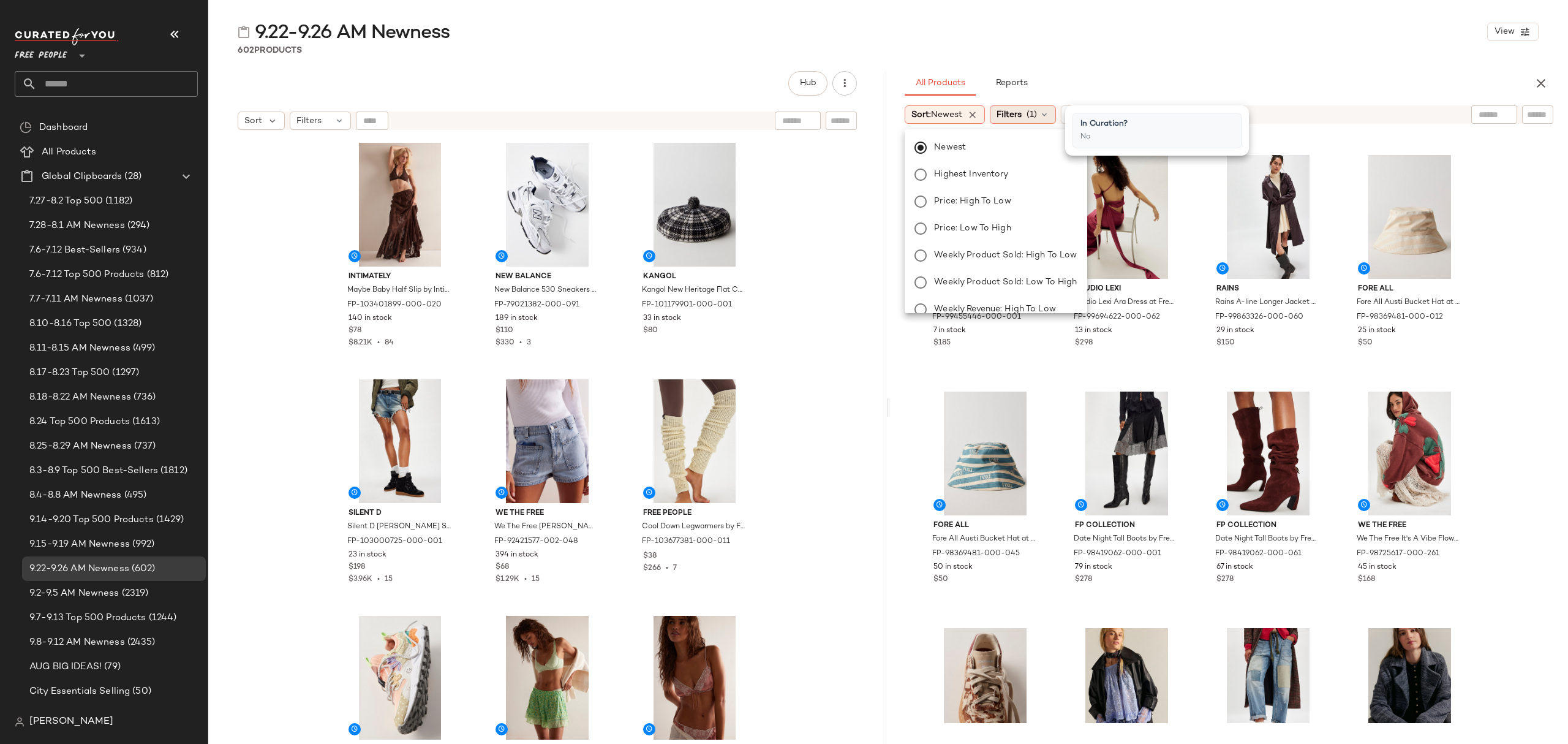
click at [1037, 118] on span "(1)" at bounding box center [1032, 115] width 11 height 13
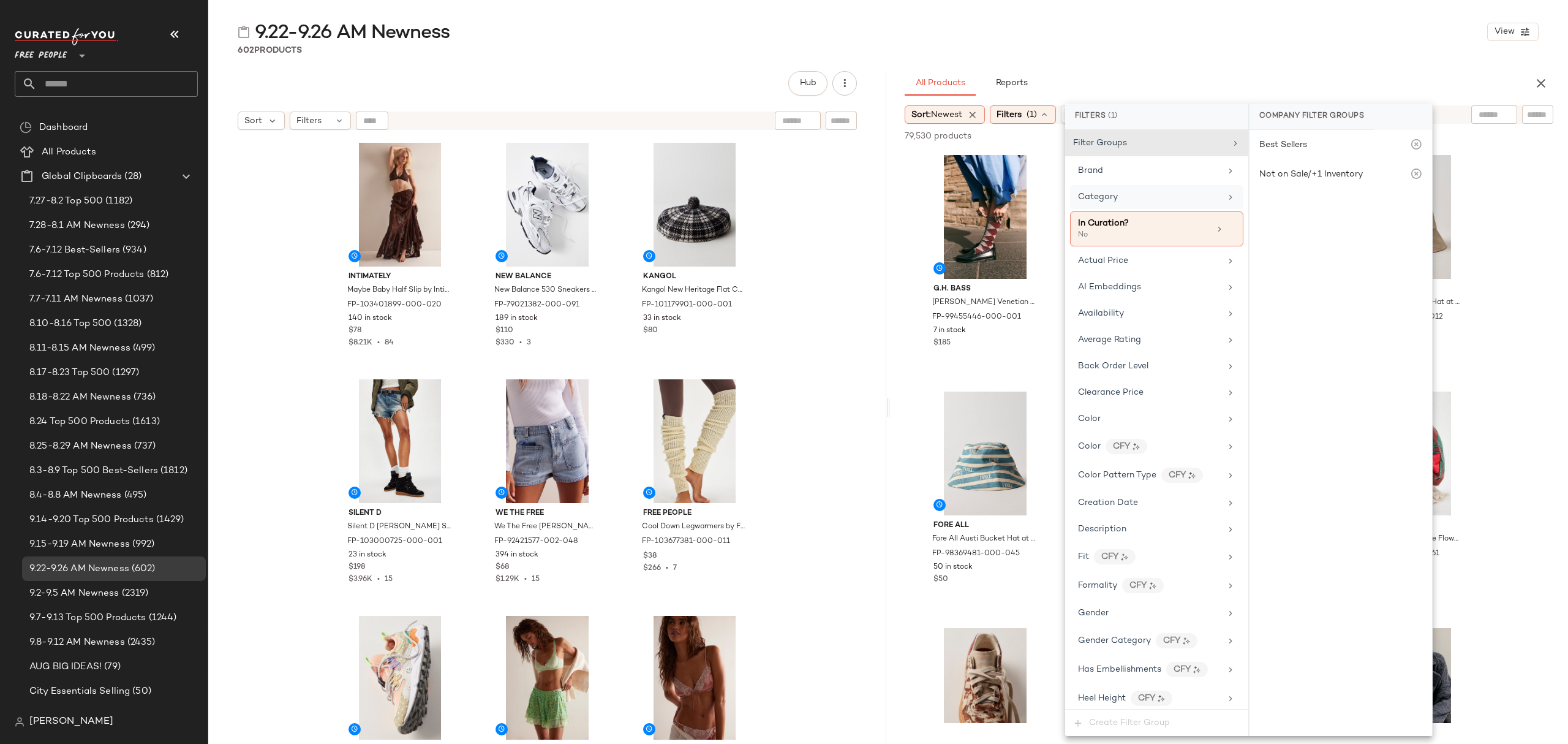
click at [1103, 192] on span "Category" at bounding box center [1098, 197] width 40 height 9
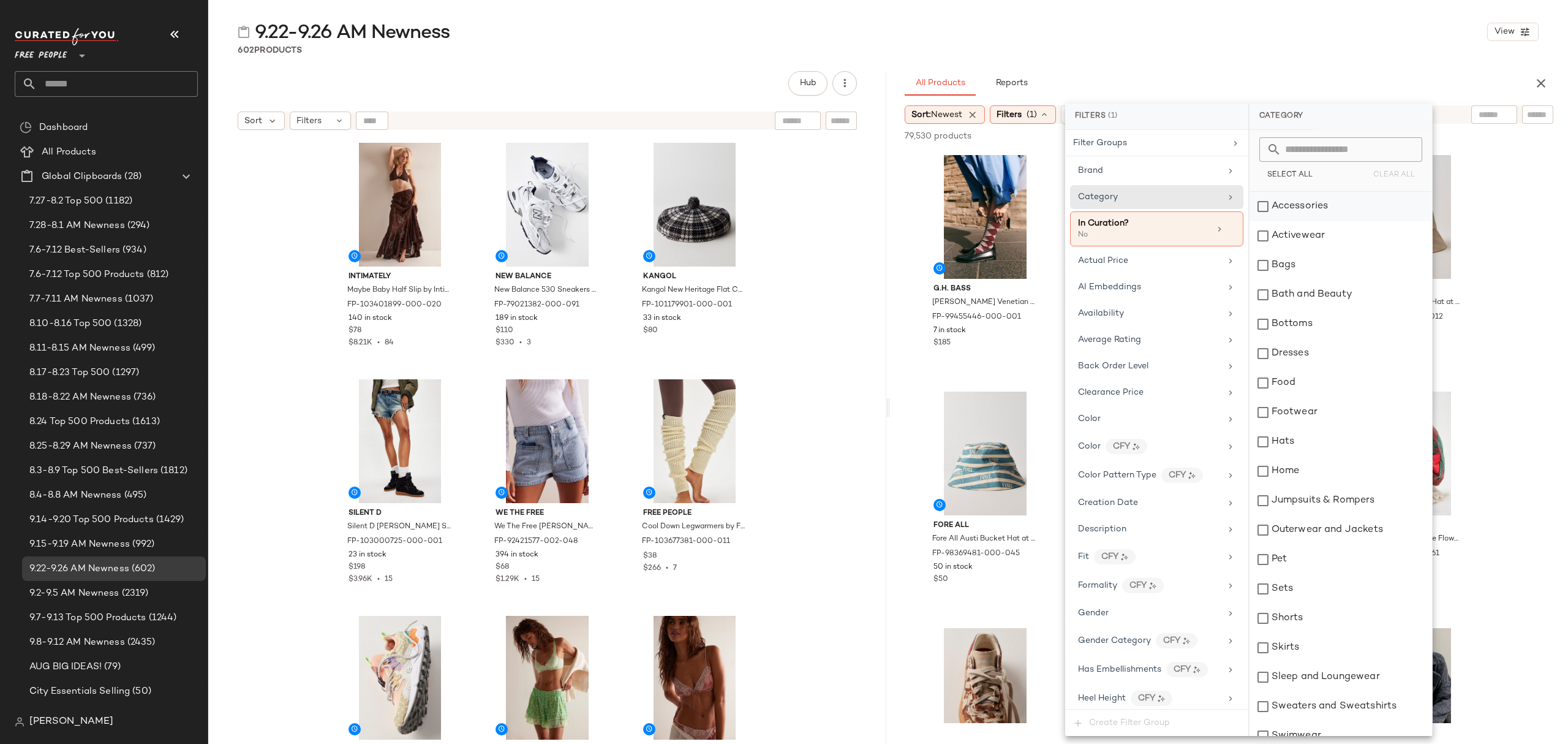
click at [1309, 199] on div "Accessories" at bounding box center [1341, 207] width 183 height 29
click at [1315, 229] on div "Activewear" at bounding box center [1341, 236] width 183 height 29
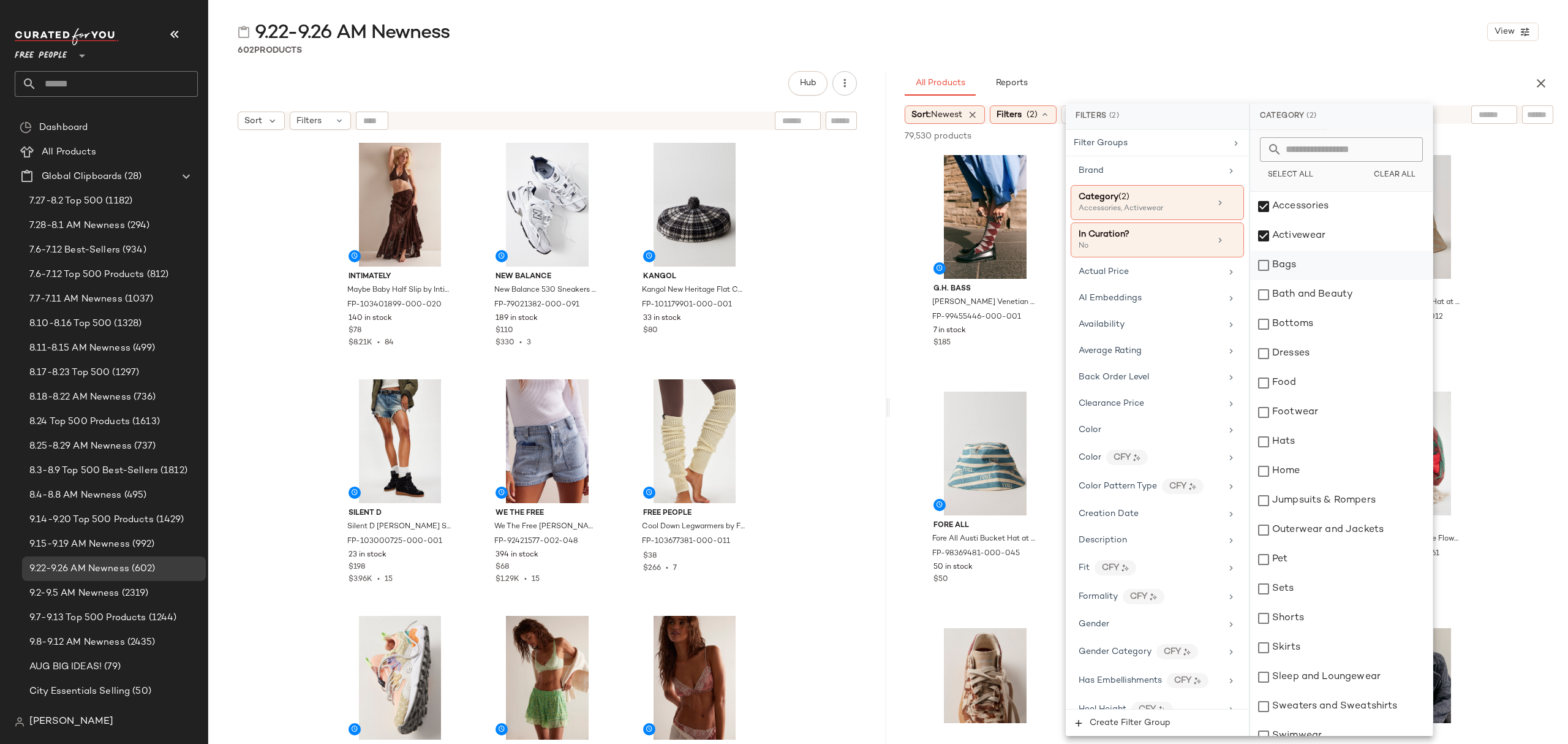
click at [1305, 269] on div "Bags" at bounding box center [1341, 265] width 183 height 29
click at [1311, 325] on div "Bottoms" at bounding box center [1341, 324] width 183 height 29
click at [1306, 356] on div "Dresses" at bounding box center [1341, 354] width 183 height 29
click at [1303, 419] on div "Footwear" at bounding box center [1341, 412] width 183 height 29
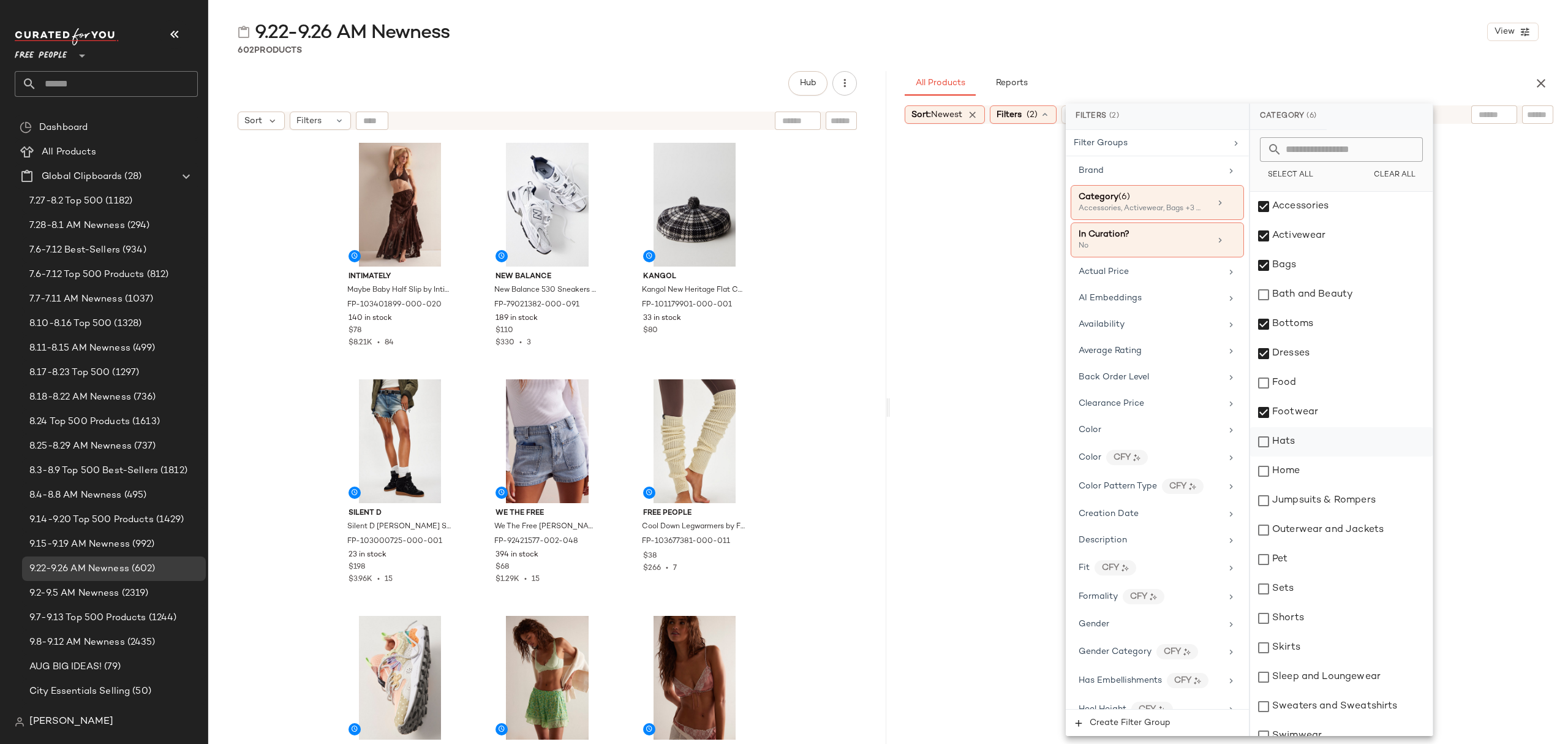
click at [1302, 445] on div "Hats" at bounding box center [1341, 442] width 183 height 29
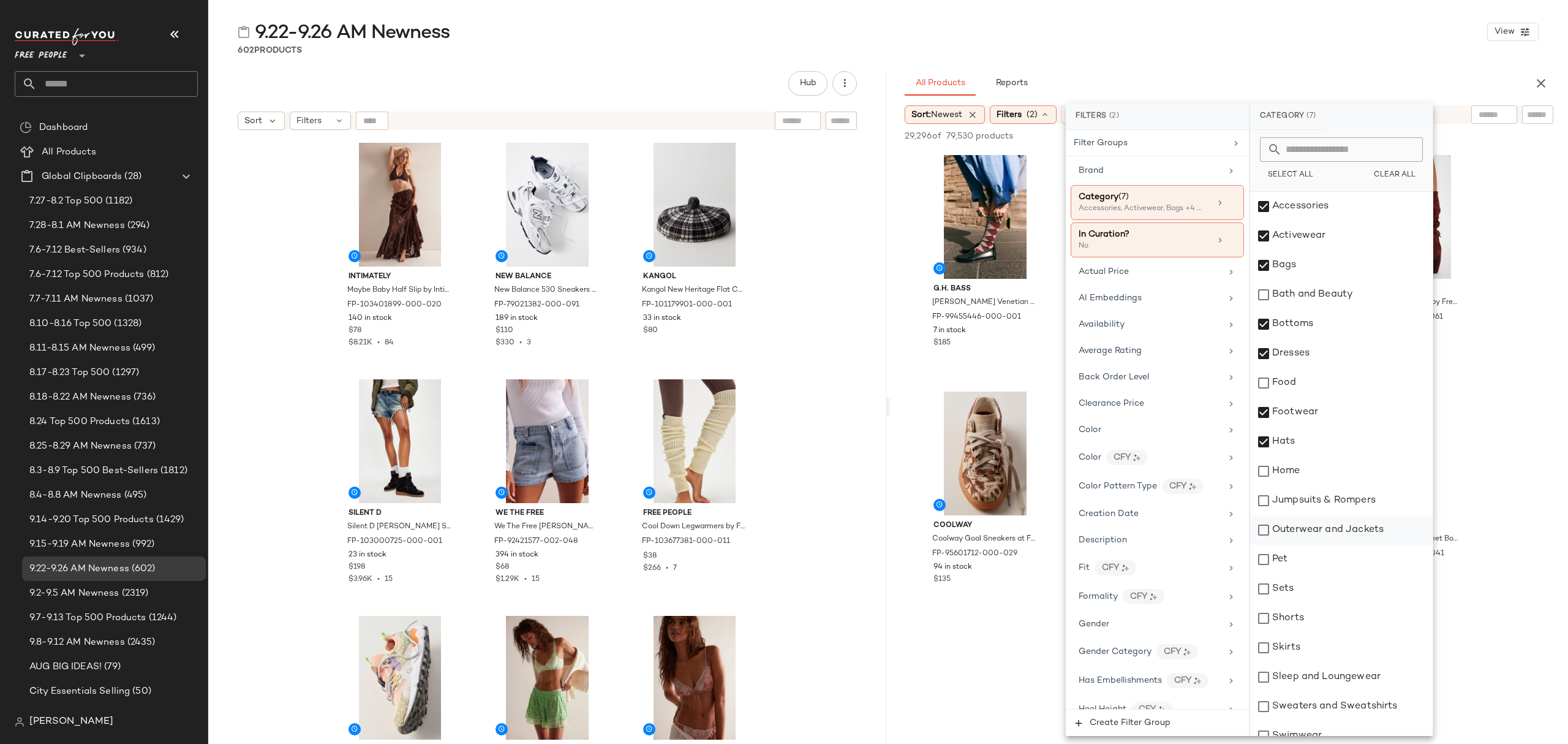
drag, startPoint x: 1313, startPoint y: 500, endPoint x: 1319, endPoint y: 518, distance: 19.0
click at [1314, 500] on div "Jumpsuits & Rompers" at bounding box center [1341, 501] width 183 height 29
click at [1321, 530] on div "Outerwear and Jackets" at bounding box center [1341, 530] width 183 height 29
click at [1312, 596] on div "Sets" at bounding box center [1341, 589] width 183 height 29
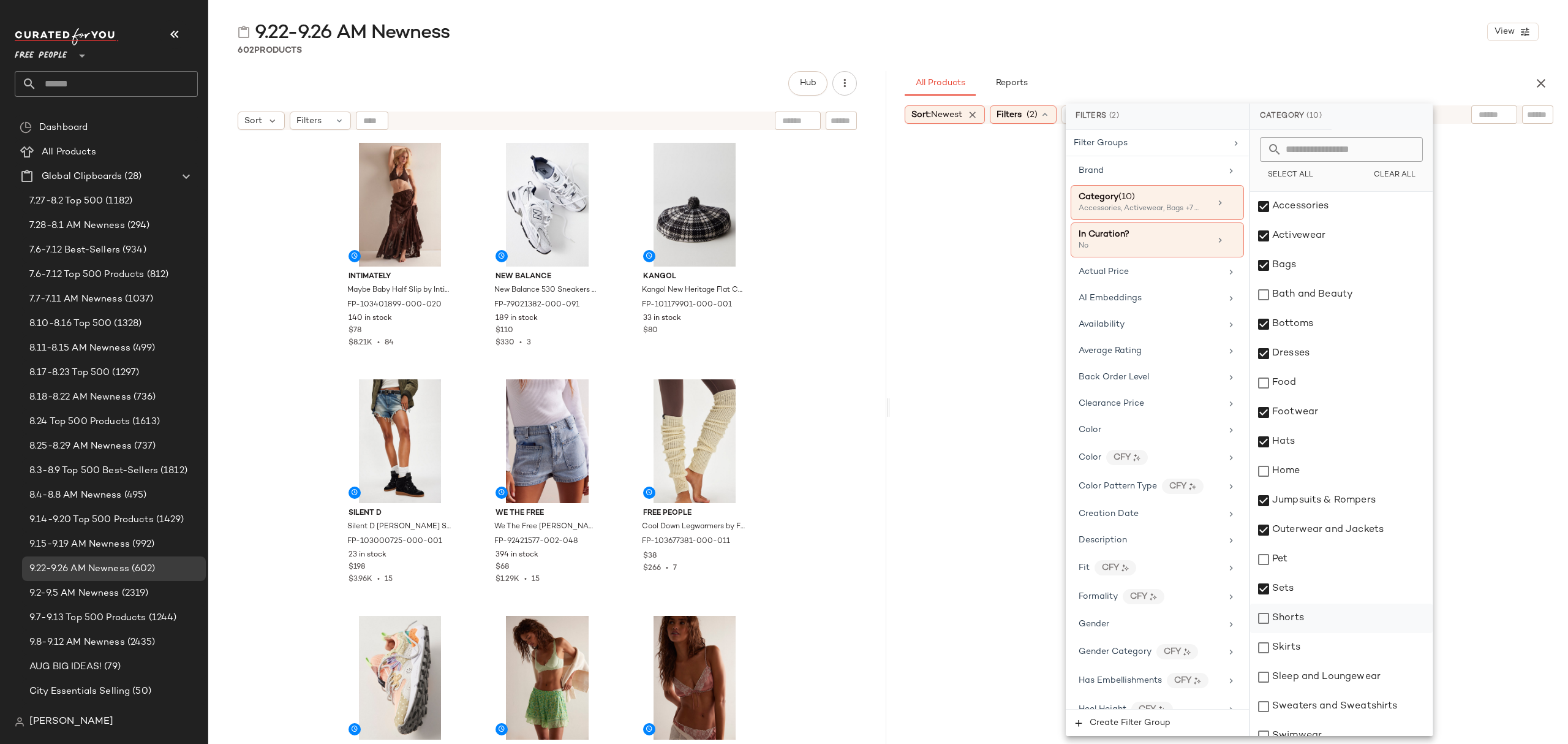
click at [1318, 618] on div "Shorts" at bounding box center [1341, 618] width 183 height 29
click at [1321, 640] on div "Skirts" at bounding box center [1341, 648] width 183 height 29
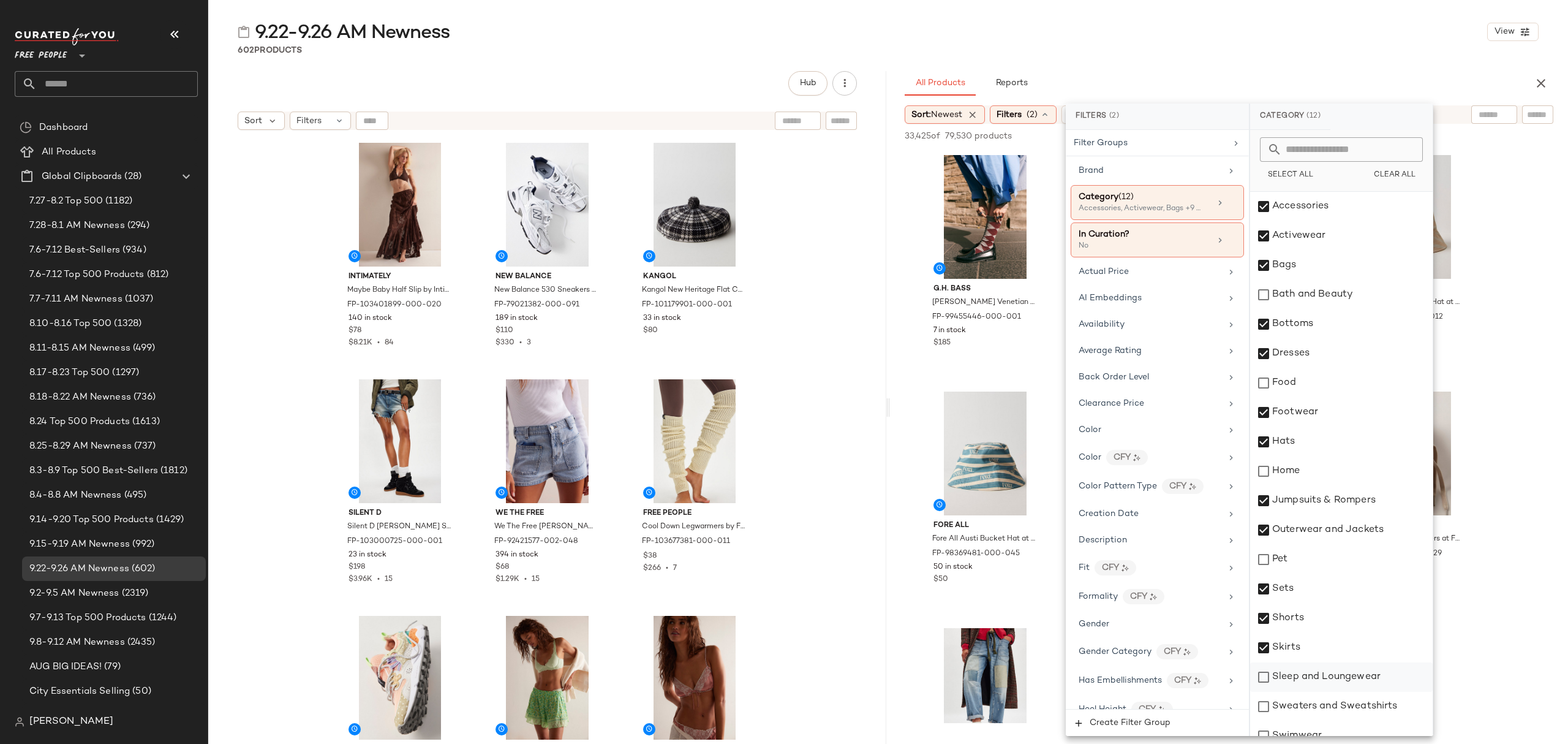
click at [1330, 677] on div "Sleep and Loungewear" at bounding box center [1341, 677] width 183 height 29
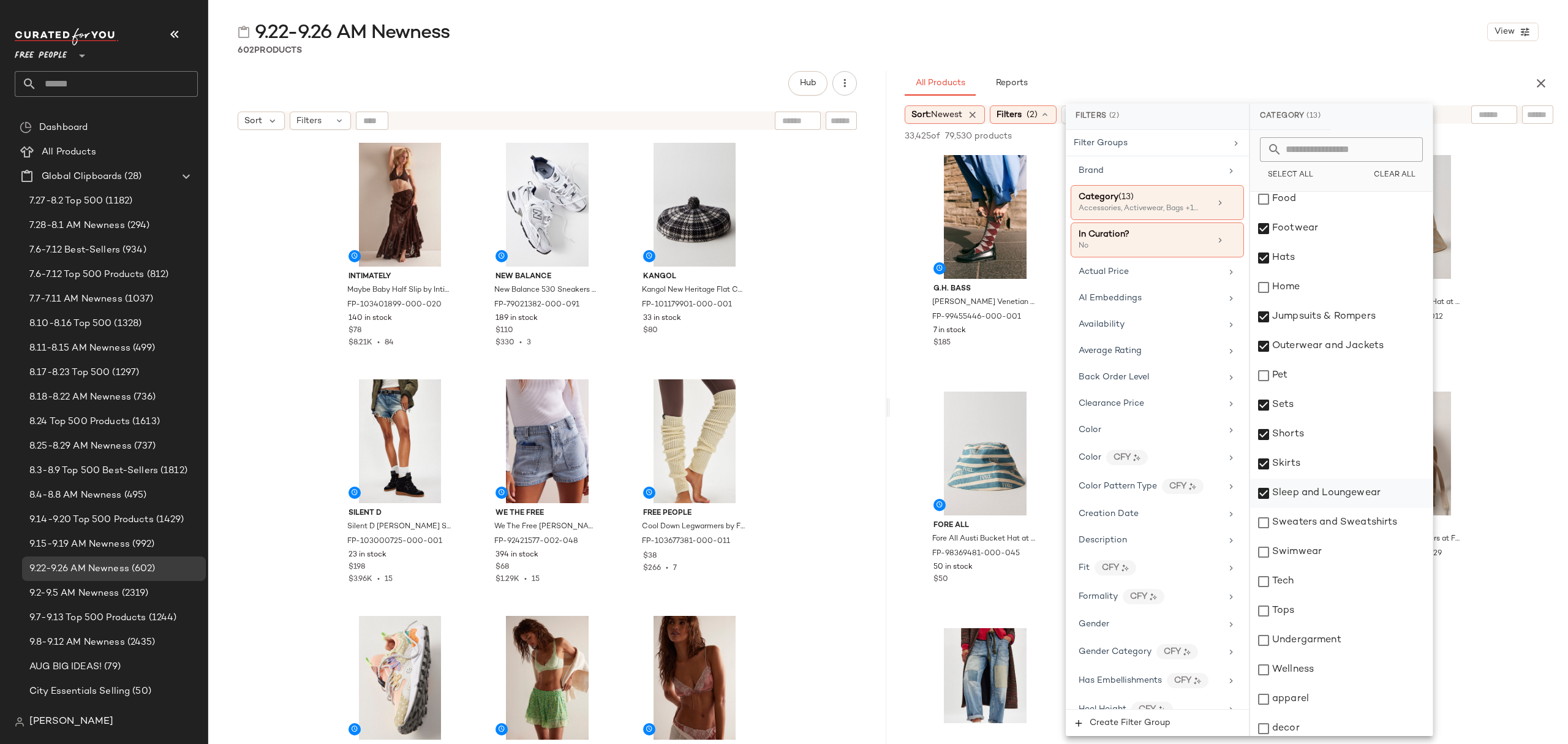
scroll to position [220, 0]
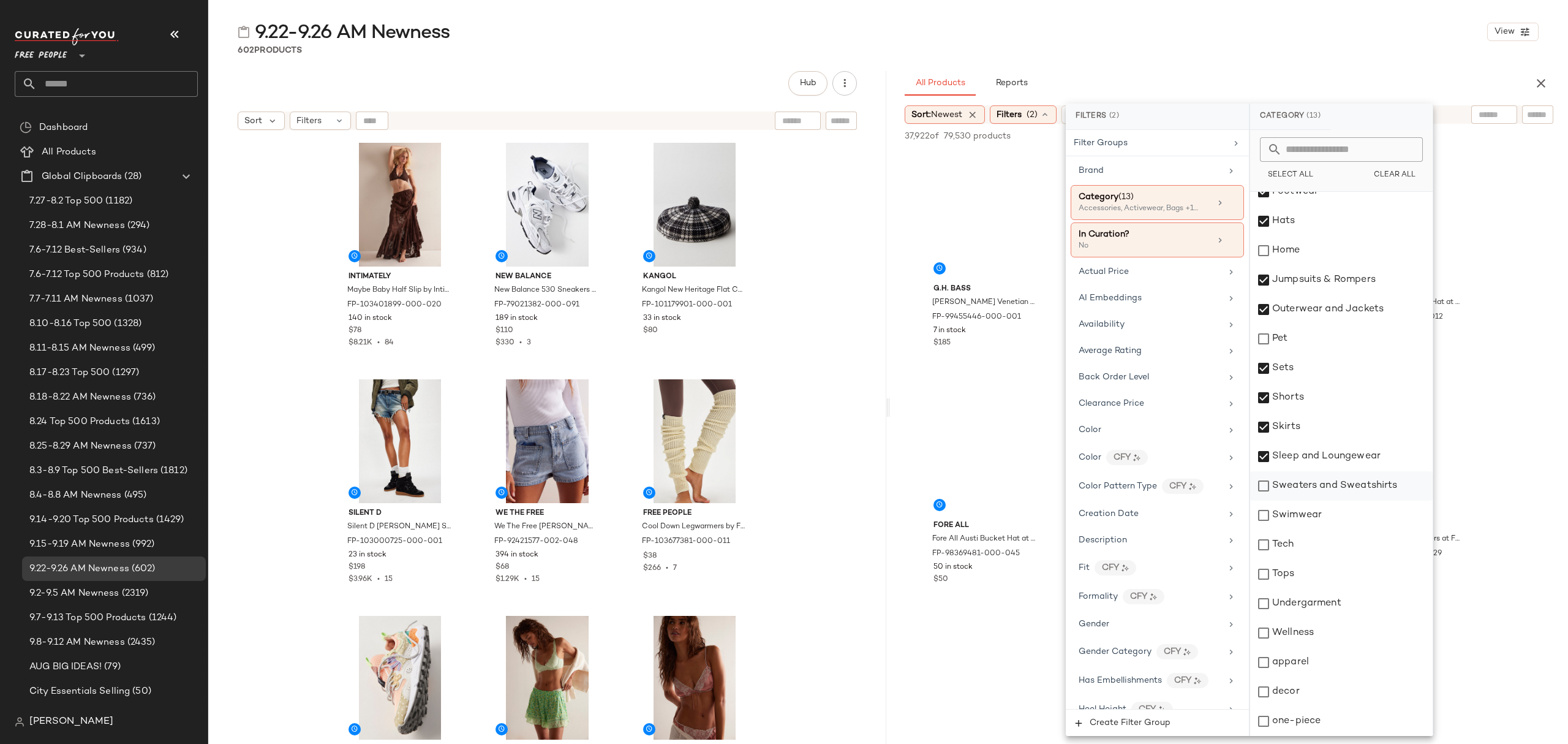
click at [1373, 491] on div "Sweaters and Sweatshirts" at bounding box center [1341, 485] width 183 height 29
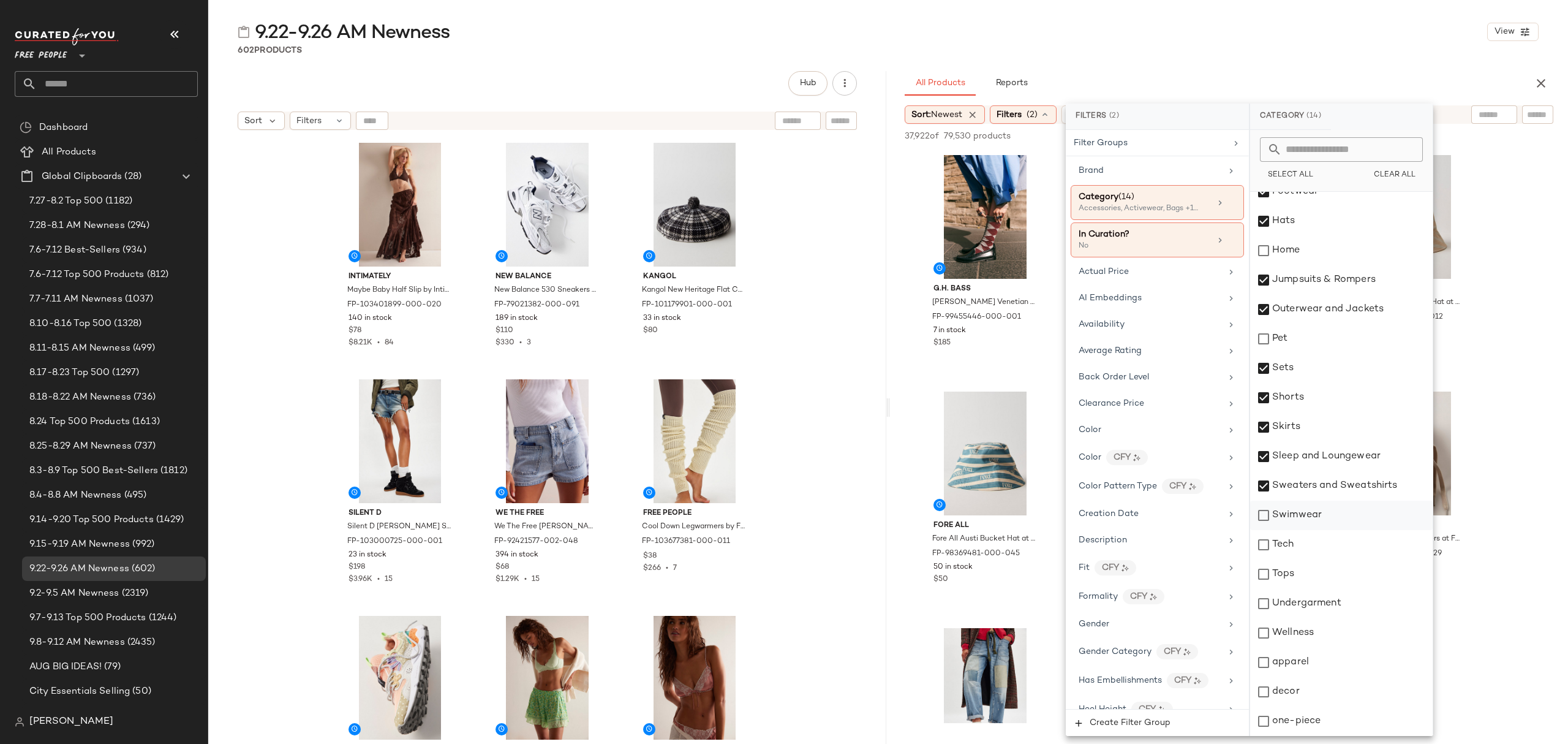
click at [1351, 517] on div "Swimwear" at bounding box center [1341, 515] width 183 height 29
click at [1332, 569] on div "Tops" at bounding box center [1341, 574] width 183 height 29
drag, startPoint x: 1336, startPoint y: 606, endPoint x: 1336, endPoint y: 635, distance: 29.0
click at [1338, 608] on div "Undergarment" at bounding box center [1341, 603] width 183 height 29
click at [1331, 679] on div "Accessories Activewear Bags Bath and Beauty Bottoms Dresses Food Footwear Hats …" at bounding box center [1341, 353] width 183 height 765
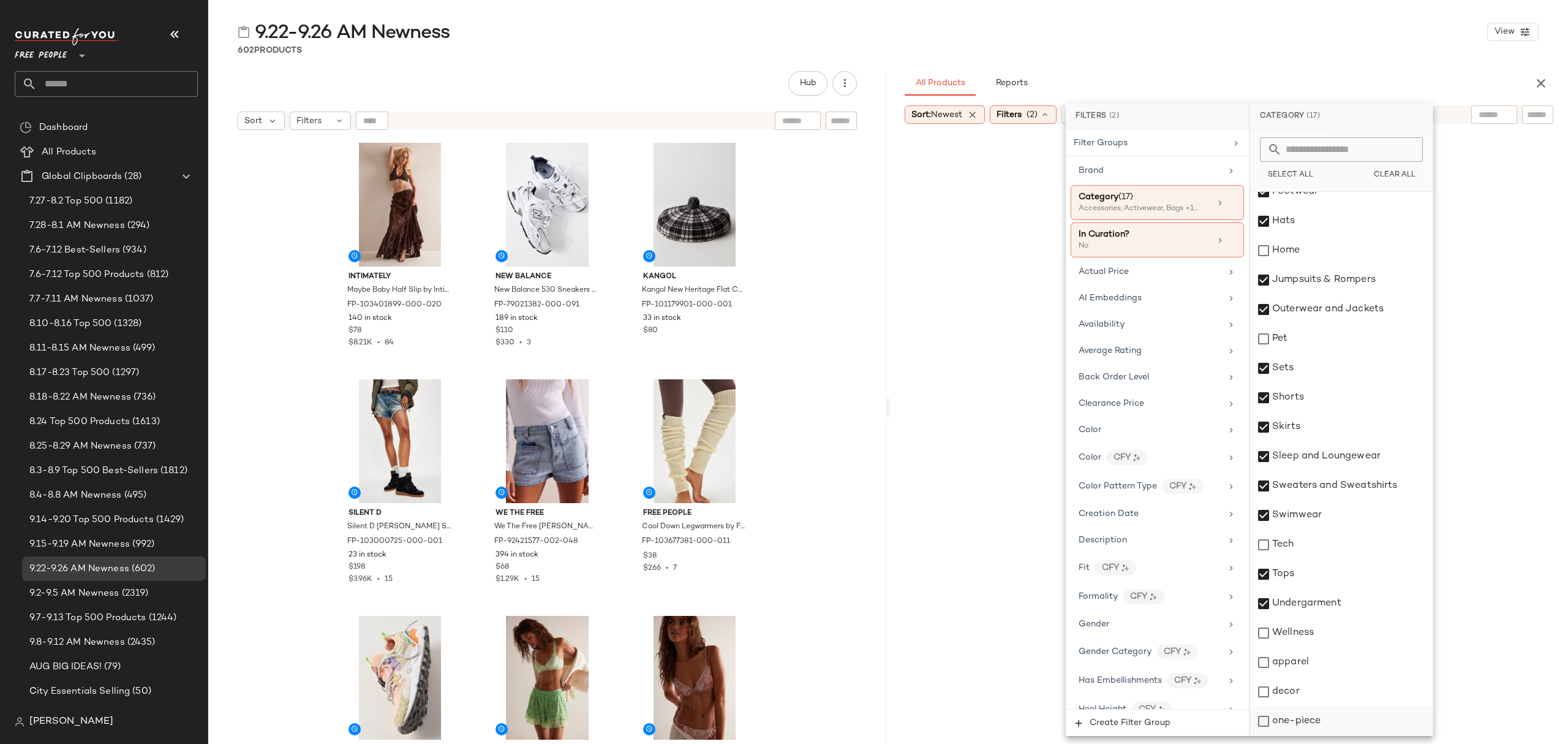
click at [1328, 720] on div "one-piece" at bounding box center [1341, 721] width 183 height 29
click at [1311, 664] on div "apparel" at bounding box center [1341, 662] width 183 height 29
click at [1216, 329] on div "Availability" at bounding box center [1157, 324] width 173 height 24
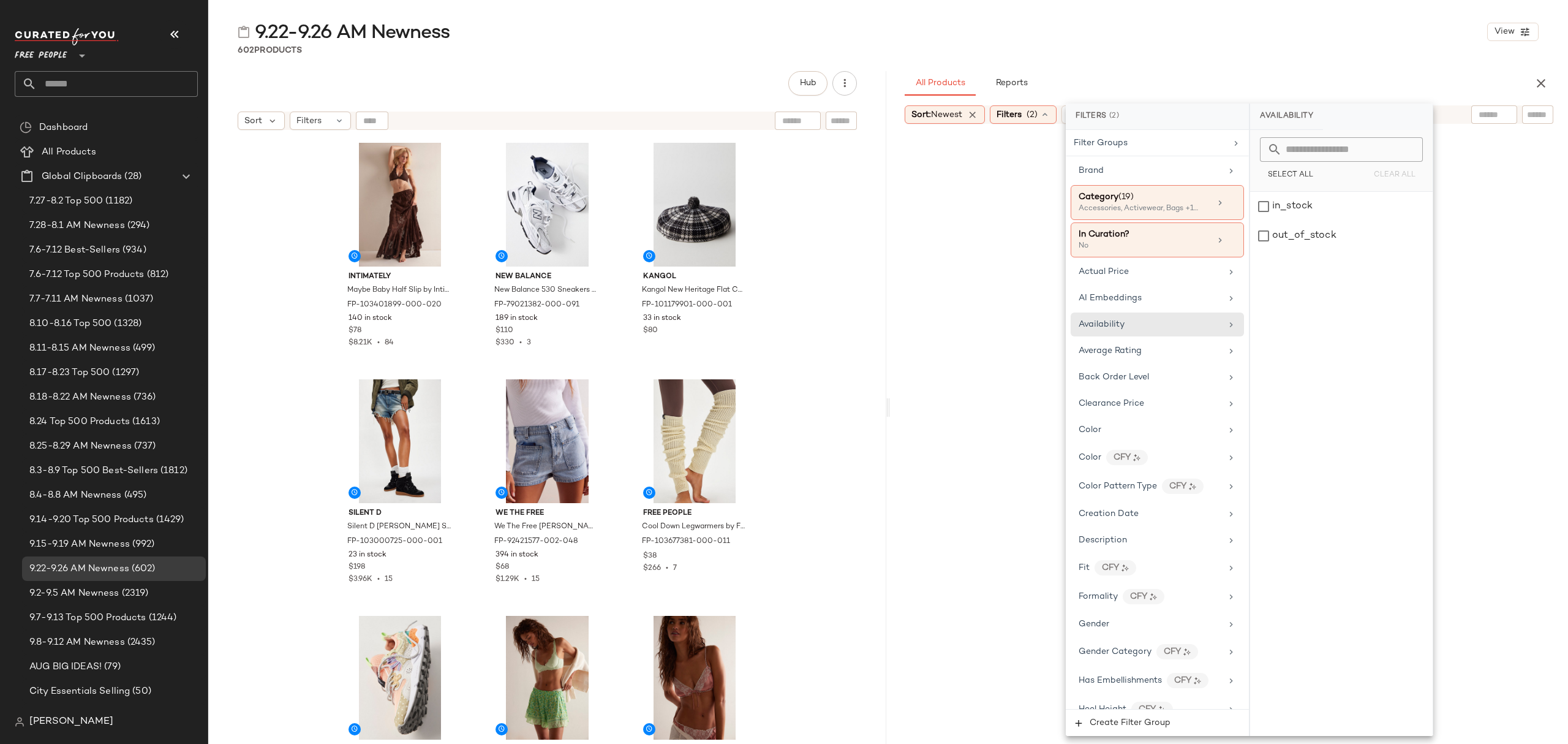
drag, startPoint x: 1307, startPoint y: 199, endPoint x: 1309, endPoint y: 189, distance: 10.2
click at [1309, 199] on div "in_stock" at bounding box center [1341, 207] width 183 height 29
click at [1280, 64] on div "9.22-9.26 AM Newness View 602 Products Hub Sort Filters Intimately Maybe Baby H…" at bounding box center [888, 382] width 1360 height 724
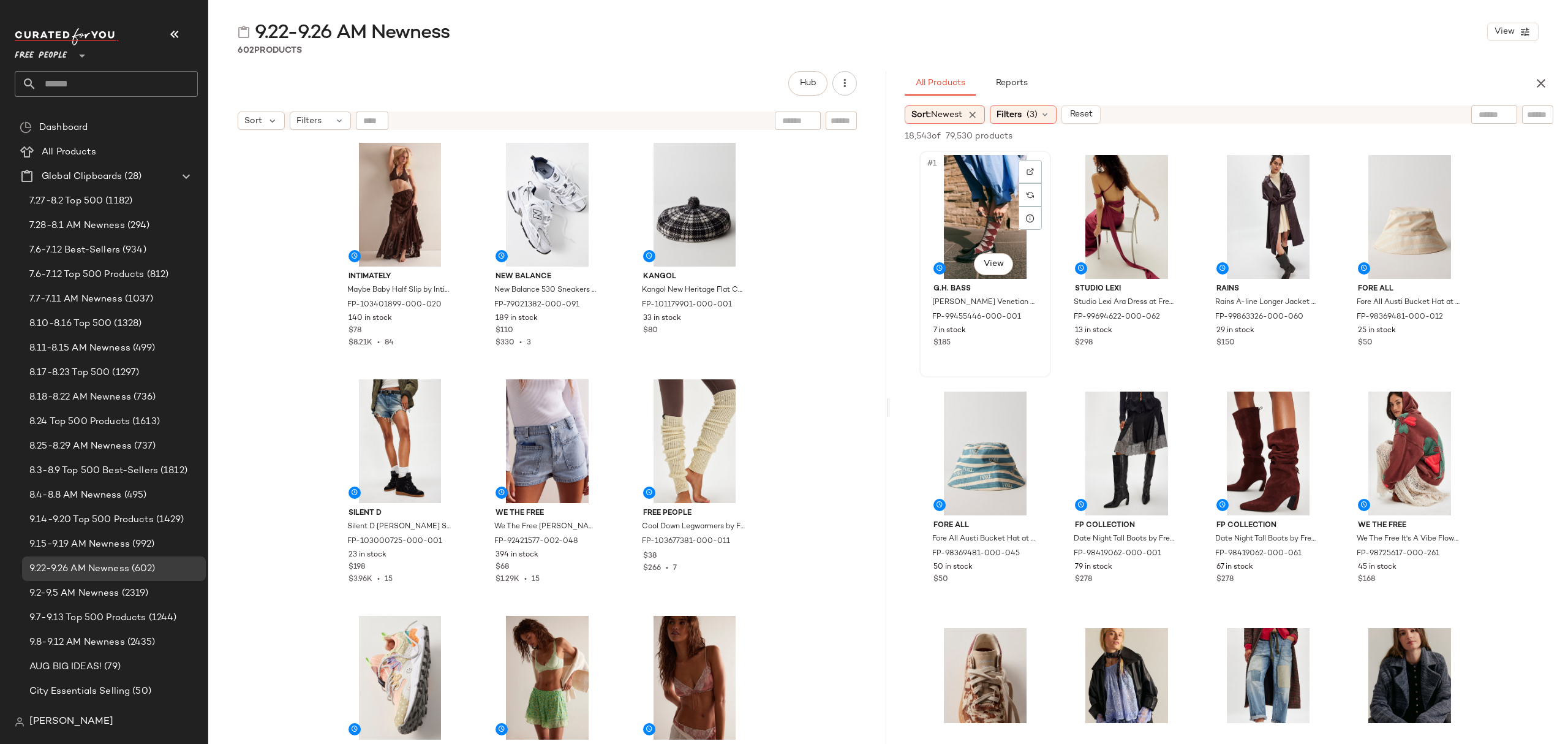
drag, startPoint x: 965, startPoint y: 216, endPoint x: 1048, endPoint y: 234, distance: 84.9
click at [965, 217] on div "#1 View" at bounding box center [985, 217] width 123 height 124
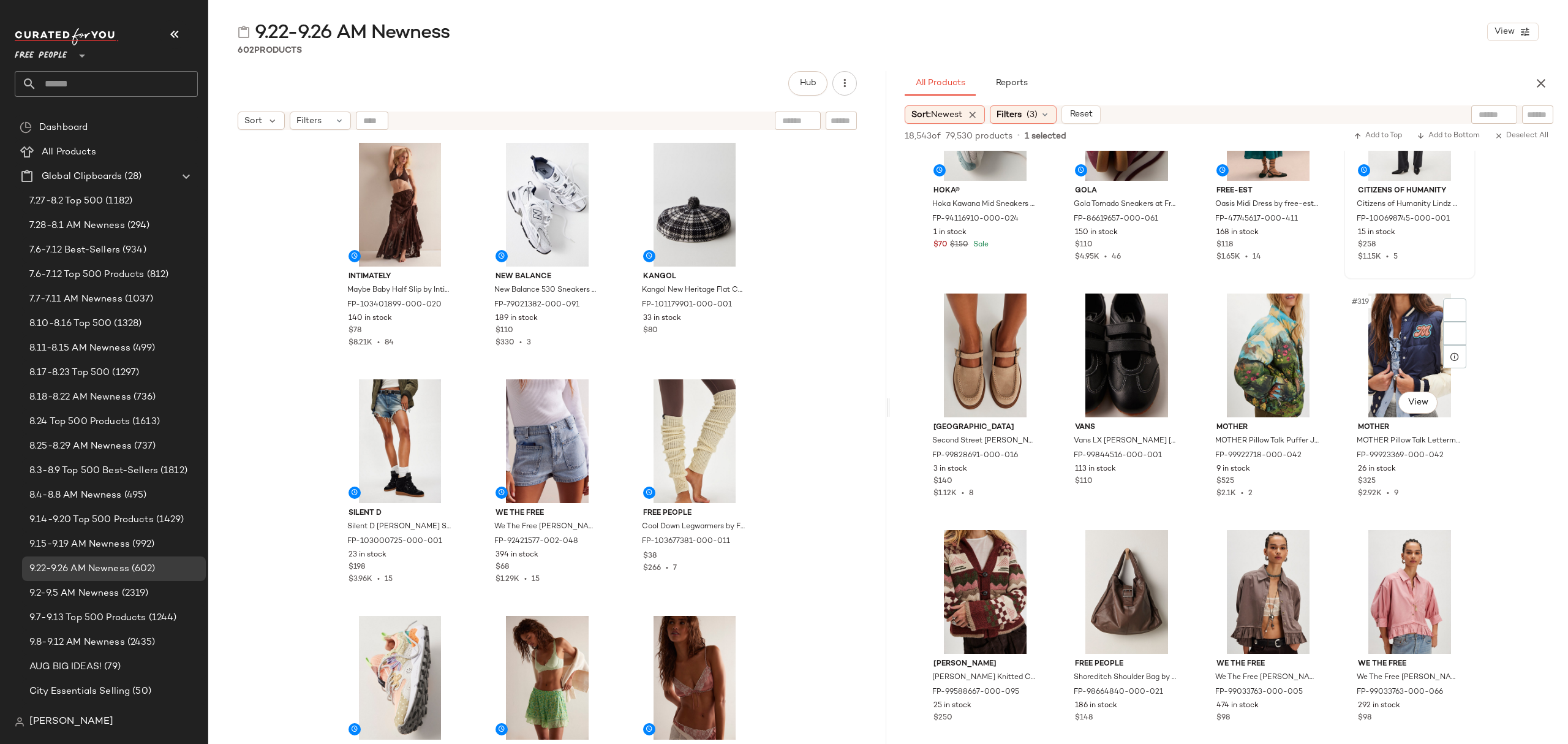
scroll to position [4982, 0]
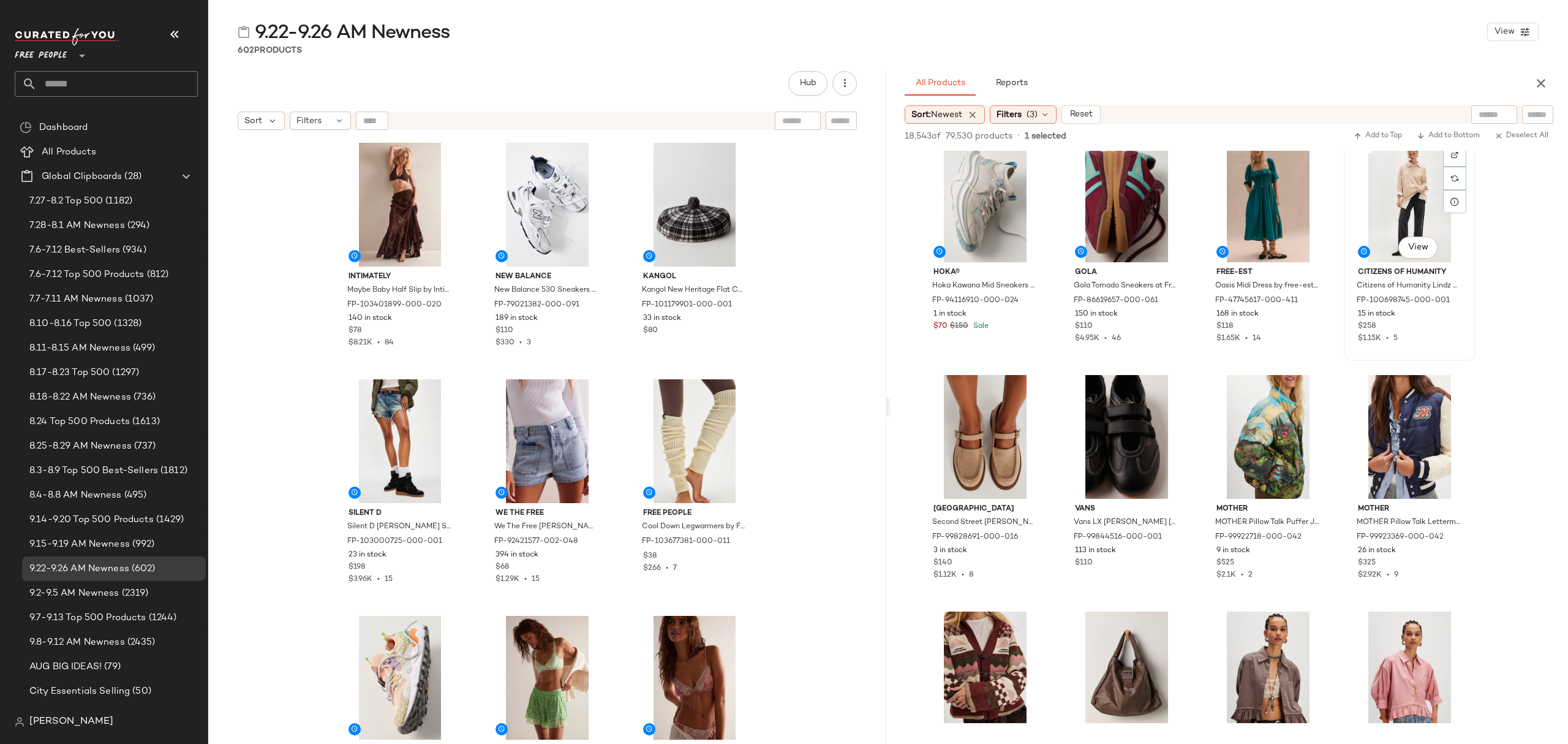
click at [1431, 333] on div "$1.15K • 5" at bounding box center [1409, 338] width 103 height 11
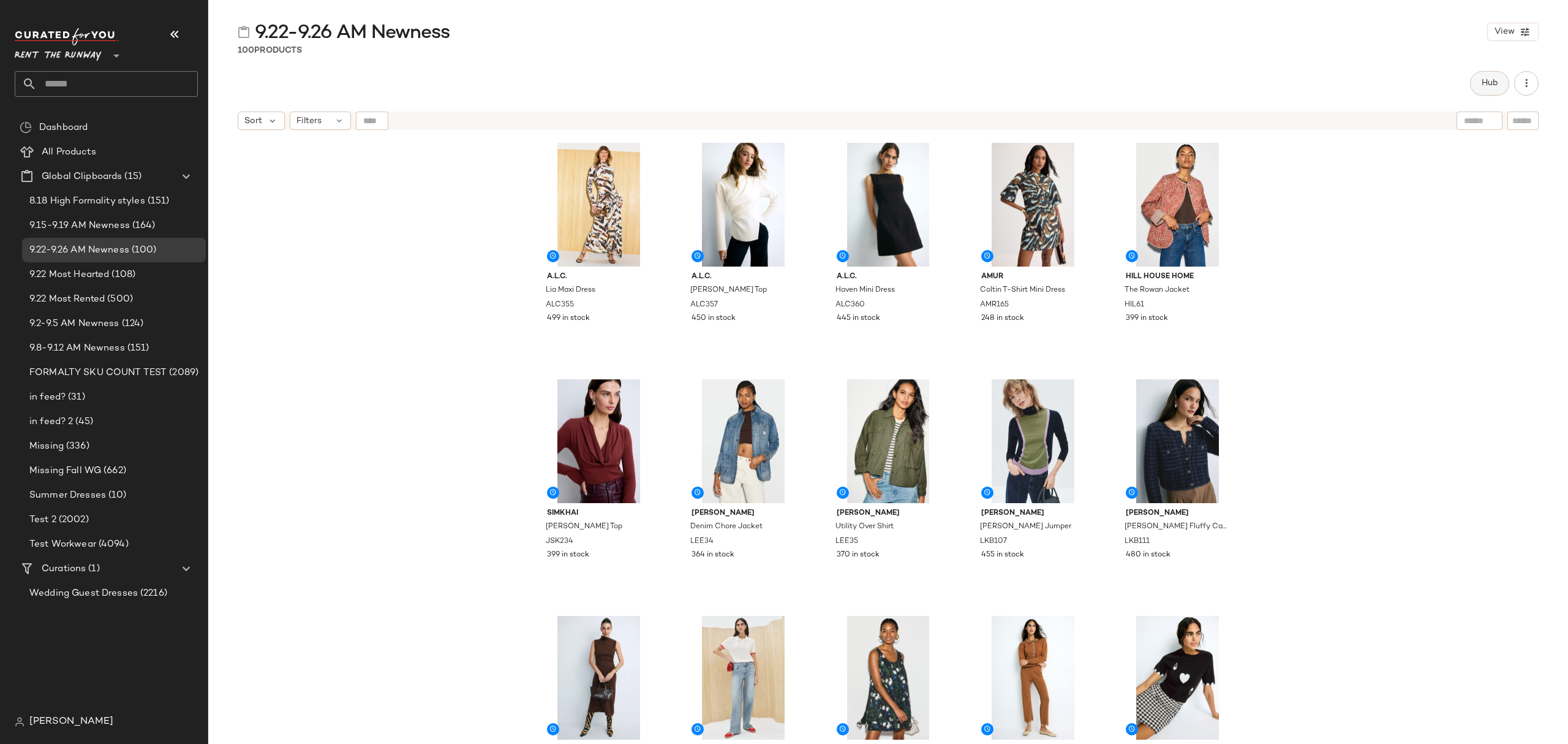
click at [1492, 82] on span "Hub" at bounding box center [1489, 83] width 17 height 10
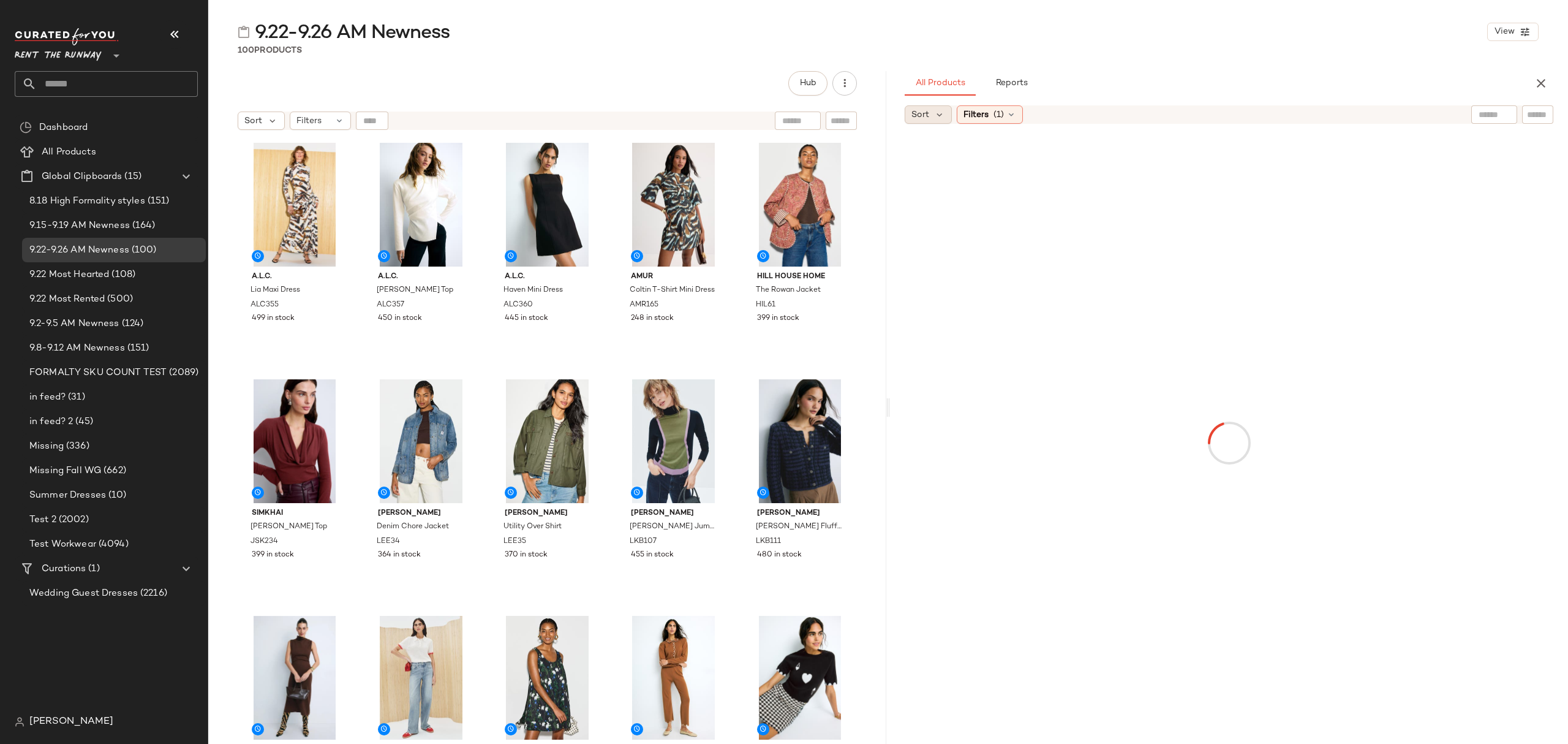
click at [934, 115] on icon at bounding box center [940, 114] width 11 height 11
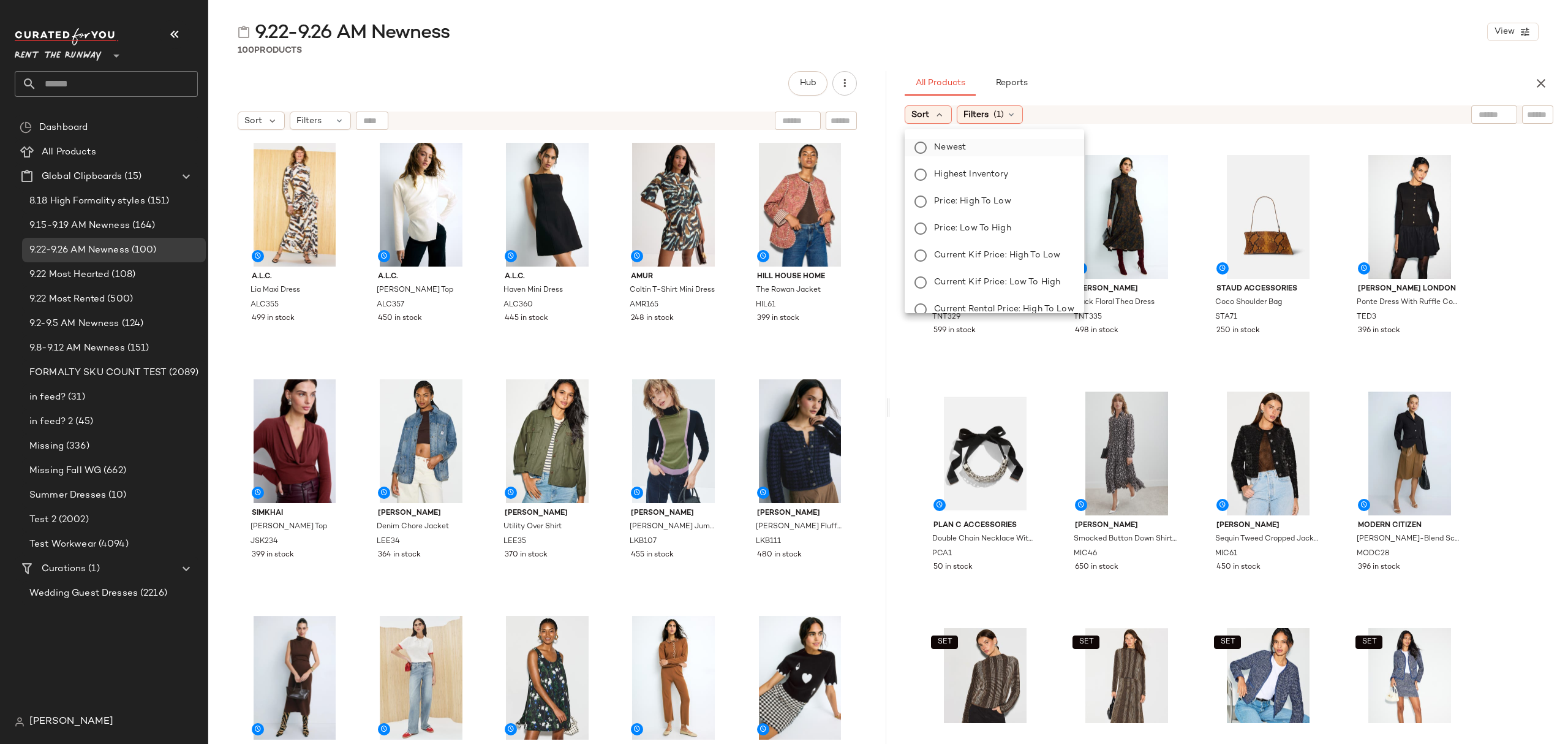
click at [934, 145] on label "Newest" at bounding box center [1001, 148] width 145 height 17
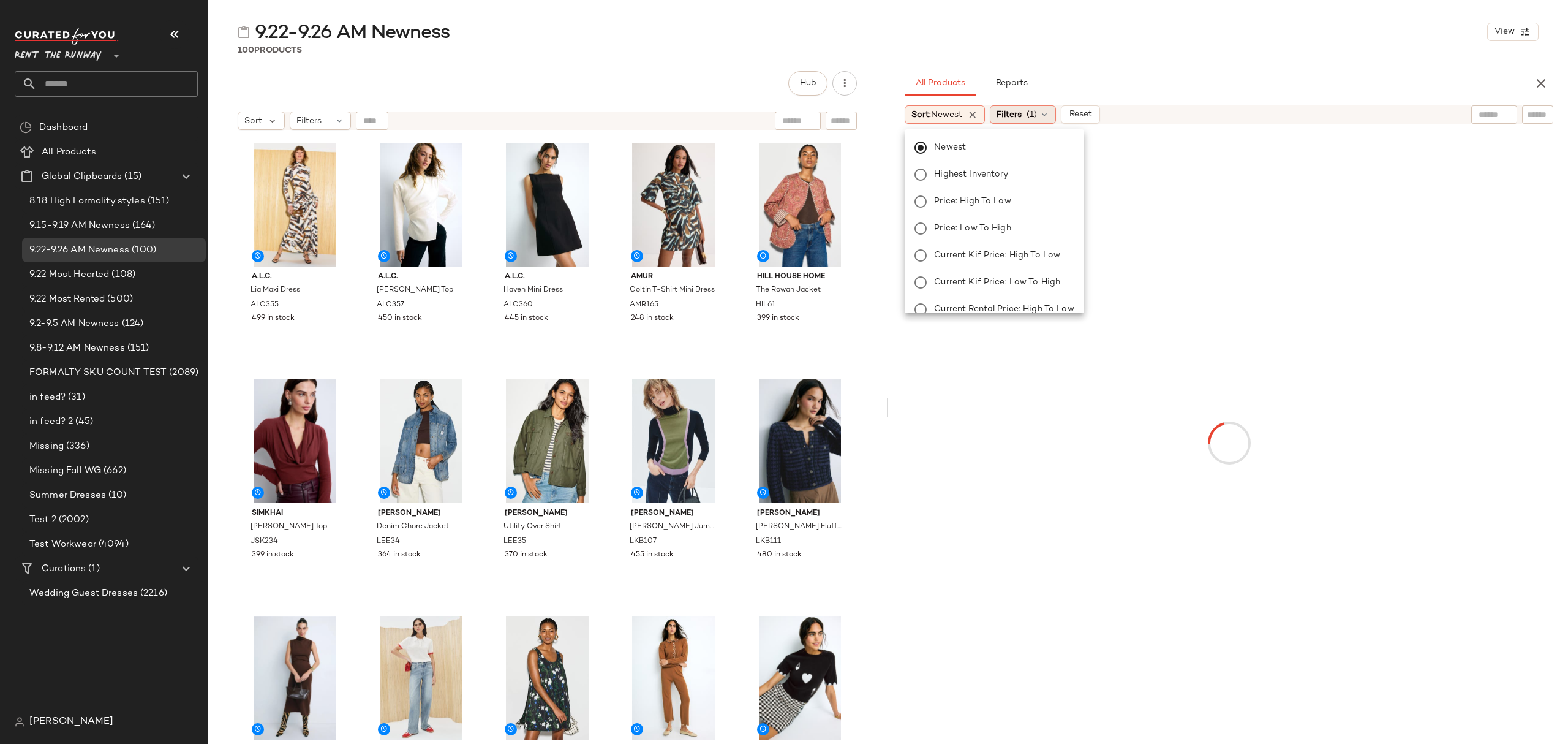
click at [1049, 109] on icon at bounding box center [1044, 114] width 10 height 10
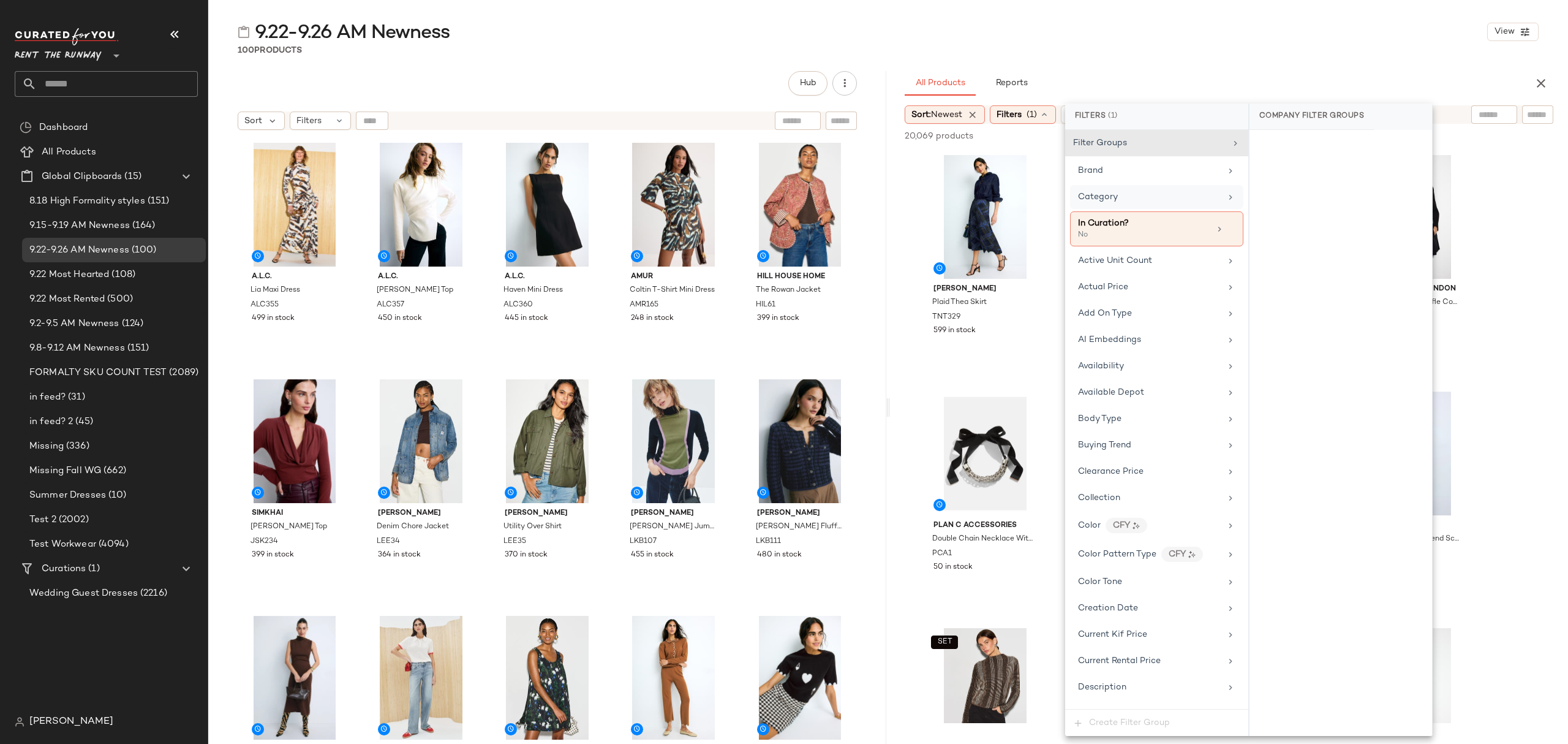
click at [1123, 192] on div "Category" at bounding box center [1149, 197] width 142 height 13
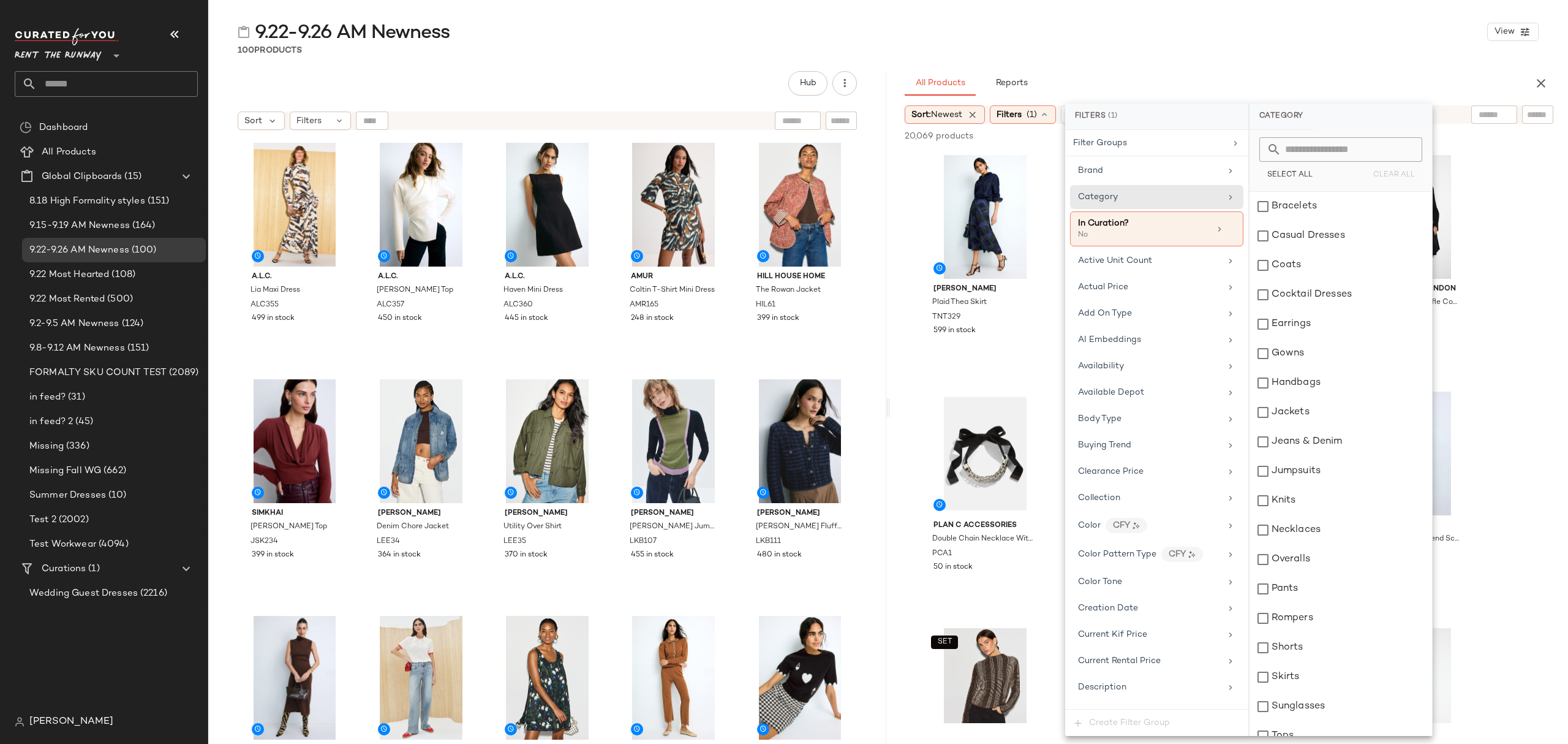
click at [1204, 54] on div "100 Products" at bounding box center [888, 51] width 1360 height 12
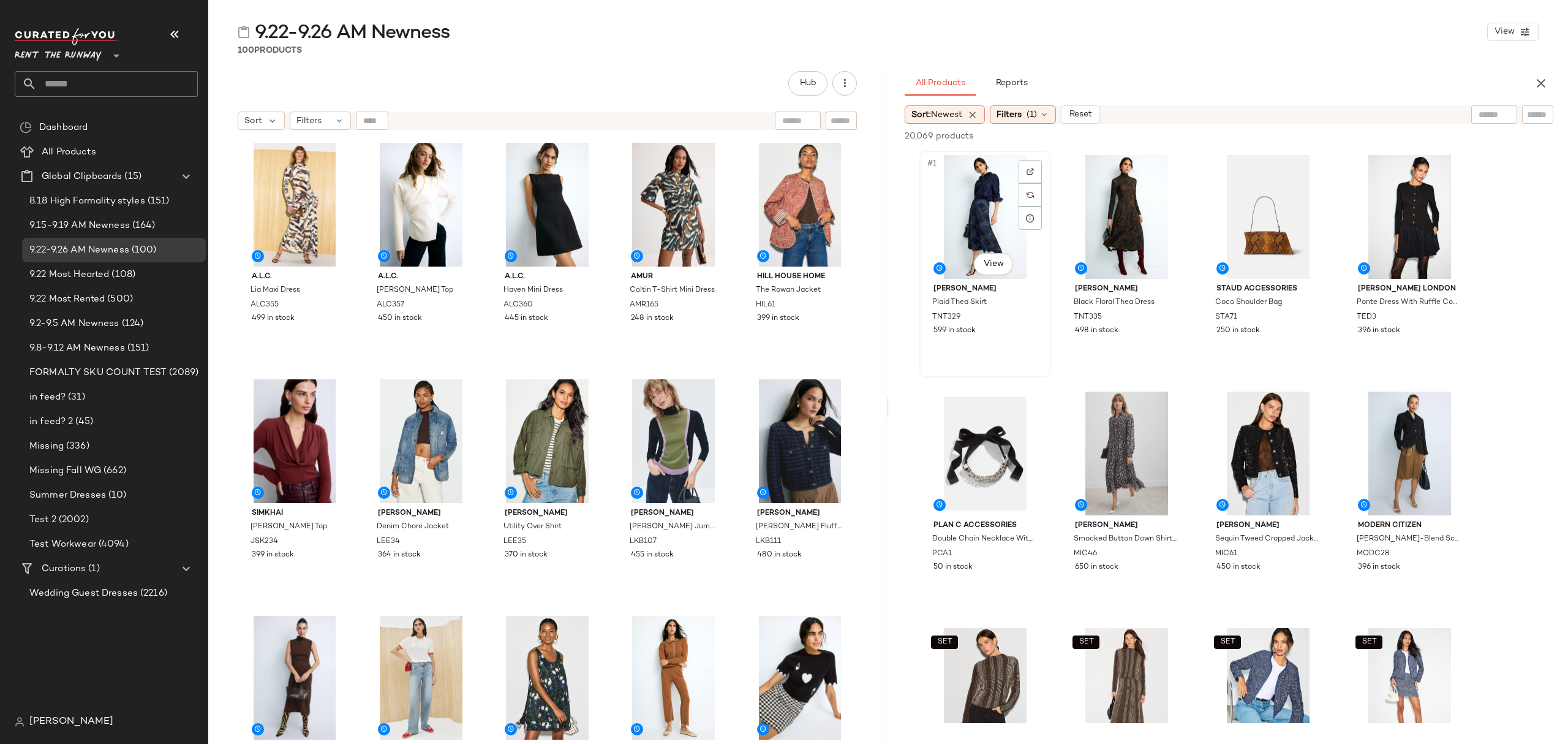
click at [971, 222] on div "#1 View" at bounding box center [985, 217] width 123 height 124
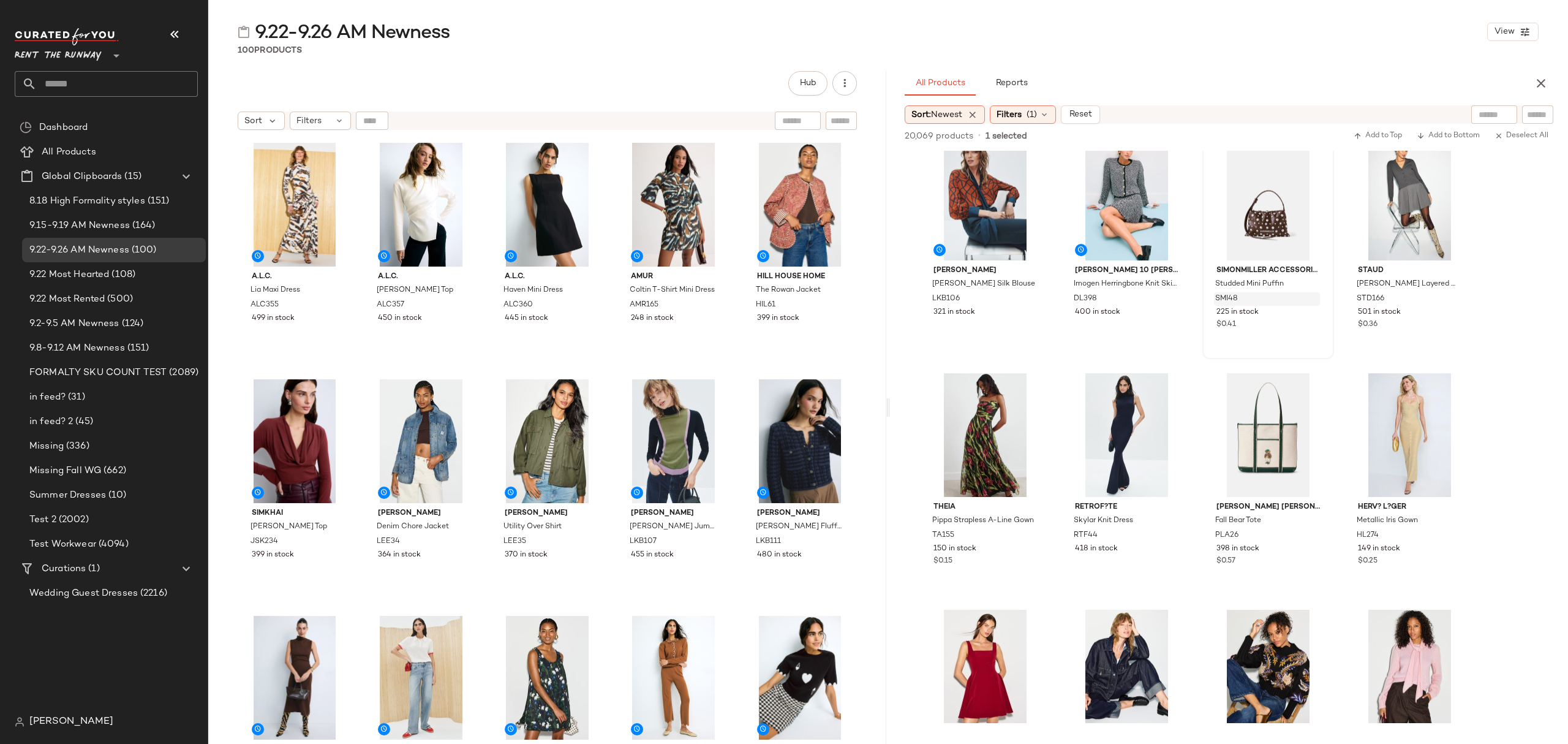
scroll to position [817, 0]
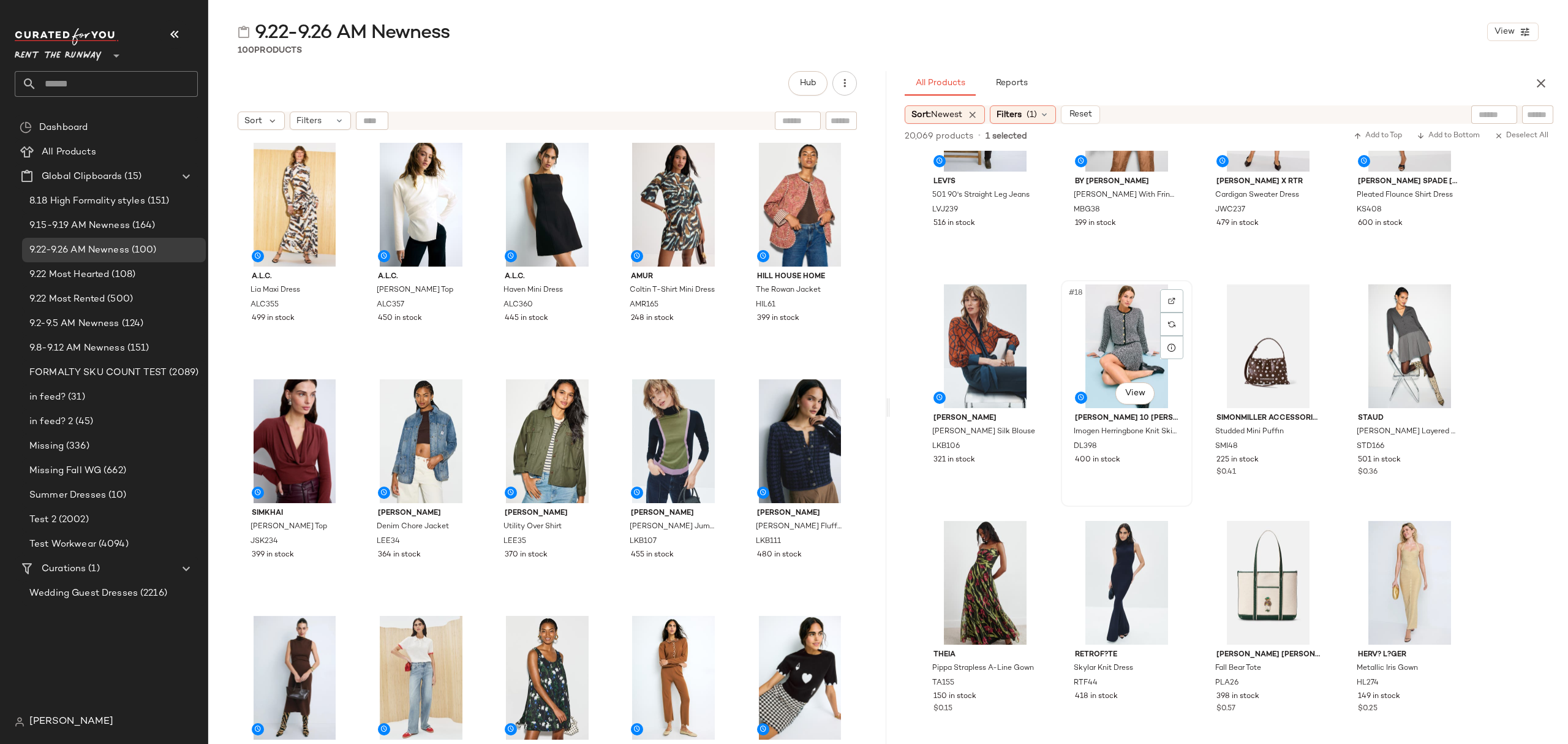
click at [1135, 469] on div "#18 View Derek Lam 10 Crosby Imogen Herringbone Knit Skirt DL398 400 in stock" at bounding box center [1126, 393] width 129 height 224
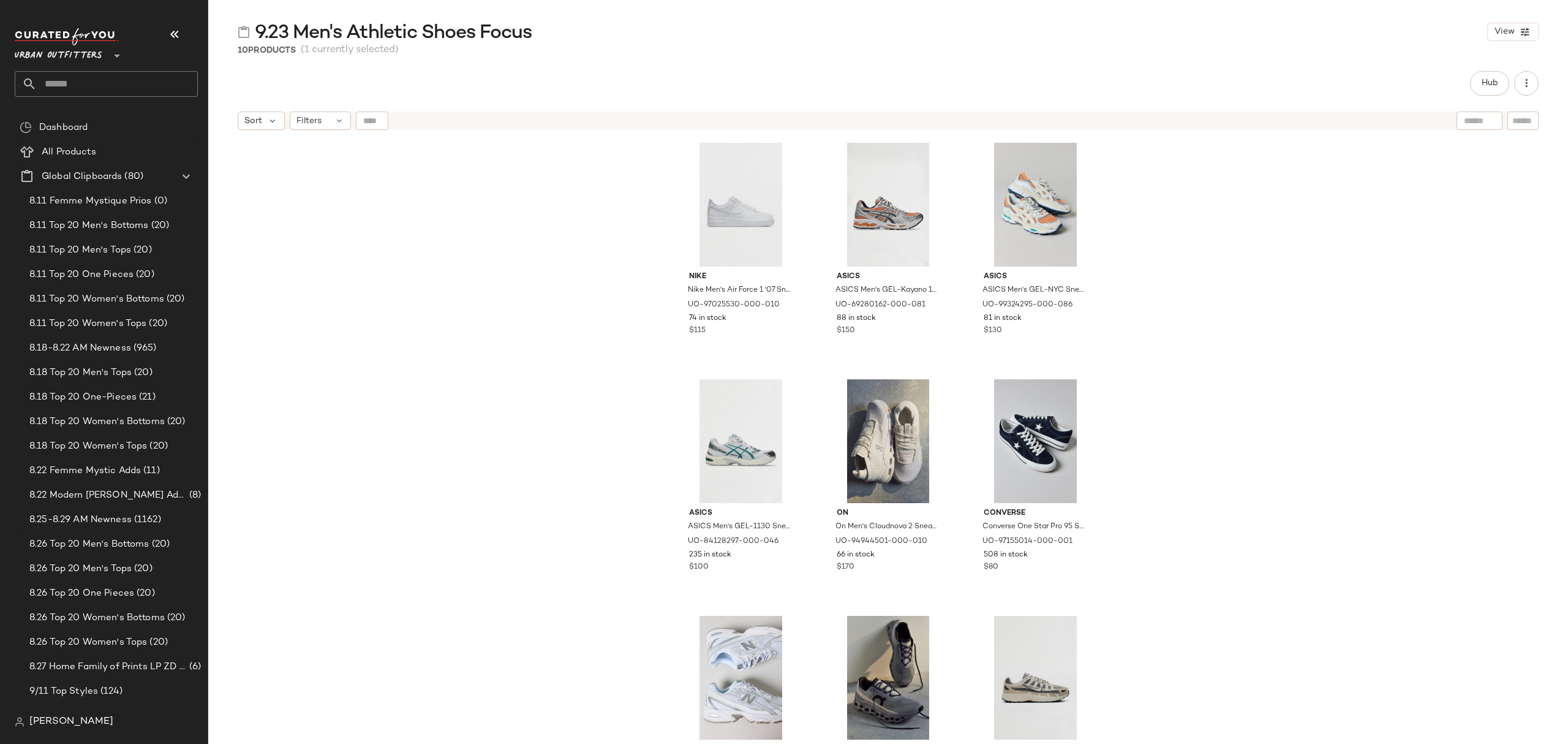
scroll to position [43, 0]
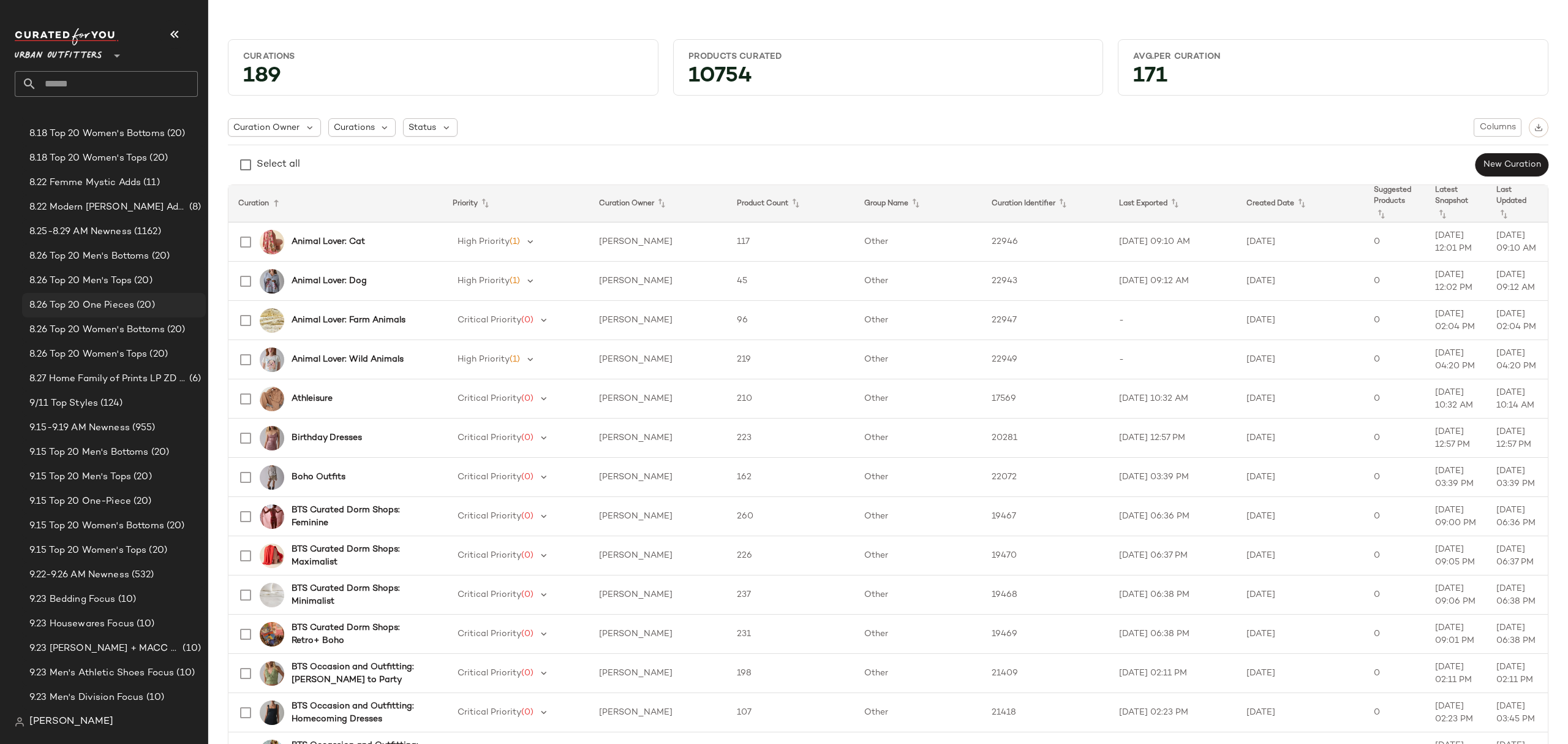
scroll to position [408, 0]
drag, startPoint x: 135, startPoint y: 447, endPoint x: 145, endPoint y: 451, distance: 10.8
click at [135, 448] on span "(532)" at bounding box center [142, 455] width 25 height 14
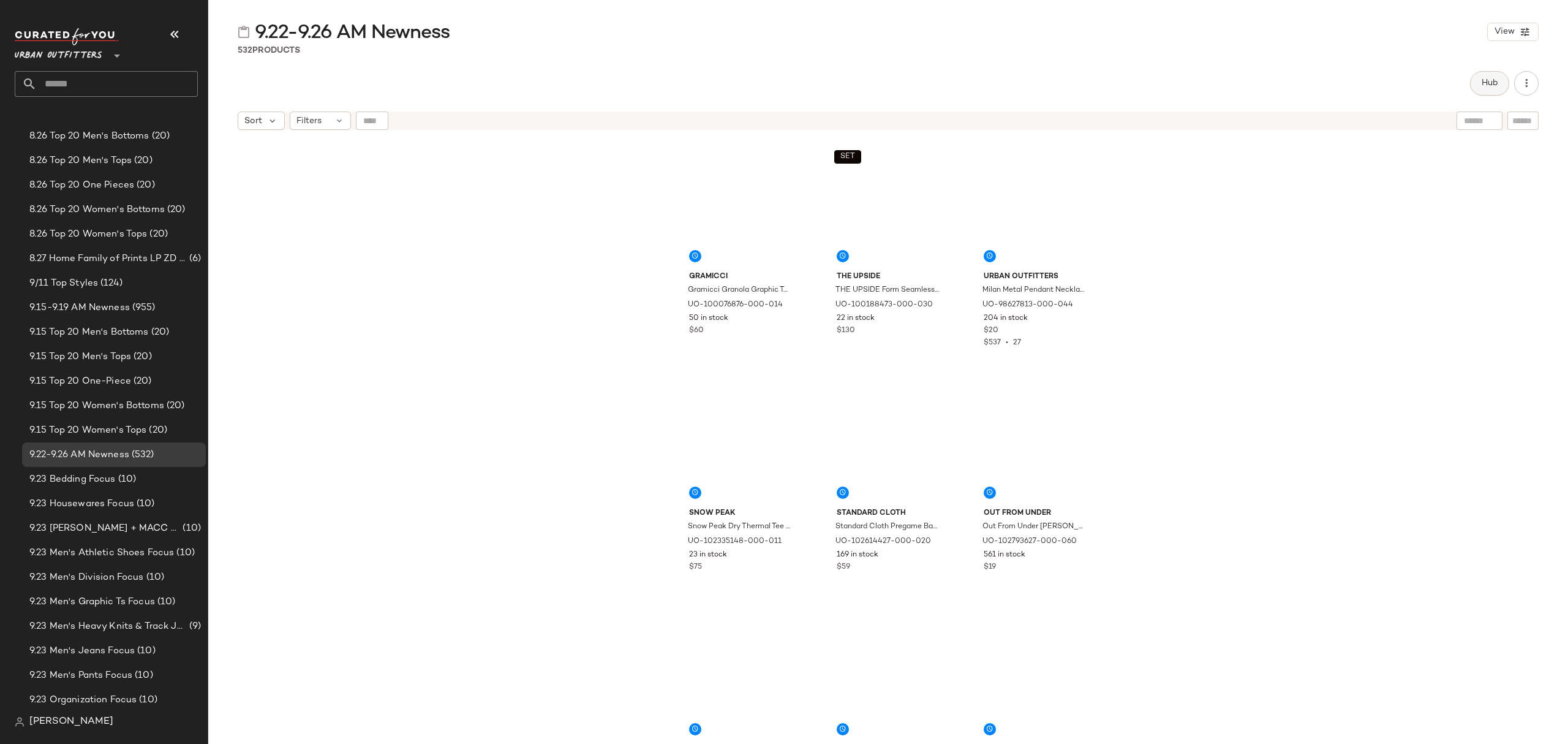
click at [1480, 86] on button "Hub" at bounding box center [1489, 83] width 39 height 24
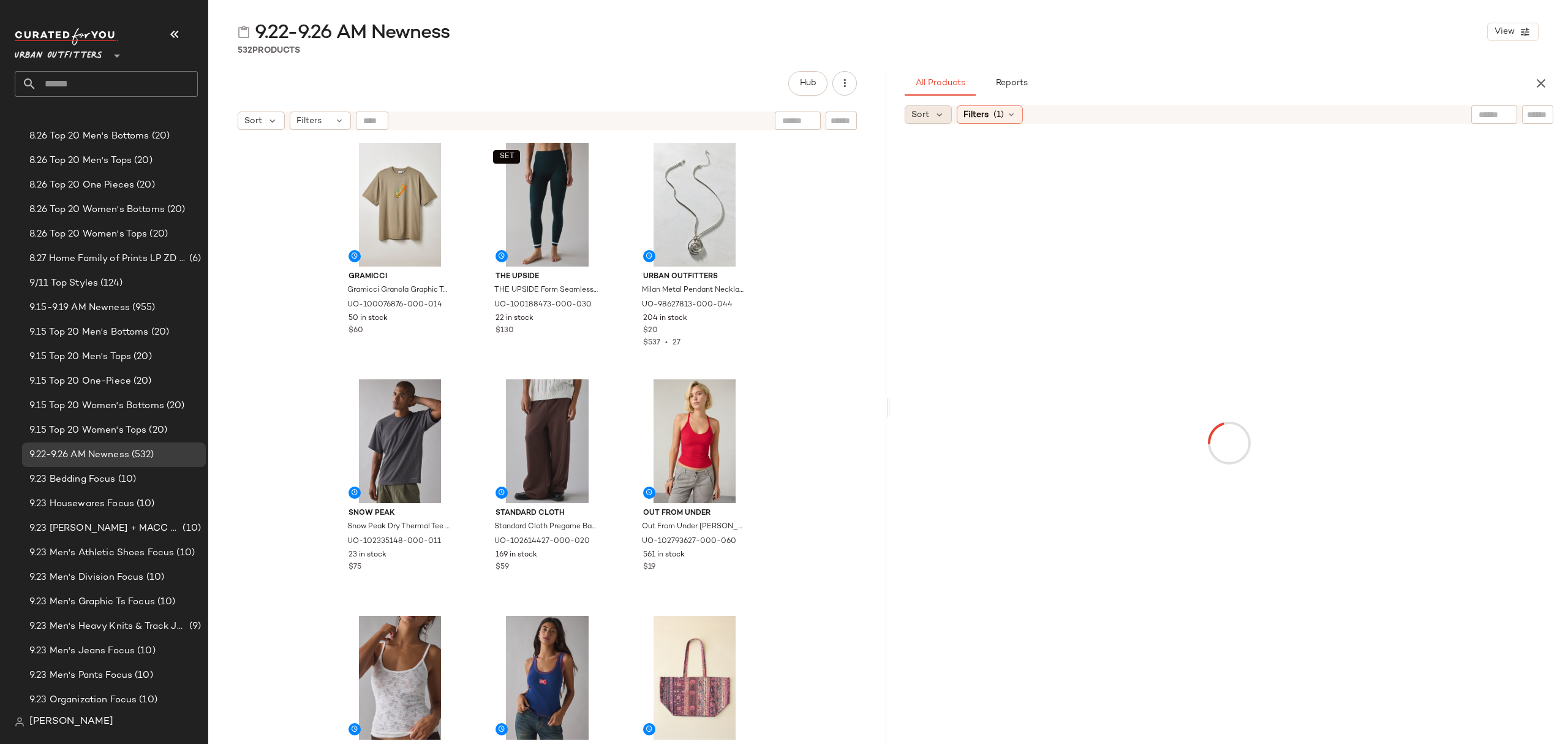
click at [930, 116] on div "Sort" at bounding box center [928, 115] width 47 height 18
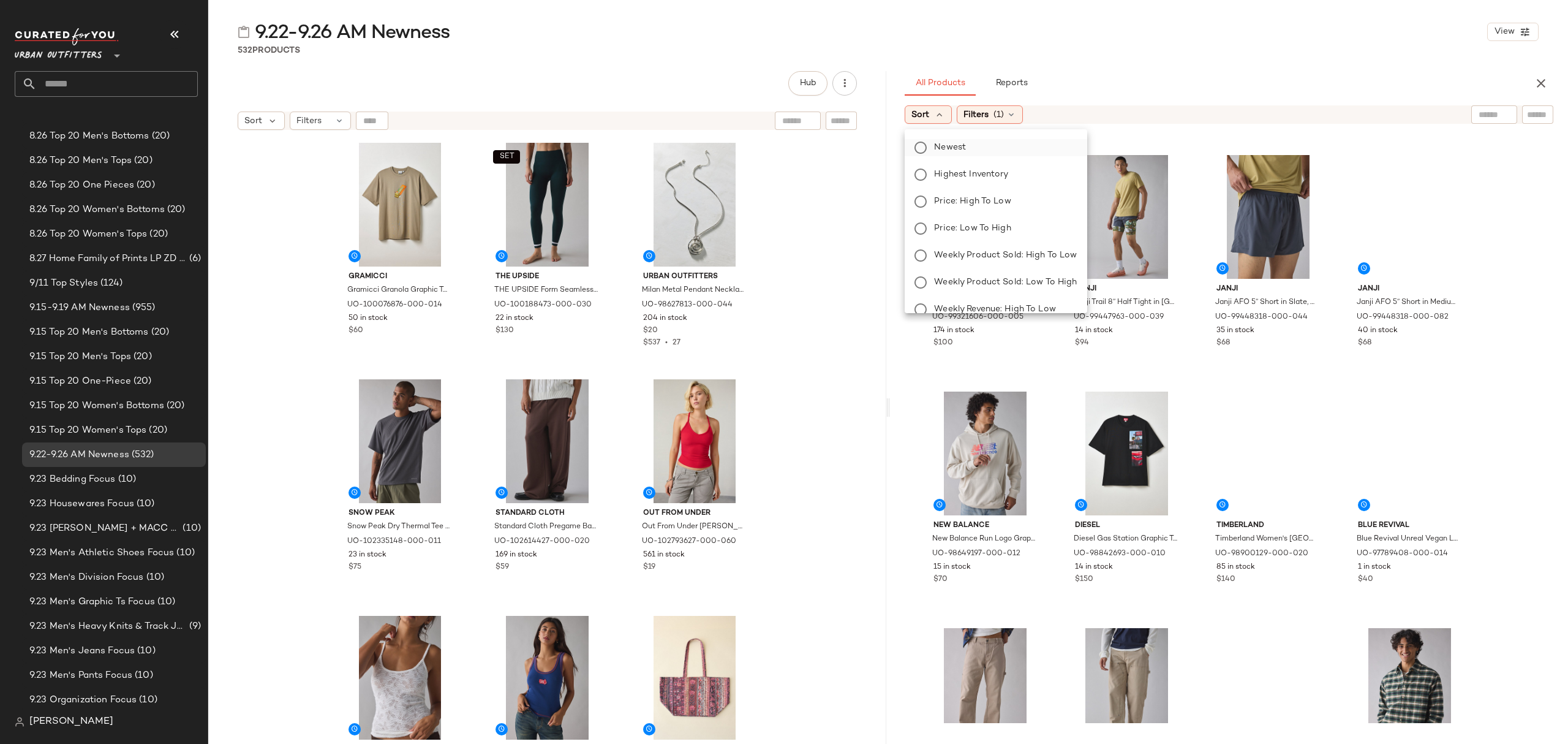
click at [946, 143] on span "Newest" at bounding box center [950, 147] width 32 height 13
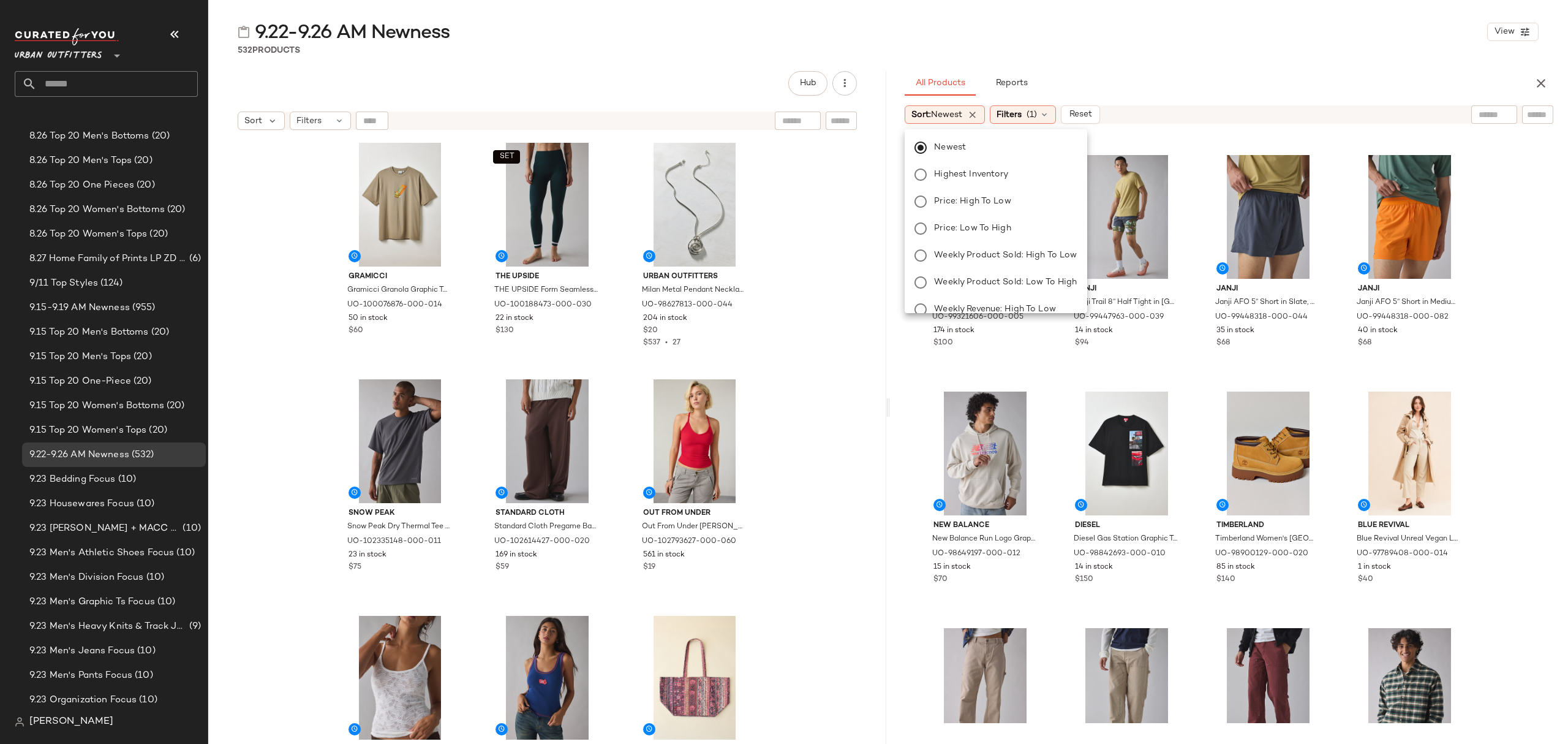
click at [1204, 18] on main "9.22-9.26 AM Newness View 532 Products Hub Sort Filters Gramicci Gramicci Grano…" at bounding box center [784, 372] width 1568 height 744
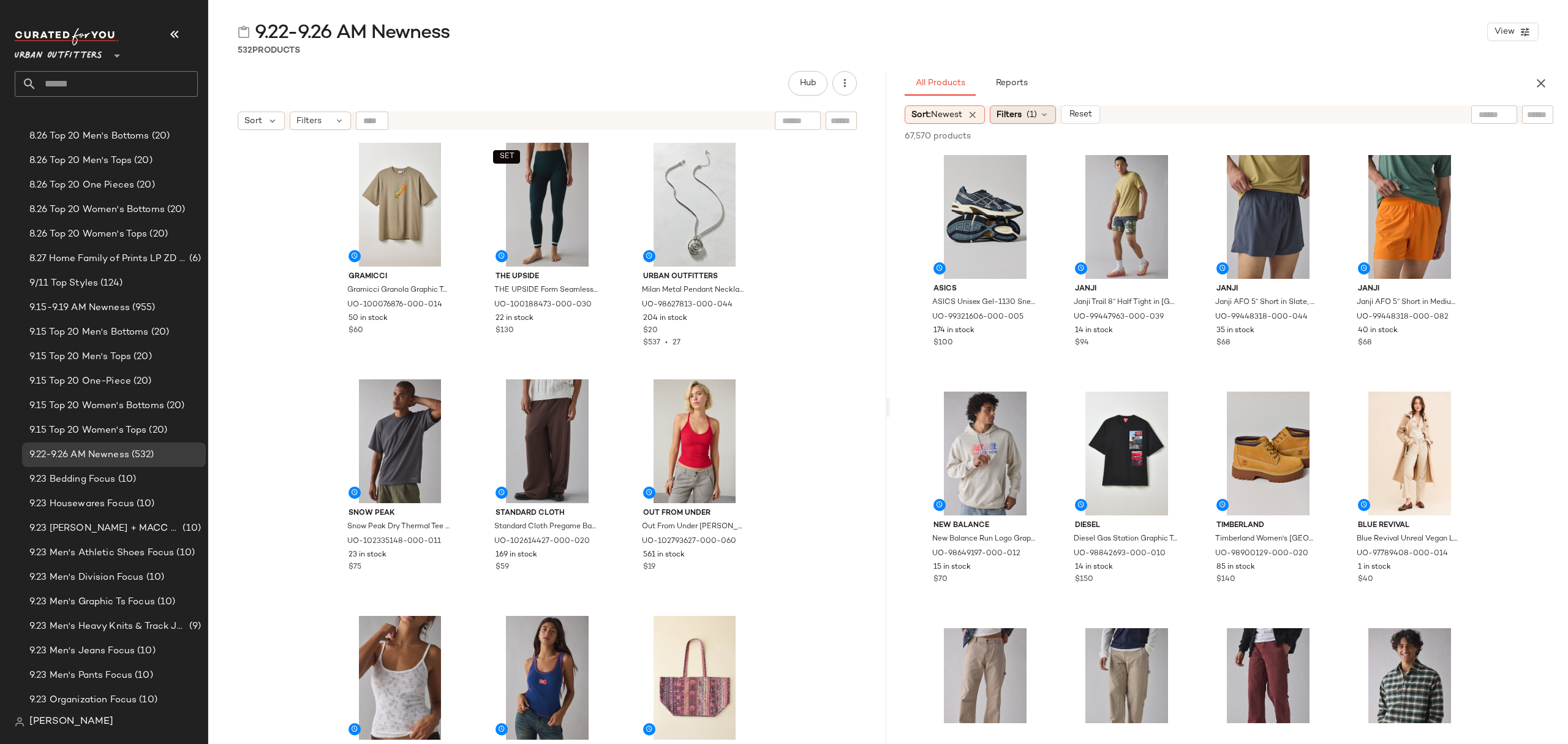
click at [1032, 119] on span "(1)" at bounding box center [1032, 115] width 11 height 13
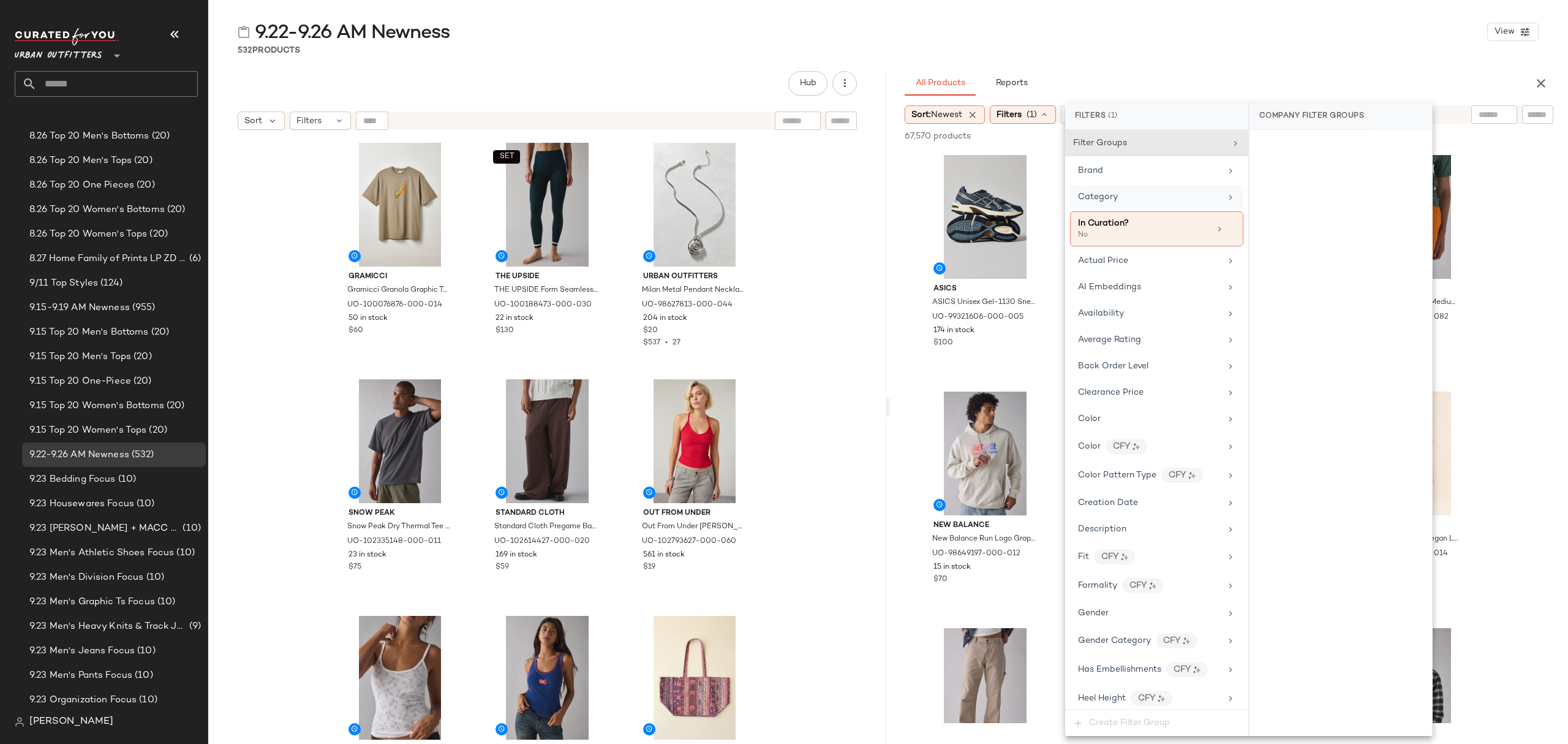
drag, startPoint x: 1143, startPoint y: 201, endPoint x: 1185, endPoint y: 208, distance: 42.6
click at [1143, 201] on div "Category" at bounding box center [1149, 197] width 142 height 13
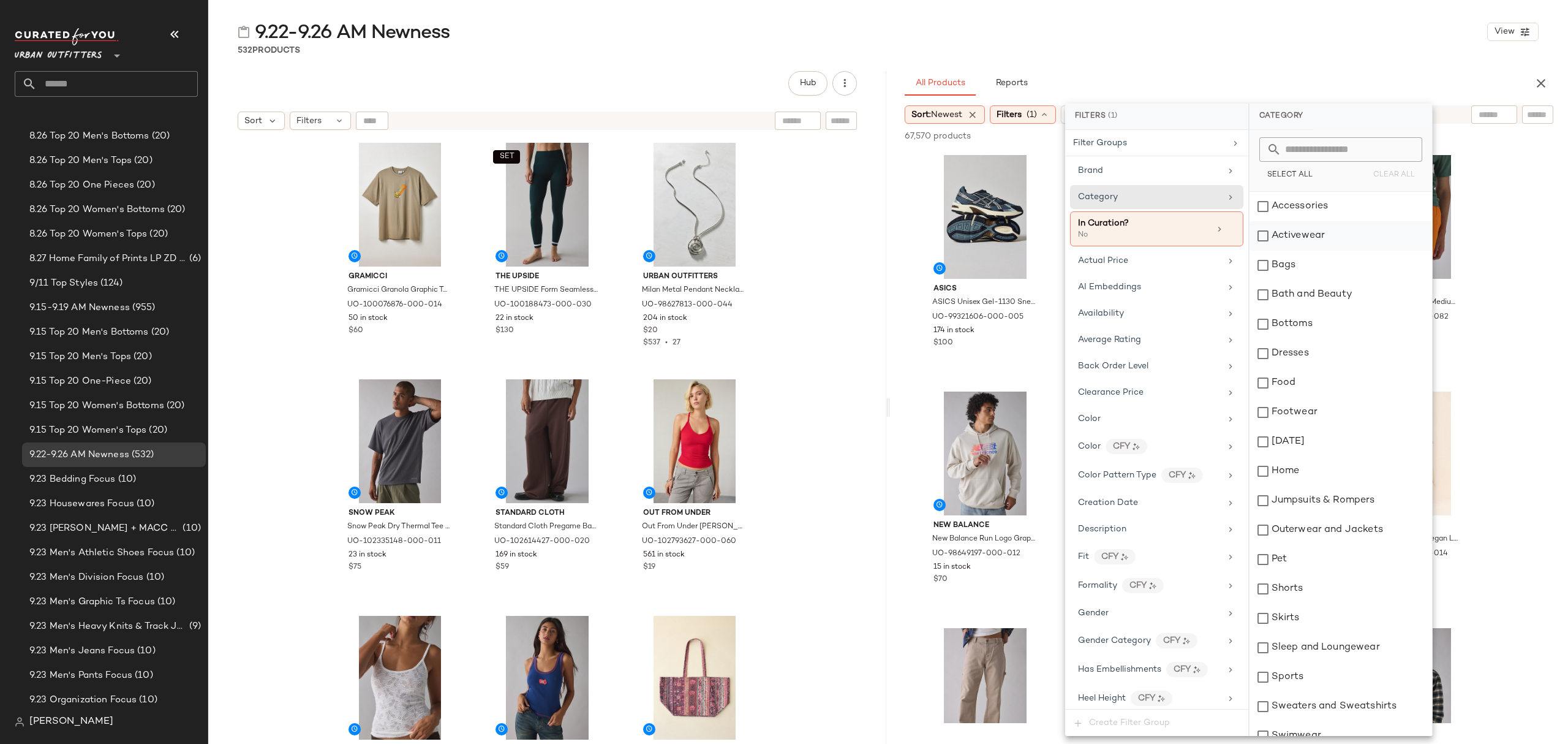
drag, startPoint x: 1317, startPoint y: 214, endPoint x: 1319, endPoint y: 233, distance: 19.1
click at [1318, 214] on div "Accessories" at bounding box center [1341, 207] width 183 height 29
drag, startPoint x: 1321, startPoint y: 243, endPoint x: 1315, endPoint y: 269, distance: 26.7
click at [1321, 243] on div "Activewear" at bounding box center [1341, 236] width 183 height 29
click at [1311, 278] on div "Bags" at bounding box center [1341, 265] width 183 height 29
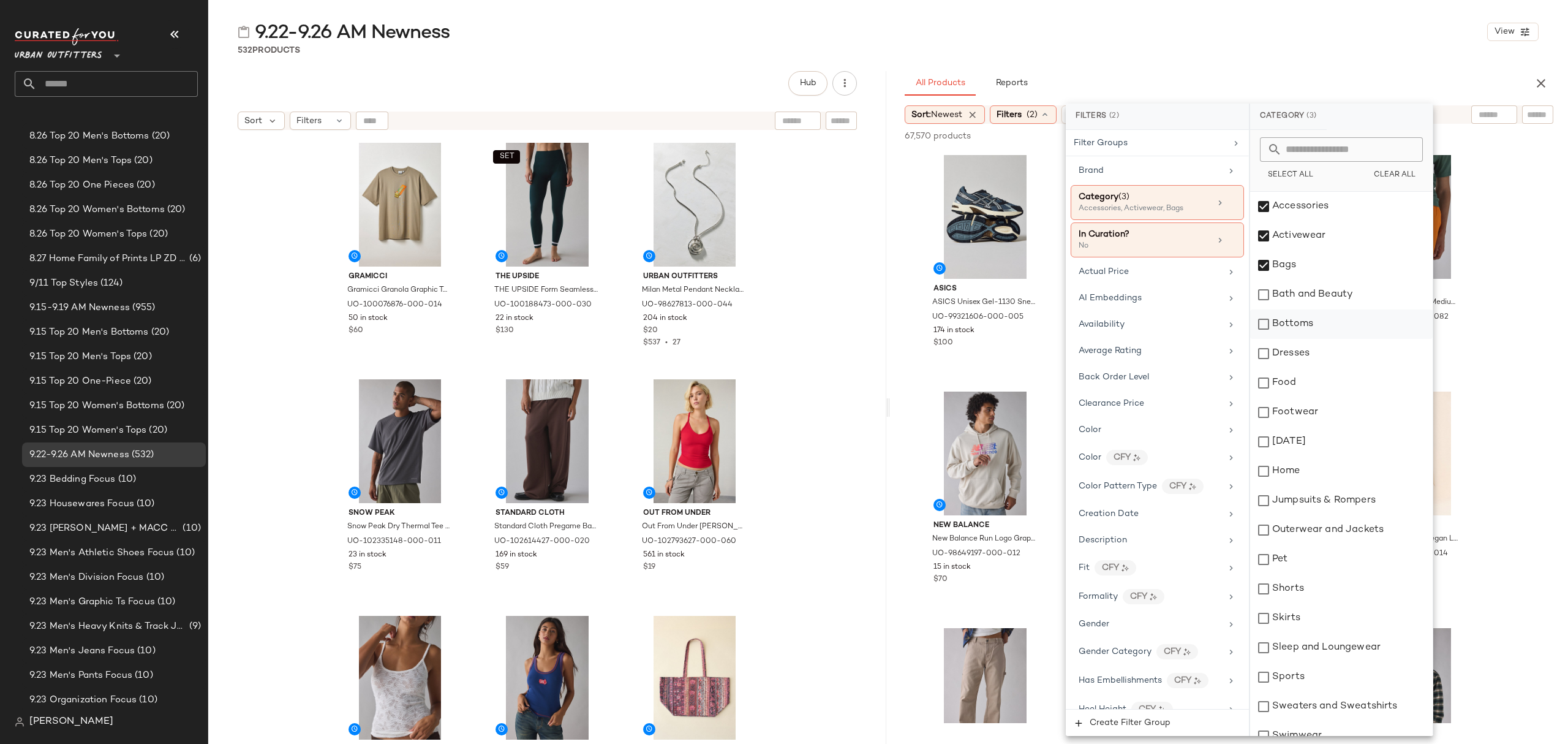
click at [1324, 327] on div "Bottoms" at bounding box center [1341, 324] width 183 height 29
click at [1315, 357] on div "Dresses" at bounding box center [1341, 354] width 183 height 29
click at [1314, 423] on div "Footwear" at bounding box center [1341, 412] width 183 height 29
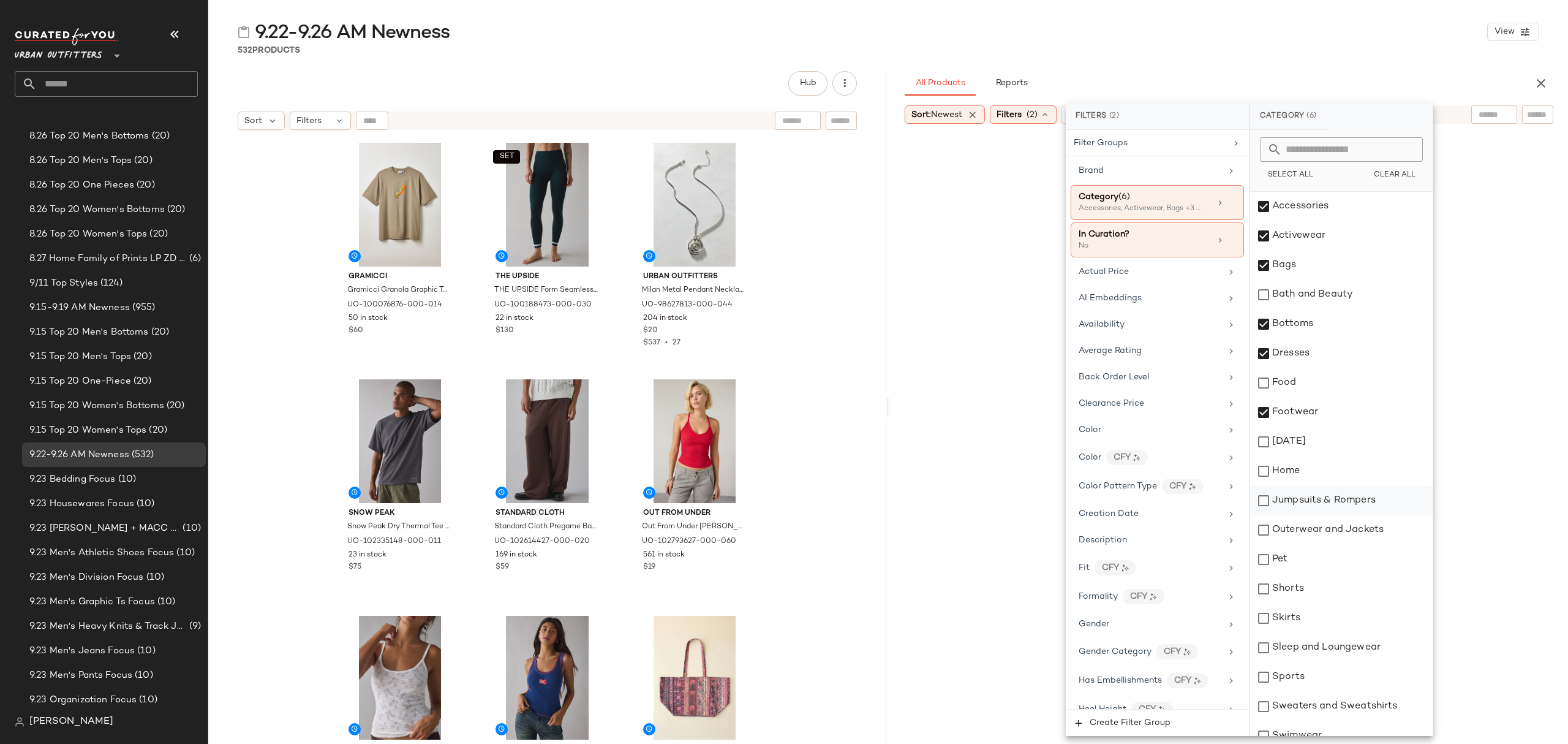
click at [1327, 503] on div "Jumpsuits & Rompers" at bounding box center [1341, 501] width 183 height 29
click at [1348, 537] on div "Outerwear and Jackets" at bounding box center [1341, 530] width 183 height 29
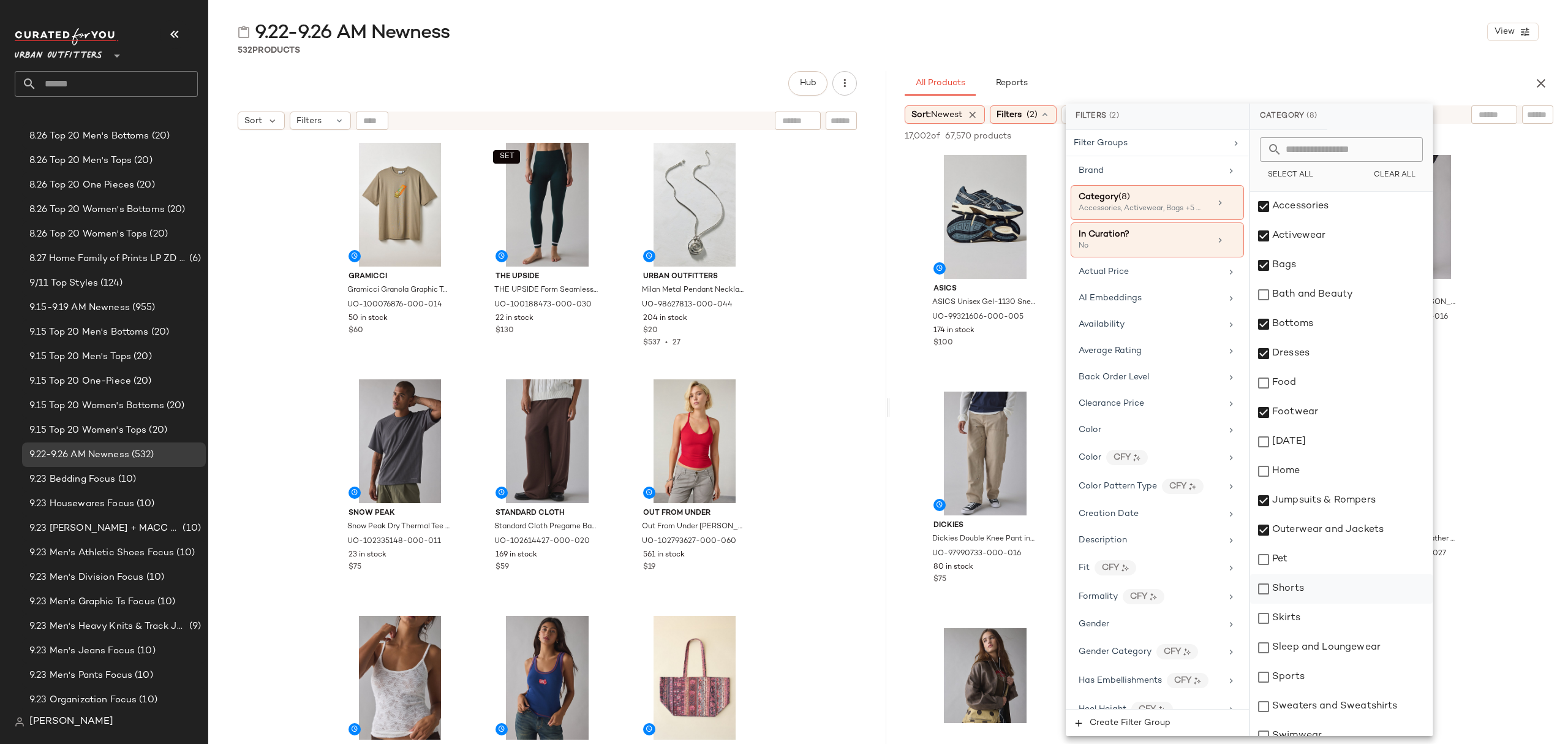
click at [1294, 589] on div "Shorts" at bounding box center [1341, 589] width 183 height 29
click at [1303, 622] on div "Skirts" at bounding box center [1341, 618] width 183 height 29
click at [1309, 643] on div "Sleep and Loungewear" at bounding box center [1341, 648] width 183 height 29
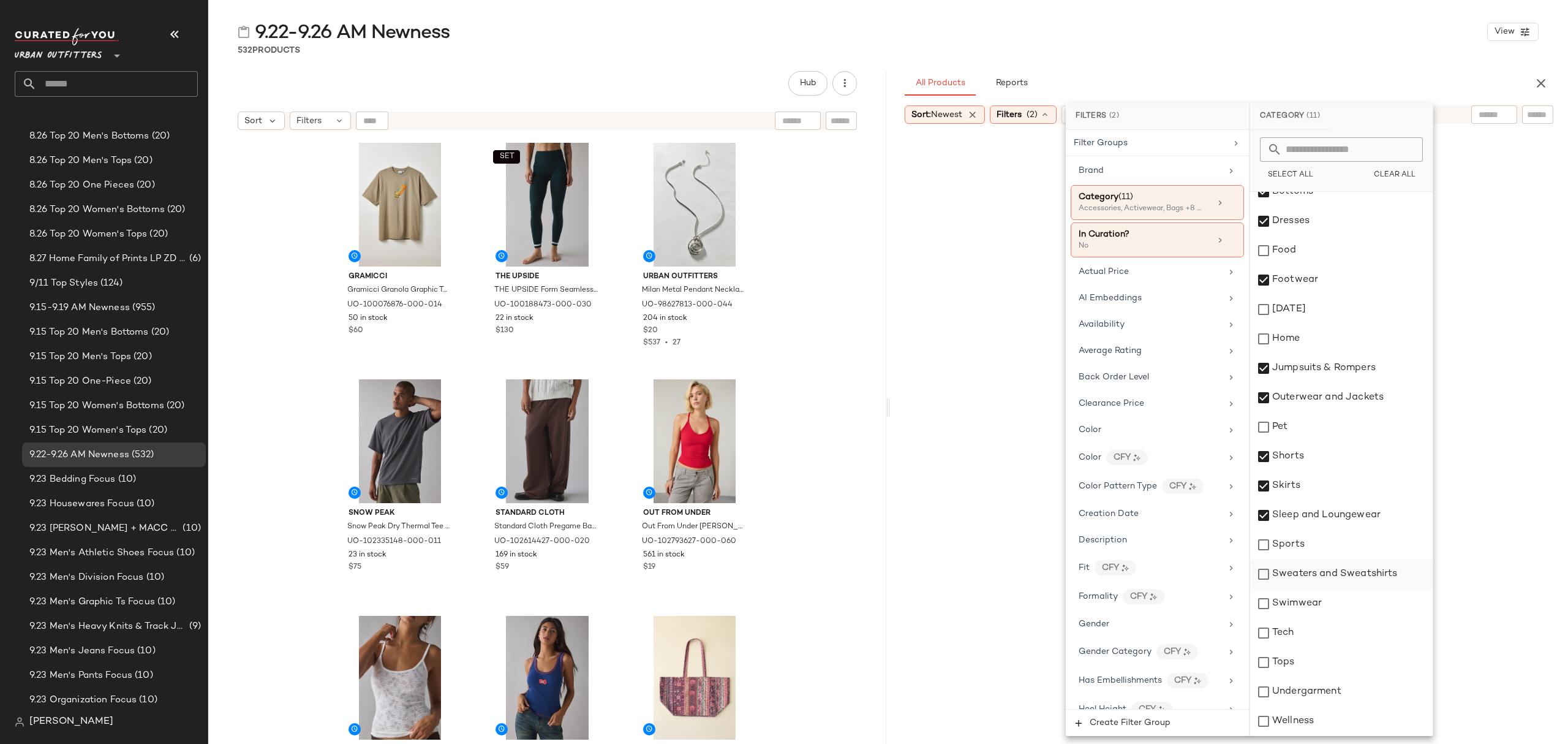
click at [1336, 573] on div "Sweaters and Sweatshirts" at bounding box center [1341, 574] width 183 height 29
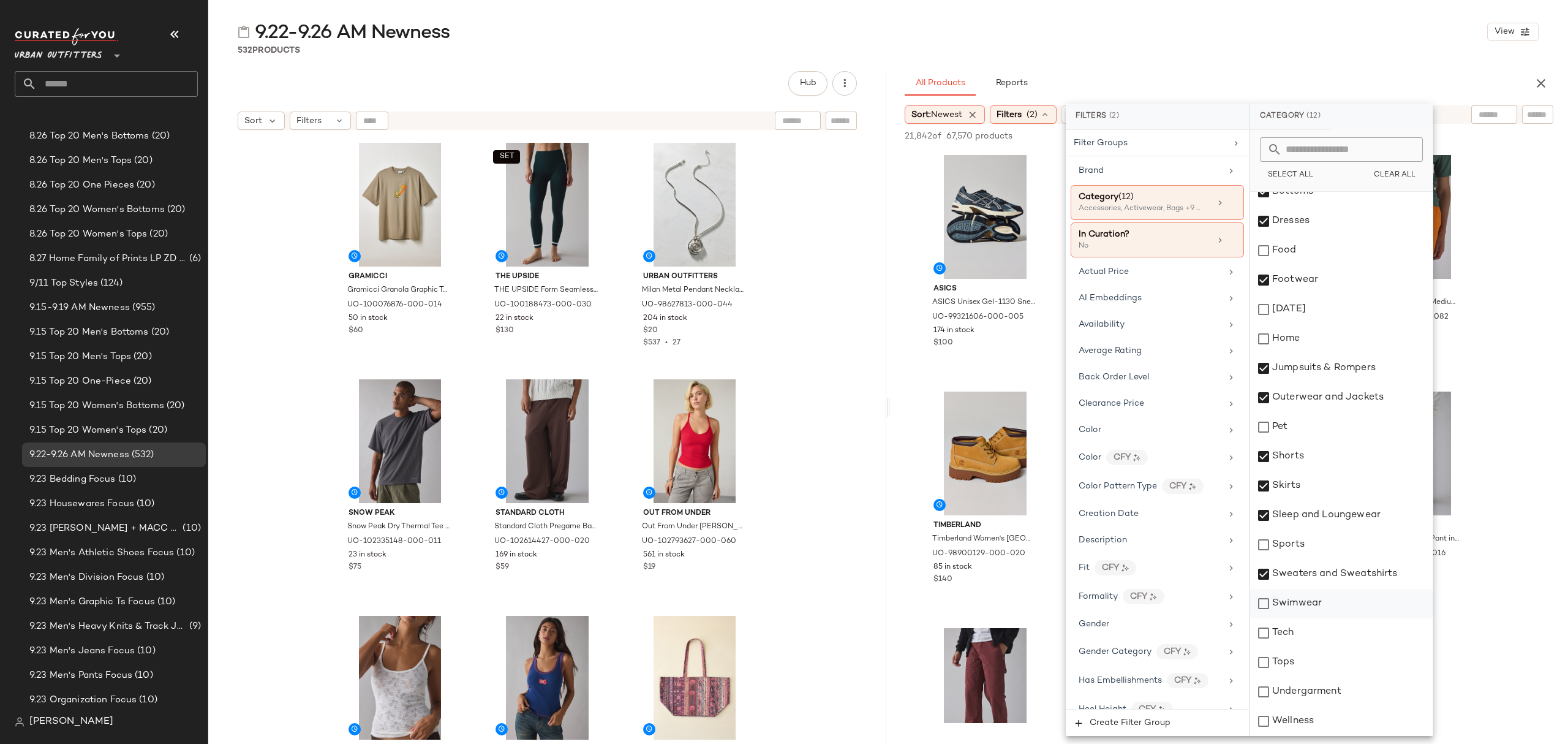
click at [1322, 599] on div "Swimwear" at bounding box center [1341, 603] width 183 height 29
click at [1329, 674] on div "Tops" at bounding box center [1341, 662] width 183 height 29
click at [1333, 686] on div "Undergarment" at bounding box center [1341, 691] width 183 height 29
click at [1164, 328] on div "Availability" at bounding box center [1149, 324] width 142 height 13
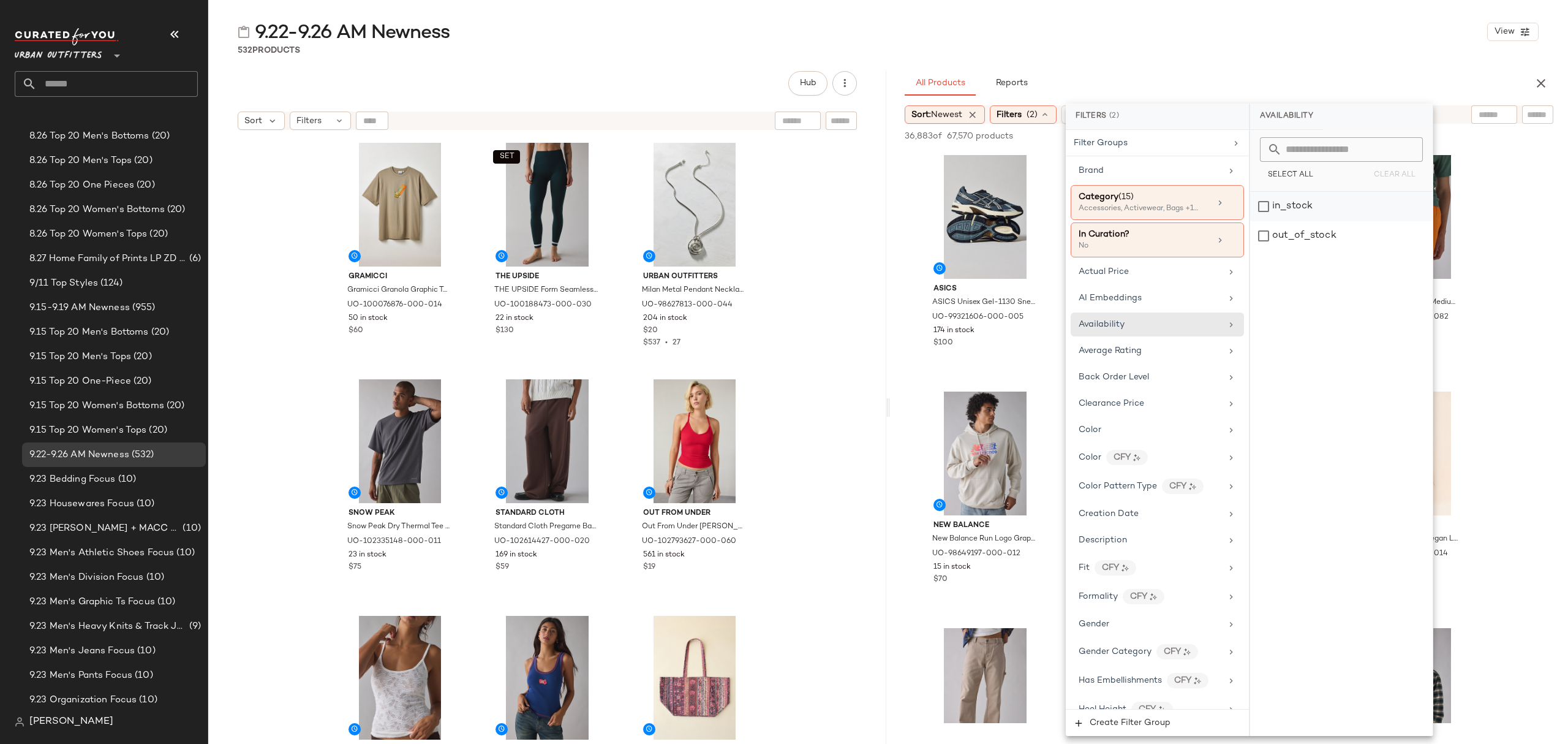
click at [1333, 207] on div "in_stock" at bounding box center [1341, 207] width 183 height 29
click at [1186, 32] on div "9.22-9.26 AM Newness View" at bounding box center [888, 32] width 1360 height 24
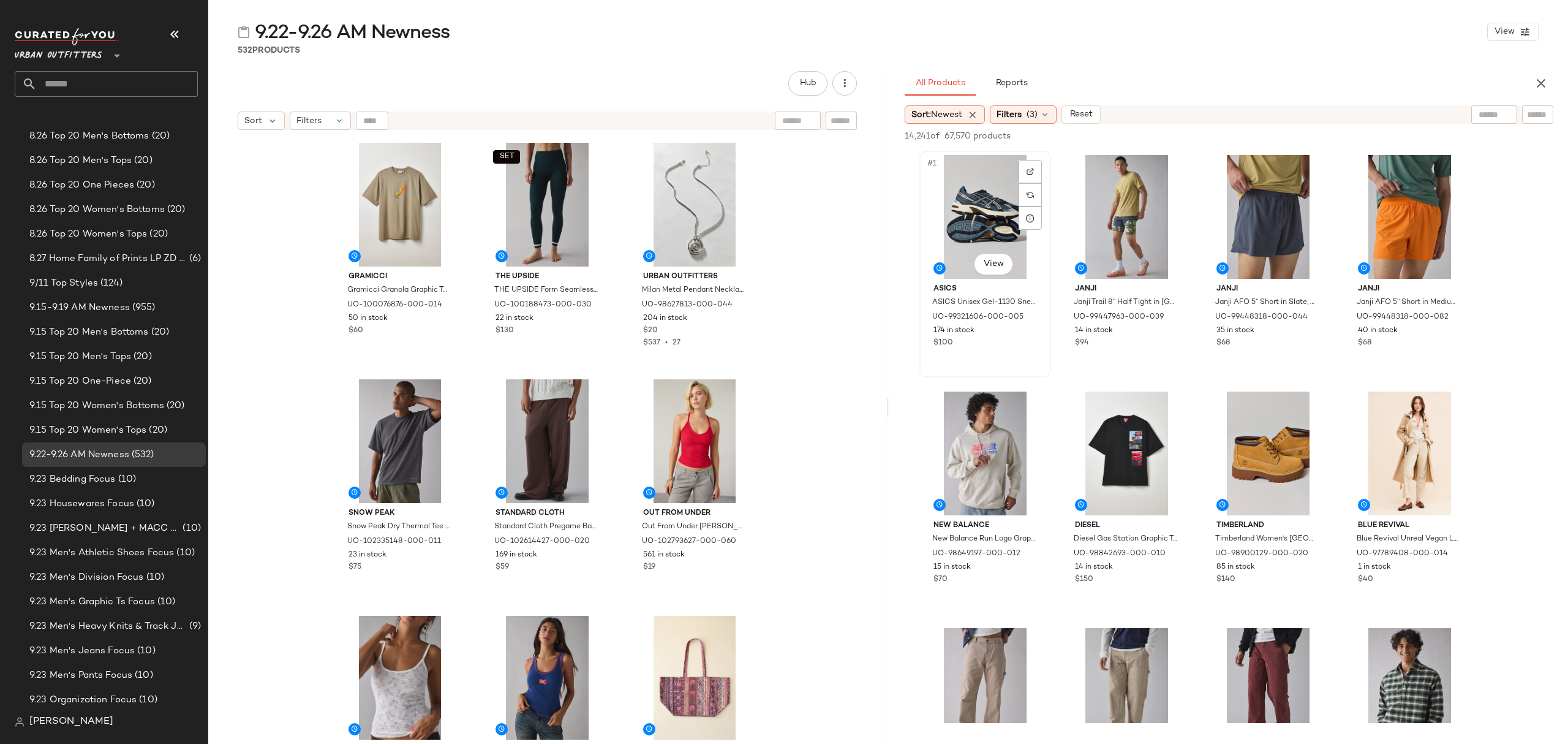
click at [975, 191] on div "#1 View" at bounding box center [985, 217] width 123 height 124
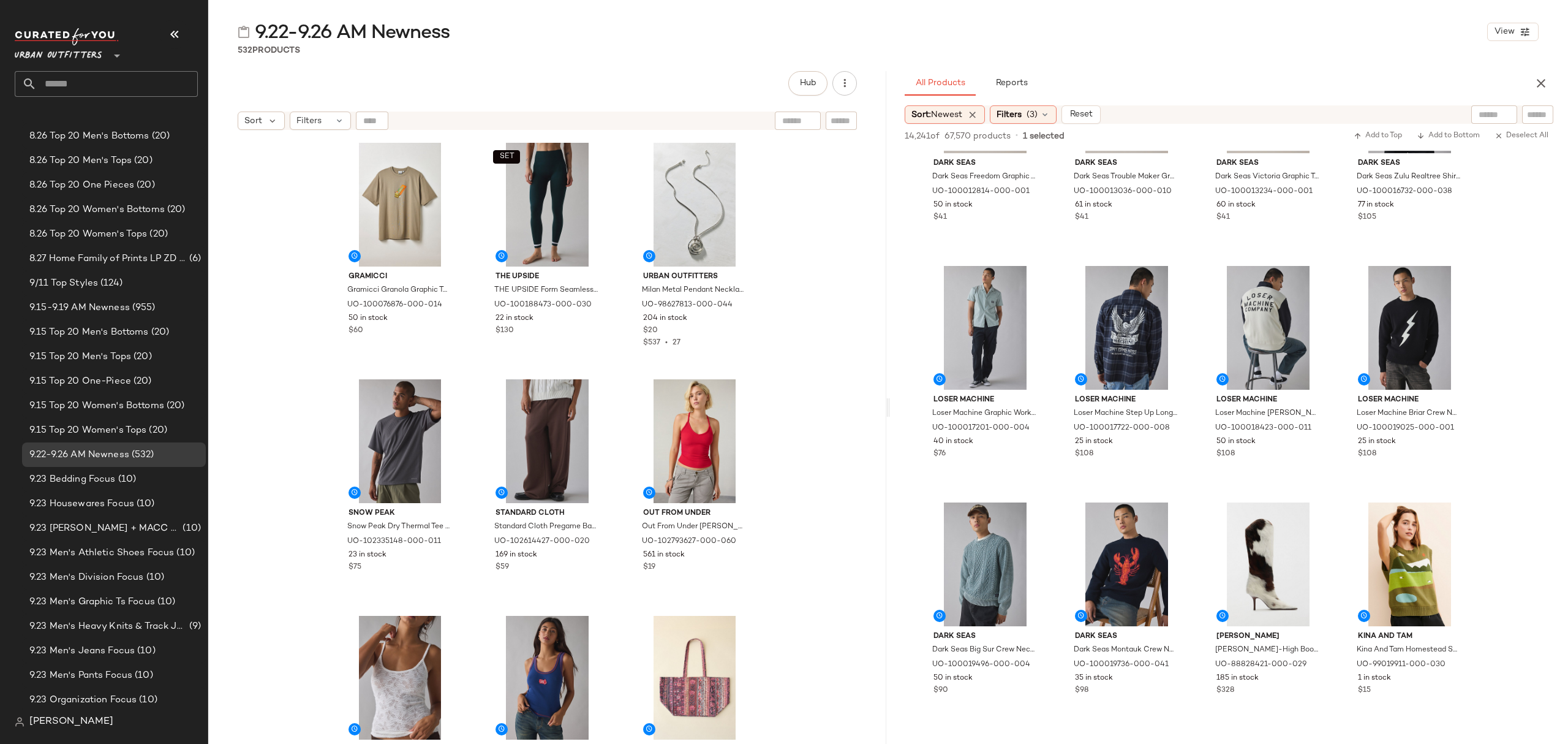
scroll to position [7596, 0]
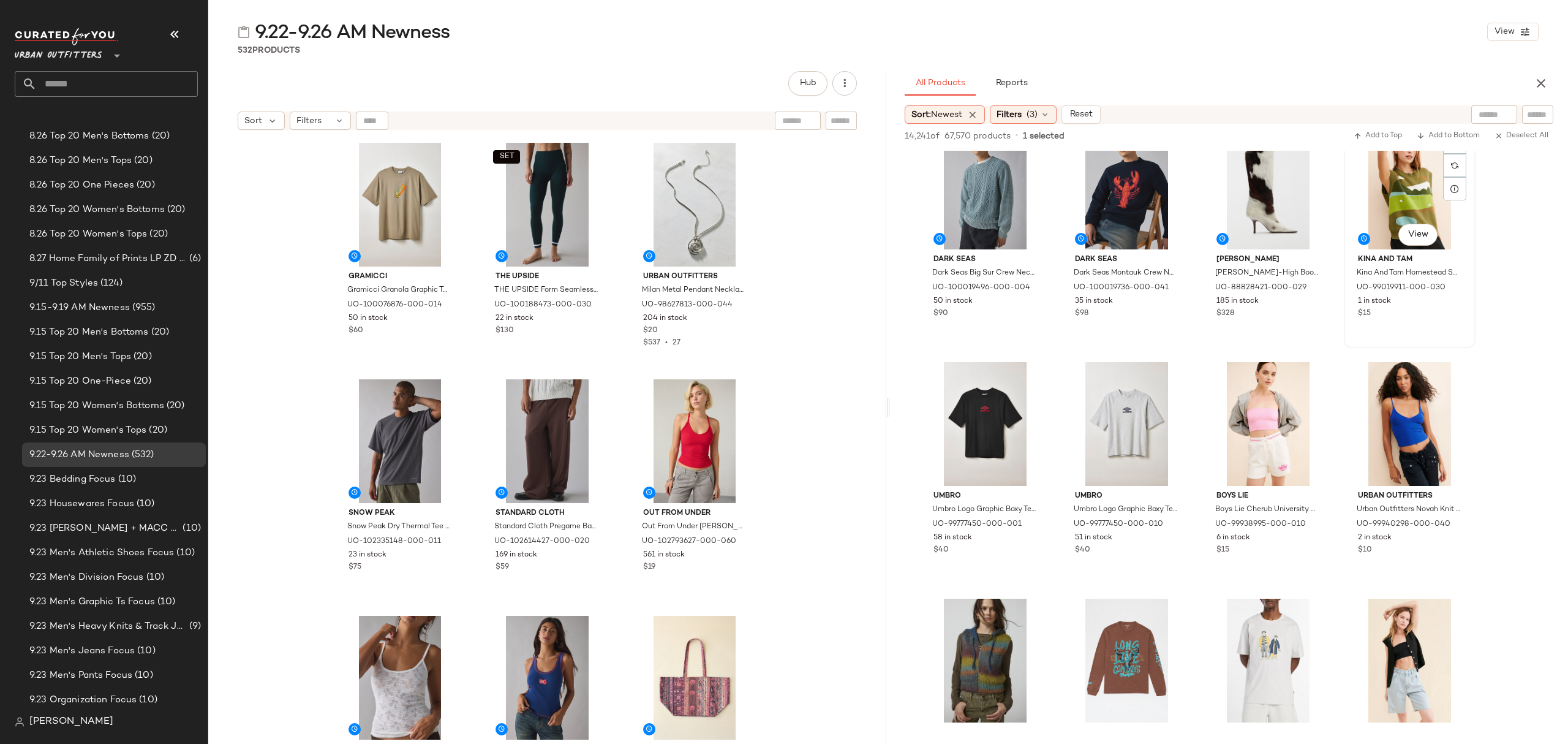
drag, startPoint x: 1442, startPoint y: 318, endPoint x: 1394, endPoint y: 253, distance: 80.8
click at [1442, 318] on div "$15" at bounding box center [1409, 314] width 103 height 11
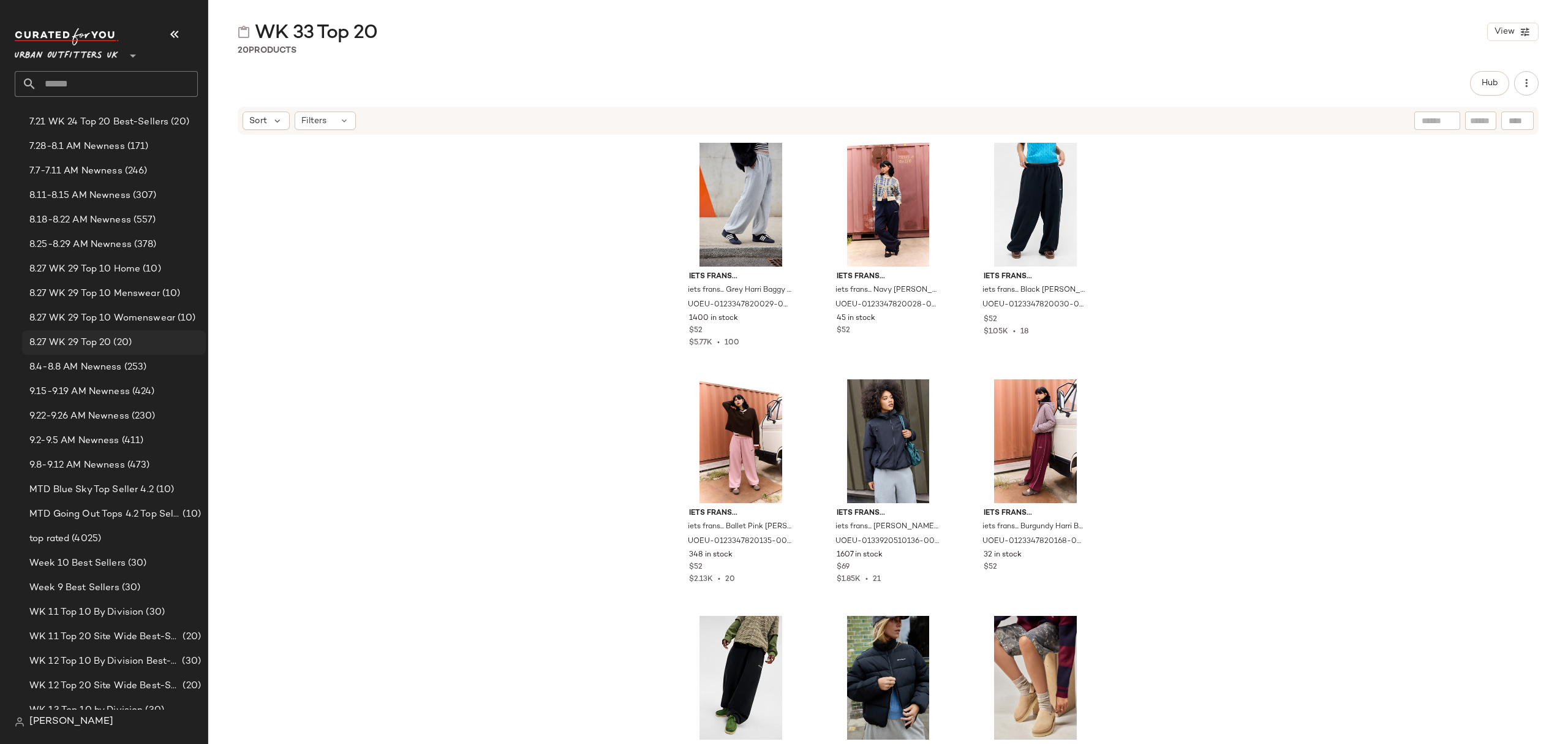
scroll to position [1552, 0]
click at [121, 315] on span "9.22-9.26 AM Newness" at bounding box center [79, 315] width 99 height 14
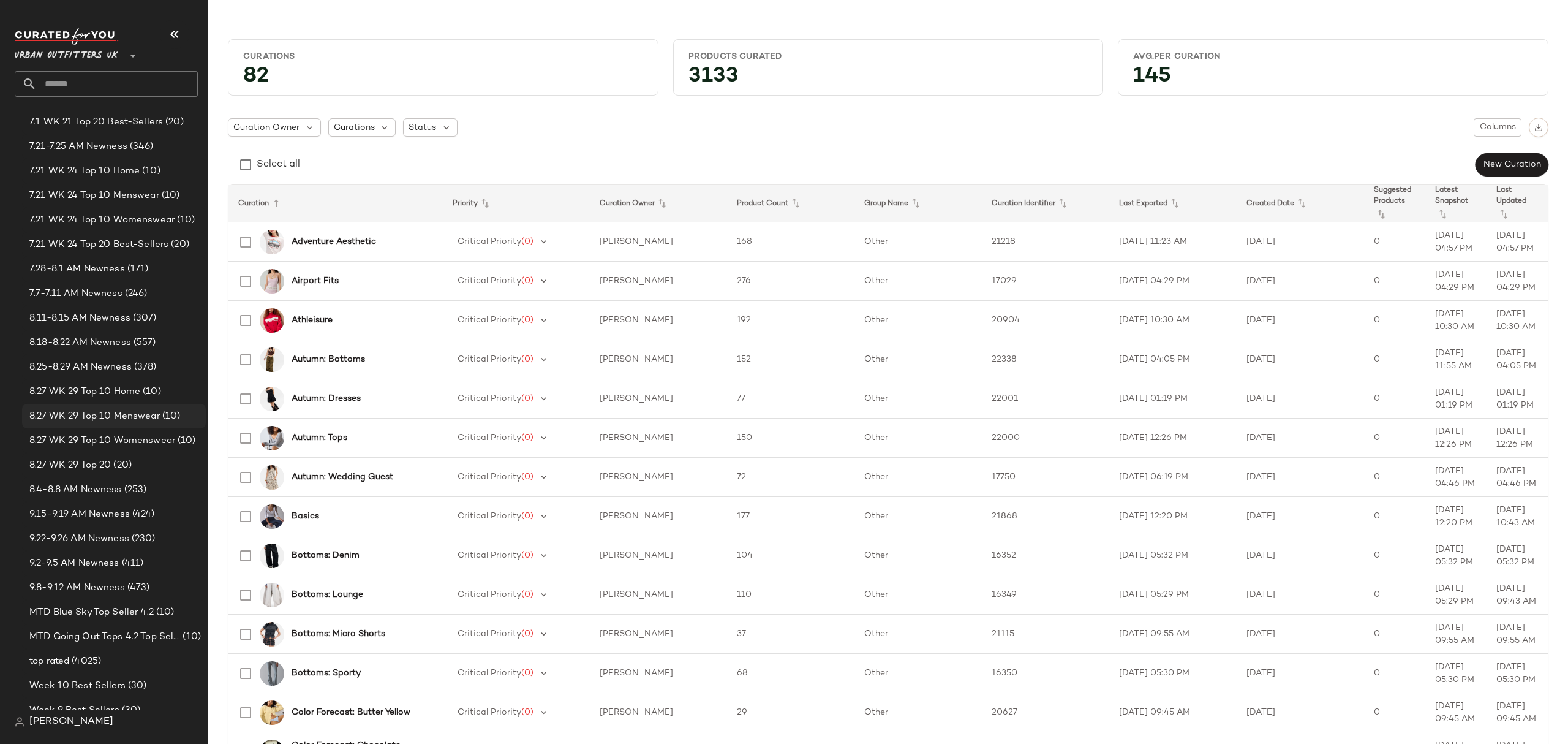
scroll to position [1552, 0]
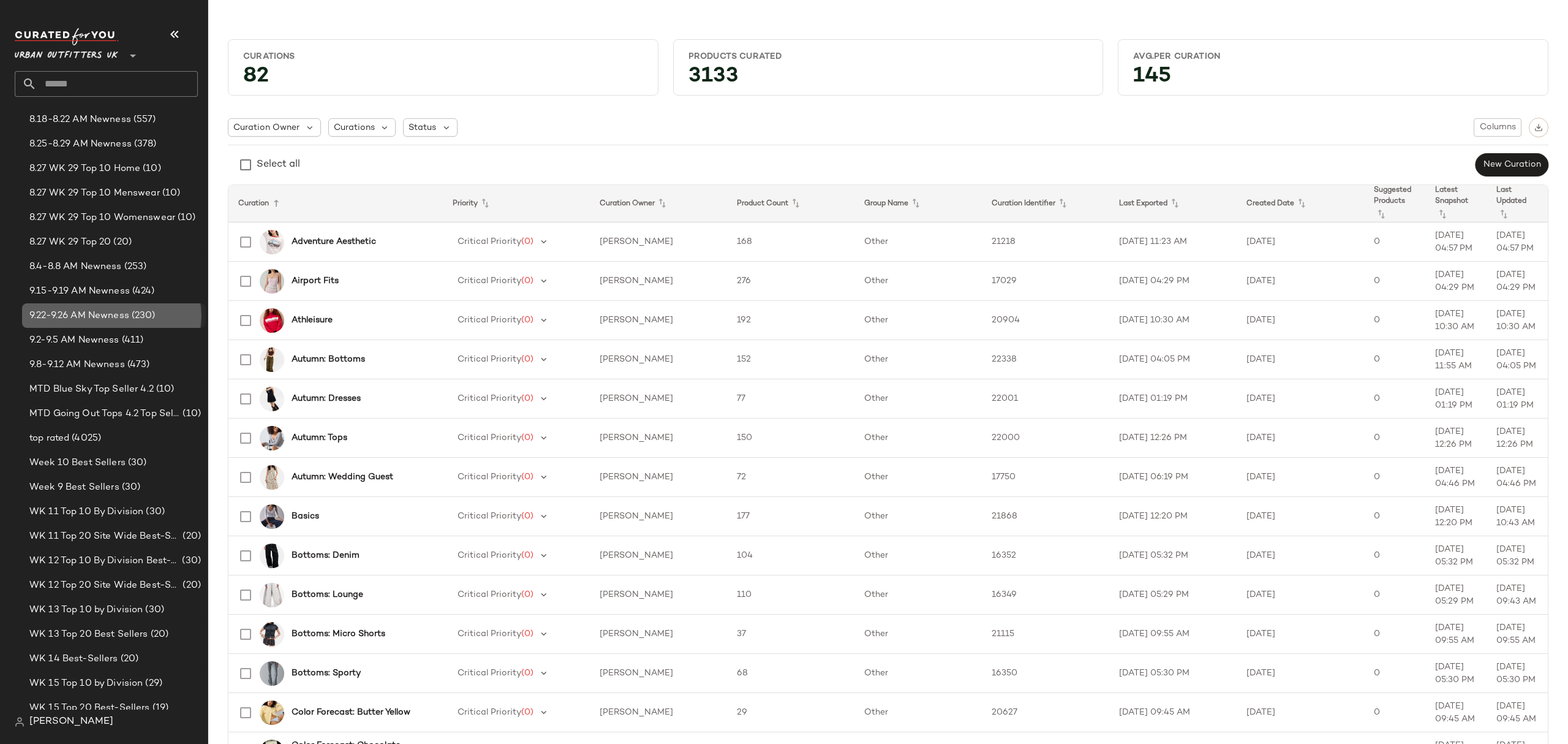
click at [139, 324] on div "9.22-9.26 AM Newness (230)" at bounding box center [114, 315] width 184 height 24
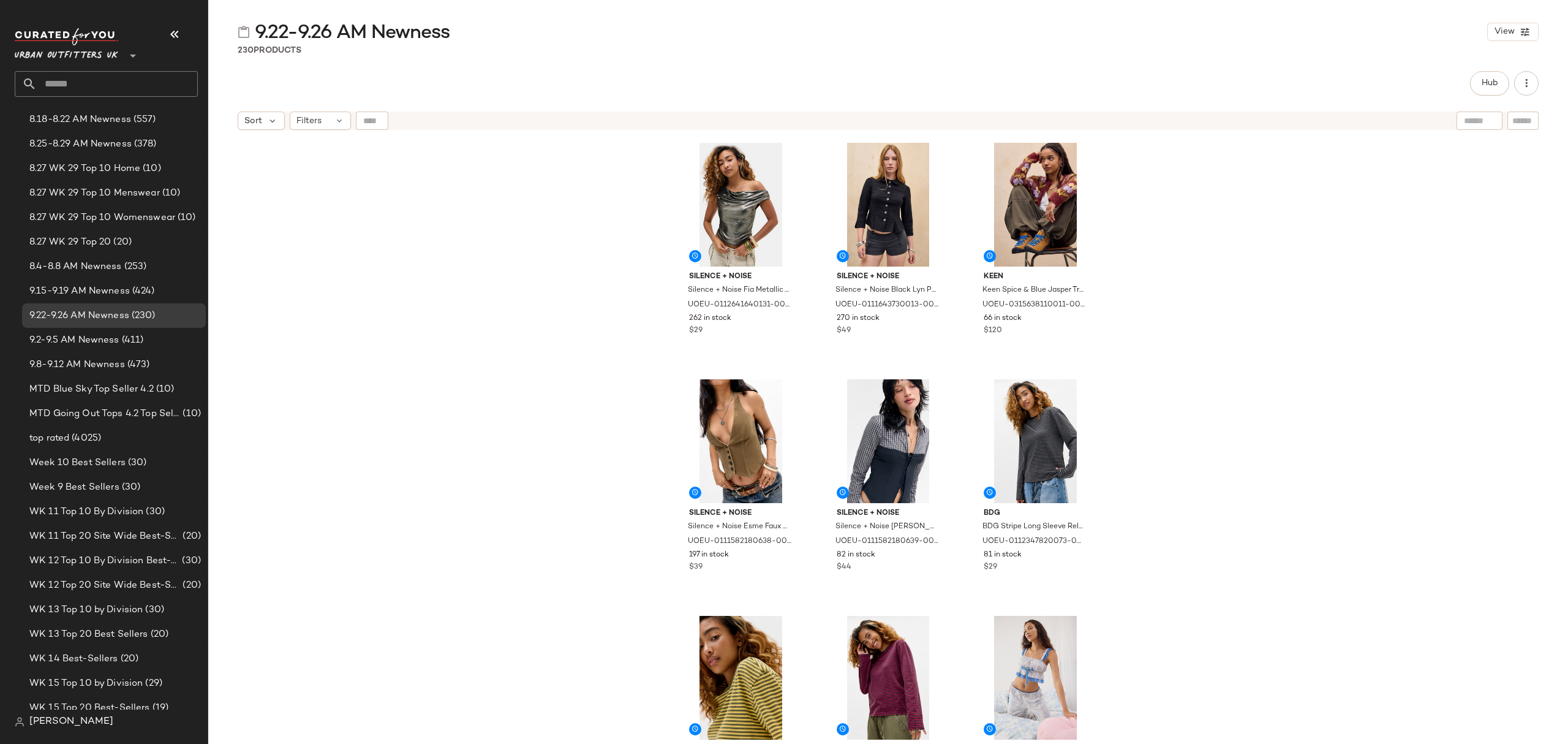
click at [1470, 90] on div "Hub" at bounding box center [1489, 83] width 39 height 24
click at [1478, 81] on button "Hub" at bounding box center [1489, 83] width 39 height 24
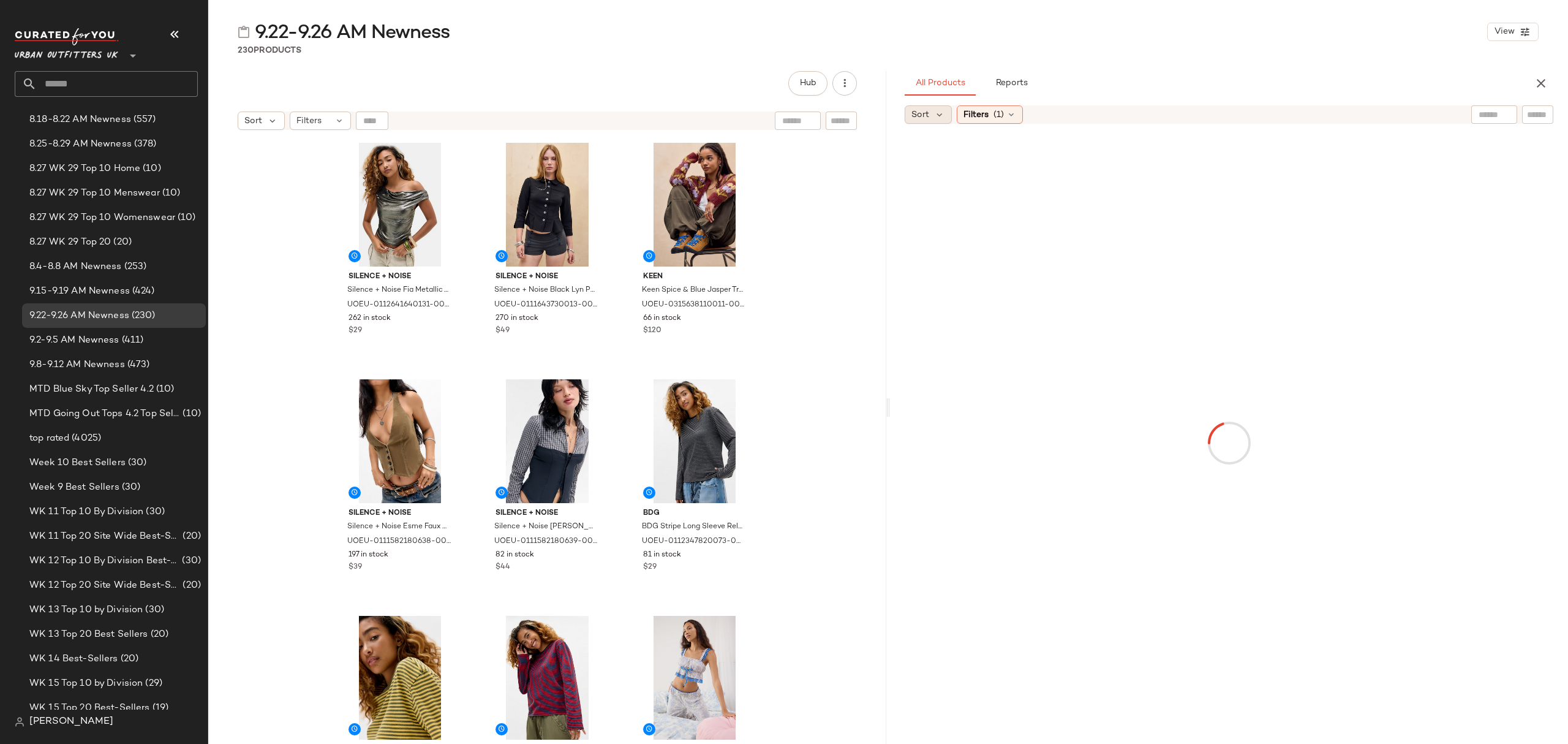
click at [924, 115] on span "Sort" at bounding box center [920, 115] width 18 height 13
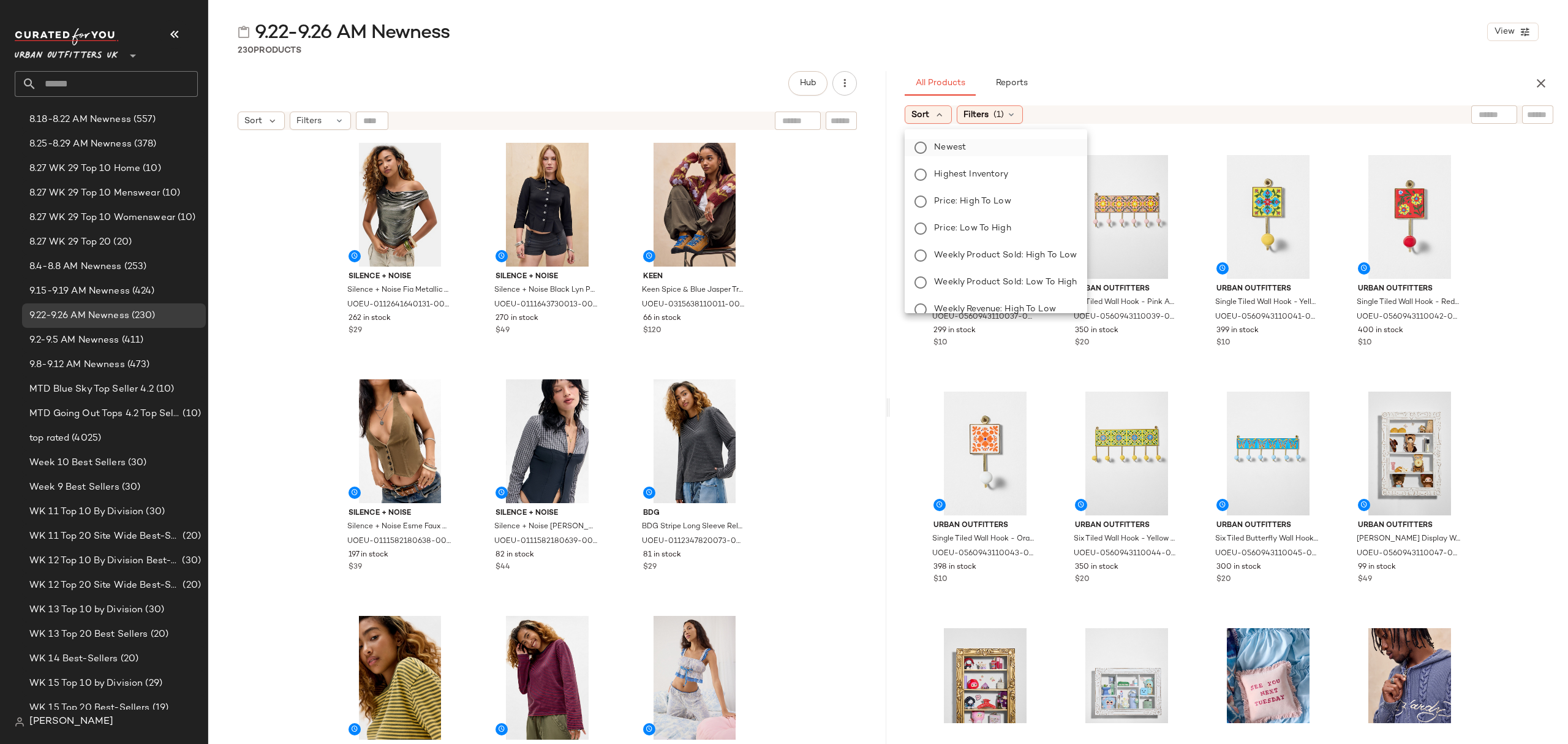
click at [940, 142] on span "Newest" at bounding box center [950, 147] width 32 height 13
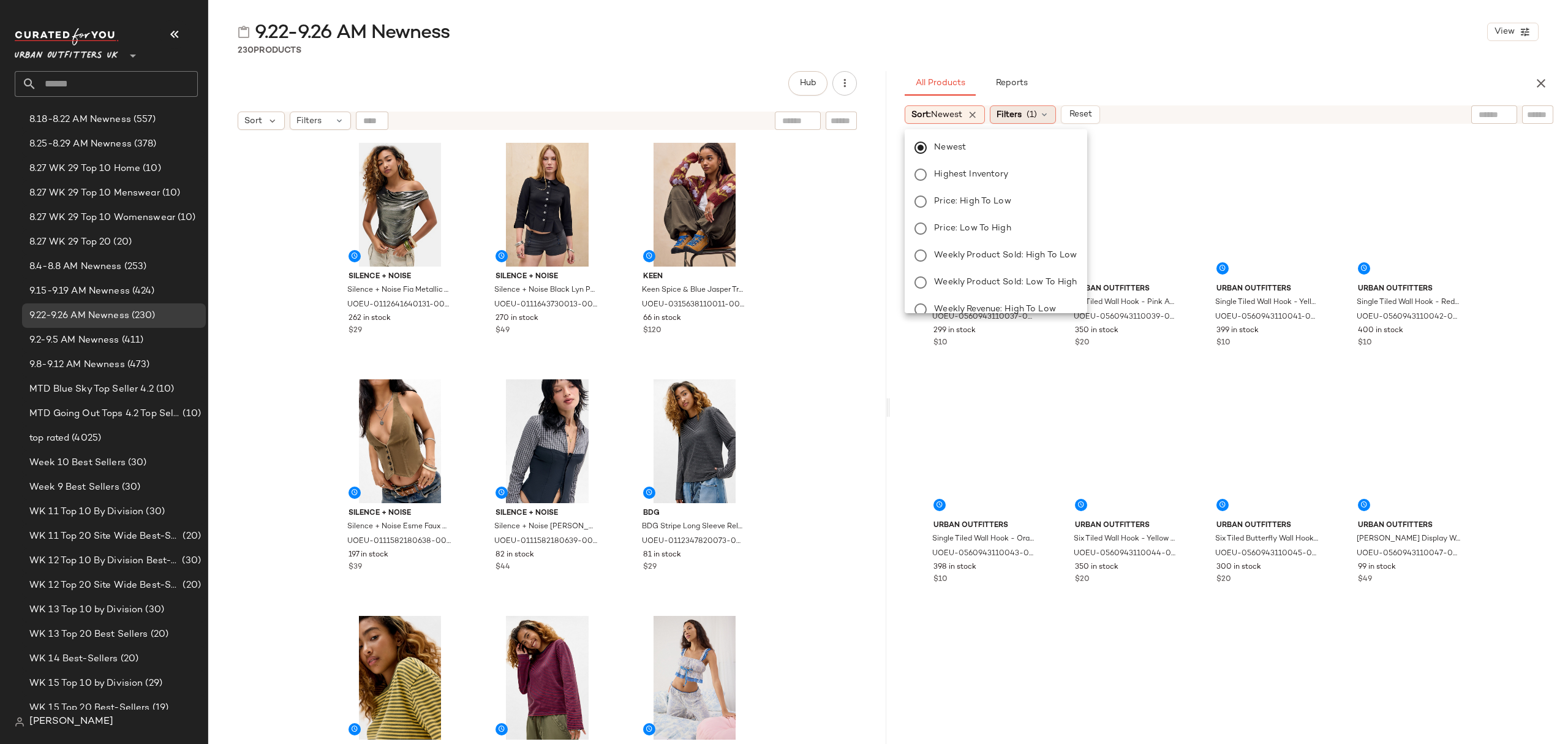
click at [1019, 114] on span "Filters" at bounding box center [1009, 115] width 25 height 13
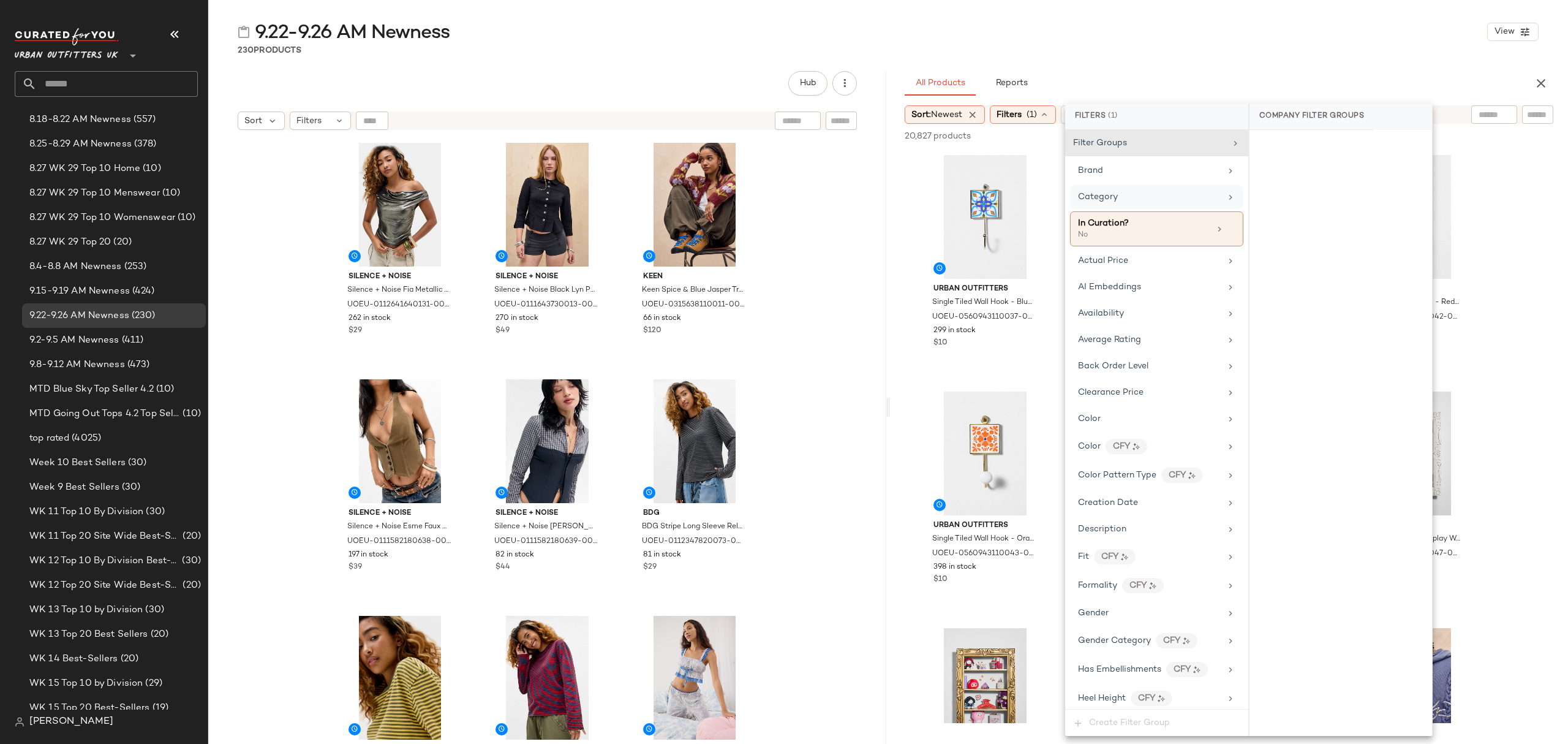
click at [1121, 196] on div "Category" at bounding box center [1149, 197] width 142 height 13
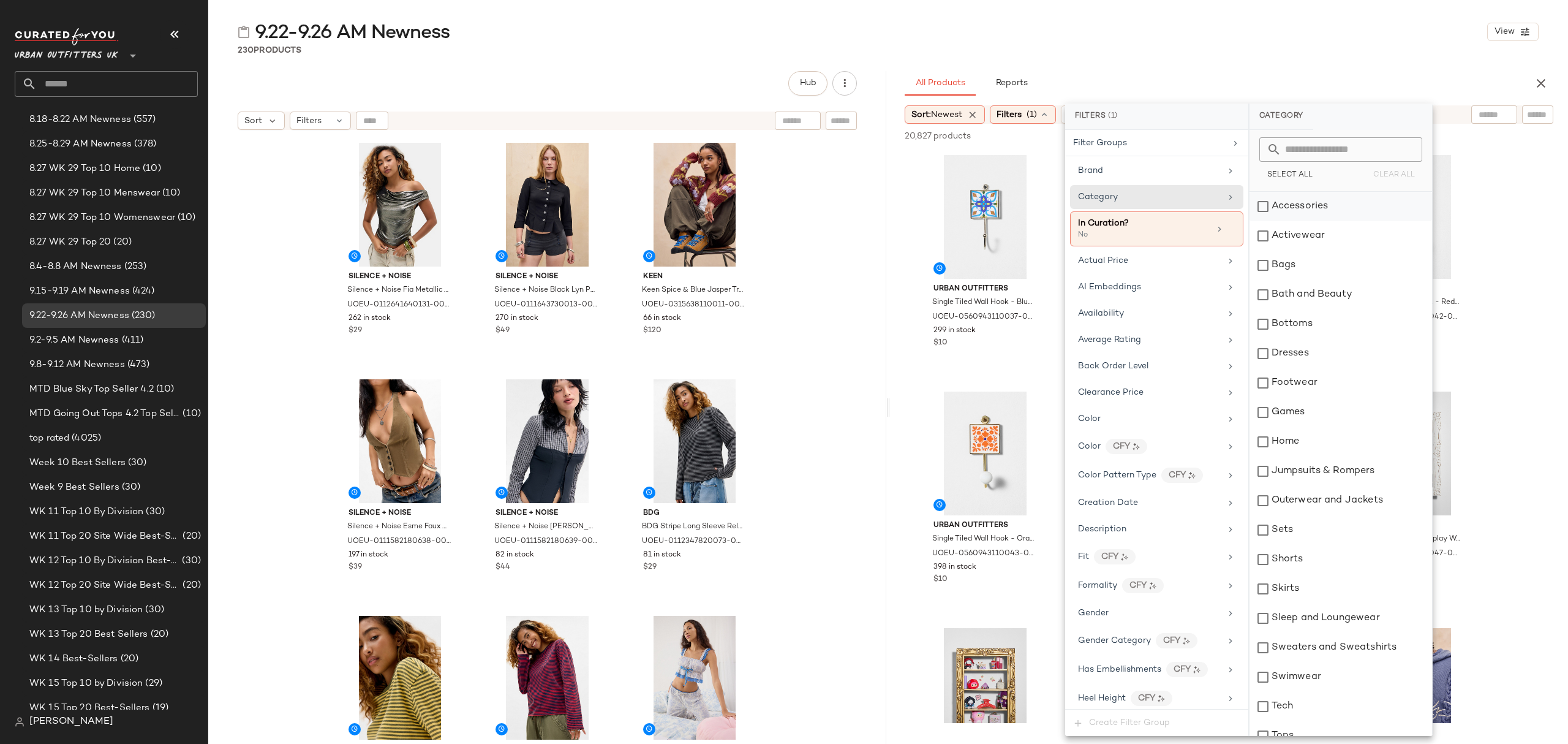
click at [1321, 207] on div "Accessories" at bounding box center [1341, 207] width 183 height 29
click at [1318, 238] on div "Activewear" at bounding box center [1341, 236] width 183 height 29
click at [1299, 285] on div "Bath and Beauty" at bounding box center [1341, 295] width 183 height 29
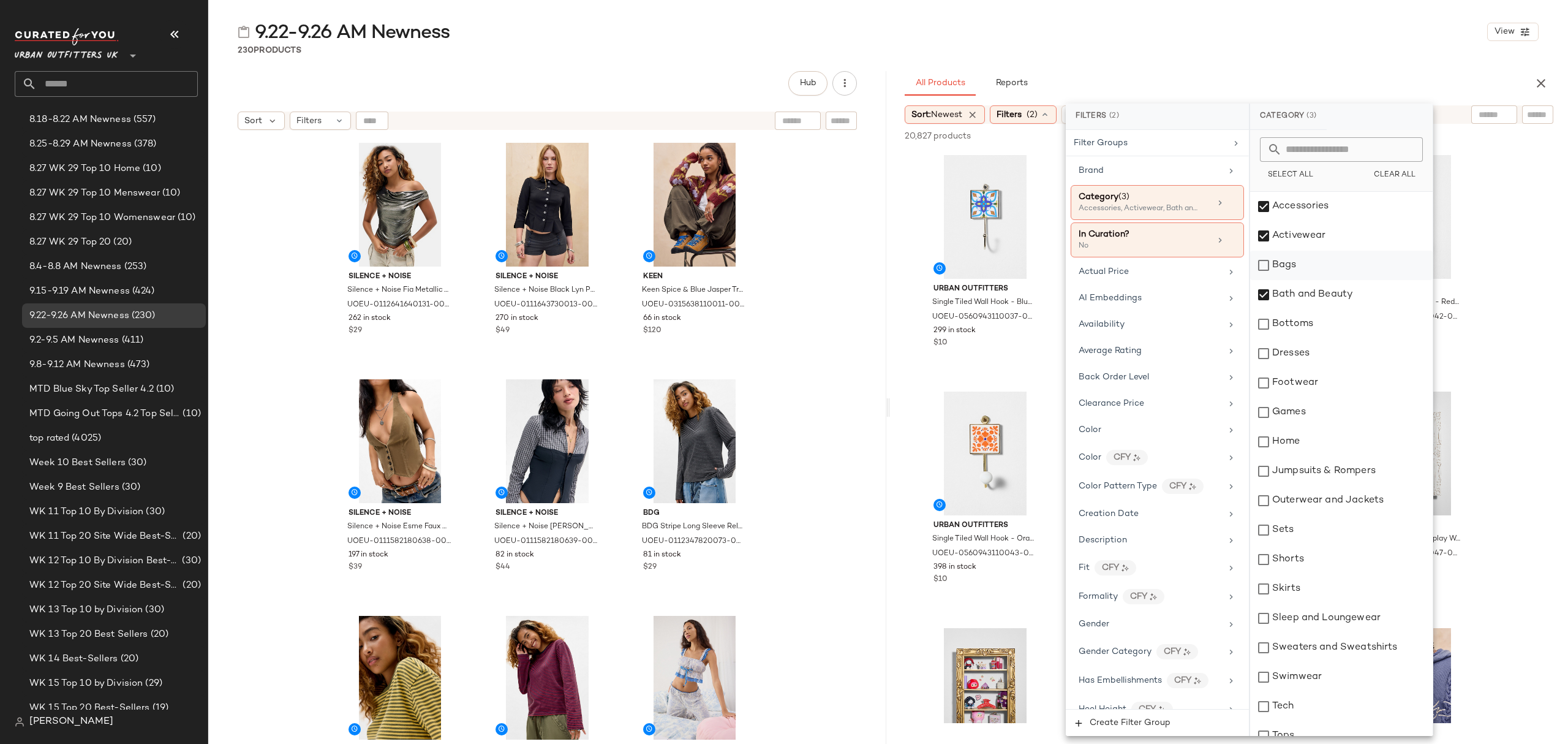
click at [1307, 271] on div "Bags" at bounding box center [1341, 265] width 183 height 29
click at [1312, 287] on div "Bath and Beauty" at bounding box center [1341, 295] width 183 height 29
click at [1302, 327] on div "Bottoms" at bounding box center [1341, 324] width 183 height 29
click at [1303, 351] on div "Dresses" at bounding box center [1341, 354] width 183 height 29
click at [1302, 380] on div "Footwear" at bounding box center [1341, 383] width 183 height 29
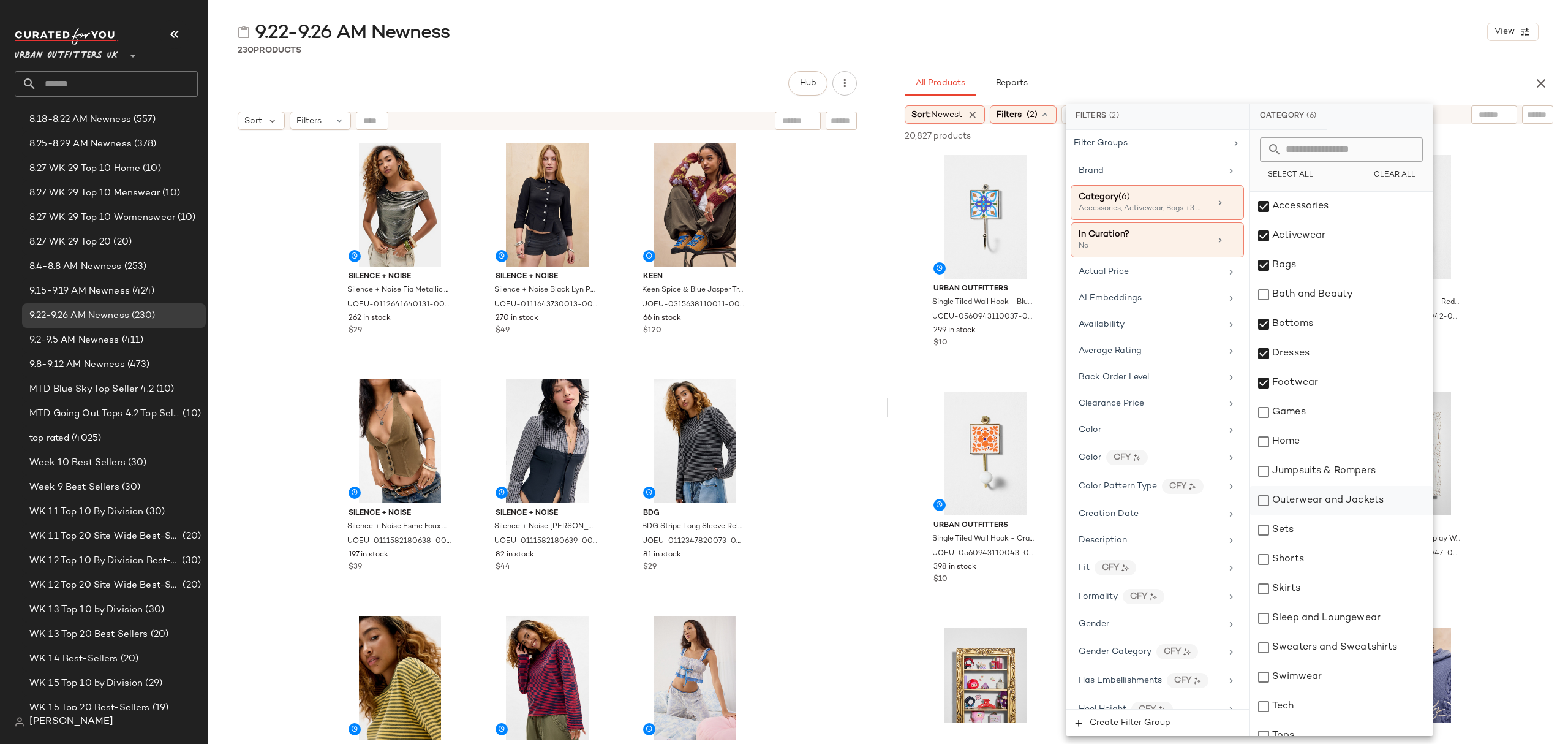
drag, startPoint x: 1302, startPoint y: 473, endPoint x: 1299, endPoint y: 498, distance: 25.2
click at [1302, 474] on div "Jumpsuits & Rompers" at bounding box center [1341, 471] width 183 height 29
drag, startPoint x: 1299, startPoint y: 498, endPoint x: 1297, endPoint y: 505, distance: 7.3
click at [1299, 498] on div "Outerwear and Jackets" at bounding box center [1341, 501] width 183 height 29
click at [1301, 525] on div "Sets" at bounding box center [1341, 530] width 183 height 29
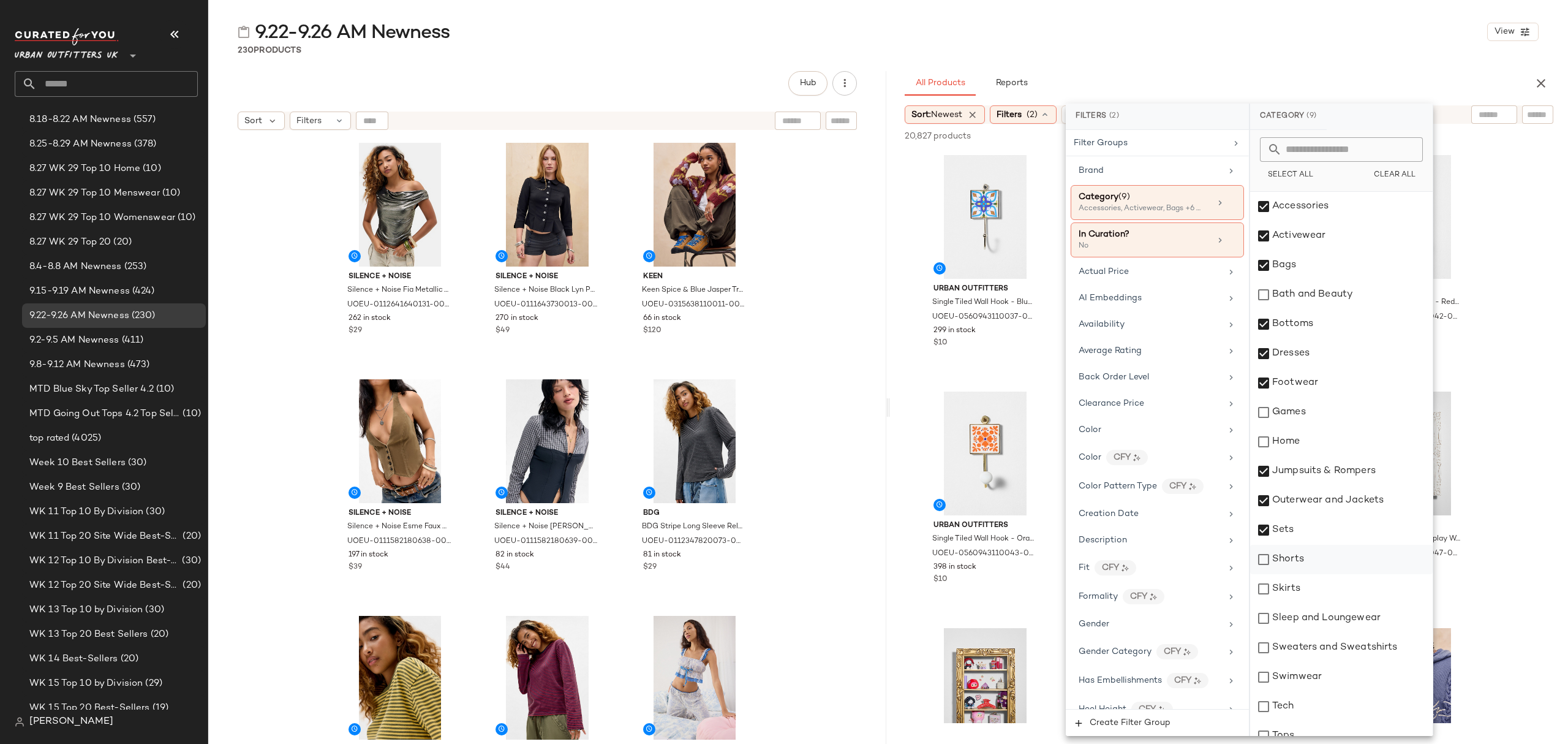
click at [1294, 554] on div "Shorts" at bounding box center [1341, 559] width 183 height 29
click at [1291, 593] on div "Skirts" at bounding box center [1341, 589] width 183 height 29
drag, startPoint x: 1301, startPoint y: 618, endPoint x: 1313, endPoint y: 633, distance: 19.2
click at [1302, 618] on div "Sleep and Loungewear" at bounding box center [1341, 618] width 183 height 29
click at [1321, 648] on div "Sweaters and Sweatshirts" at bounding box center [1341, 648] width 183 height 29
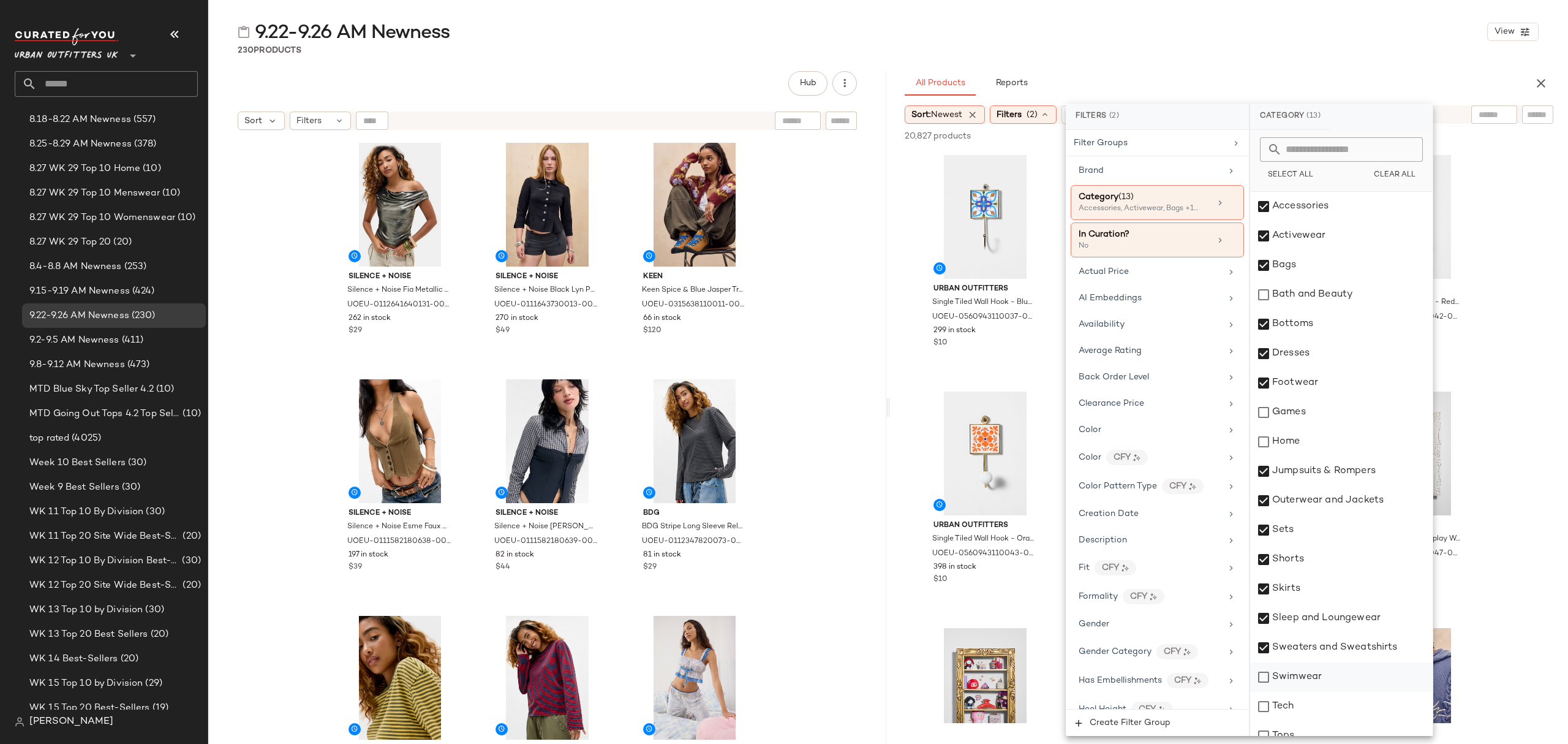
click at [1327, 686] on div "Swimwear" at bounding box center [1341, 677] width 183 height 29
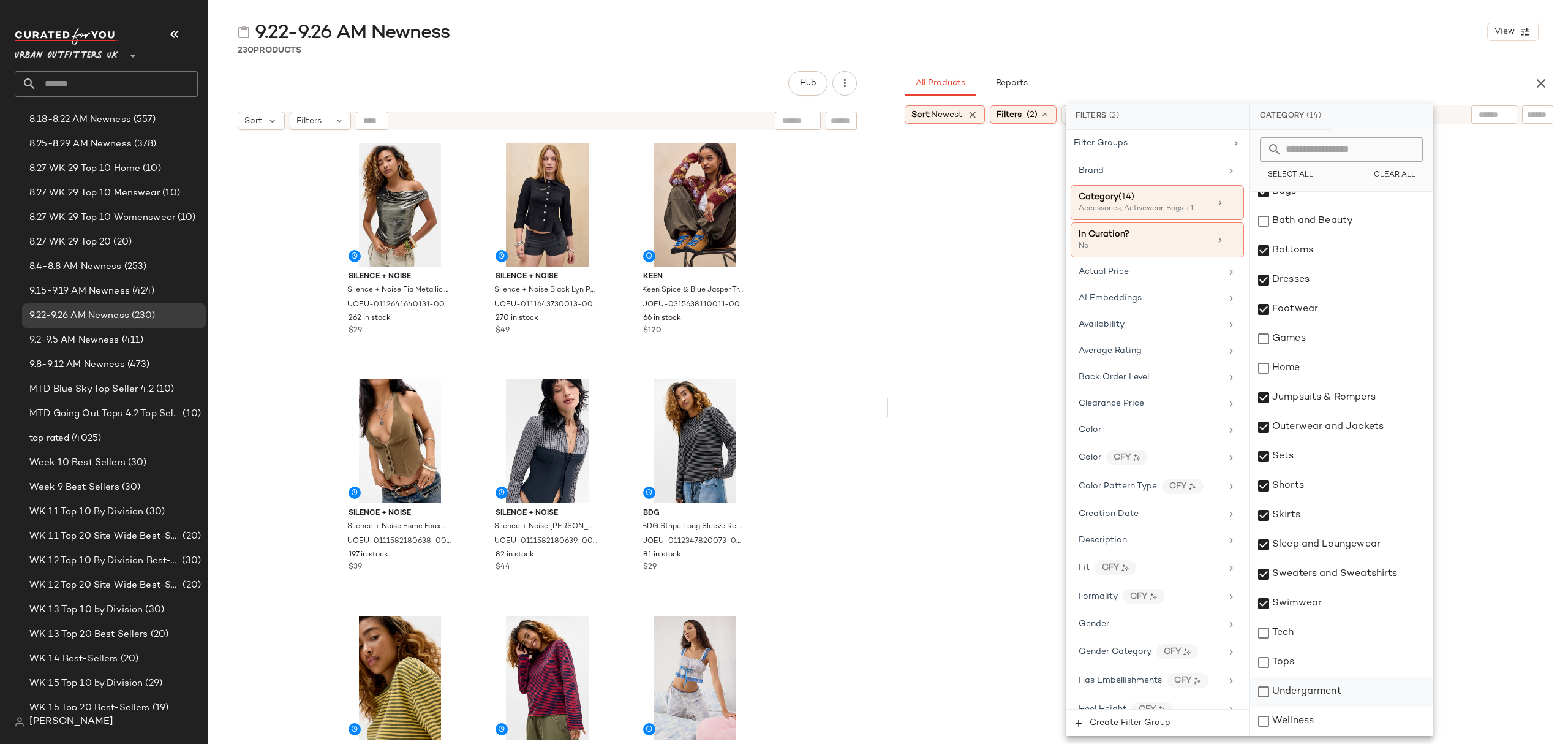
click at [1314, 669] on div "Tops" at bounding box center [1341, 662] width 183 height 29
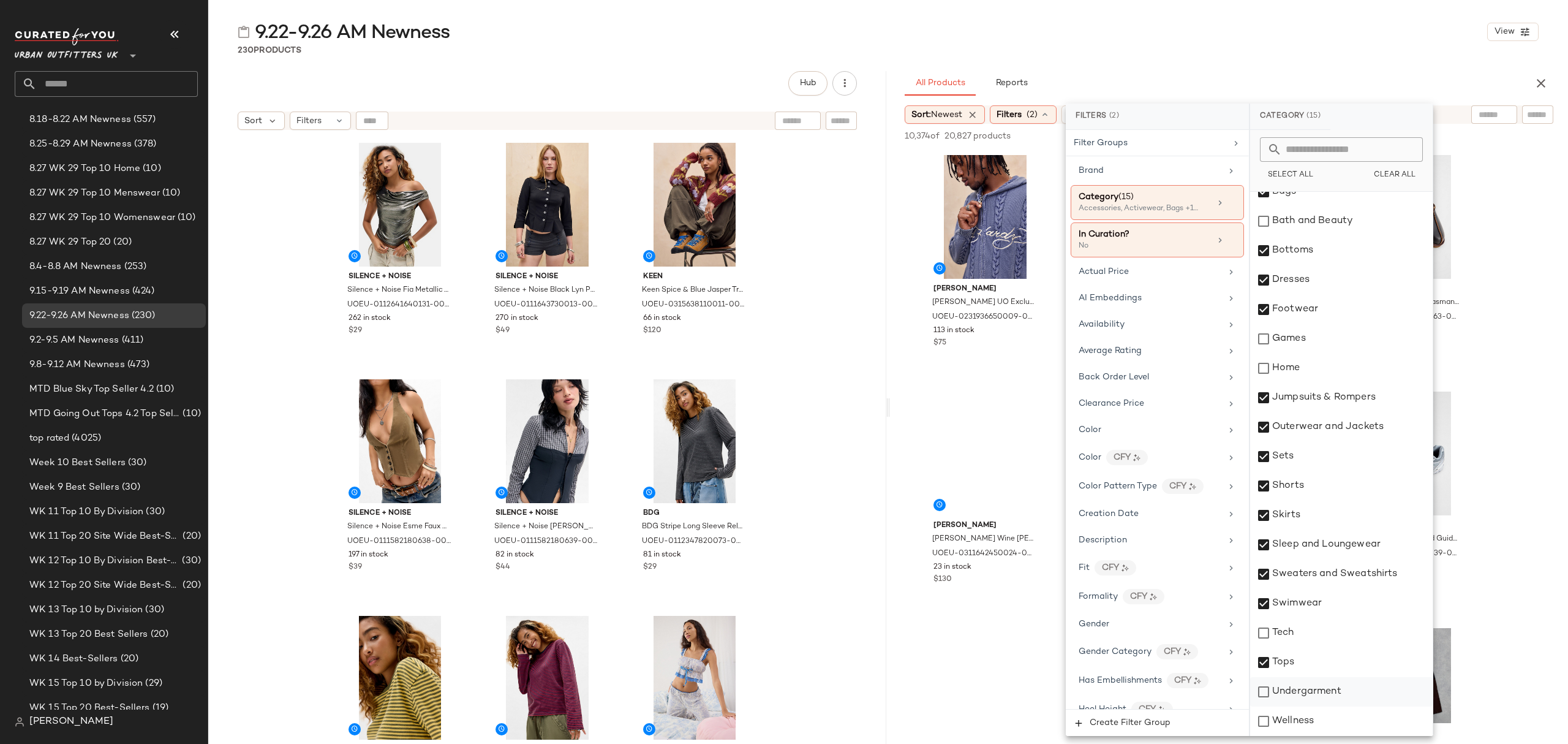
click at [1315, 692] on div "Undergarment" at bounding box center [1341, 691] width 183 height 29
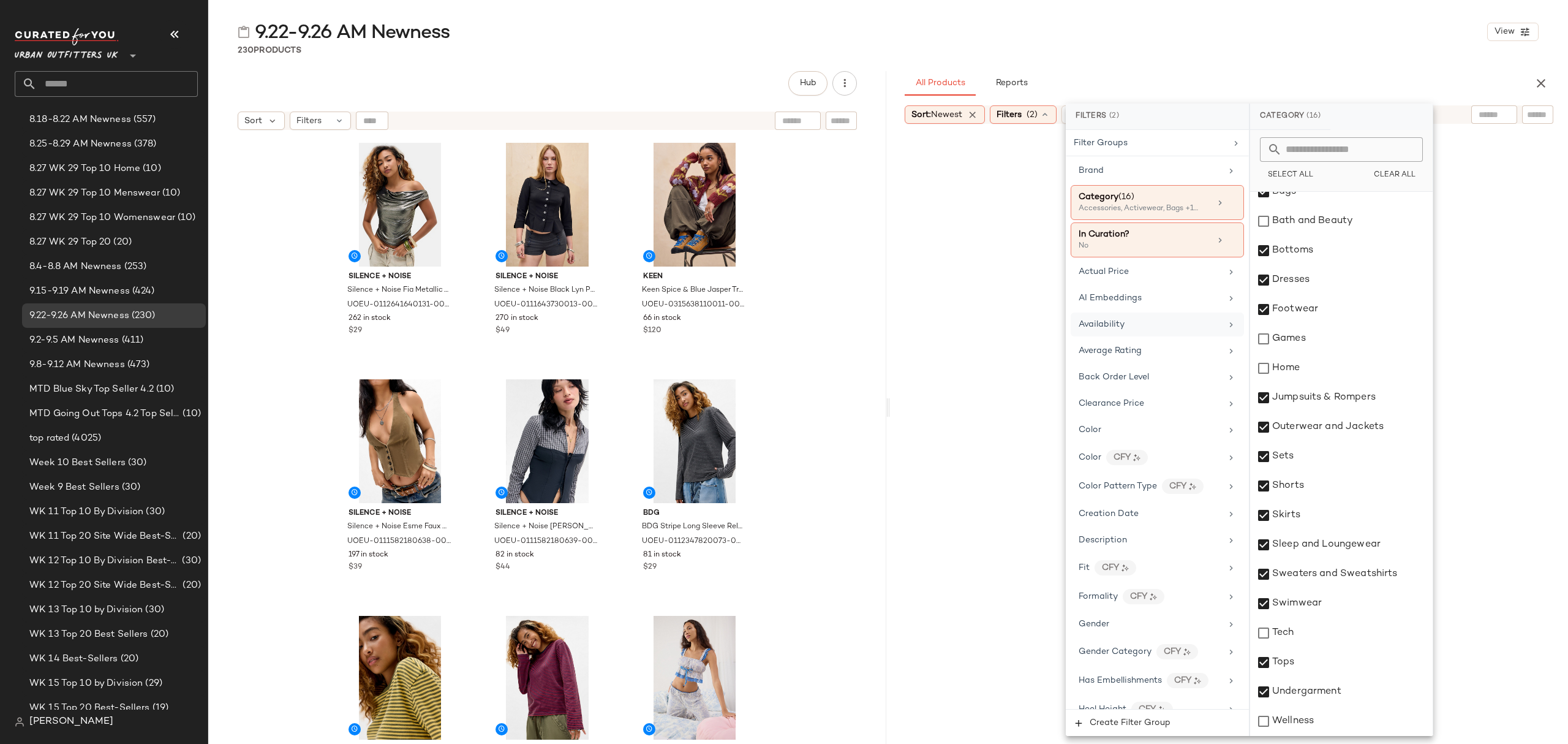
click at [1197, 336] on div "Availability" at bounding box center [1157, 324] width 173 height 24
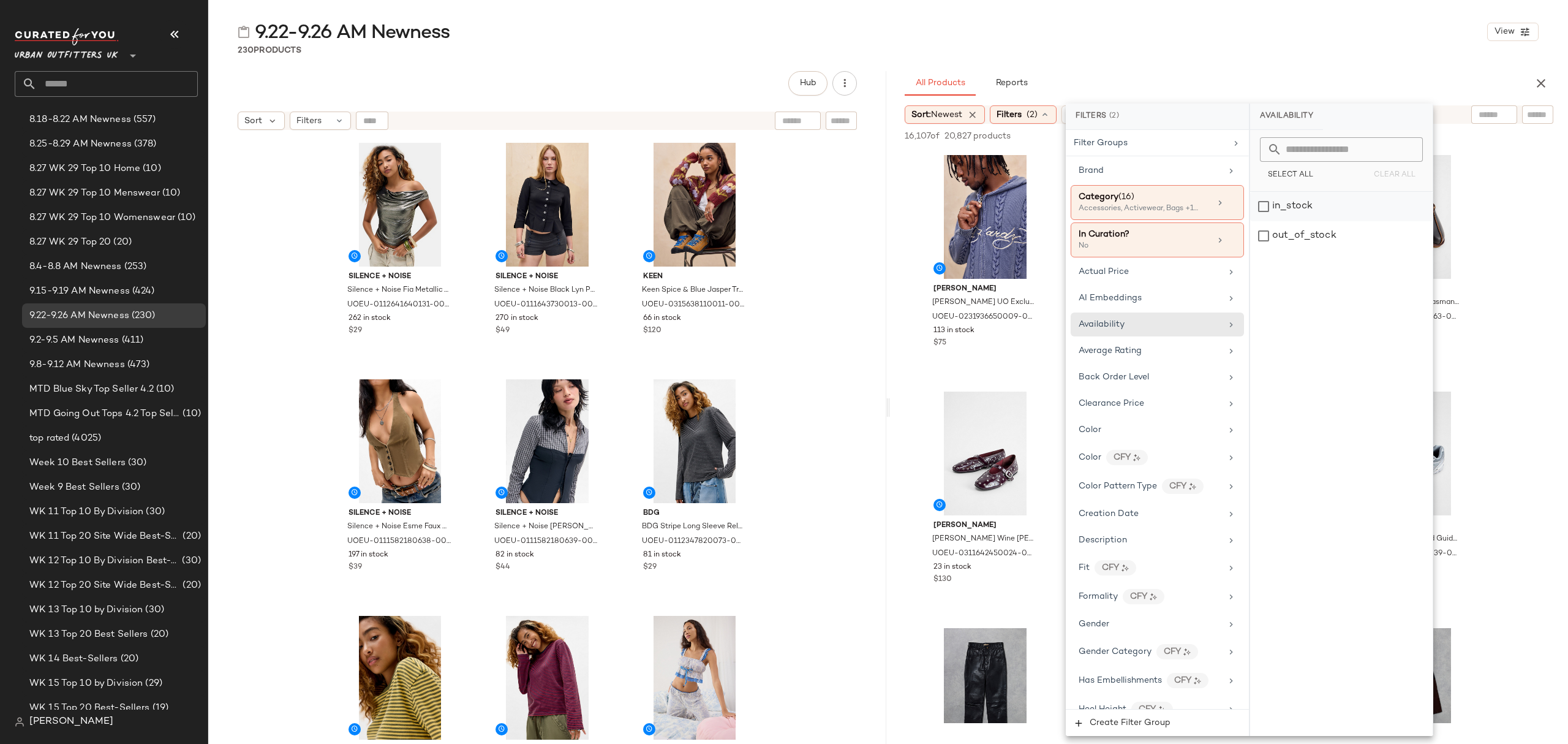
click at [1379, 211] on div "in_stock" at bounding box center [1341, 207] width 183 height 29
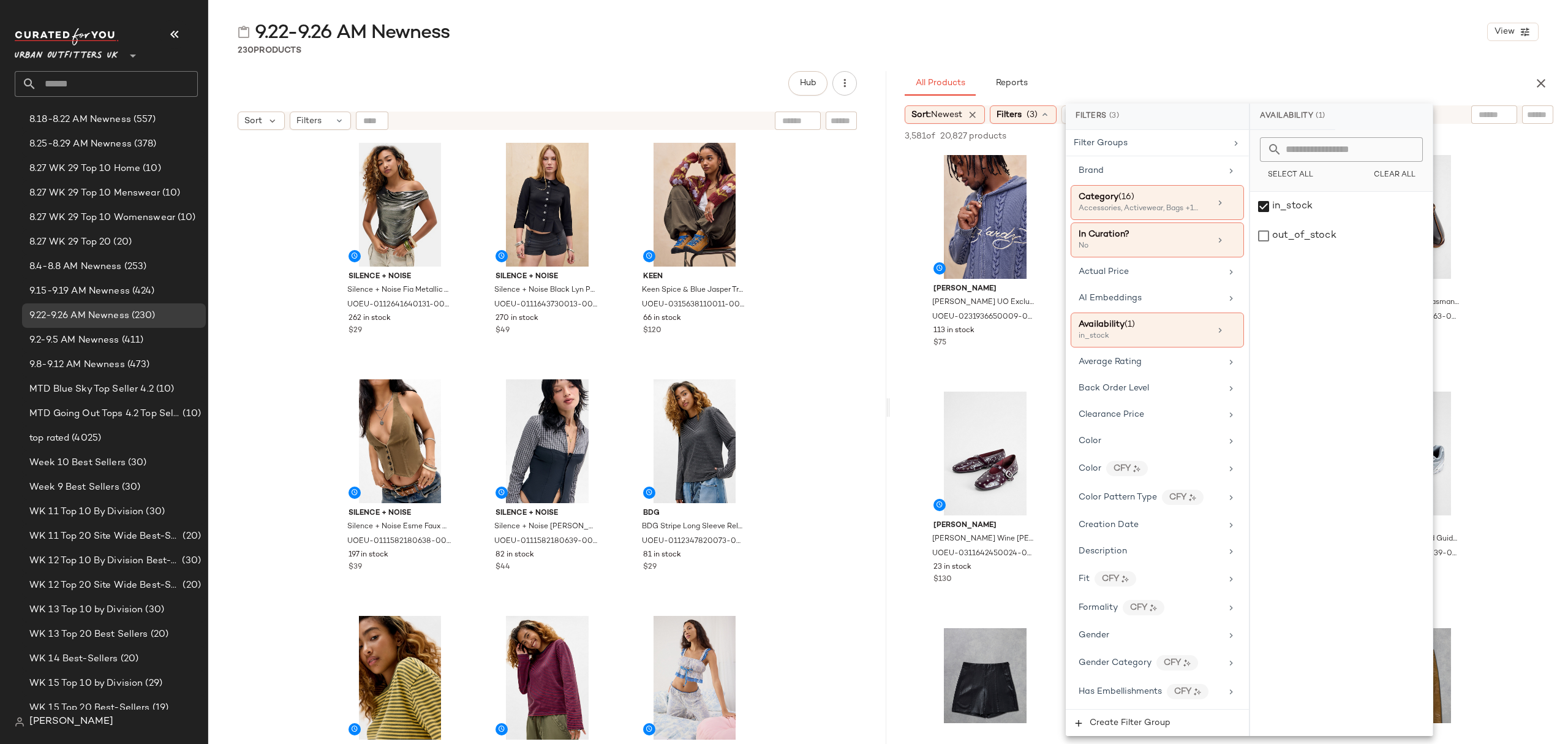
drag, startPoint x: 1183, startPoint y: 59, endPoint x: 1179, endPoint y: 87, distance: 28.3
click at [1182, 57] on div "9.22-9.26 AM Newness View 230 Products Hub Sort Filters Silence + Noise Silence…" at bounding box center [888, 382] width 1360 height 724
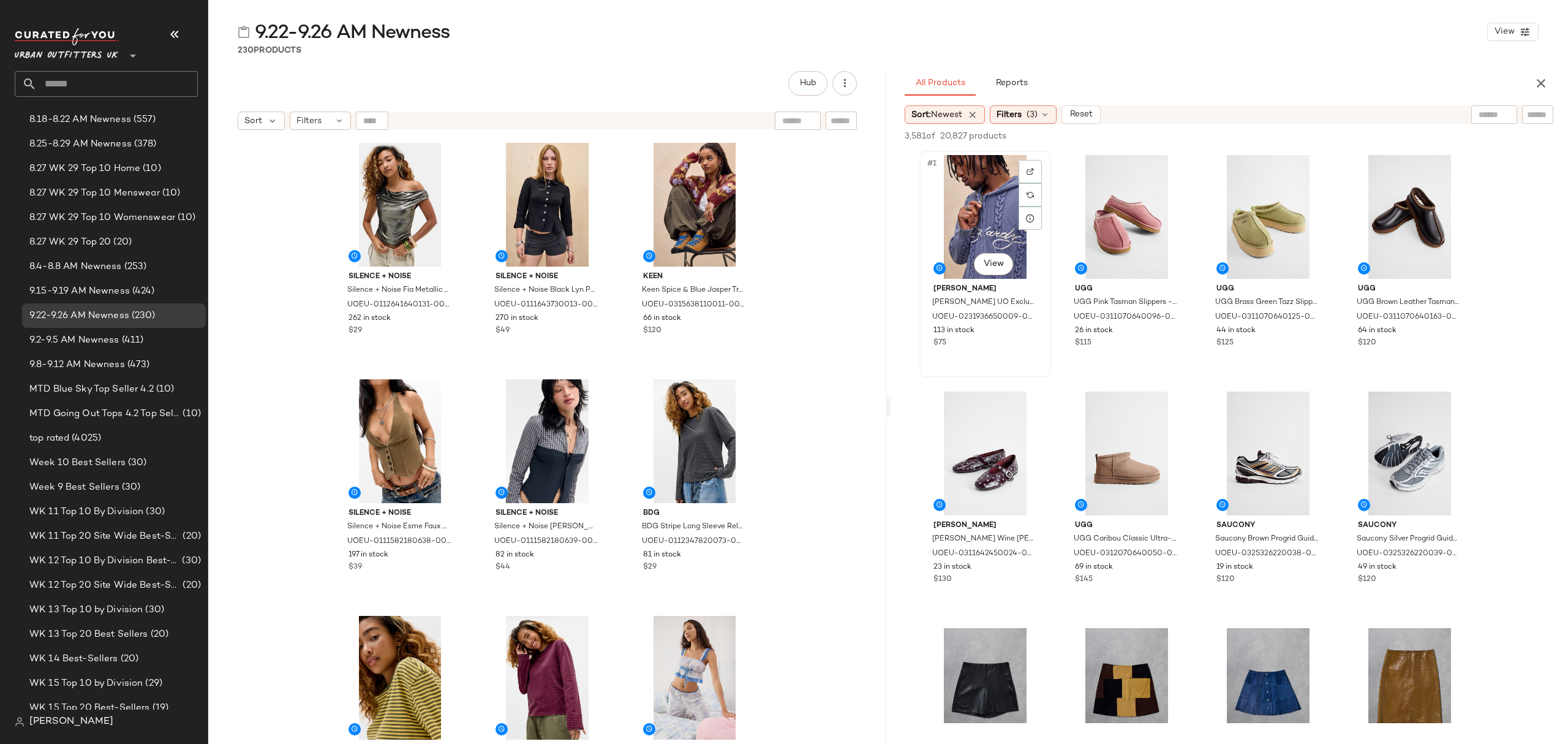
click at [987, 208] on div "#1 View" at bounding box center [985, 217] width 123 height 124
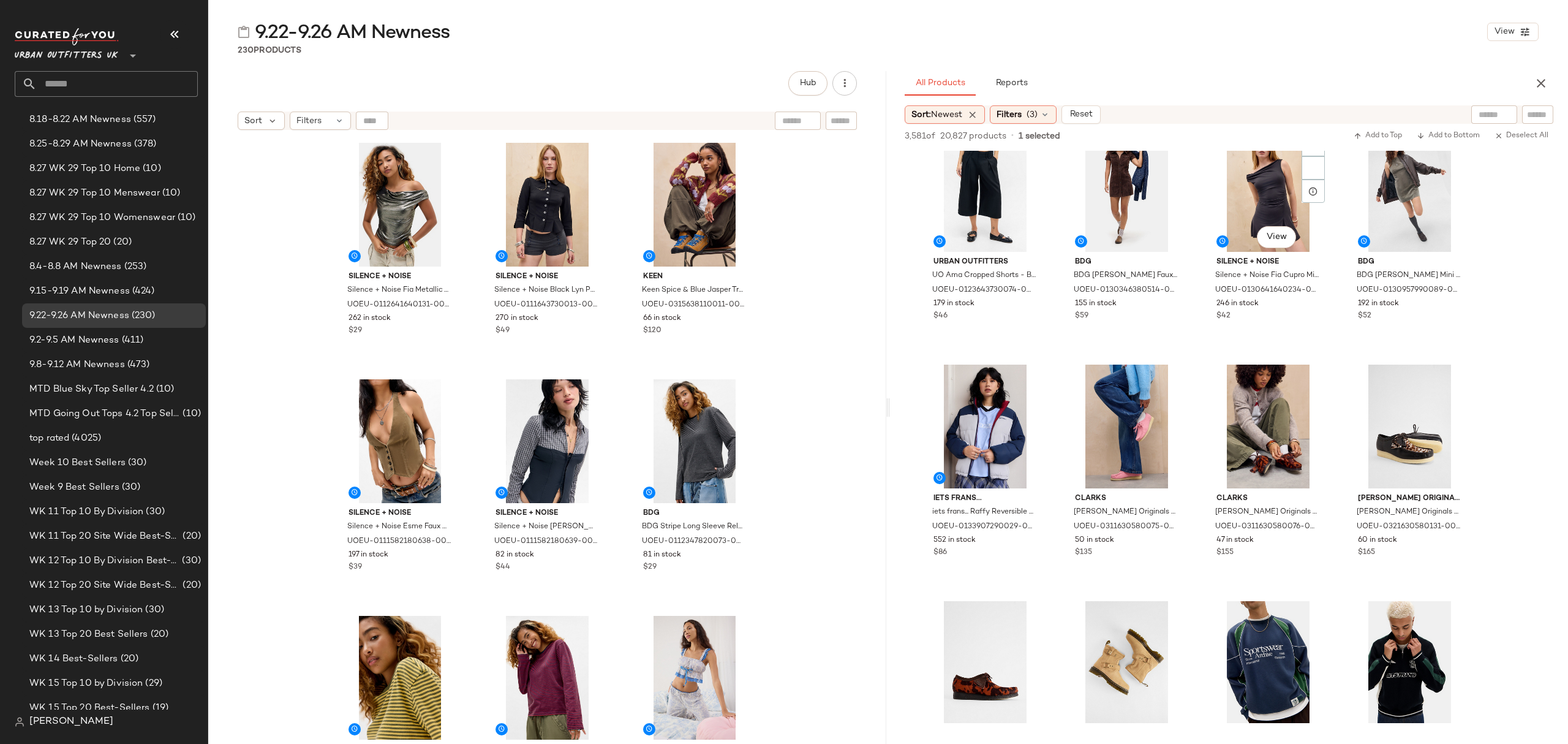
scroll to position [3512, 0]
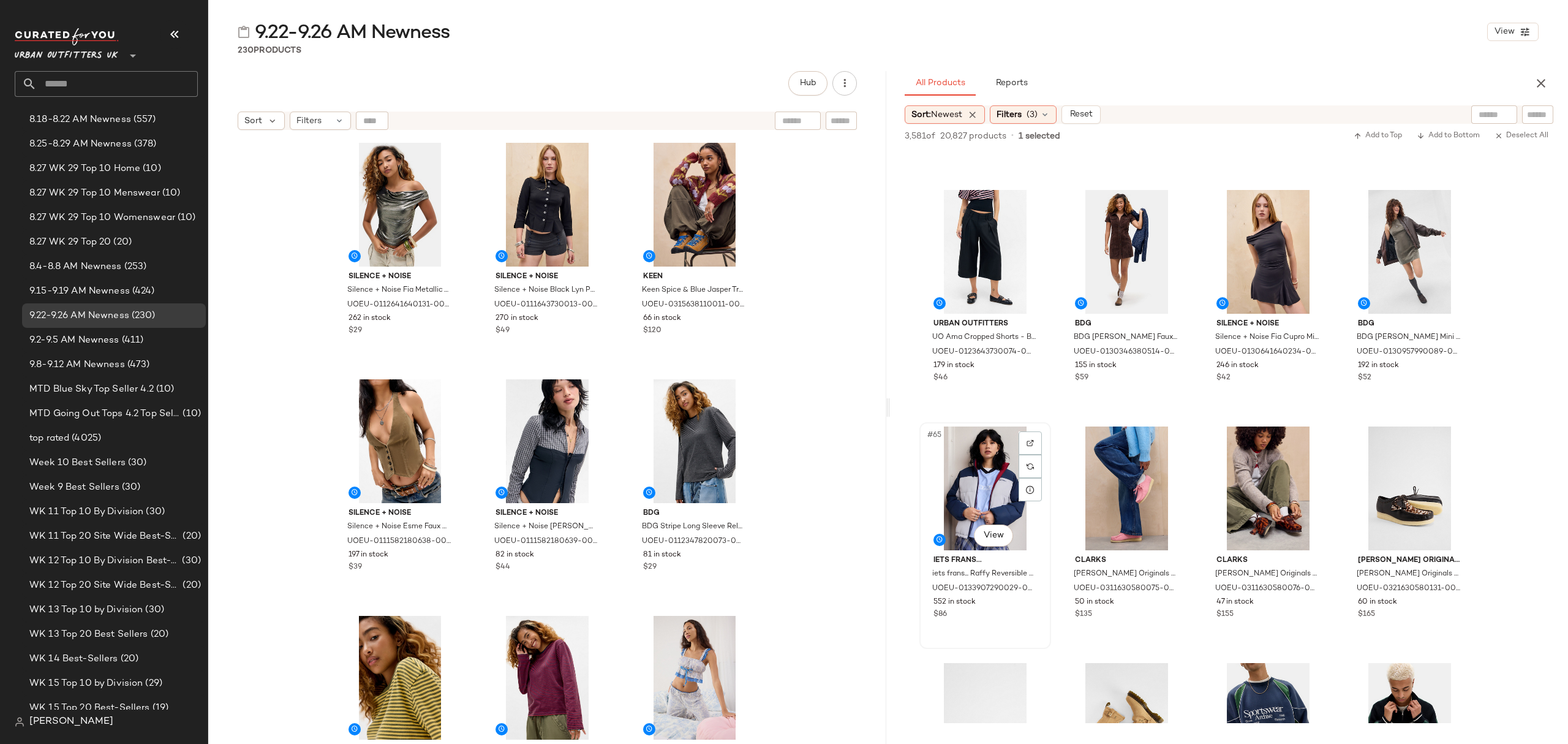
click at [1009, 605] on div "552 in stock" at bounding box center [985, 602] width 103 height 11
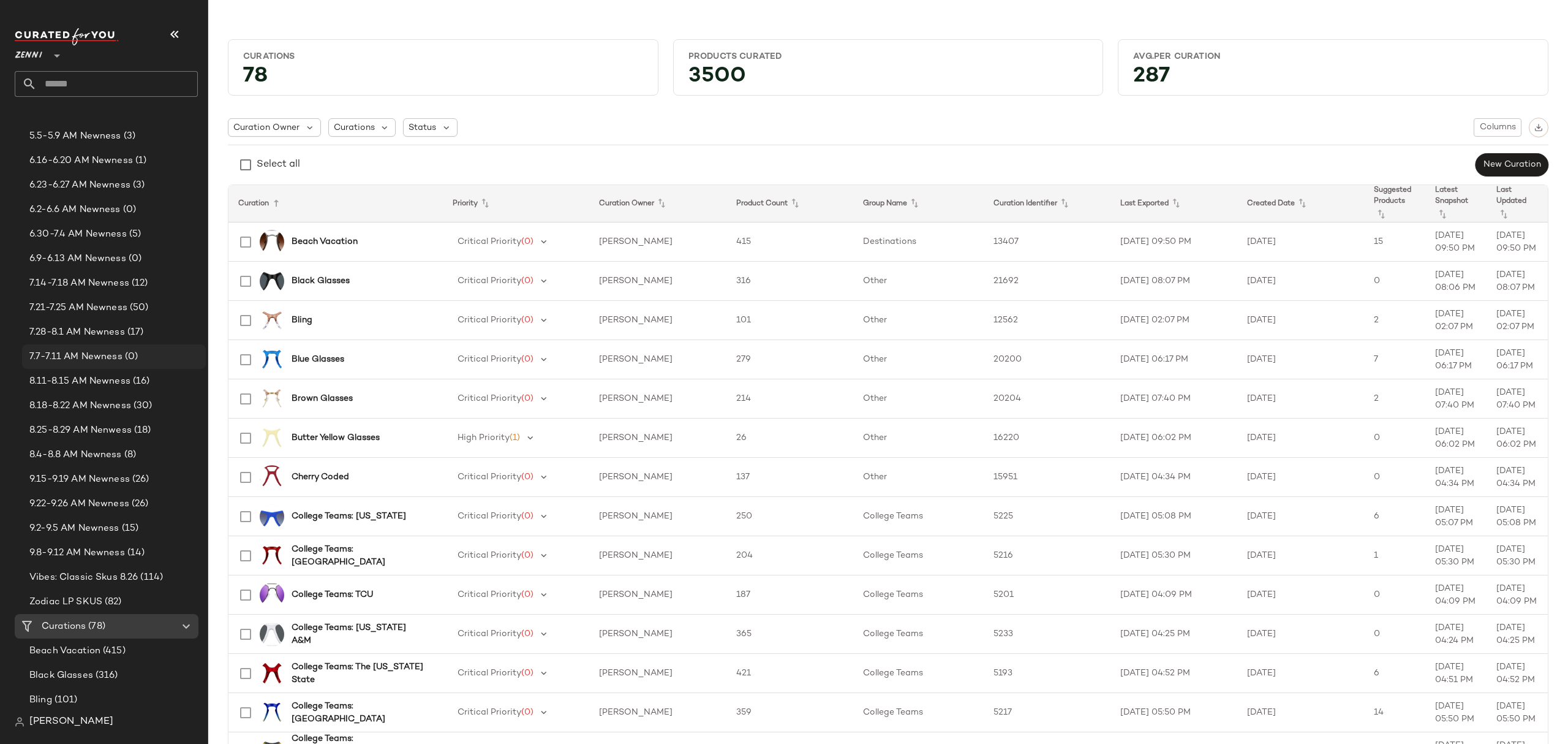
scroll to position [408, 0]
click at [98, 428] on span "9.22-9.26 AM Newness" at bounding box center [79, 430] width 99 height 14
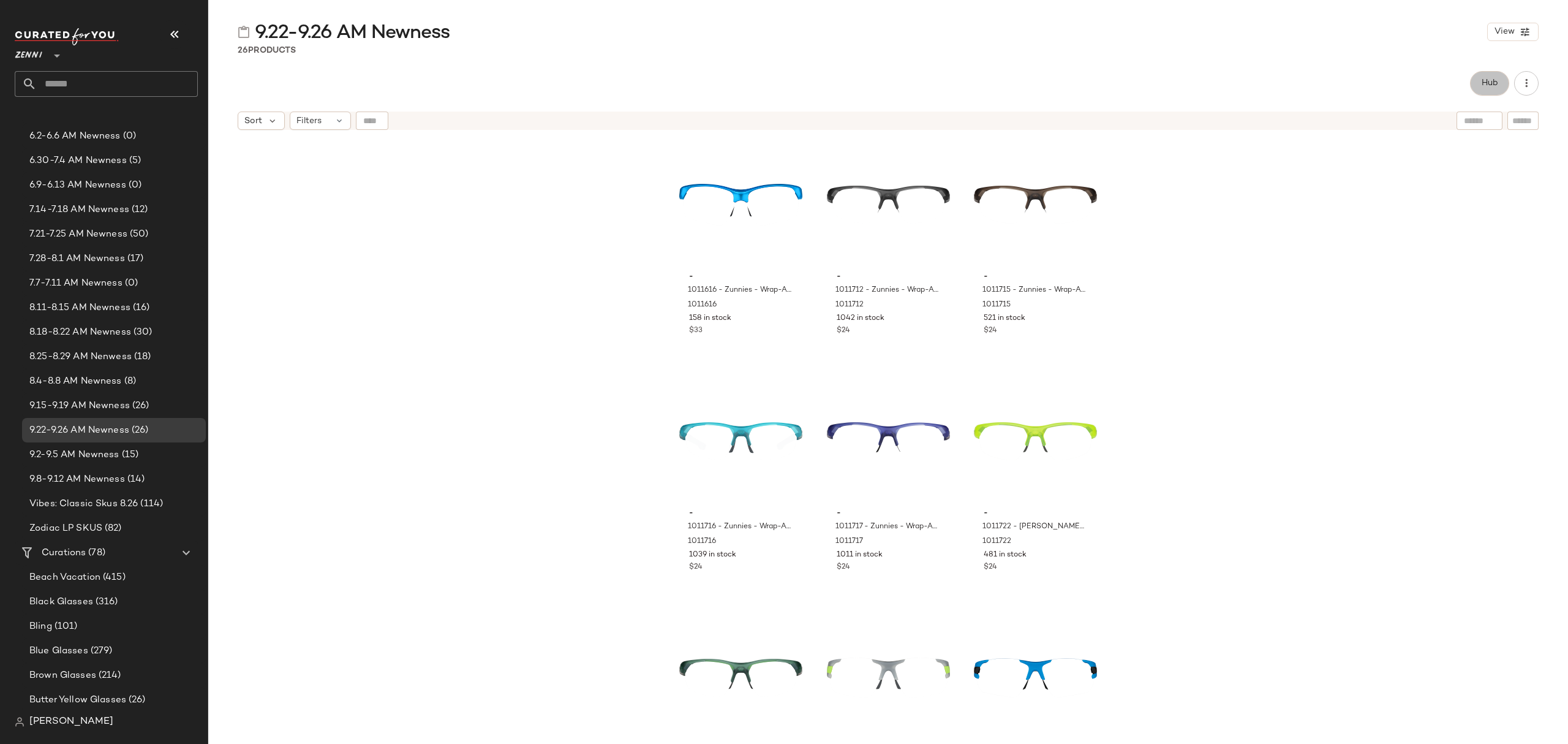
click at [1483, 75] on button "Hub" at bounding box center [1489, 83] width 39 height 24
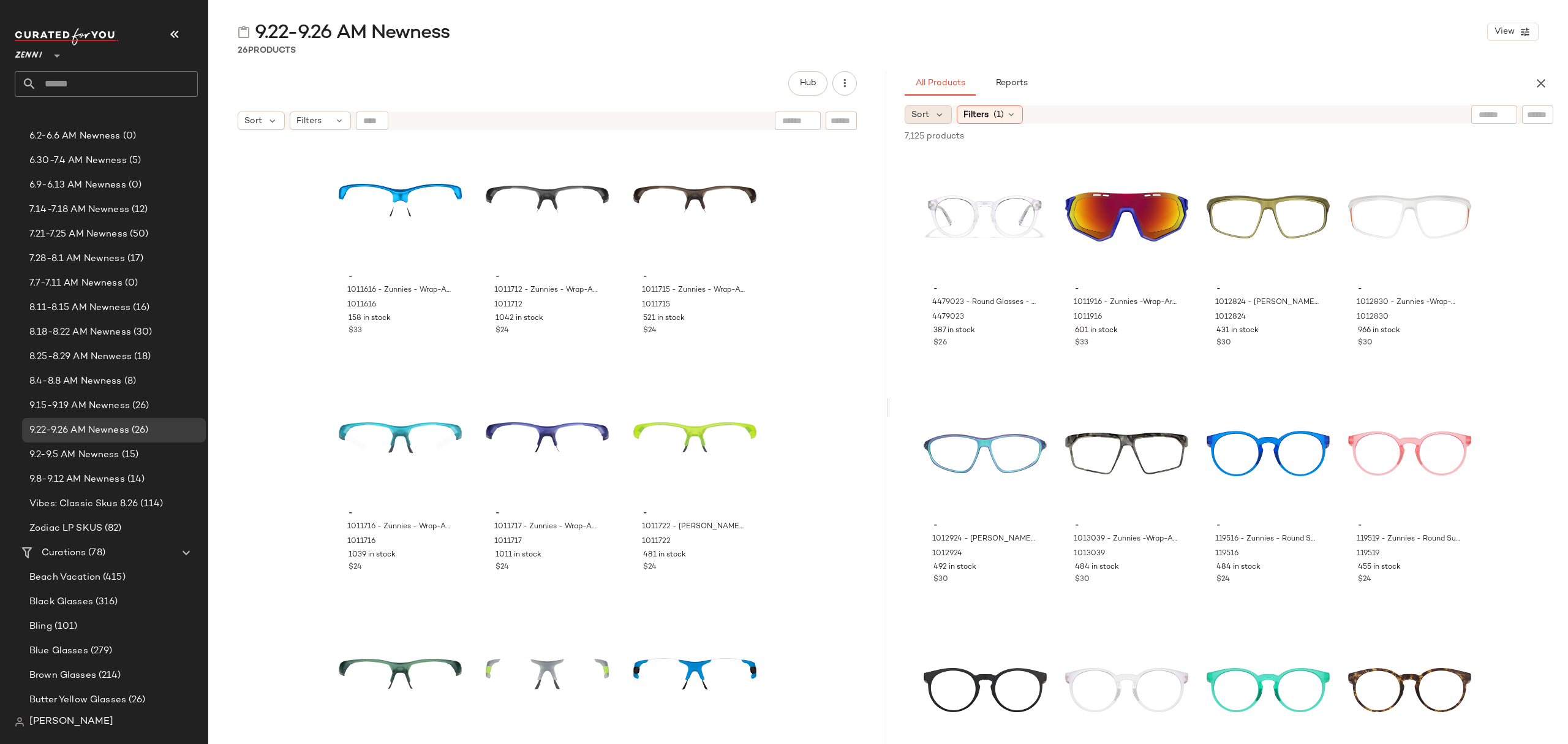
click at [929, 109] on div "Sort" at bounding box center [928, 115] width 47 height 18
click at [944, 145] on span "Newest" at bounding box center [950, 147] width 32 height 13
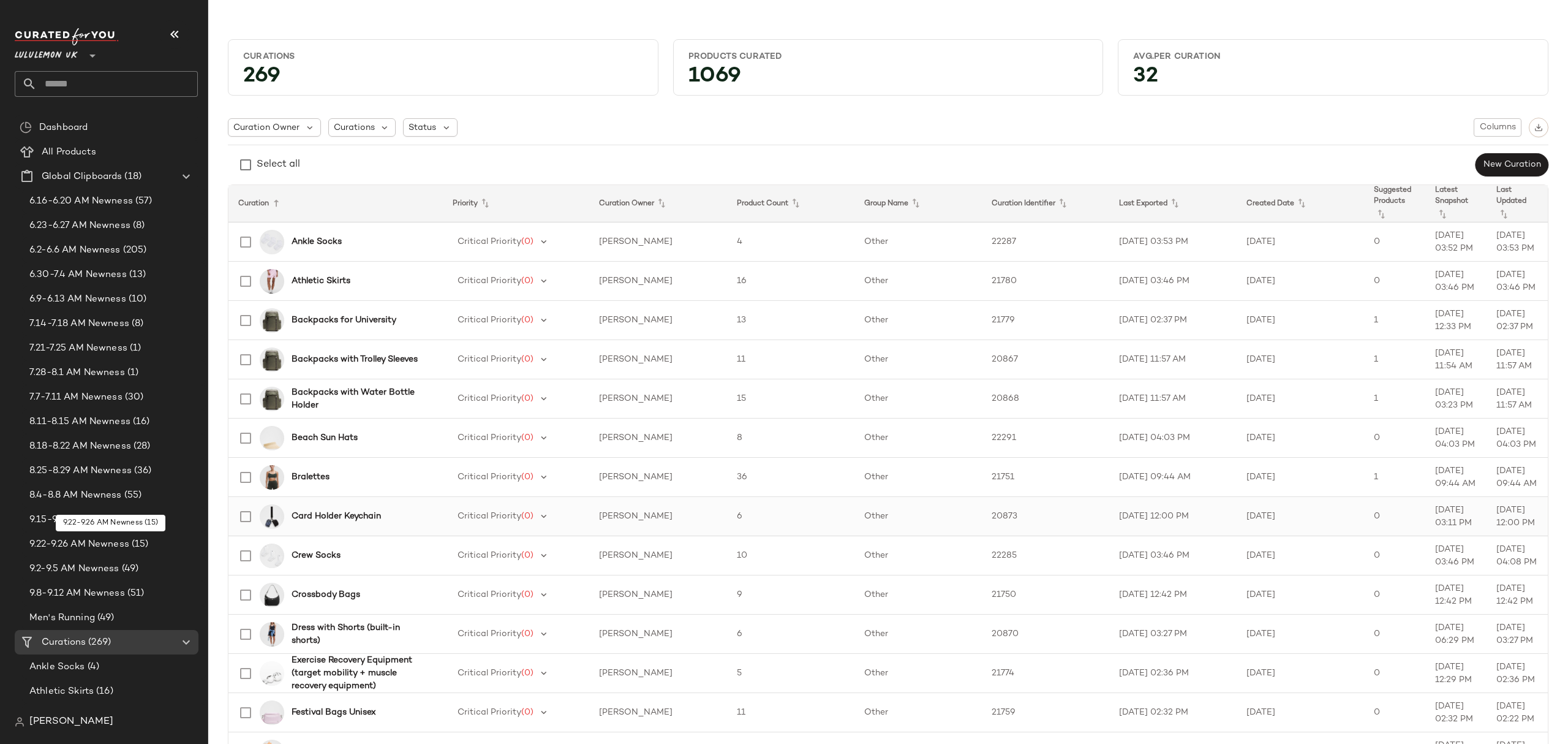
drag, startPoint x: 110, startPoint y: 544, endPoint x: 262, endPoint y: 513, distance: 155.1
click at [110, 544] on span "9.22-9.26 AM Newness" at bounding box center [79, 544] width 99 height 14
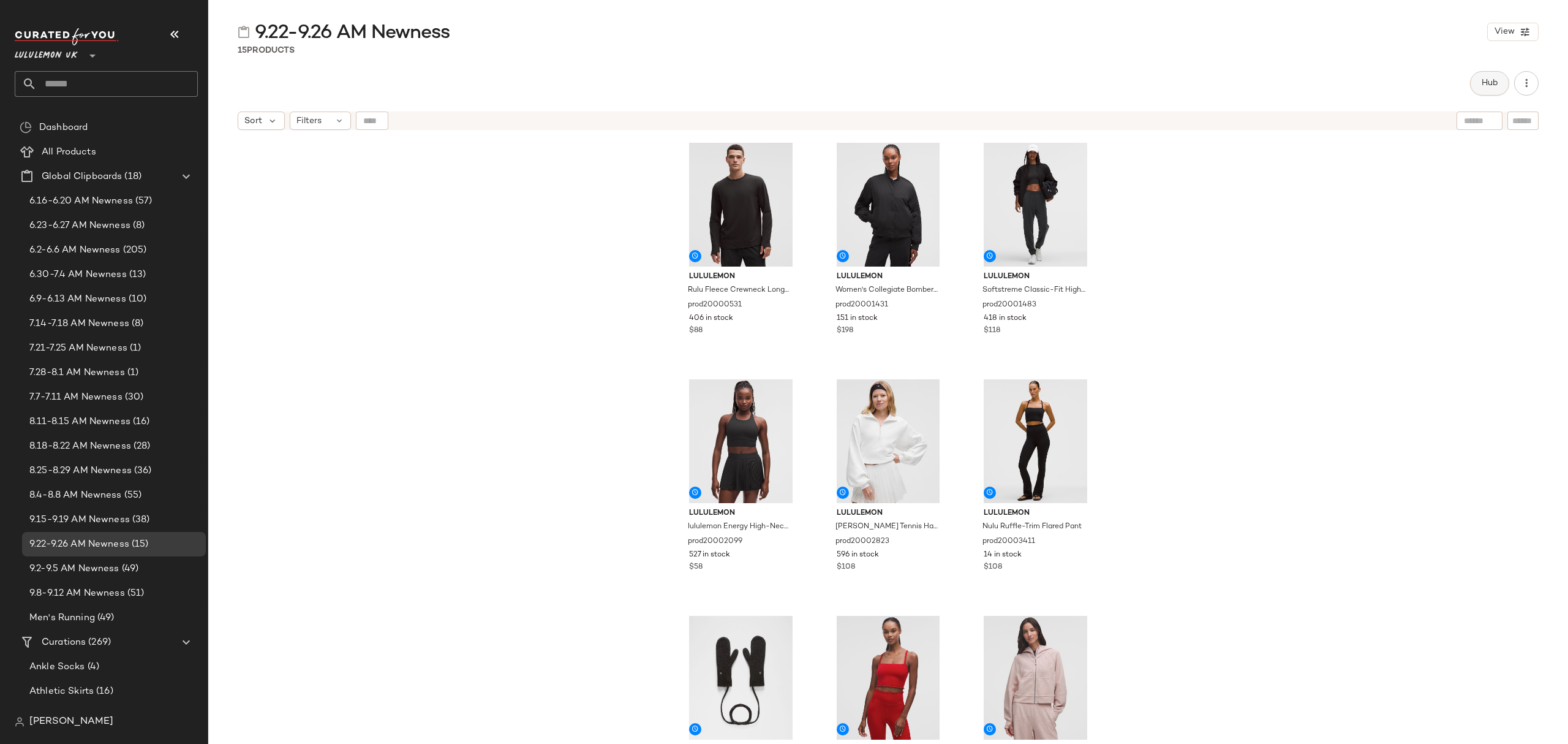
click at [1486, 73] on button "Hub" at bounding box center [1489, 83] width 39 height 24
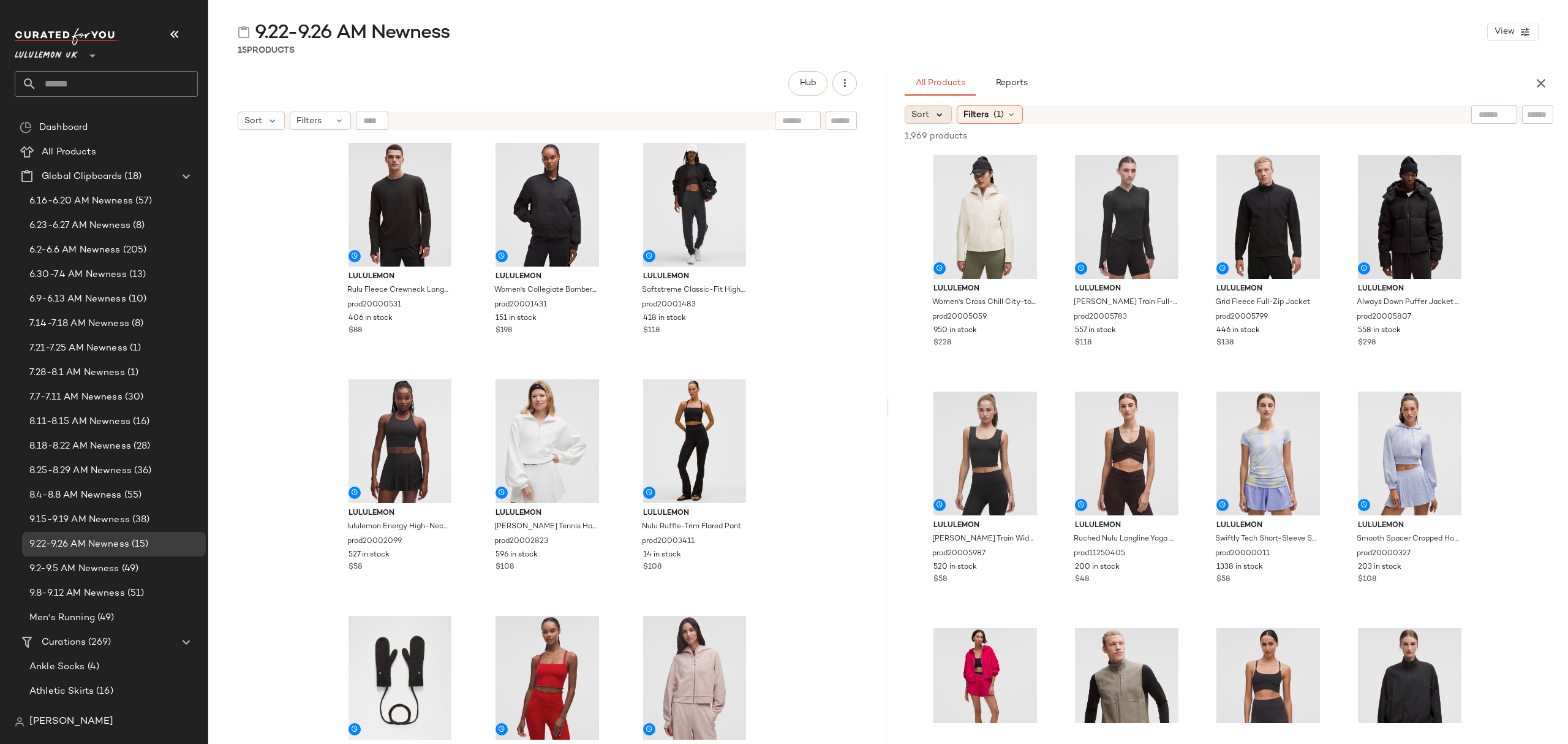
click at [934, 118] on icon at bounding box center [940, 114] width 11 height 11
click at [932, 142] on label "Newest" at bounding box center [979, 148] width 99 height 17
click at [1184, 67] on div "9.22-9.26 AM Newness View 15 Products Hub Sort Filters lululemon Rulu Fleece Cr…" at bounding box center [888, 382] width 1360 height 724
click at [1022, 116] on span "Filters" at bounding box center [1009, 115] width 25 height 13
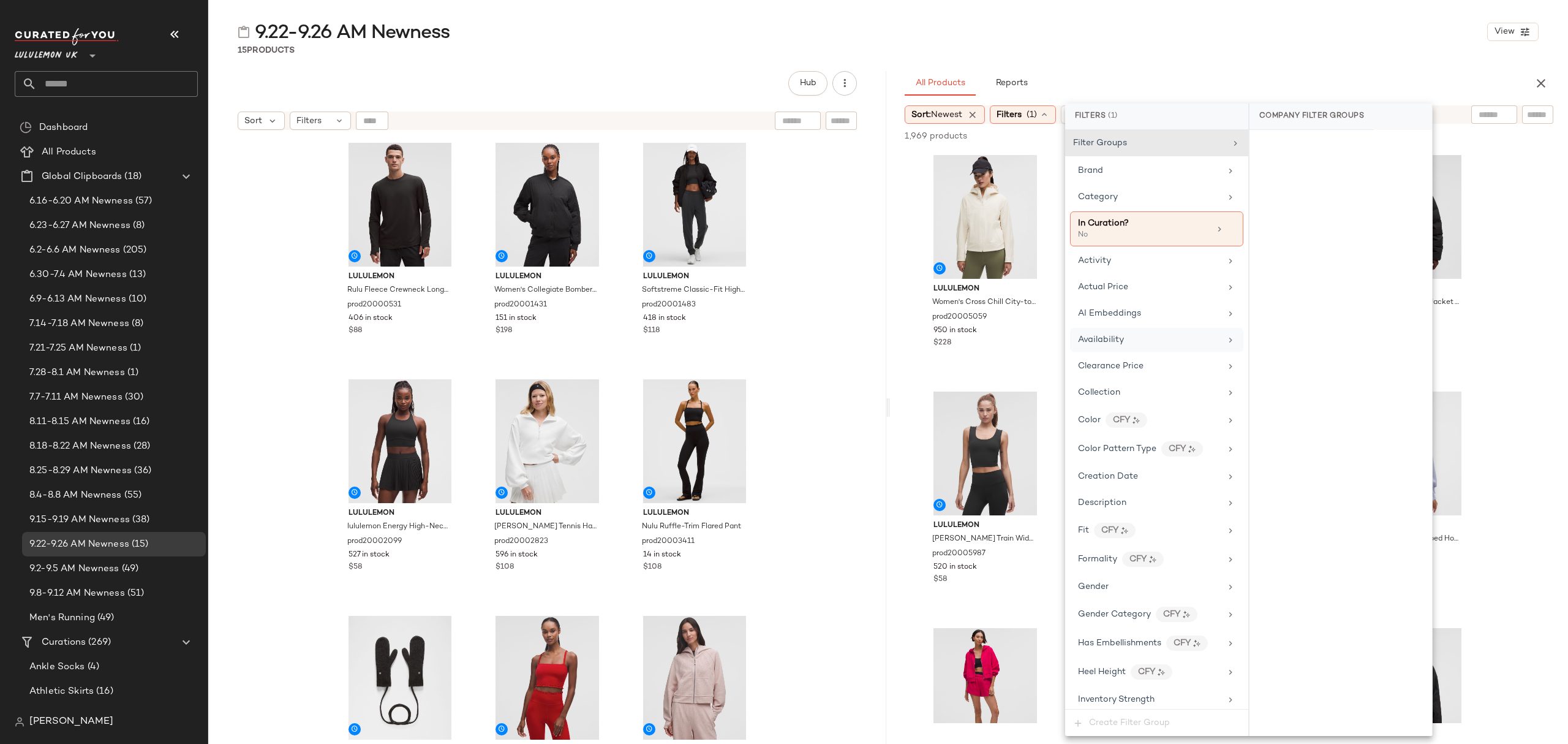
click at [1123, 339] on div "Availability" at bounding box center [1149, 339] width 142 height 13
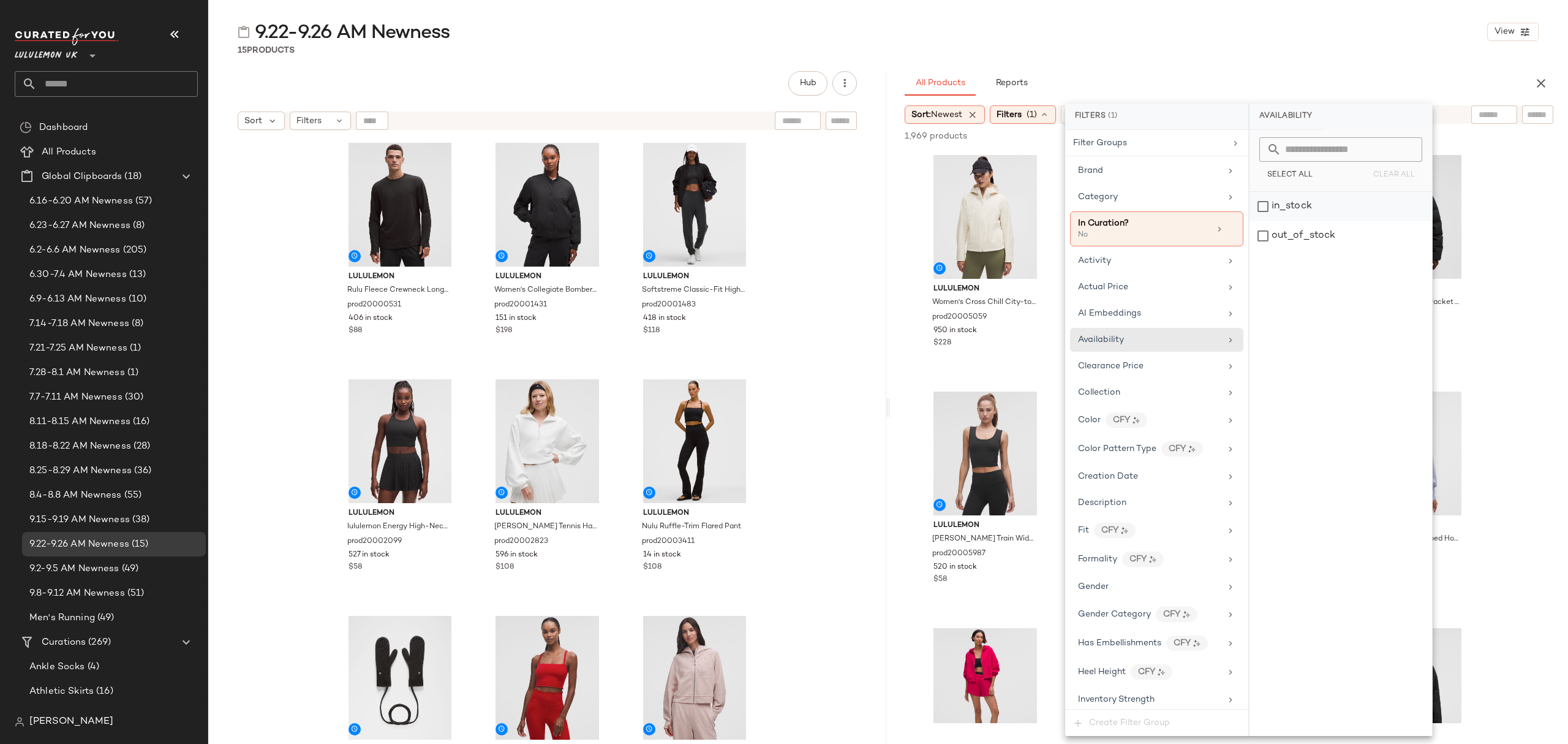
click at [1316, 207] on div "in_stock" at bounding box center [1341, 207] width 183 height 29
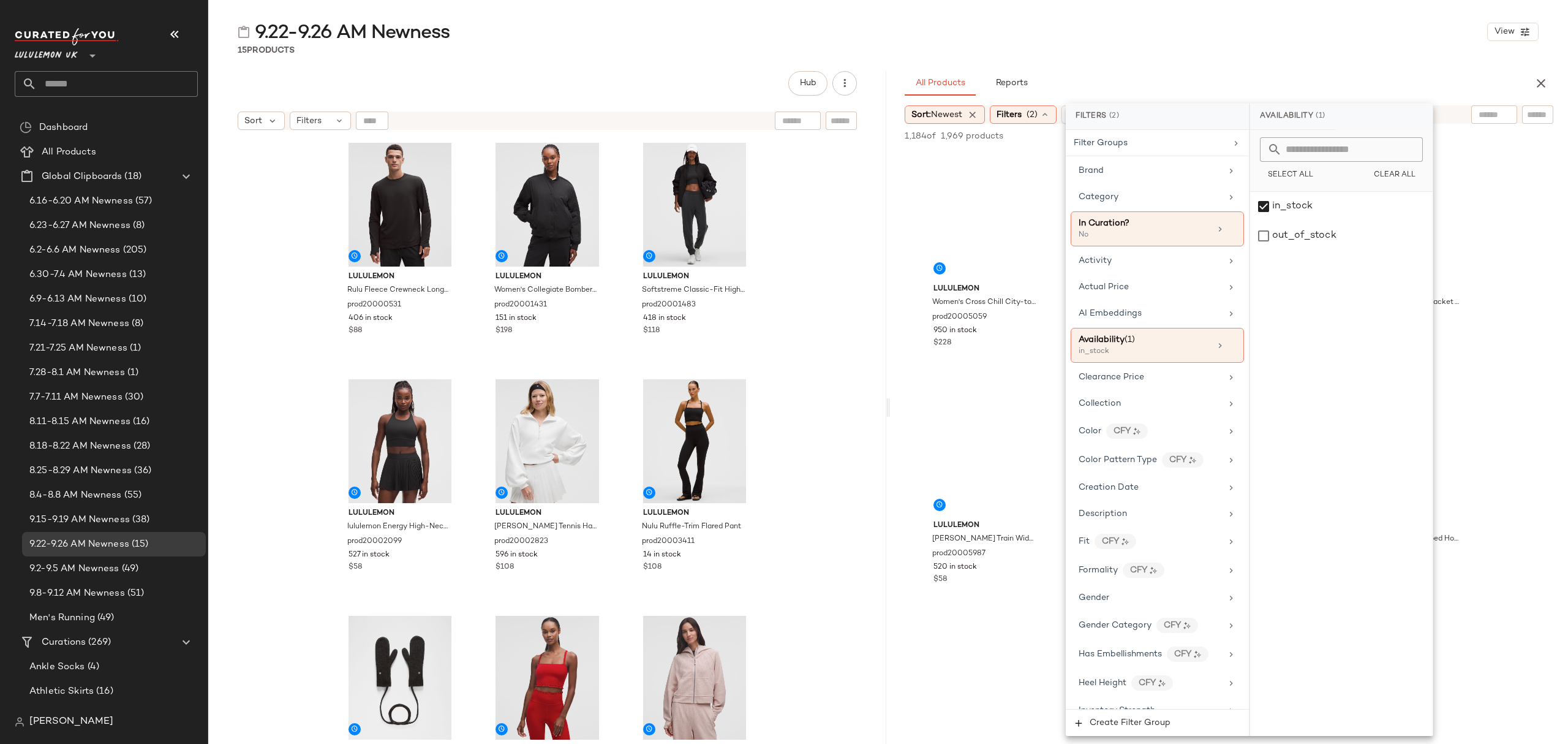
click at [1201, 63] on div "9.22-9.26 AM Newness View 15 Products Hub Sort Filters lululemon Rulu Fleece Cr…" at bounding box center [888, 382] width 1360 height 724
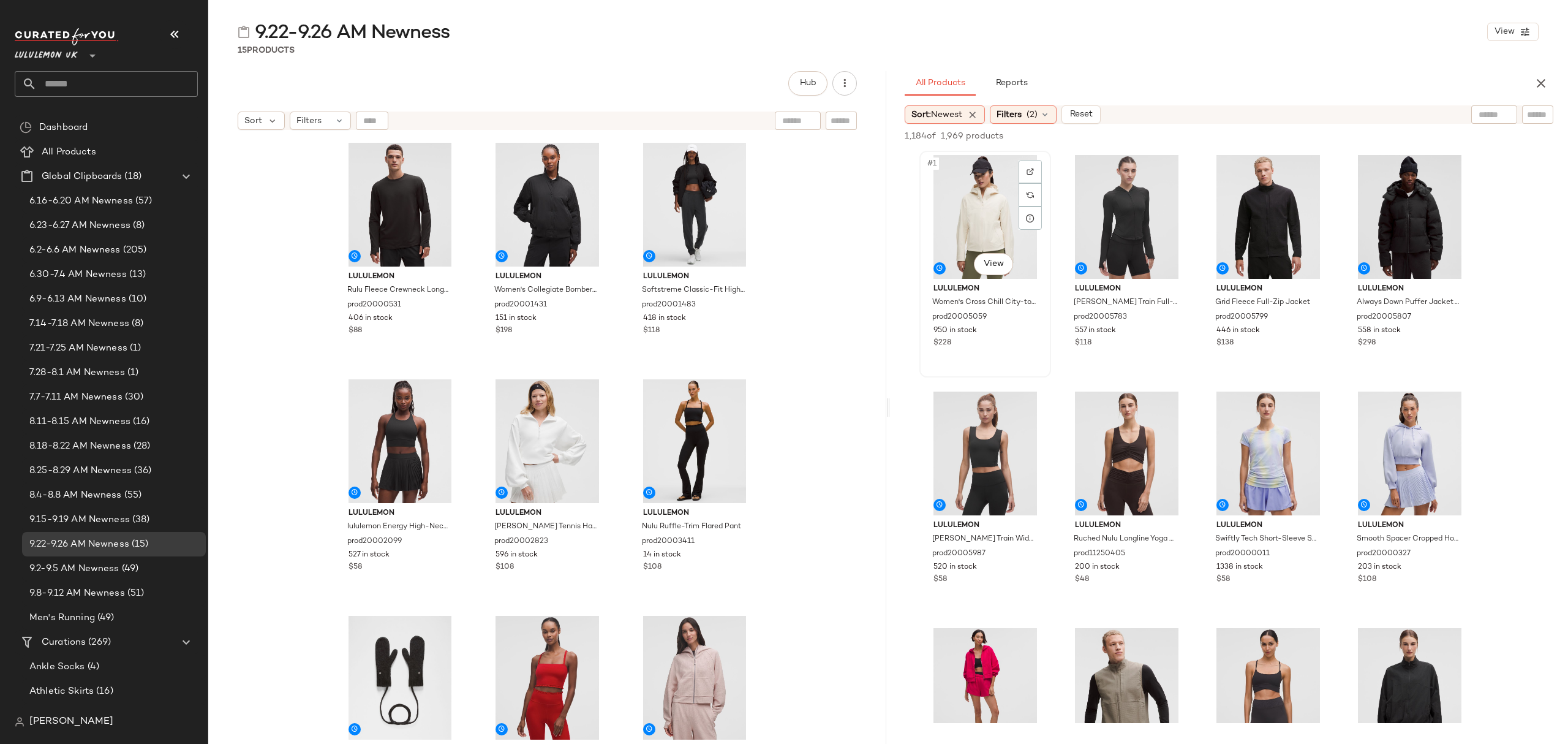
click at [983, 184] on div "#1 View" at bounding box center [985, 217] width 123 height 124
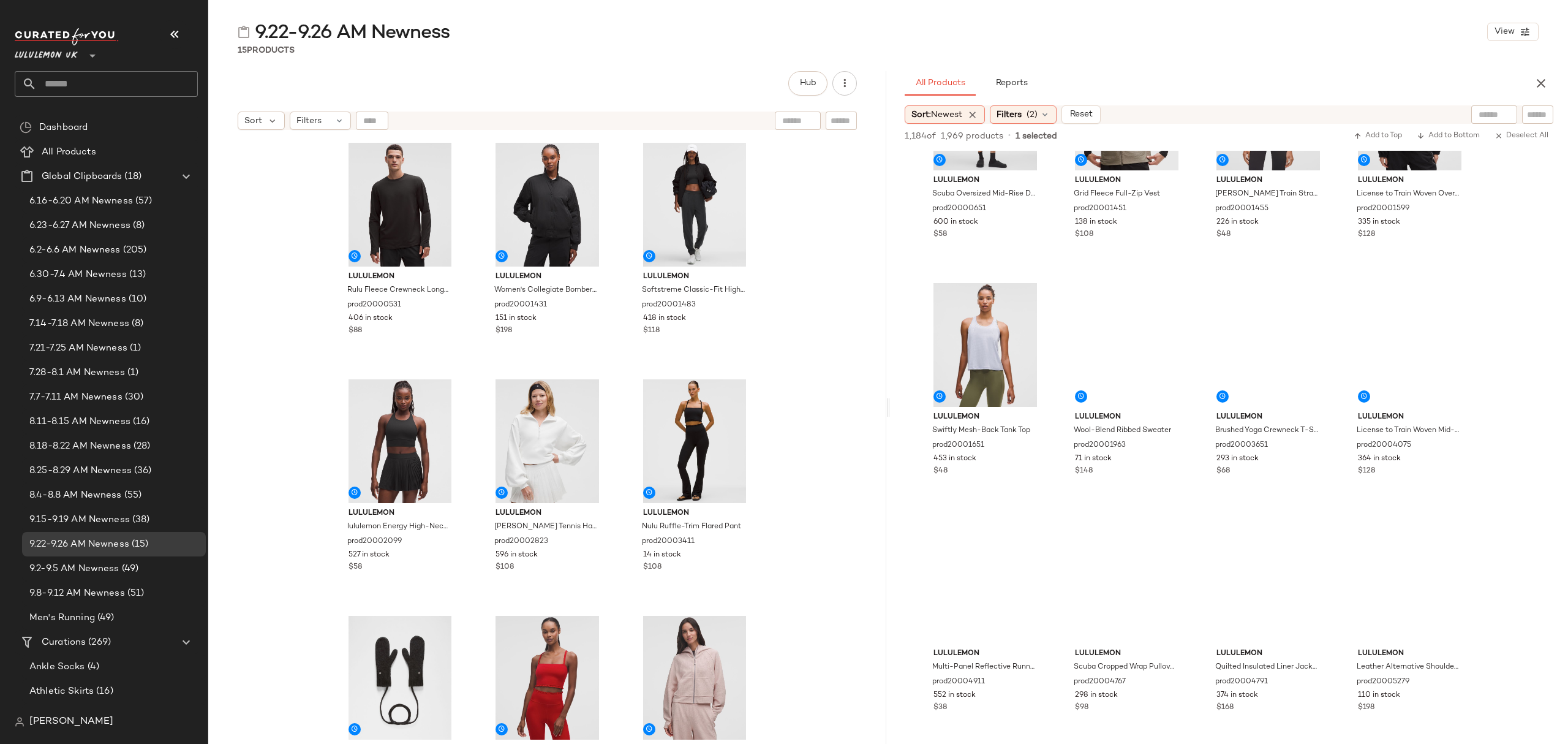
scroll to position [653, 0]
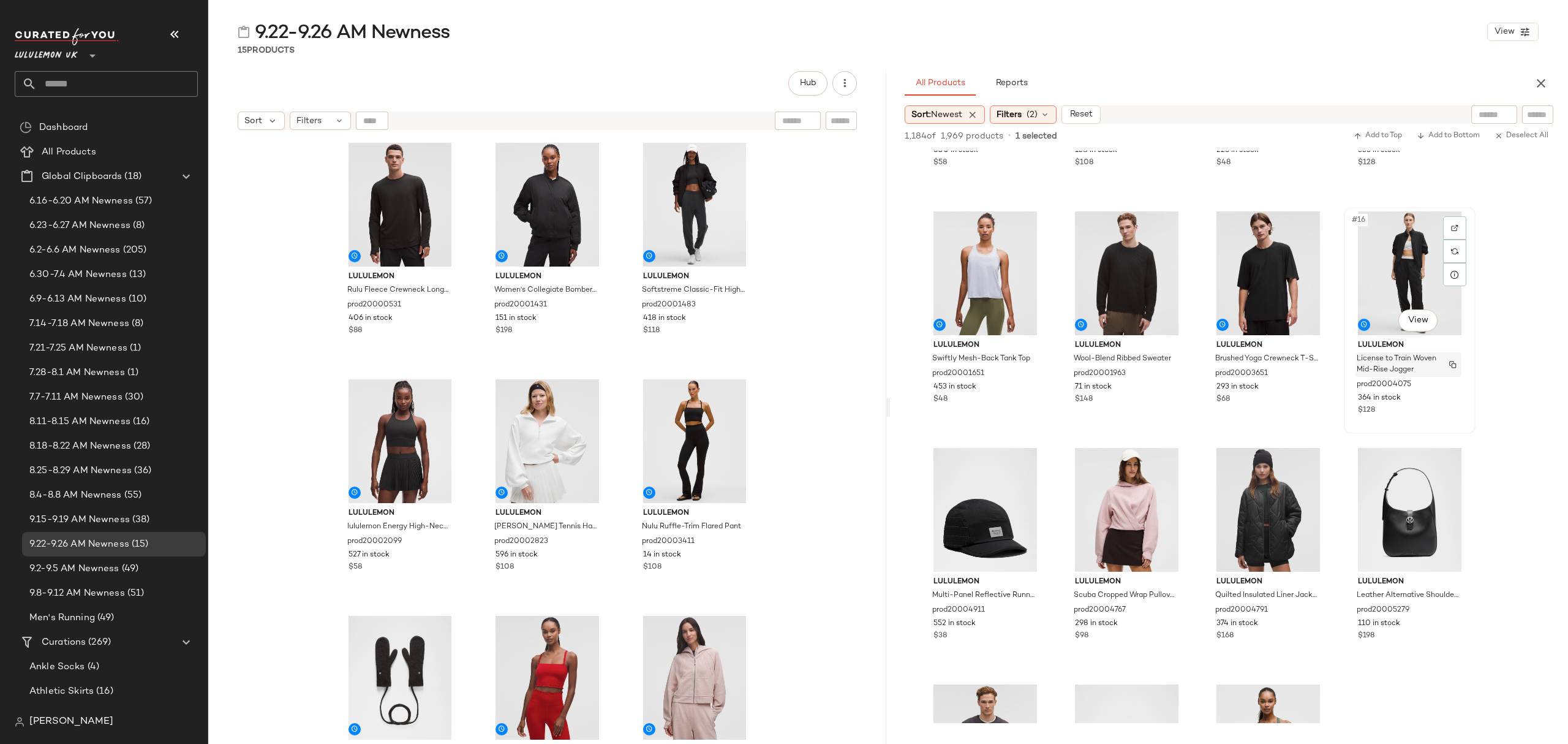
click at [1422, 369] on span "License to Train Woven Mid-Rise Jogger" at bounding box center [1397, 364] width 80 height 22
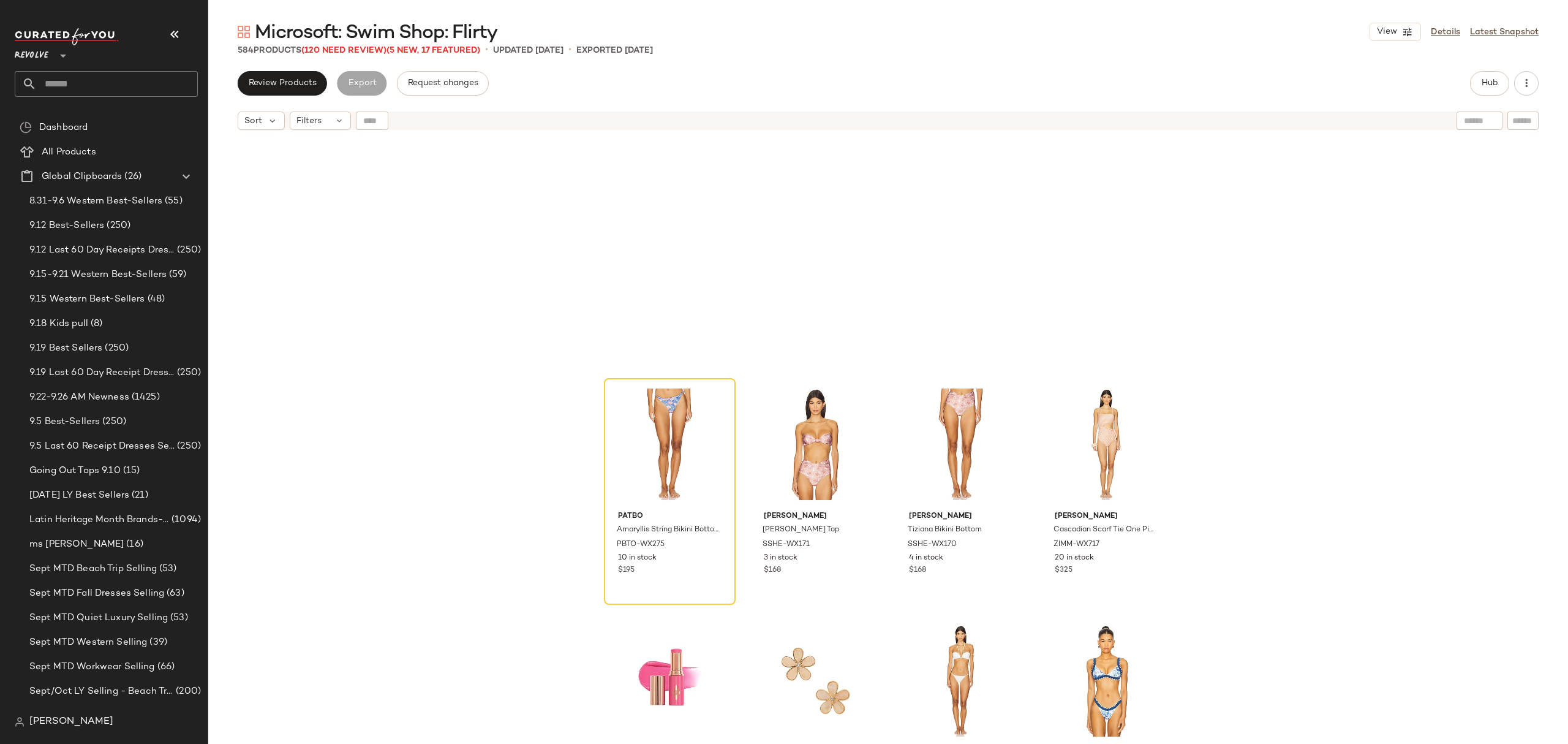
scroll to position [2460, 0]
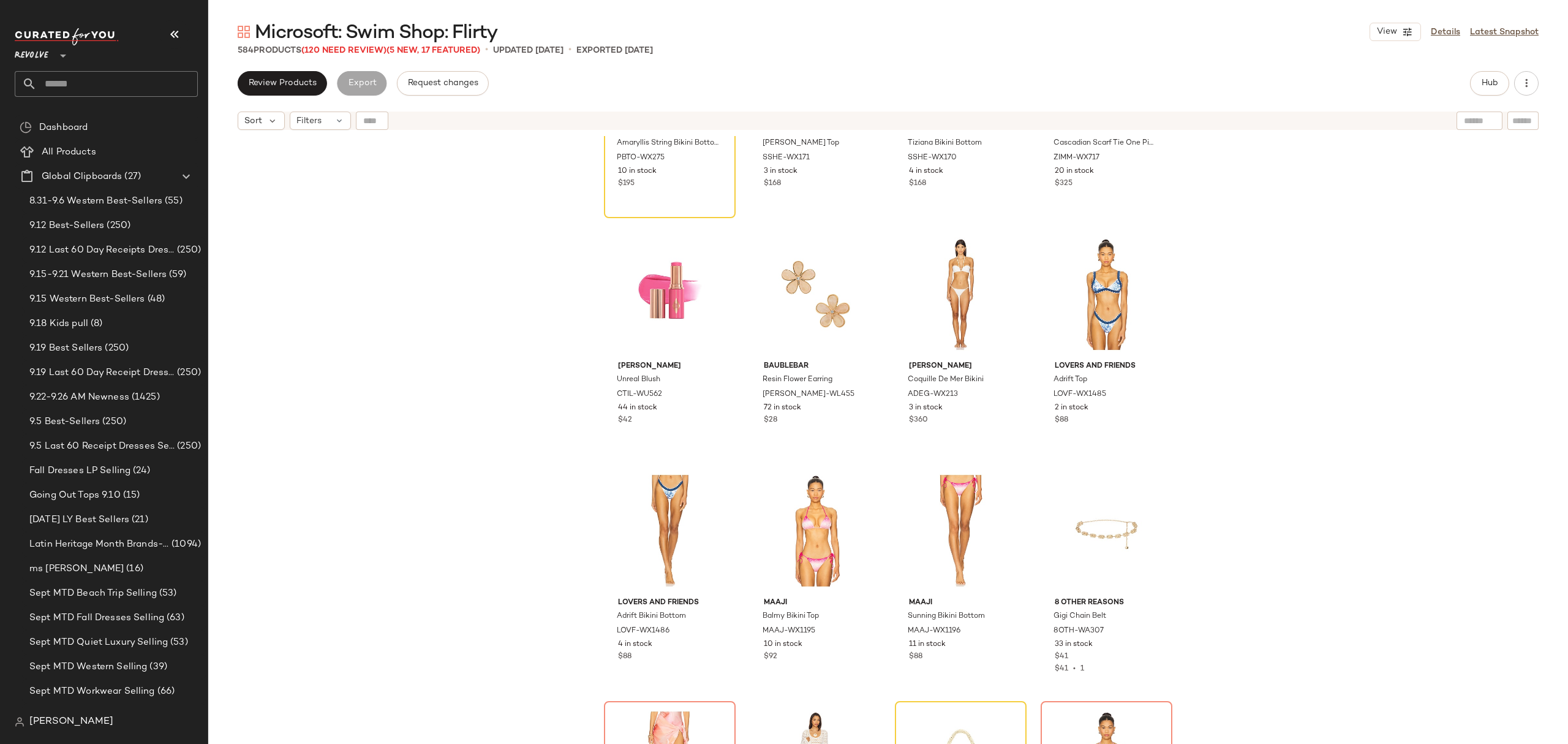
scroll to position [3032, 0]
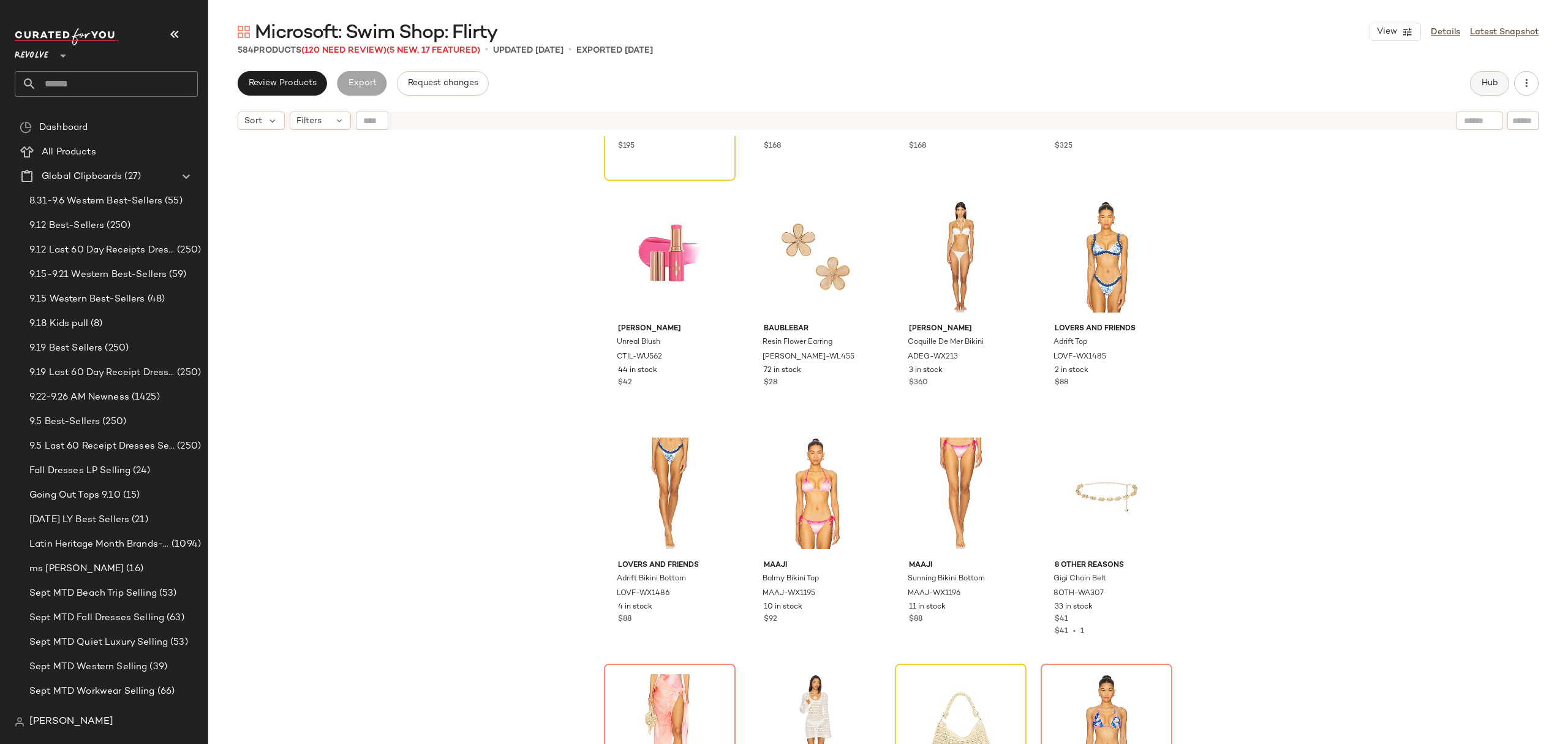
click at [1493, 84] on span "Hub" at bounding box center [1489, 83] width 17 height 10
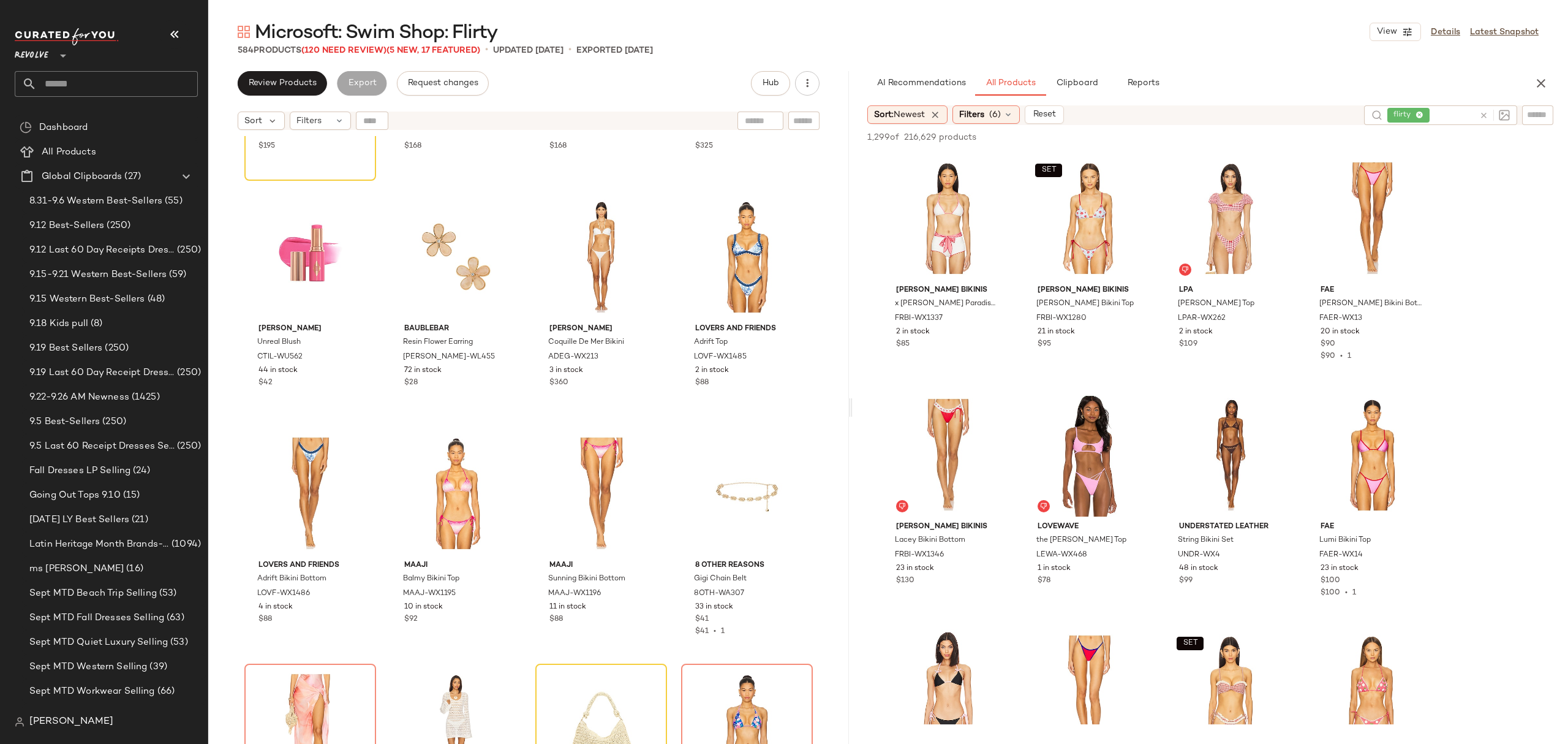
drag, startPoint x: 885, startPoint y: 404, endPoint x: 850, endPoint y: 413, distance: 36.1
click at [850, 413] on div "Microsoft: Swim Shop: Flirty View Details Latest Snapshot 584 Products (120 Nee…" at bounding box center [888, 382] width 1360 height 724
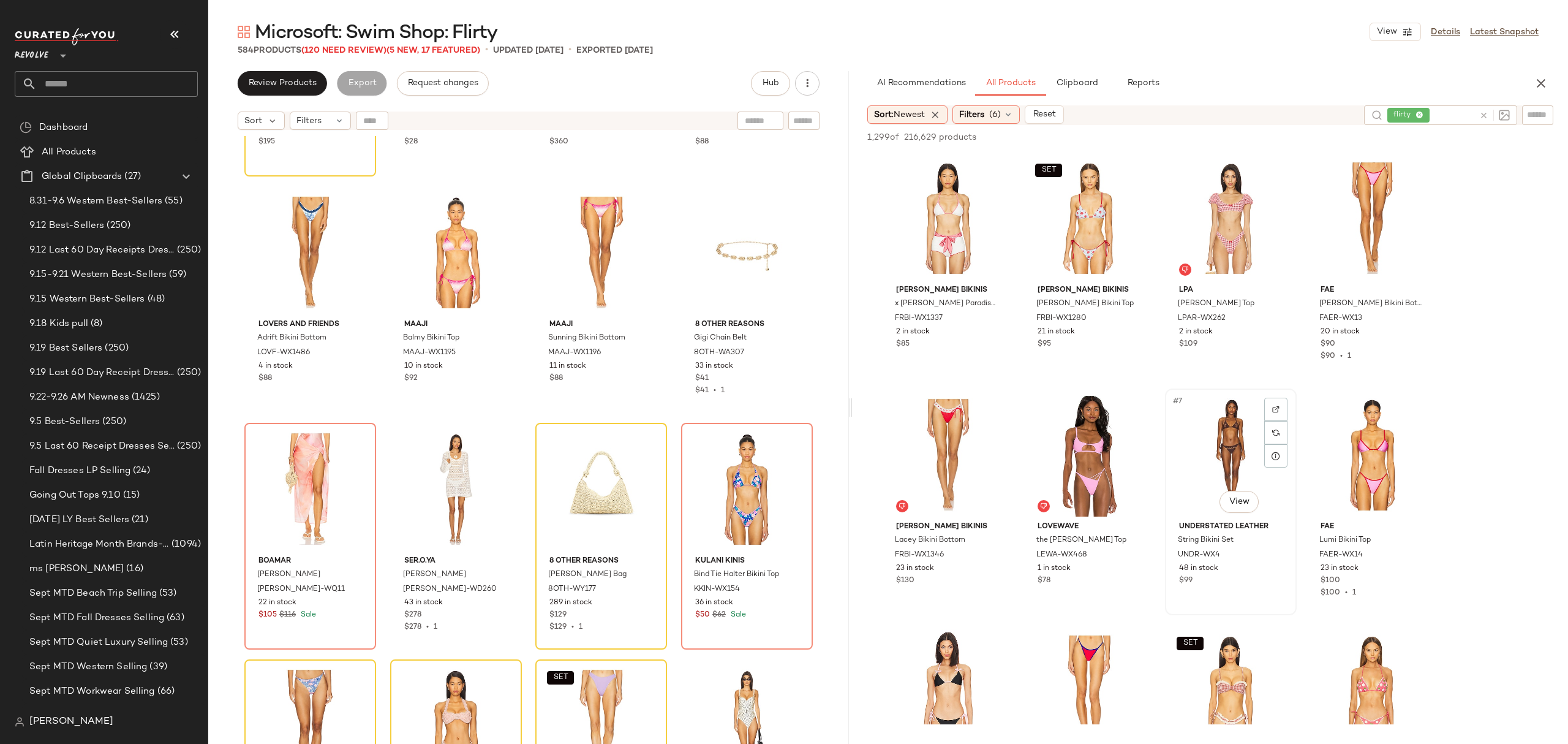
scroll to position [3277, 0]
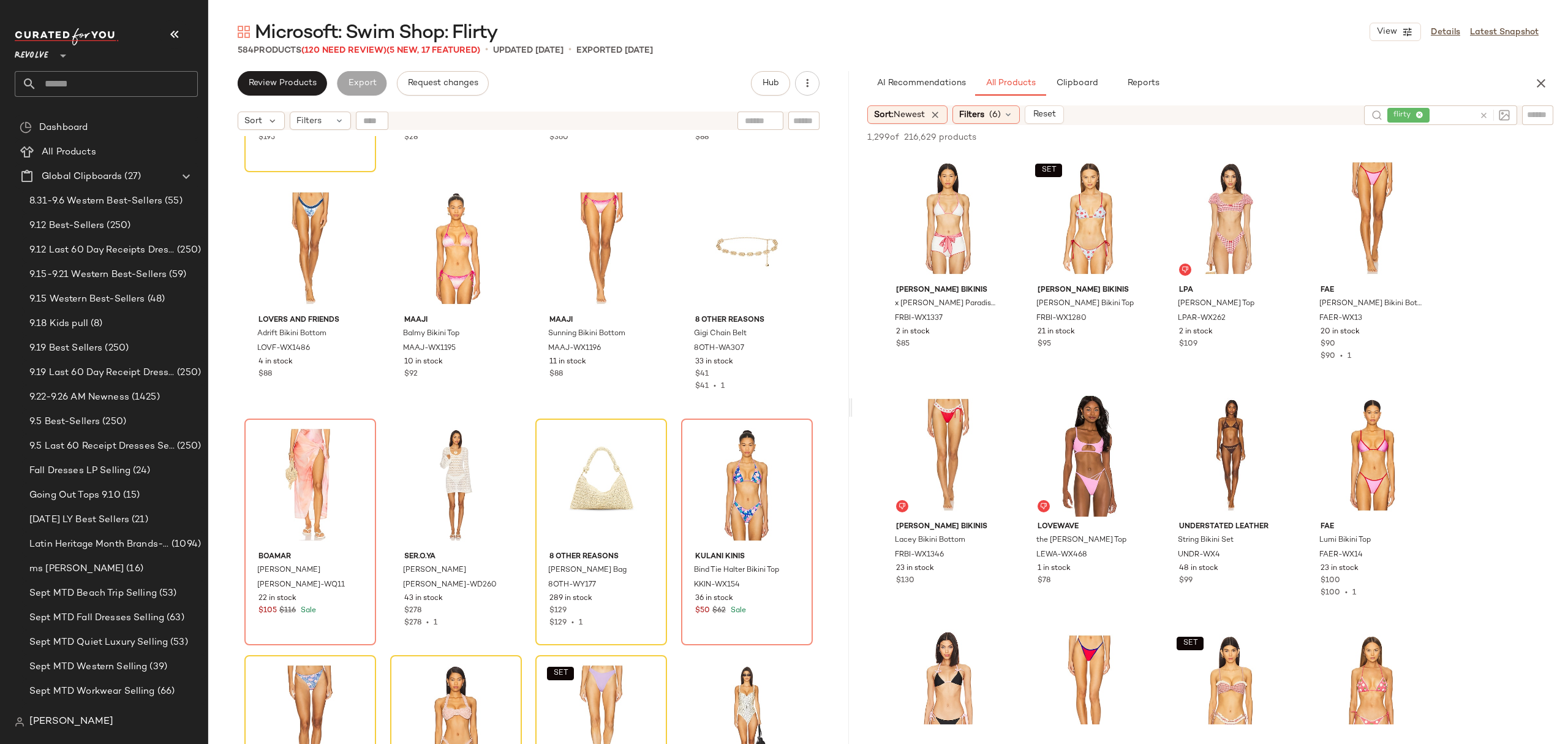
drag, startPoint x: 305, startPoint y: 84, endPoint x: 347, endPoint y: 106, distance: 47.4
click at [305, 86] on span "Review Products" at bounding box center [282, 83] width 69 height 10
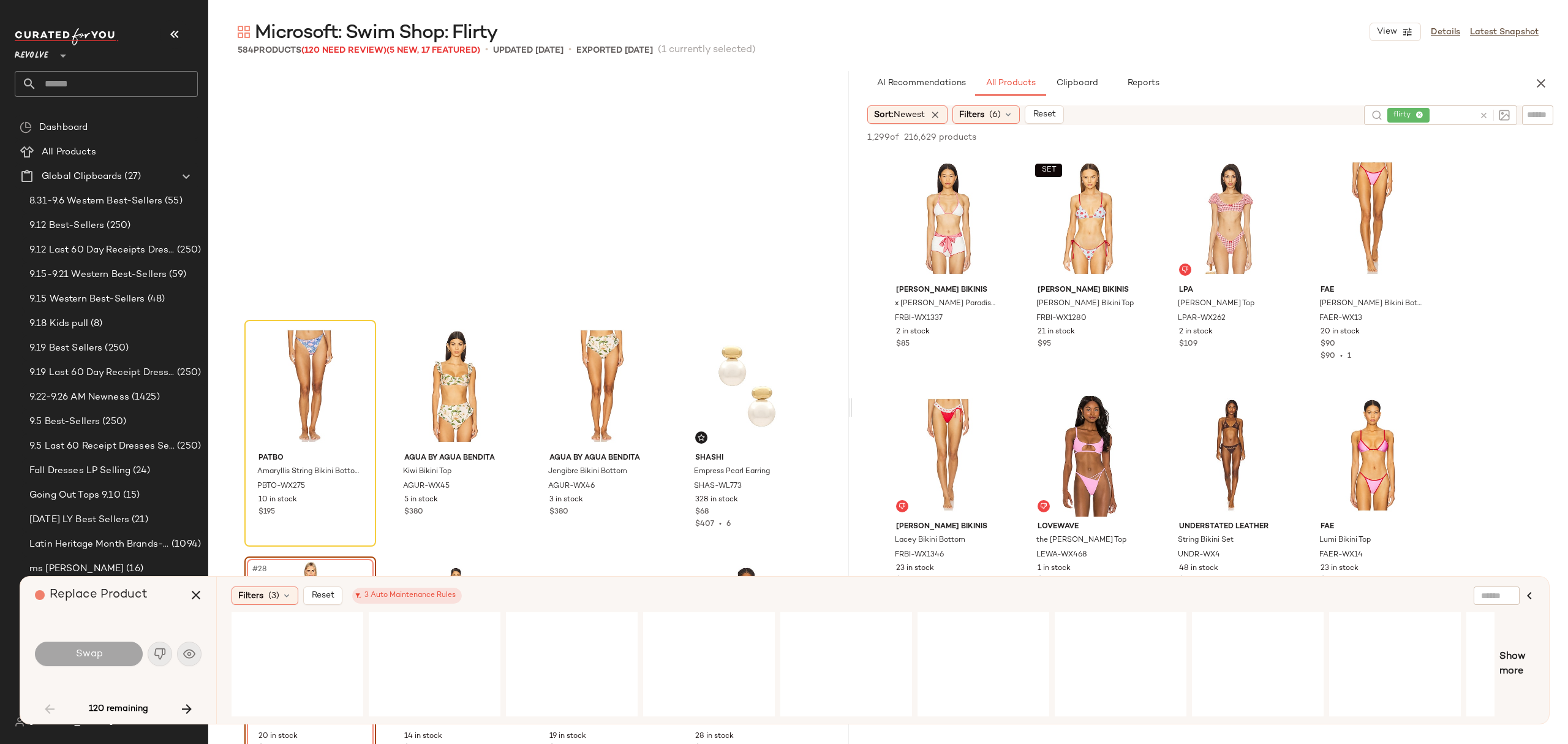
scroll to position [1509, 0]
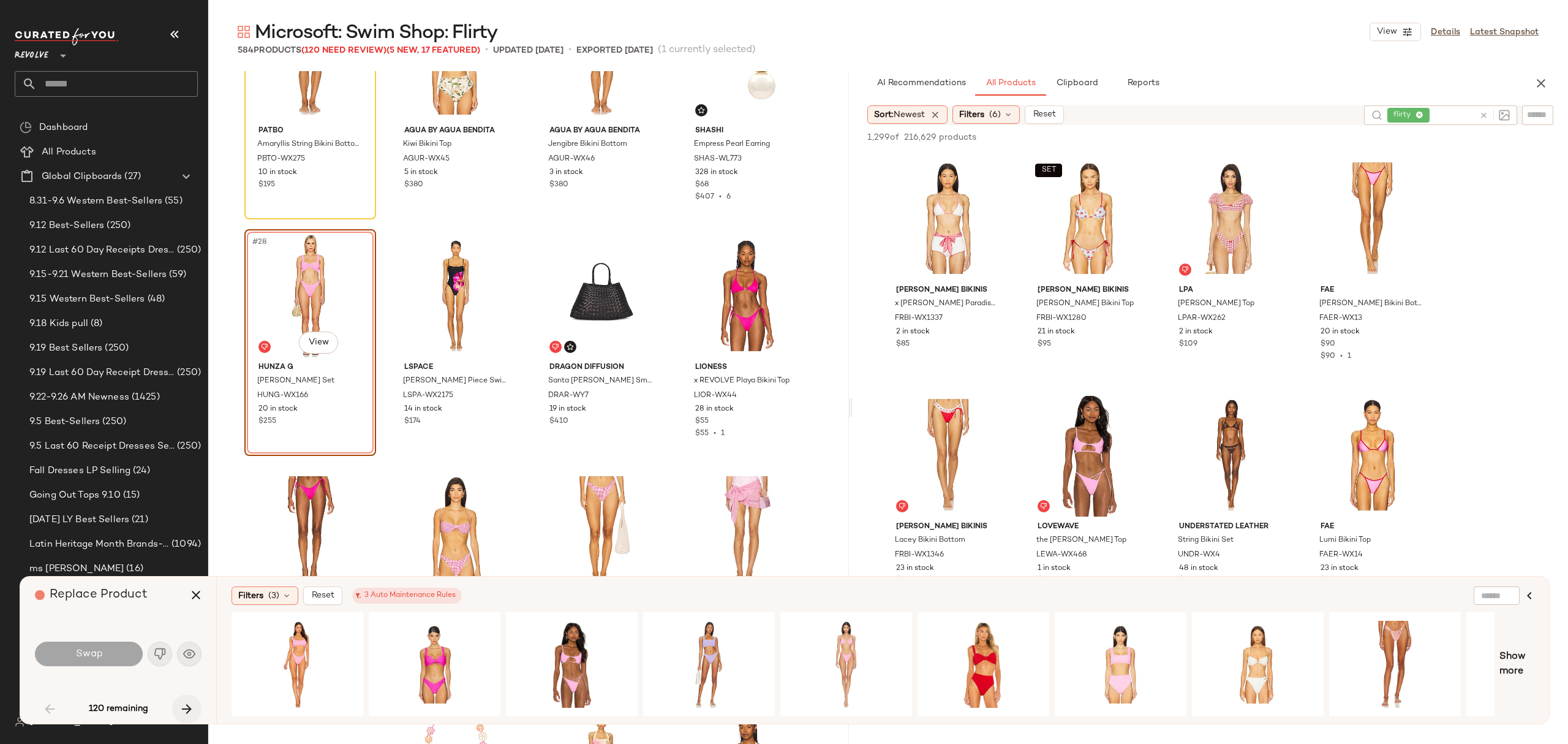
click at [184, 710] on icon "button" at bounding box center [186, 708] width 15 height 15
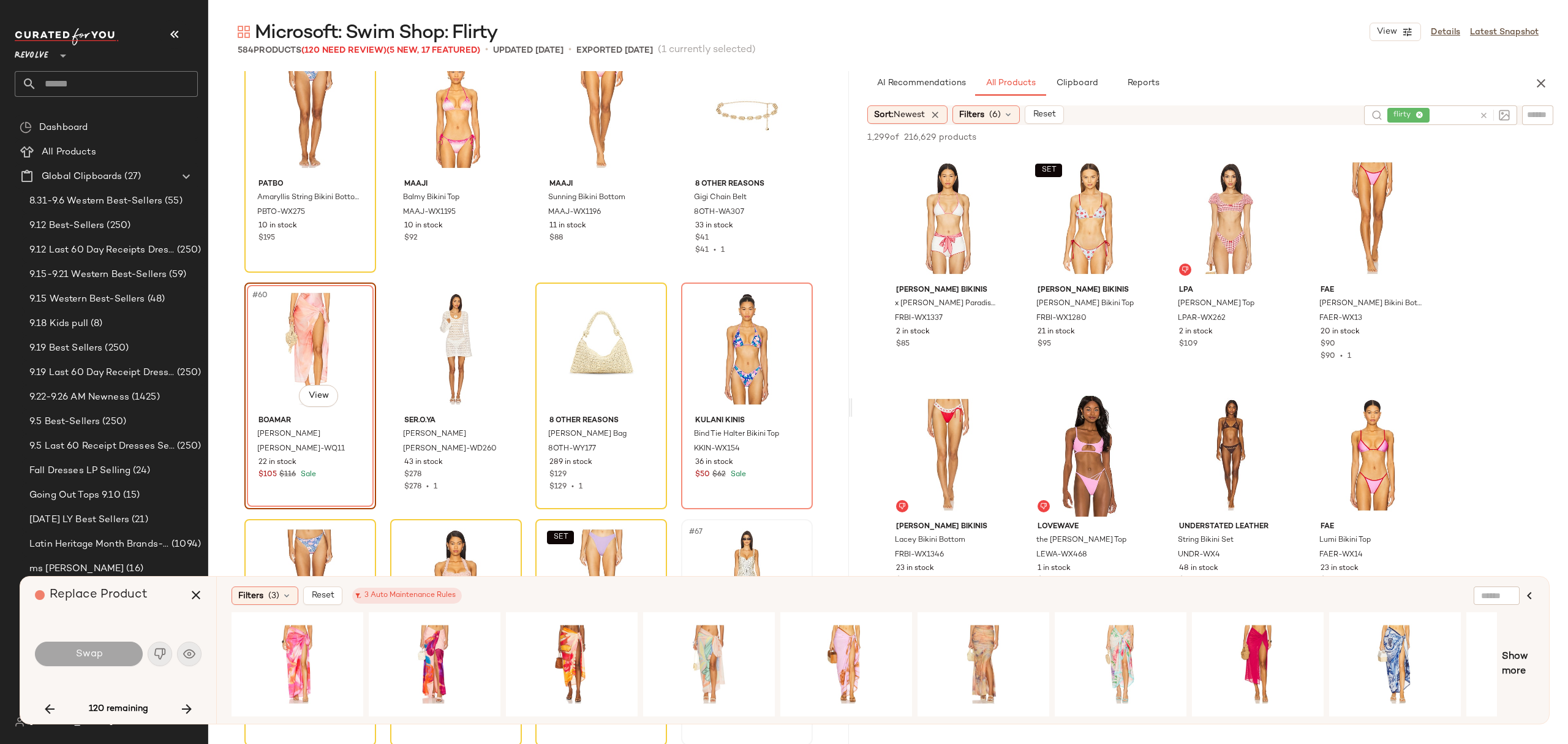
scroll to position [3319, 0]
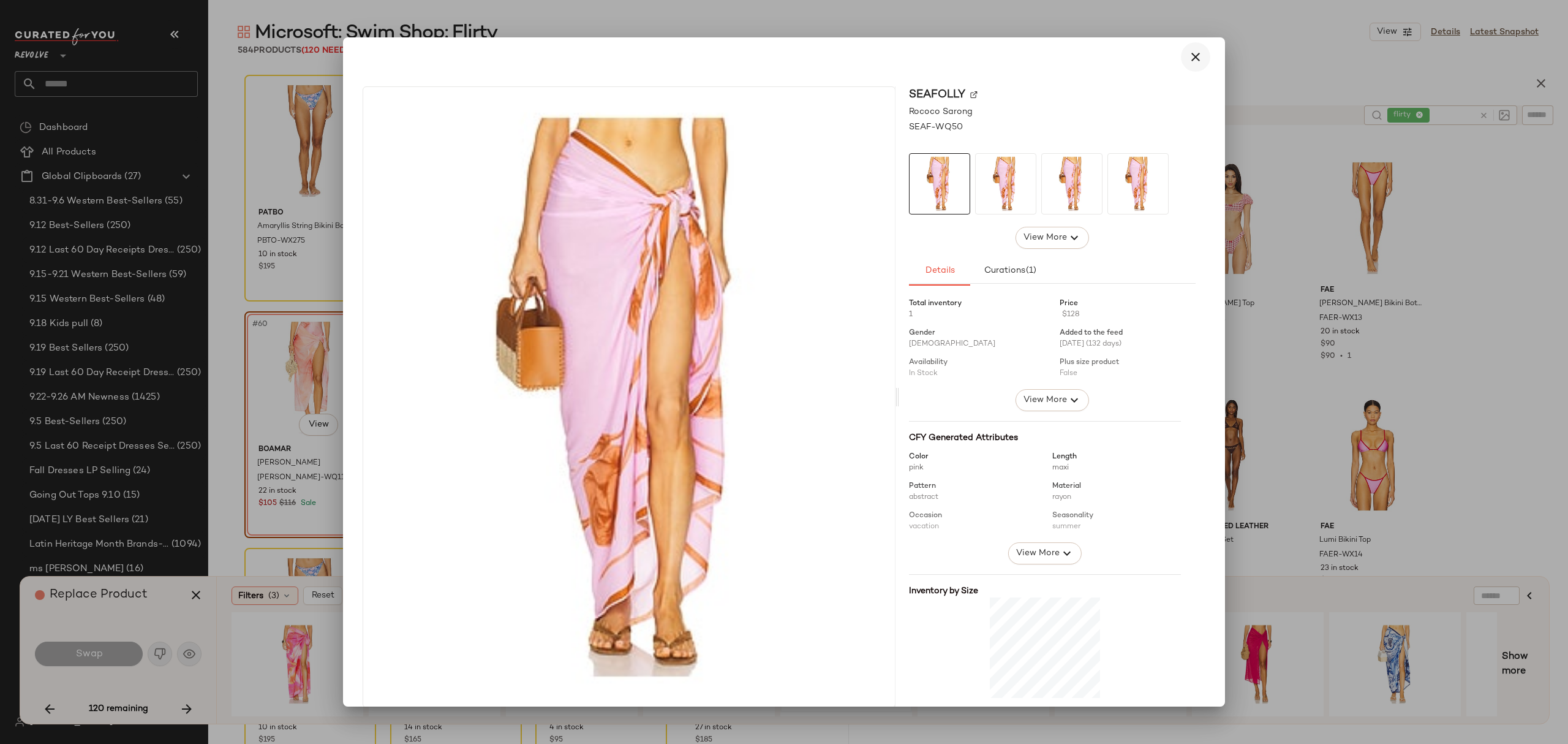
click at [1194, 51] on icon "button" at bounding box center [1195, 57] width 15 height 15
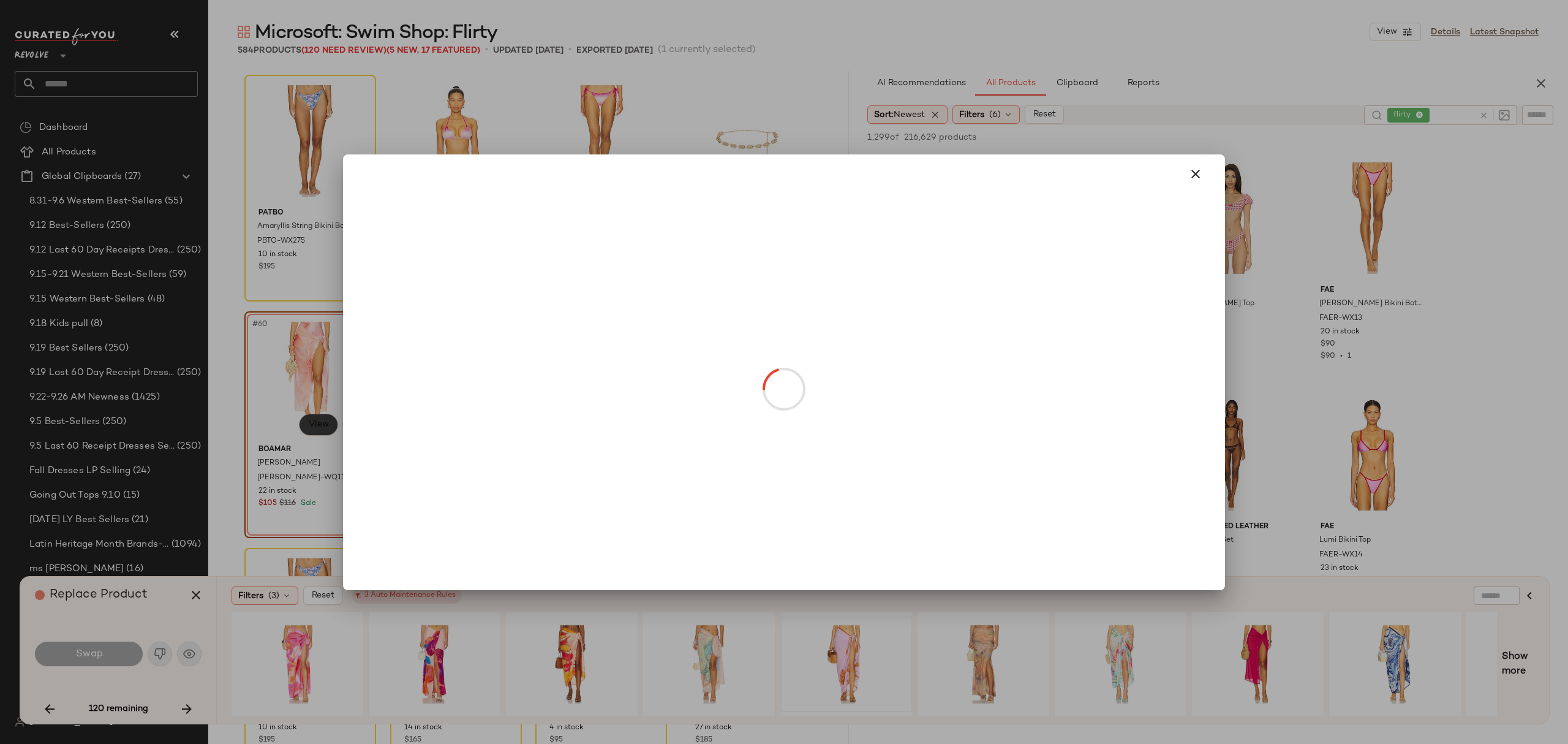
click at [328, 431] on body "Revolve ** Dashboard All Products Global Clipboards (27) 8.31-9.6 Western Best-…" at bounding box center [784, 372] width 1568 height 744
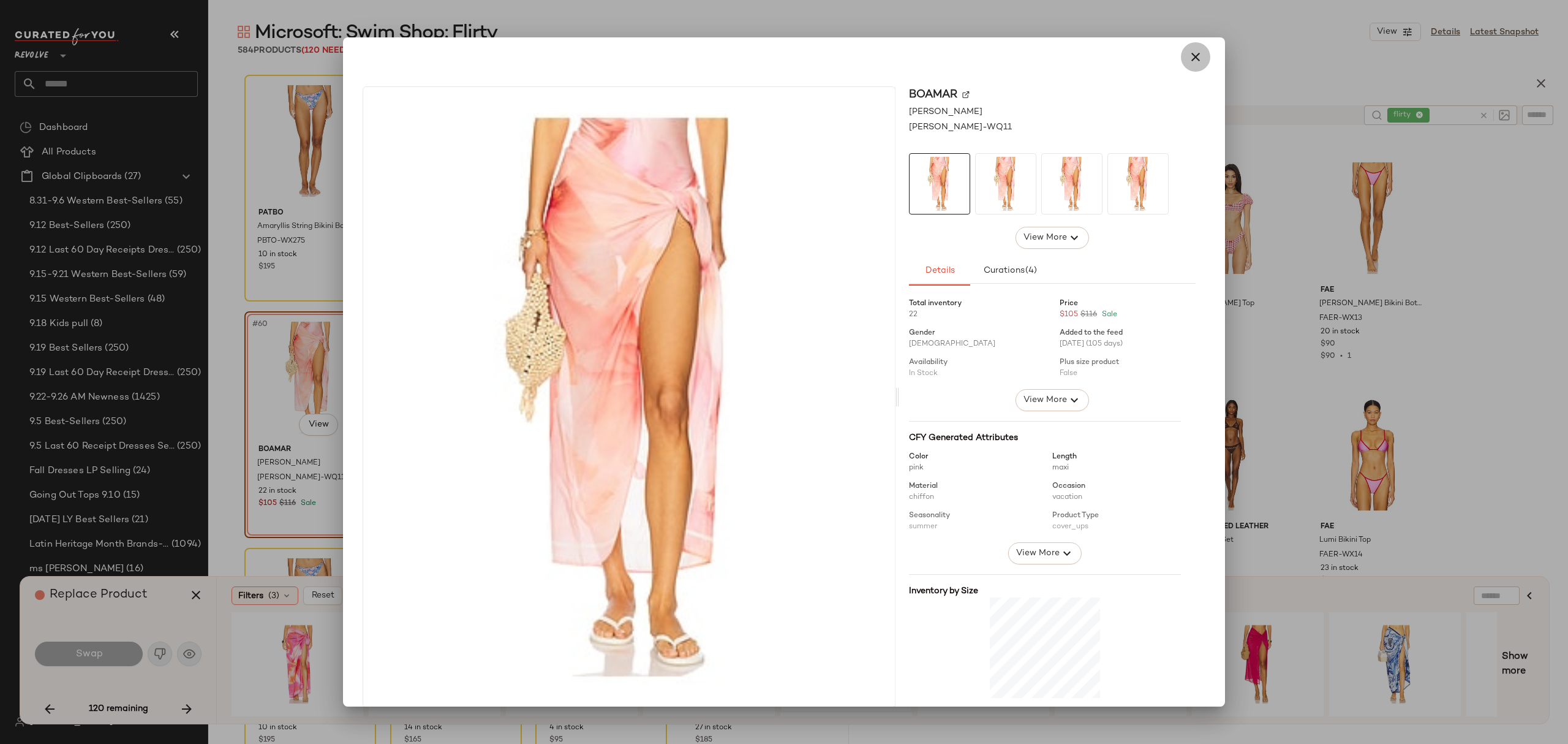
click at [1188, 62] on icon "button" at bounding box center [1195, 57] width 15 height 15
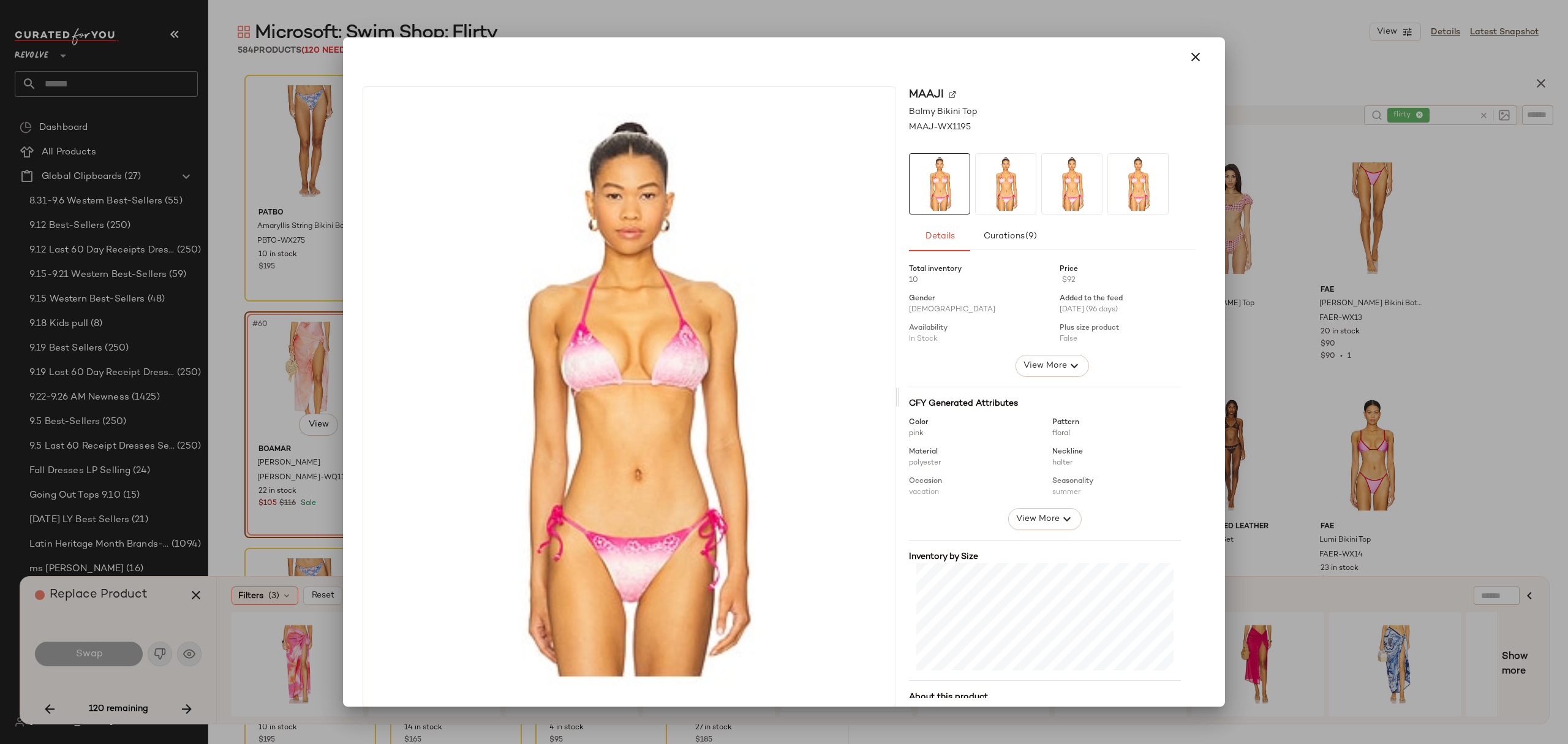
drag, startPoint x: 1188, startPoint y: 57, endPoint x: 1220, endPoint y: 127, distance: 77.0
click at [1189, 59] on icon "button" at bounding box center [1195, 57] width 15 height 15
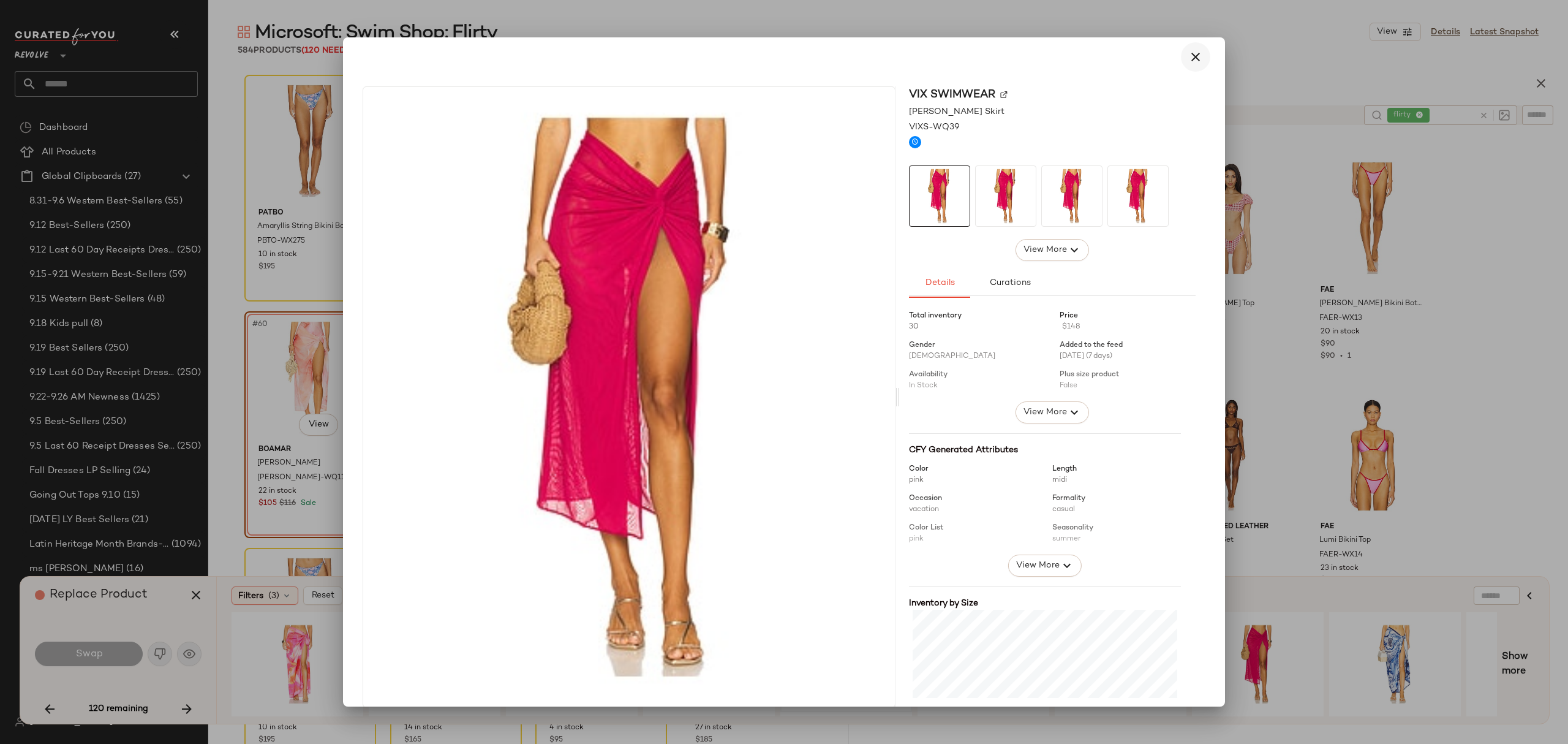
click at [1185, 65] on button "button" at bounding box center [1195, 57] width 29 height 29
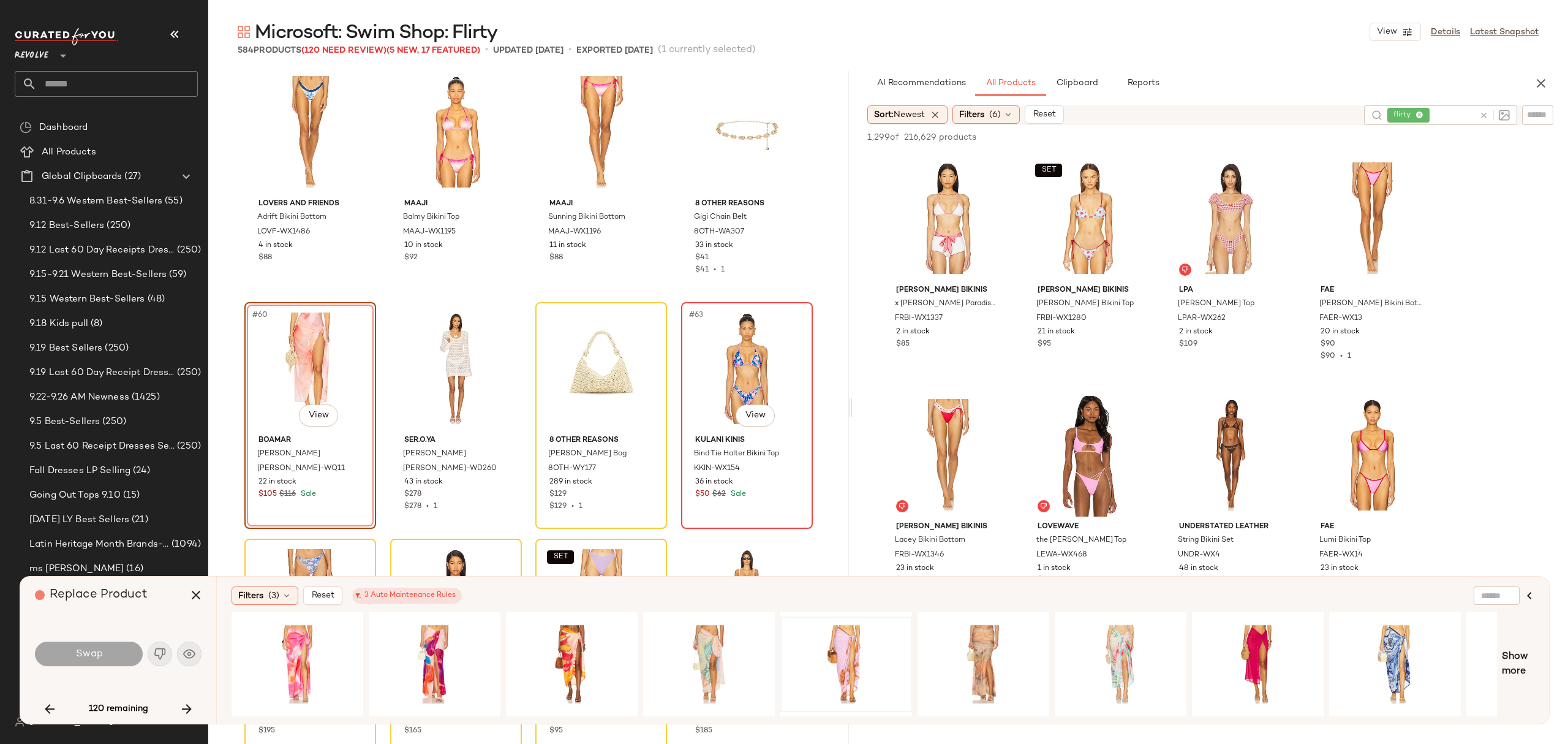
scroll to position [3401, 0]
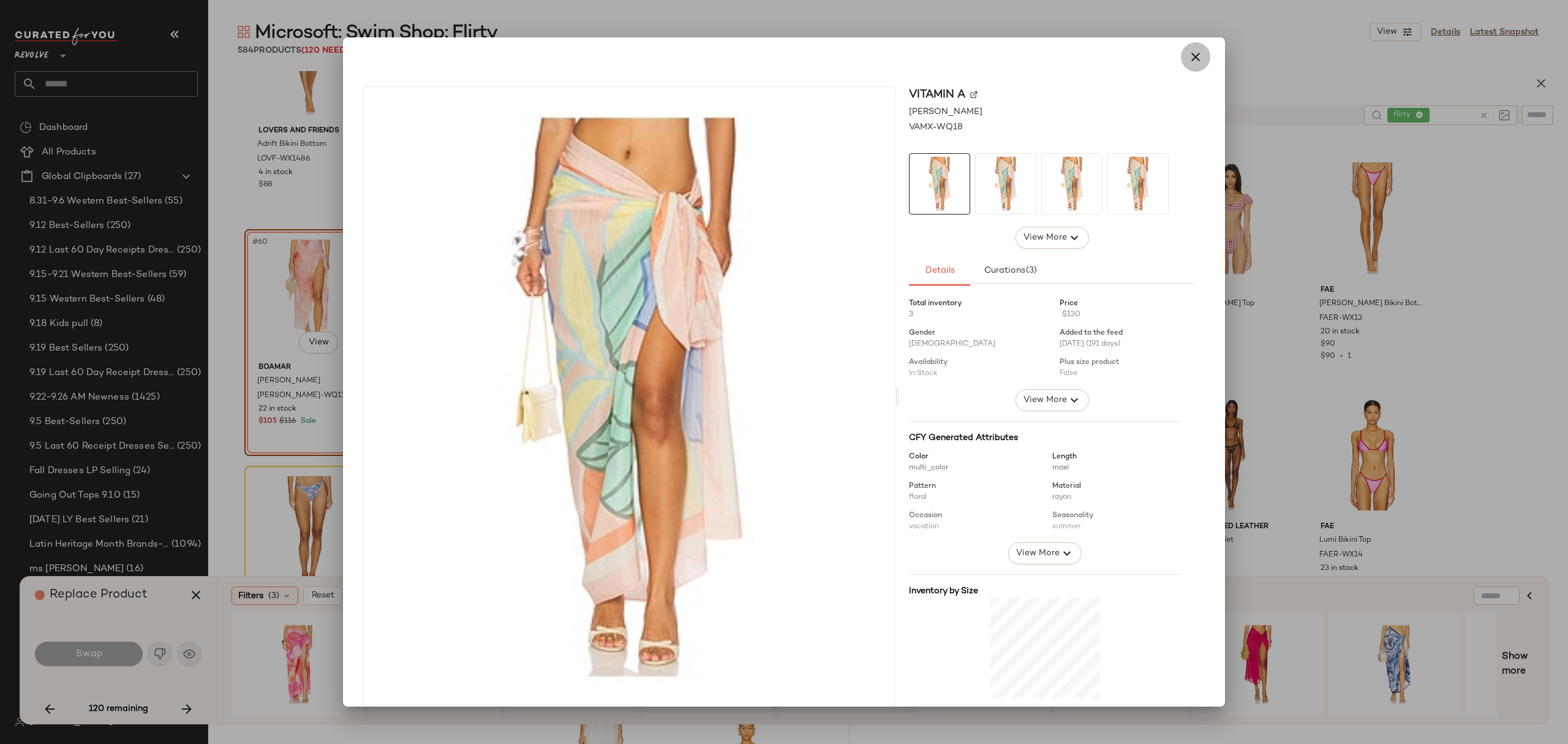
click at [1198, 61] on button "button" at bounding box center [1195, 57] width 29 height 29
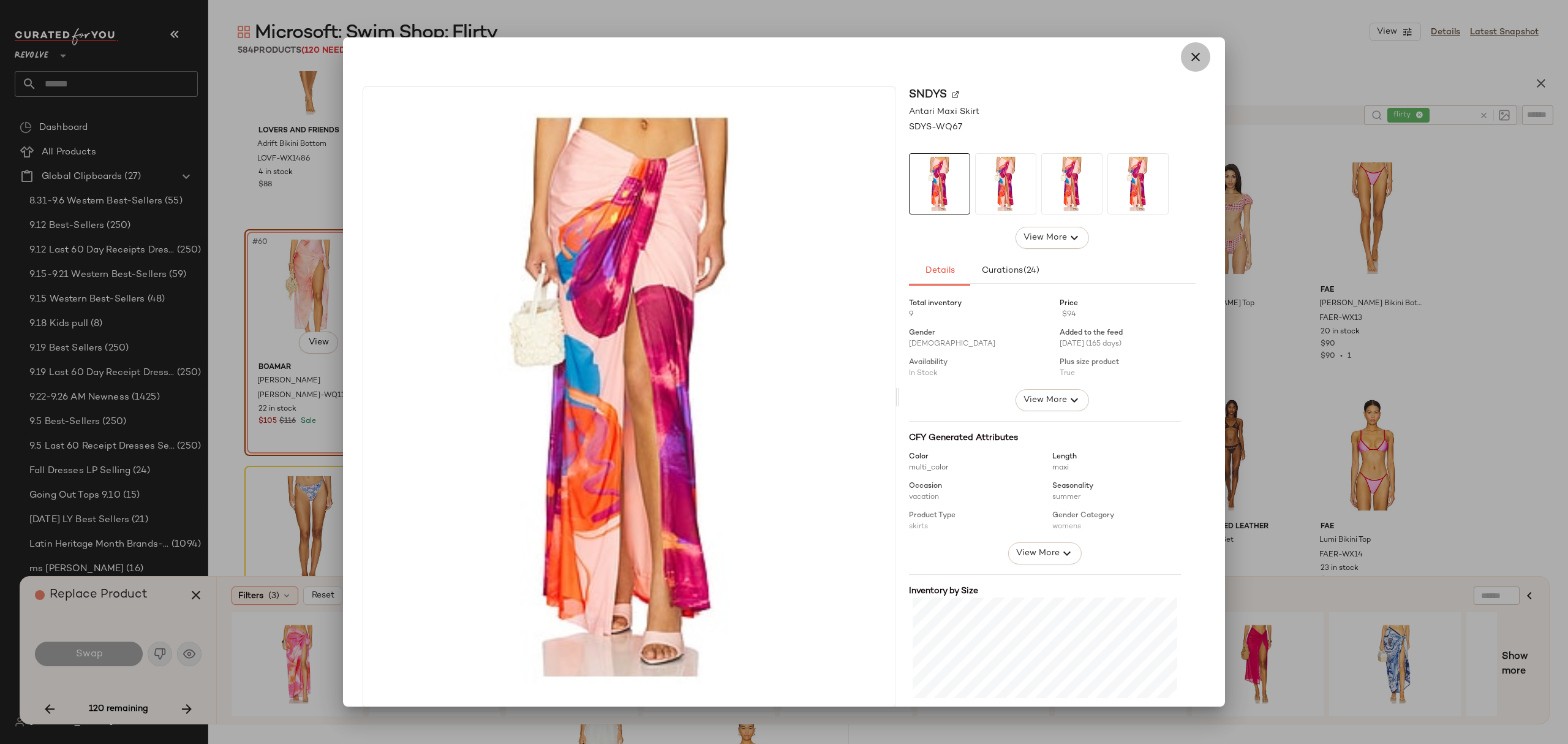
click at [1191, 61] on icon "button" at bounding box center [1195, 57] width 15 height 15
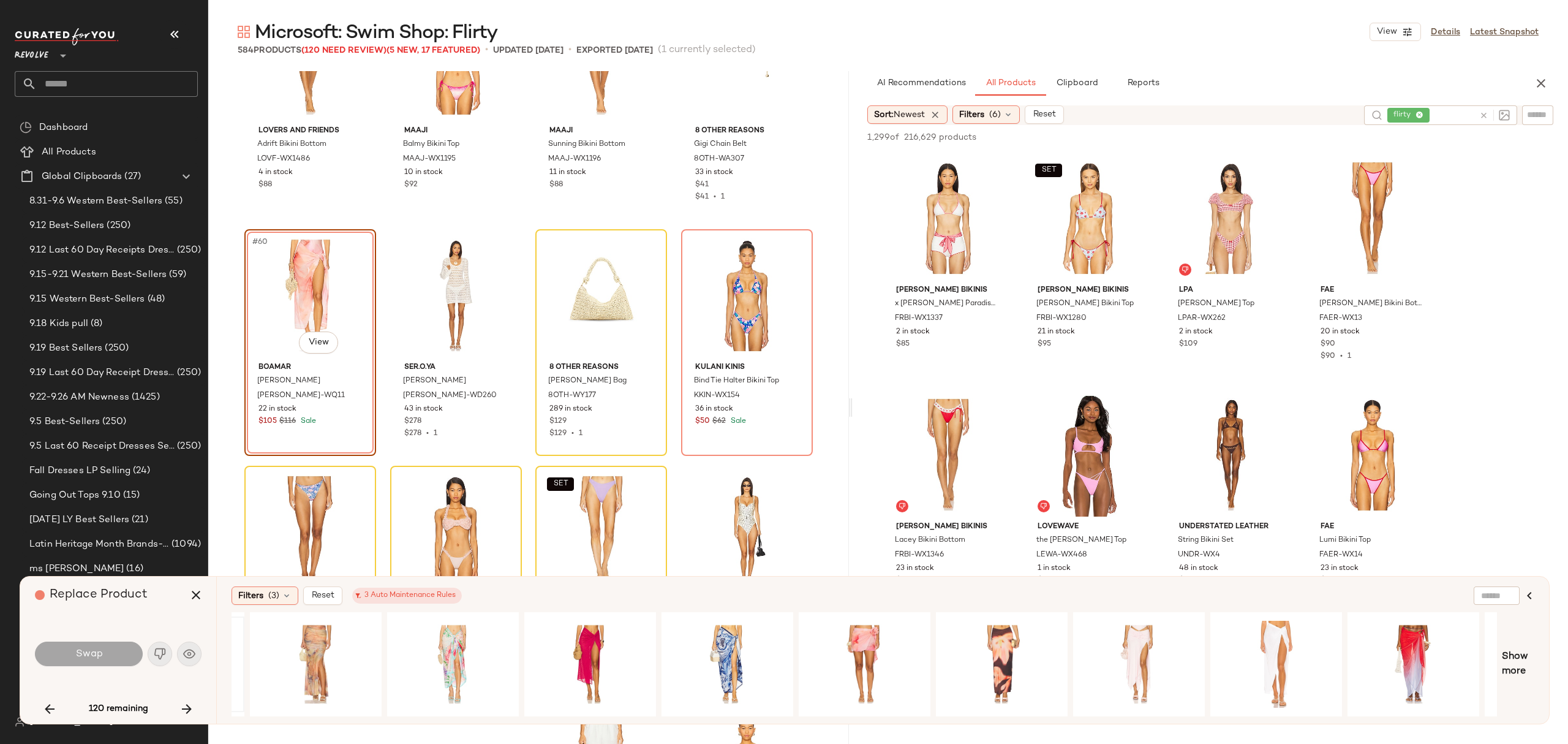
scroll to position [0, 664]
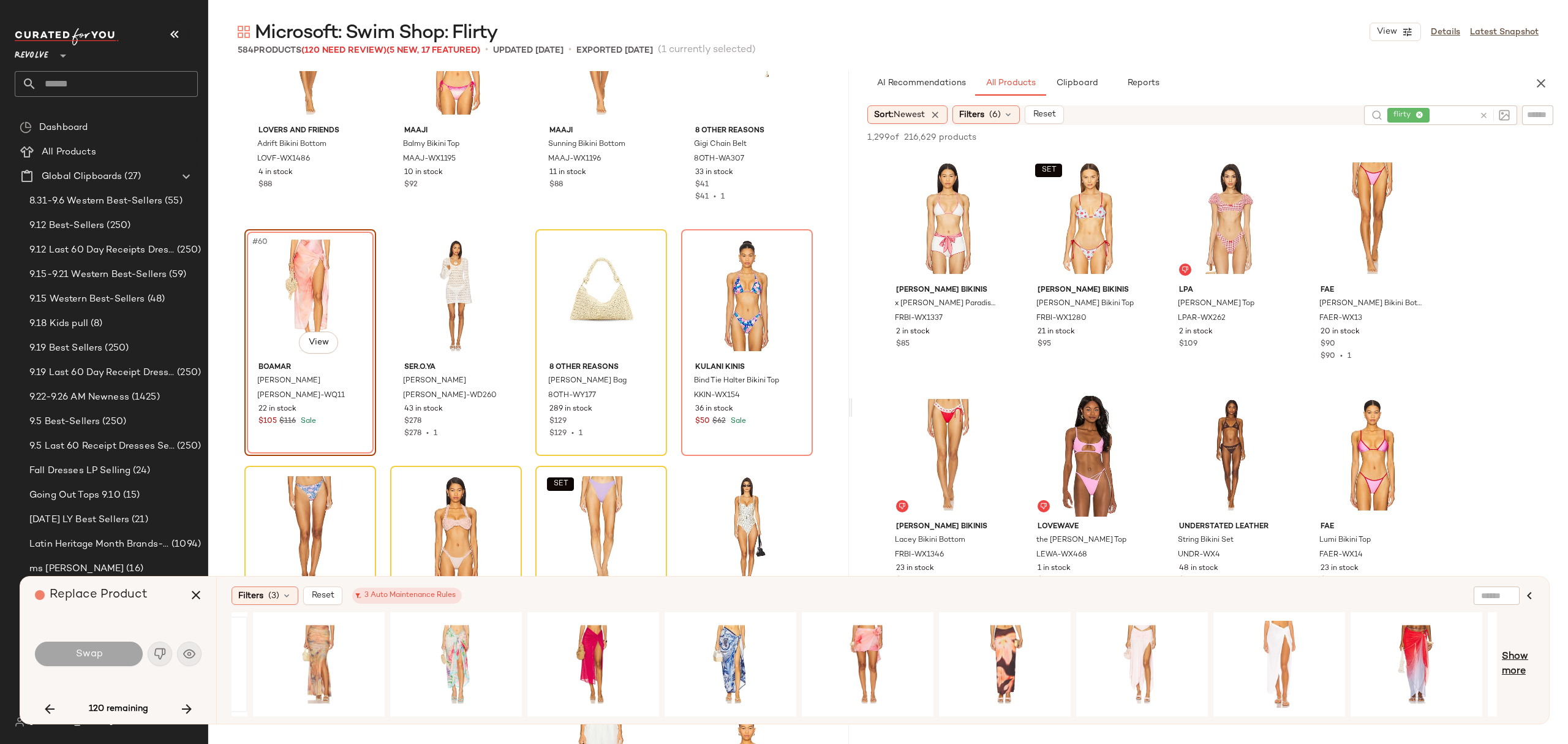
click at [1514, 665] on span "Show more" at bounding box center [1517, 664] width 32 height 29
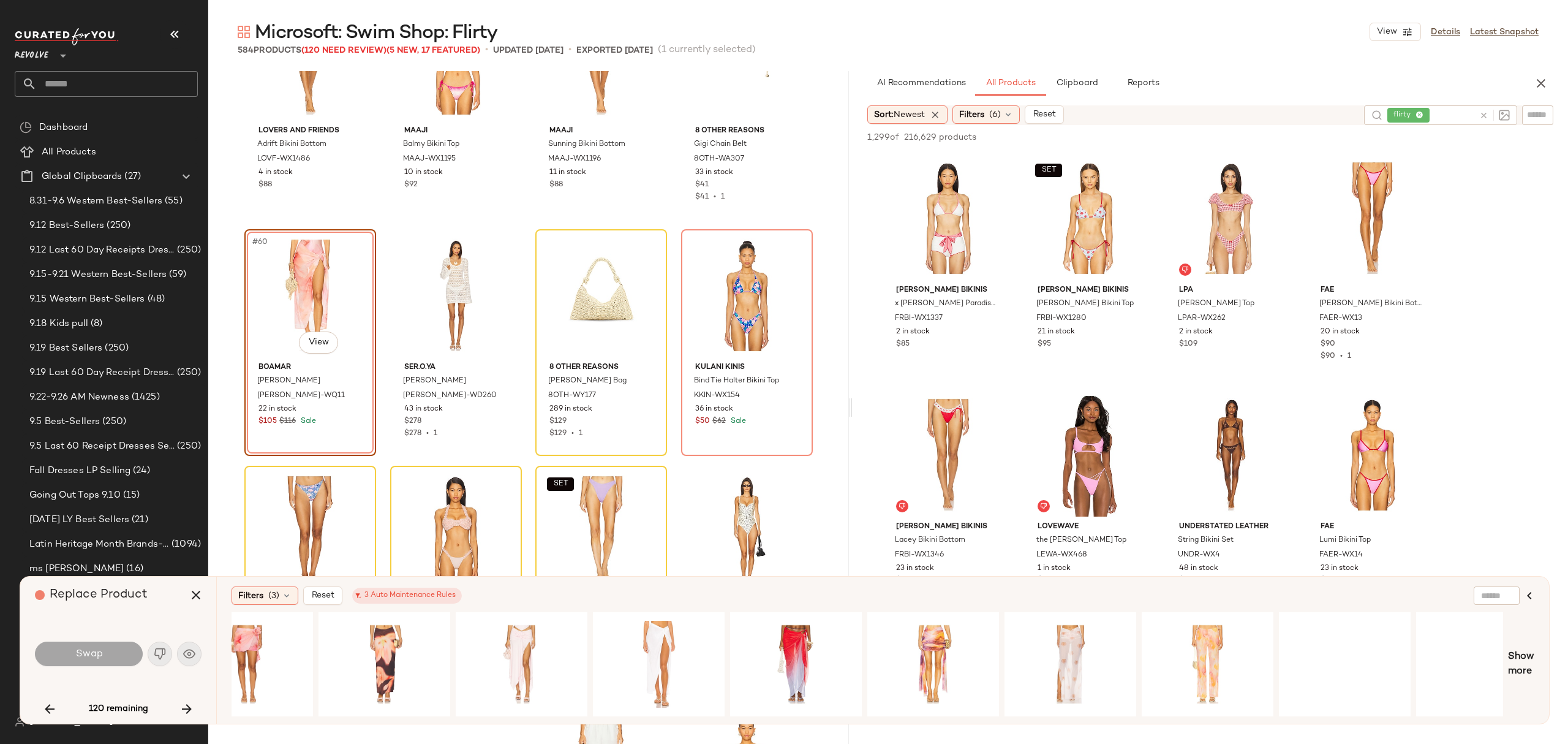
scroll to position [0, 1302]
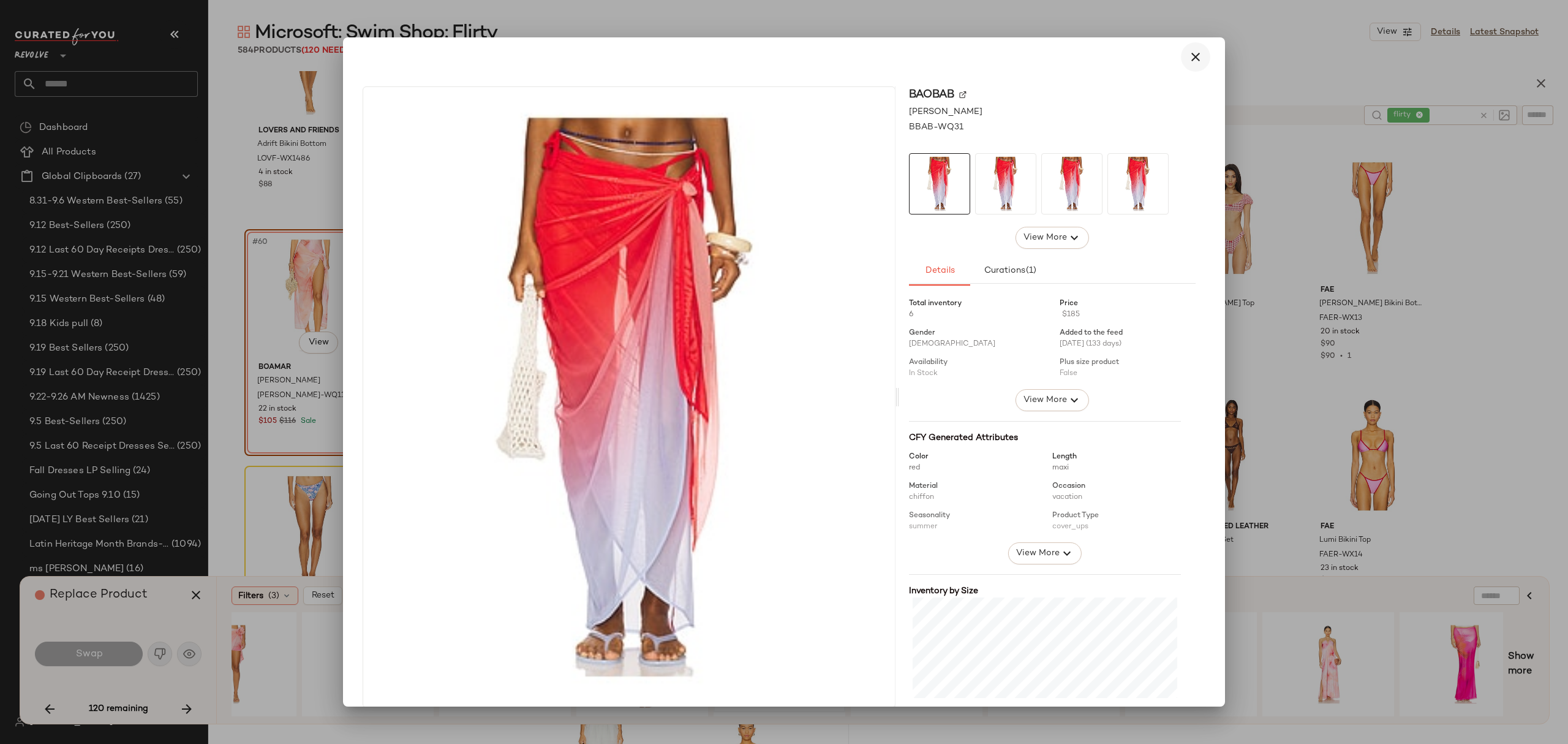
click at [1191, 55] on icon "button" at bounding box center [1195, 57] width 15 height 15
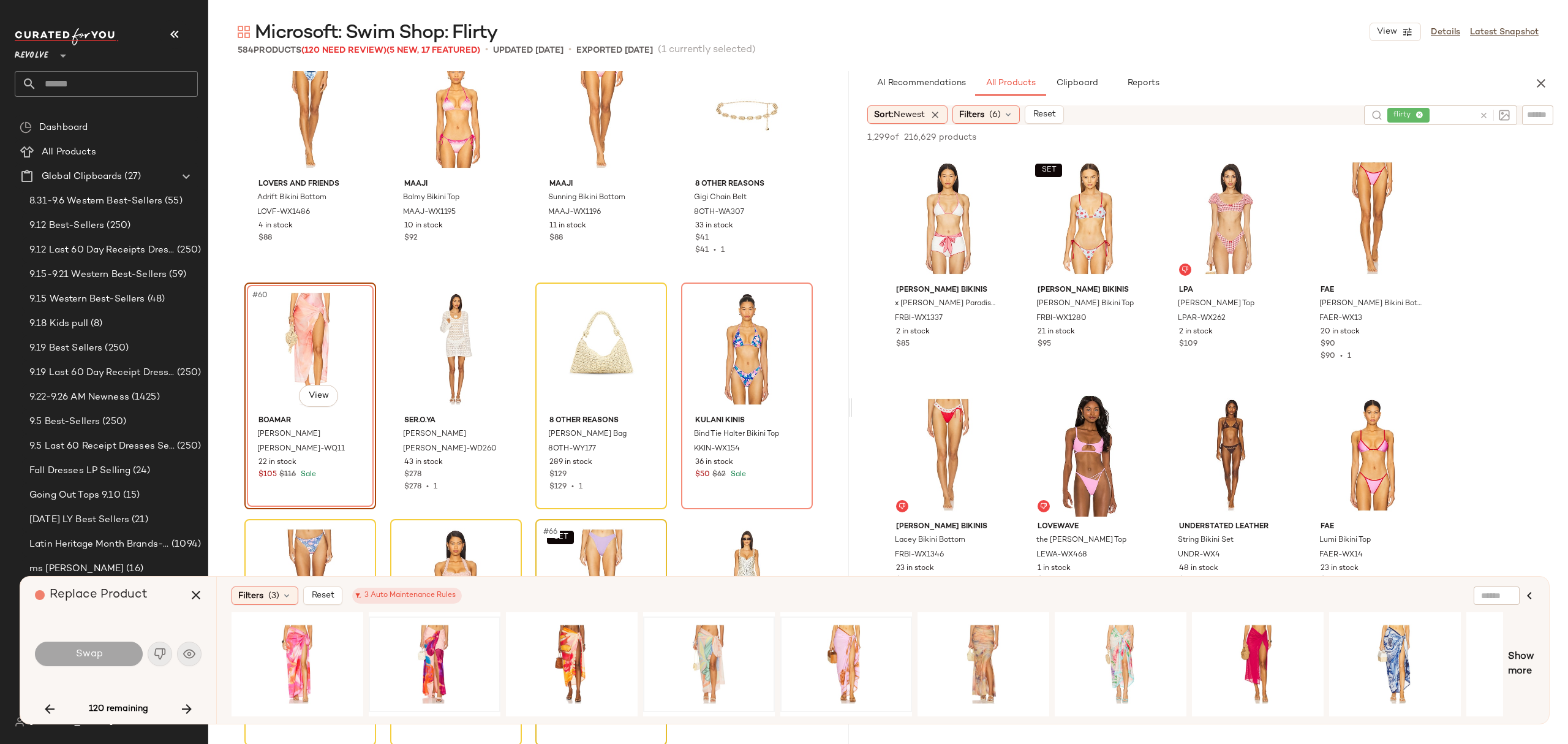
scroll to position [3238, 0]
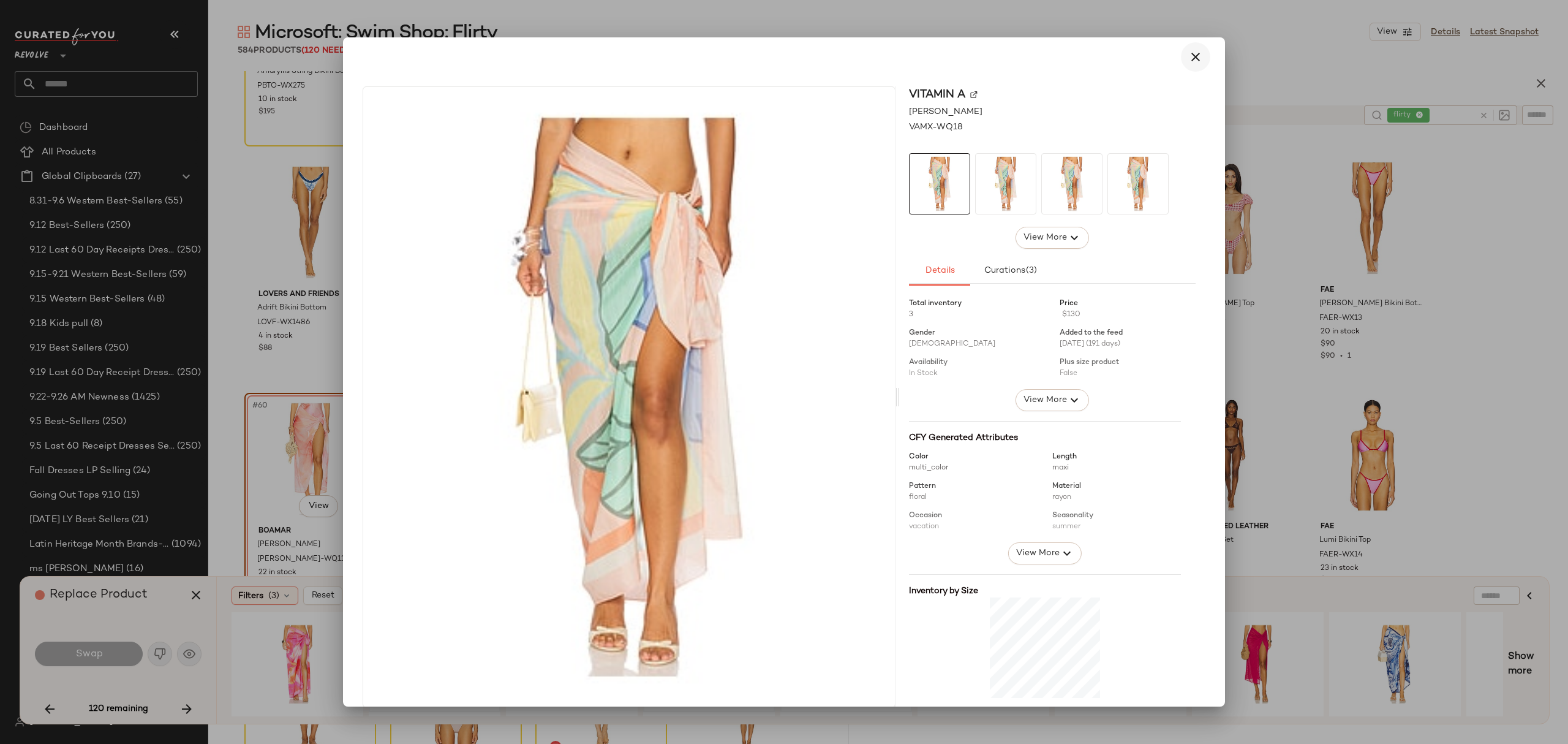
click at [1191, 59] on icon "button" at bounding box center [1195, 57] width 15 height 15
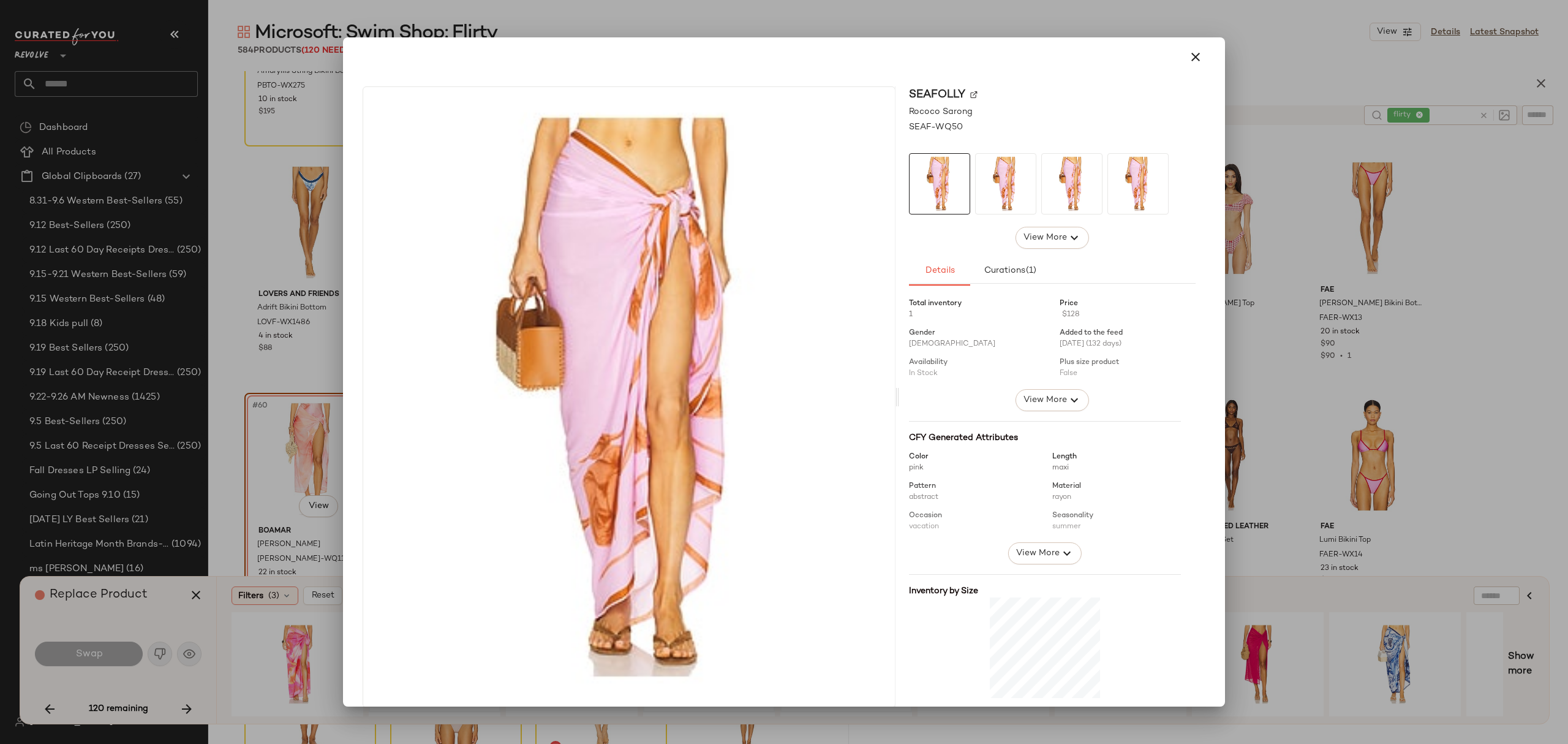
click at [230, 428] on div at bounding box center [784, 372] width 1568 height 744
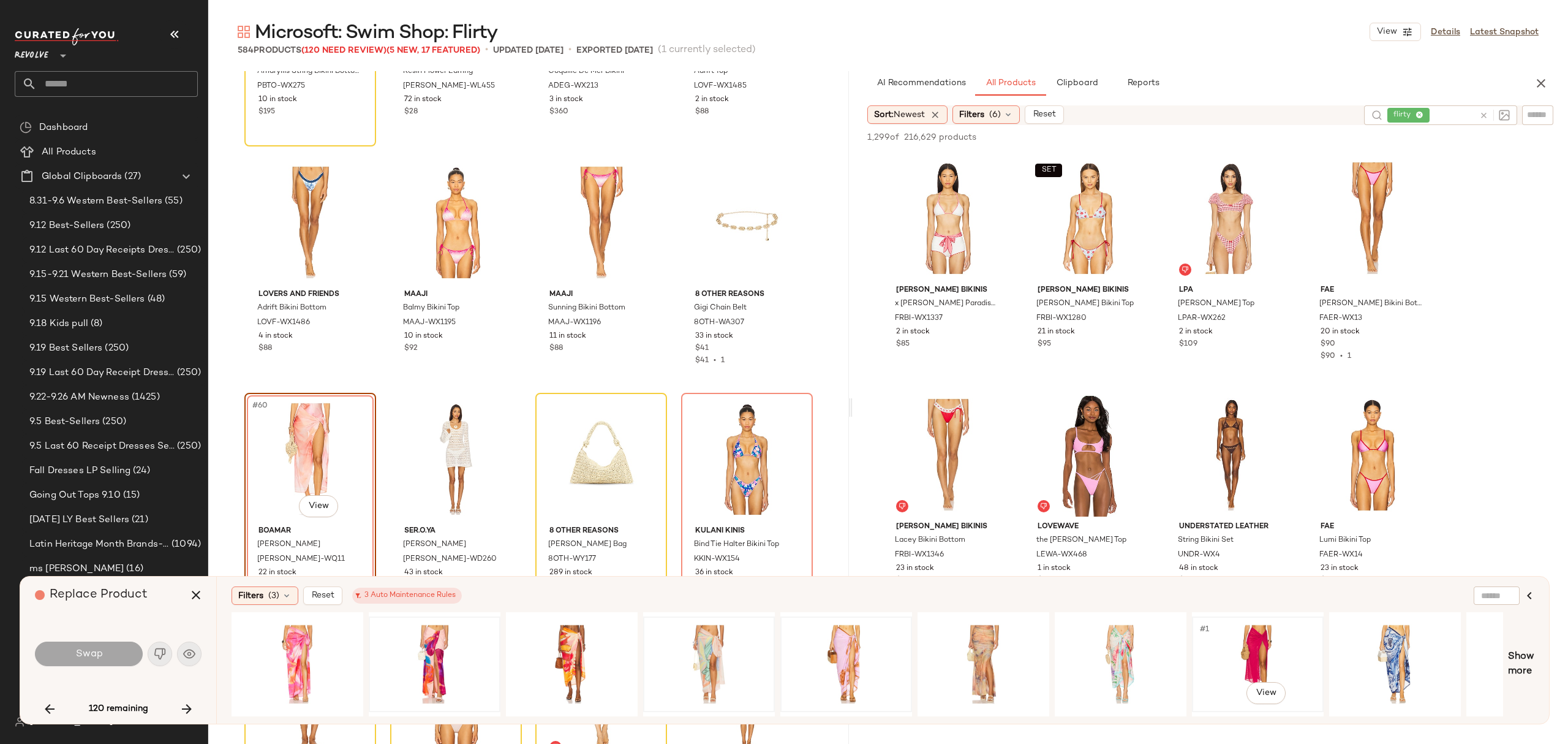
click at [1256, 650] on div "#1 View" at bounding box center [1257, 664] width 123 height 87
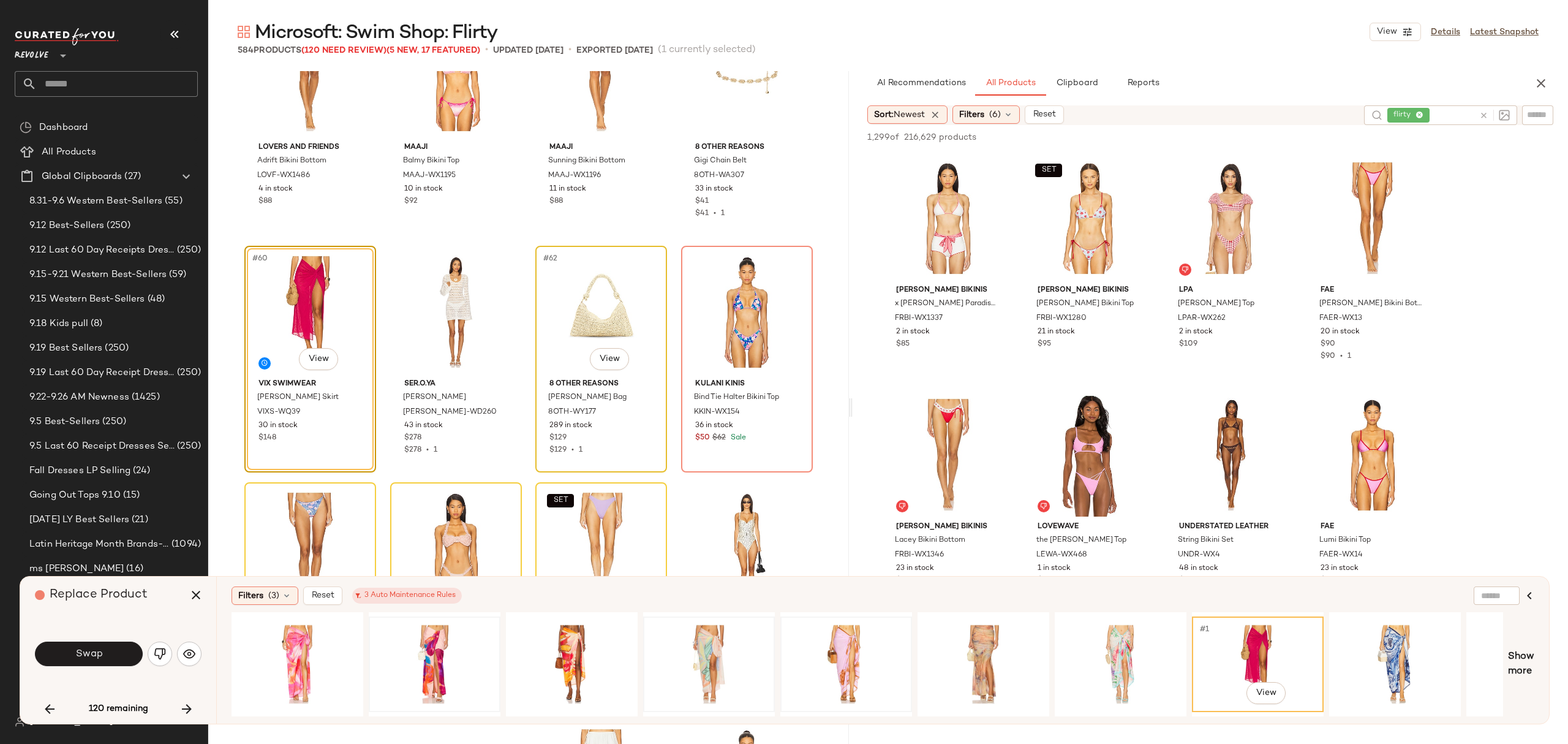
scroll to position [3401, 0]
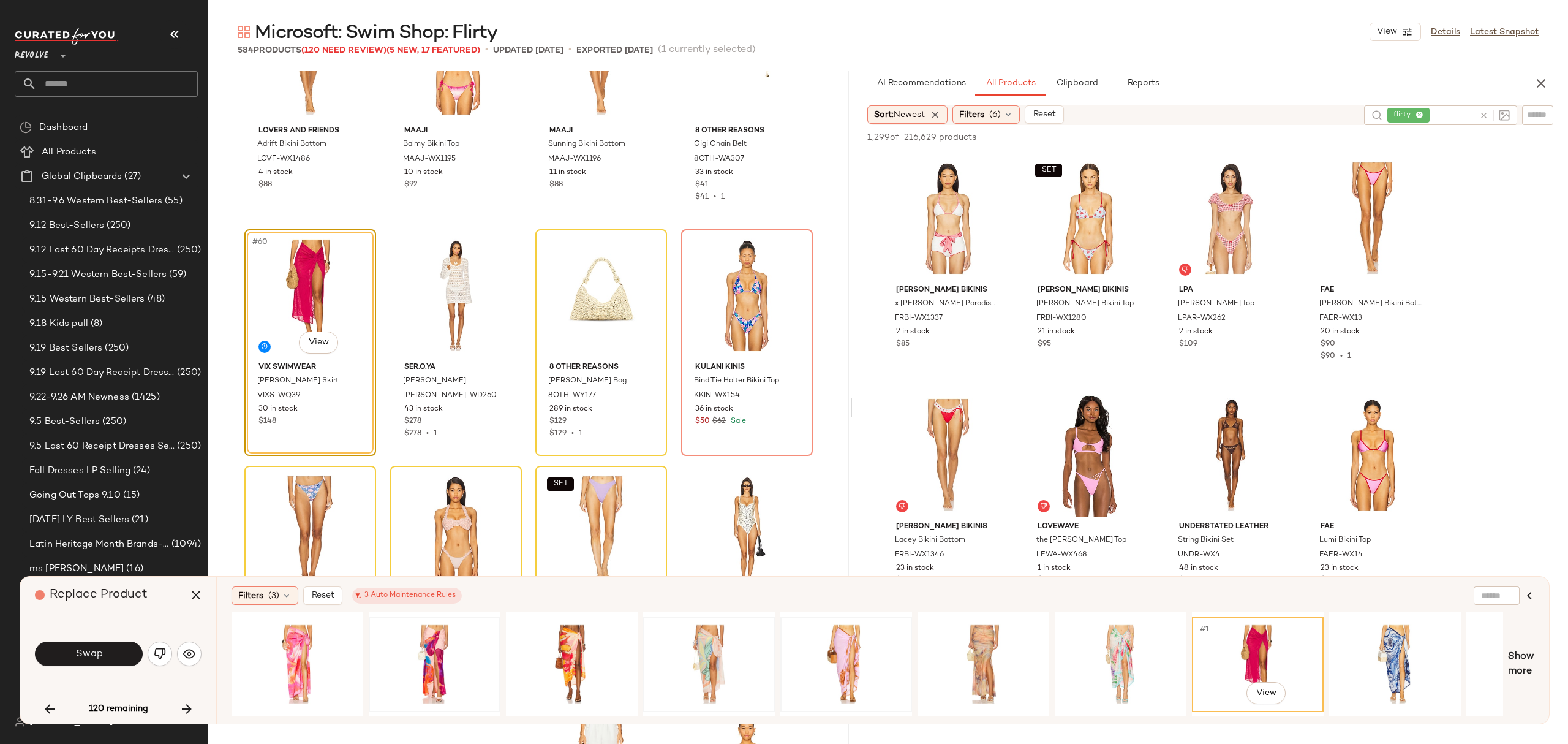
click at [113, 655] on button "Swap" at bounding box center [89, 654] width 108 height 24
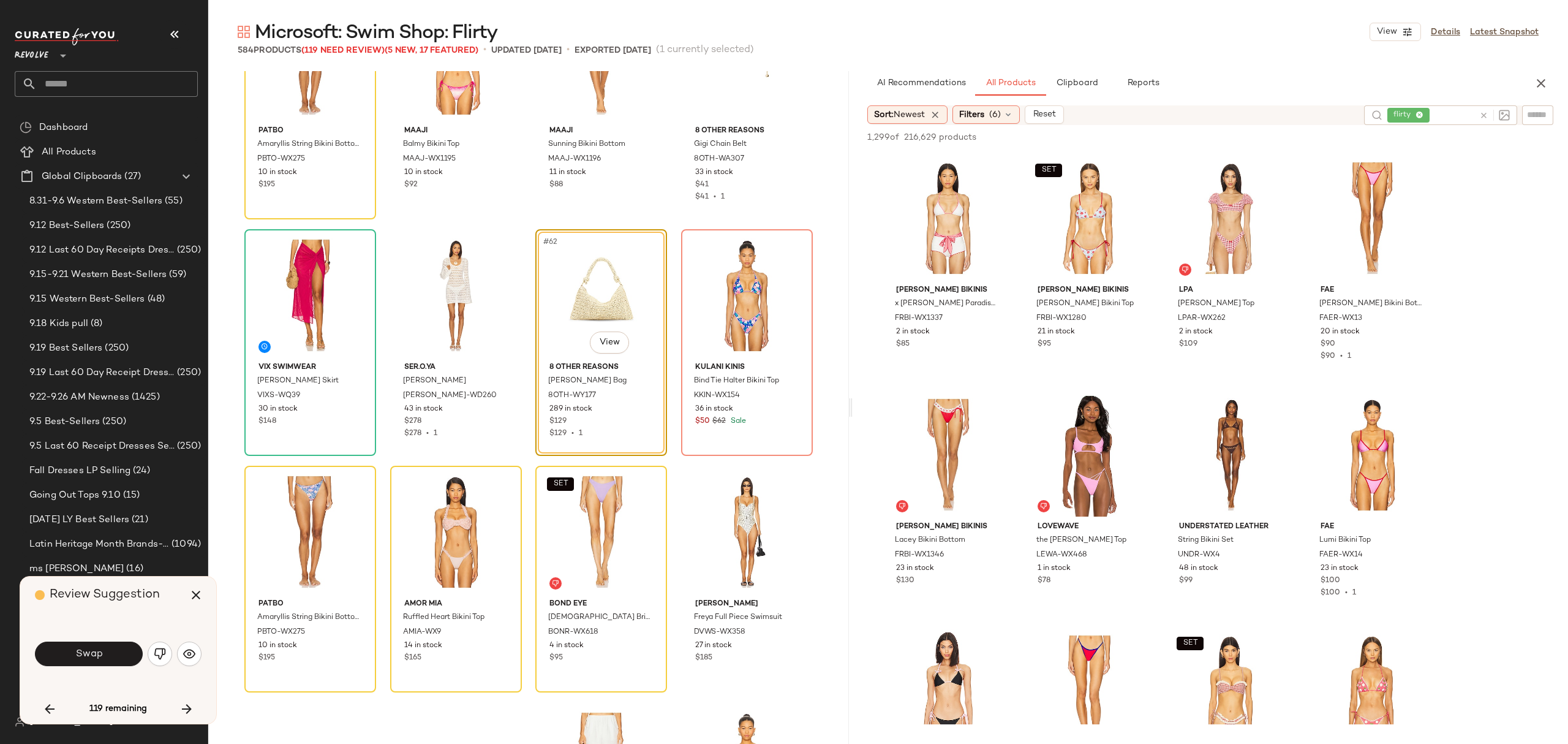
scroll to position [3546, 0]
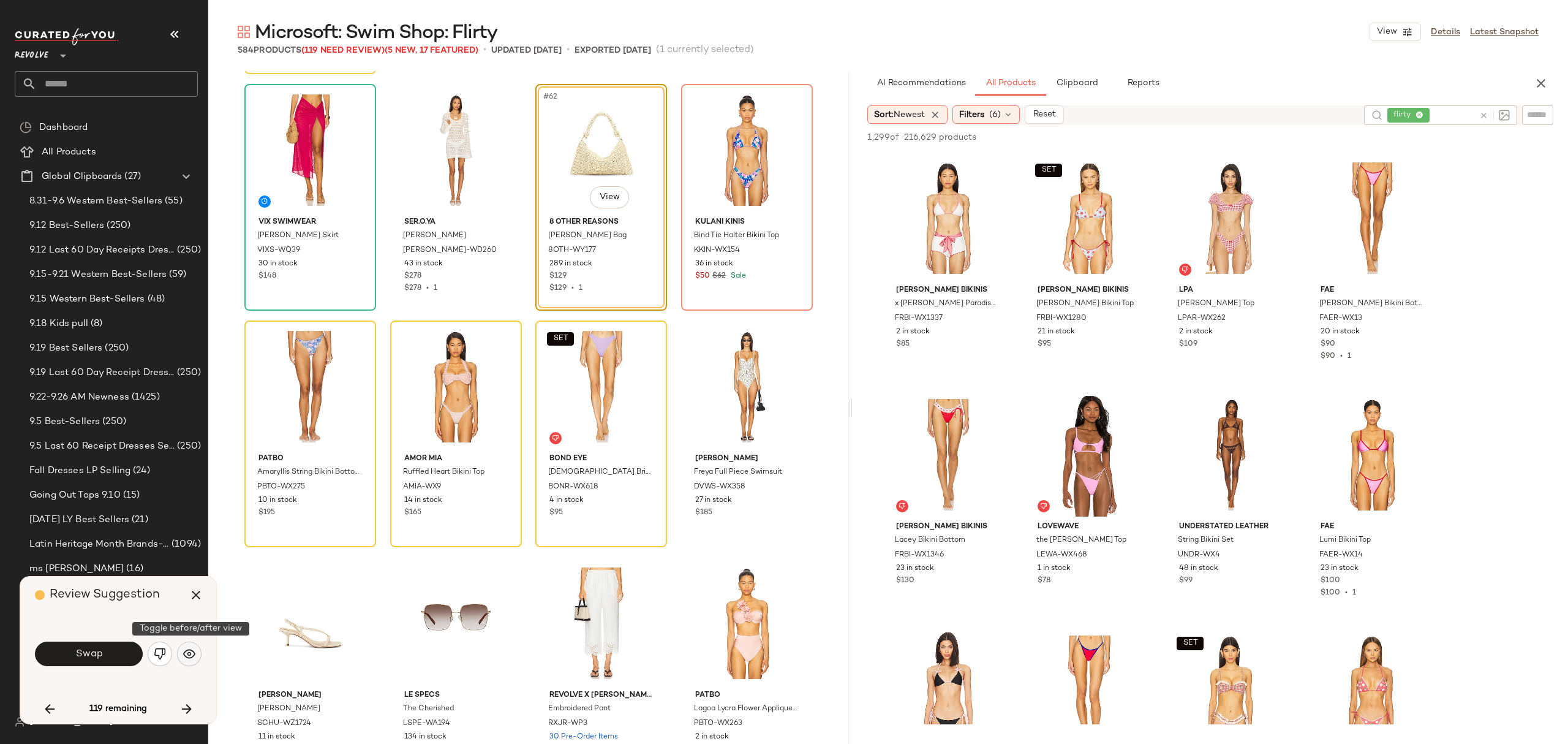
click at [187, 652] on img "button" at bounding box center [189, 654] width 12 height 12
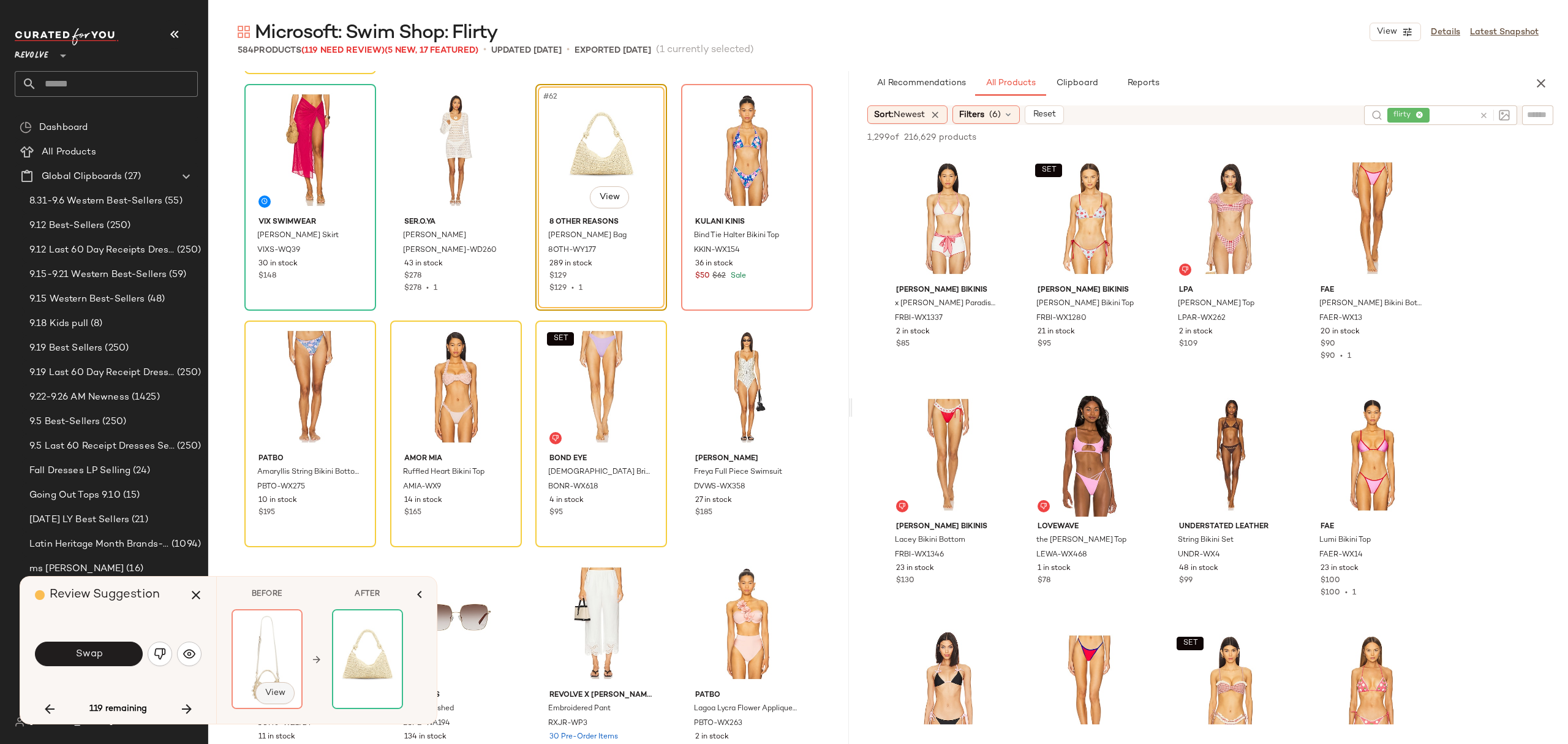
click at [271, 691] on span "View" at bounding box center [275, 693] width 21 height 10
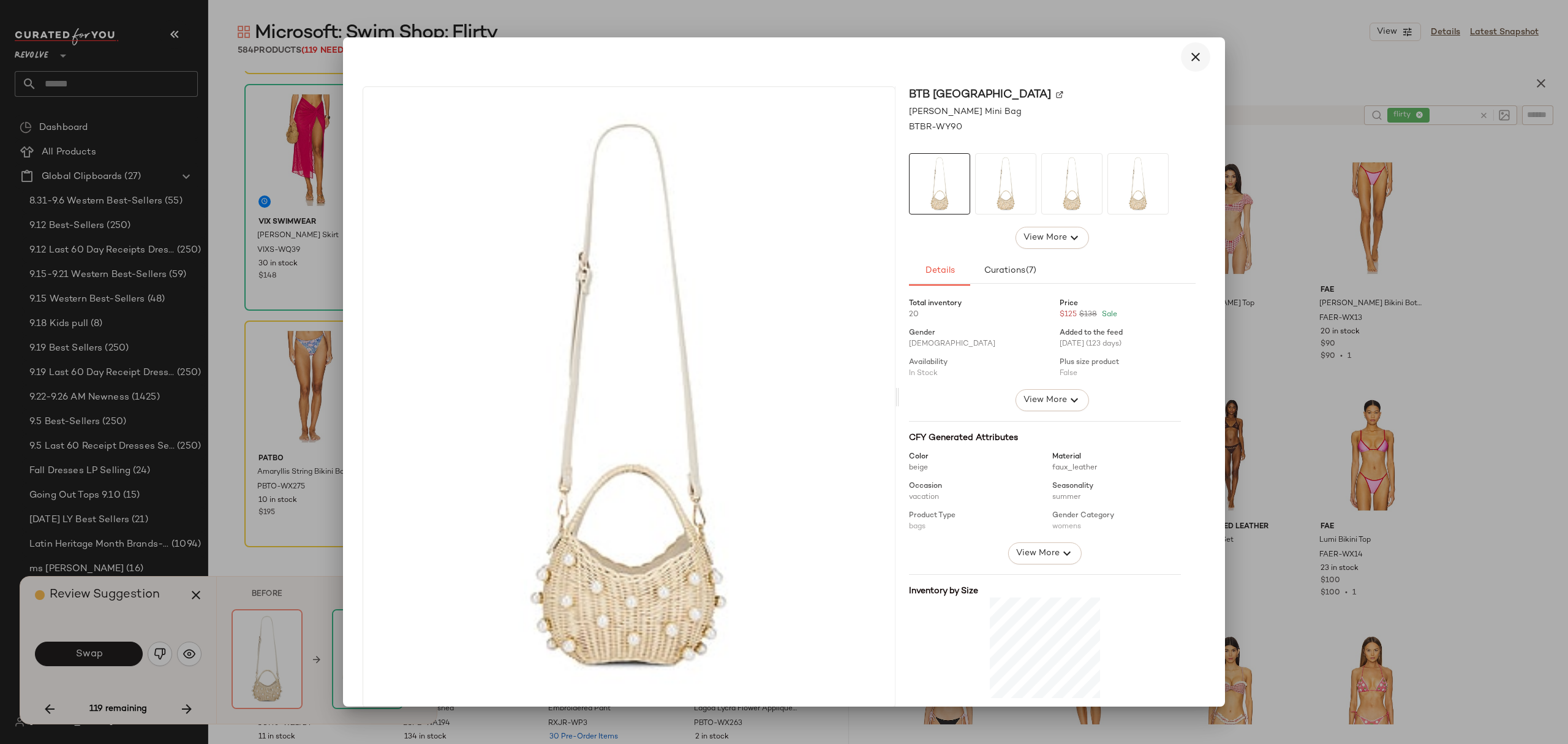
click at [1195, 54] on button "button" at bounding box center [1195, 57] width 29 height 29
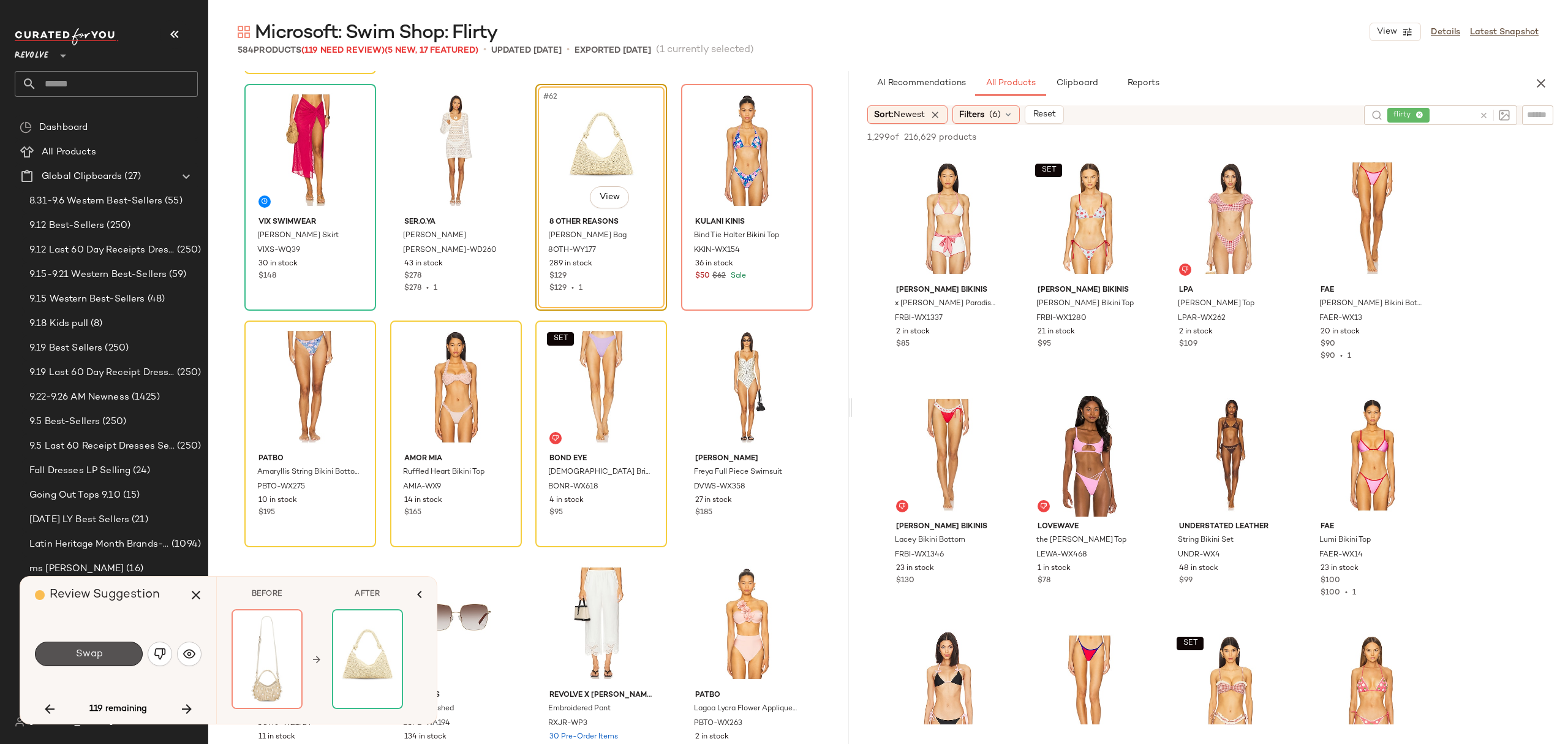
click at [119, 657] on button "Swap" at bounding box center [89, 654] width 108 height 24
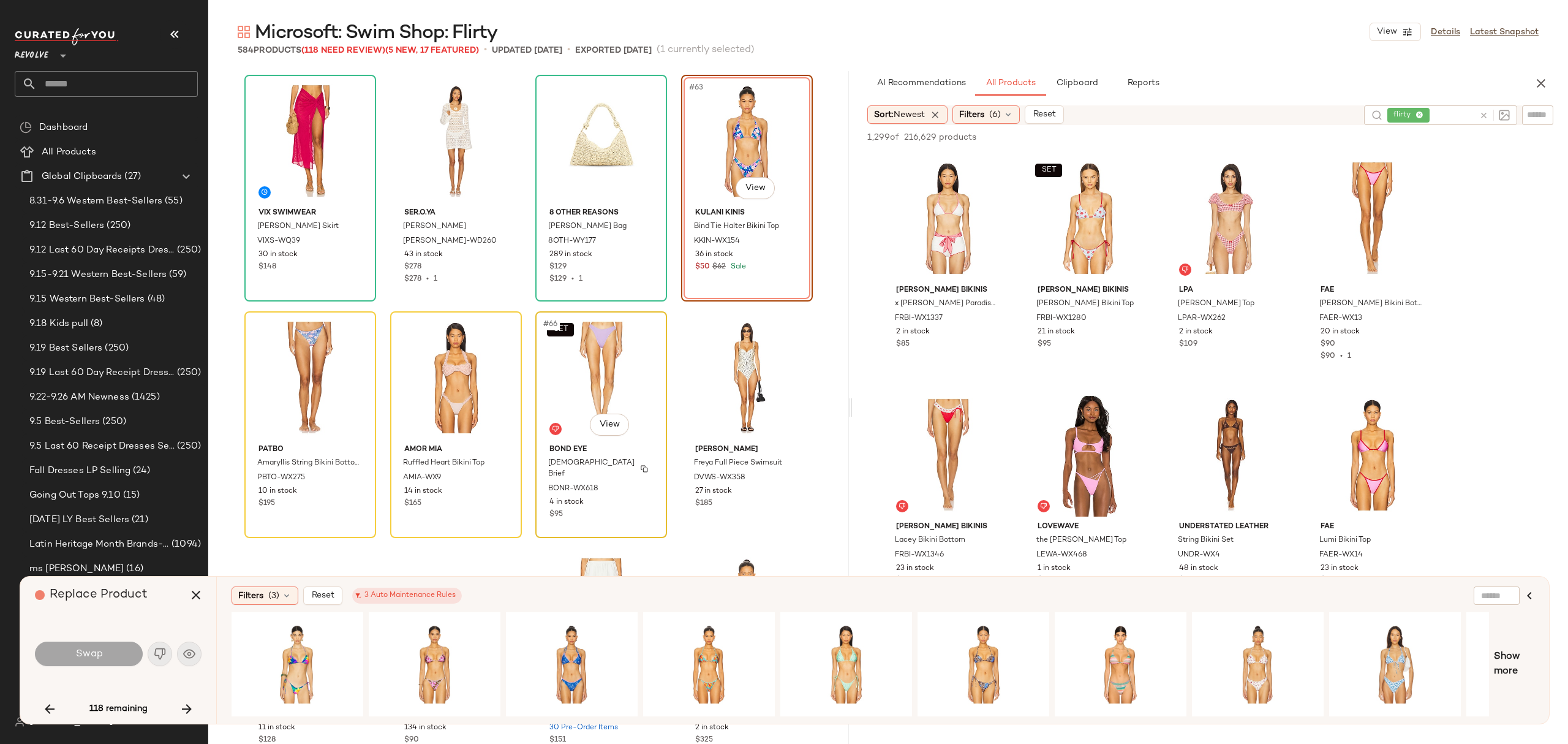
scroll to position [3474, 0]
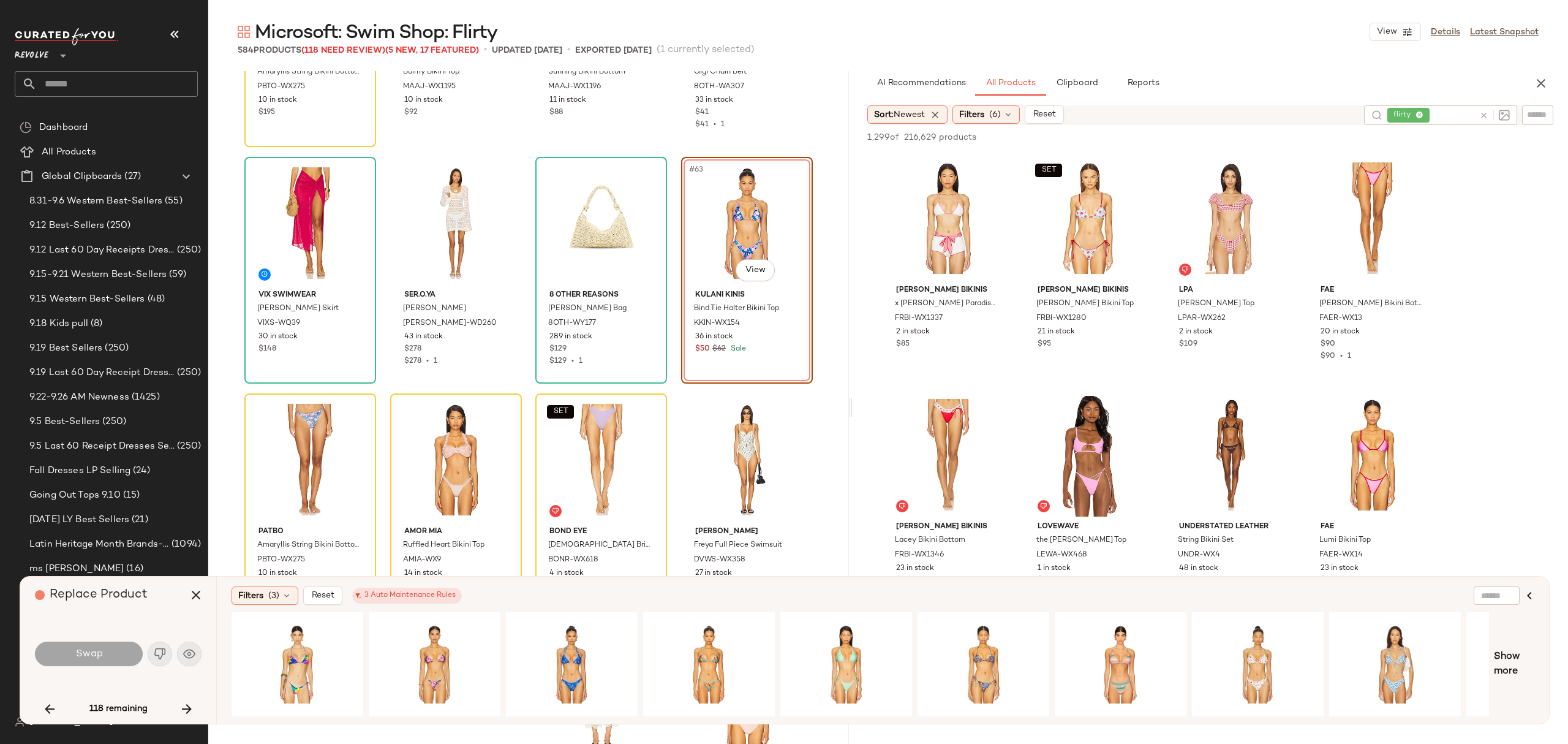
click at [1538, 106] on div at bounding box center [1537, 115] width 31 height 18
type input "*****"
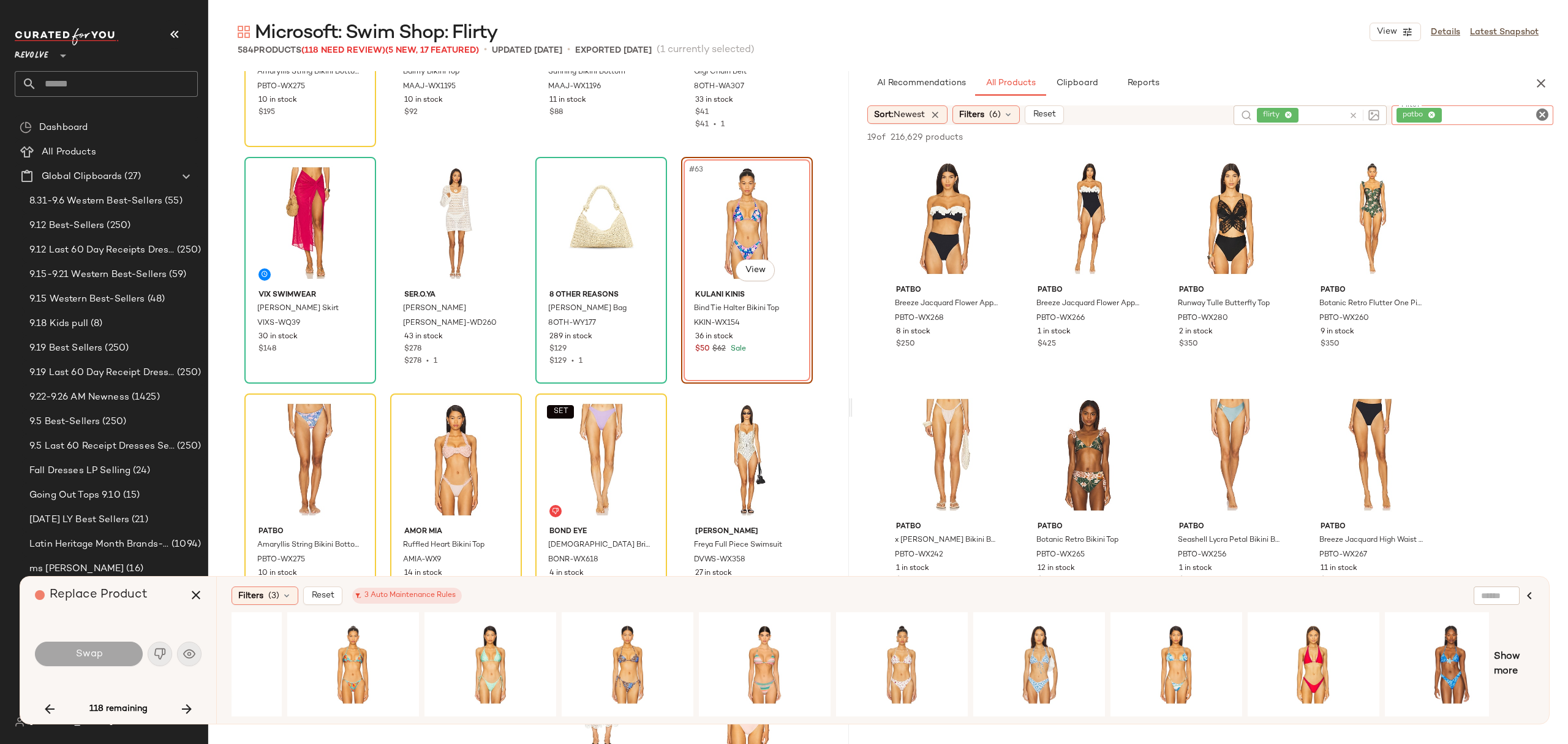
scroll to position [0, 382]
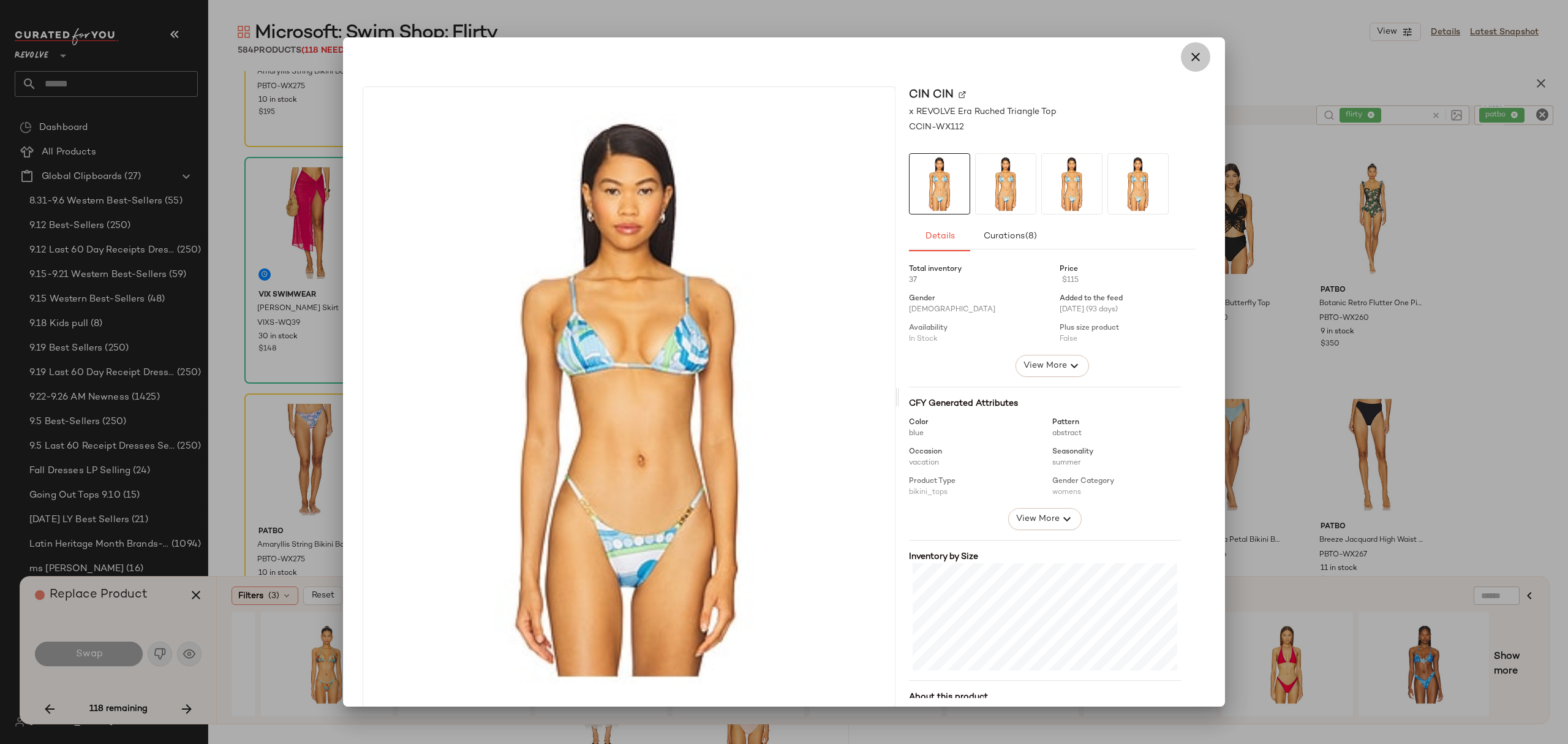
drag, startPoint x: 1189, startPoint y: 55, endPoint x: 1264, endPoint y: 133, distance: 108.2
click at [1189, 57] on icon "button" at bounding box center [1195, 57] width 15 height 15
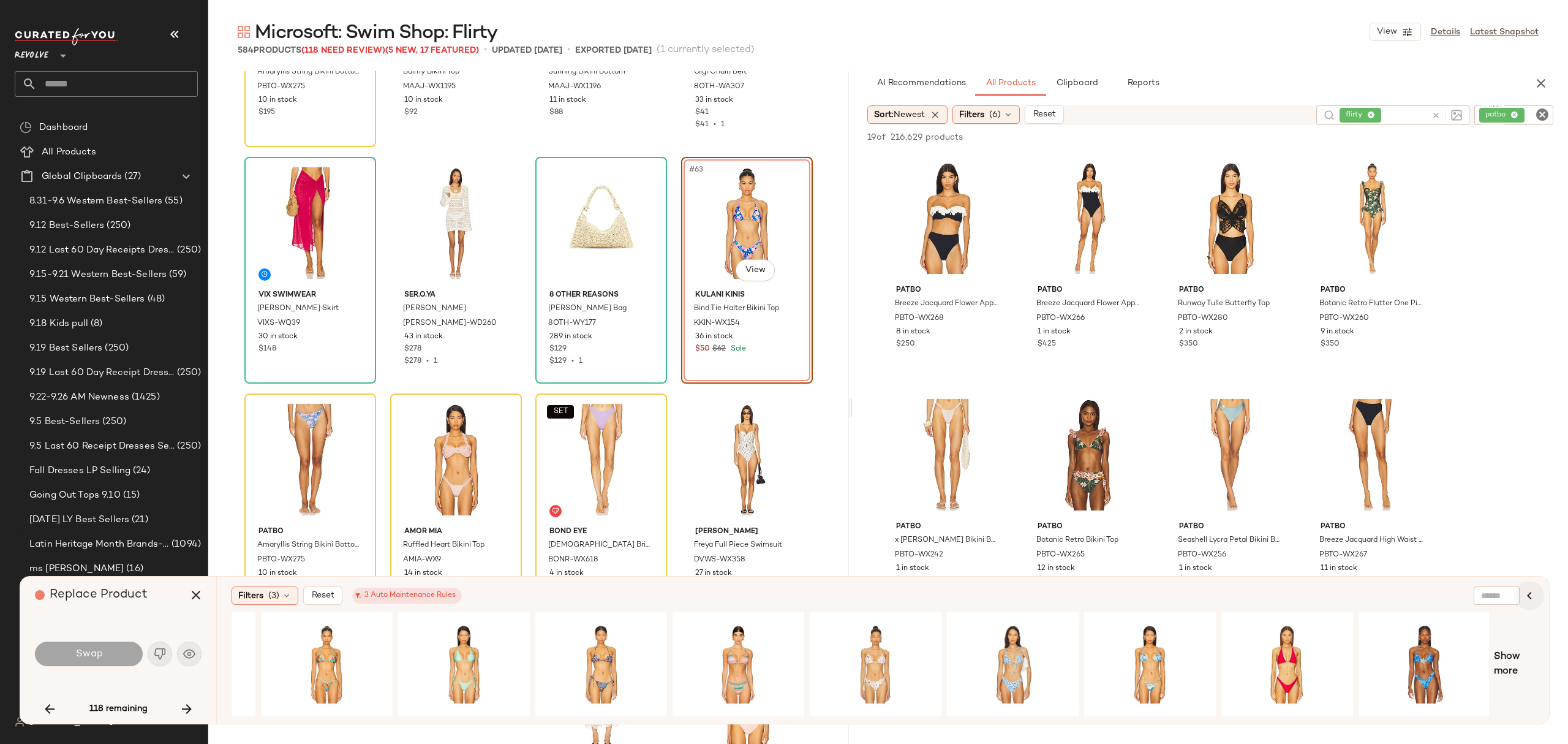
click at [1526, 594] on icon "button" at bounding box center [1529, 595] width 15 height 15
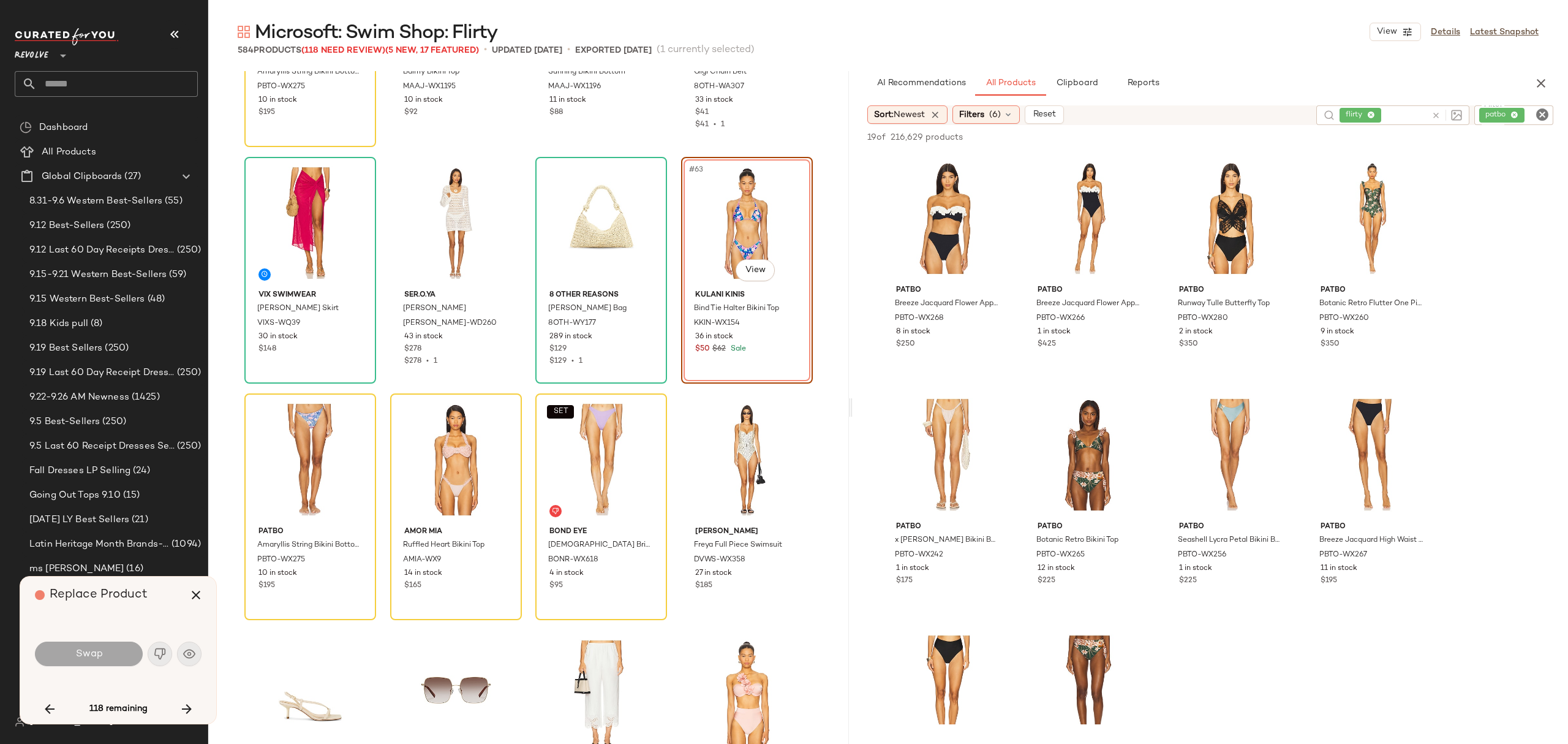
click at [1541, 113] on icon "Clear Filter" at bounding box center [1542, 114] width 15 height 15
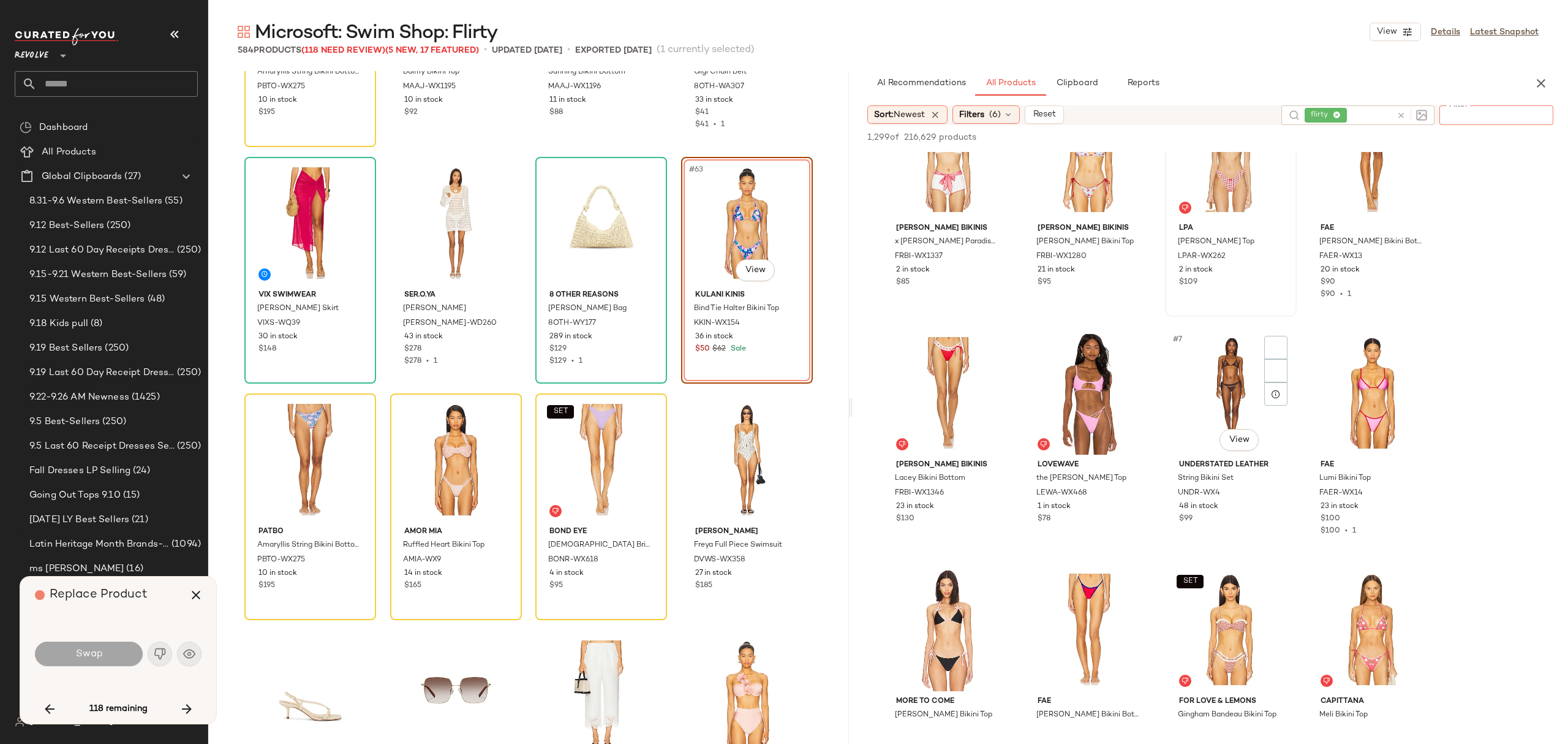
scroll to position [245, 0]
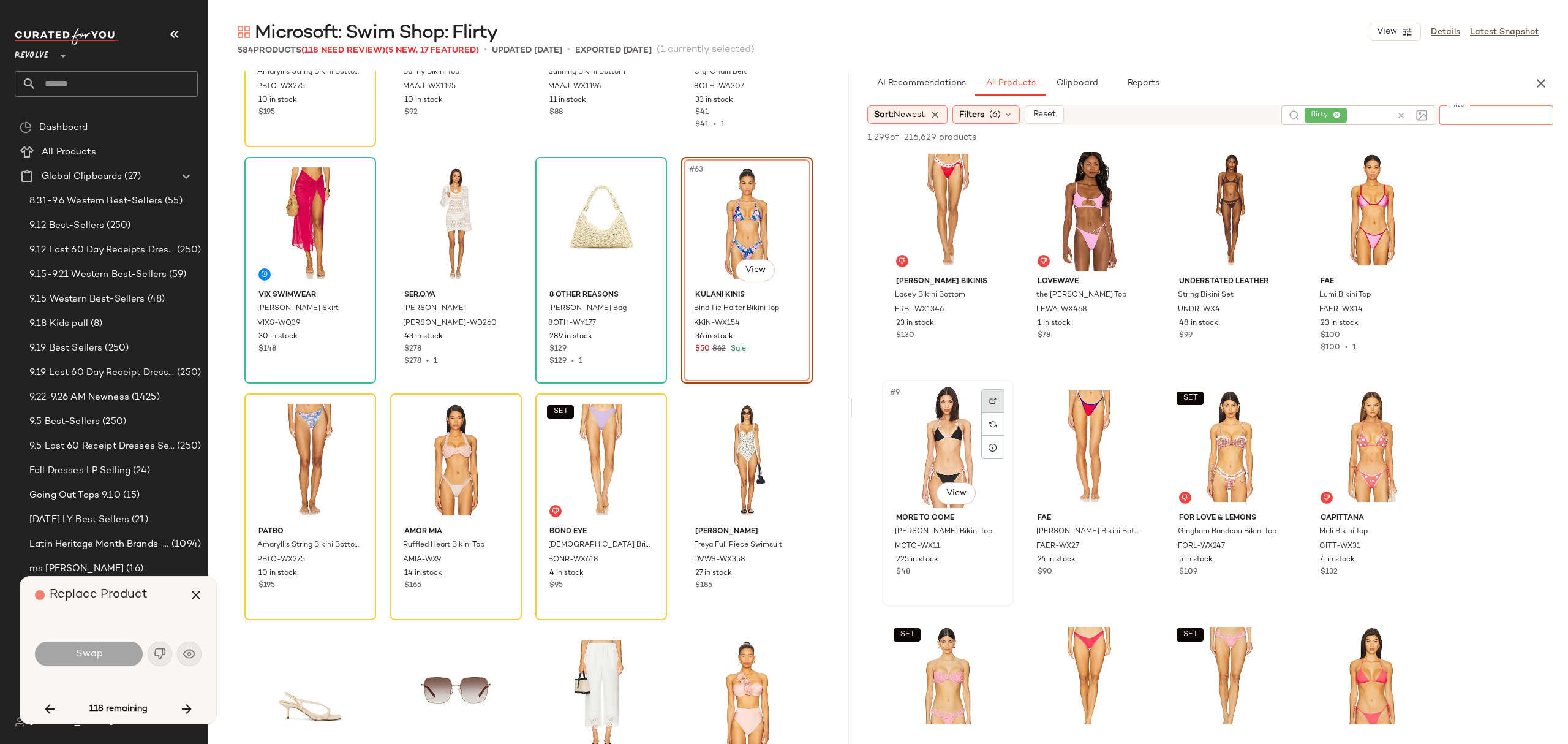
click at [985, 405] on div at bounding box center [993, 400] width 23 height 23
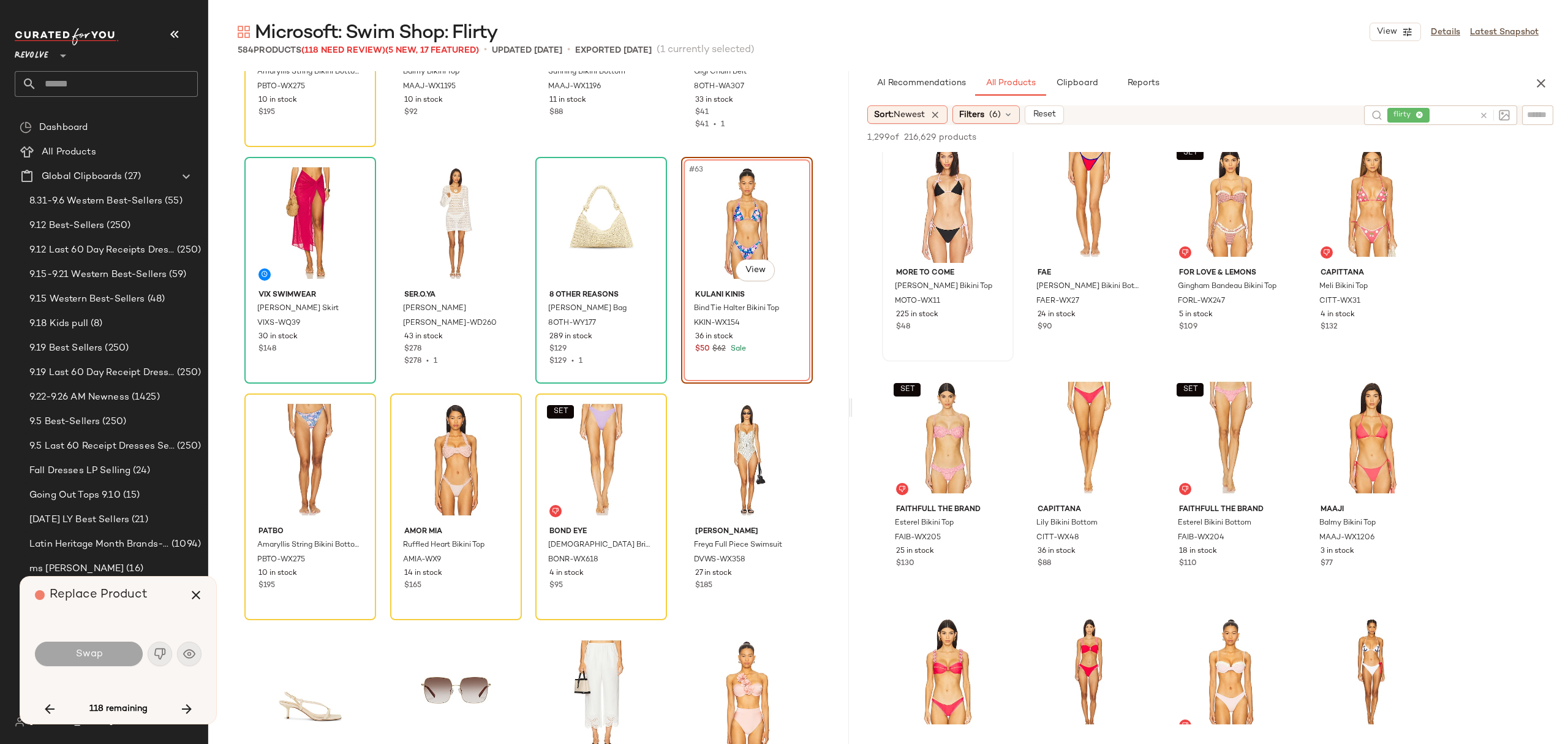
click at [1541, 106] on div at bounding box center [1537, 115] width 31 height 18
type input "**********"
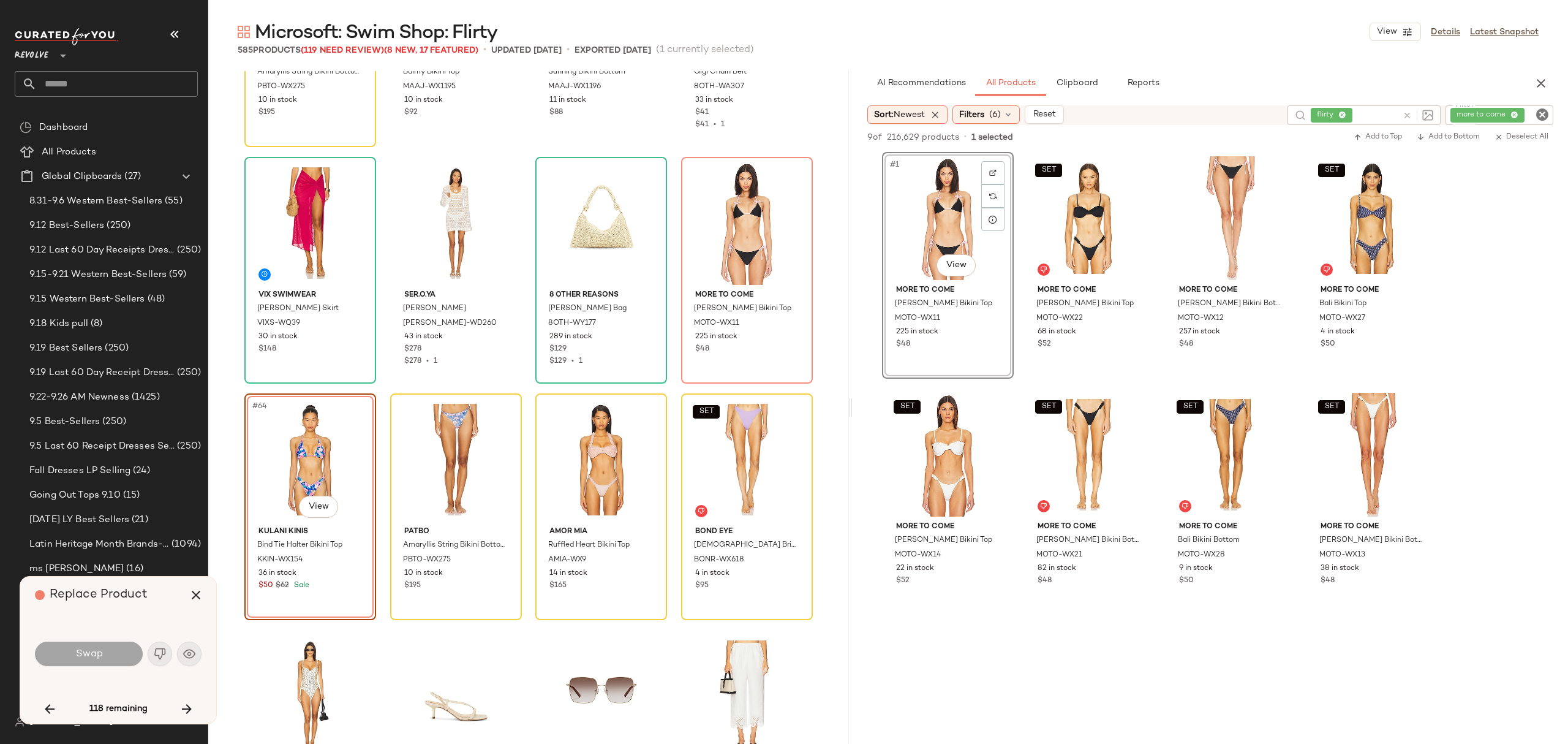
click at [356, 569] on div "#64 View Kulani Kinis Bind Tie Halter Bikini Top KKIN-WX154 36 in stock $50 $62…" at bounding box center [310, 507] width 132 height 227
click at [192, 591] on icon "button" at bounding box center [196, 595] width 15 height 15
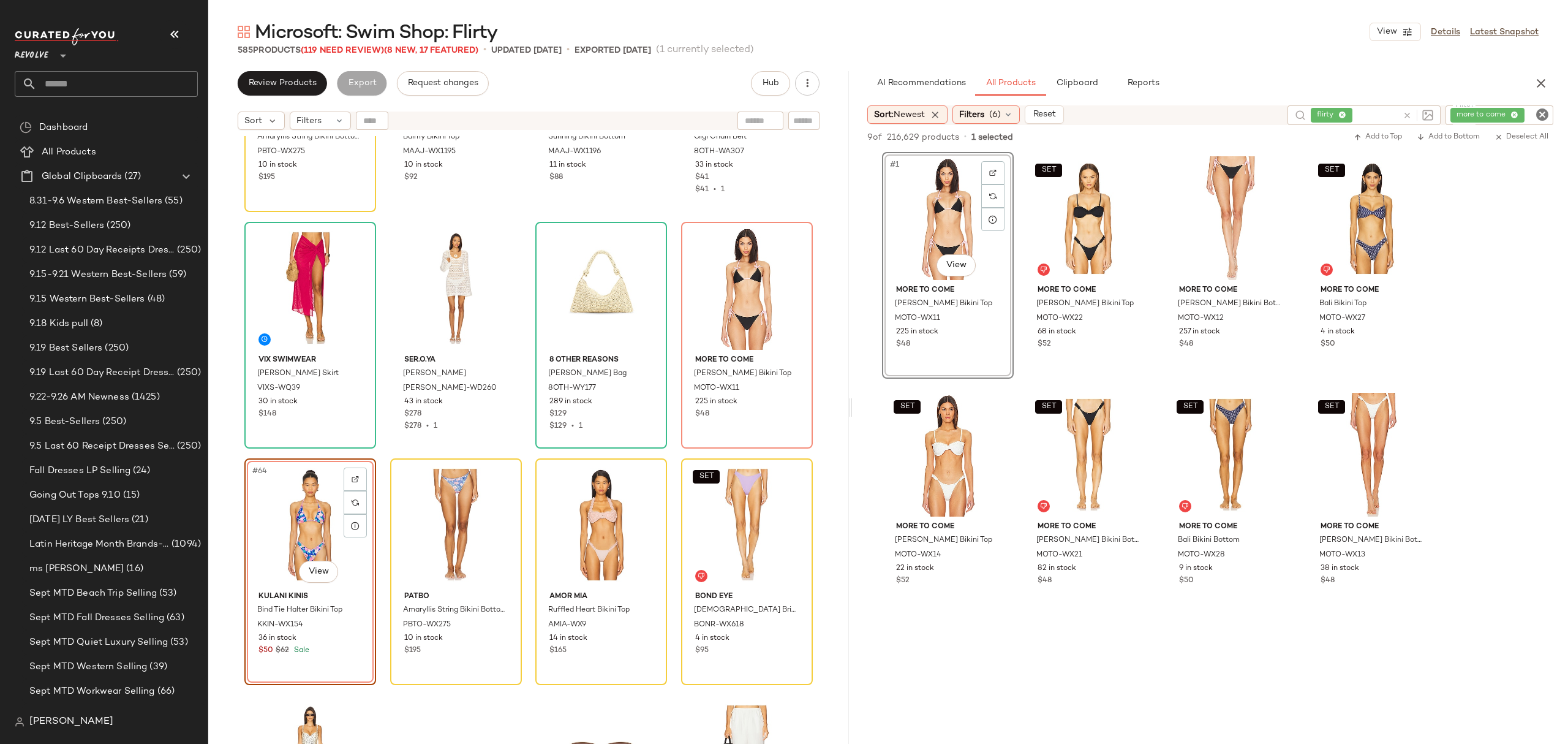
click at [319, 632] on div "#64 View Kulani Kinis Bind Tie Halter Bikini Top KKIN-WX154 36 in stock $50 $62…" at bounding box center [310, 572] width 132 height 227
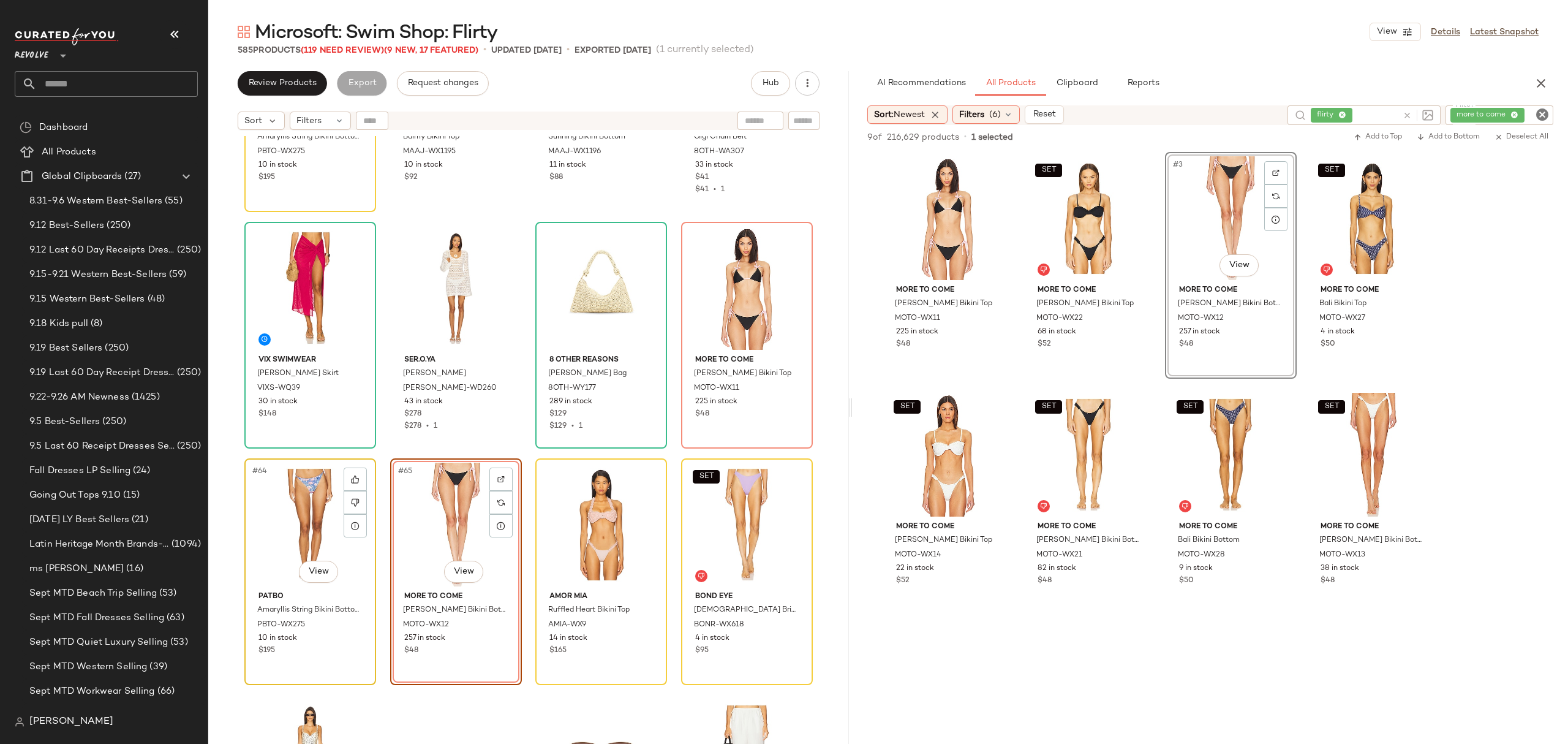
click at [282, 665] on div "#64 View PatBO Amaryllis String Bikini Bottom PBTO-WX275 10 in stock $195" at bounding box center [310, 571] width 129 height 224
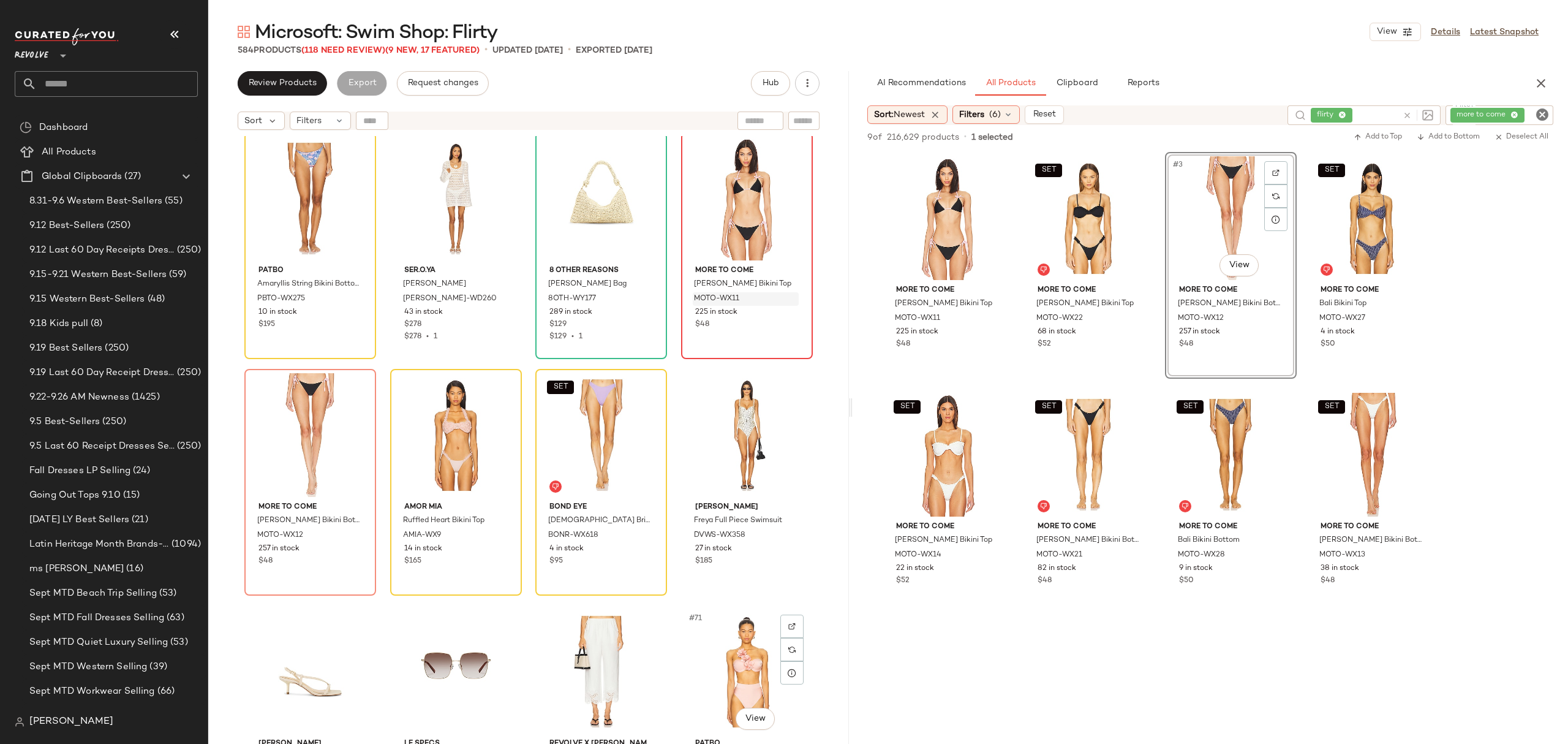
scroll to position [3555, 0]
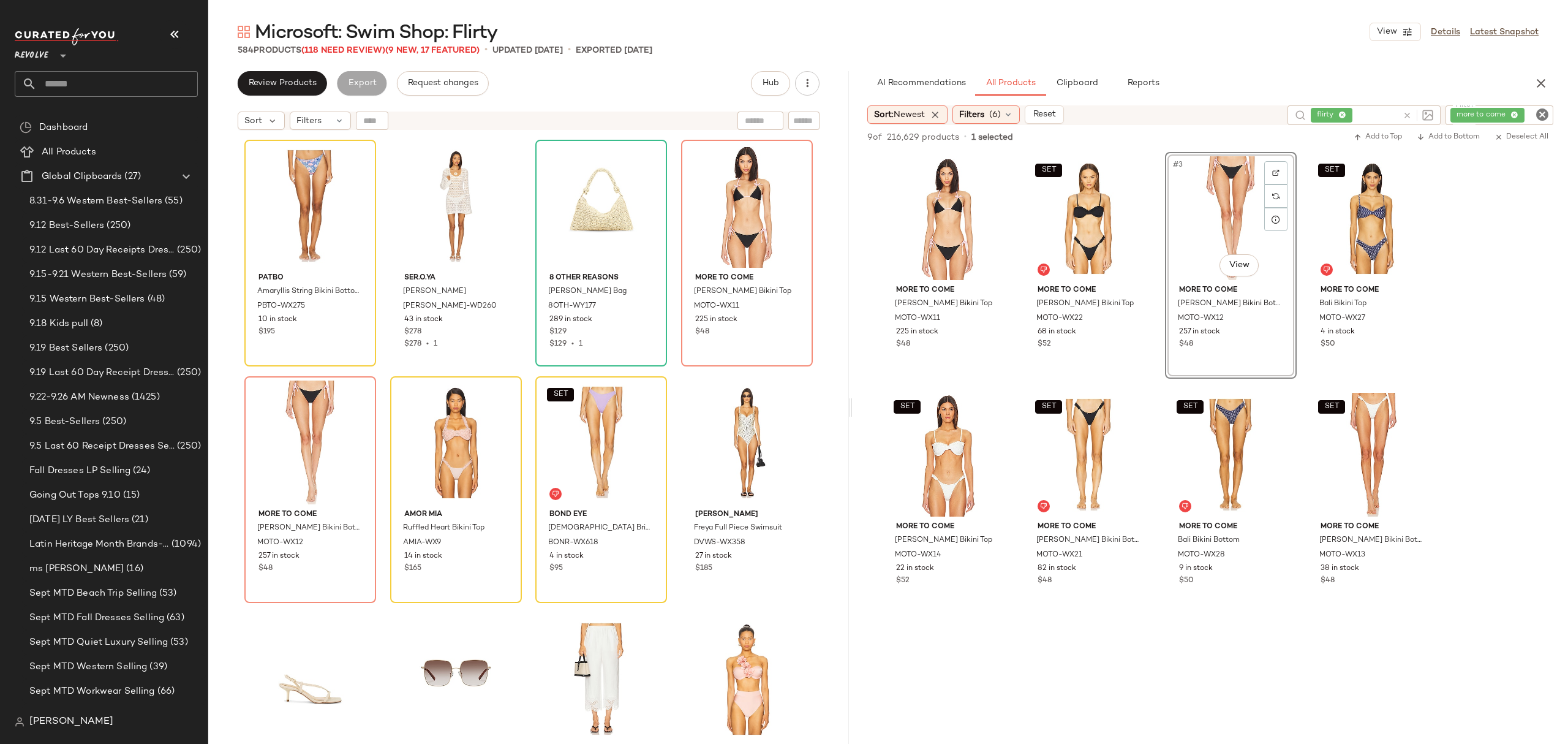
click at [1544, 110] on icon "Clear Filter" at bounding box center [1542, 114] width 15 height 15
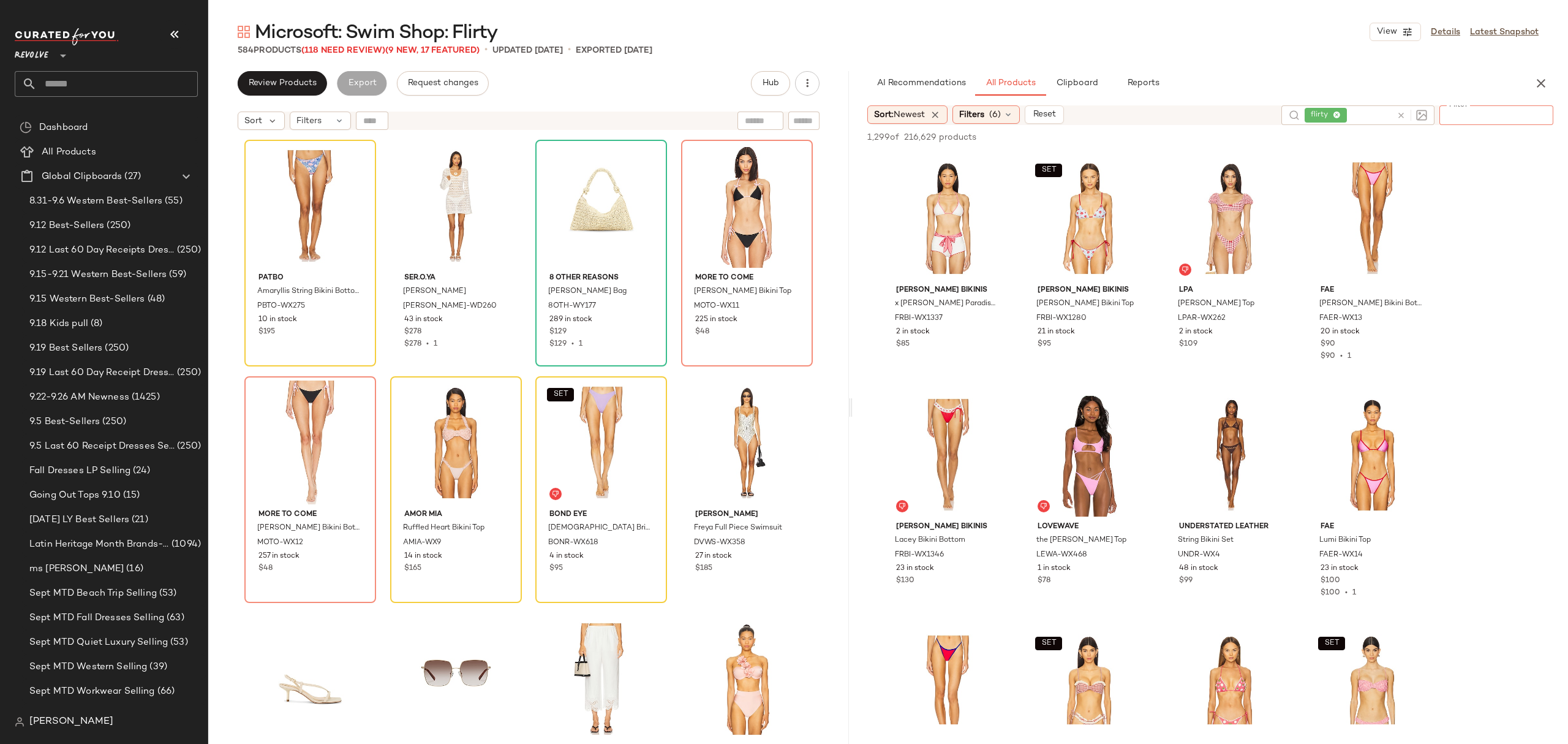
drag, startPoint x: 302, startPoint y: 87, endPoint x: 302, endPoint y: 96, distance: 9.0
click at [302, 88] on span "Review Products" at bounding box center [282, 83] width 69 height 10
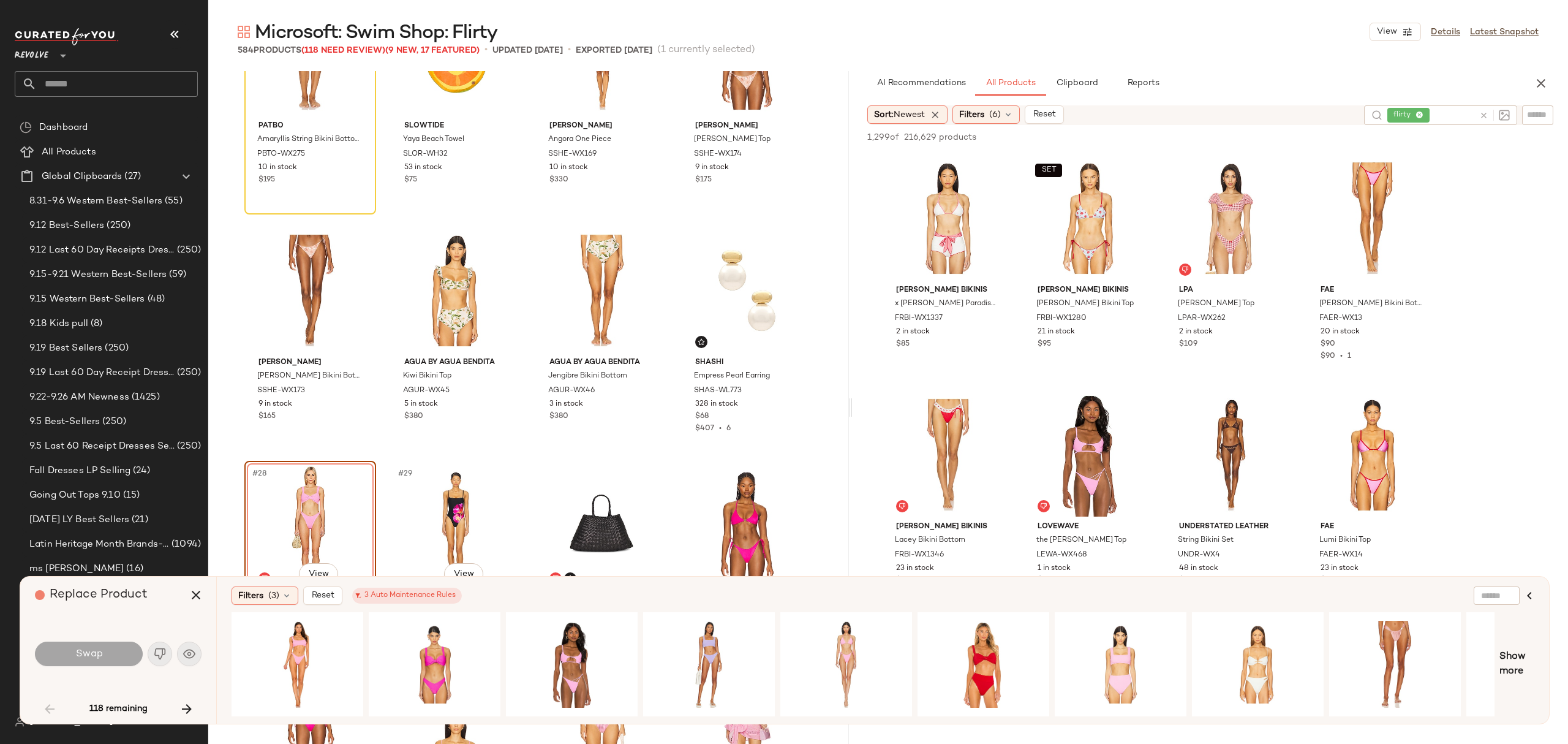
scroll to position [1428, 0]
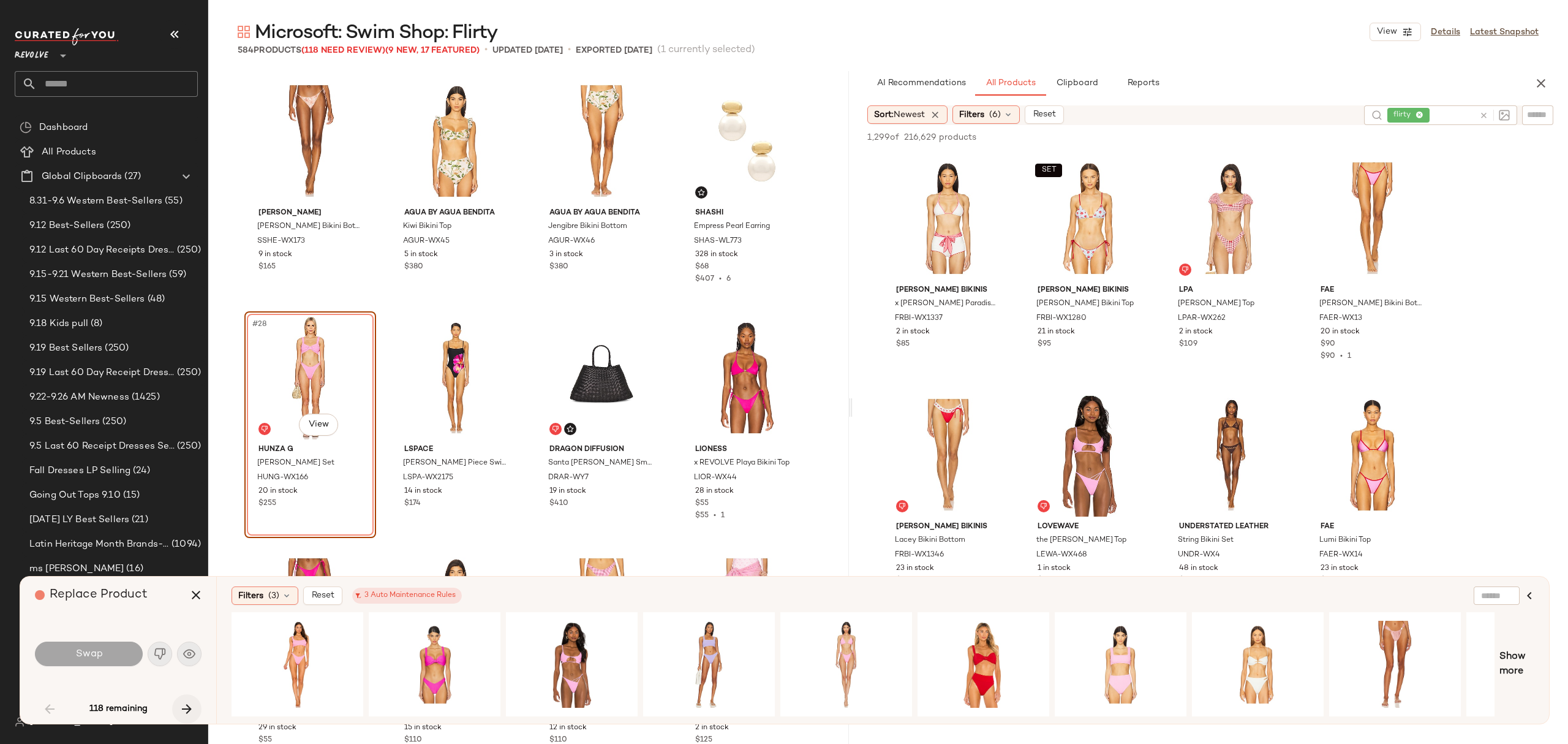
click at [182, 706] on icon "button" at bounding box center [186, 708] width 15 height 15
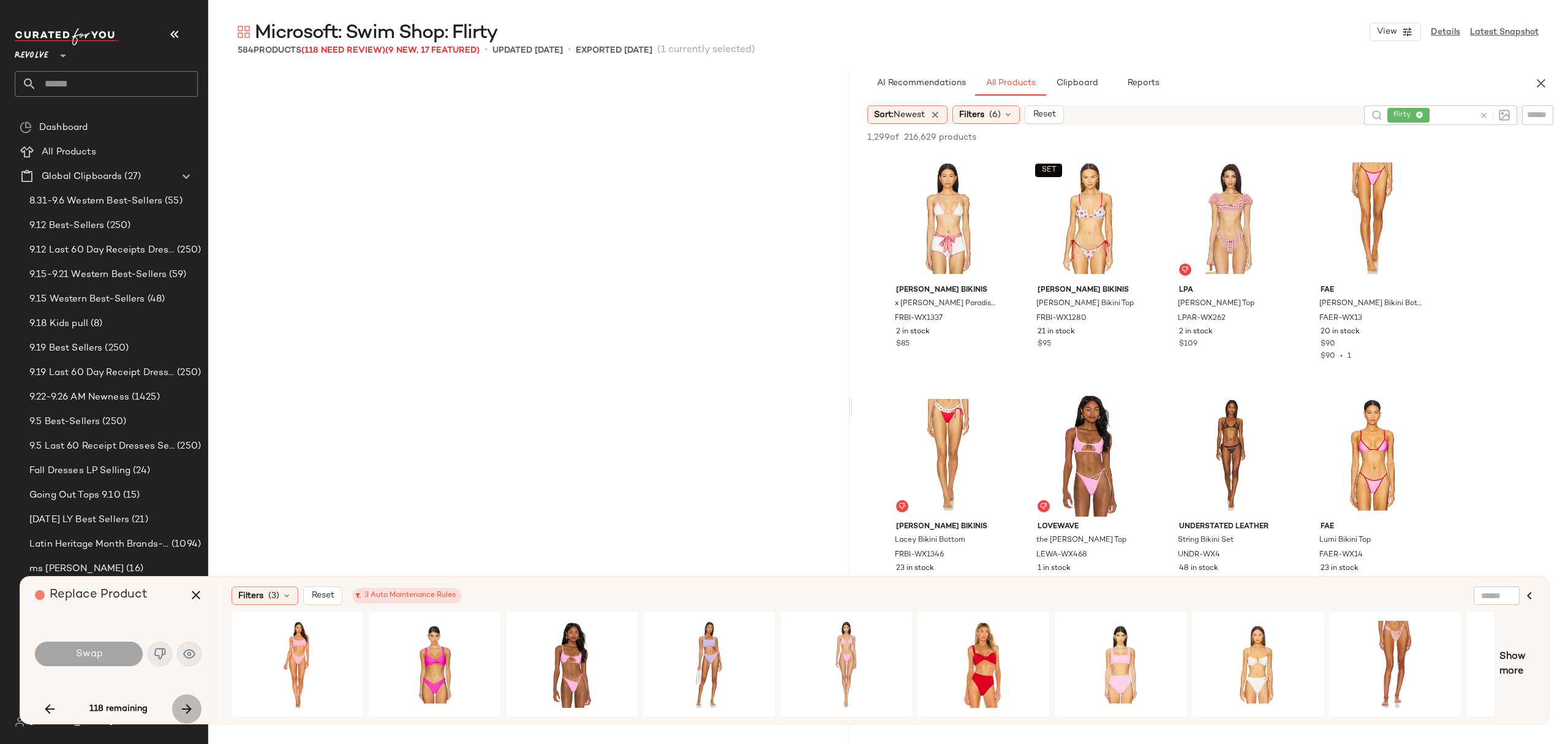
scroll to position [3310, 0]
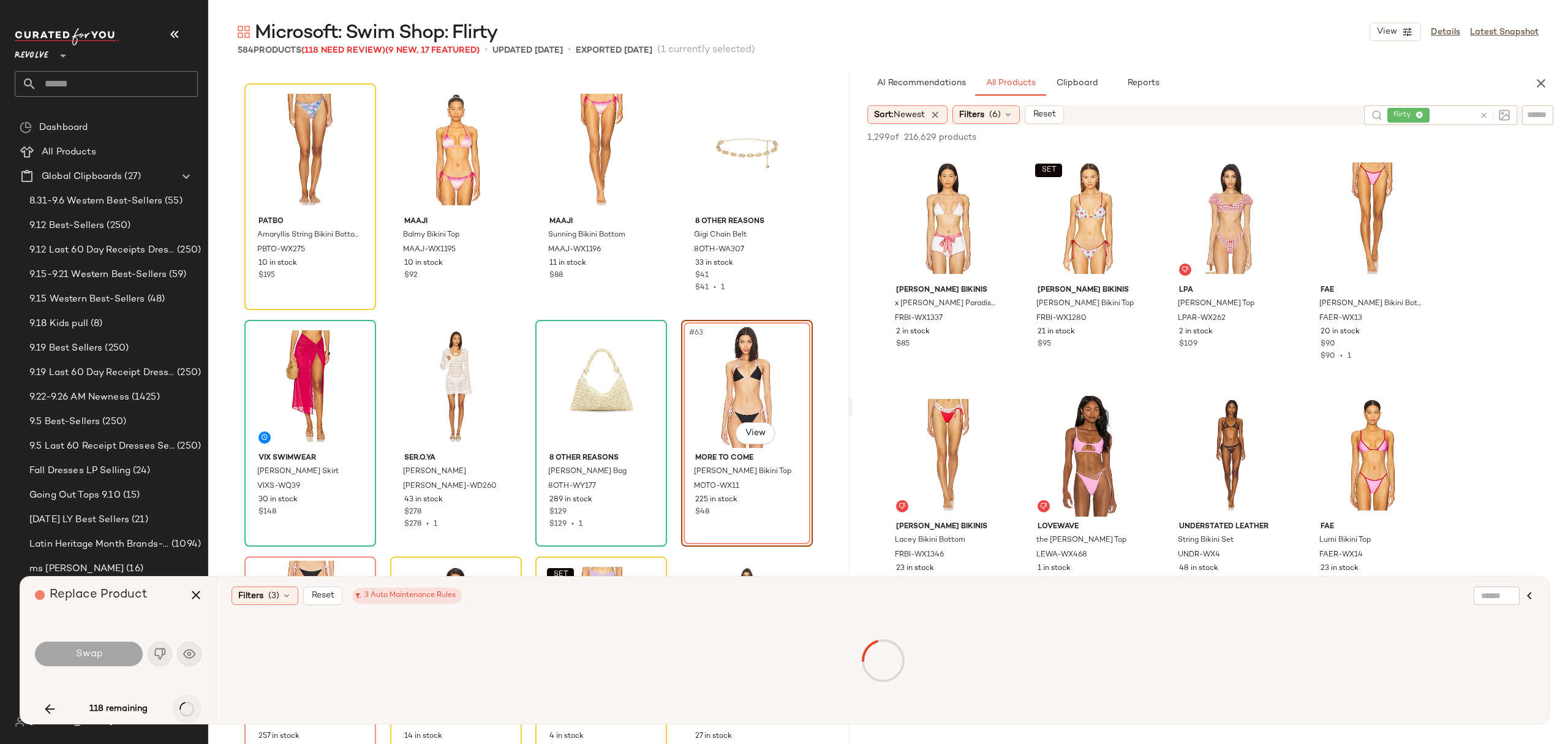
click at [182, 706] on div "118 remaining" at bounding box center [119, 709] width 167 height 29
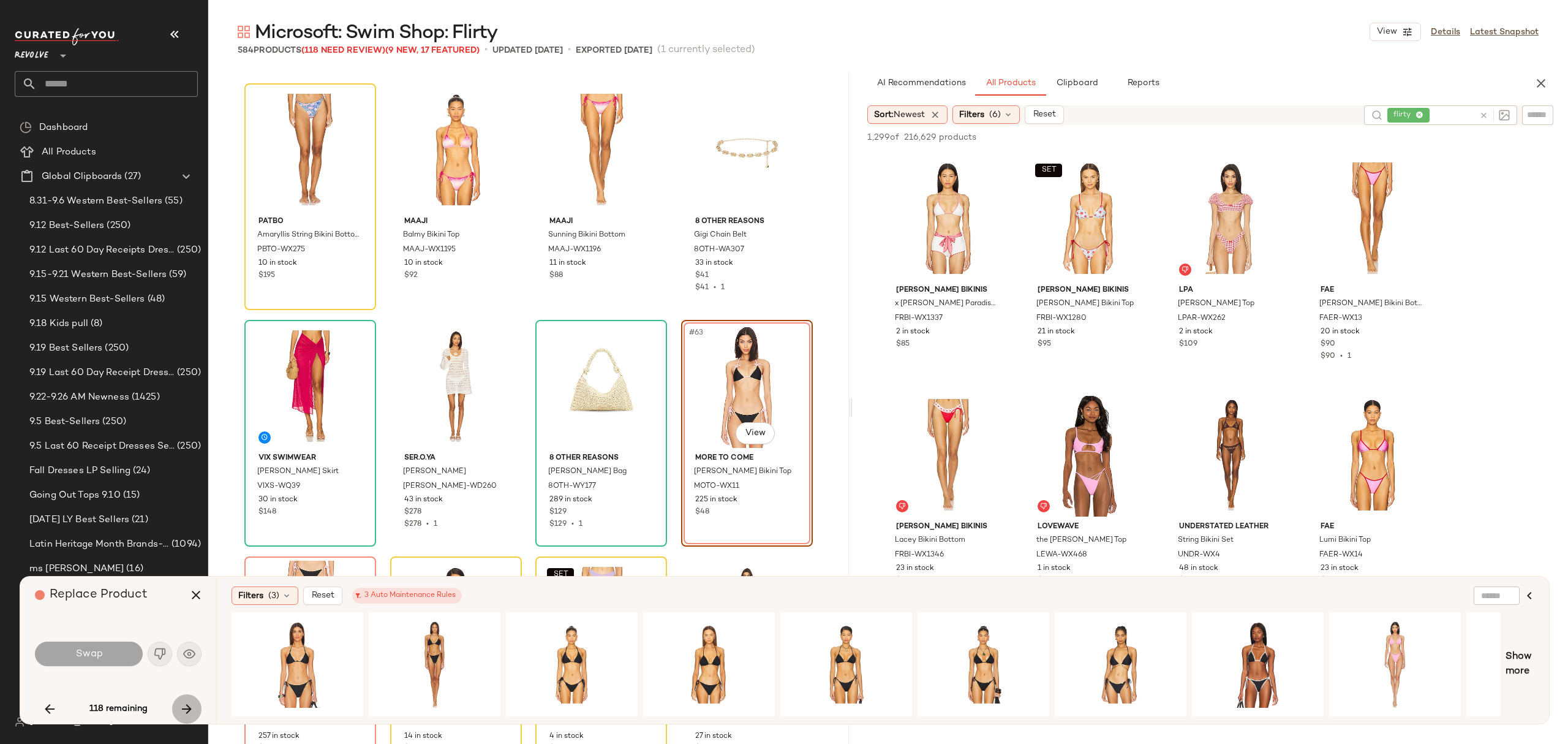
click at [184, 708] on icon "button" at bounding box center [186, 708] width 15 height 15
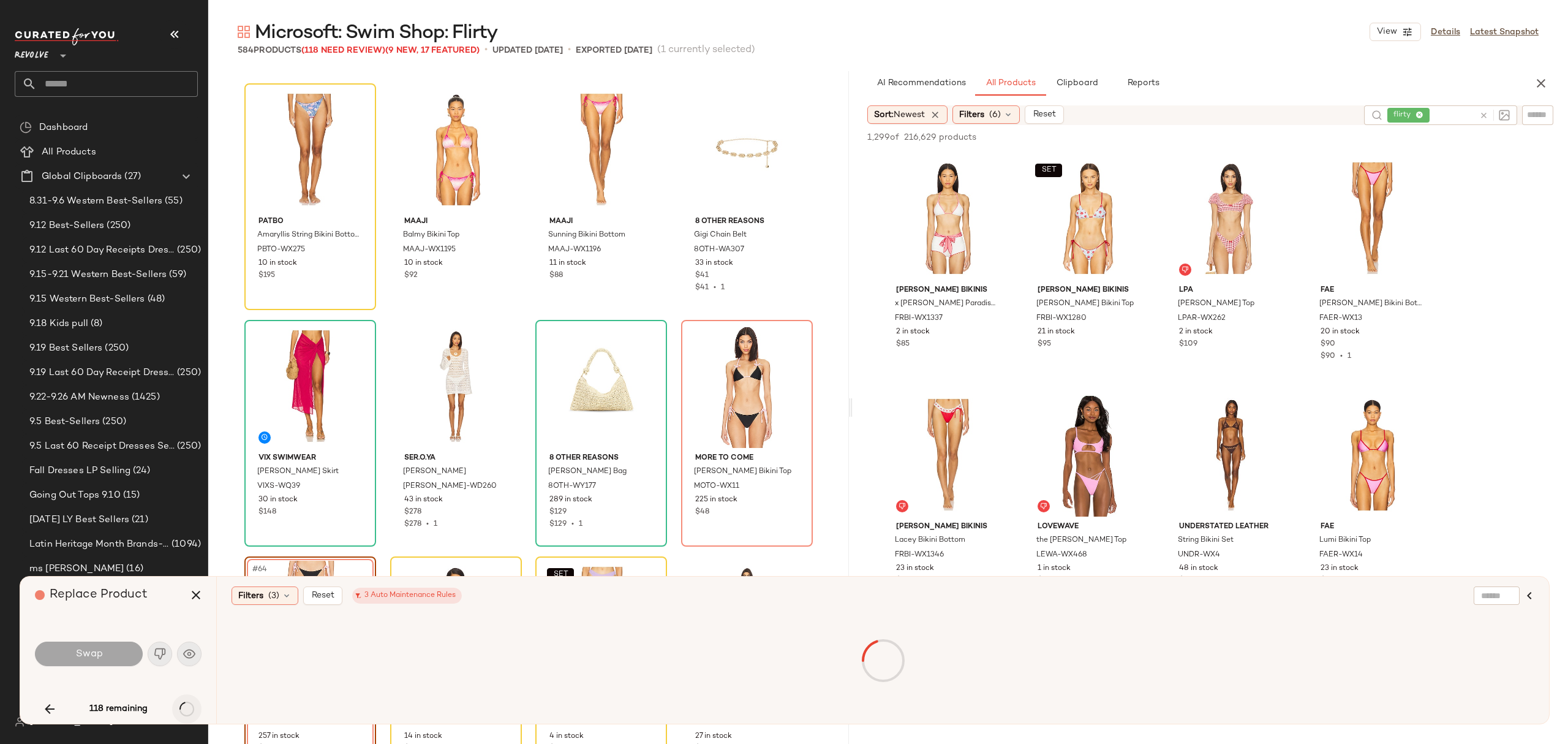
click at [184, 708] on div "118 remaining" at bounding box center [119, 709] width 167 height 29
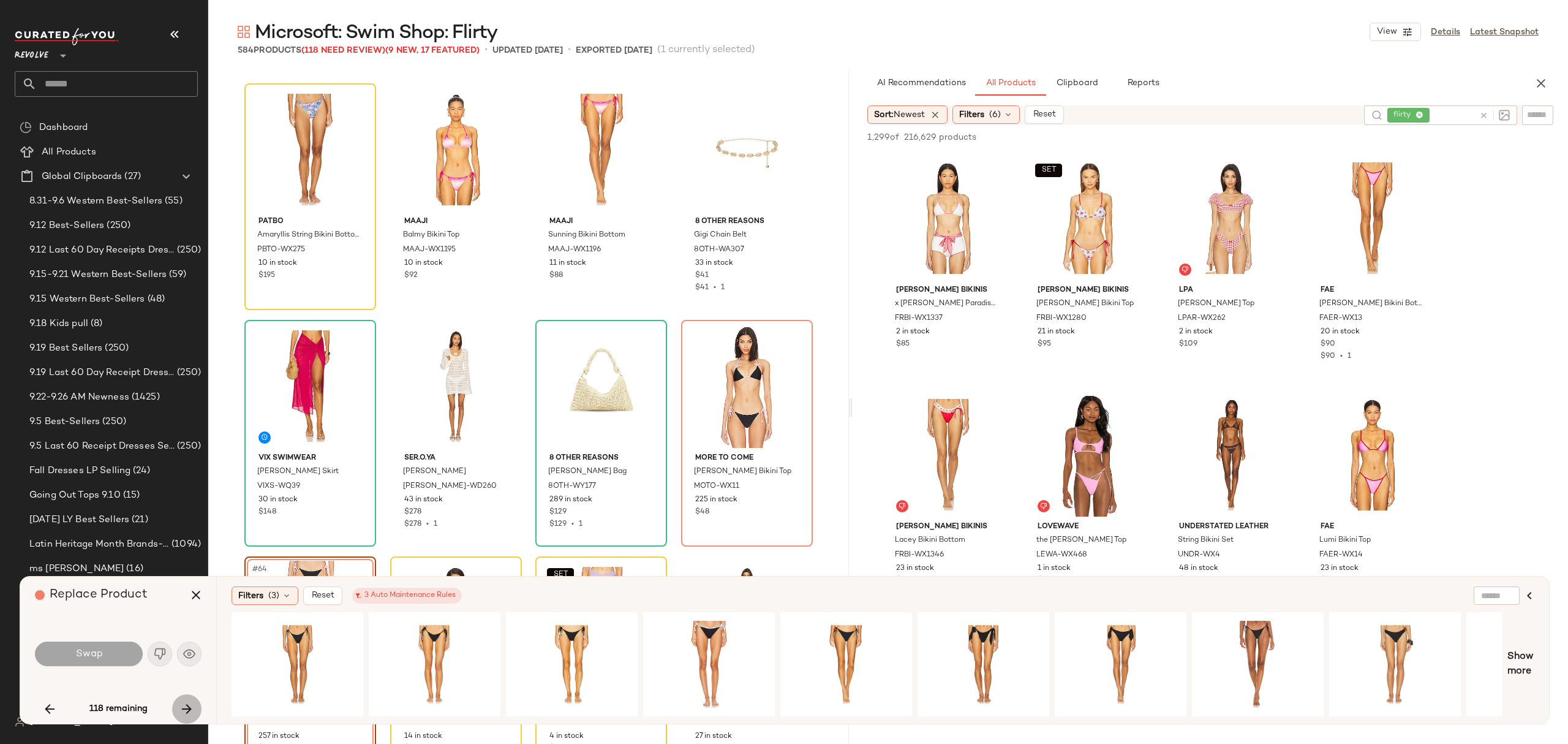
click at [184, 708] on icon "button" at bounding box center [186, 708] width 15 height 15
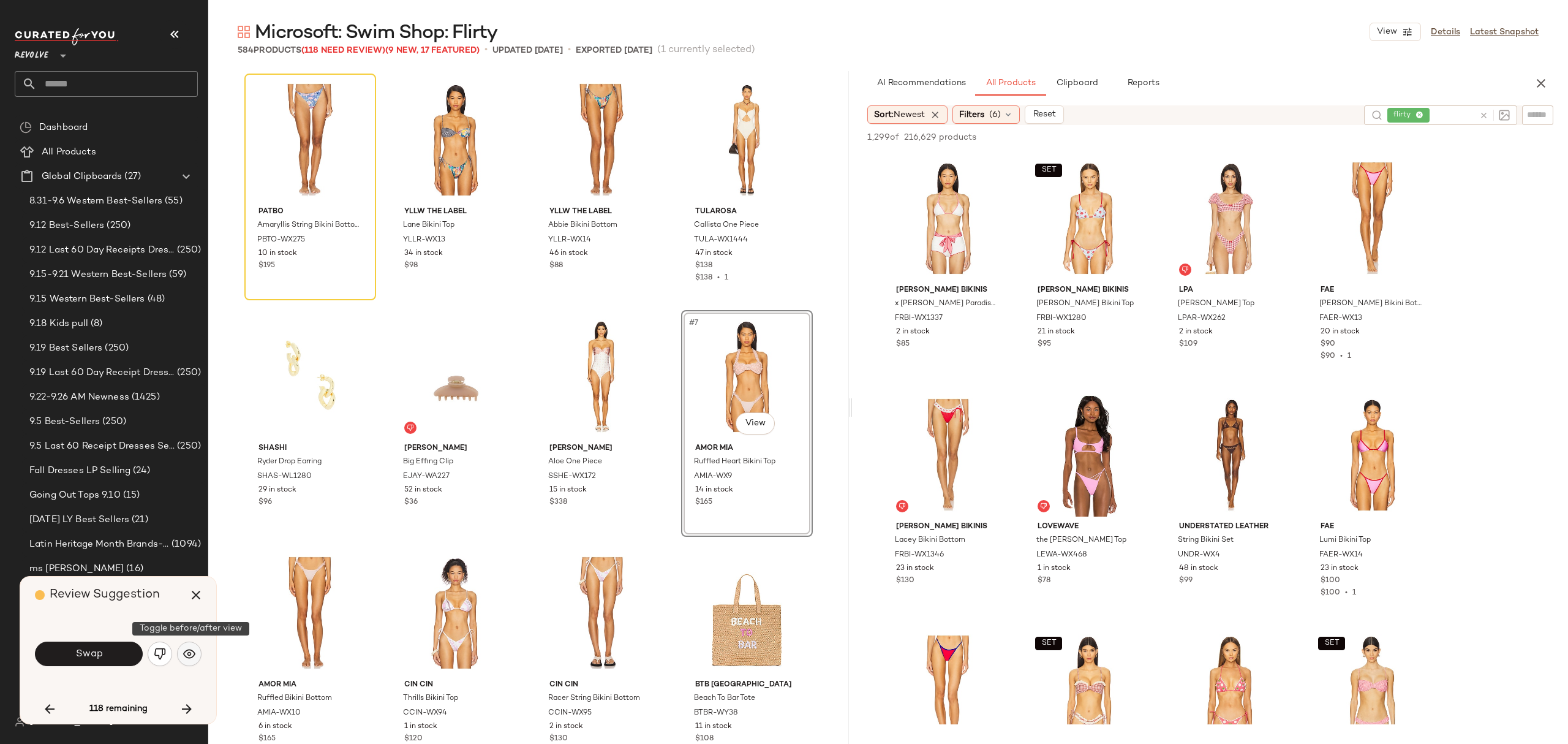
click at [192, 665] on button "button" at bounding box center [189, 654] width 24 height 24
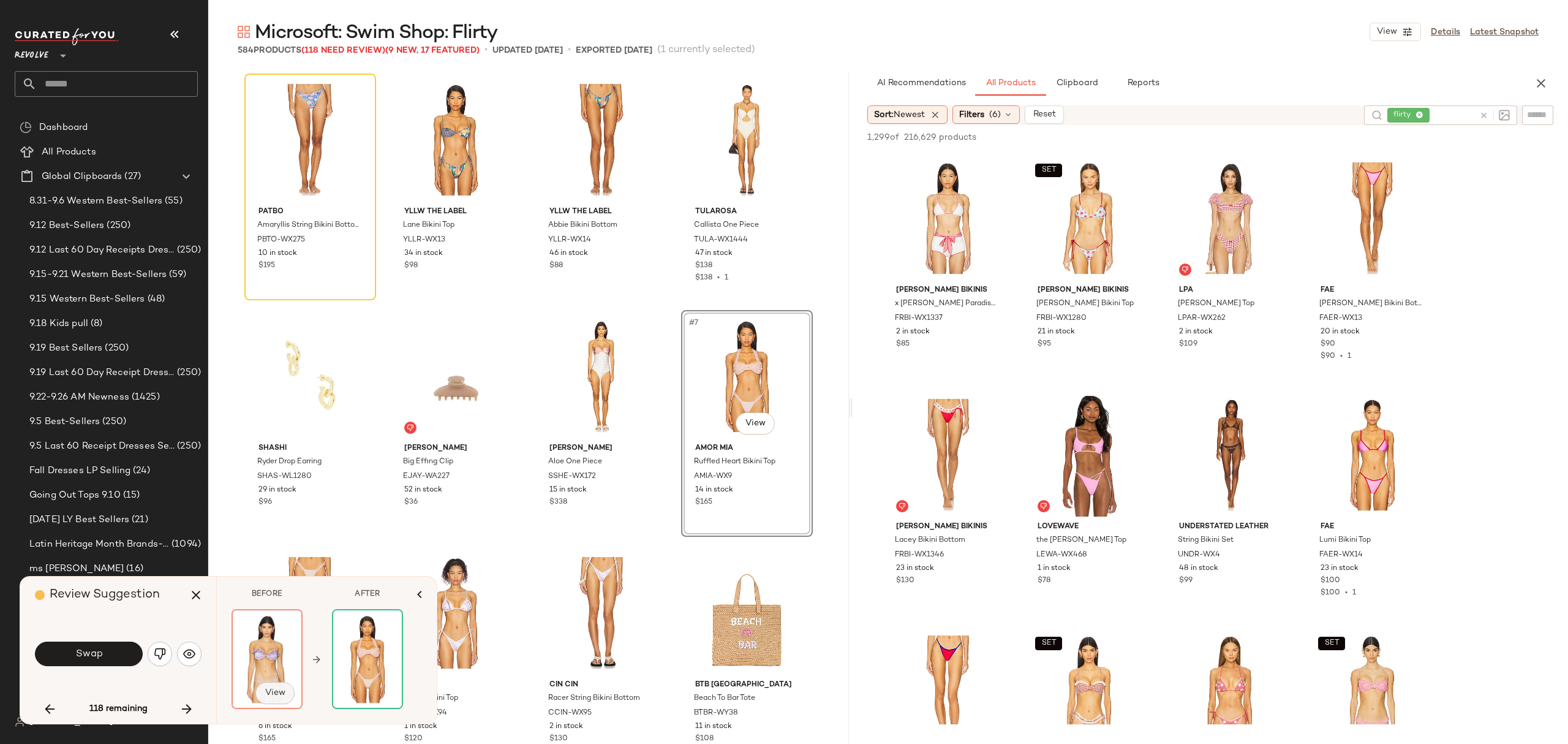
click at [269, 691] on span "View" at bounding box center [275, 693] width 21 height 10
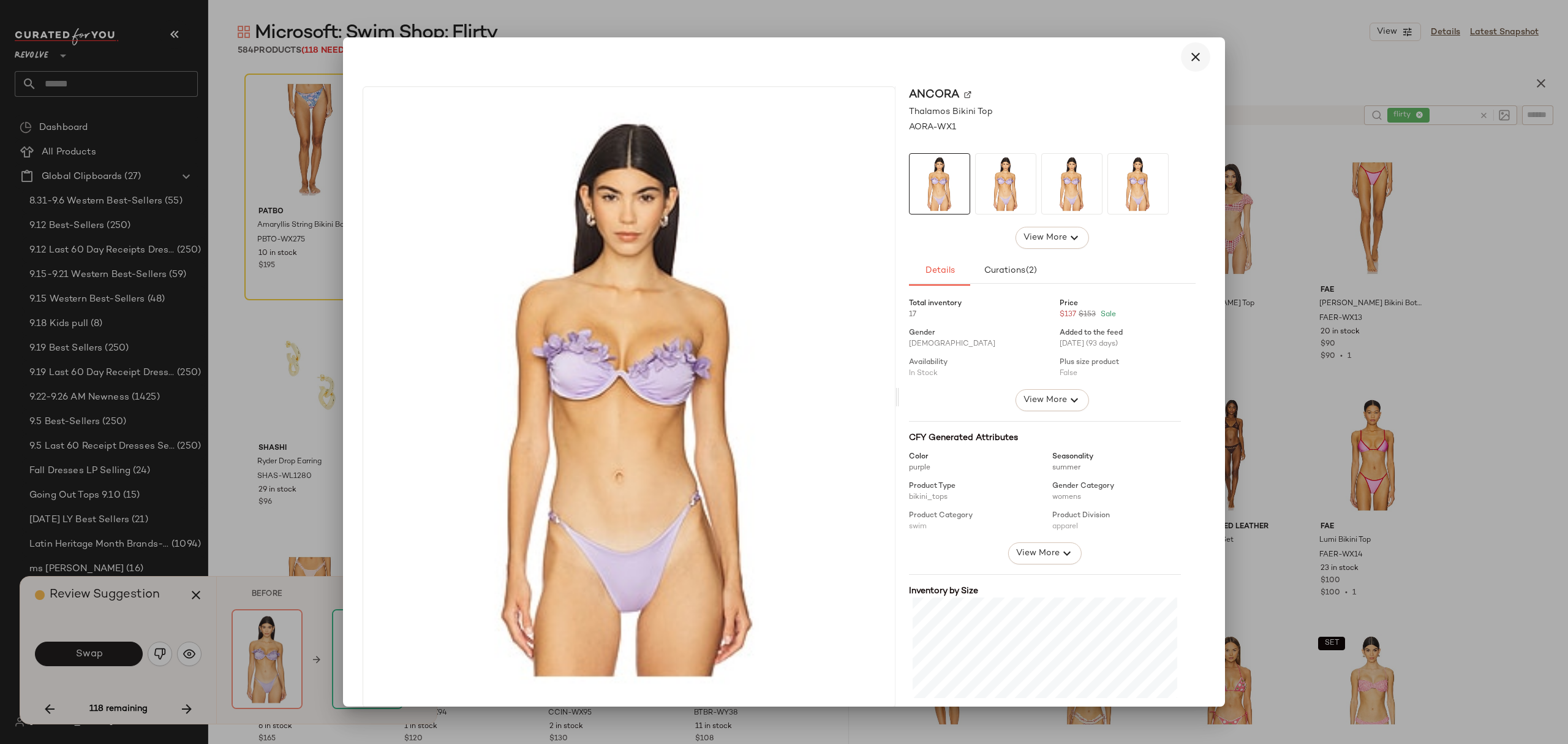
click at [1188, 54] on icon "button" at bounding box center [1195, 57] width 15 height 15
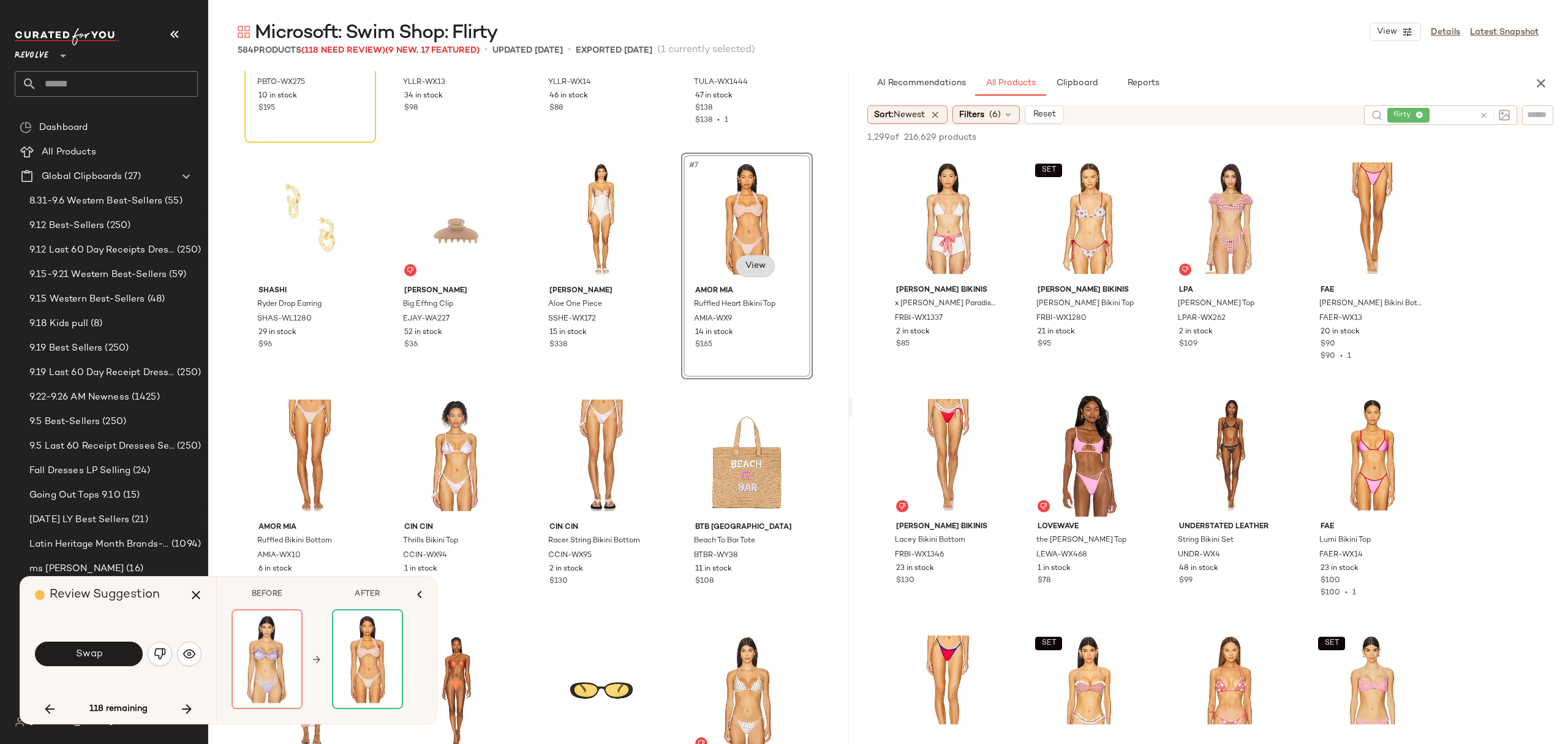
scroll to position [163, 0]
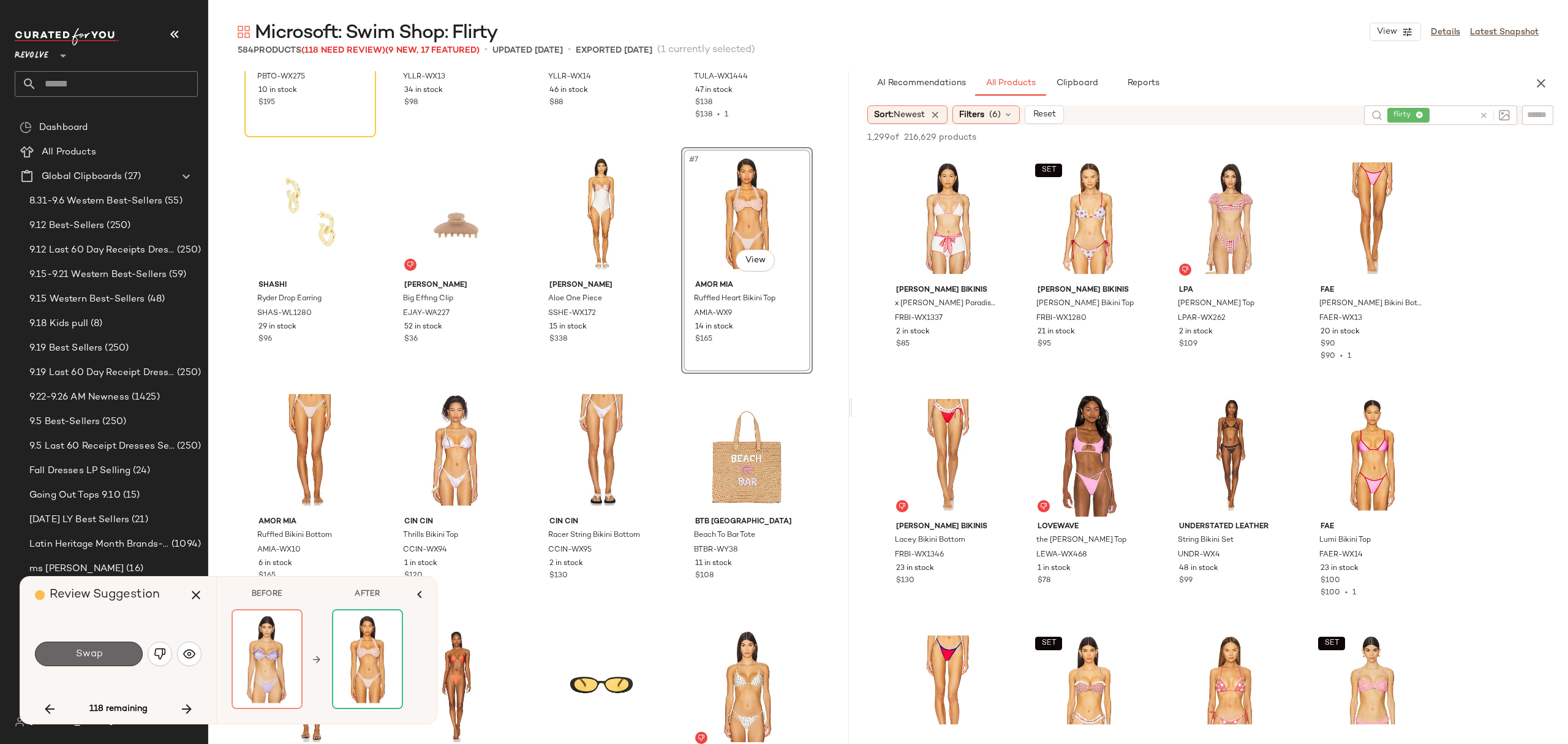
click at [116, 655] on button "Swap" at bounding box center [89, 654] width 108 height 24
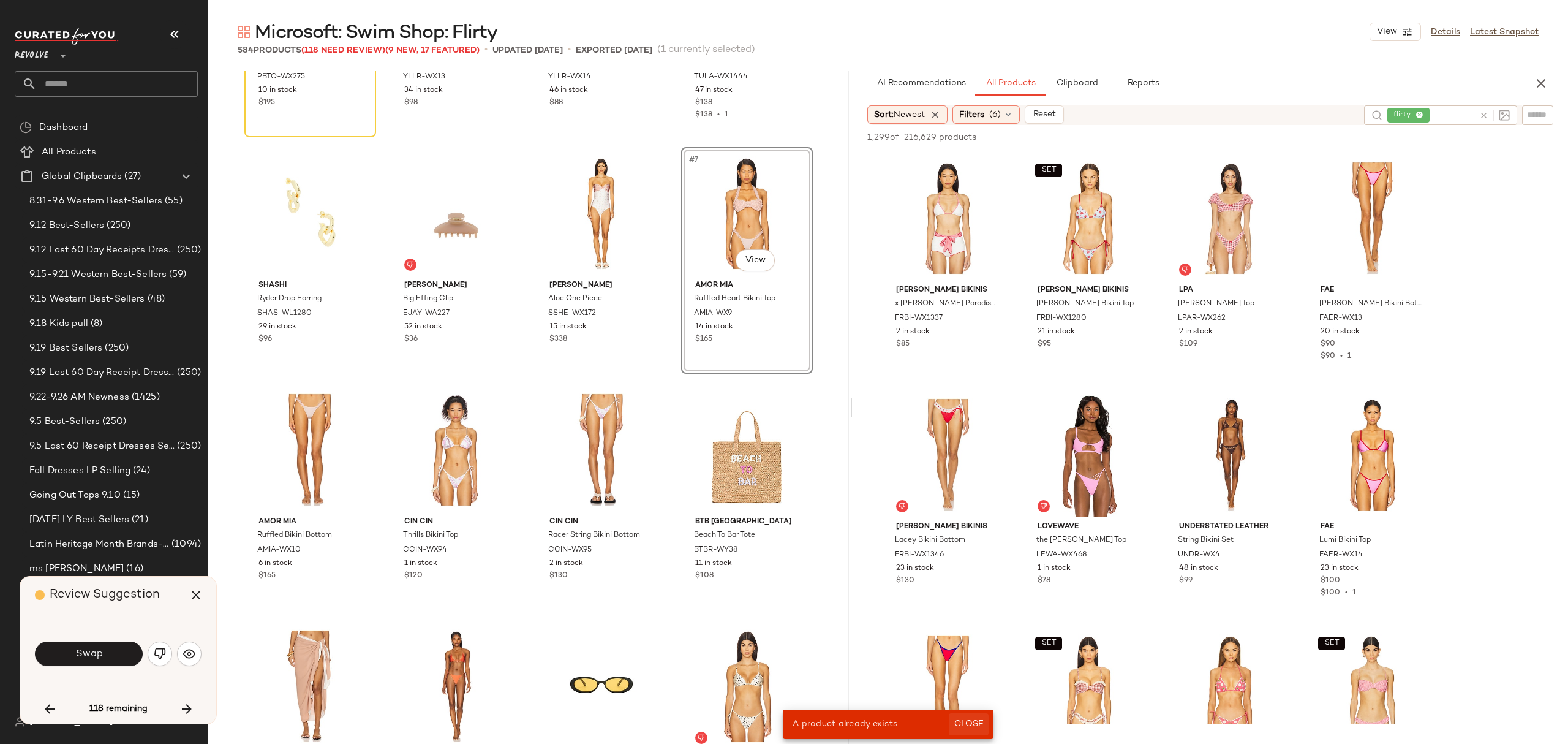
click at [967, 721] on span "Close" at bounding box center [968, 724] width 30 height 10
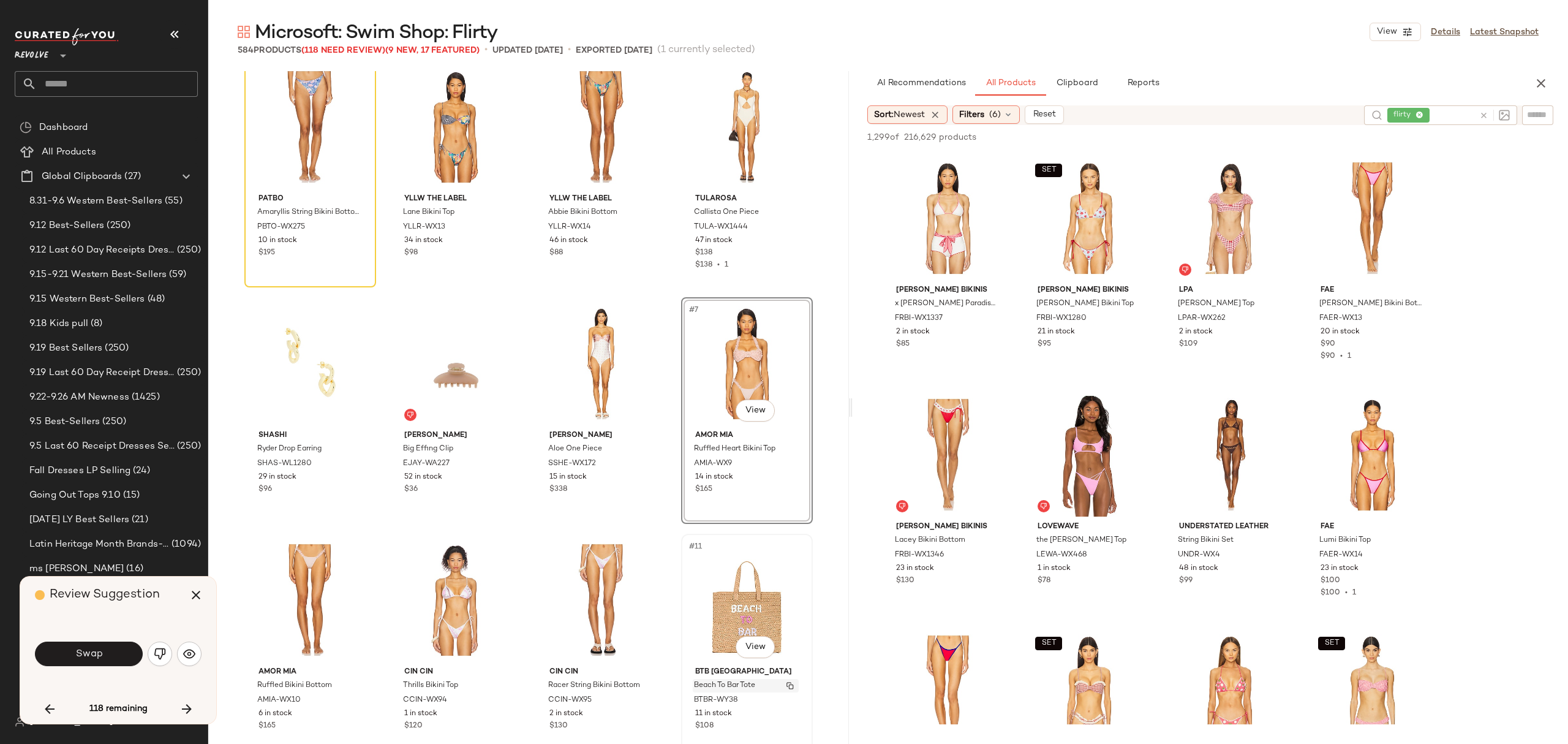
scroll to position [0, 0]
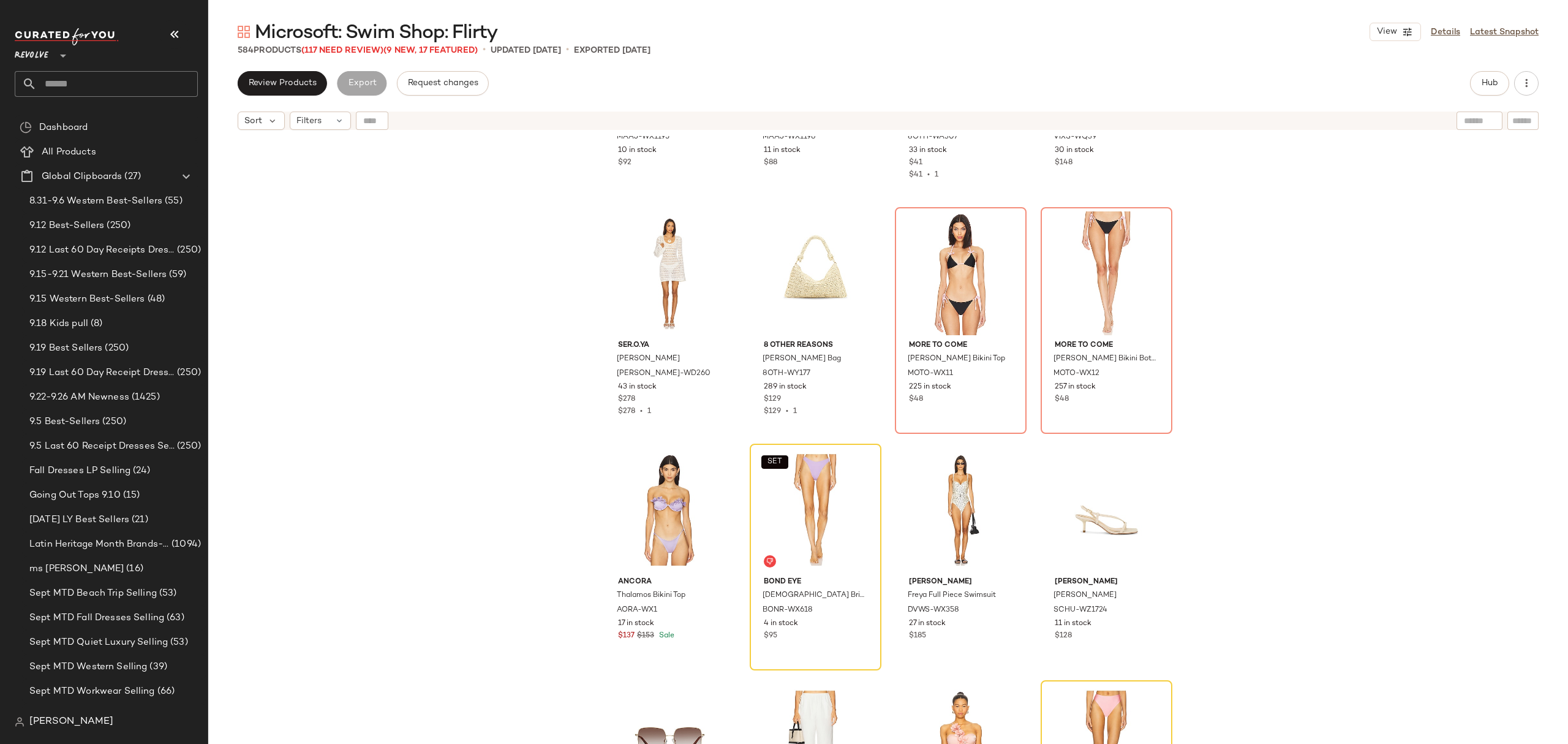
scroll to position [3522, 0]
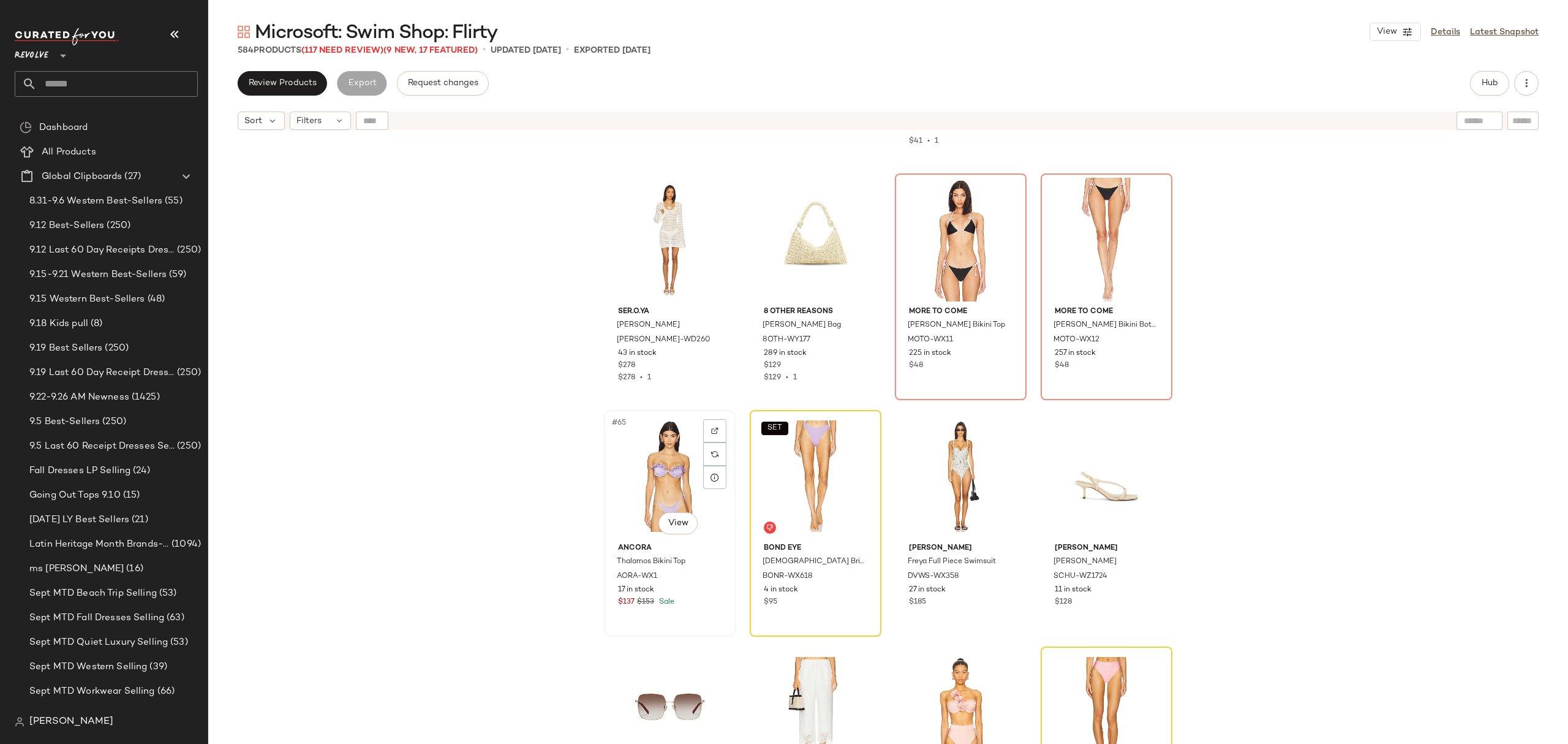
click at [696, 603] on div "$137 $153 Sale" at bounding box center [670, 602] width 103 height 11
click at [1475, 93] on button "Hub" at bounding box center [1489, 83] width 39 height 24
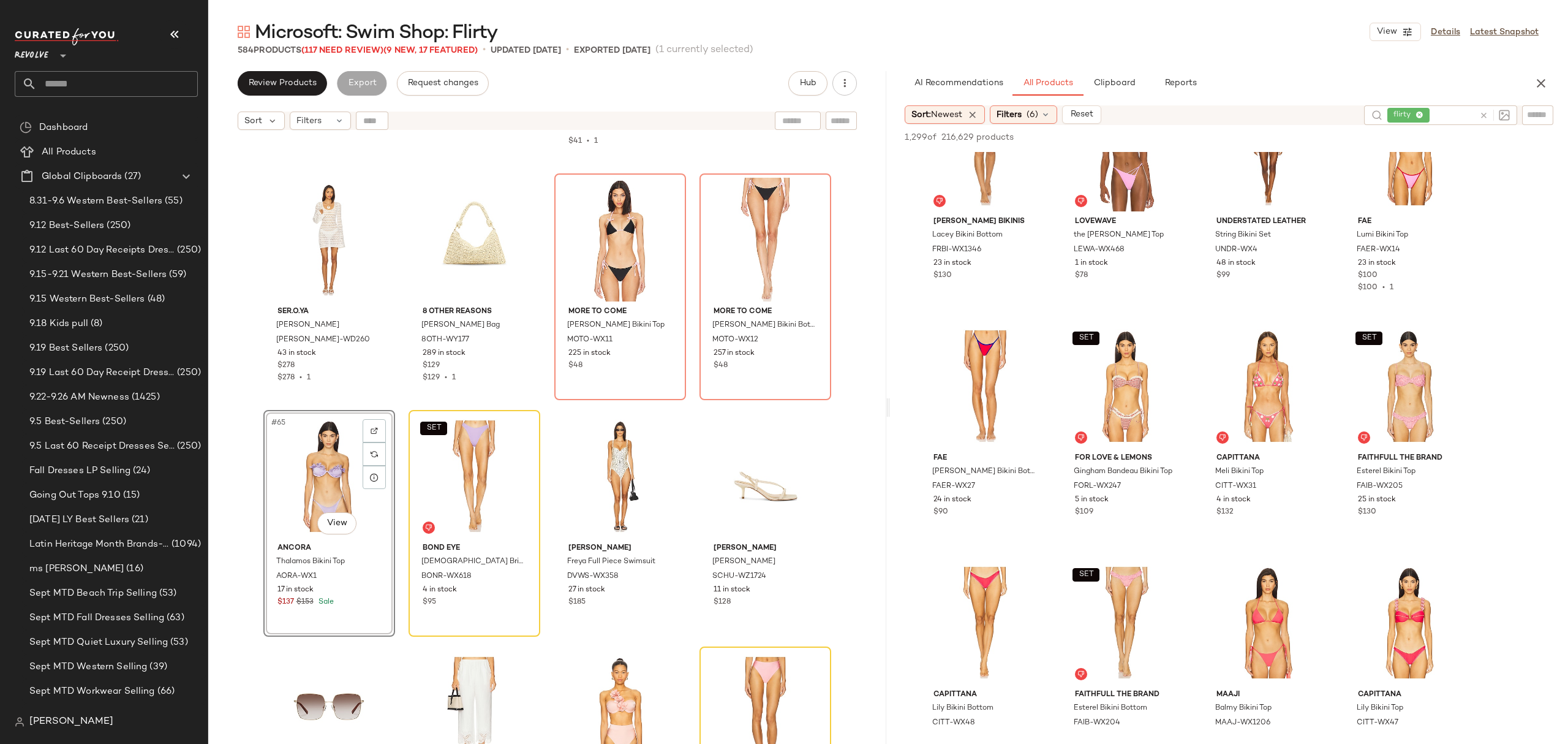
scroll to position [572, 0]
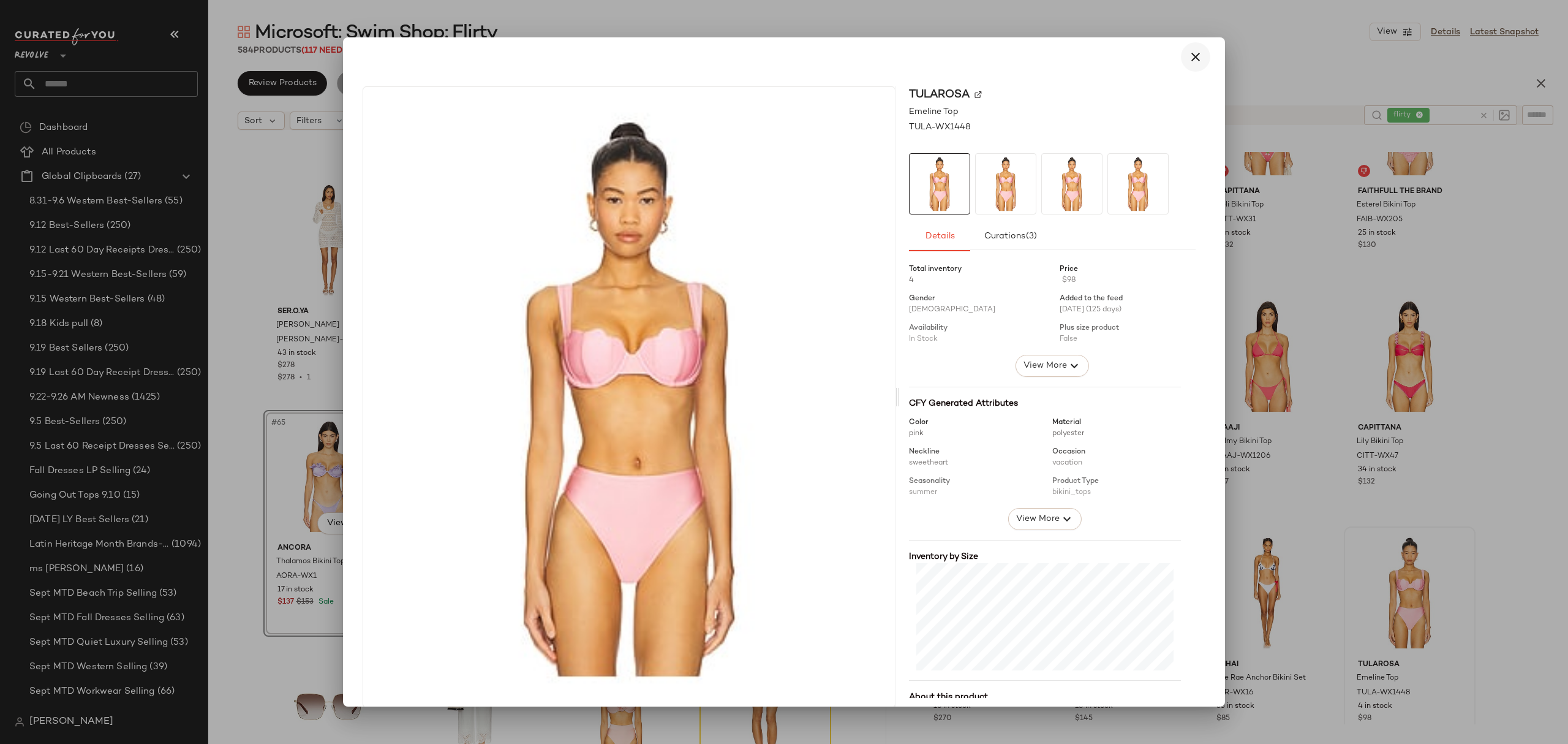
click at [1186, 64] on button "button" at bounding box center [1195, 57] width 29 height 29
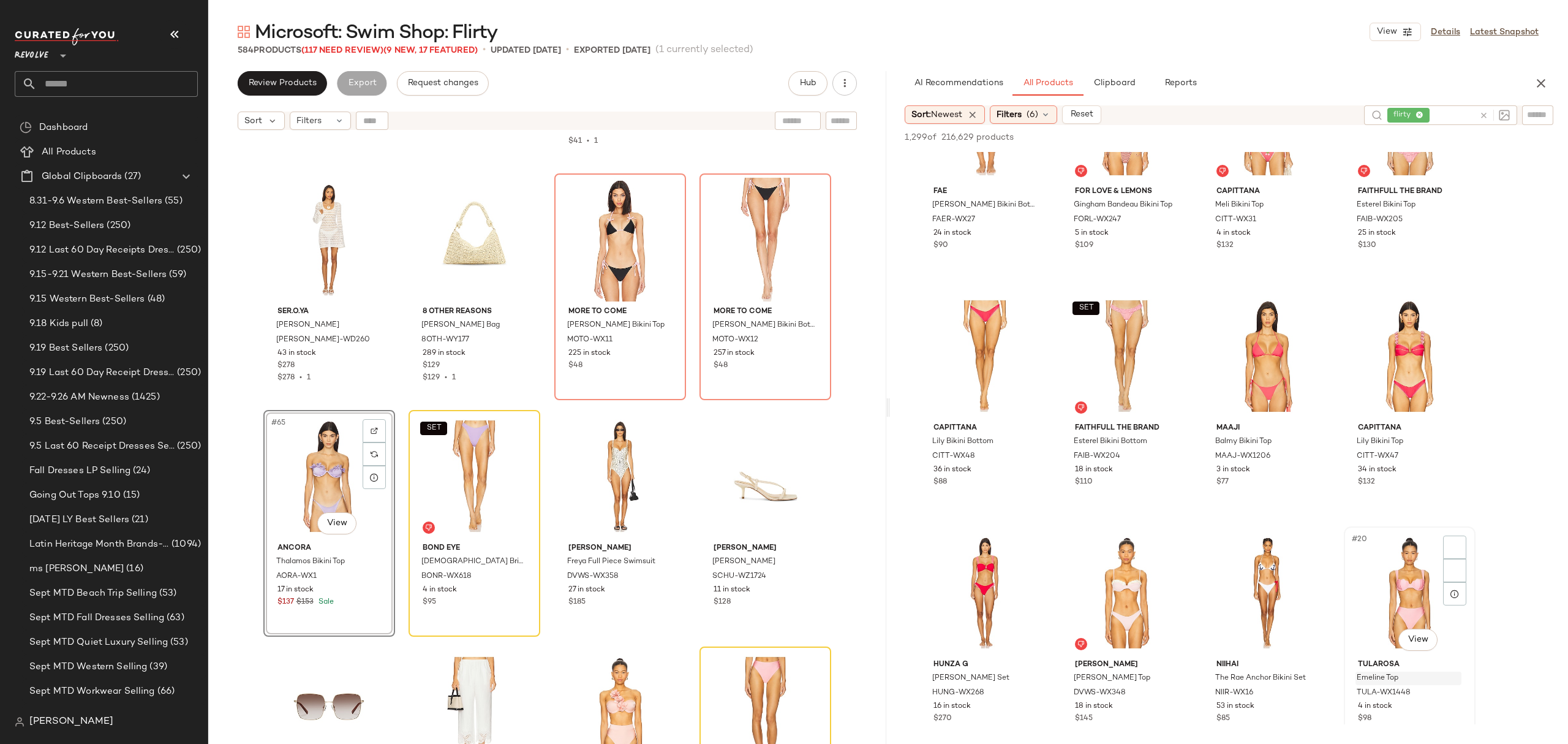
scroll to position [817, 0]
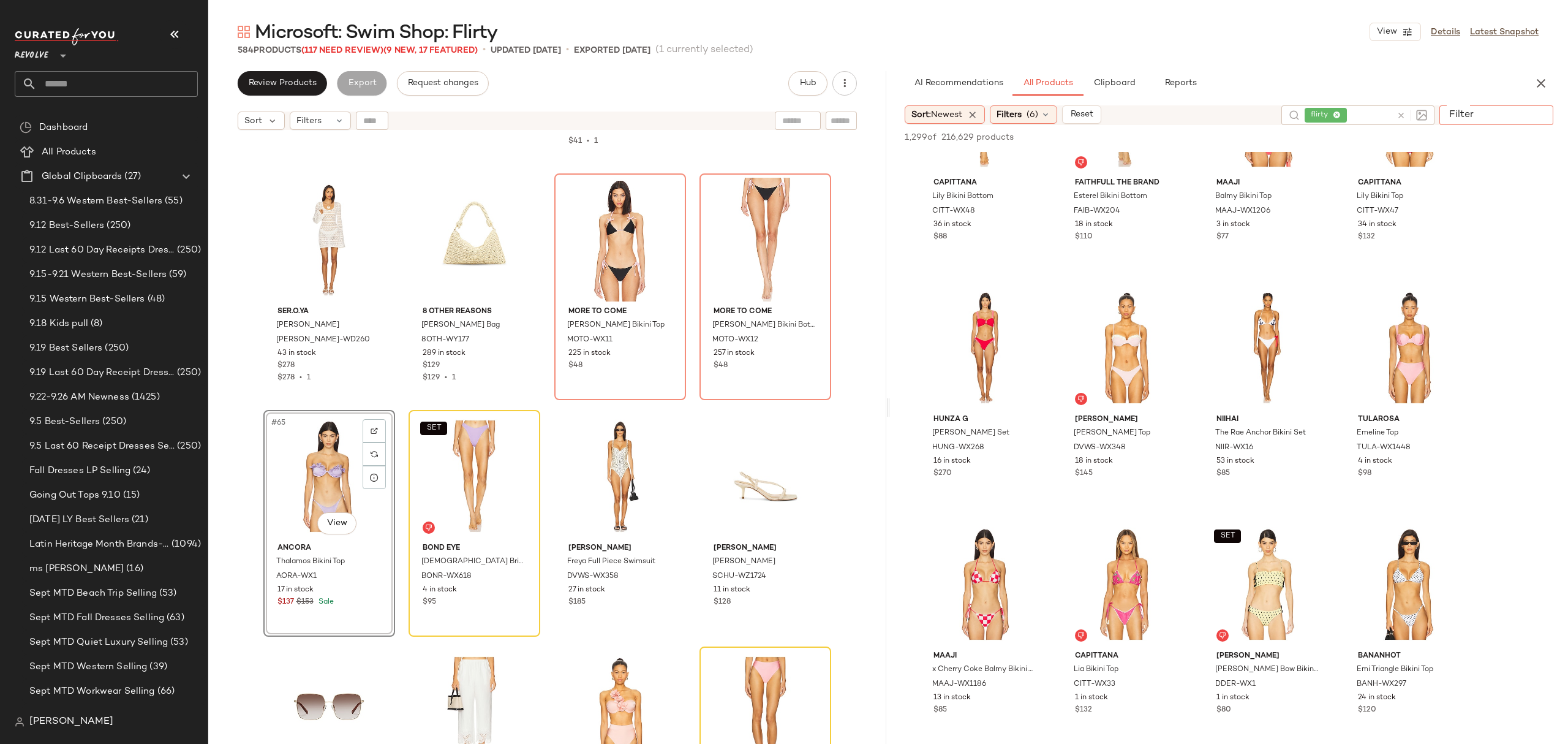
click at [1537, 106] on div at bounding box center [1496, 115] width 114 height 18
type input "********"
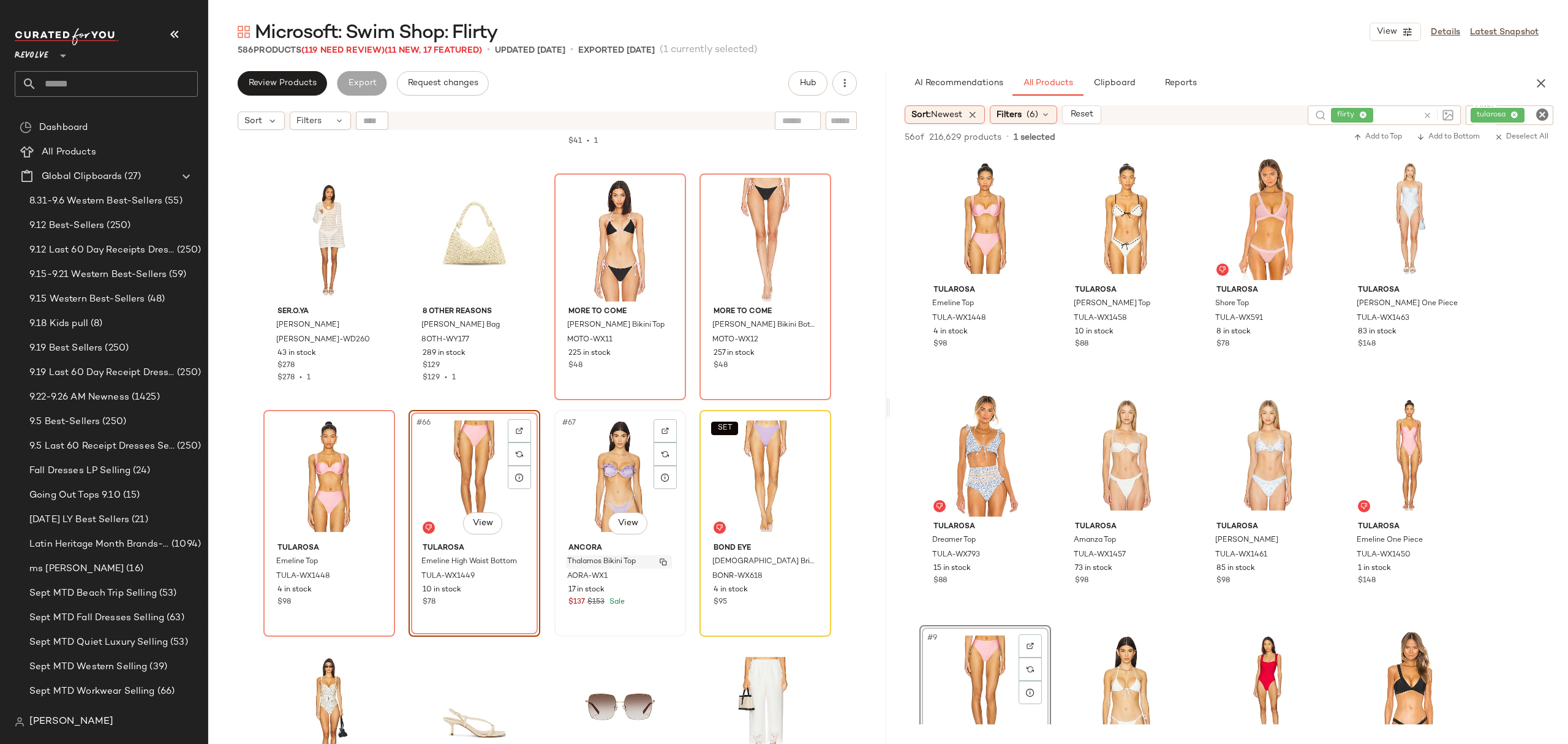
click at [593, 555] on div "Thalamos Bikini Top" at bounding box center [619, 562] width 106 height 14
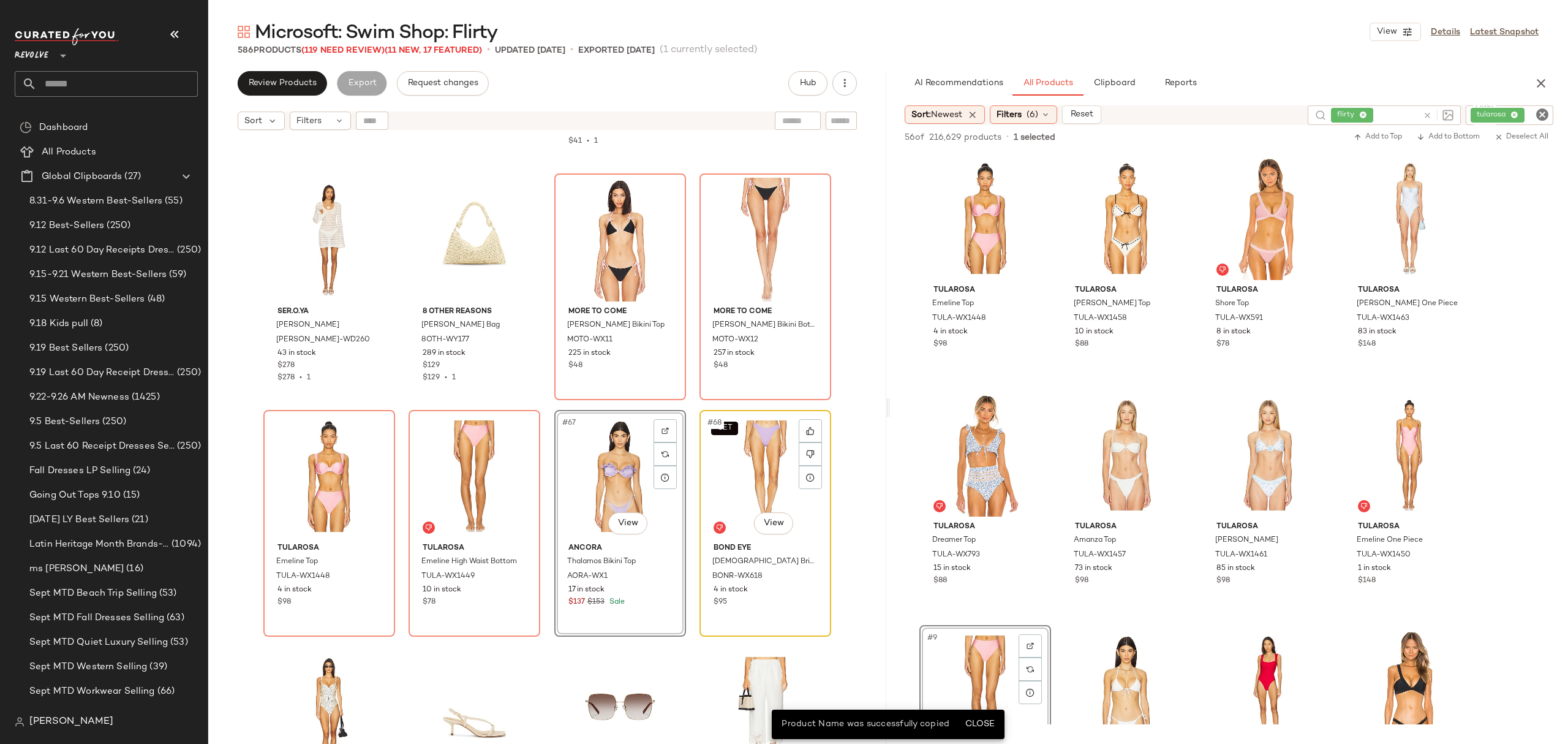
click at [751, 593] on div "4 in stock" at bounding box center [764, 590] width 103 height 11
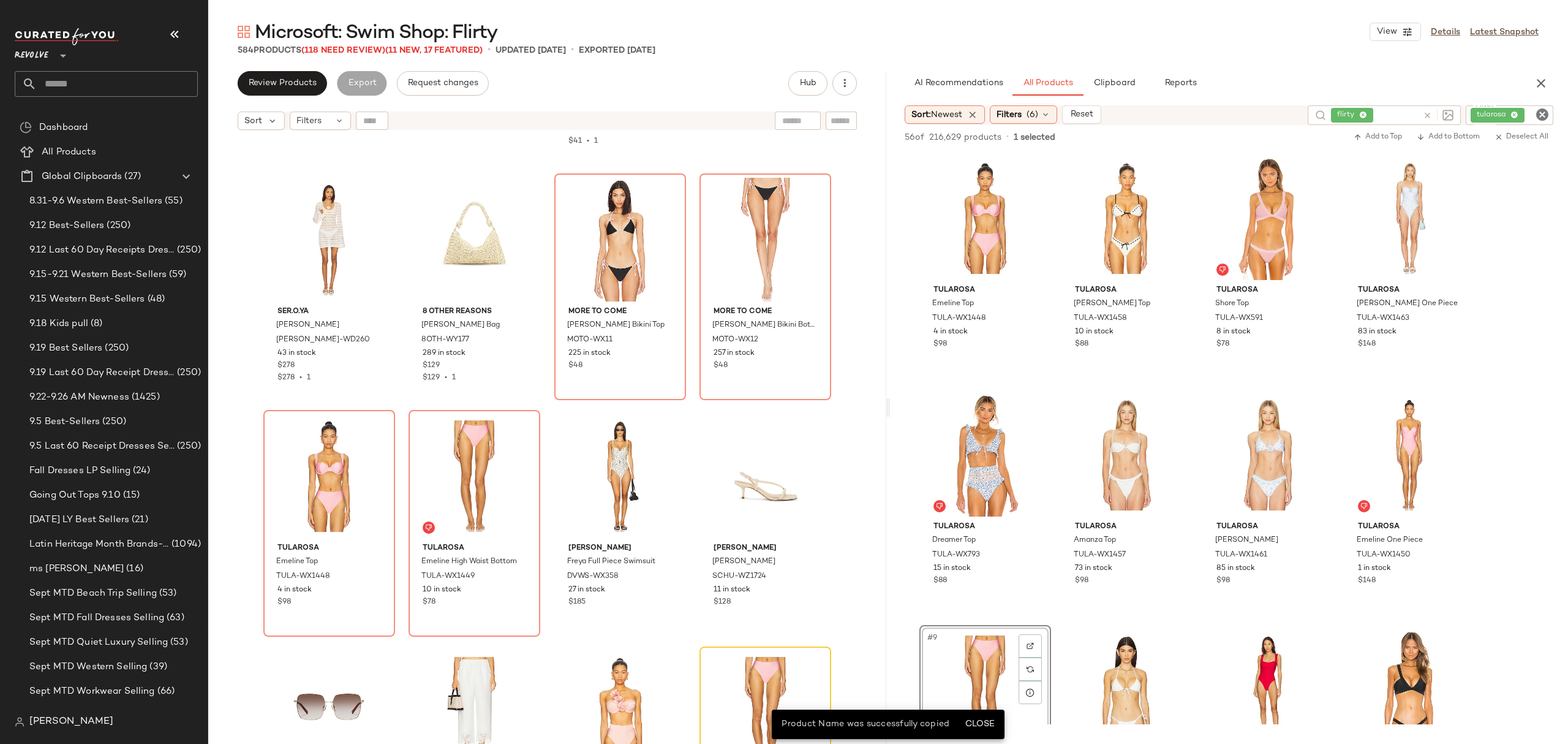
click at [860, 524] on div "Maaji Balmy Bikini Top MAAJ-WX1195 10 in stock $92 Maaji Sunning Bikini Bottom …" at bounding box center [547, 455] width 678 height 638
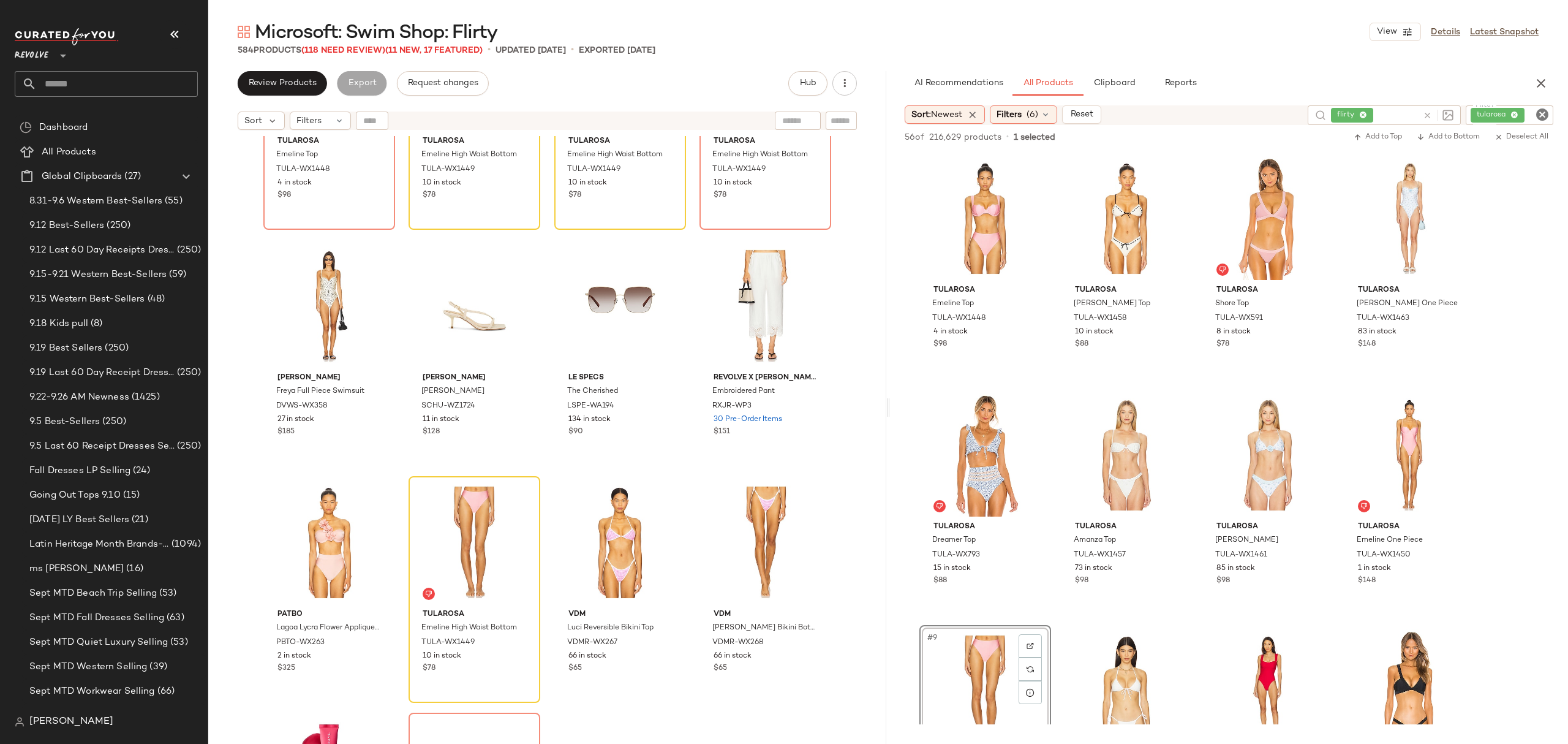
scroll to position [3930, 0]
click at [500, 680] on div "#72 View Tularosa Emeline High Waist Bottom [GEOGRAPHIC_DATA]-WX1449 10 in stoc…" at bounding box center [474, 587] width 129 height 224
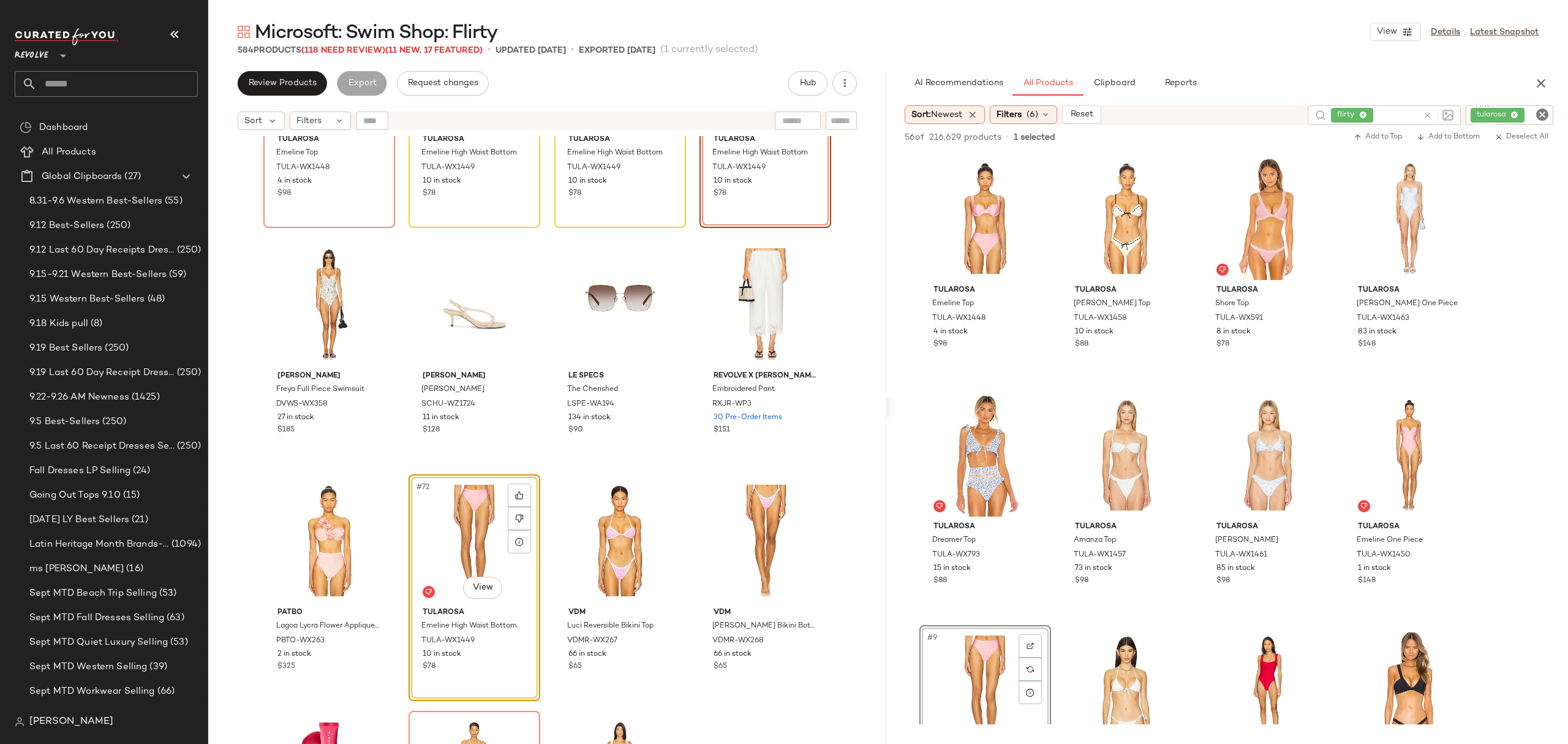
click at [1541, 118] on icon "Clear Filter" at bounding box center [1542, 114] width 15 height 15
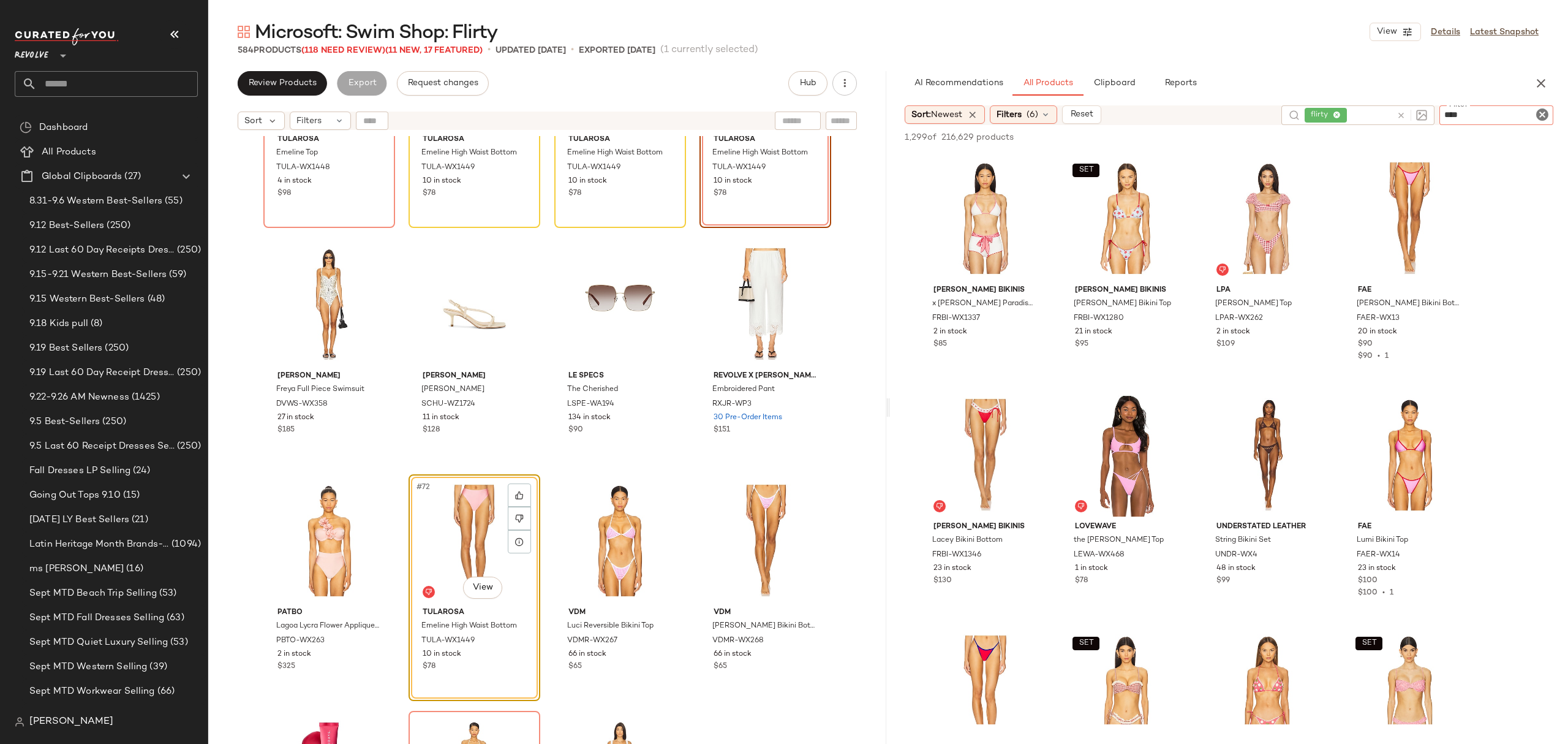
type input "*****"
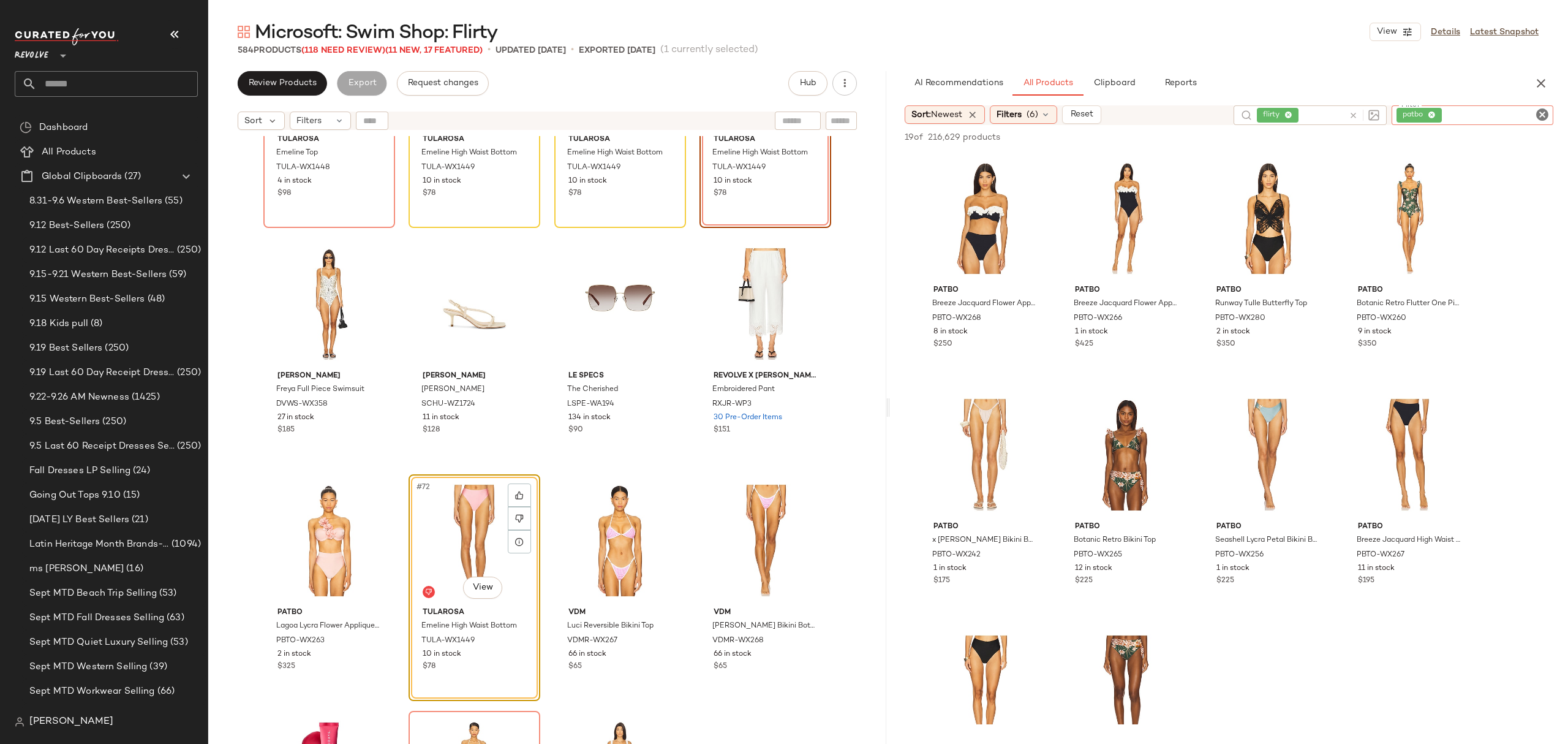
click at [1540, 110] on icon "Clear Filter" at bounding box center [1542, 114] width 15 height 15
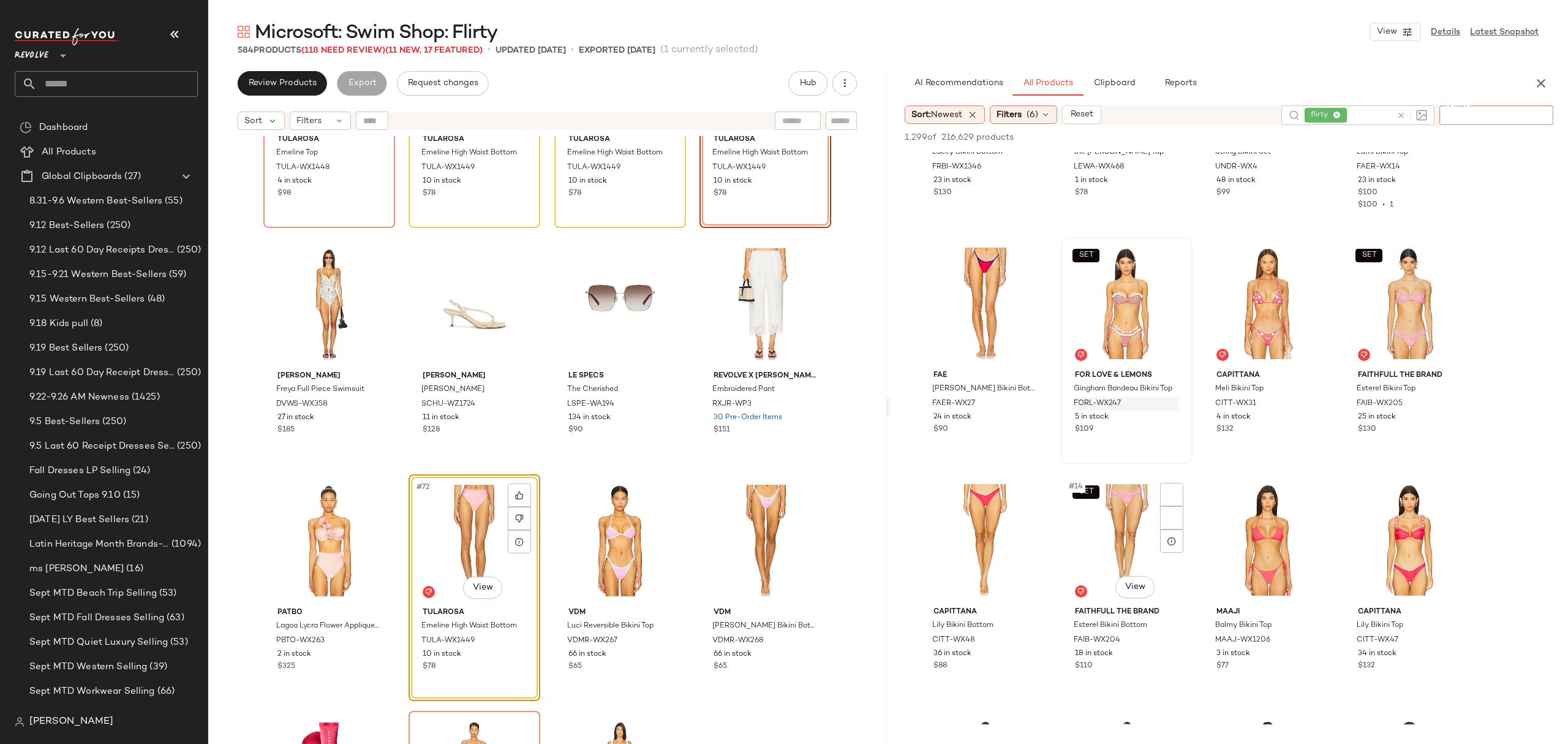
scroll to position [408, 0]
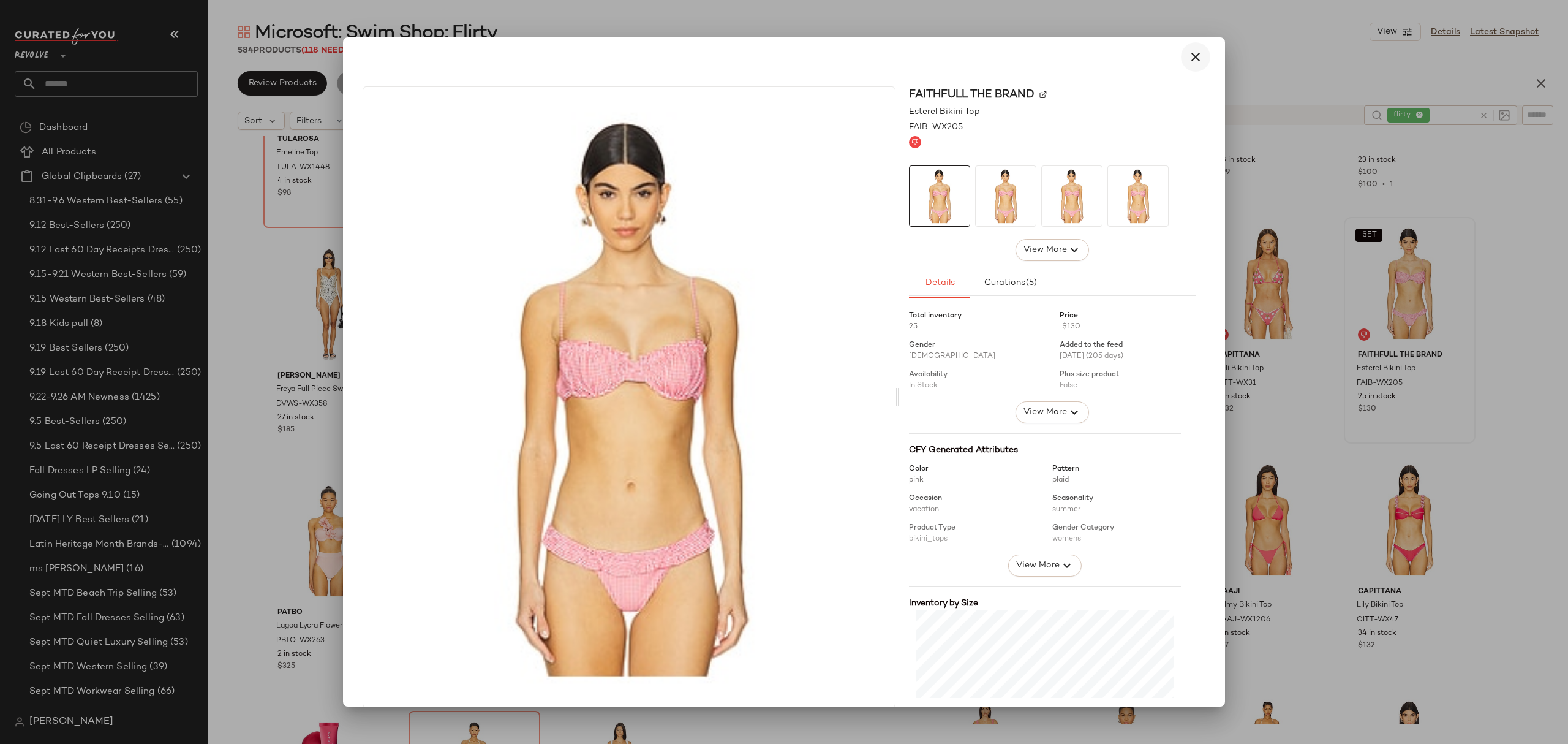
click at [1188, 50] on icon "button" at bounding box center [1195, 57] width 15 height 15
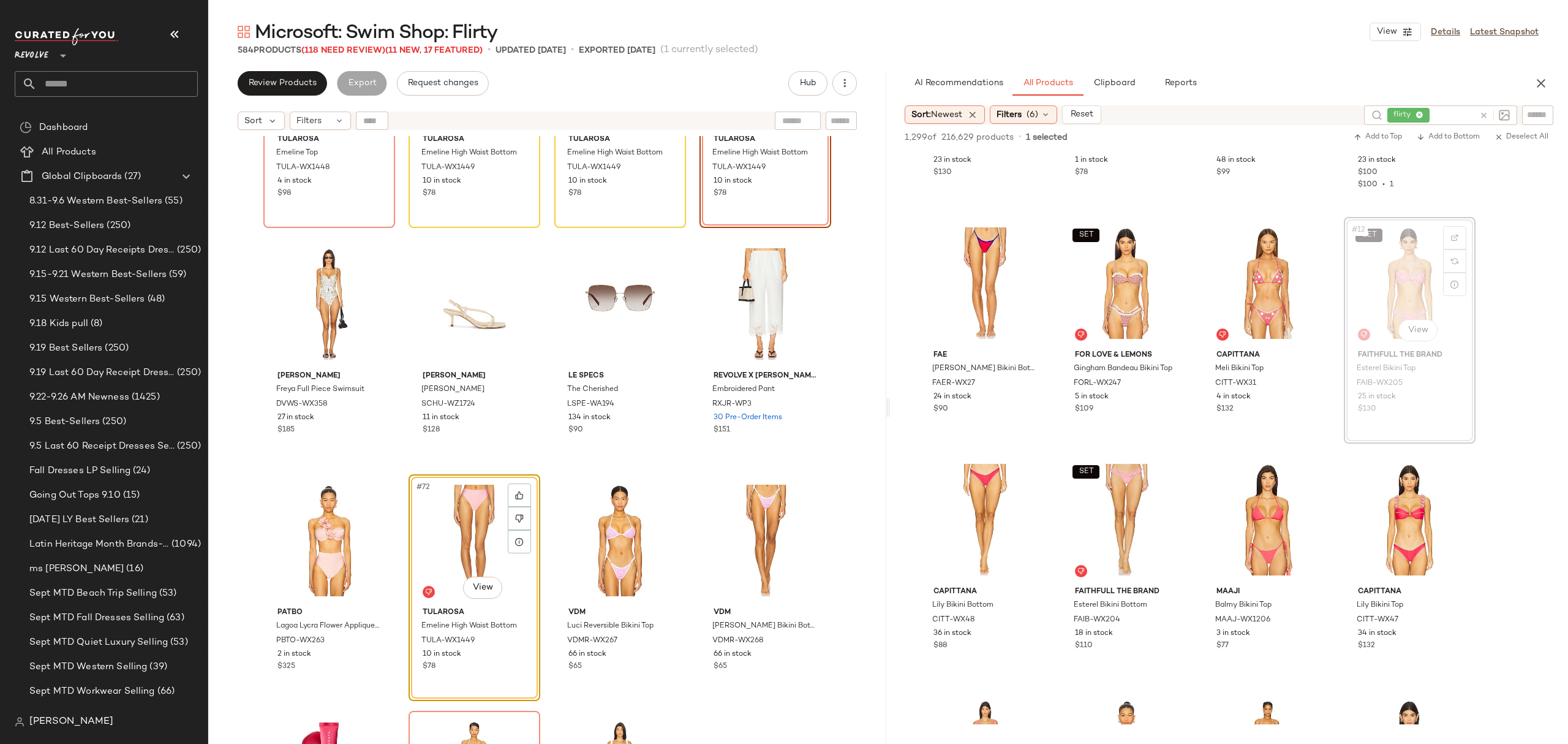
scroll to position [3935, 0]
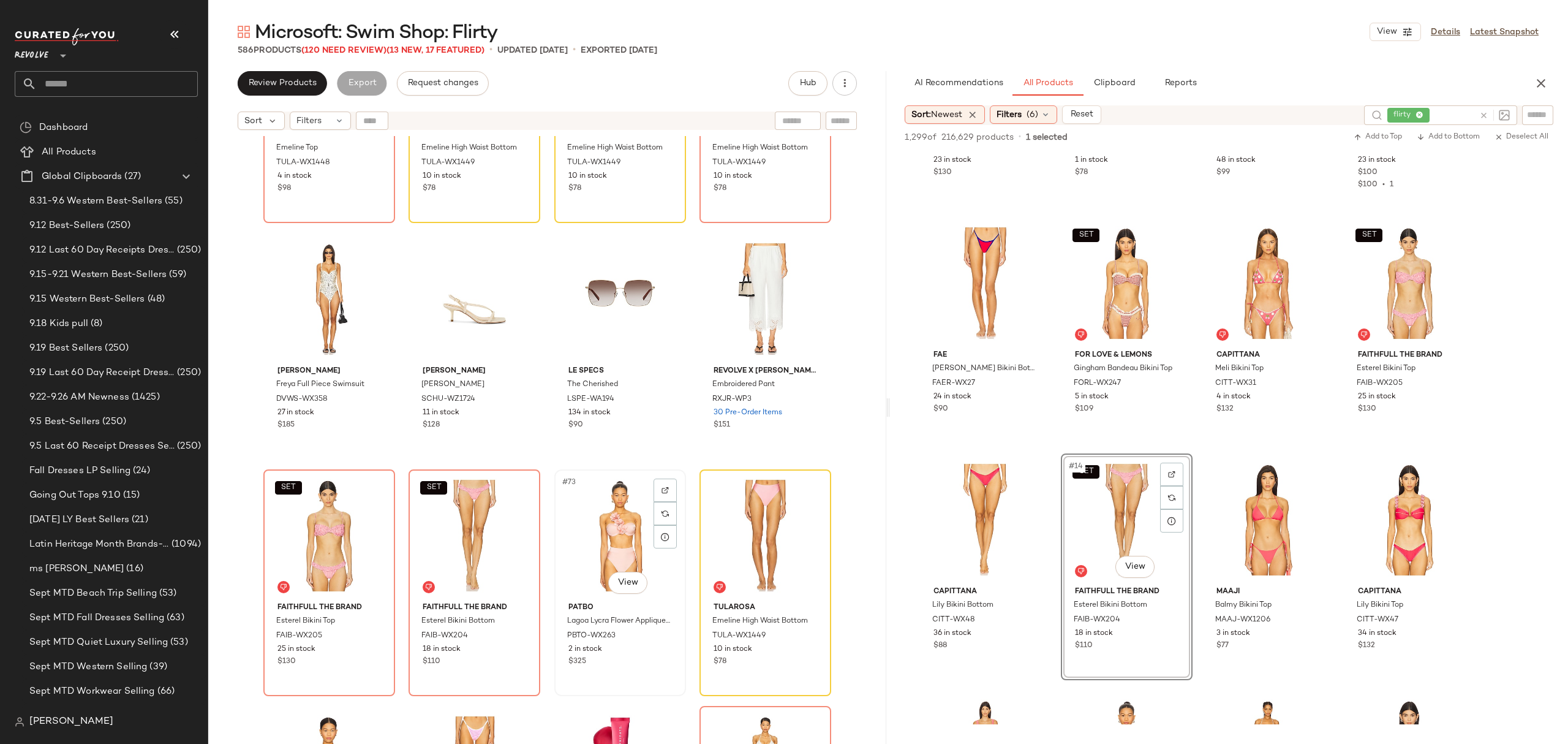
click at [588, 576] on div "#73 View" at bounding box center [620, 536] width 123 height 124
click at [777, 616] on span "Emeline High Waist Bottom" at bounding box center [752, 626] width 80 height 22
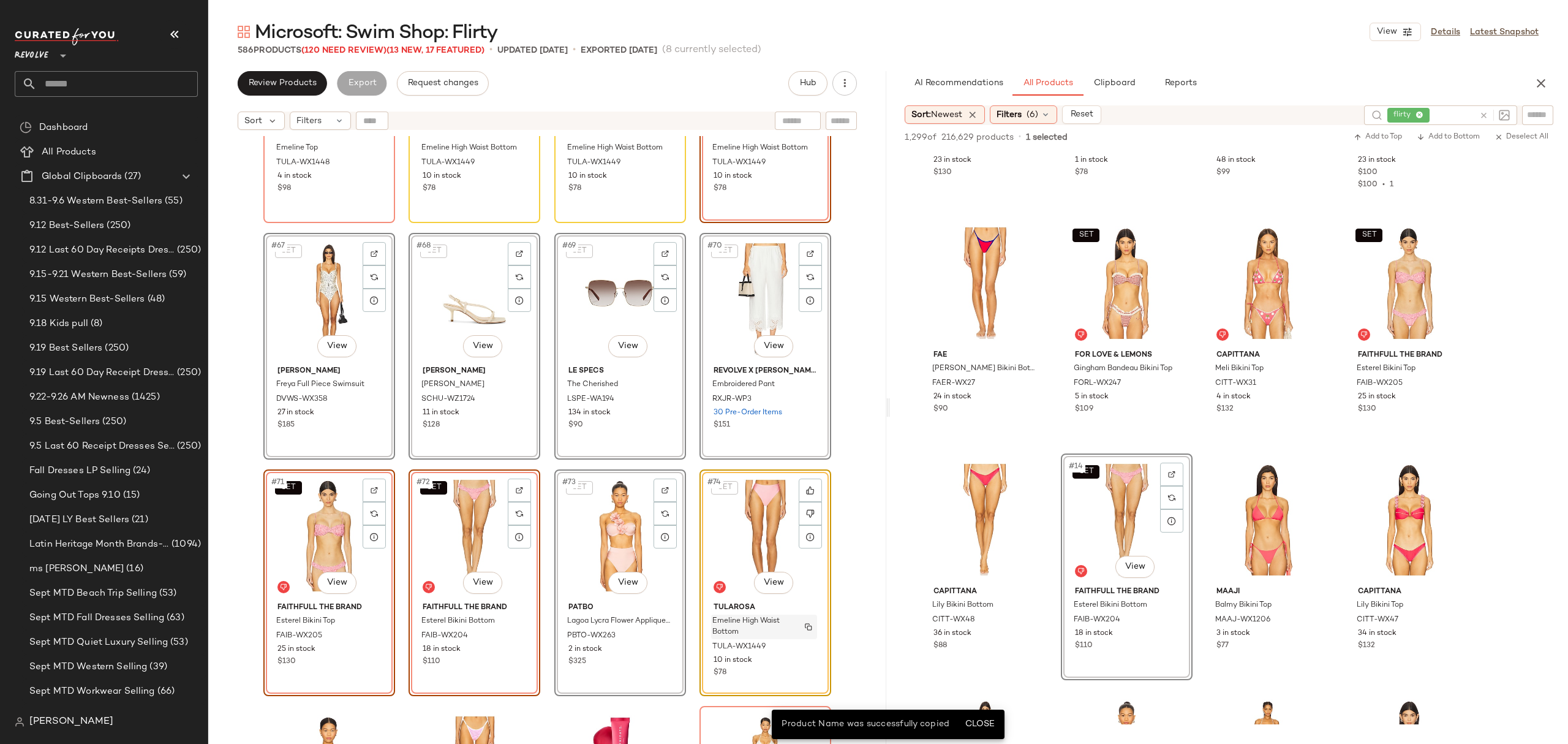
click at [777, 631] on span "Emeline High Waist Bottom" at bounding box center [752, 626] width 80 height 22
click at [850, 626] on div "Tularosa Emeline Top TULA-WX1448 4 in stock $98 Tularosa Emeline High Waist Bot…" at bounding box center [547, 455] width 678 height 638
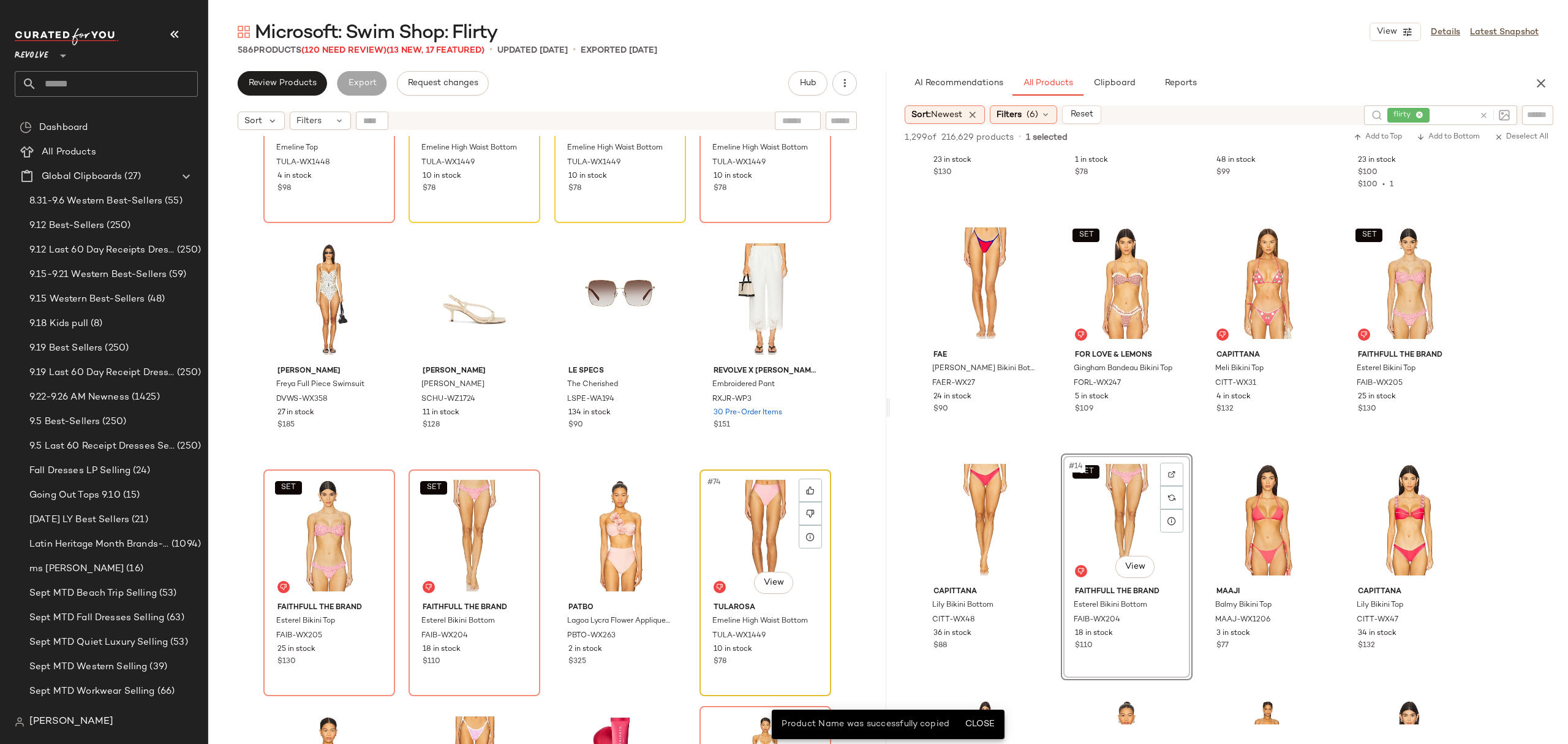
click at [804, 664] on div "$78" at bounding box center [764, 661] width 103 height 11
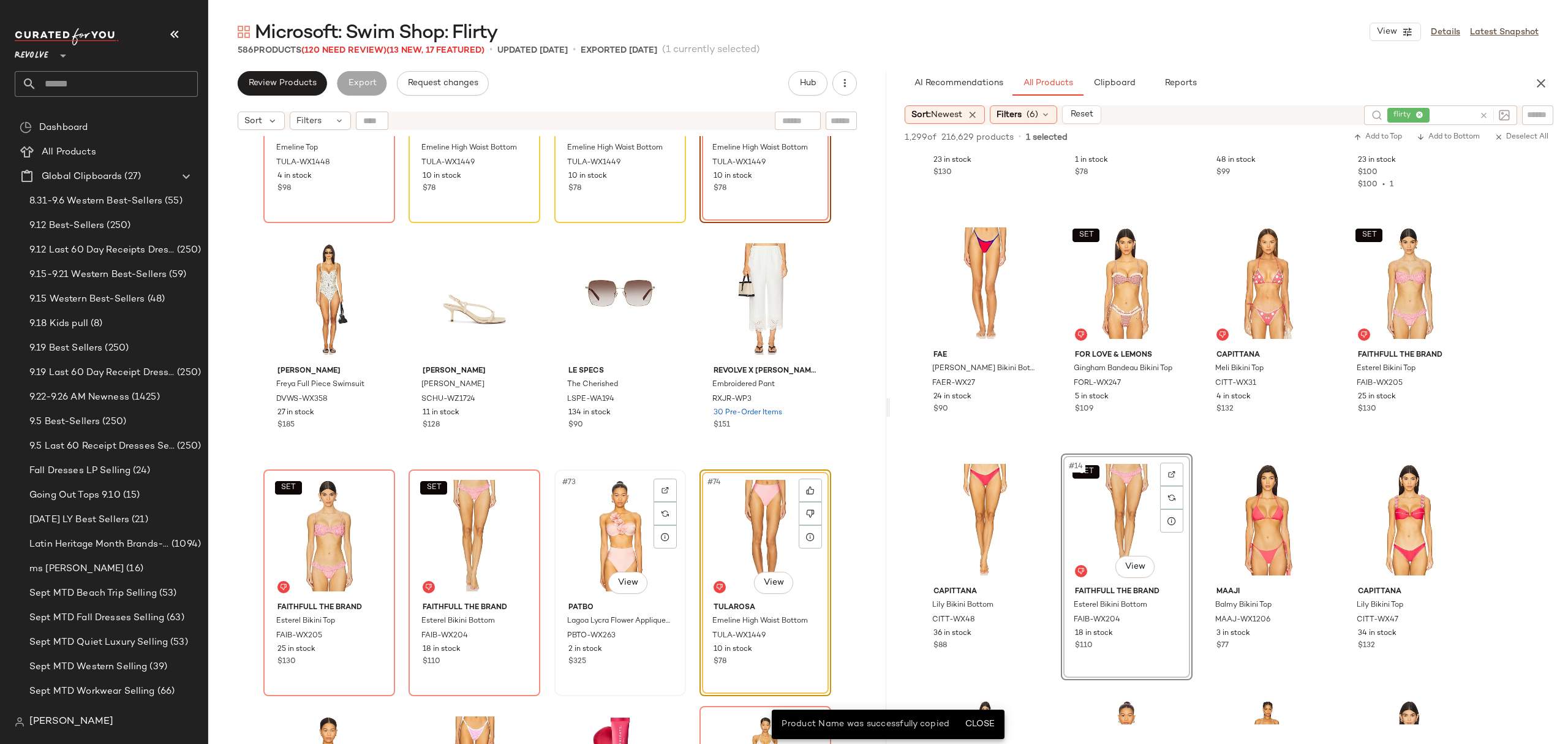
click at [647, 679] on div "#73 View PatBO Lagoa Lycra Flower Applique Bikini Top PBTO-WX263 2 in stock $325" at bounding box center [620, 582] width 129 height 224
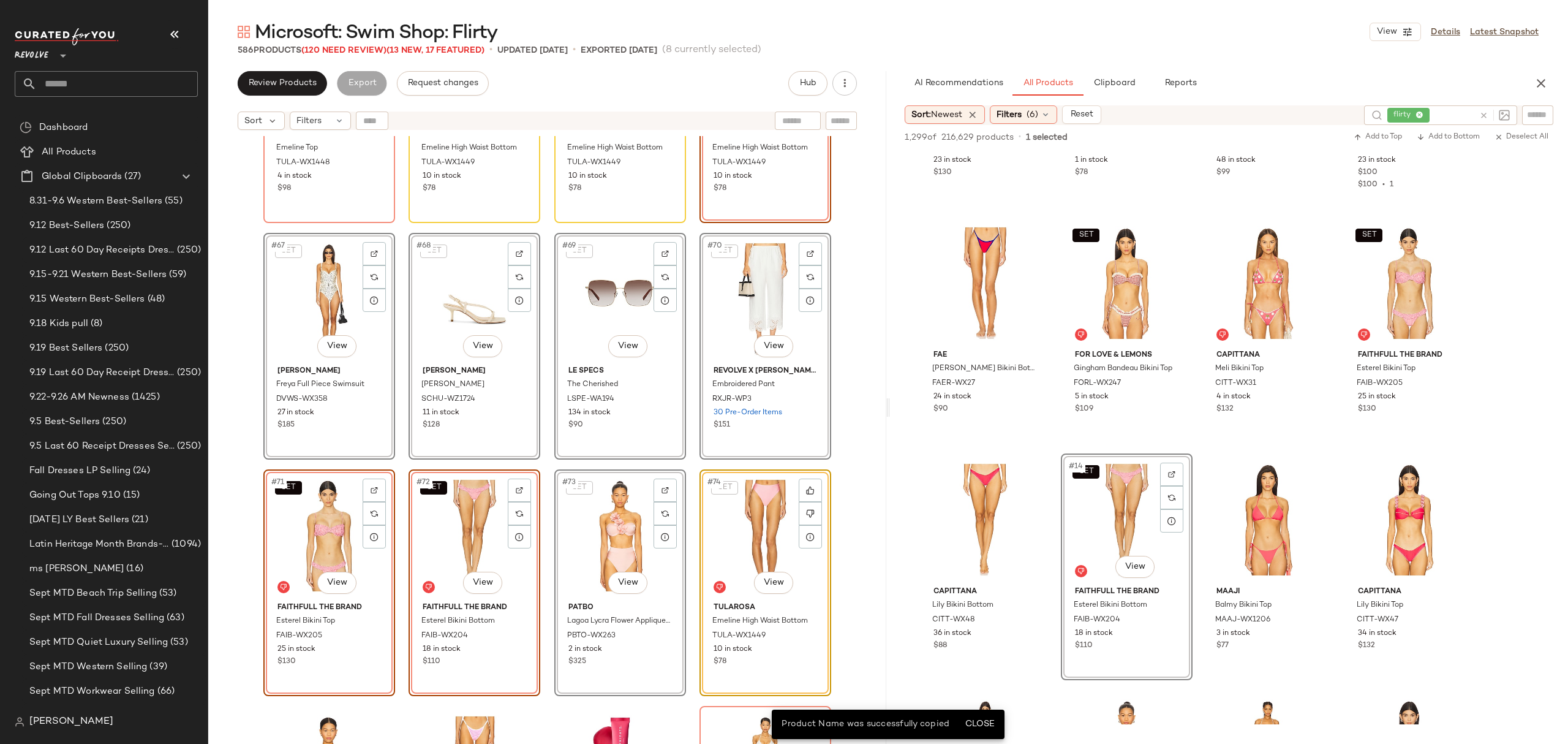
click at [845, 603] on div "Tularosa Emeline Top TULA-WX1448 4 in stock $98 Tularosa Emeline High Waist Bot…" at bounding box center [547, 455] width 678 height 638
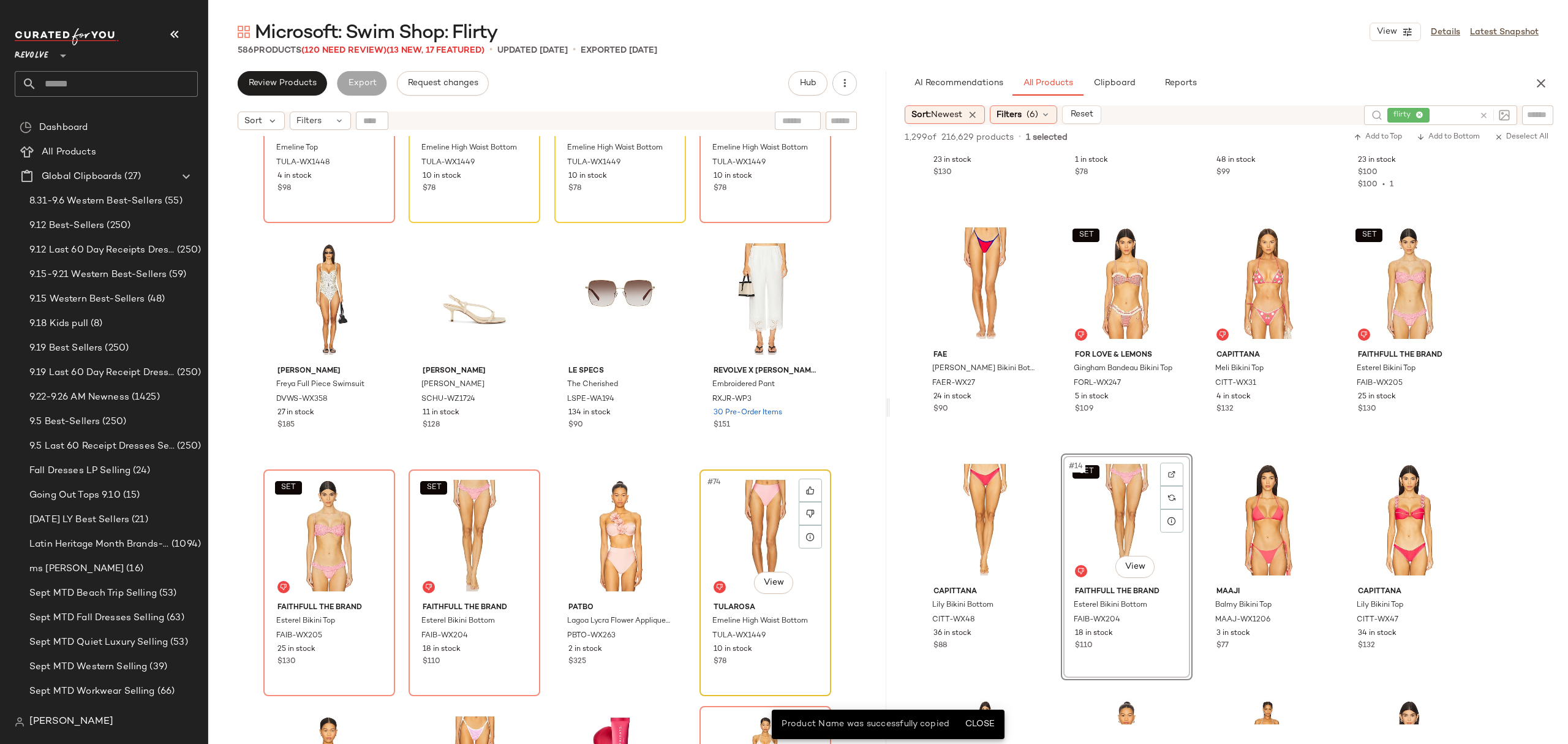
click at [802, 652] on div "10 in stock" at bounding box center [764, 649] width 103 height 11
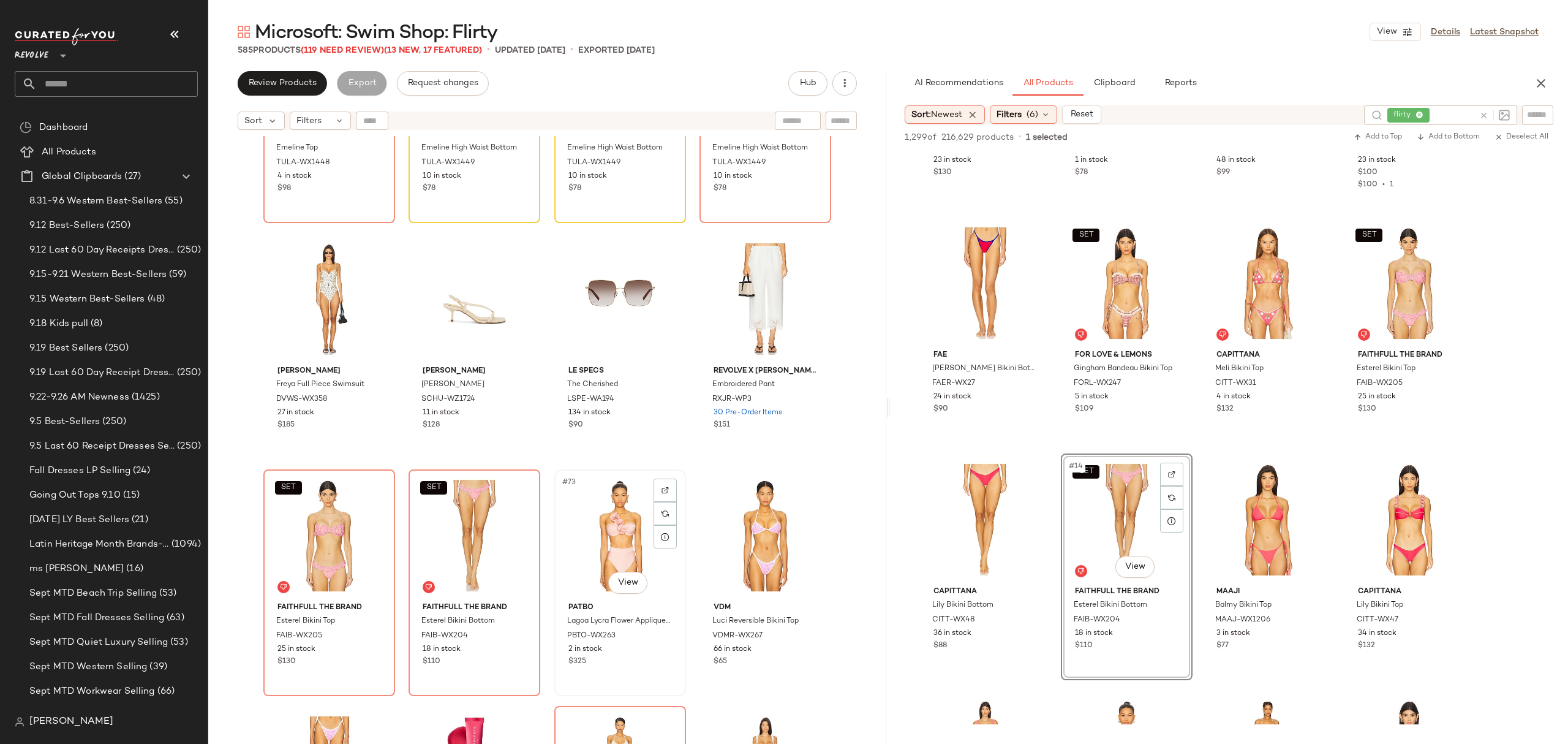
click at [655, 667] on div "$325" at bounding box center [620, 661] width 103 height 11
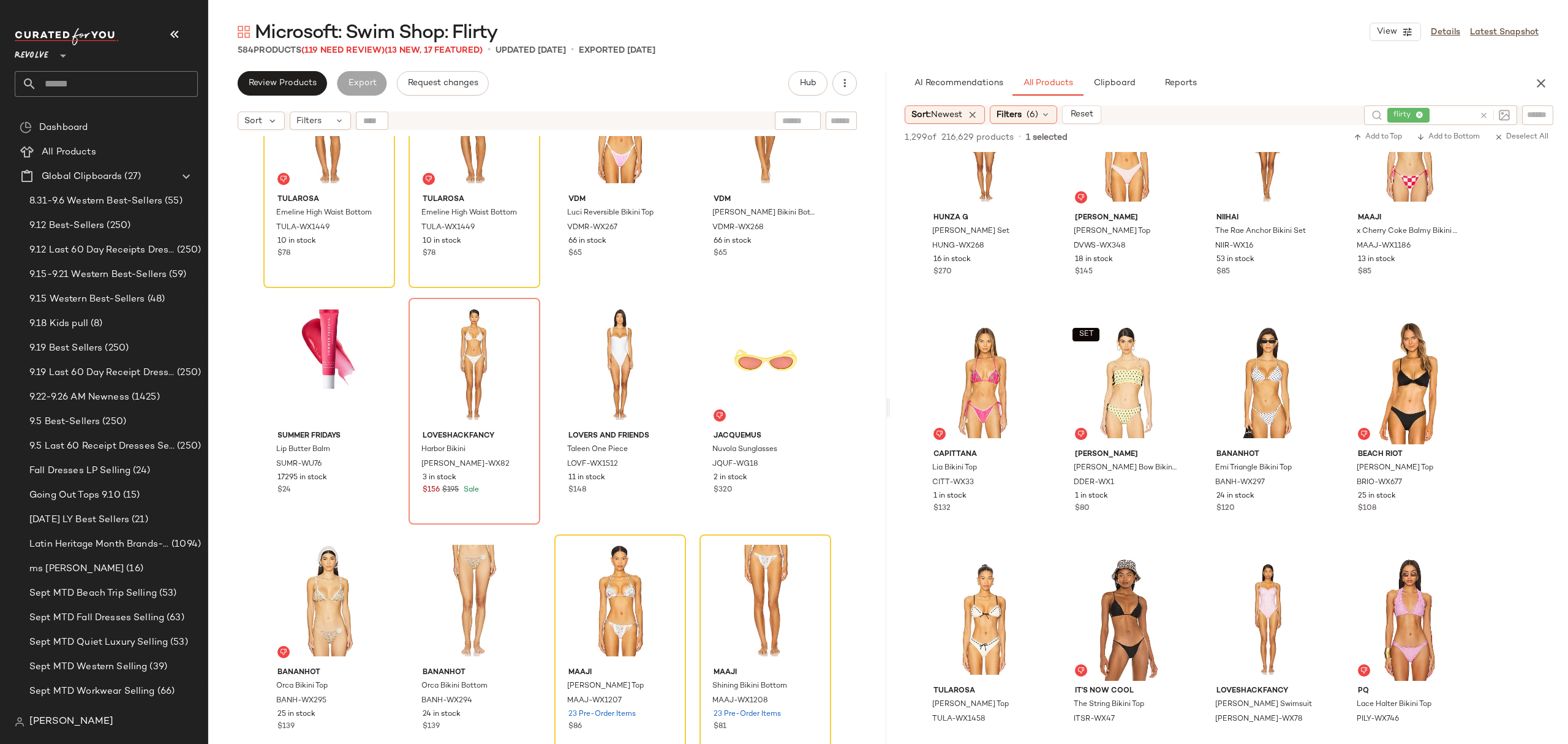
scroll to position [1062, 0]
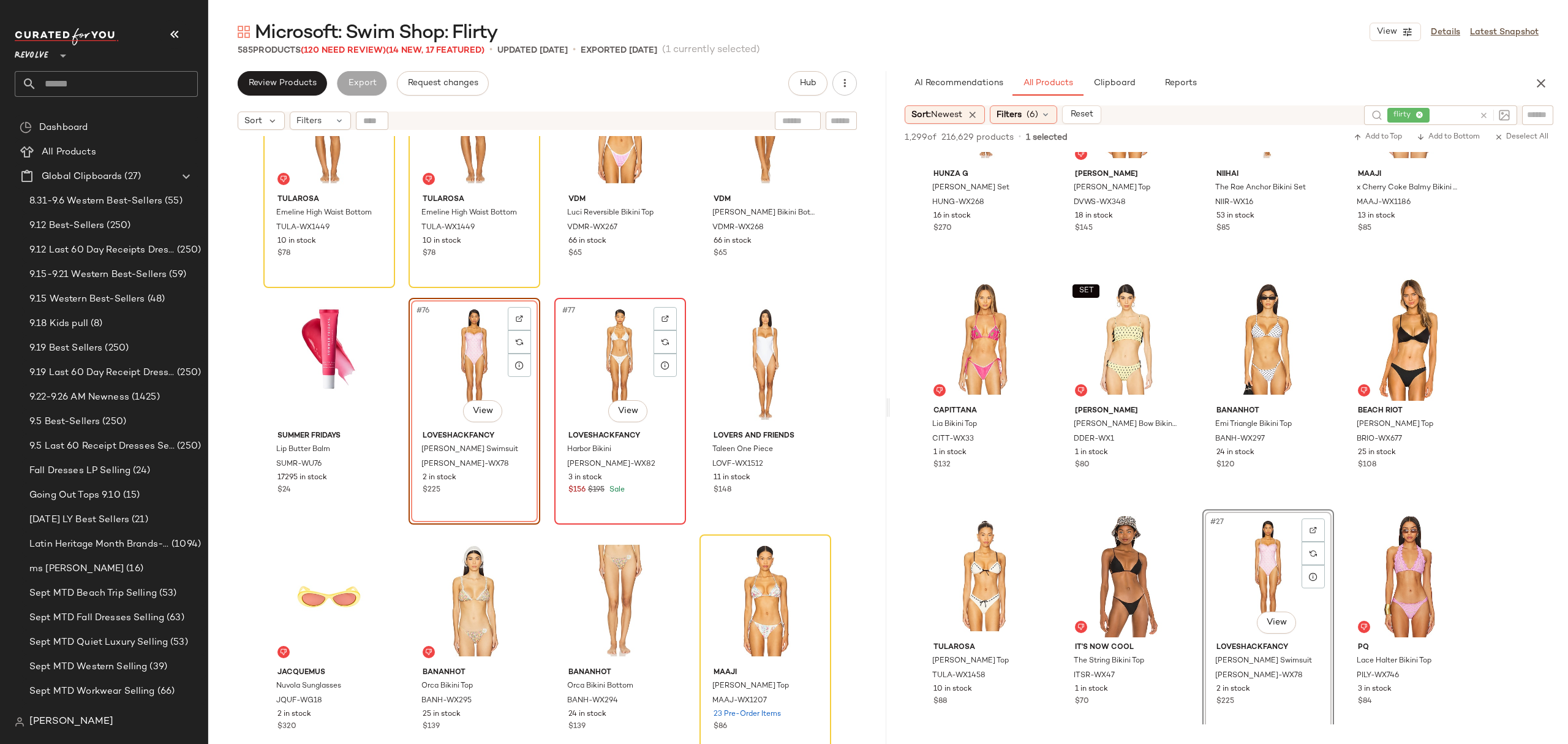
click at [579, 376] on div "#77 View" at bounding box center [620, 364] width 123 height 124
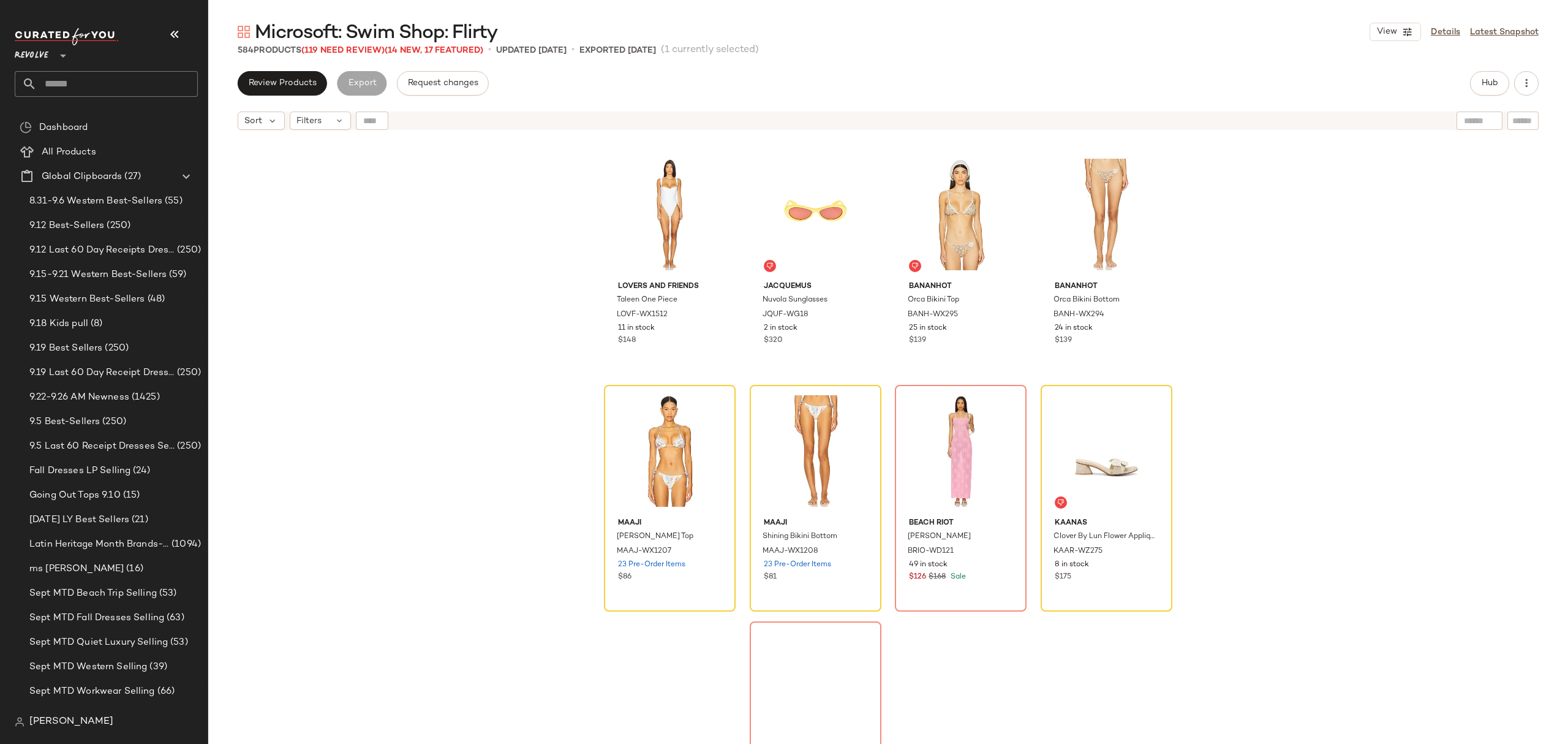
scroll to position [4502, 0]
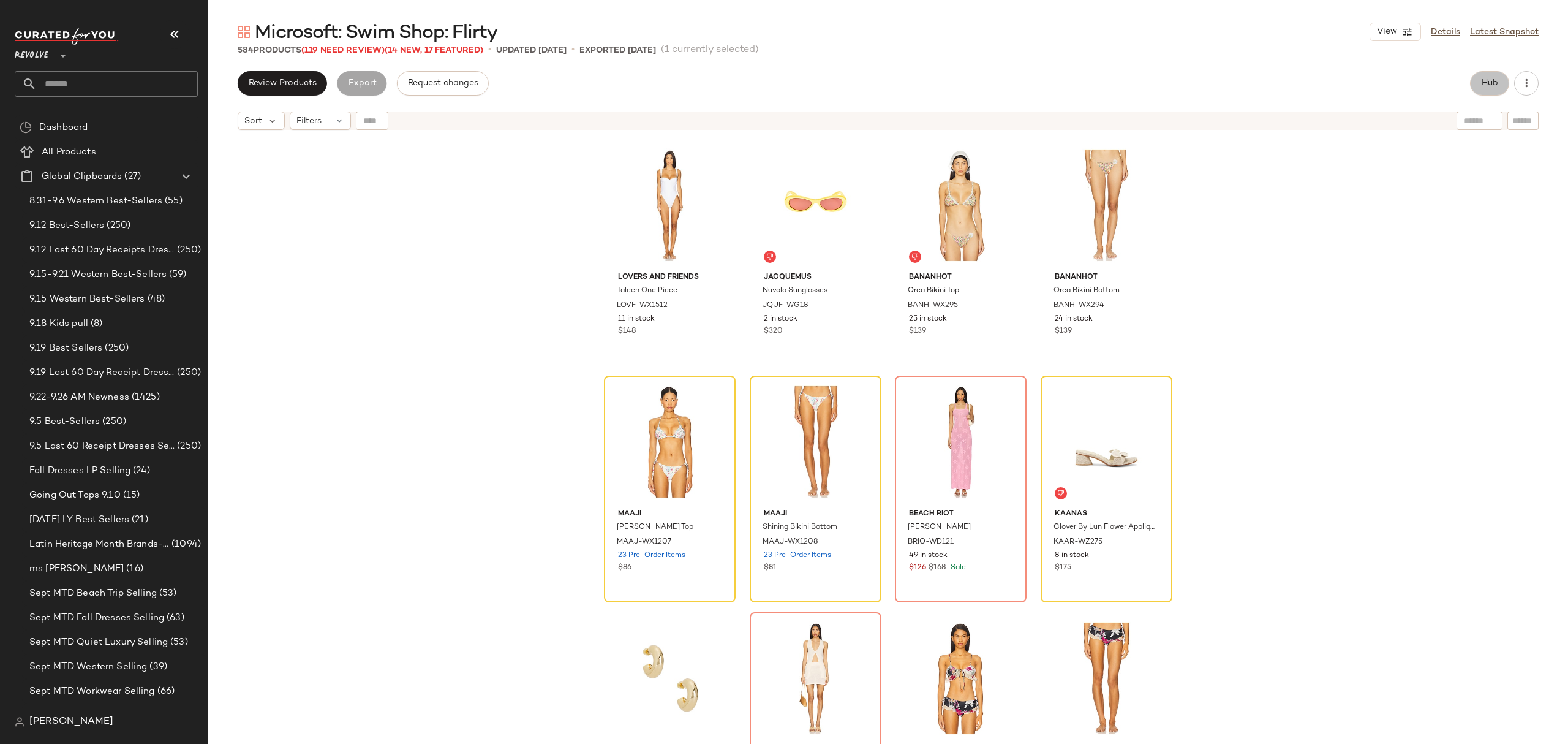
click at [1478, 81] on button "Hub" at bounding box center [1489, 83] width 39 height 24
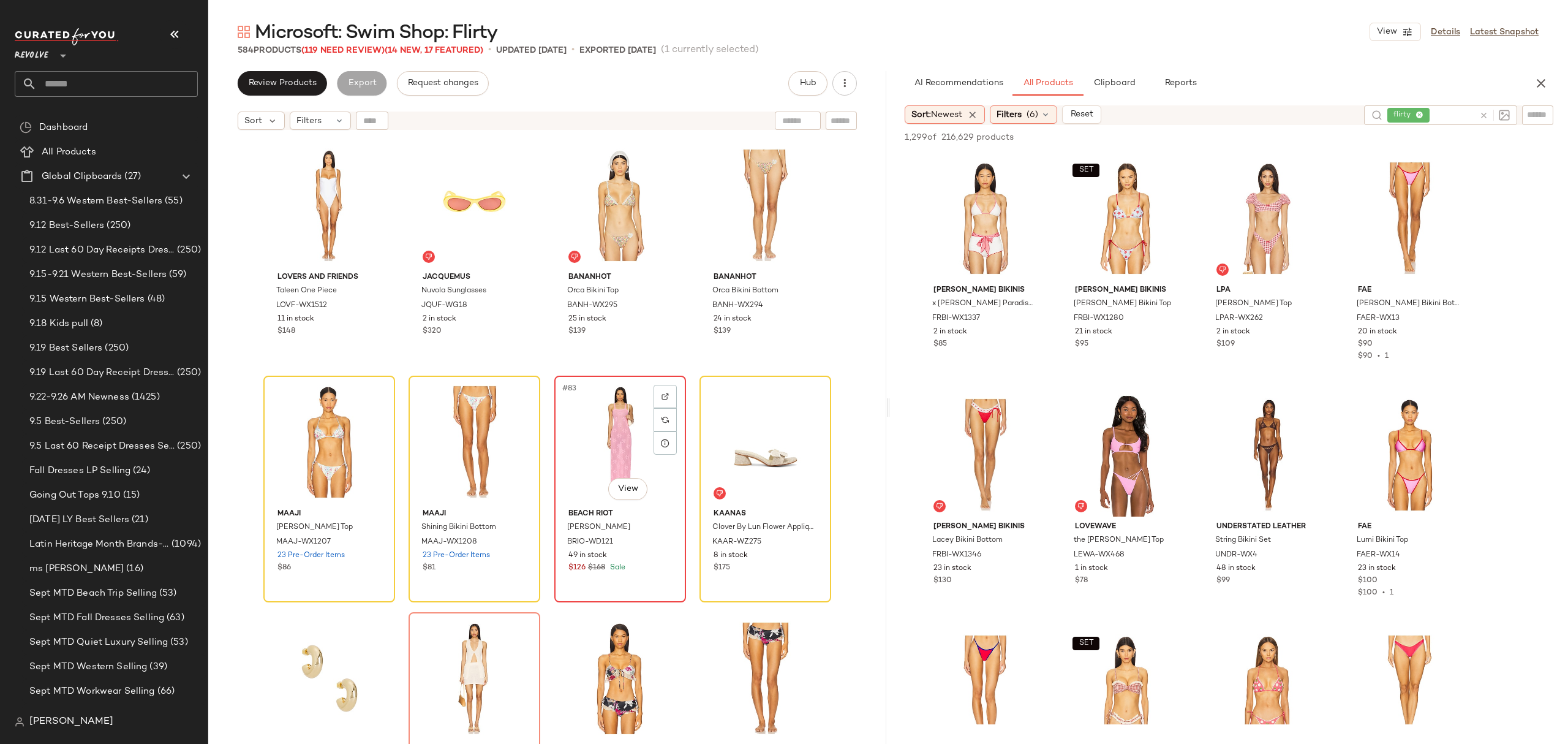
click at [638, 582] on div "#83 View BEACH RIOT [PERSON_NAME] Dress BRIO-WD121 49 in stock $126 $168 Sale" at bounding box center [620, 488] width 129 height 224
click at [292, 78] on span "Review Products" at bounding box center [282, 83] width 69 height 10
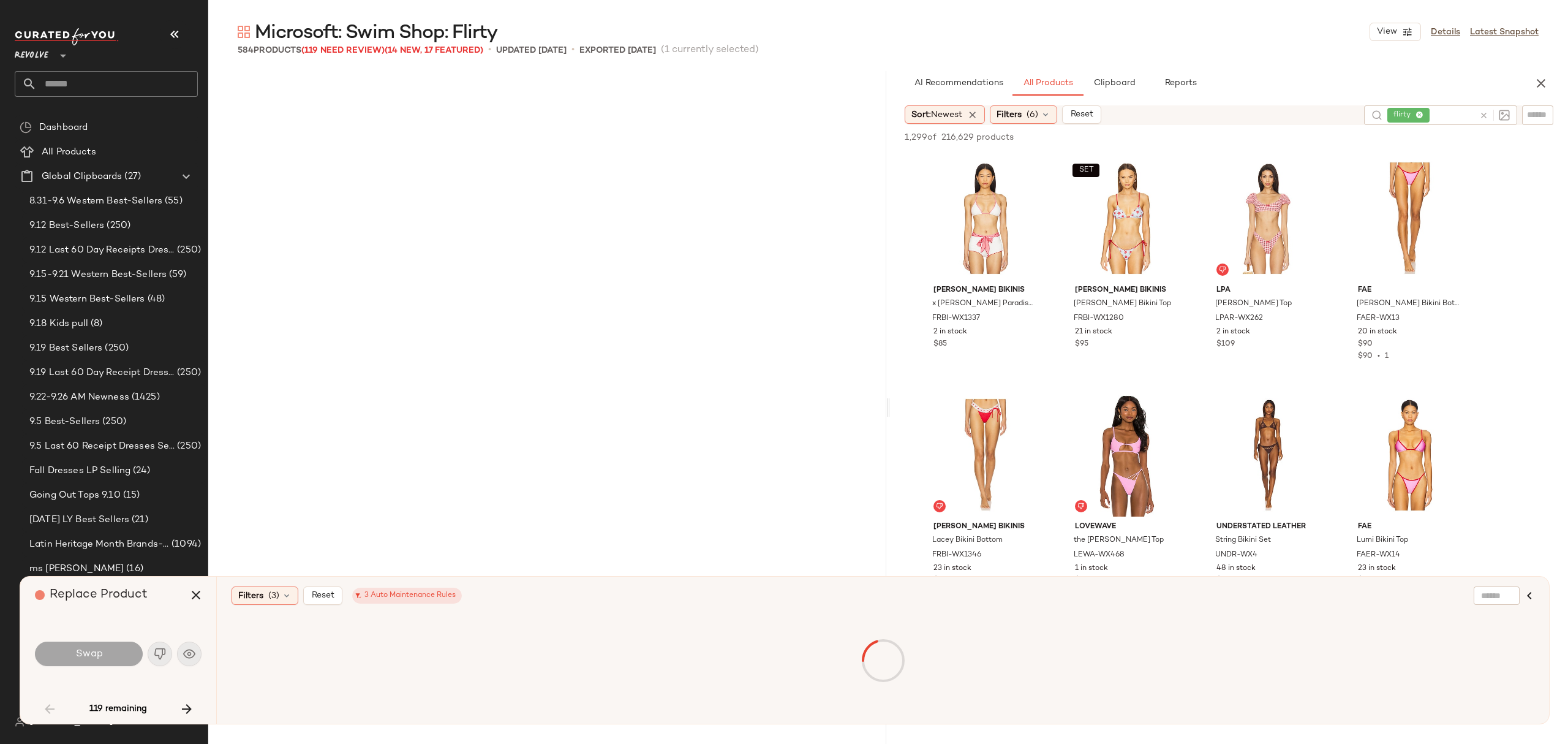
scroll to position [1183, 0]
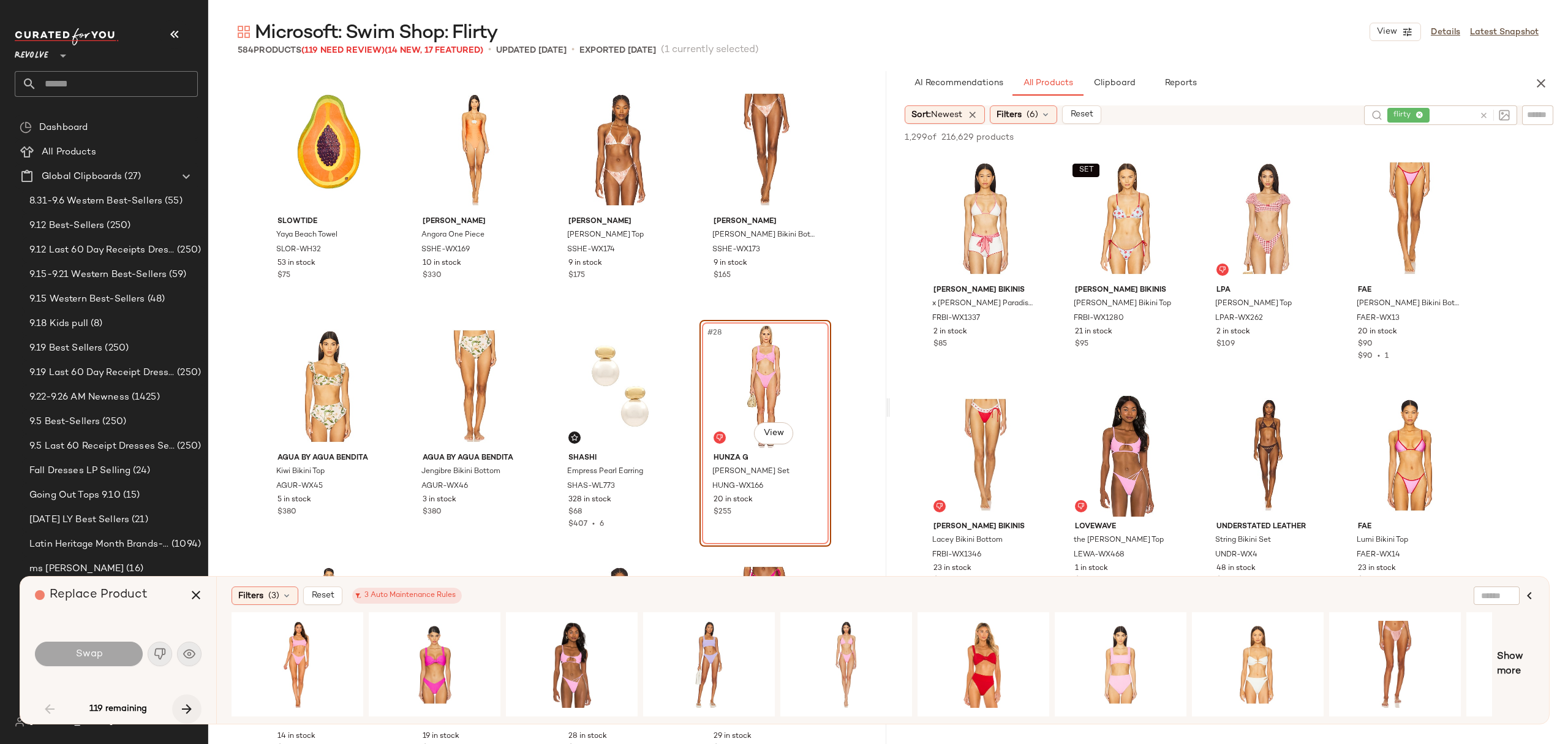
click at [184, 710] on icon "button" at bounding box center [186, 708] width 15 height 15
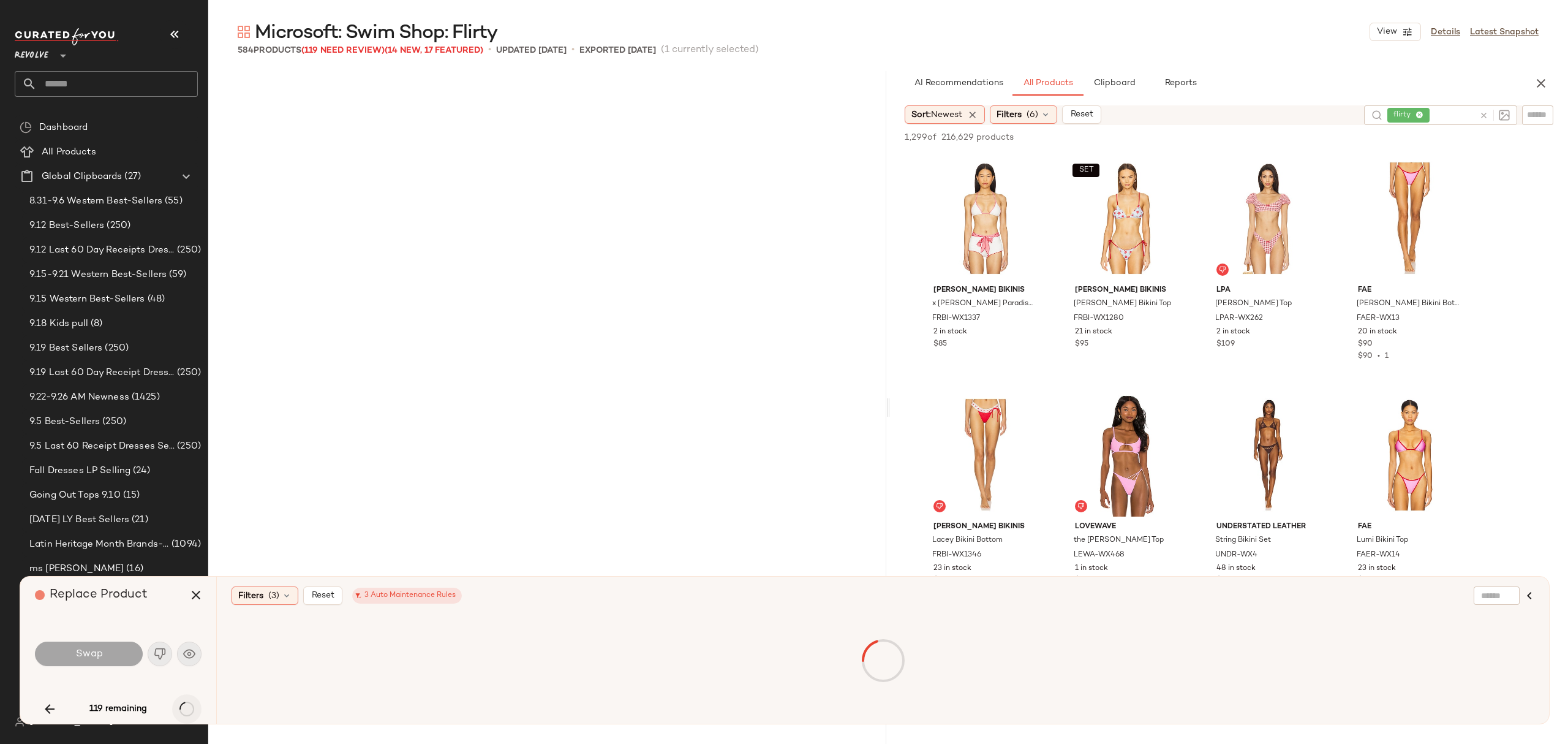
scroll to position [3310, 0]
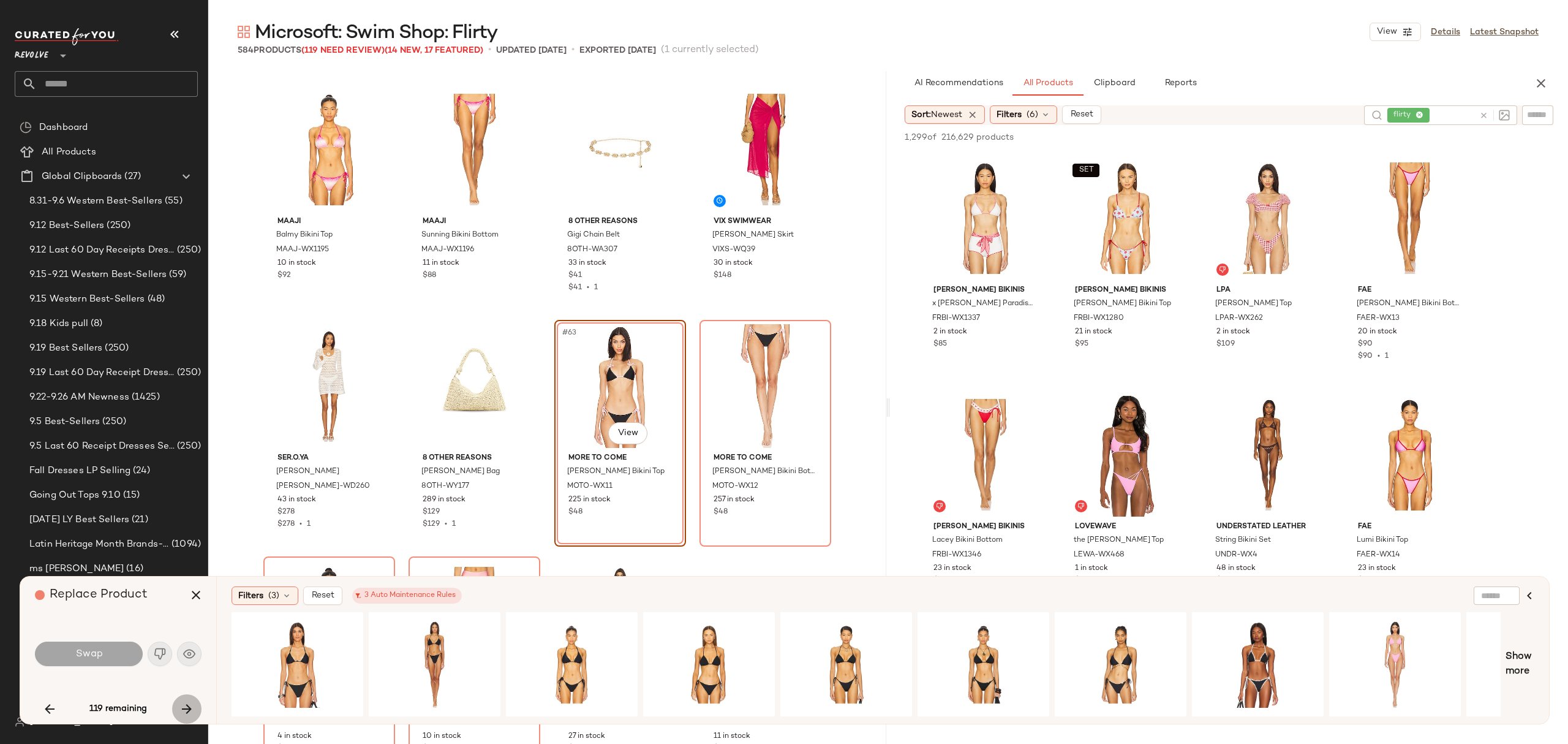
click at [183, 710] on icon "button" at bounding box center [186, 708] width 15 height 15
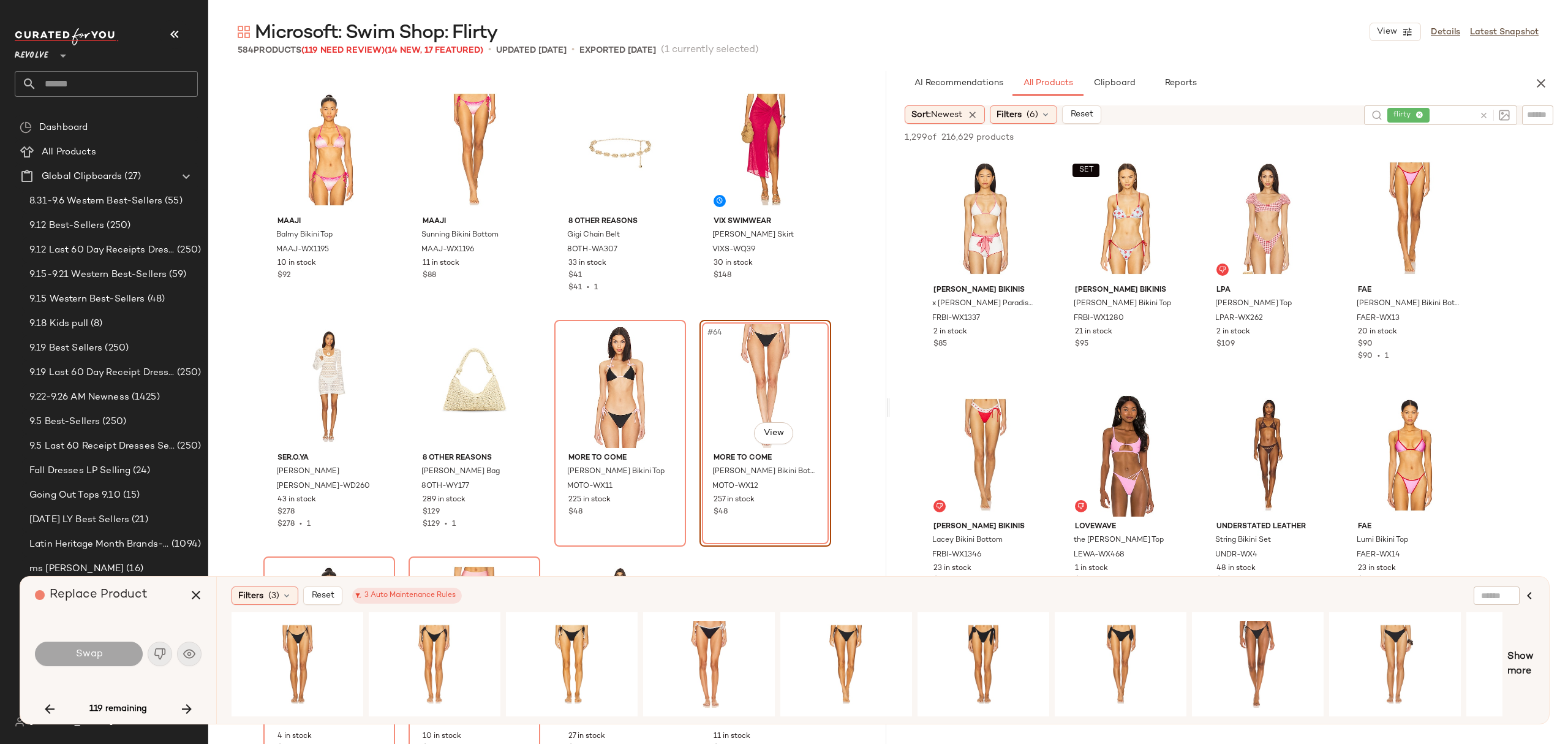
drag, startPoint x: 1529, startPoint y: 592, endPoint x: 1557, endPoint y: 588, distance: 28.3
click at [1529, 592] on icon "button" at bounding box center [1529, 595] width 15 height 15
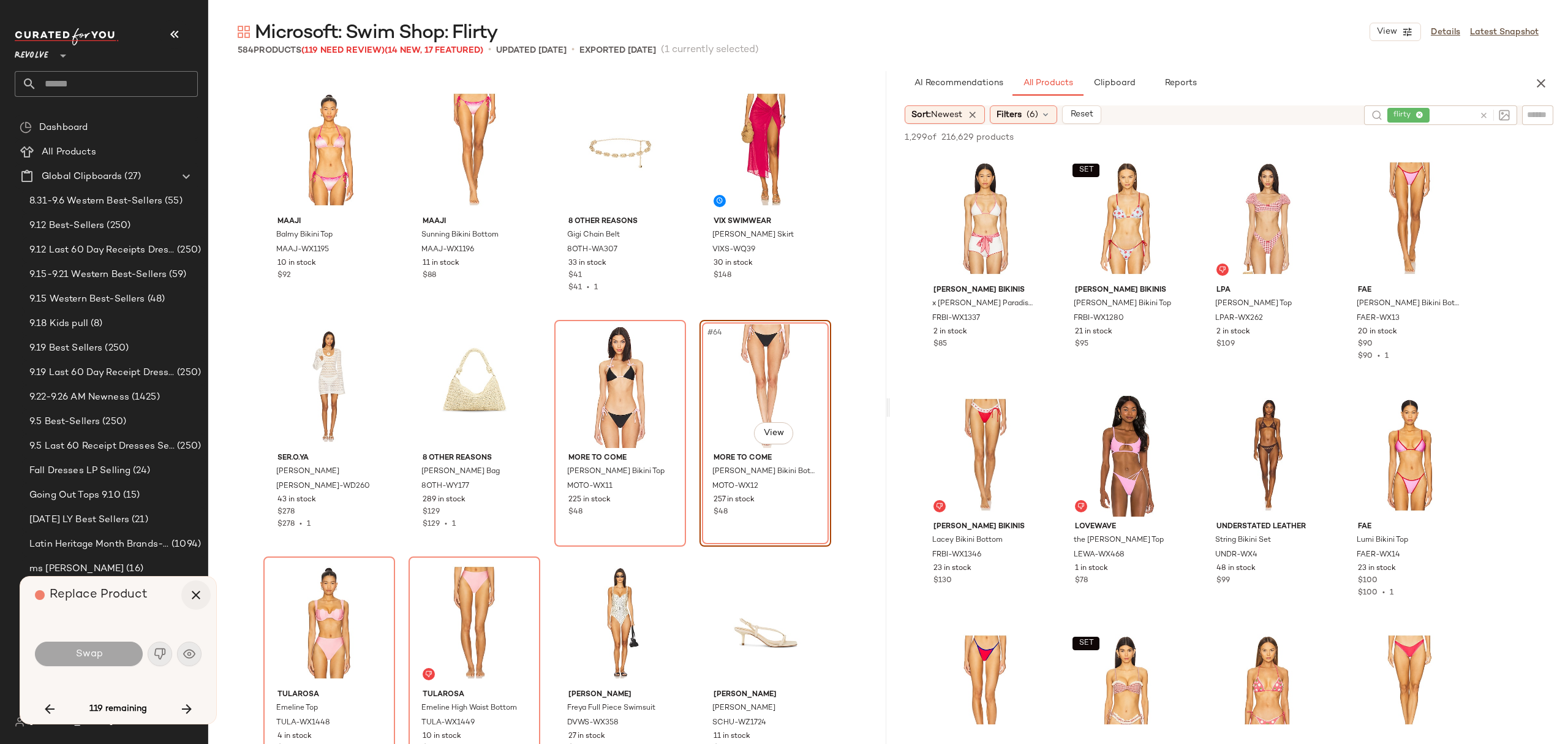
click at [197, 597] on icon "button" at bounding box center [196, 595] width 15 height 15
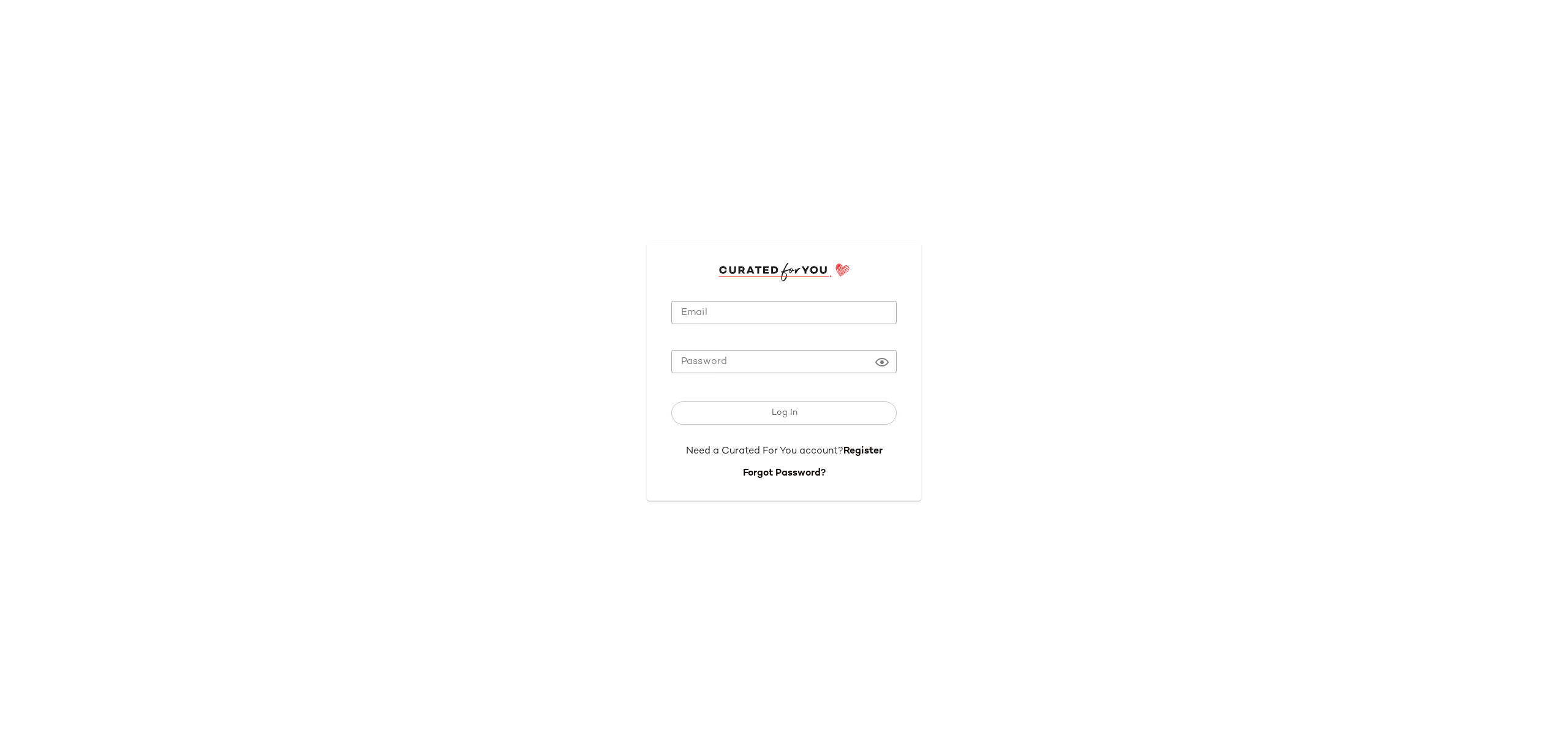
type input "**********"
click at [772, 314] on input "**********" at bounding box center [784, 312] width 226 height 24
click at [735, 416] on button "Log In" at bounding box center [784, 413] width 226 height 23
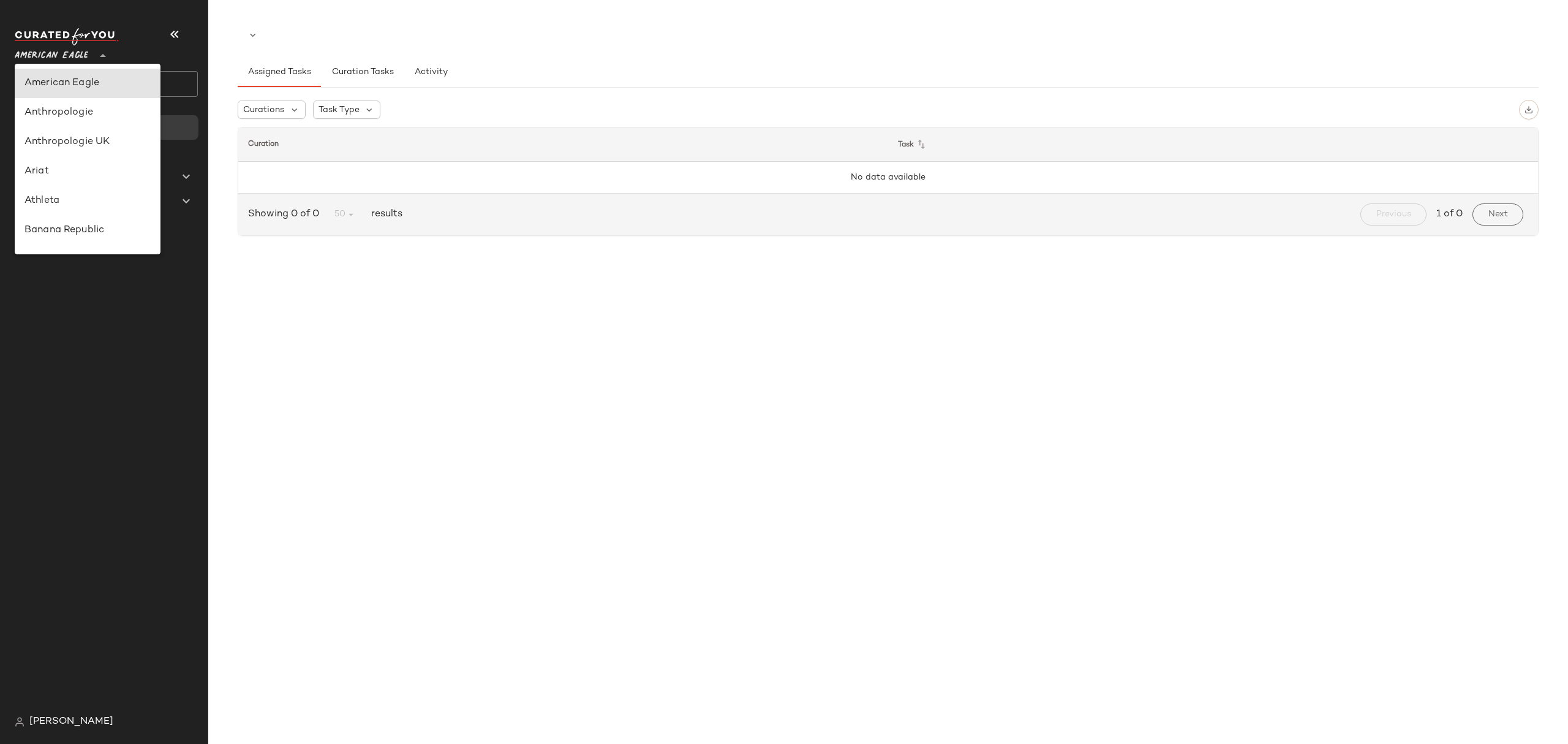
click at [32, 49] on span "American Eagle" at bounding box center [51, 52] width 73 height 22
click at [89, 232] on div "Banana Republic" at bounding box center [87, 230] width 126 height 15
type input "**"
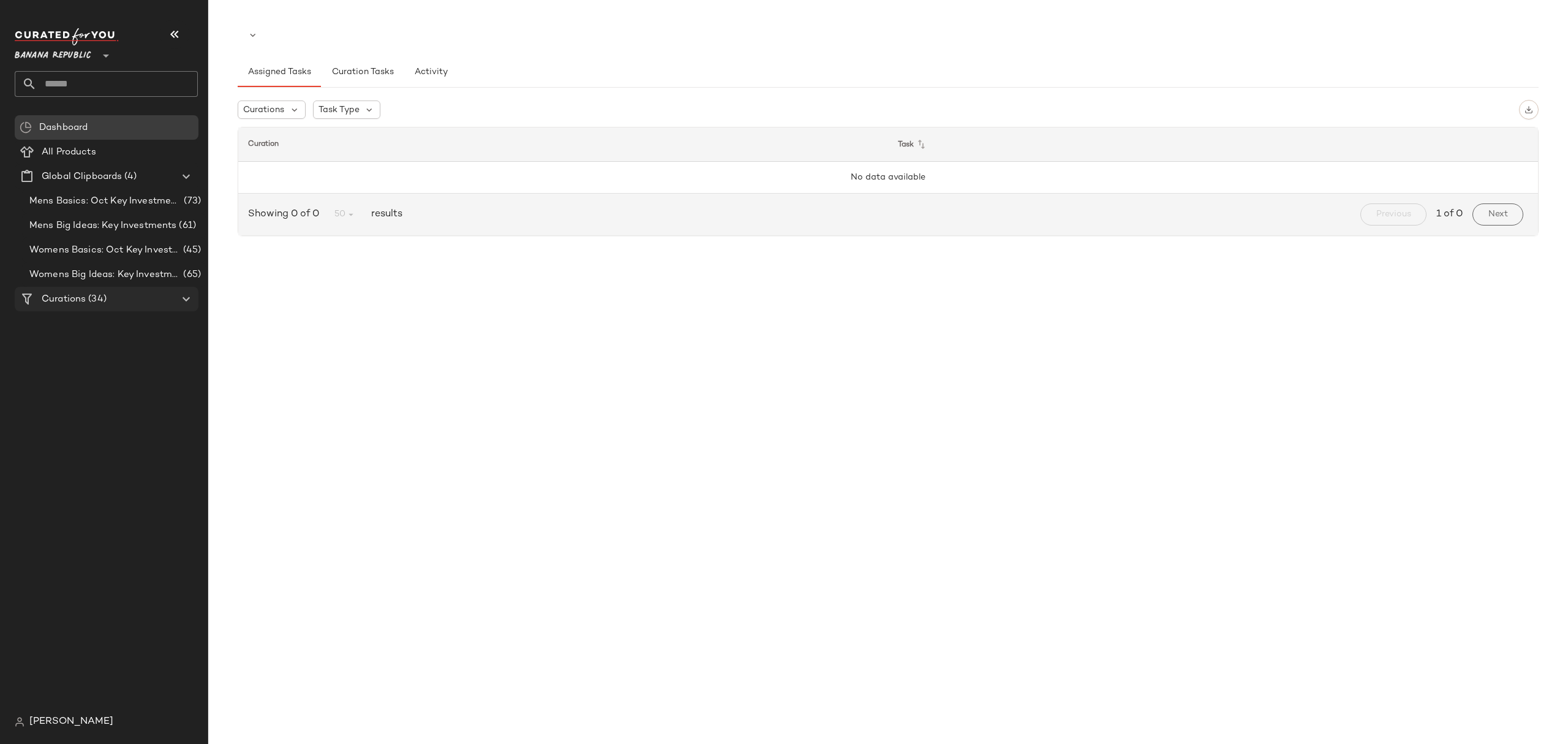
click at [109, 305] on div "Curations (34)" at bounding box center [107, 299] width 139 height 14
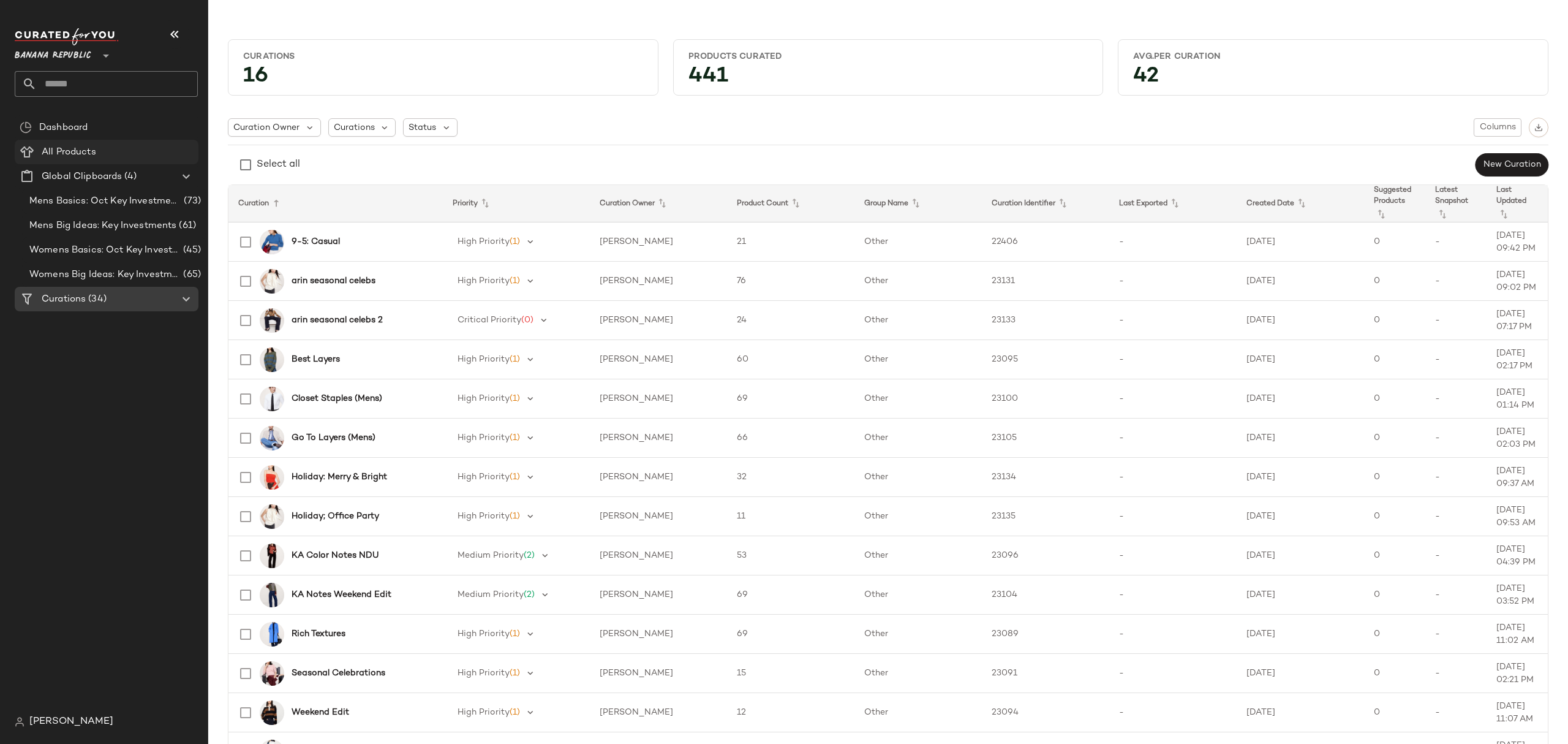
click at [118, 152] on div "All Products" at bounding box center [116, 152] width 155 height 14
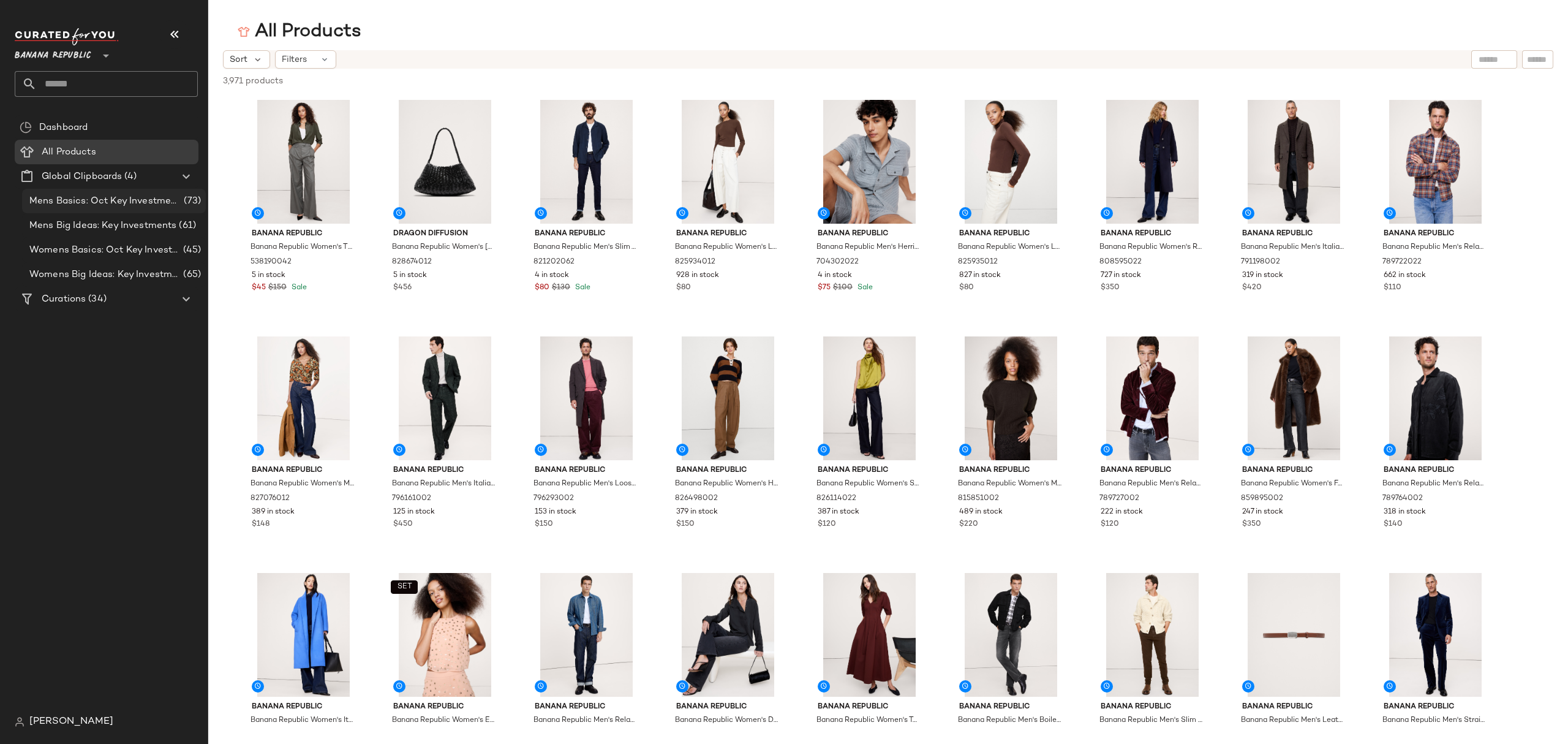
click at [149, 204] on span "Mens Basics: Oct Key Investments" at bounding box center [105, 201] width 152 height 14
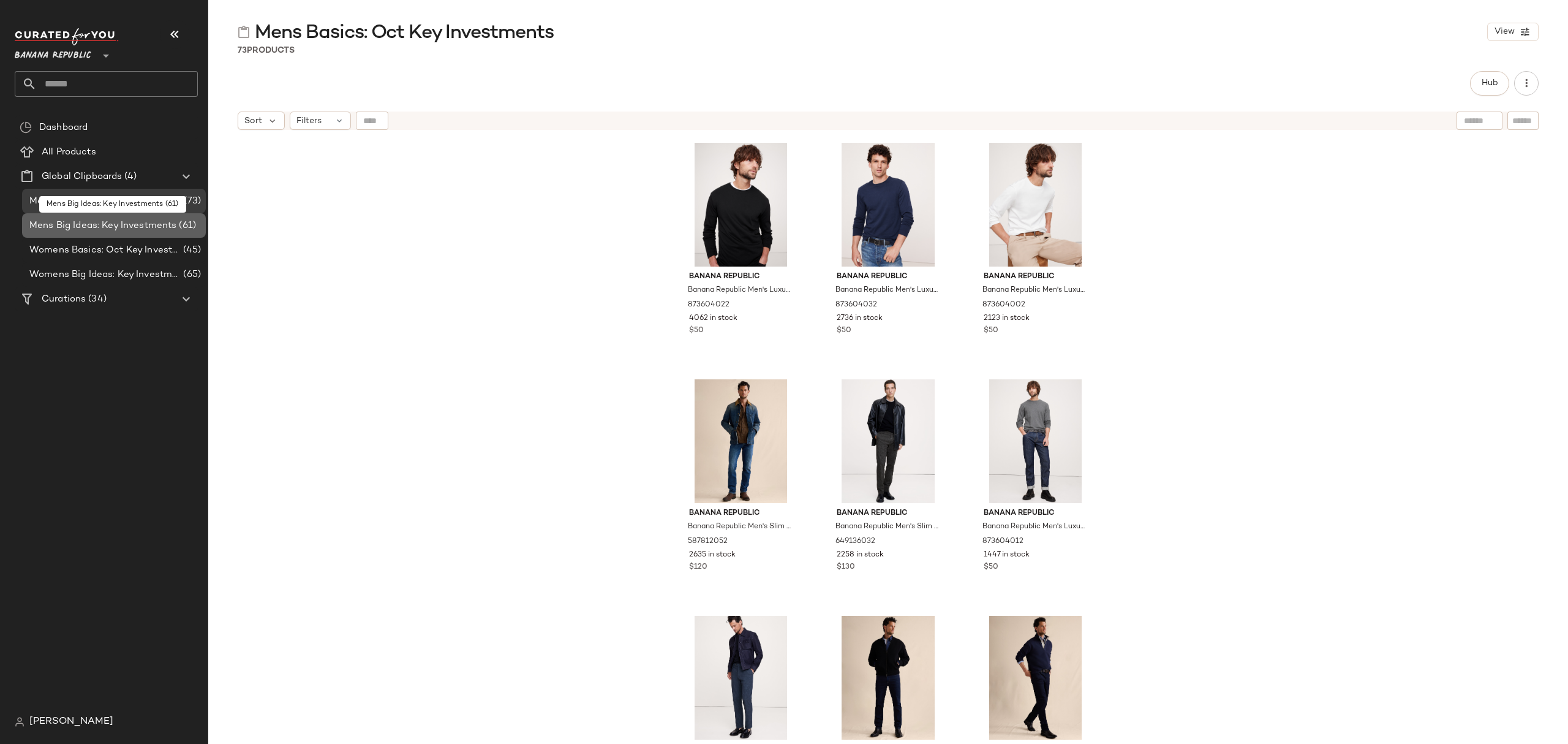
click at [151, 223] on span "Mens Big Ideas: Key Investments" at bounding box center [103, 226] width 147 height 14
click at [116, 299] on div "Curations (34)" at bounding box center [107, 299] width 139 height 14
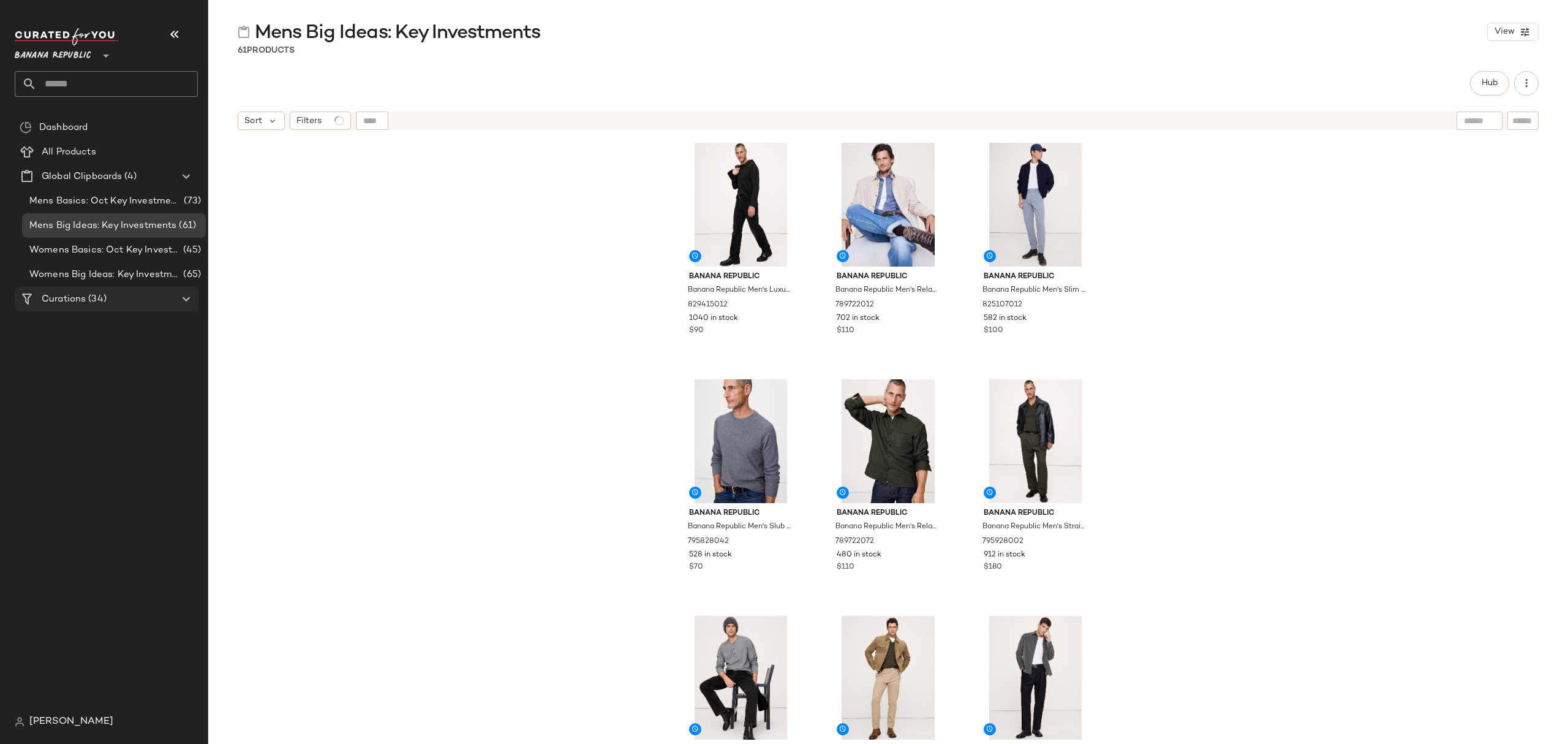
click at [178, 302] on div at bounding box center [184, 299] width 17 height 15
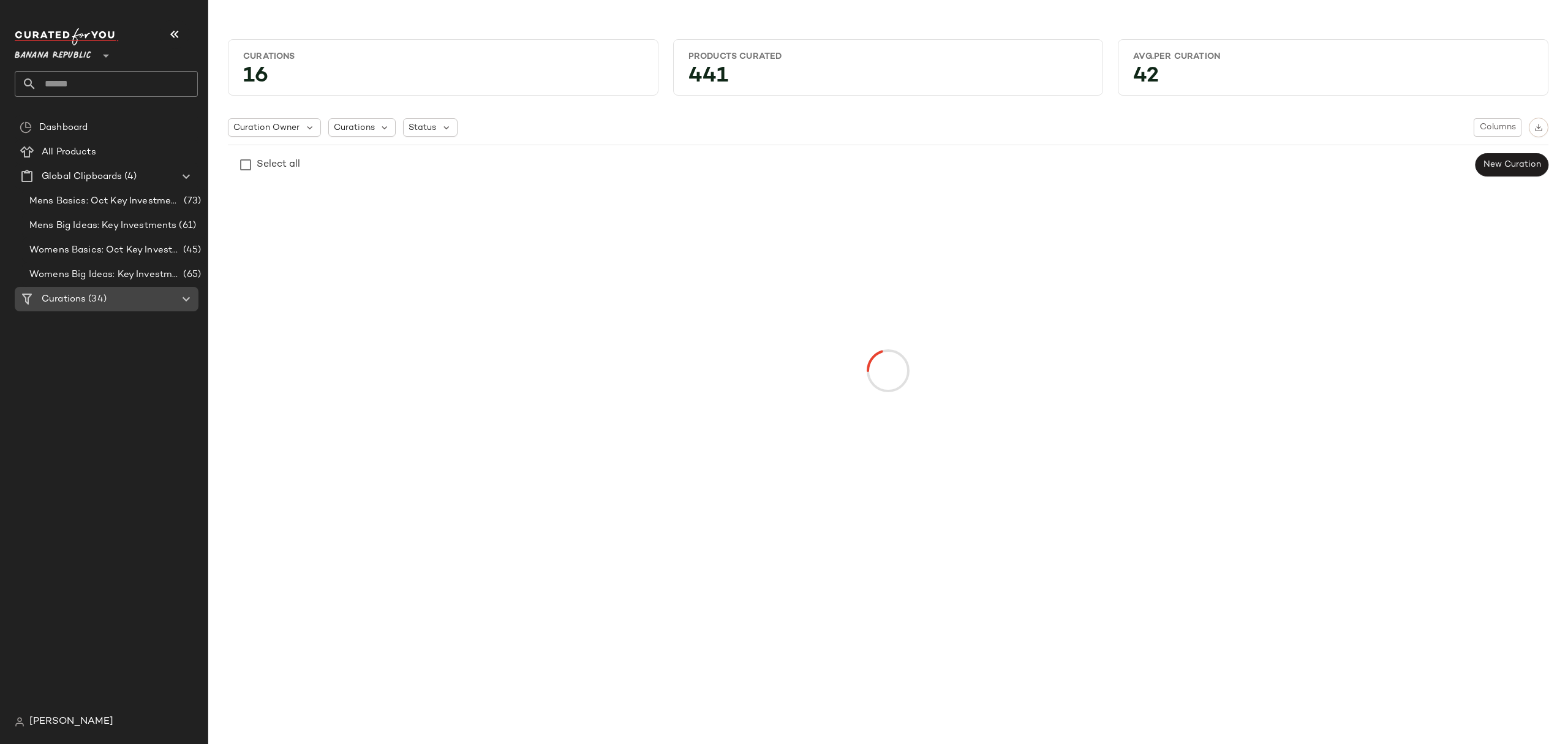
click at [189, 298] on icon at bounding box center [186, 299] width 15 height 15
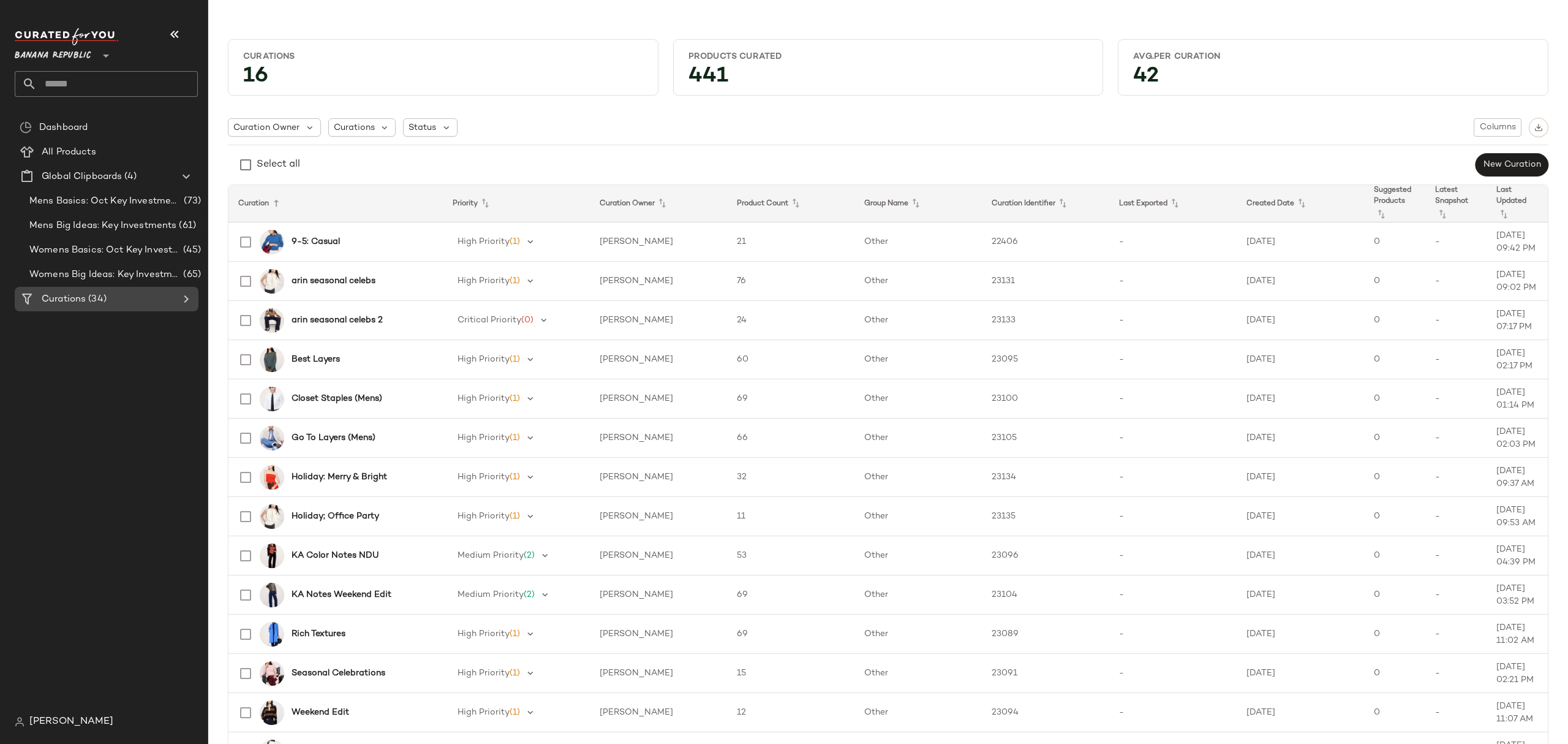
click at [133, 310] on Curations "Curations (34)" at bounding box center [106, 299] width 184 height 24
click at [438, 237] on td "9-5: Casual" at bounding box center [336, 242] width 214 height 39
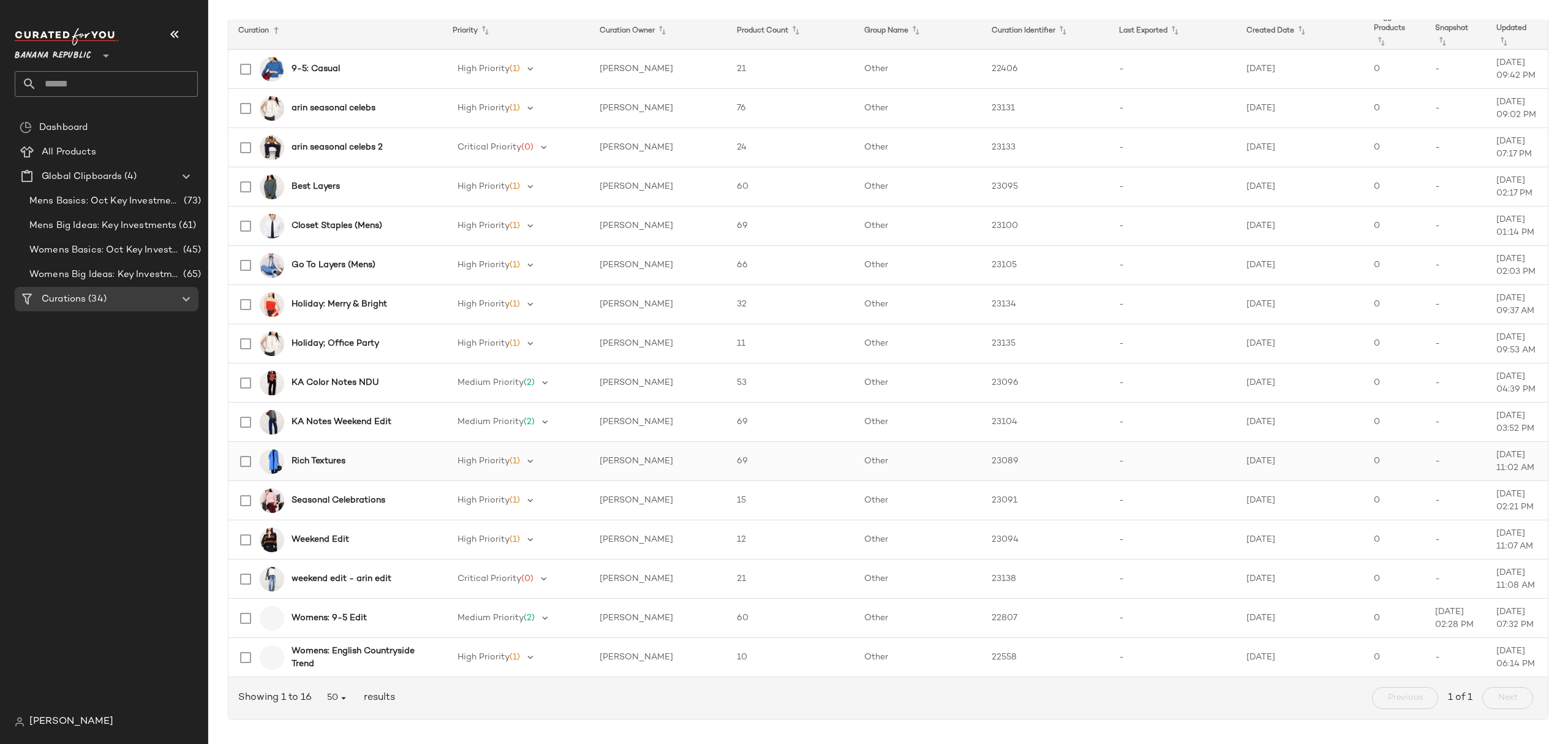
scroll to position [179, 0]
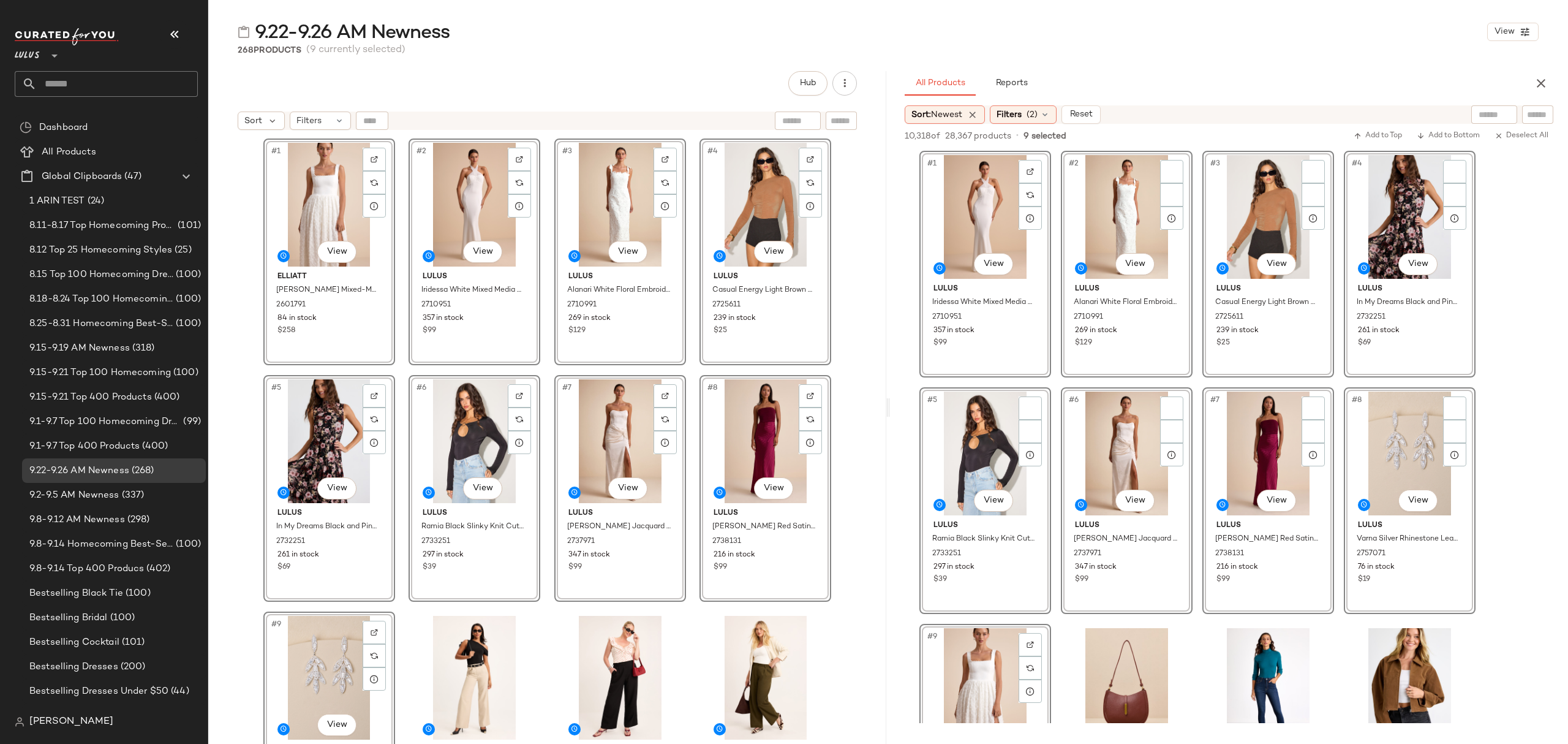
scroll to position [408, 0]
